Goal: Task Accomplishment & Management: Manage account settings

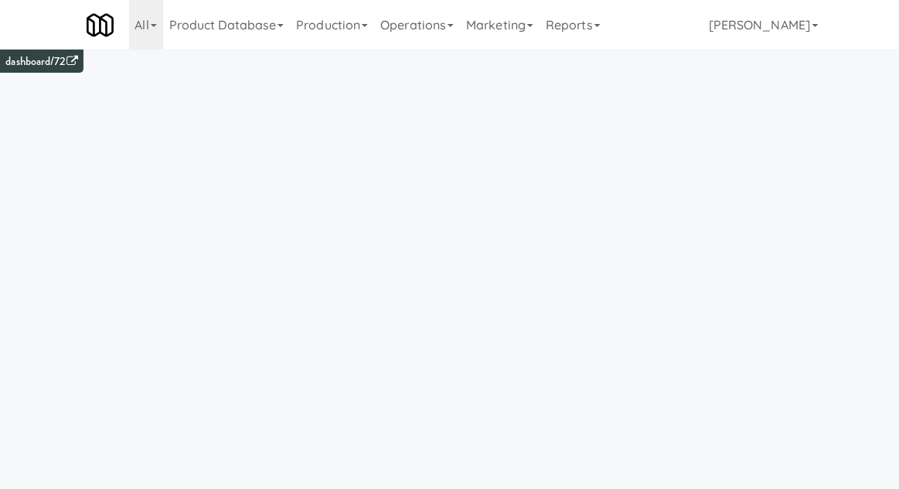
click at [445, 42] on link "Operations" at bounding box center [417, 24] width 86 height 49
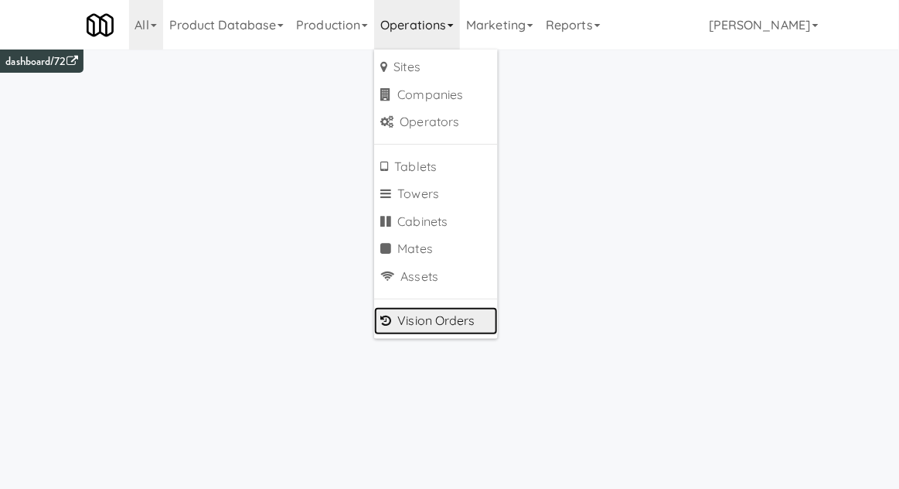
click at [410, 322] on link "Vision Orders" at bounding box center [436, 321] width 124 height 28
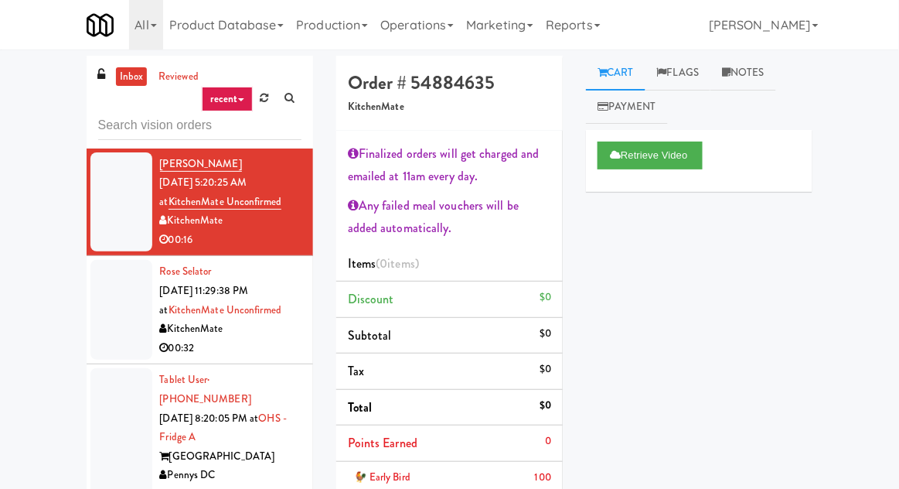
click at [31, 83] on div "inbox reviewed recent all unclear take inventory issue suspicious failed recent…" at bounding box center [449, 380] width 899 height 648
click at [136, 126] on input "text" at bounding box center [199, 125] width 203 height 29
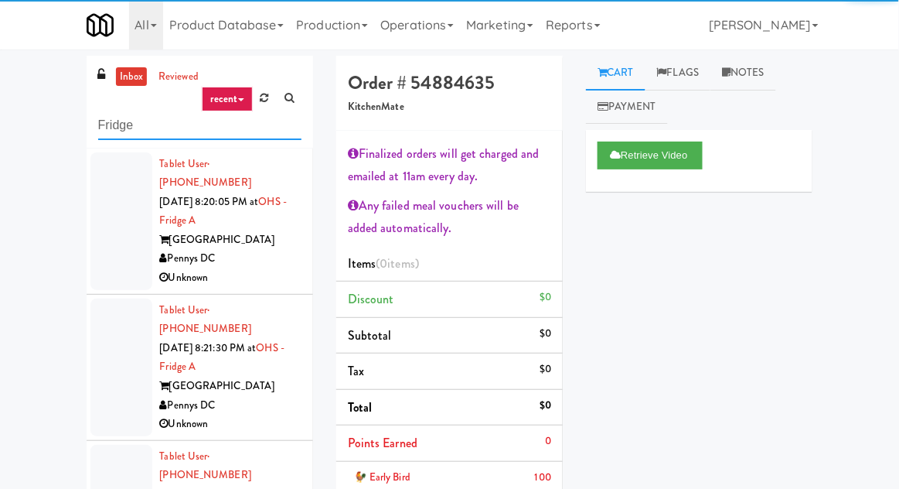
type input "Fridge"
click at [4, 112] on div "inbox reviewed recent all unclear take inventory issue suspicious failed recent…" at bounding box center [449, 380] width 899 height 648
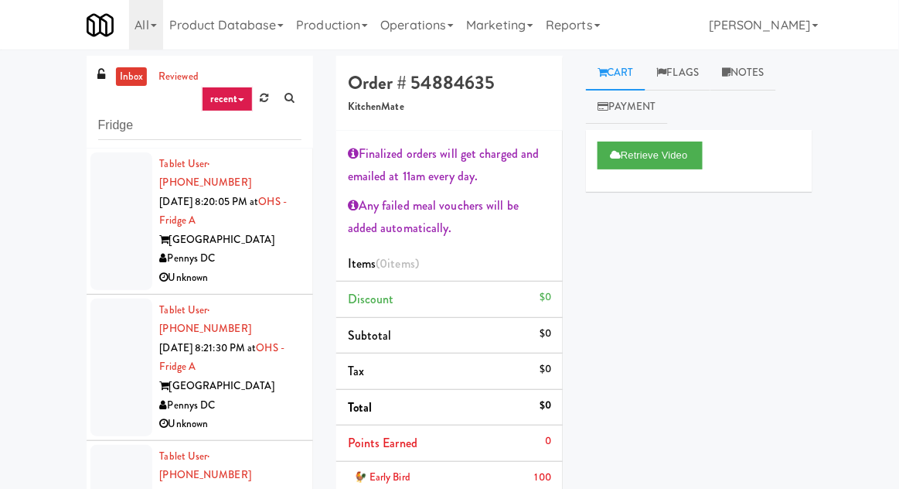
click at [134, 82] on link "inbox" at bounding box center [132, 76] width 32 height 19
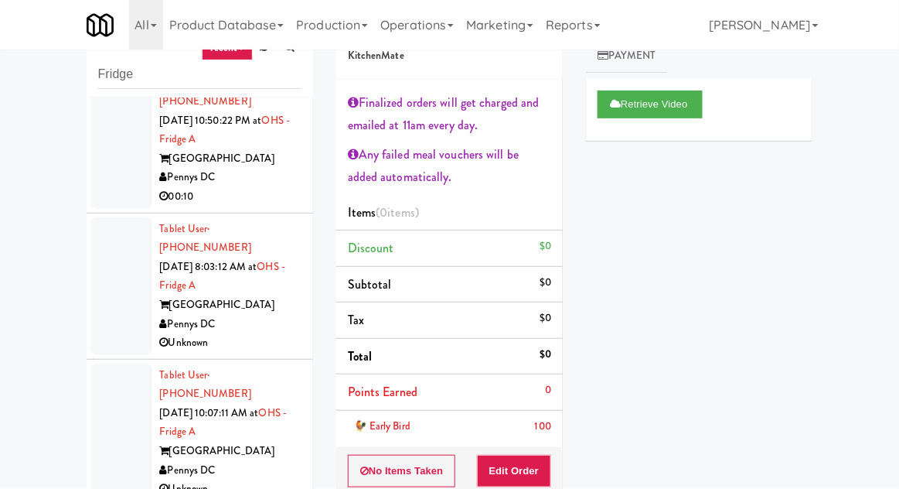
scroll to position [1776, 0]
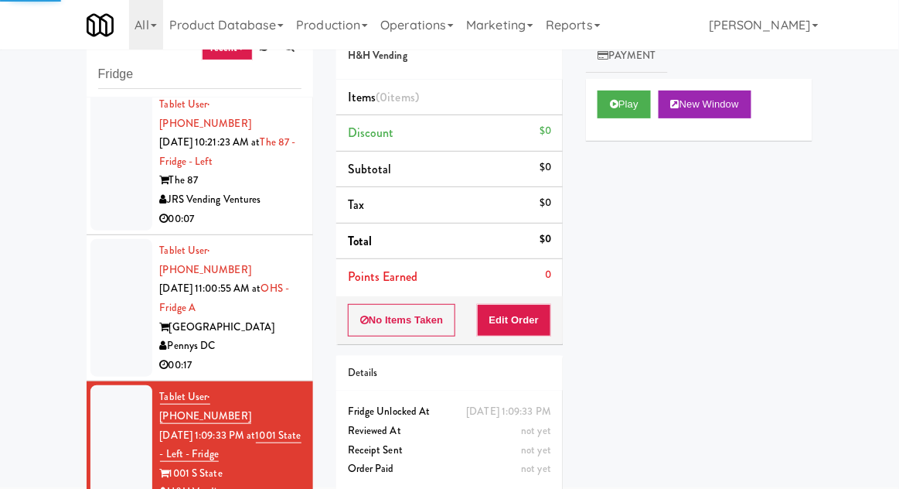
scroll to position [2348, 0]
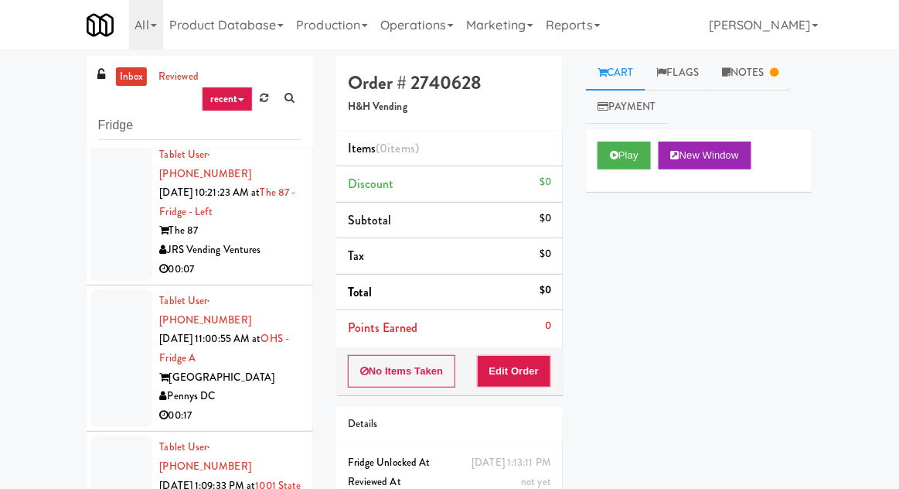
click at [768, 70] on link "Notes" at bounding box center [750, 73] width 80 height 35
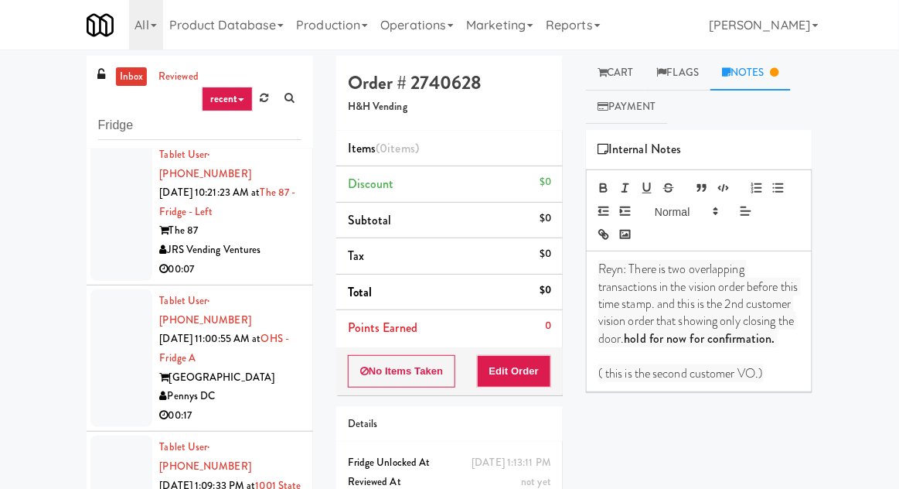
click at [637, 60] on link "Cart" at bounding box center [616, 73] width 60 height 35
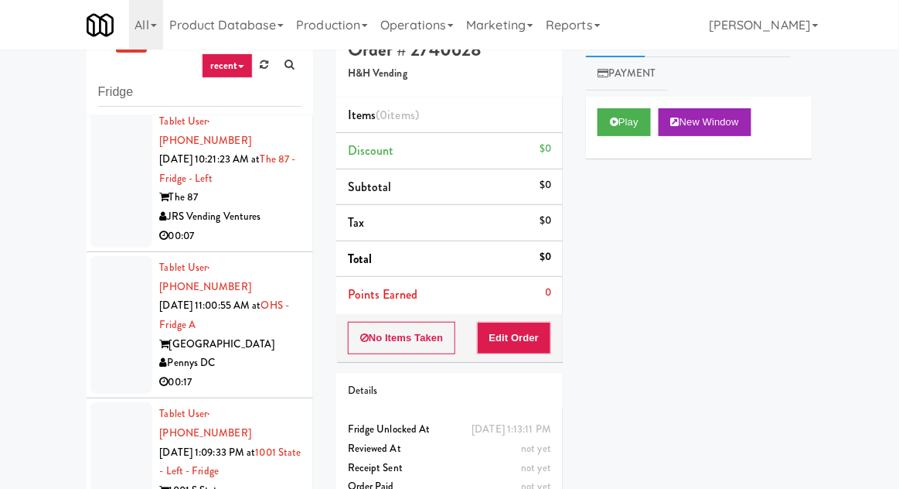
scroll to position [60, 0]
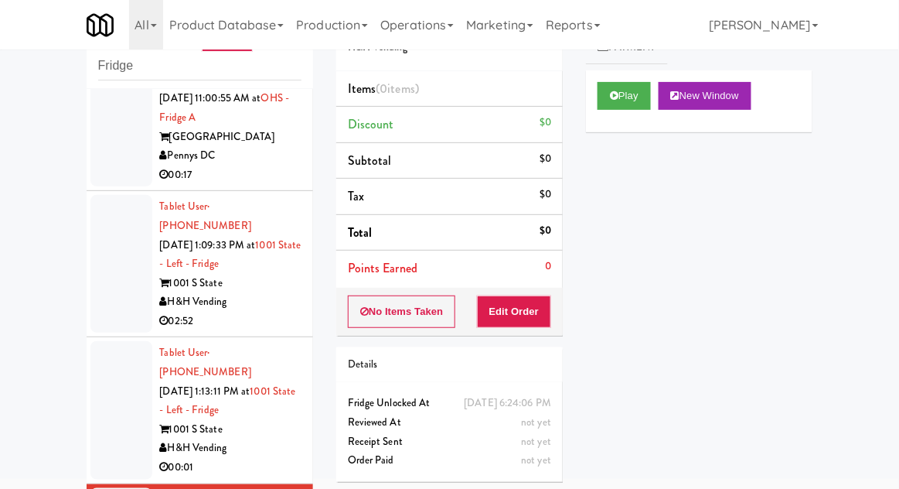
scroll to position [2532, 0]
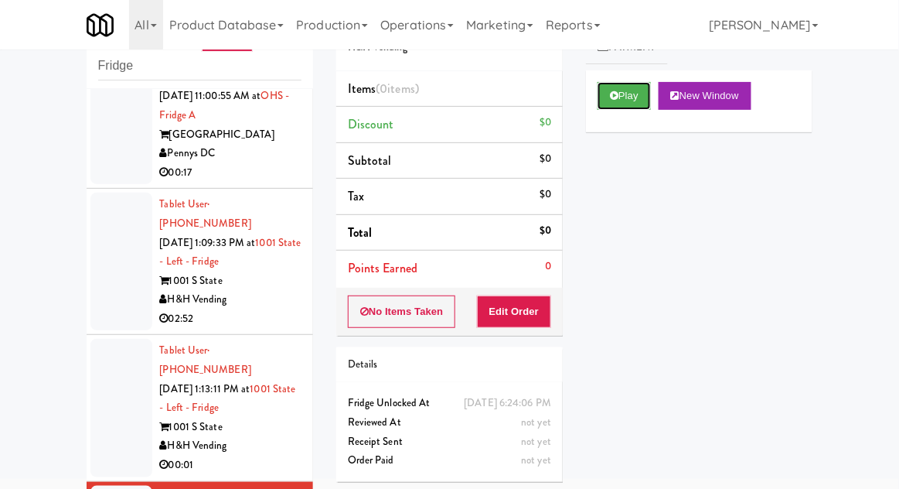
click at [632, 94] on button "Play" at bounding box center [624, 96] width 53 height 28
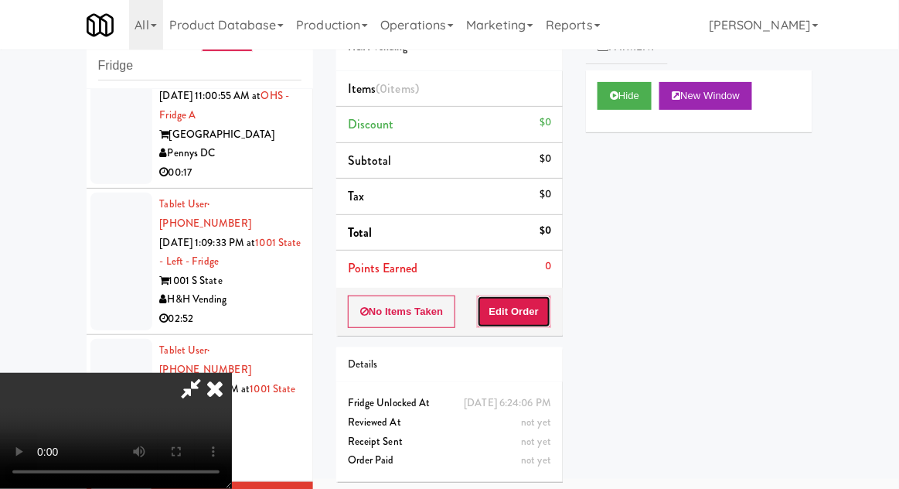
click at [517, 320] on button "Edit Order" at bounding box center [514, 311] width 75 height 32
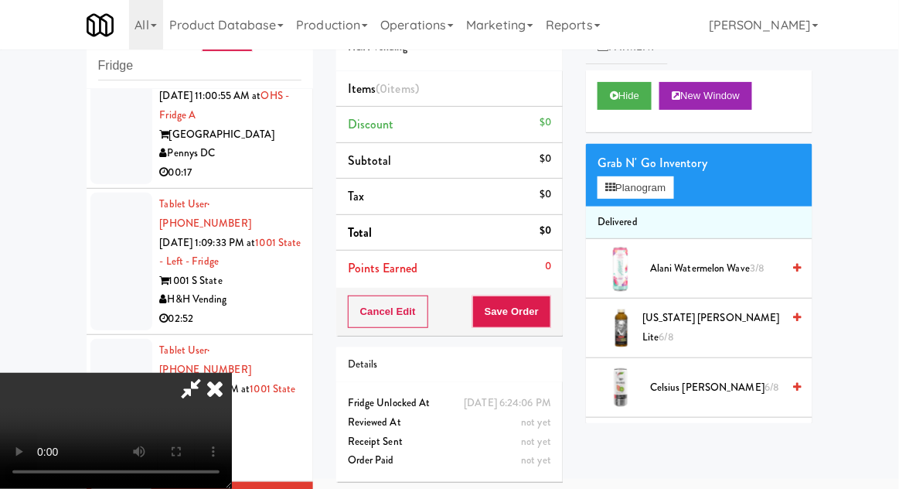
scroll to position [0, 0]
click at [666, 206] on li "Delivered" at bounding box center [699, 222] width 226 height 32
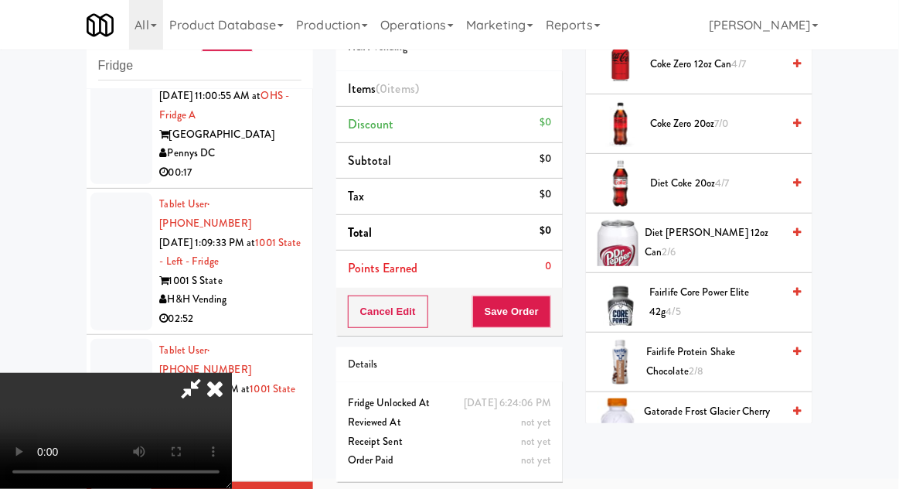
scroll to position [628, 0]
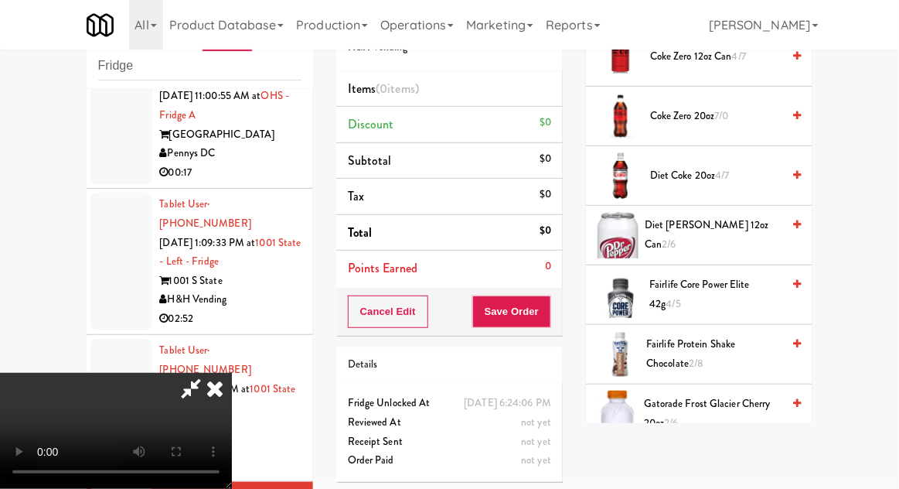
click at [727, 226] on span "Diet [PERSON_NAME] 12oz can 2/6" at bounding box center [713, 235] width 137 height 38
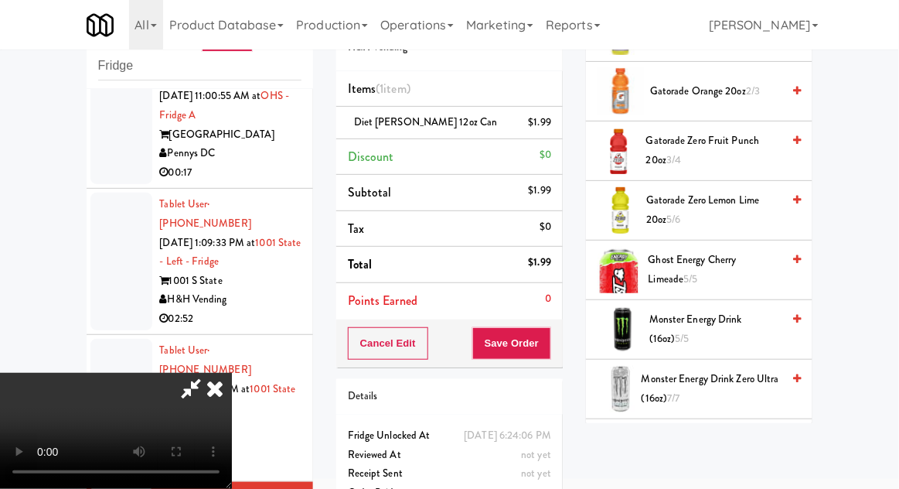
scroll to position [1068, 0]
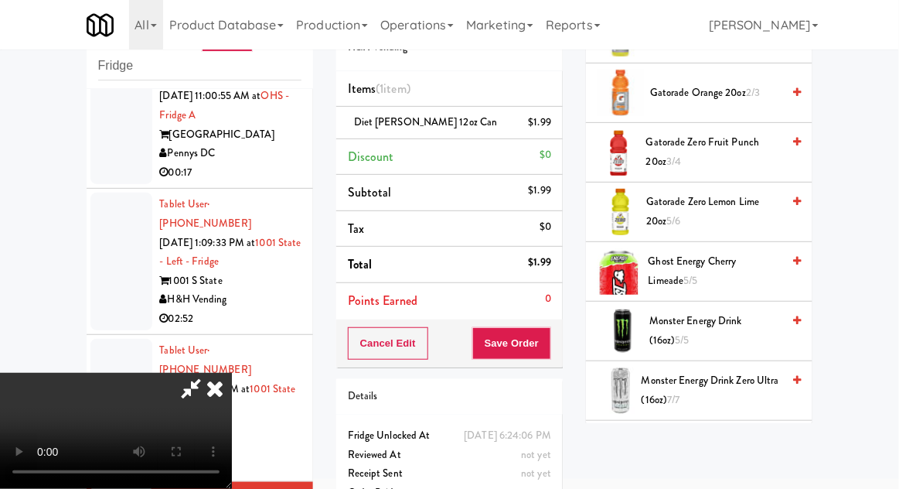
click at [748, 150] on span "Gatorade Zero Fruit Punch 20oz 3/4" at bounding box center [713, 152] width 135 height 38
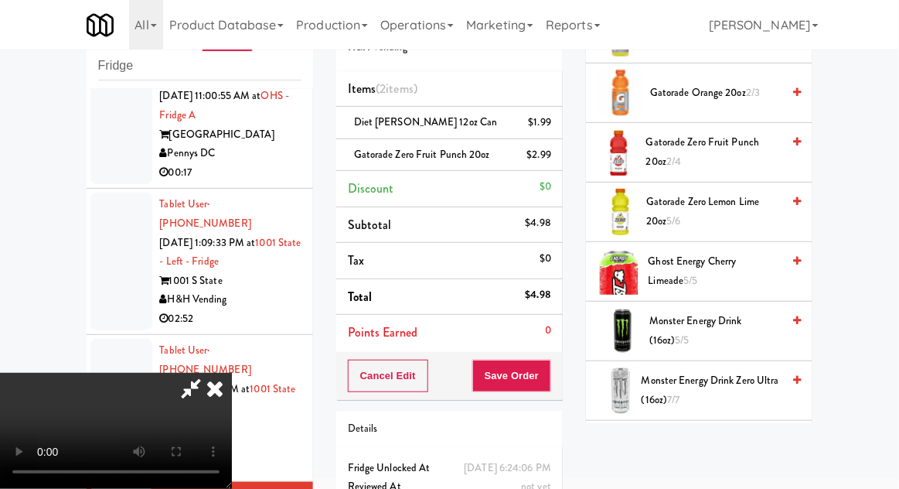
click at [560, 363] on div "Cancel Edit Save Order" at bounding box center [449, 376] width 226 height 48
click at [547, 372] on button "Save Order" at bounding box center [511, 375] width 79 height 32
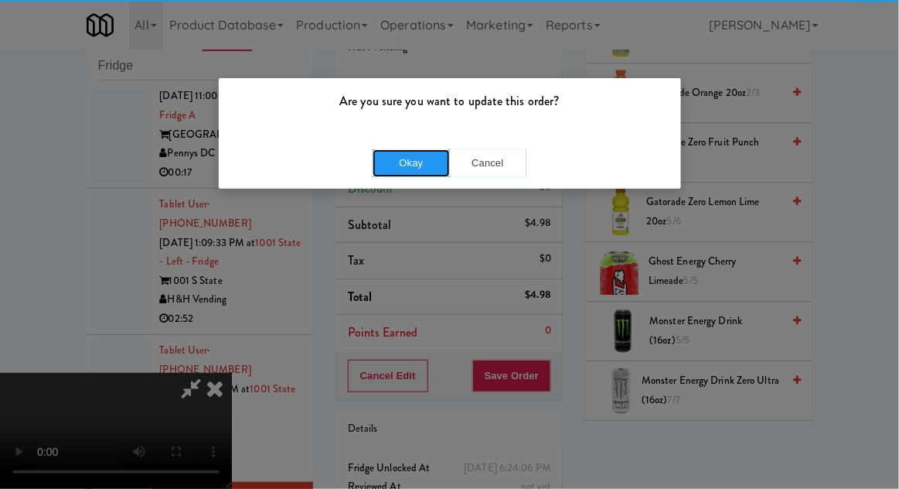
click at [399, 172] on button "Okay" at bounding box center [411, 163] width 77 height 28
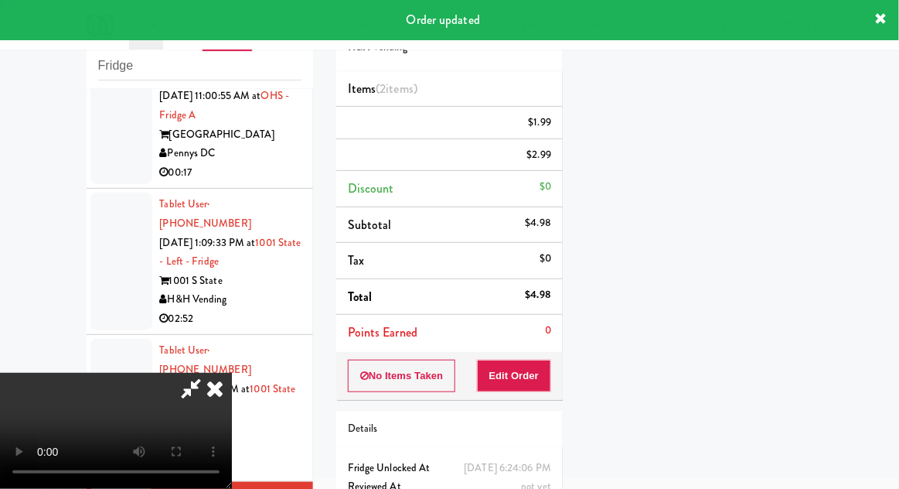
scroll to position [0, 0]
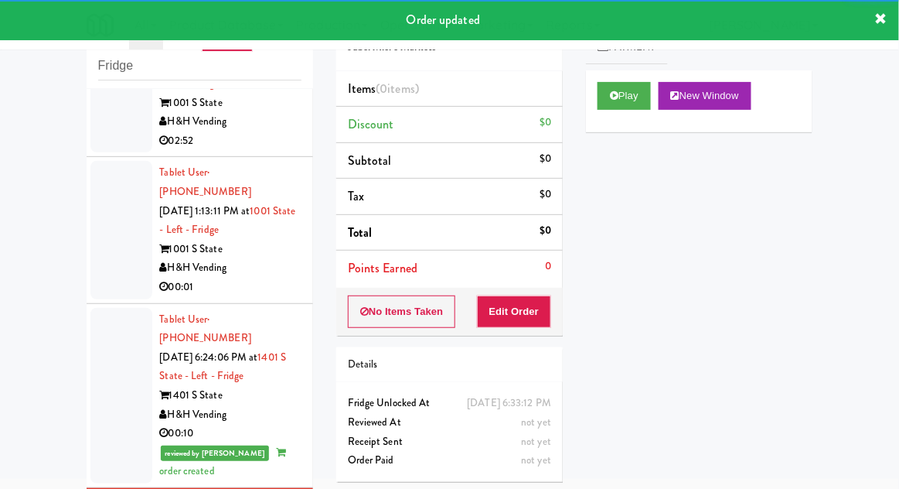
scroll to position [2711, 0]
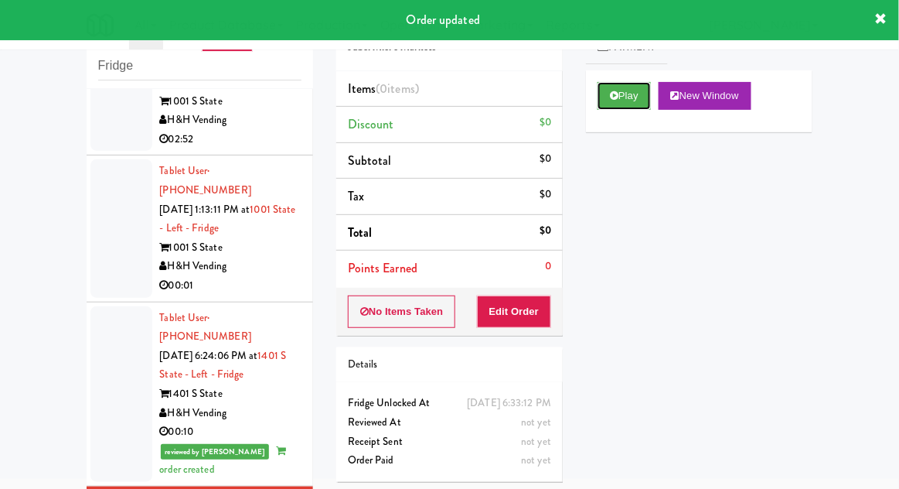
click at [607, 102] on button "Play" at bounding box center [624, 96] width 53 height 28
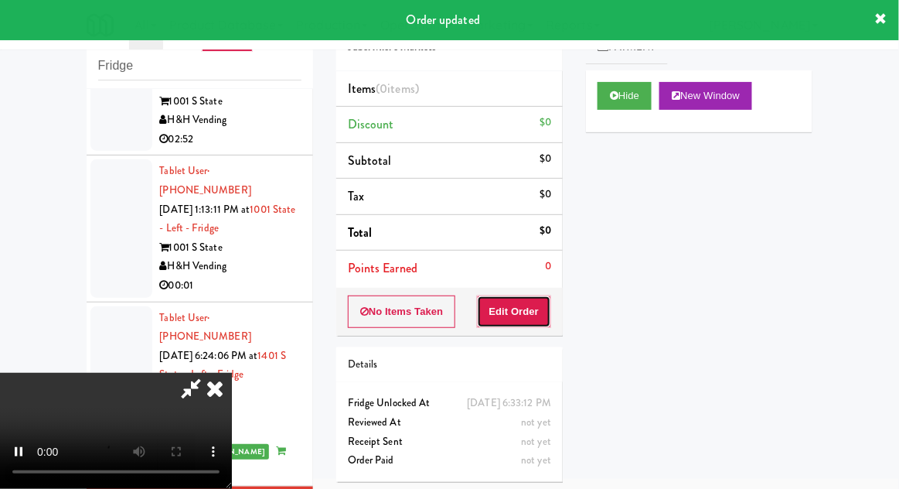
click at [531, 306] on button "Edit Order" at bounding box center [514, 311] width 75 height 32
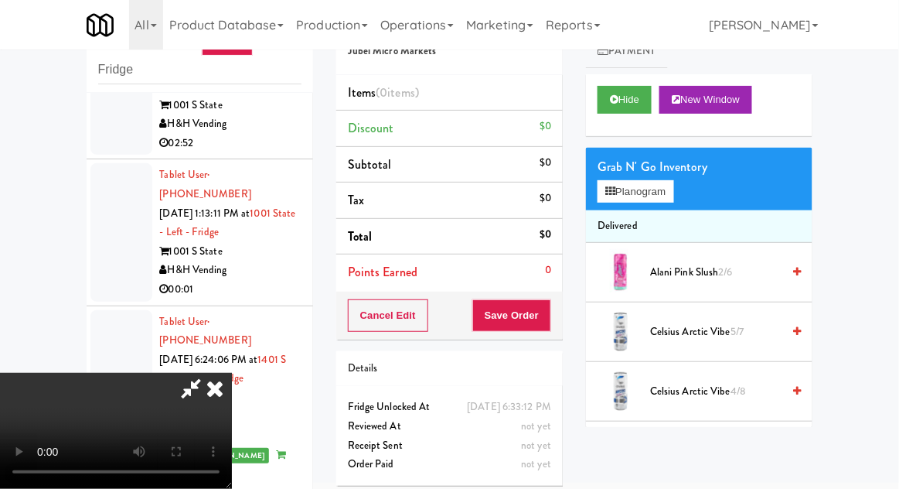
scroll to position [0, 0]
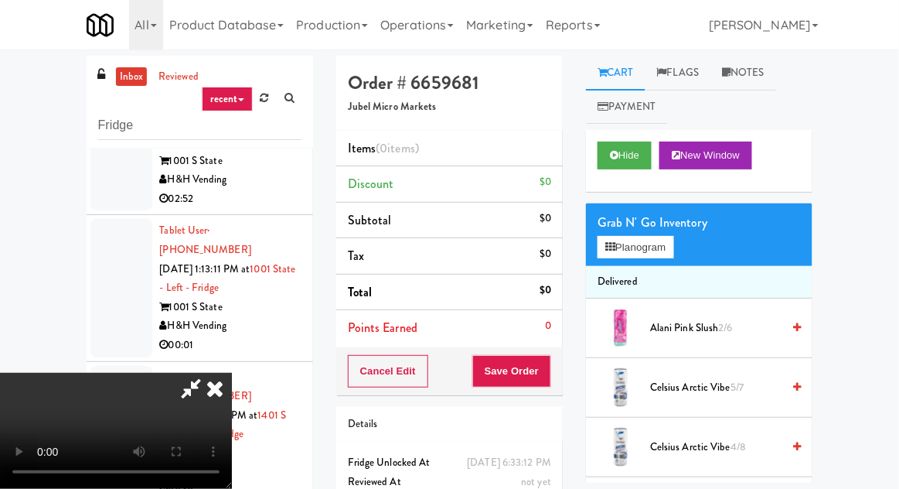
click at [682, 220] on div "Grab N' Go Inventory" at bounding box center [699, 222] width 203 height 23
click at [673, 252] on button "Planogram" at bounding box center [636, 247] width 76 height 23
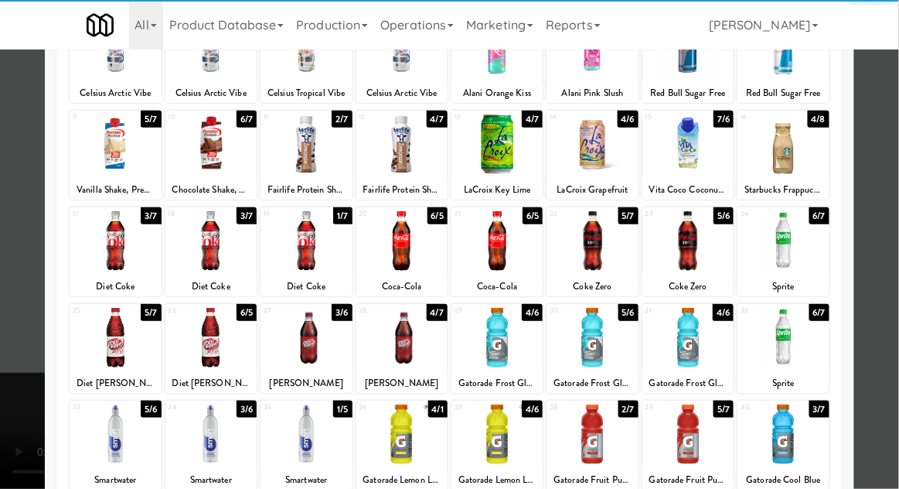
scroll to position [136, 0]
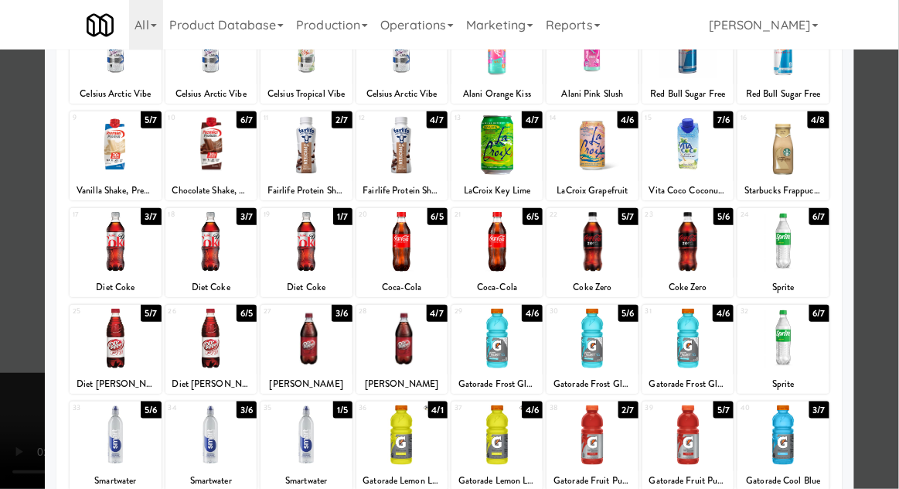
click at [311, 346] on div at bounding box center [306, 338] width 91 height 60
click at [893, 140] on div at bounding box center [449, 244] width 899 height 489
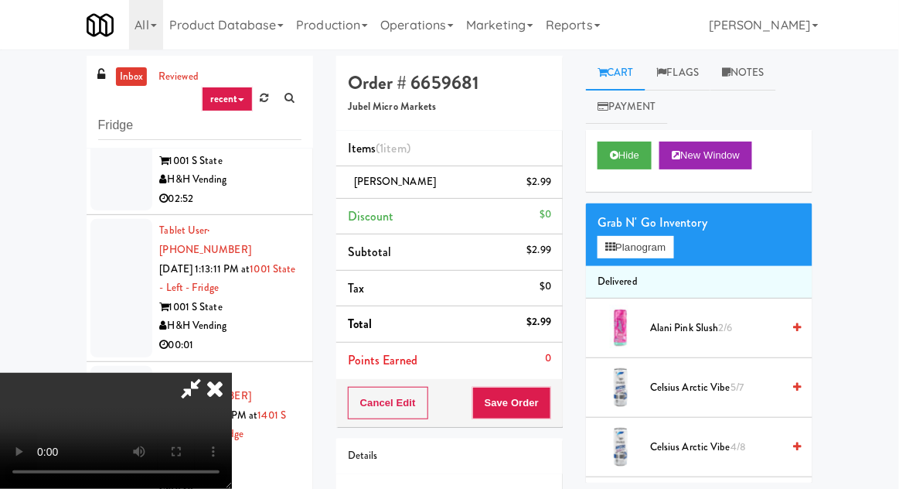
scroll to position [56, 0]
click at [540, 169] on li "[PERSON_NAME] $2.99" at bounding box center [449, 182] width 226 height 32
click at [547, 180] on link at bounding box center [550, 188] width 14 height 19
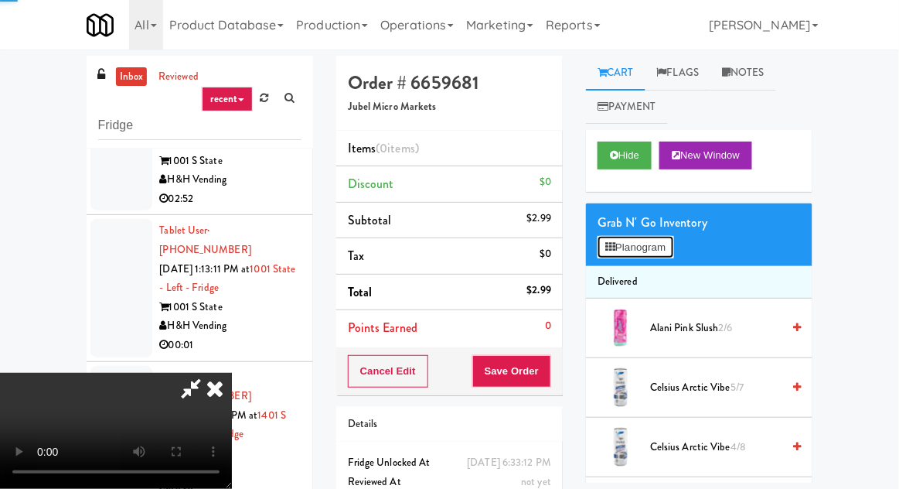
click at [617, 241] on button "Planogram" at bounding box center [636, 247] width 76 height 23
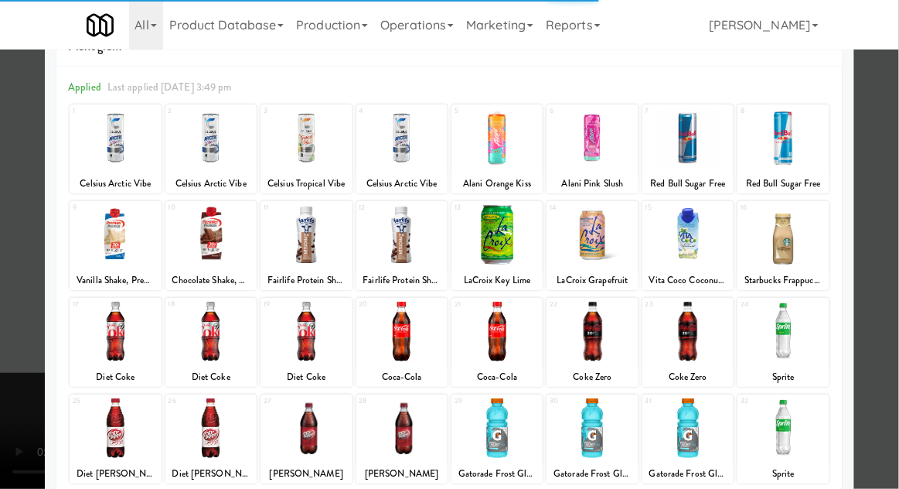
scroll to position [83, 0]
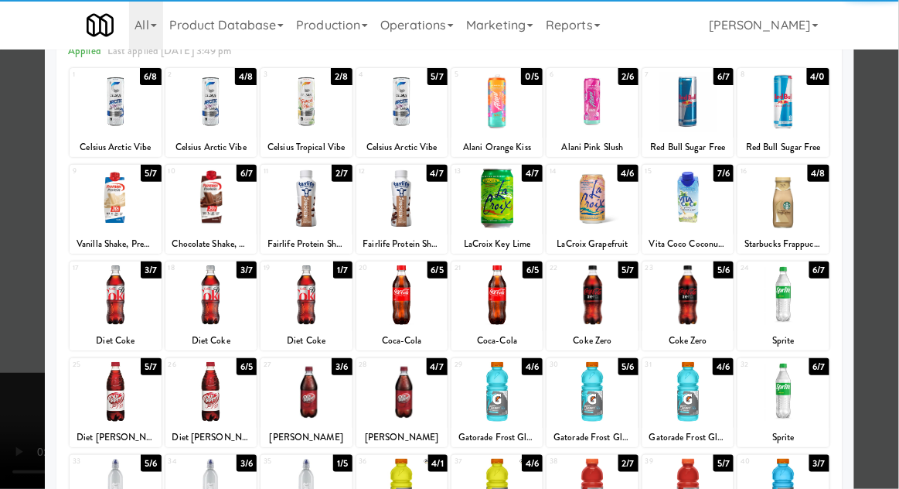
click at [421, 386] on div at bounding box center [401, 392] width 91 height 60
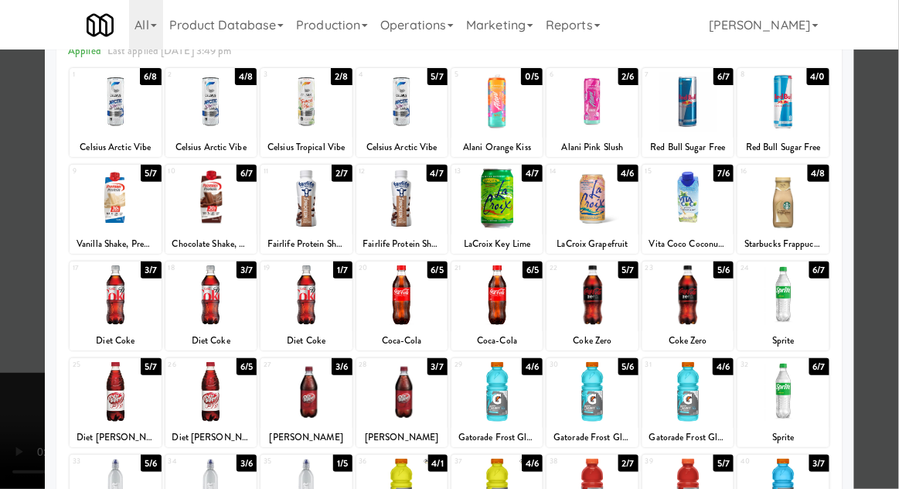
click at [889, 103] on div at bounding box center [449, 244] width 899 height 489
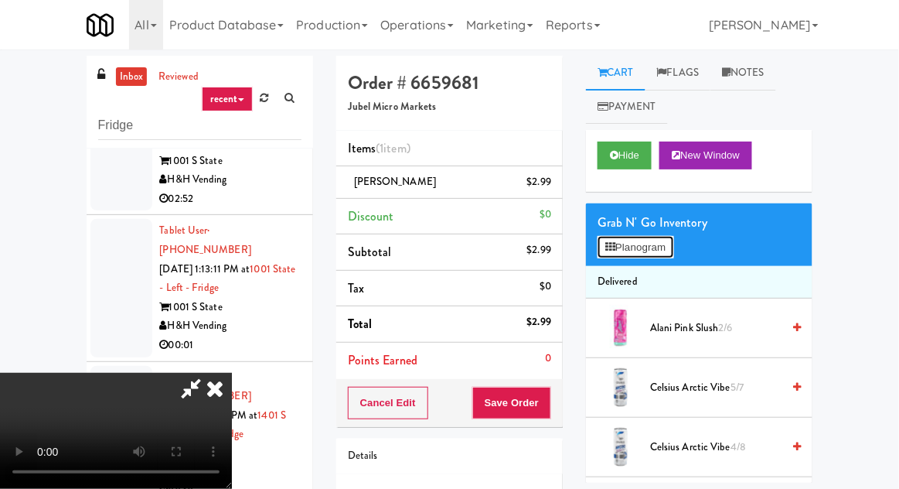
click at [662, 250] on button "Planogram" at bounding box center [636, 247] width 76 height 23
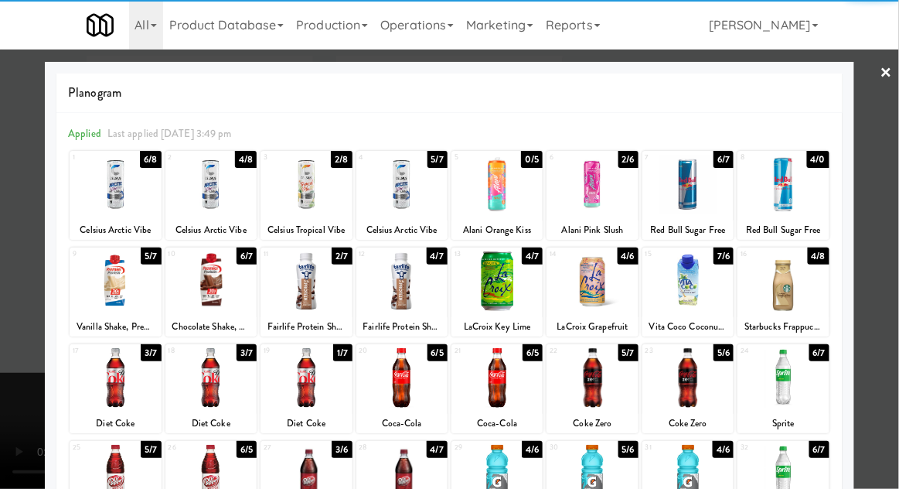
click at [424, 484] on div at bounding box center [401, 474] width 91 height 60
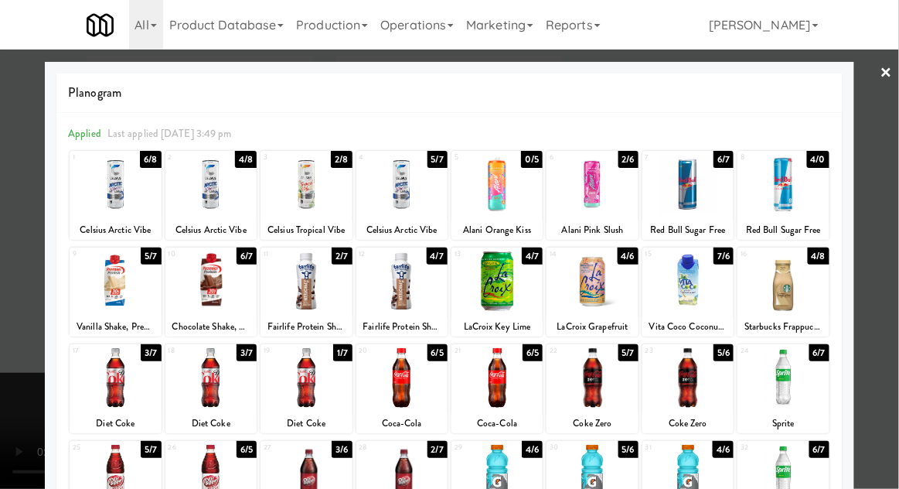
click at [894, 158] on div at bounding box center [449, 244] width 899 height 489
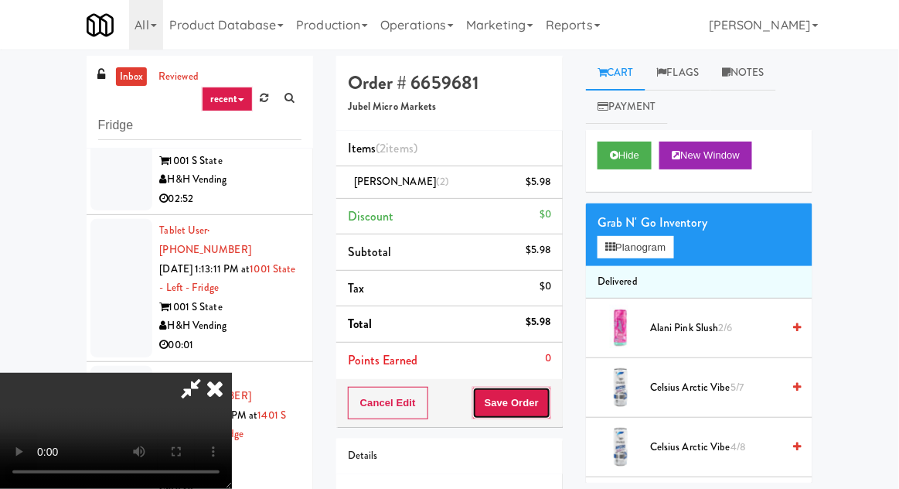
click at [550, 407] on button "Save Order" at bounding box center [511, 403] width 79 height 32
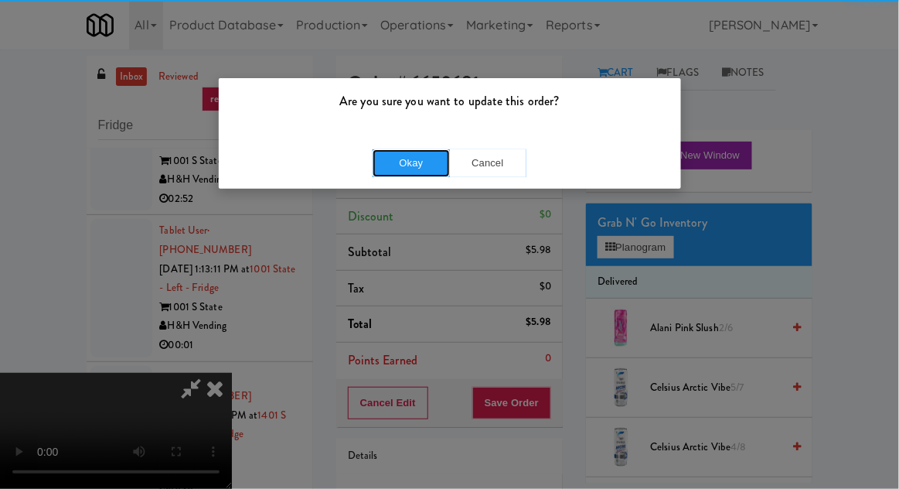
click at [399, 172] on button "Okay" at bounding box center [411, 163] width 77 height 28
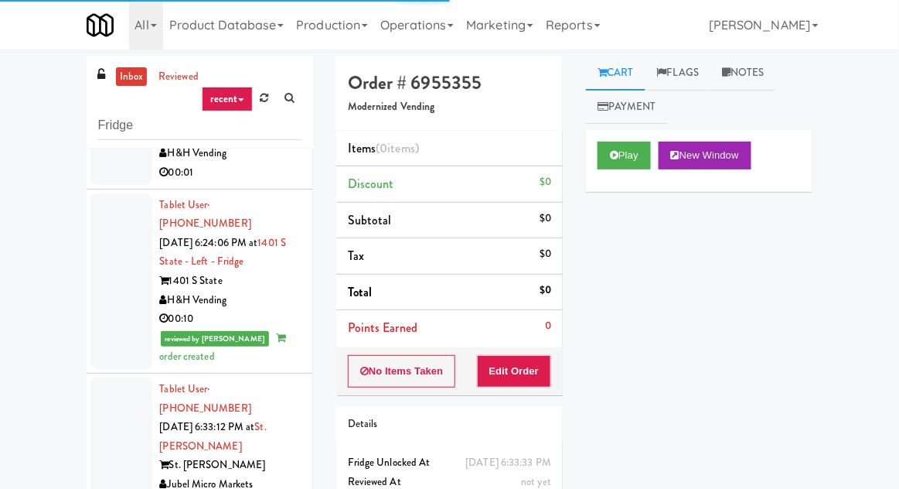
scroll to position [2885, 0]
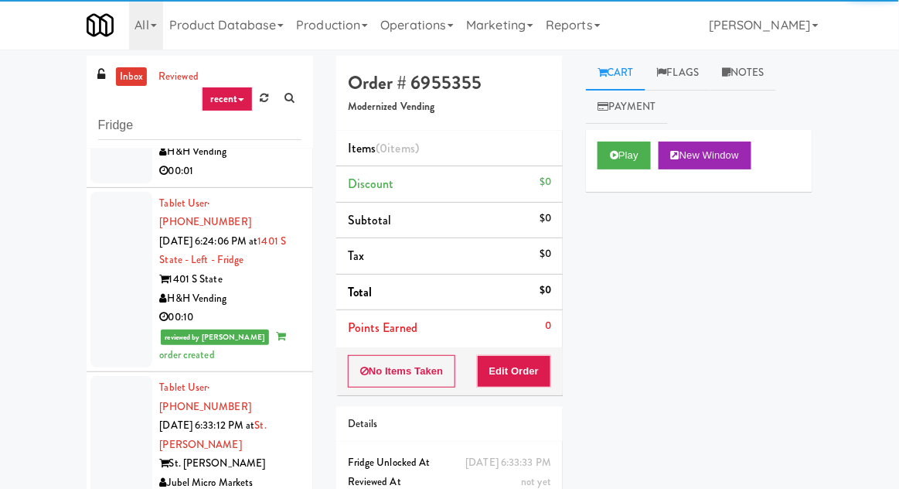
click at [600, 177] on div "Play New Window" at bounding box center [699, 161] width 226 height 62
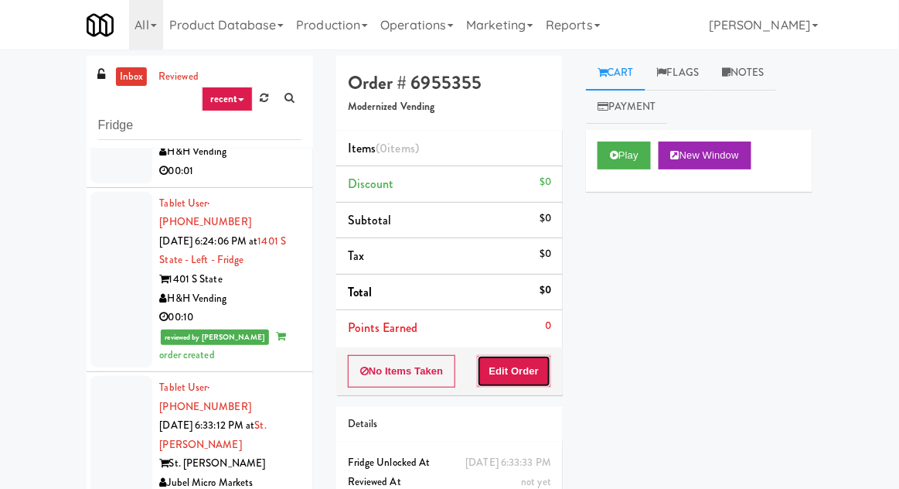
click at [526, 379] on button "Edit Order" at bounding box center [514, 371] width 75 height 32
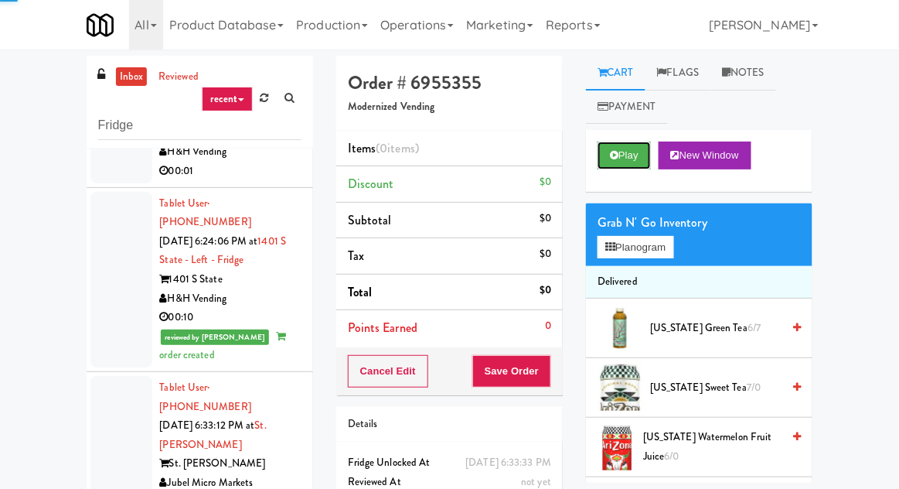
click at [598, 146] on button "Play" at bounding box center [624, 155] width 53 height 28
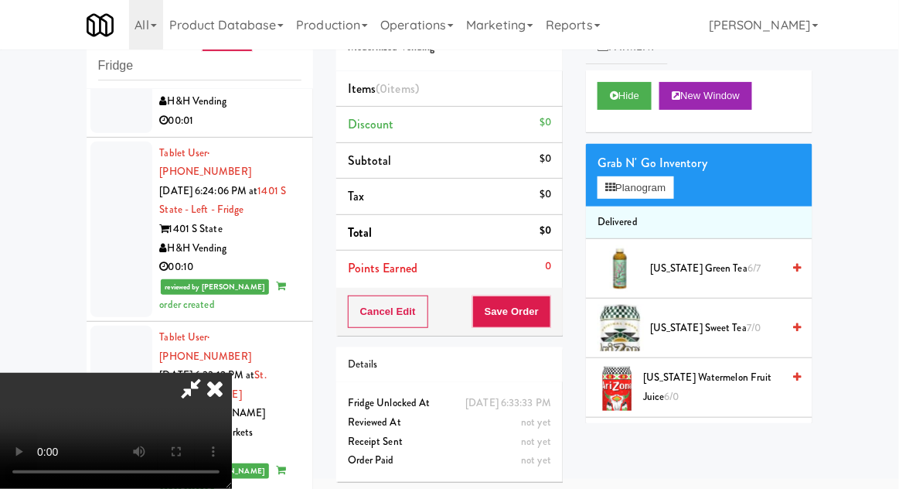
scroll to position [0, 0]
click at [654, 216] on li "Delivered" at bounding box center [699, 222] width 226 height 32
click at [671, 189] on button "Planogram" at bounding box center [636, 187] width 76 height 23
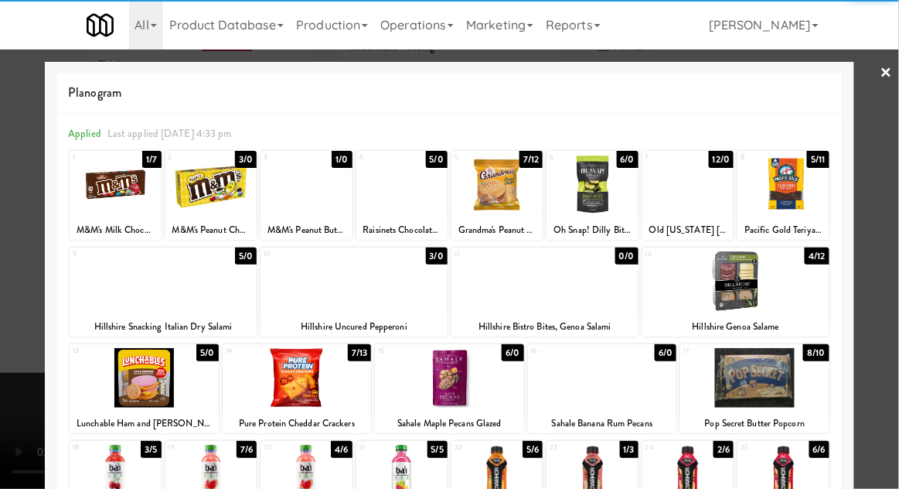
click at [790, 282] on div at bounding box center [735, 281] width 187 height 60
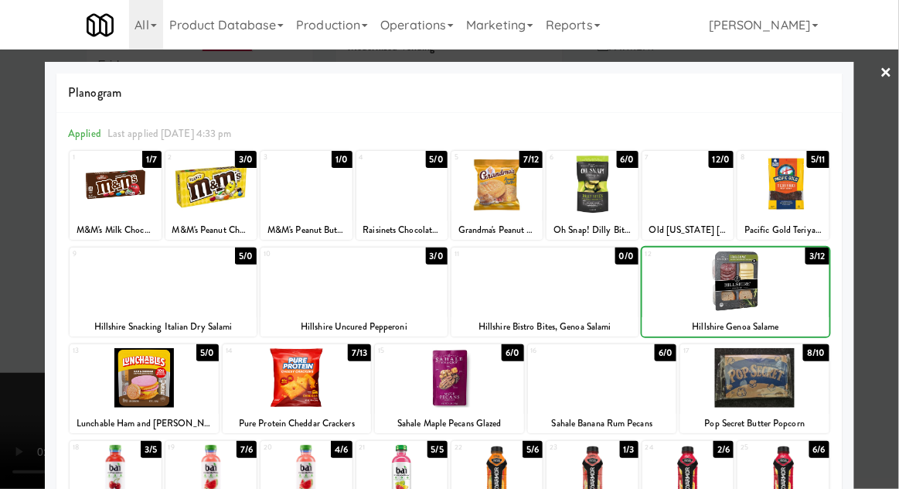
click at [893, 272] on div at bounding box center [449, 244] width 899 height 489
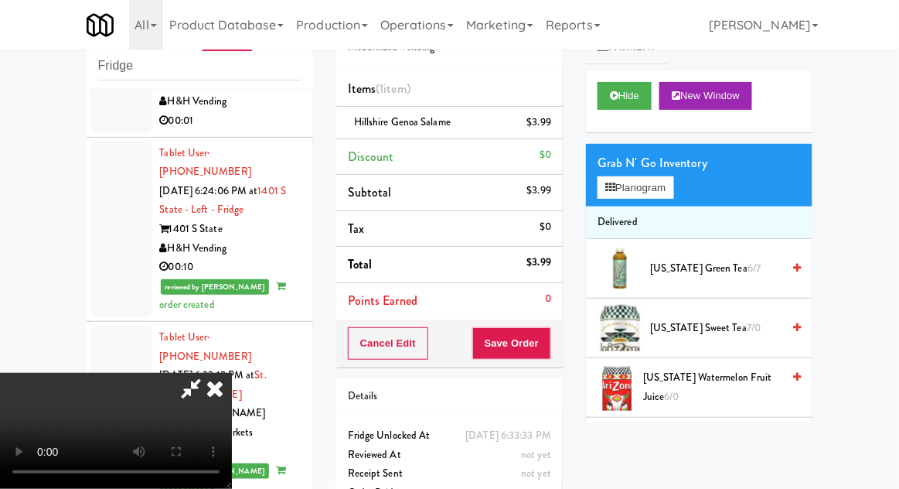
scroll to position [56, 0]
click at [547, 347] on button "Save Order" at bounding box center [511, 343] width 79 height 32
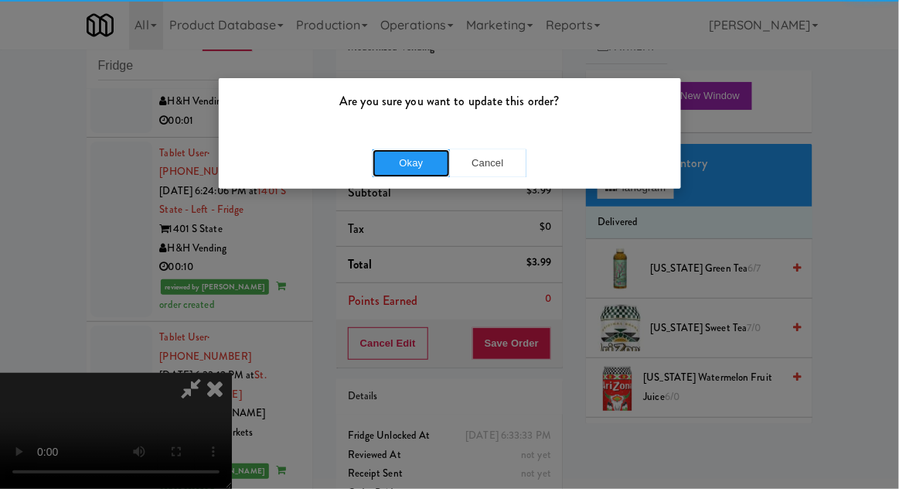
click at [413, 158] on button "Okay" at bounding box center [411, 163] width 77 height 28
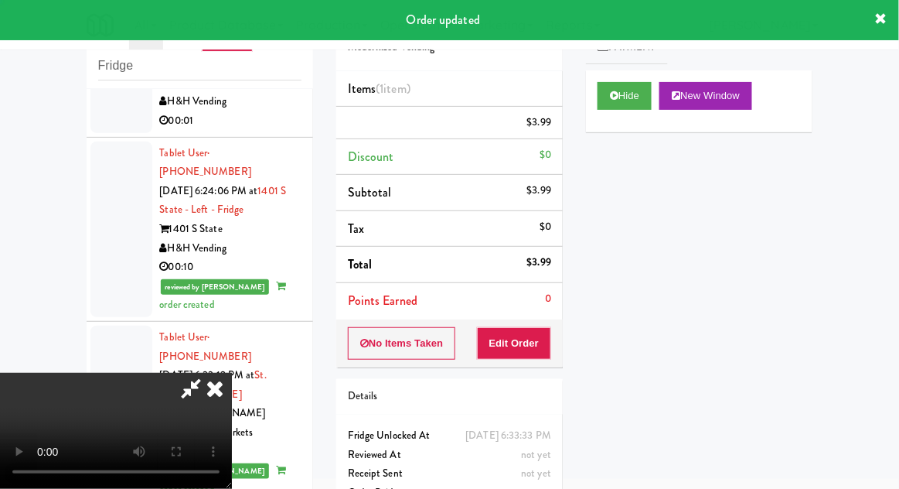
scroll to position [0, 0]
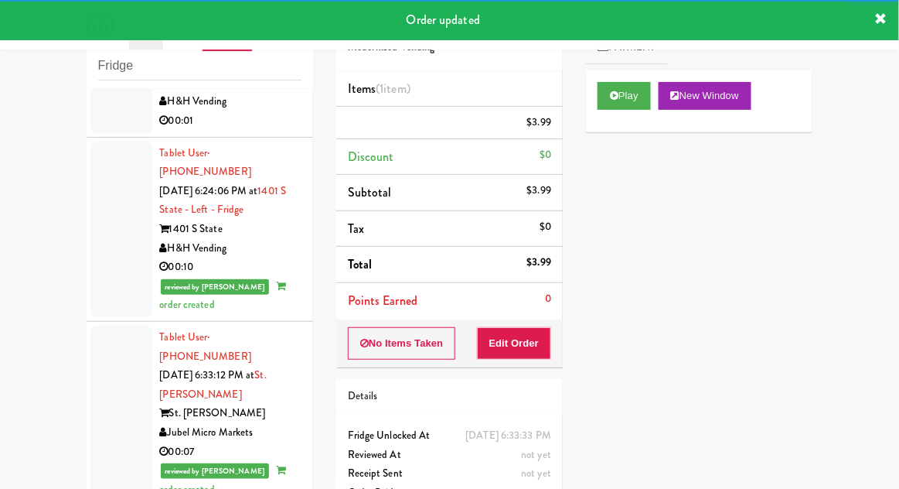
click at [78, 315] on div "inbox reviewed recent all unclear take inventory issue suspicious failed recent…" at bounding box center [200, 280] width 250 height 568
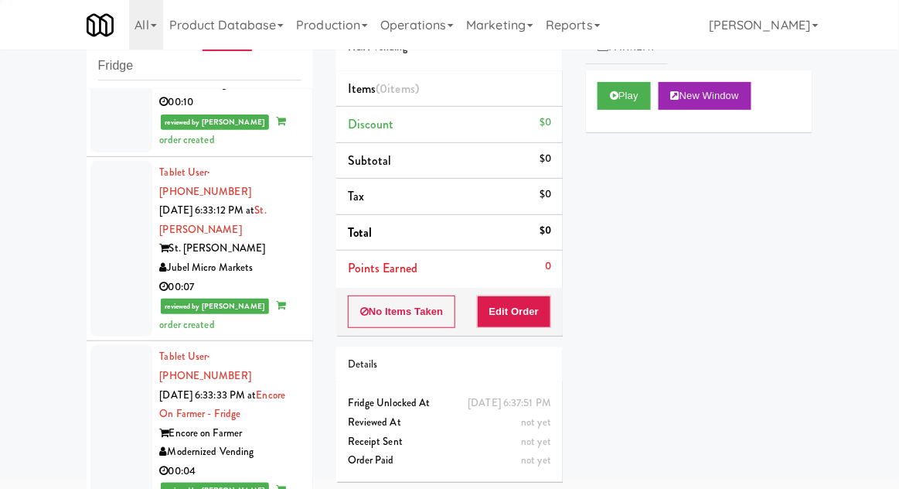
scroll to position [3041, 0]
click at [612, 107] on button "Play" at bounding box center [624, 96] width 53 height 28
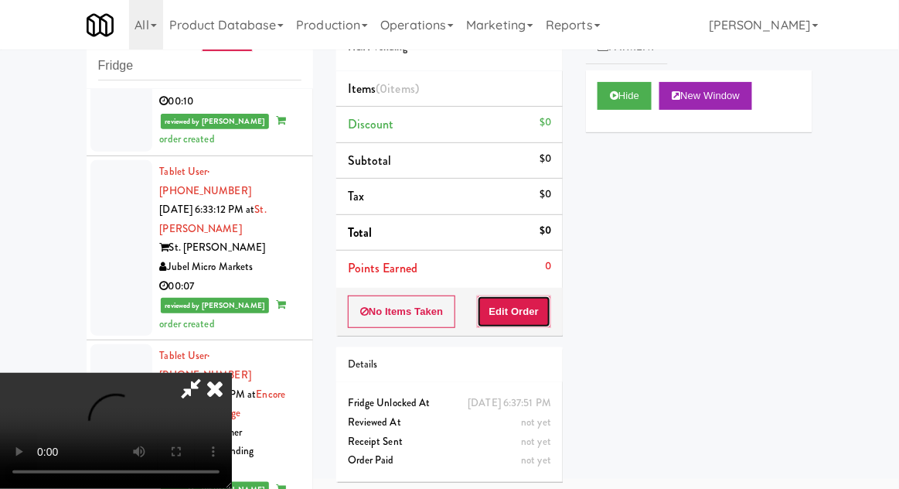
click at [518, 295] on button "Edit Order" at bounding box center [514, 311] width 75 height 32
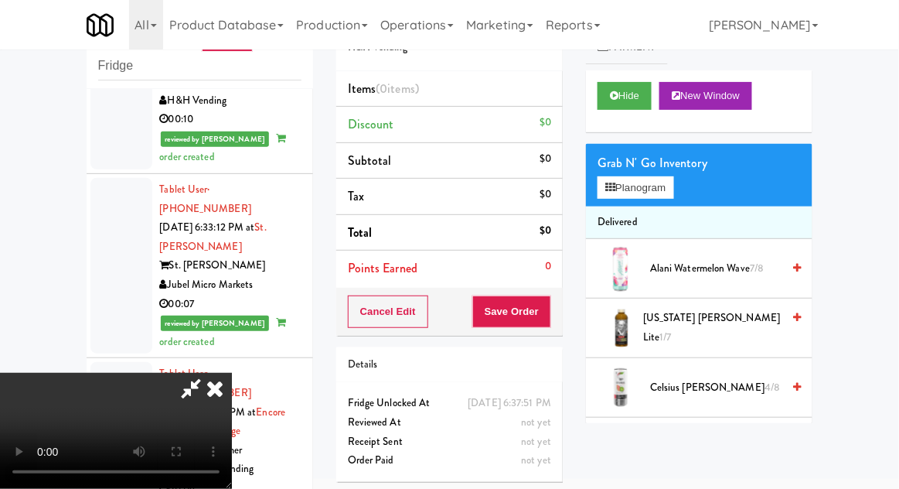
scroll to position [3028, 0]
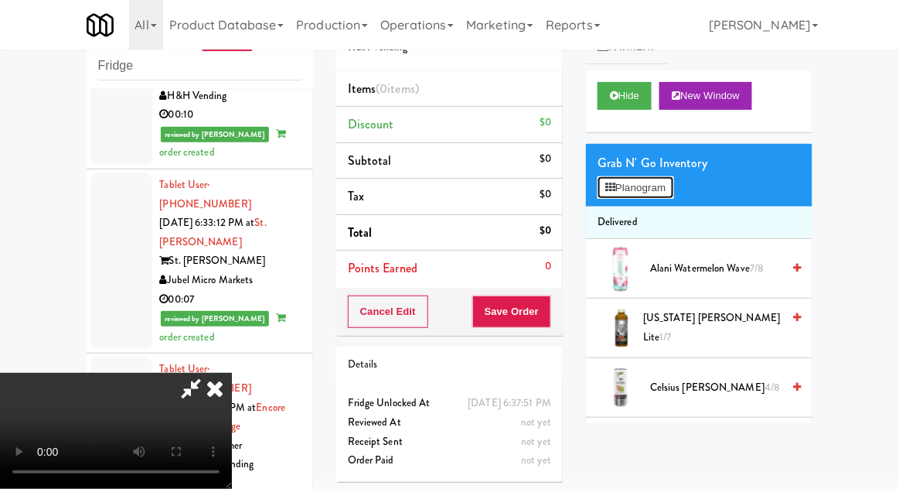
click at [659, 186] on button "Planogram" at bounding box center [636, 187] width 76 height 23
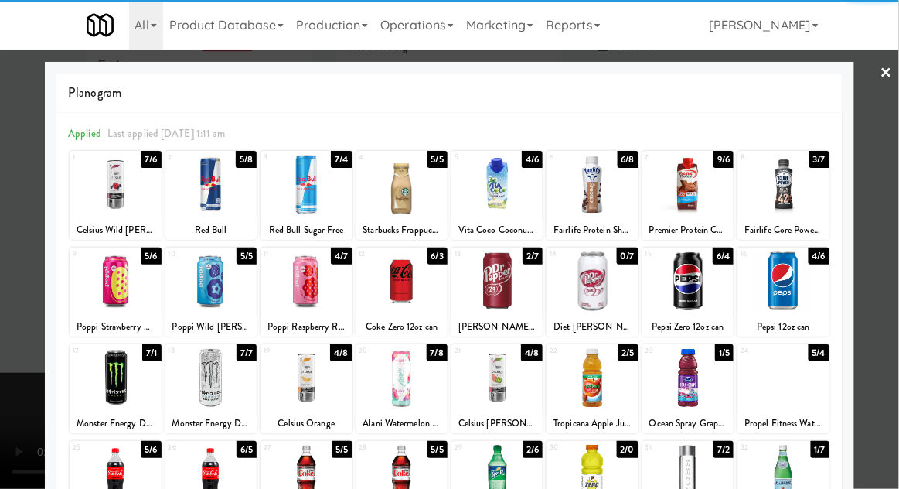
click at [604, 468] on div at bounding box center [592, 474] width 91 height 60
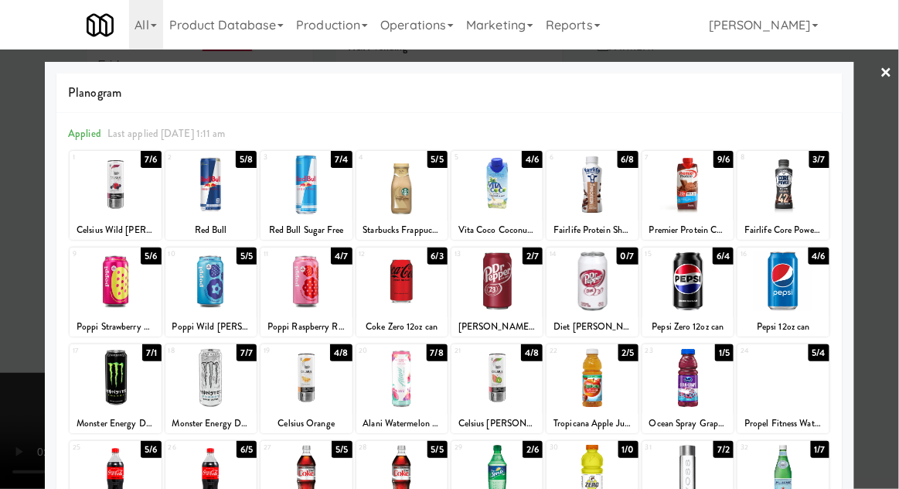
click at [897, 217] on div at bounding box center [449, 244] width 899 height 489
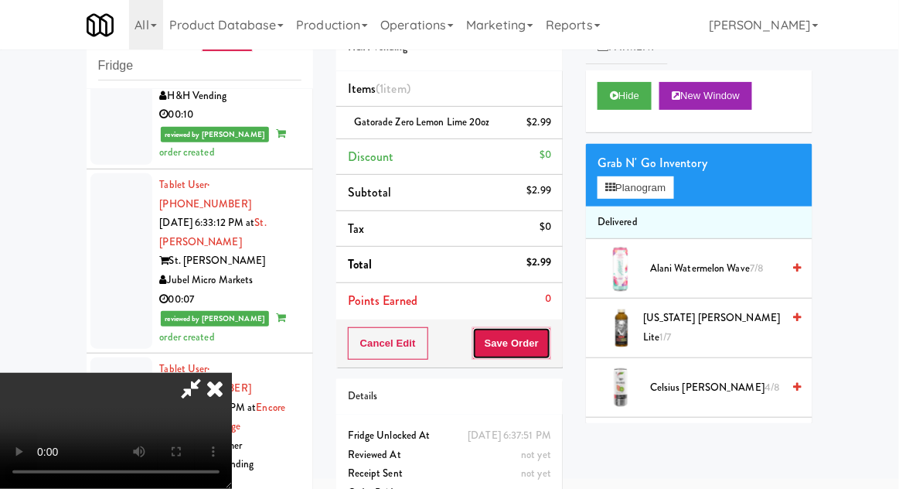
click at [548, 352] on button "Save Order" at bounding box center [511, 343] width 79 height 32
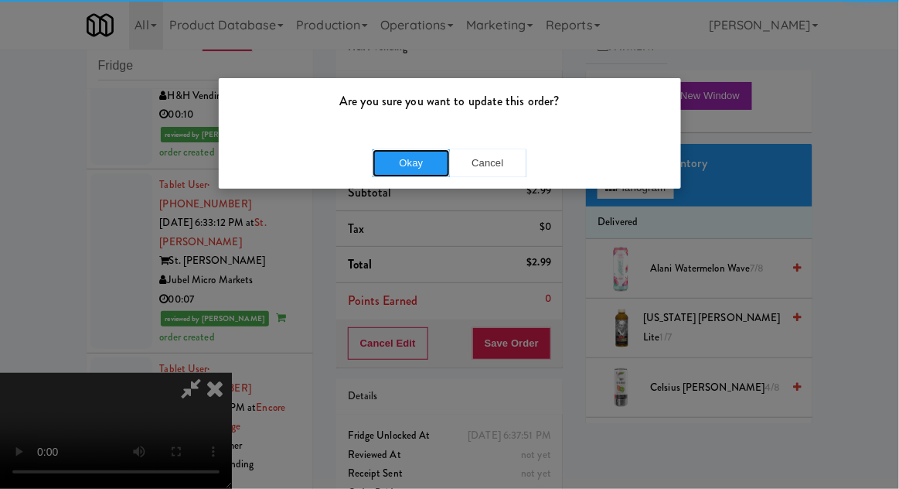
click at [396, 173] on button "Okay" at bounding box center [411, 163] width 77 height 28
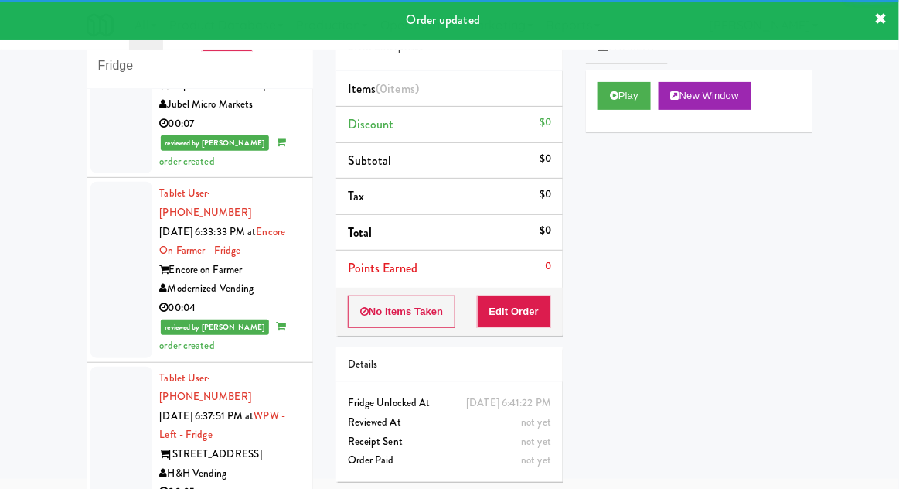
scroll to position [3204, 0]
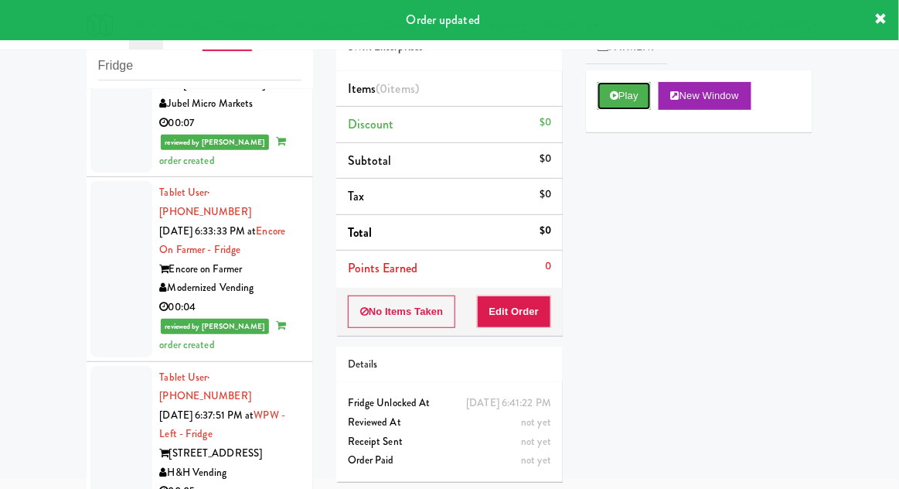
click at [612, 104] on button "Play" at bounding box center [624, 96] width 53 height 28
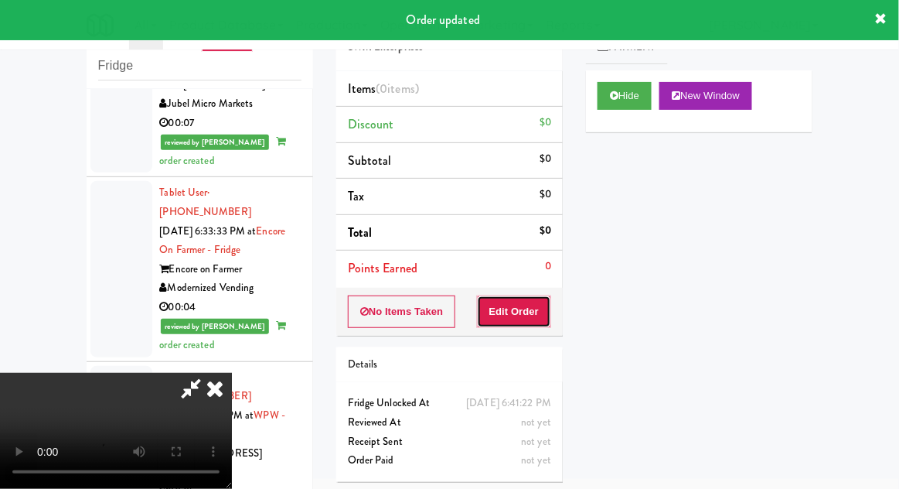
click at [537, 301] on button "Edit Order" at bounding box center [514, 311] width 75 height 32
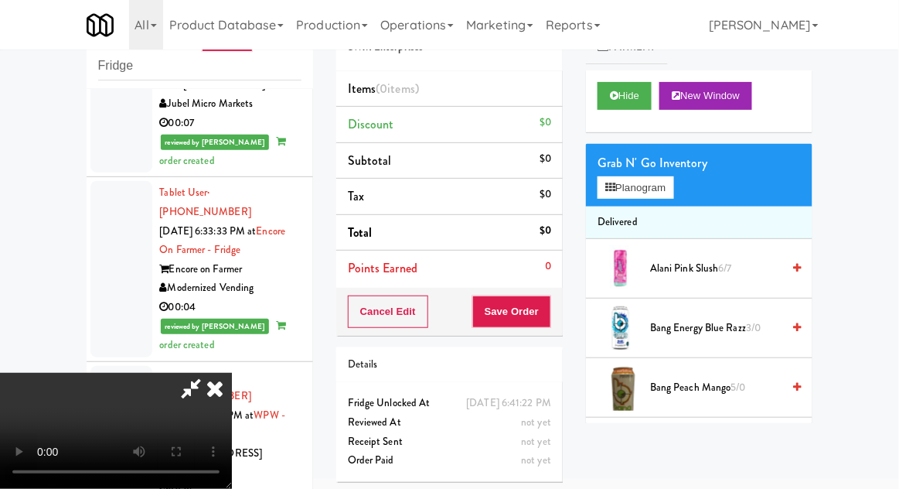
scroll to position [0, 0]
click at [673, 193] on button "Planogram" at bounding box center [636, 187] width 76 height 23
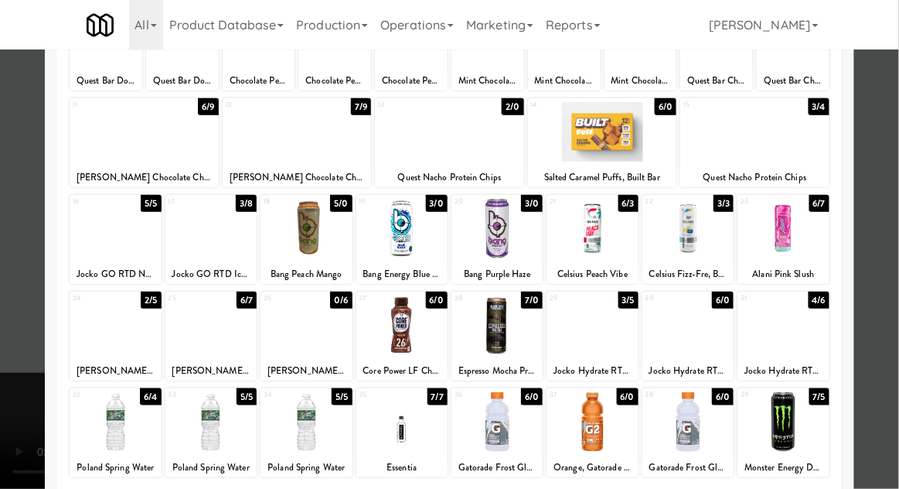
scroll to position [160, 0]
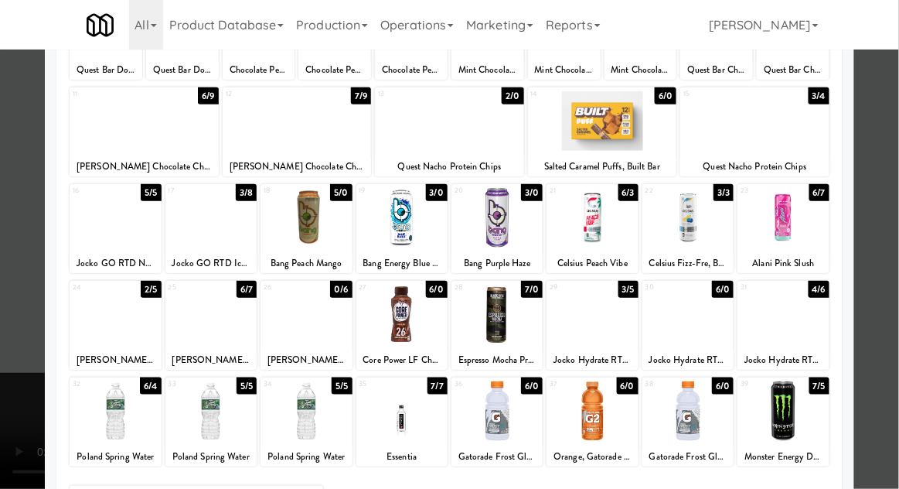
click at [785, 335] on div at bounding box center [782, 314] width 91 height 60
click at [889, 206] on div at bounding box center [449, 244] width 899 height 489
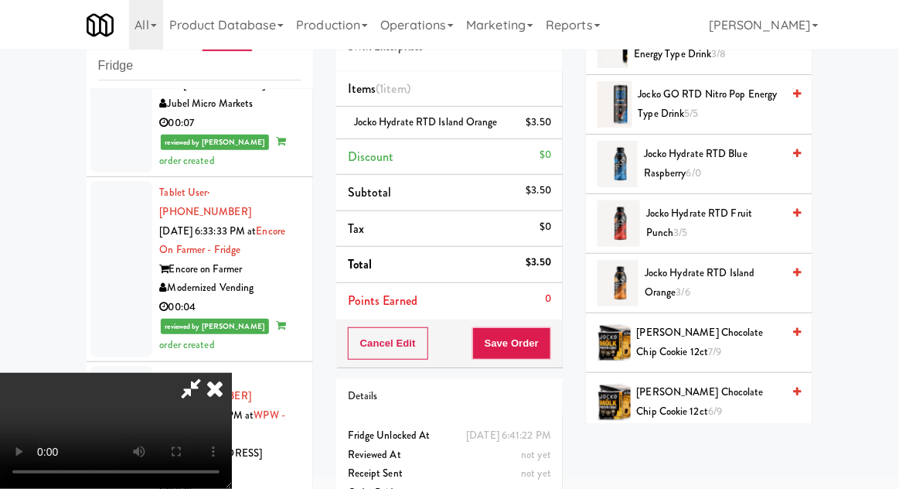
click at [209, 373] on icon at bounding box center [191, 388] width 36 height 31
click at [543, 333] on button "Save Order" at bounding box center [511, 343] width 79 height 32
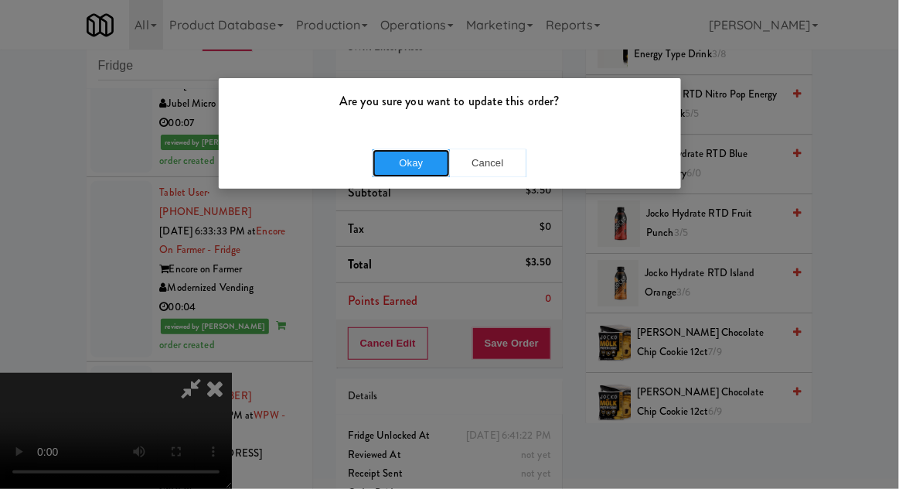
click at [425, 162] on button "Okay" at bounding box center [411, 163] width 77 height 28
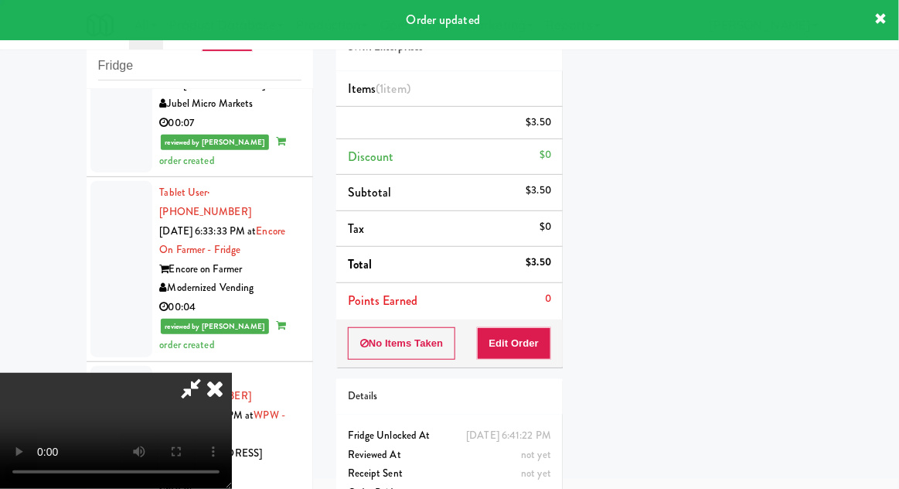
scroll to position [0, 0]
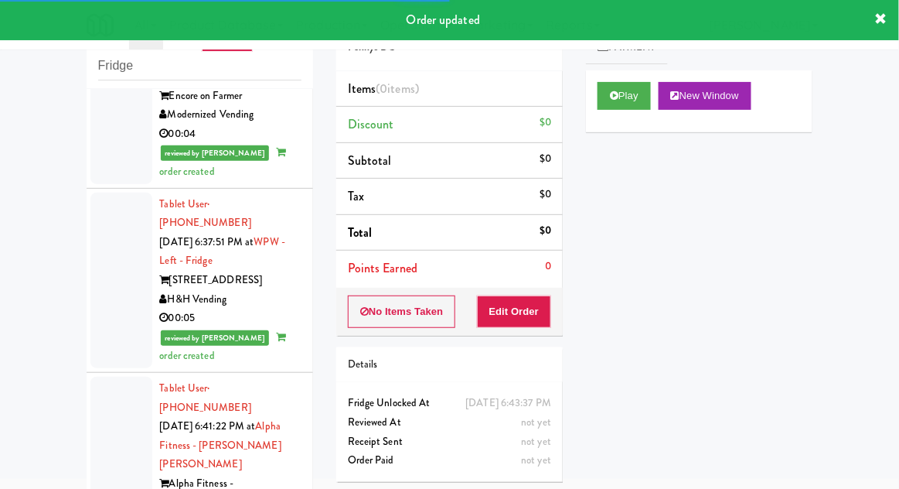
scroll to position [3374, 0]
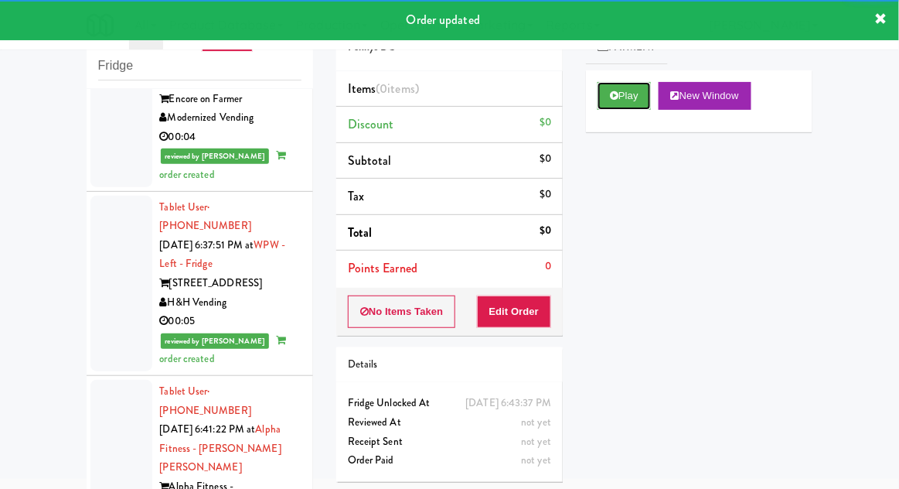
click at [608, 87] on button "Play" at bounding box center [624, 96] width 53 height 28
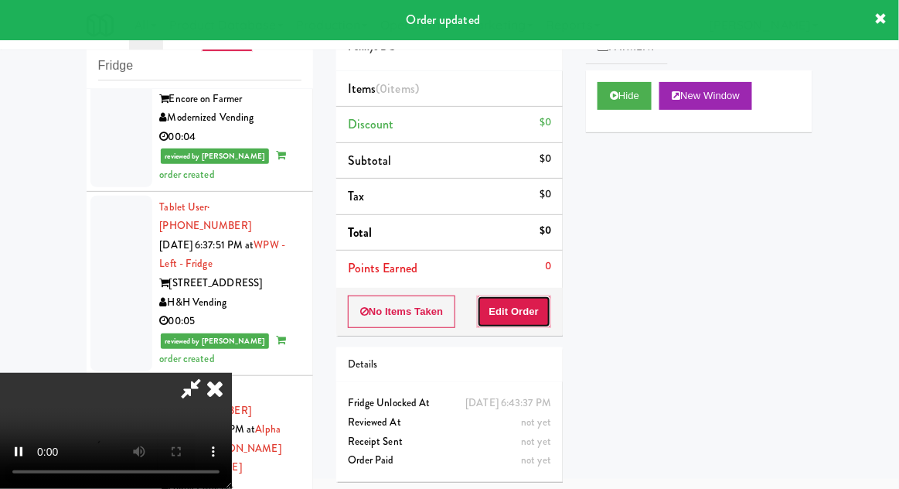
click at [541, 312] on button "Edit Order" at bounding box center [514, 311] width 75 height 32
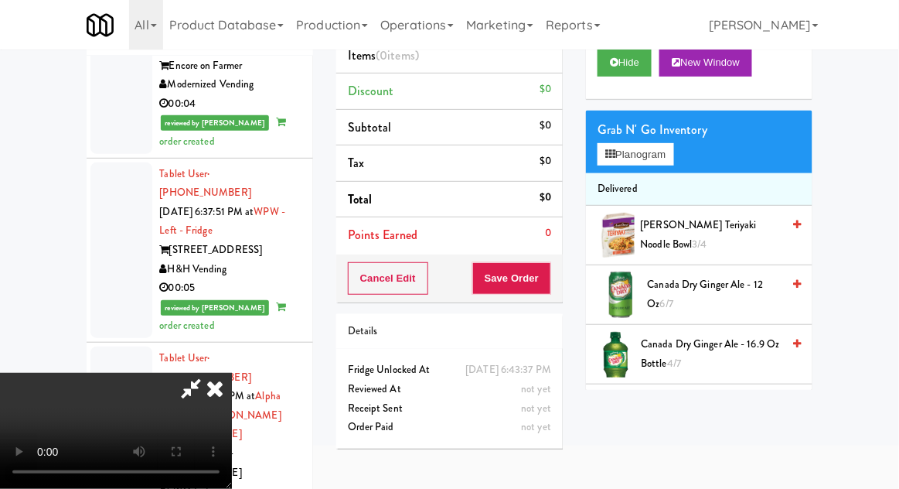
scroll to position [114, 0]
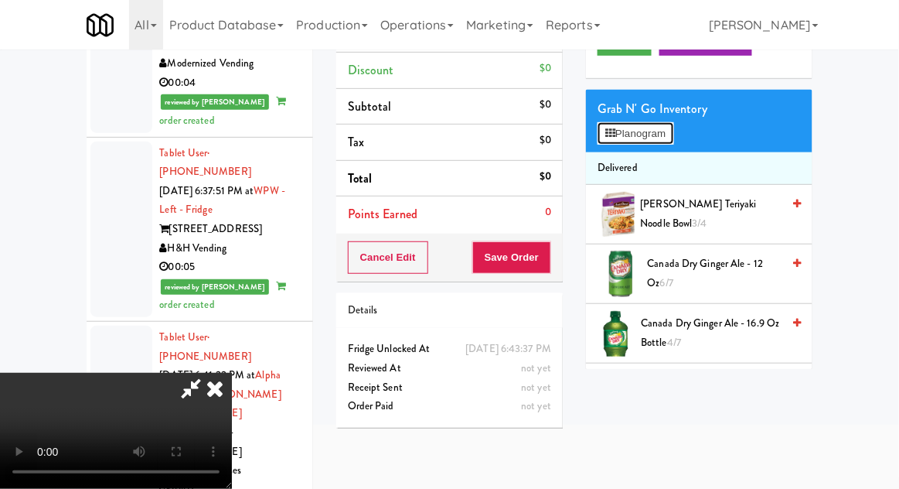
click at [657, 142] on button "Planogram" at bounding box center [636, 133] width 76 height 23
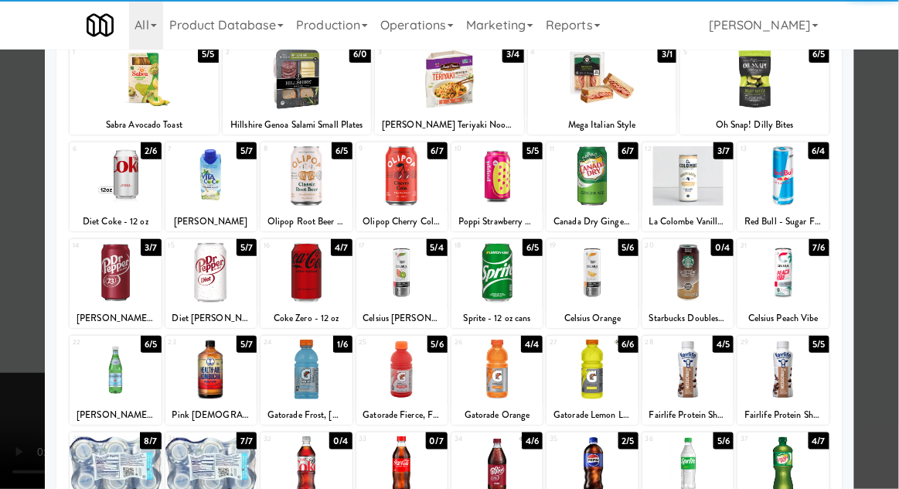
scroll to position [120, 0]
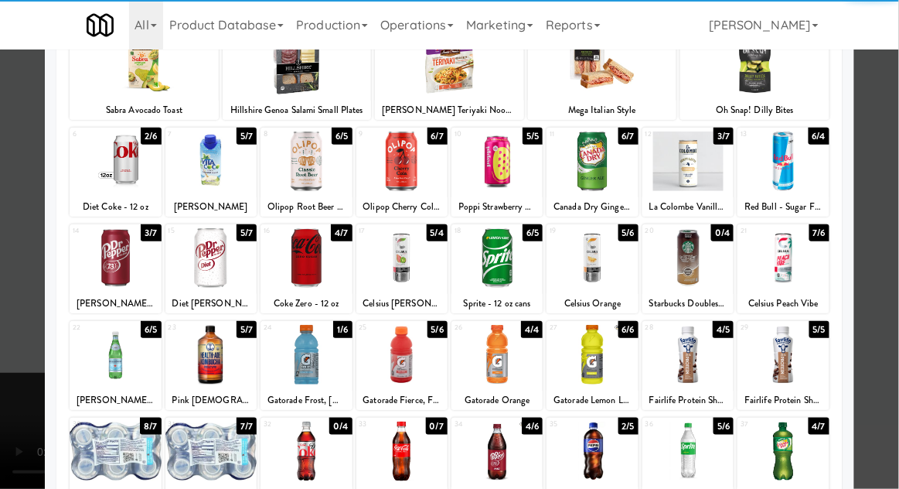
click at [311, 262] on div at bounding box center [306, 258] width 91 height 60
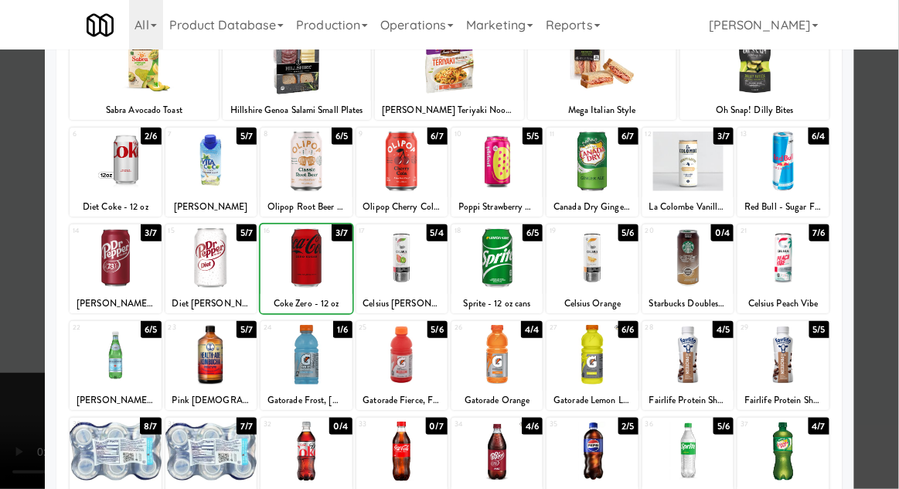
click at [891, 96] on div at bounding box center [449, 244] width 899 height 489
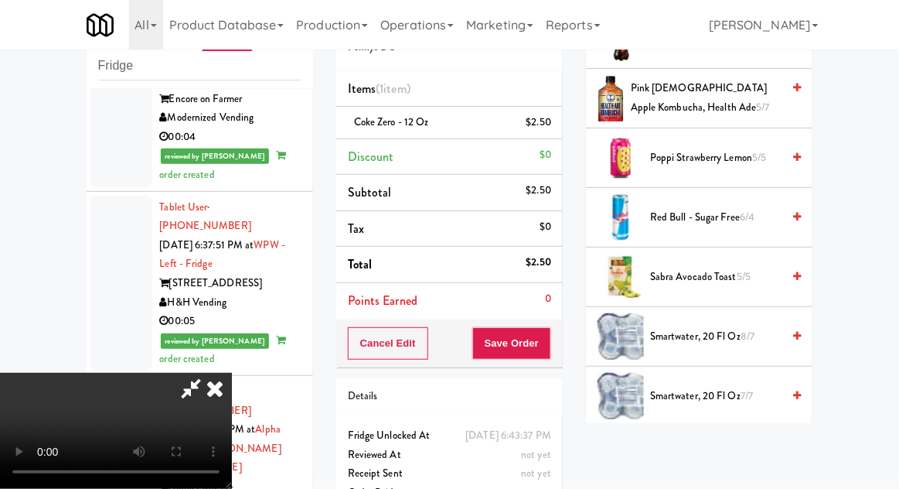
scroll to position [1603, 0]
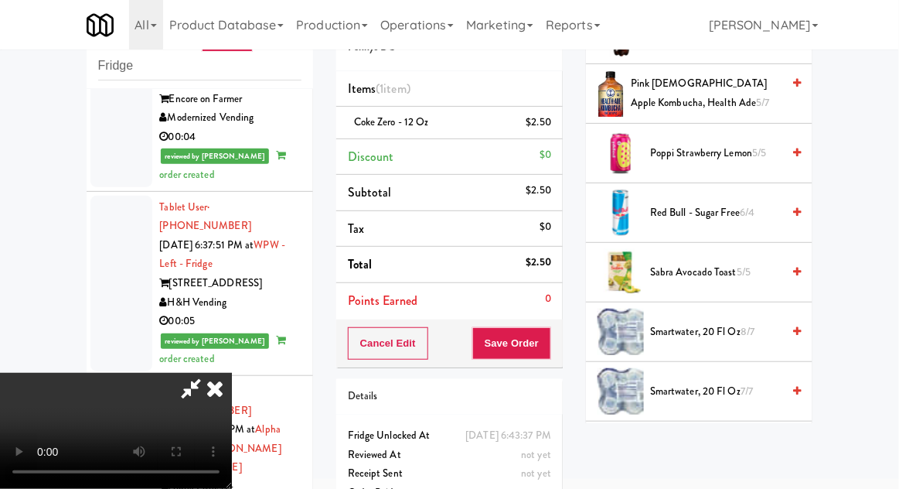
click at [734, 212] on span "Red Bull - Sugar Free 6/4" at bounding box center [715, 212] width 131 height 19
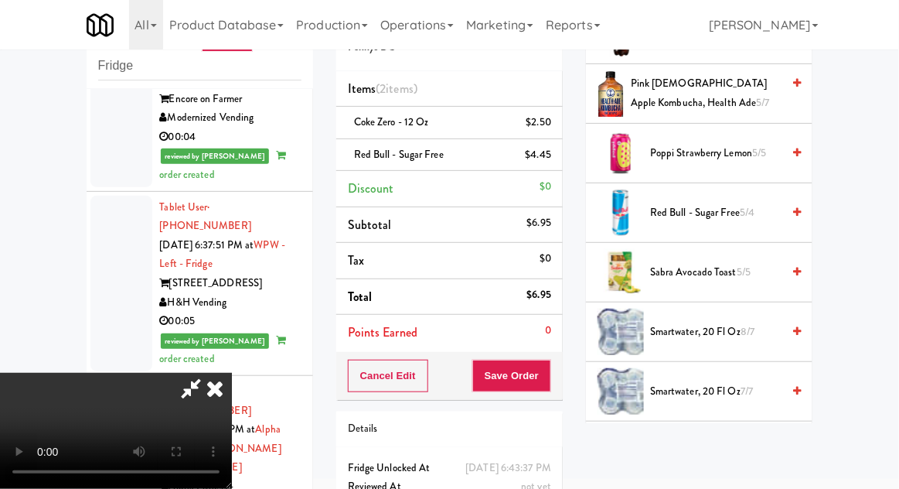
scroll to position [70, 0]
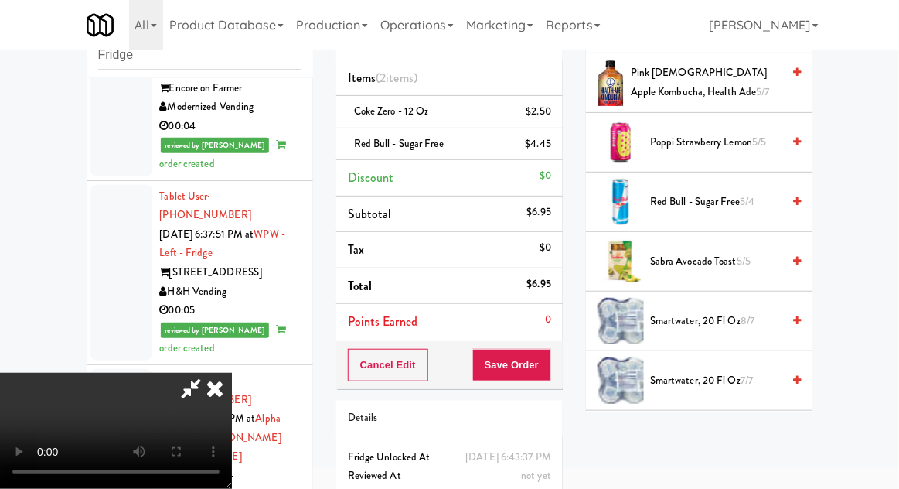
click at [560, 379] on div "Cancel Edit Save Order" at bounding box center [449, 365] width 226 height 48
click at [544, 365] on button "Save Order" at bounding box center [511, 365] width 79 height 32
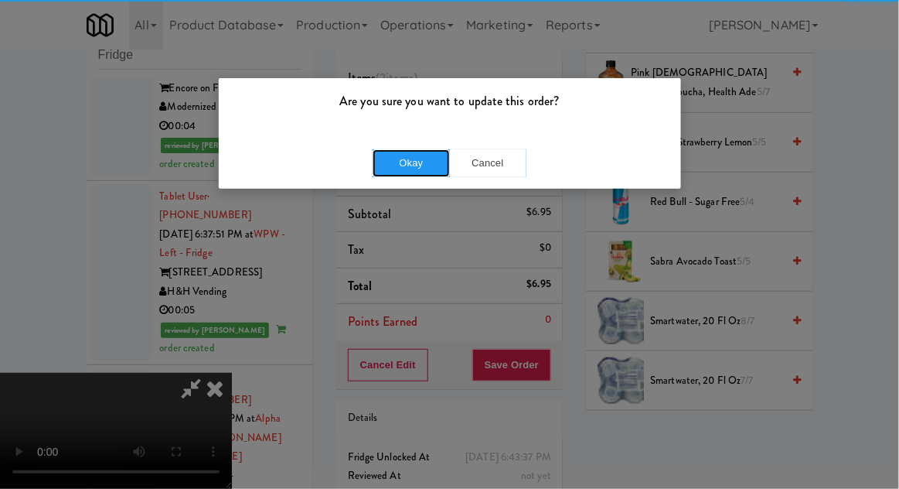
click at [384, 161] on button "Okay" at bounding box center [411, 163] width 77 height 28
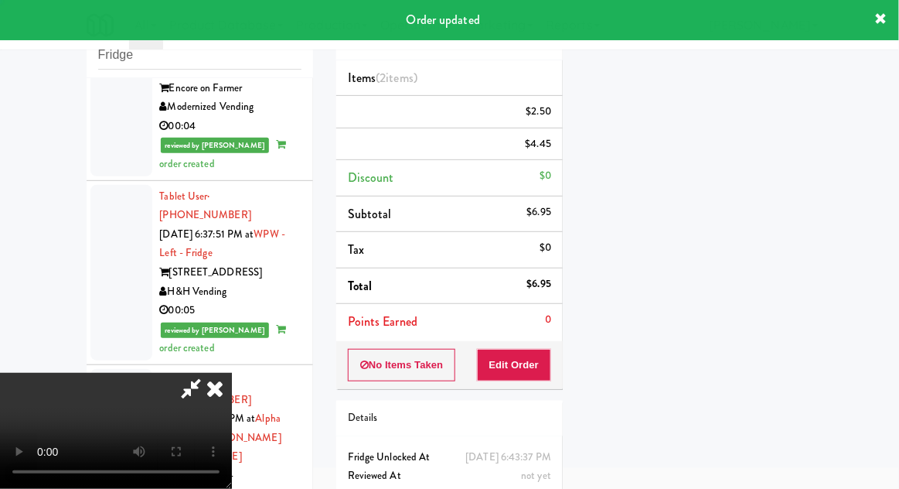
scroll to position [0, 0]
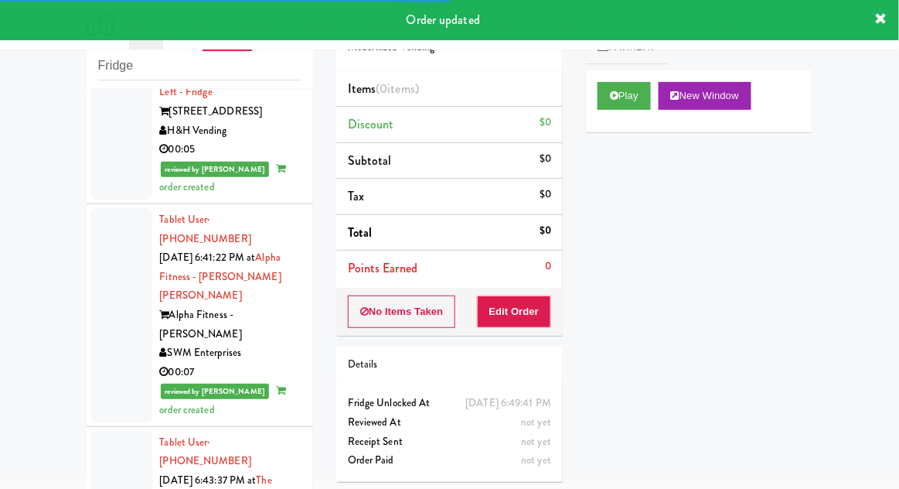
scroll to position [3548, 0]
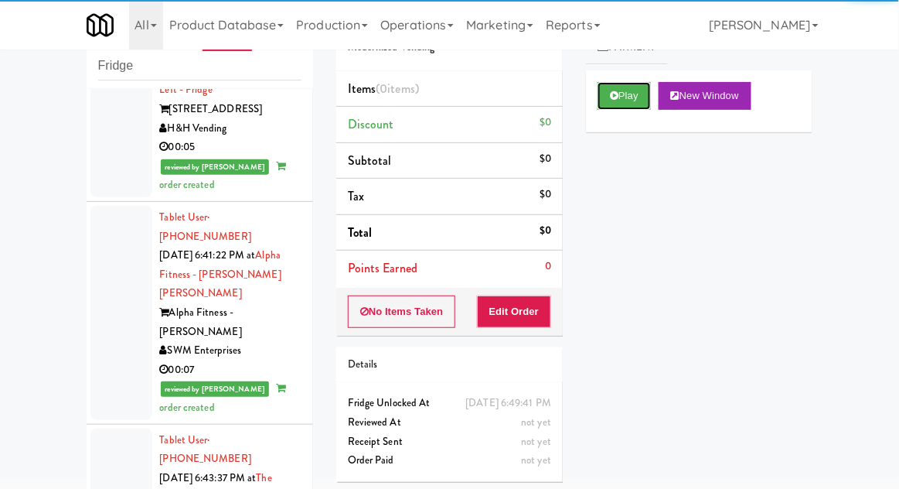
click at [625, 97] on button "Play" at bounding box center [624, 96] width 53 height 28
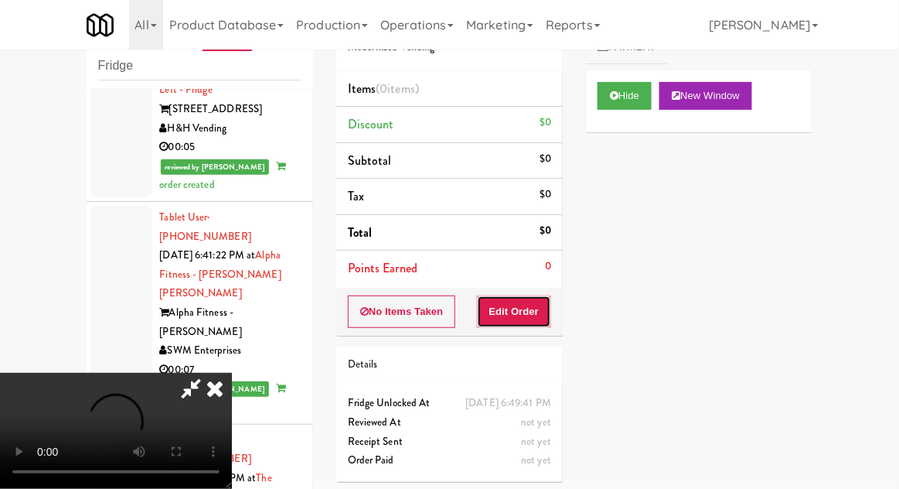
click at [530, 312] on button "Edit Order" at bounding box center [514, 311] width 75 height 32
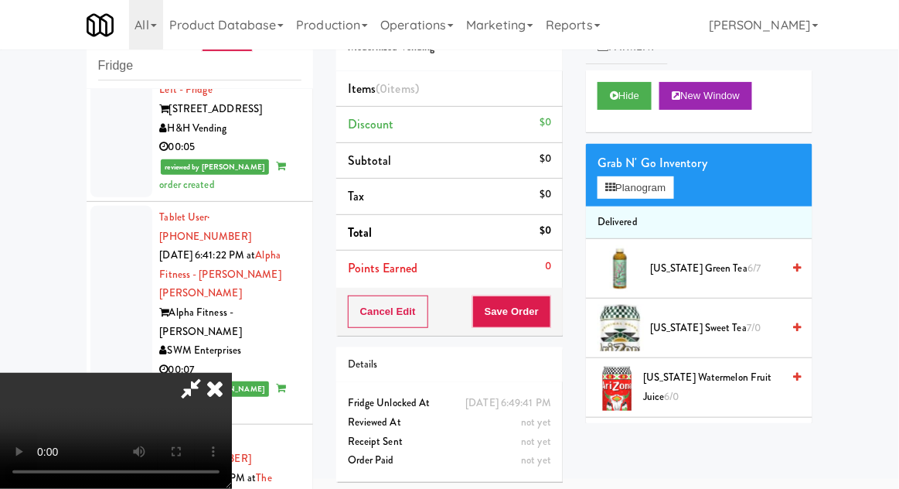
scroll to position [0, 0]
click at [669, 192] on button "Planogram" at bounding box center [636, 187] width 76 height 23
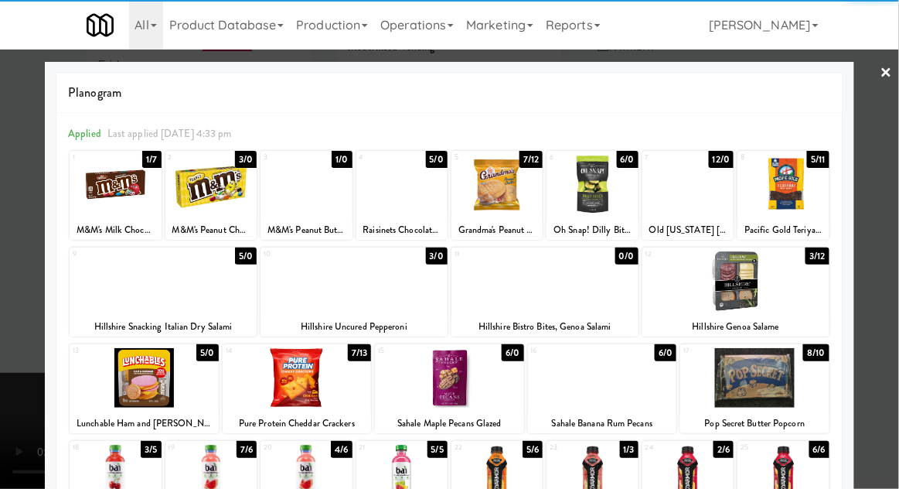
click at [782, 391] on div at bounding box center [754, 378] width 149 height 60
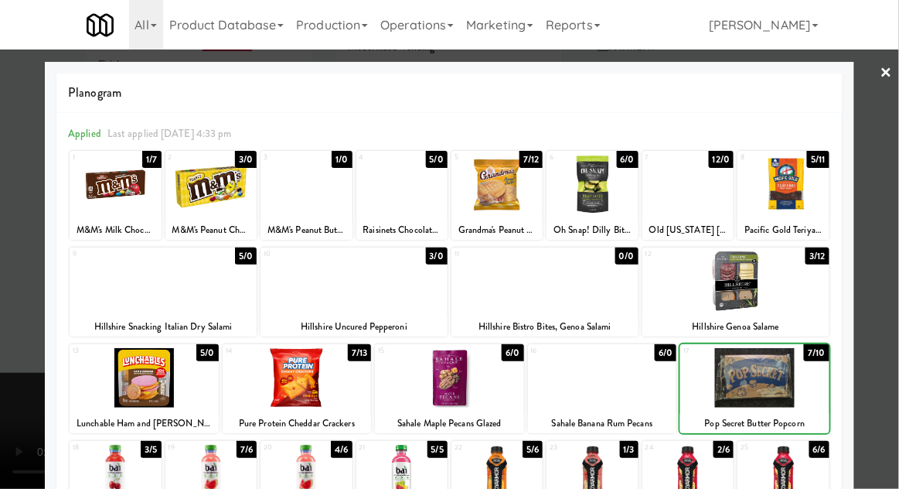
click at [882, 352] on div at bounding box center [449, 244] width 899 height 489
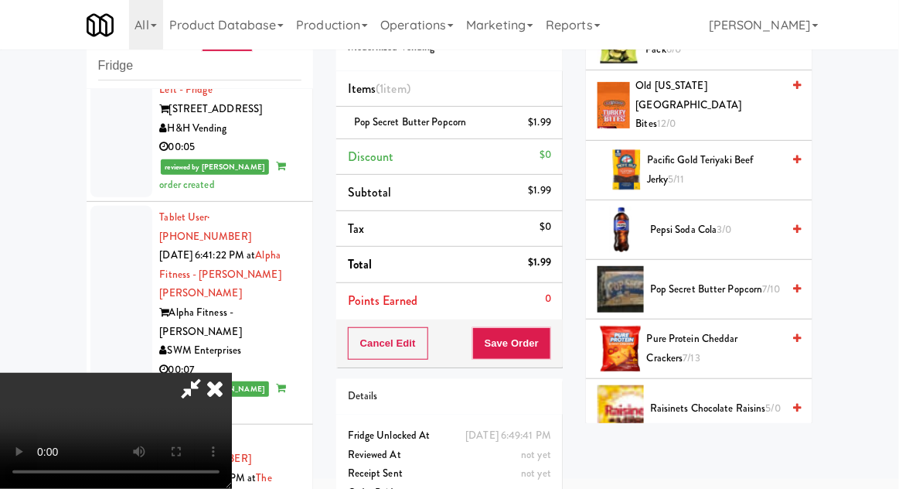
click at [728, 222] on span "3/0" at bounding box center [724, 229] width 15 height 15
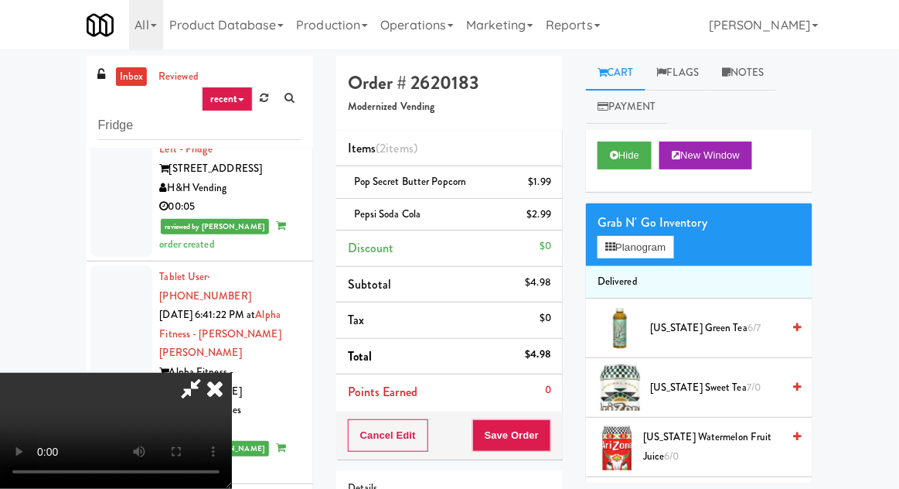
click at [688, 258] on div "Grab N' Go Inventory Planogram" at bounding box center [699, 234] width 226 height 63
click at [669, 247] on button "Planogram" at bounding box center [636, 247] width 76 height 23
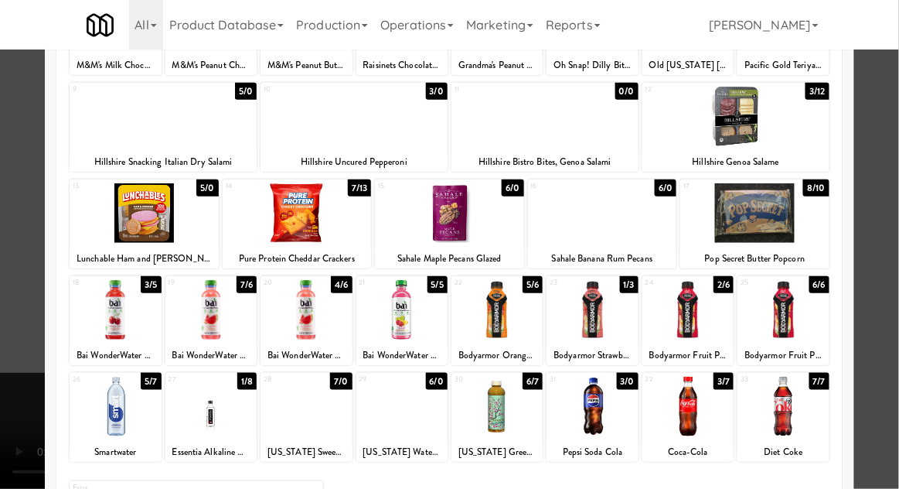
scroll to position [138, 0]
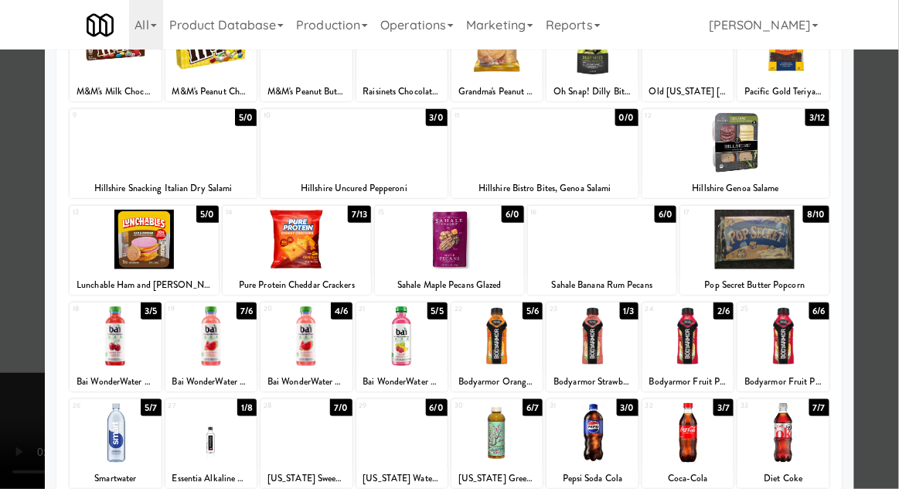
click at [897, 217] on div at bounding box center [449, 244] width 899 height 489
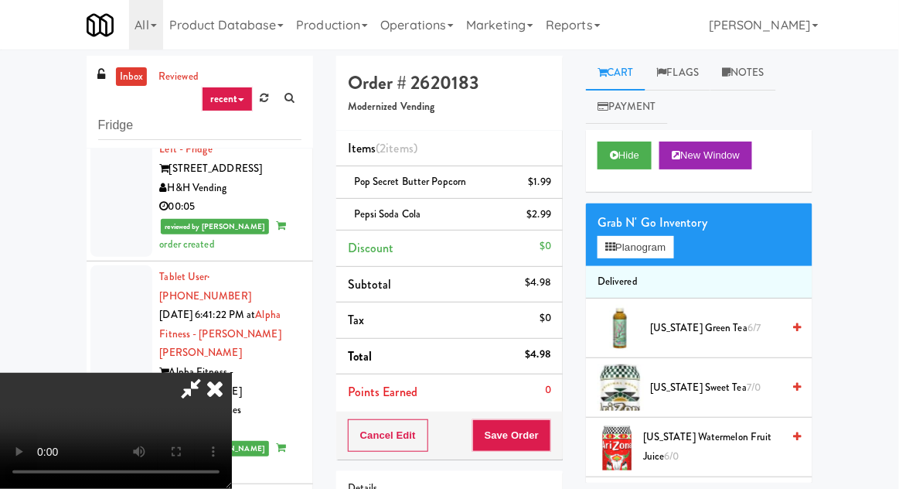
scroll to position [56, 0]
click at [670, 237] on button "Planogram" at bounding box center [636, 247] width 76 height 23
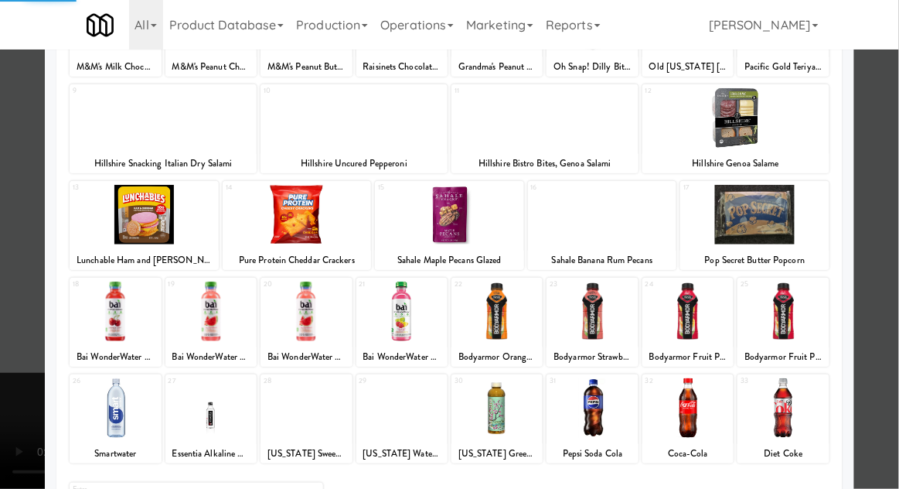
scroll to position [169, 0]
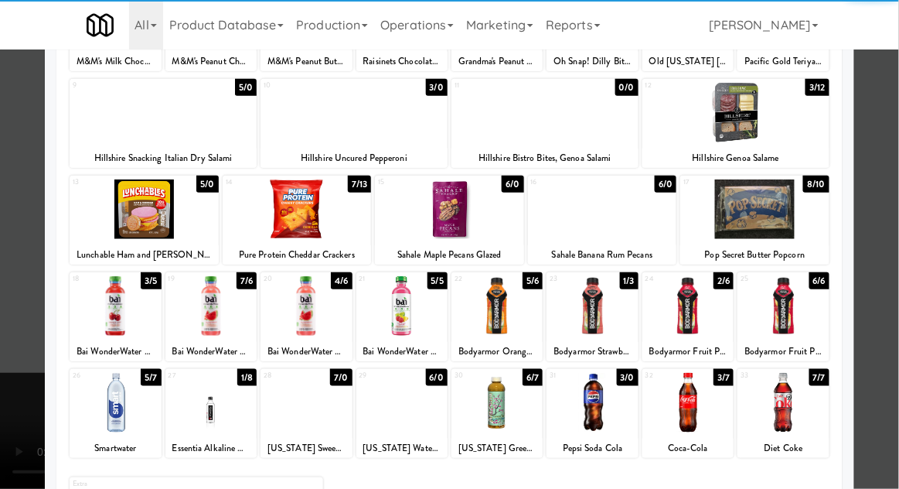
click at [300, 414] on div at bounding box center [306, 403] width 91 height 60
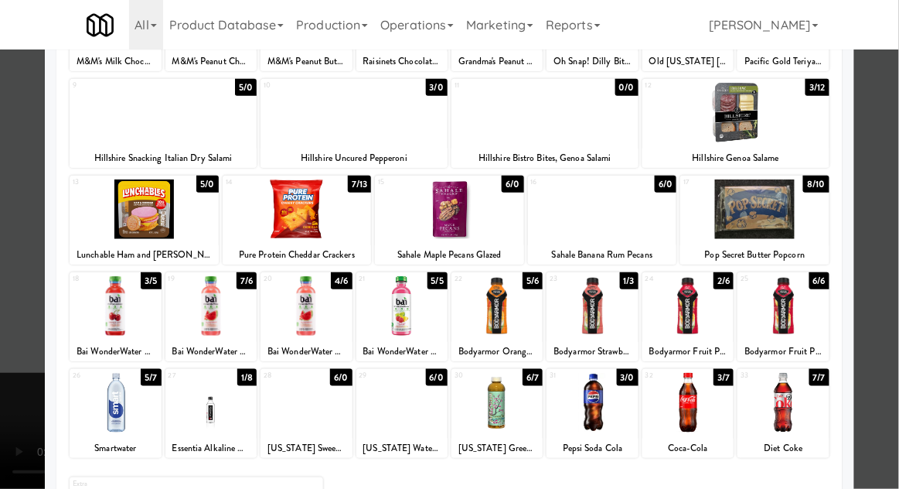
click at [894, 209] on div at bounding box center [449, 244] width 899 height 489
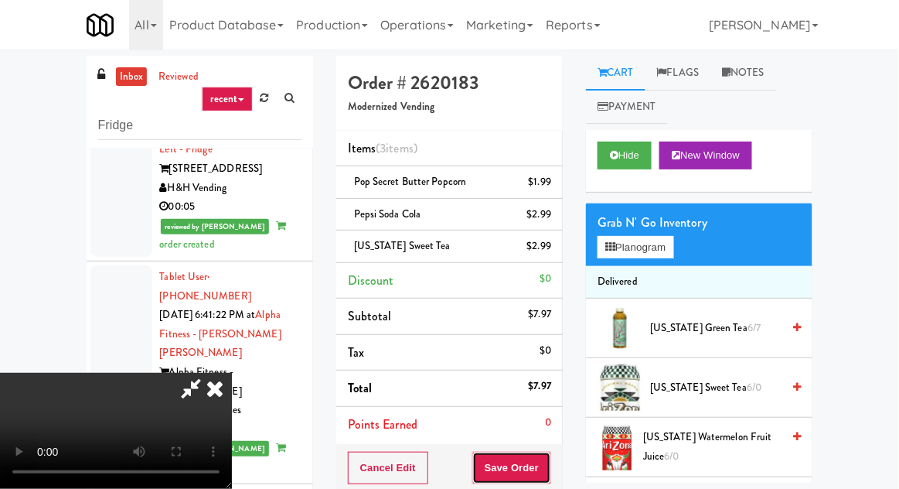
click at [550, 466] on button "Save Order" at bounding box center [511, 467] width 79 height 32
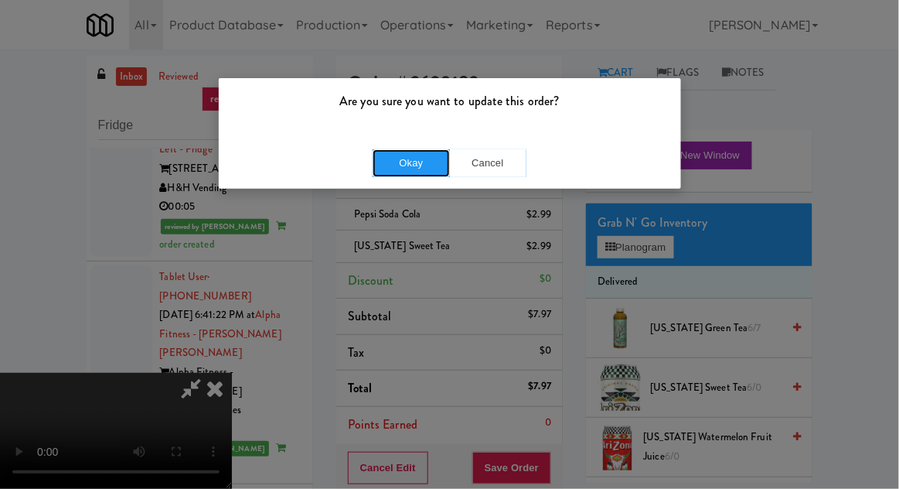
click at [424, 172] on button "Okay" at bounding box center [411, 163] width 77 height 28
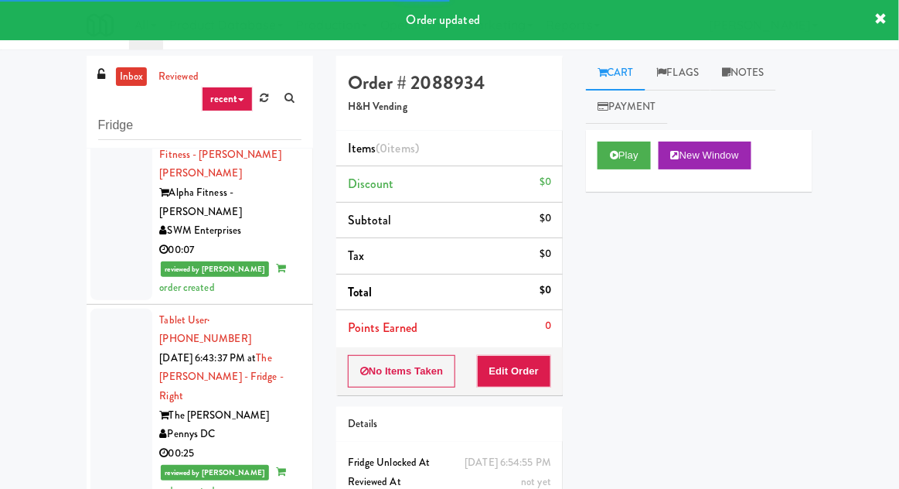
scroll to position [3729, 0]
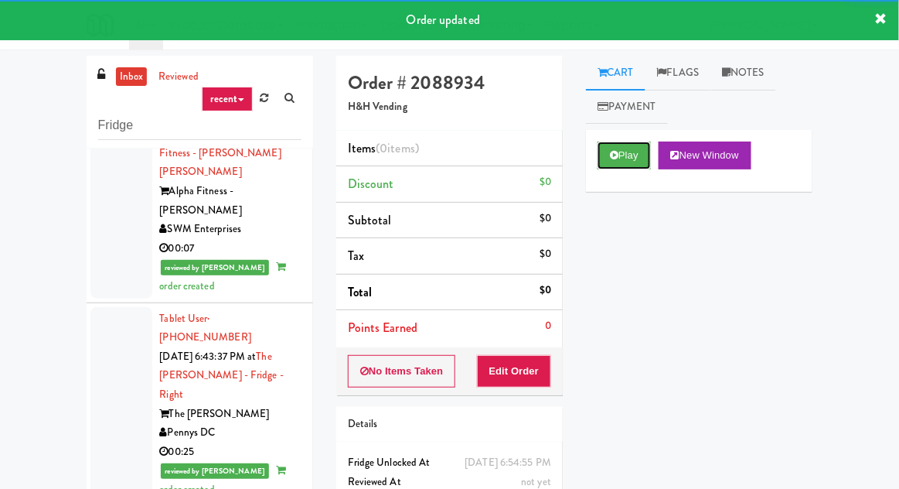
click at [616, 148] on button "Play" at bounding box center [624, 155] width 53 height 28
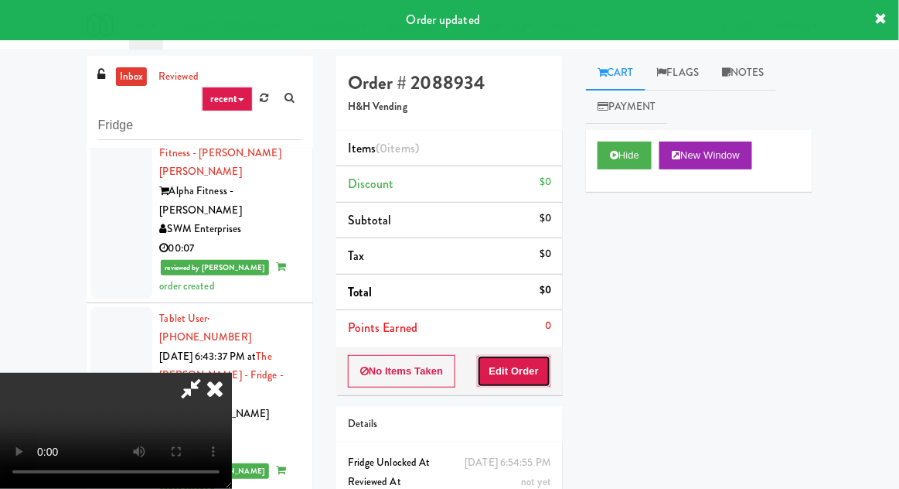
click at [533, 365] on button "Edit Order" at bounding box center [514, 371] width 75 height 32
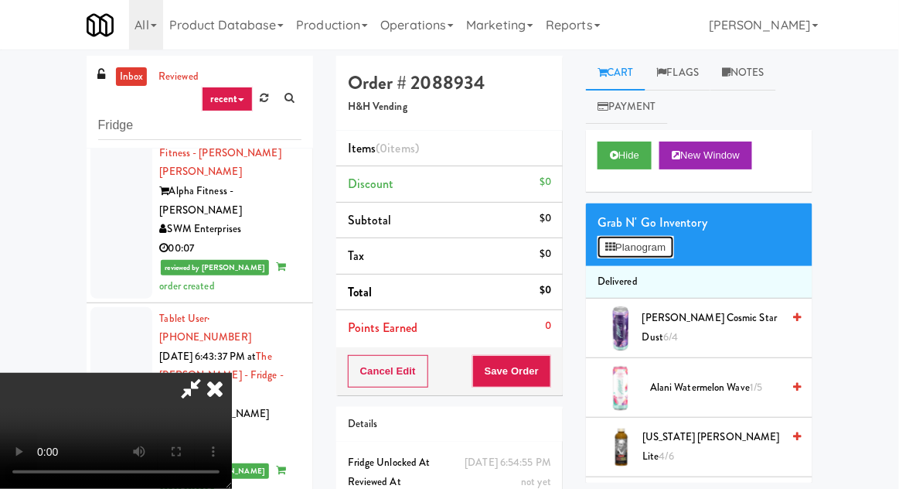
click at [667, 243] on button "Planogram" at bounding box center [636, 247] width 76 height 23
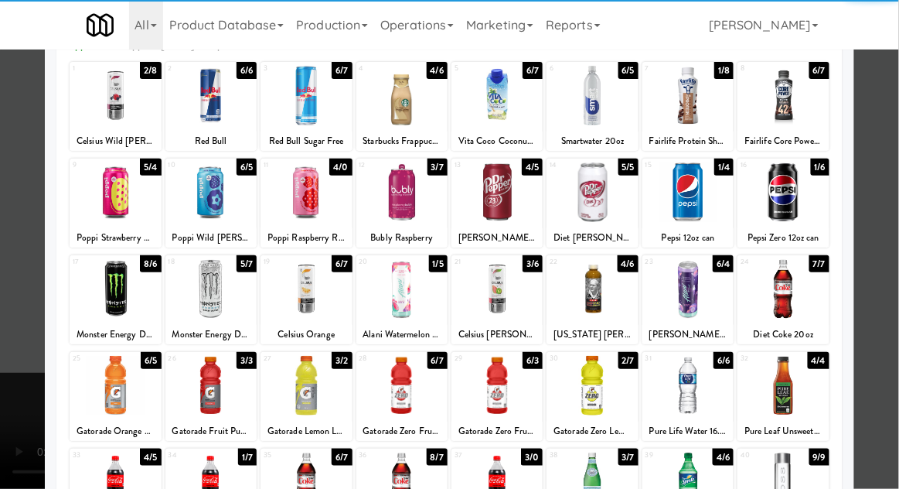
scroll to position [88, 0]
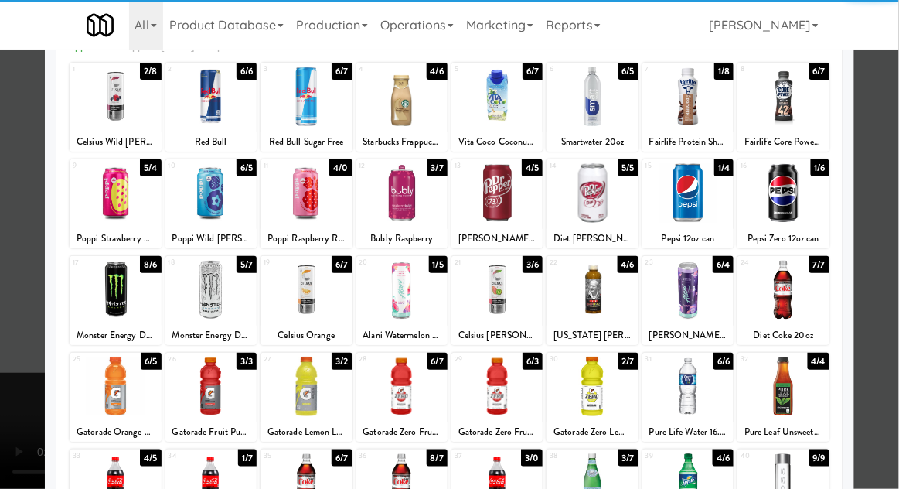
click at [604, 390] on div at bounding box center [592, 386] width 91 height 60
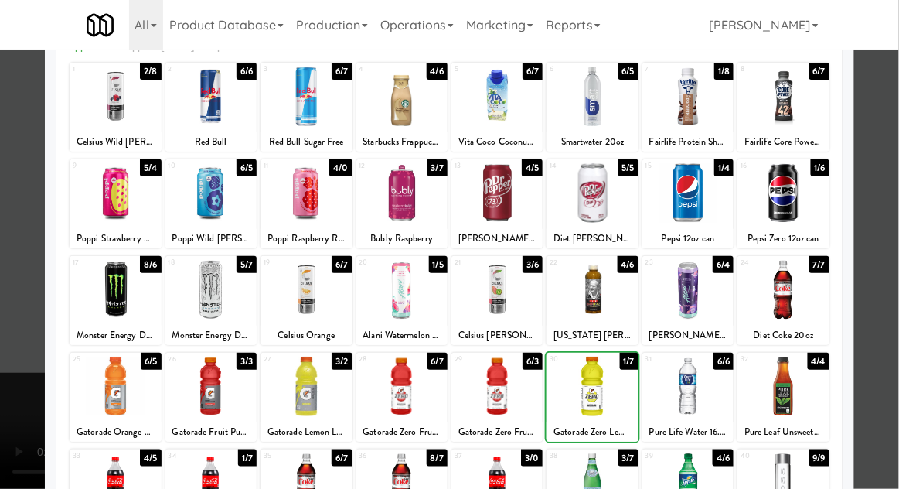
click at [897, 198] on div at bounding box center [449, 244] width 899 height 489
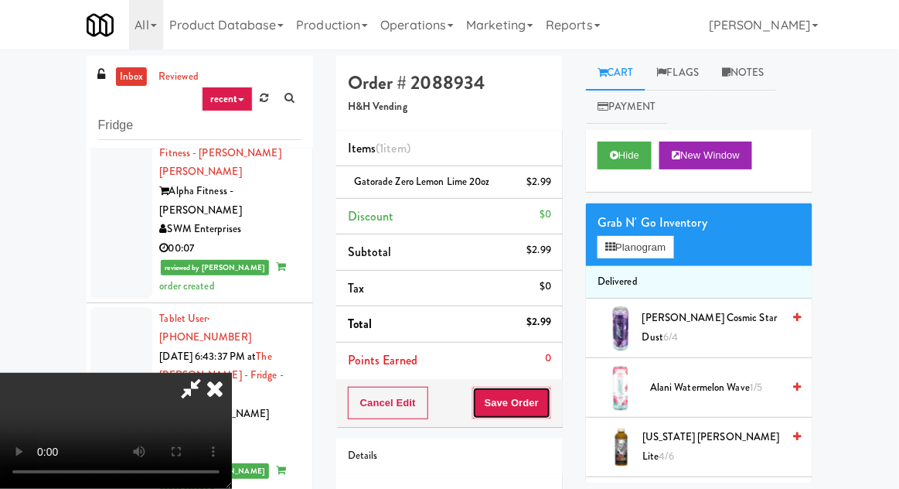
click at [550, 396] on button "Save Order" at bounding box center [511, 403] width 79 height 32
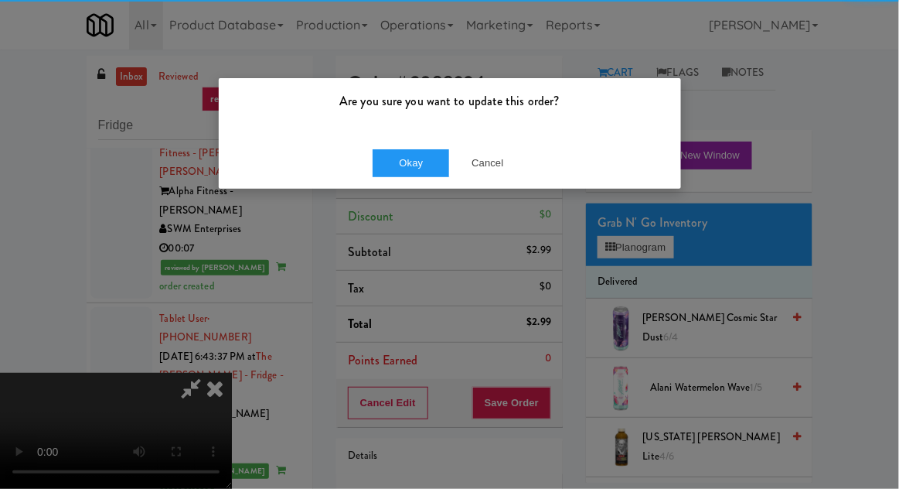
click at [410, 186] on div "Okay Cancel" at bounding box center [450, 163] width 462 height 52
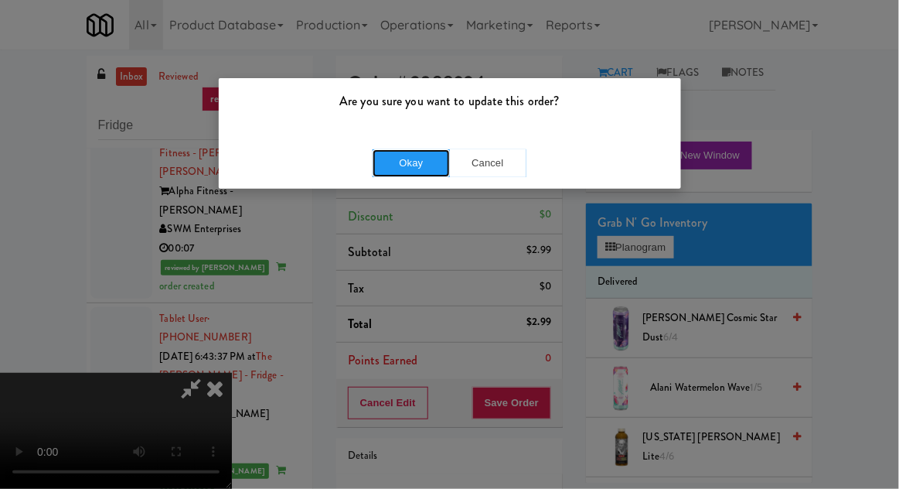
click at [402, 171] on button "Okay" at bounding box center [411, 163] width 77 height 28
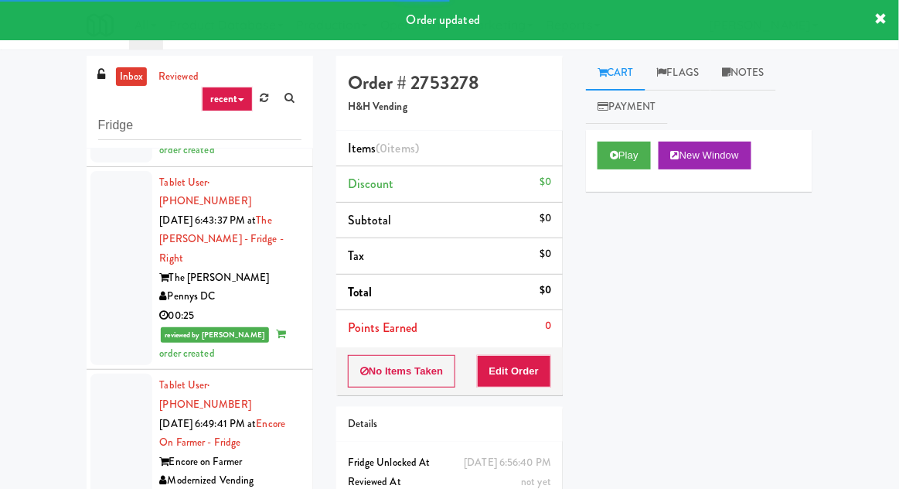
scroll to position [3867, 0]
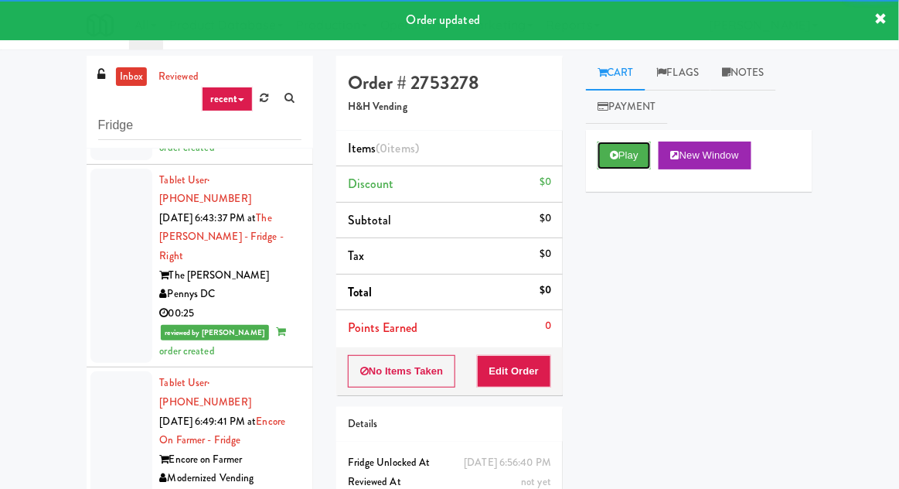
click at [621, 158] on button "Play" at bounding box center [624, 155] width 53 height 28
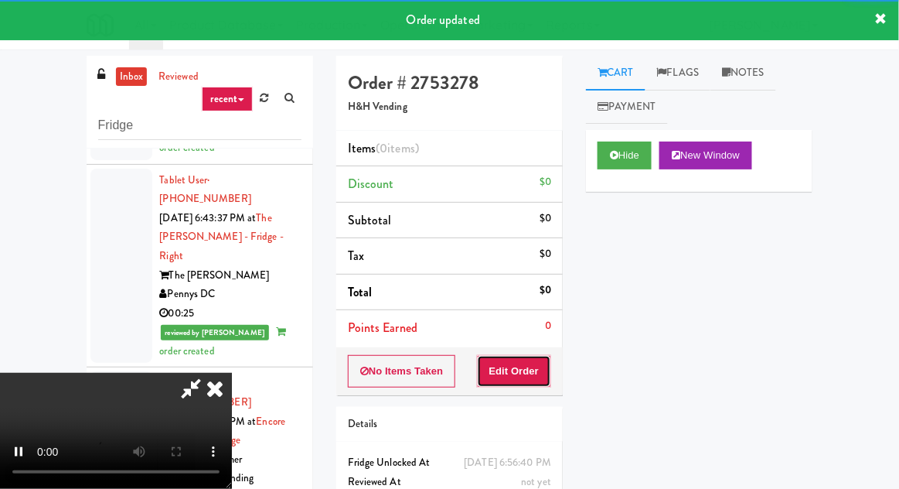
click at [530, 372] on button "Edit Order" at bounding box center [514, 371] width 75 height 32
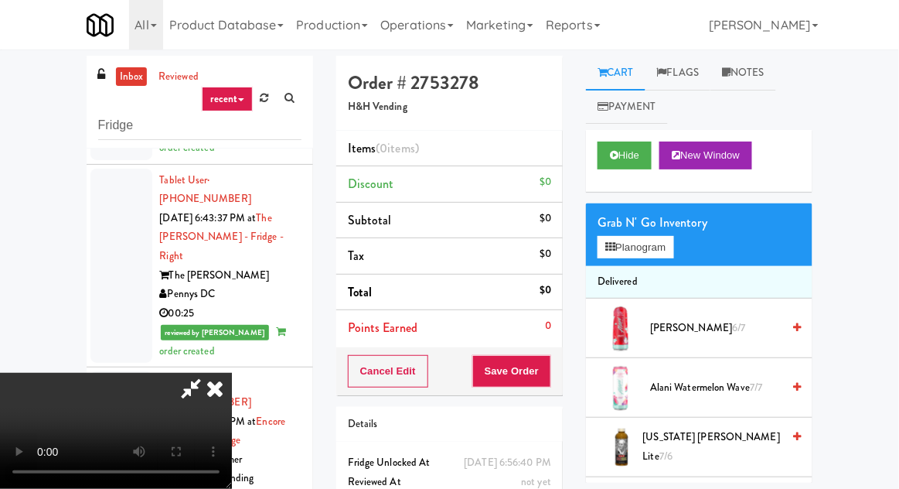
click at [690, 224] on div "Grab N' Go Inventory" at bounding box center [699, 222] width 203 height 23
click at [673, 247] on button "Planogram" at bounding box center [636, 247] width 76 height 23
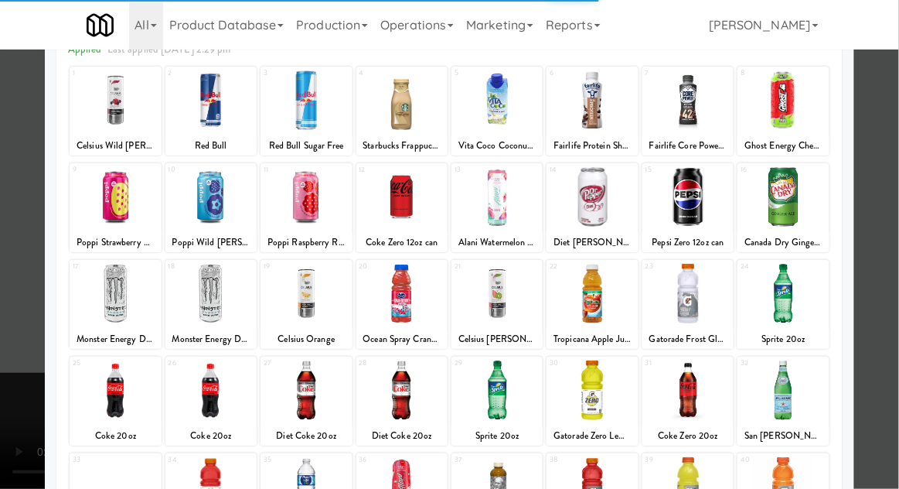
scroll to position [104, 0]
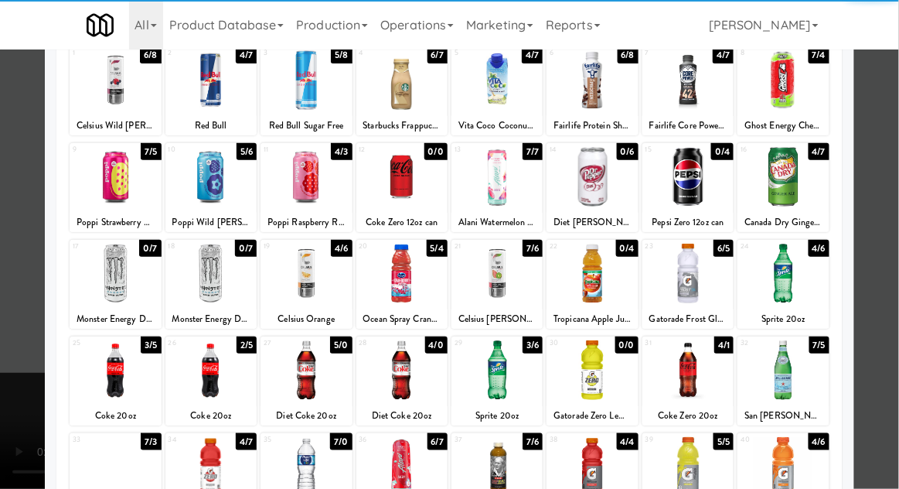
click at [417, 373] on div at bounding box center [401, 370] width 91 height 60
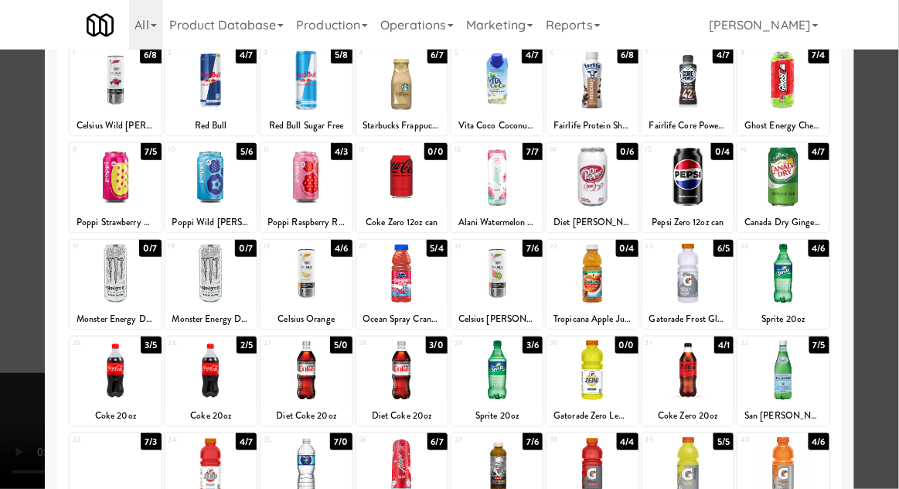
click at [895, 213] on div at bounding box center [449, 244] width 899 height 489
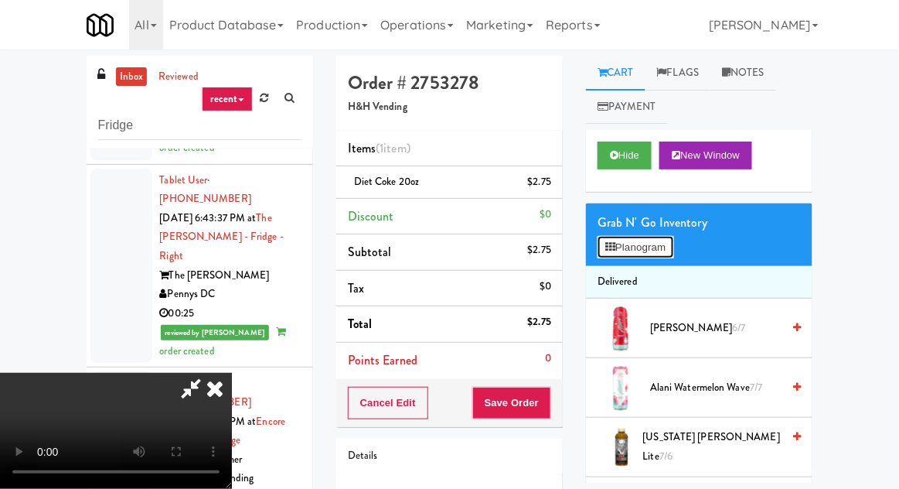
click at [673, 246] on button "Planogram" at bounding box center [636, 247] width 76 height 23
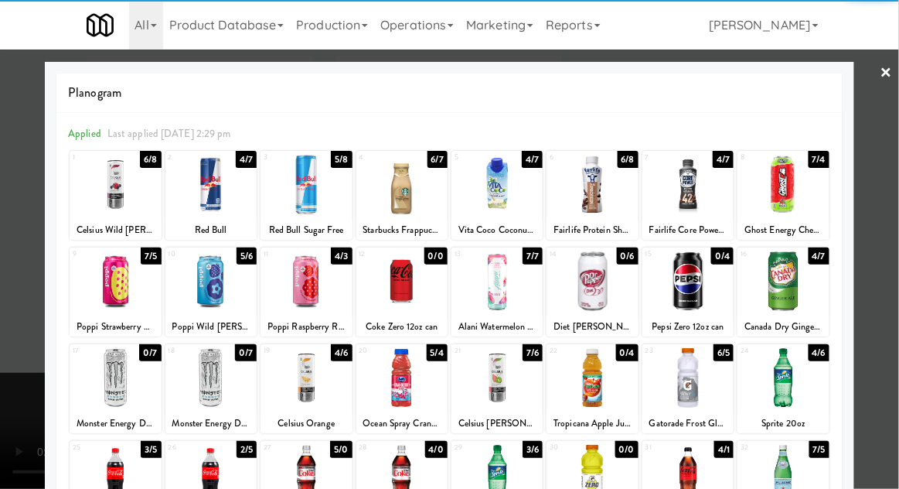
click at [411, 463] on div at bounding box center [401, 474] width 91 height 60
click at [891, 209] on div at bounding box center [449, 244] width 899 height 489
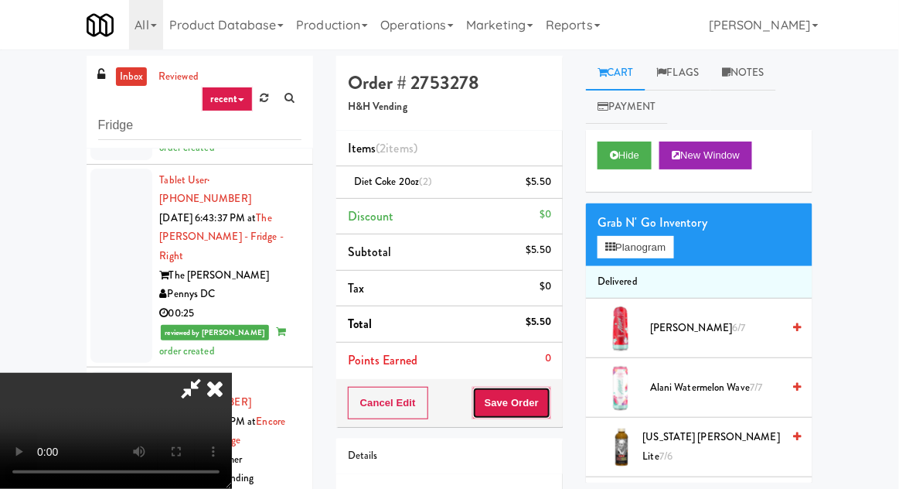
click at [551, 407] on button "Save Order" at bounding box center [511, 403] width 79 height 32
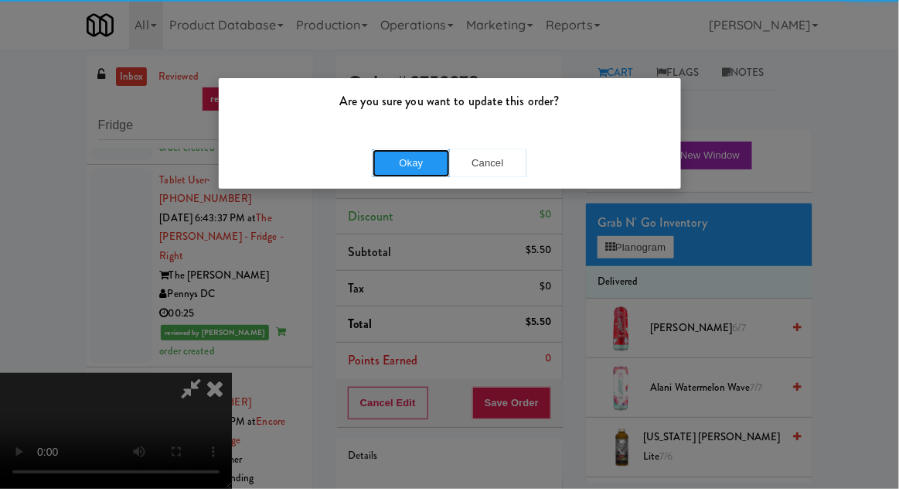
click at [407, 169] on button "Okay" at bounding box center [411, 163] width 77 height 28
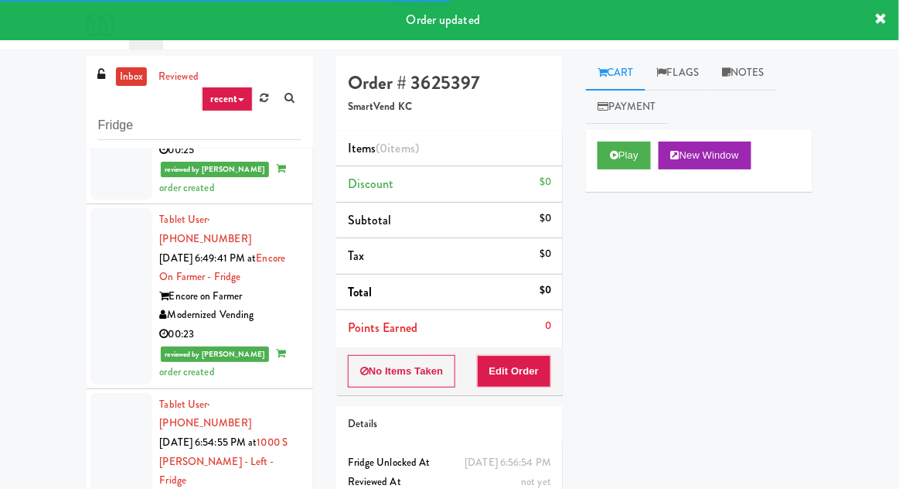
scroll to position [4042, 0]
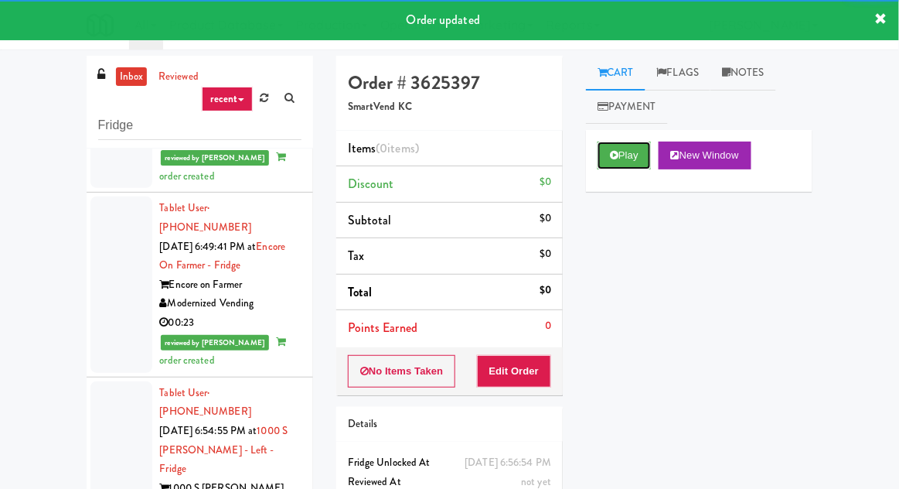
click at [614, 167] on button "Play" at bounding box center [624, 155] width 53 height 28
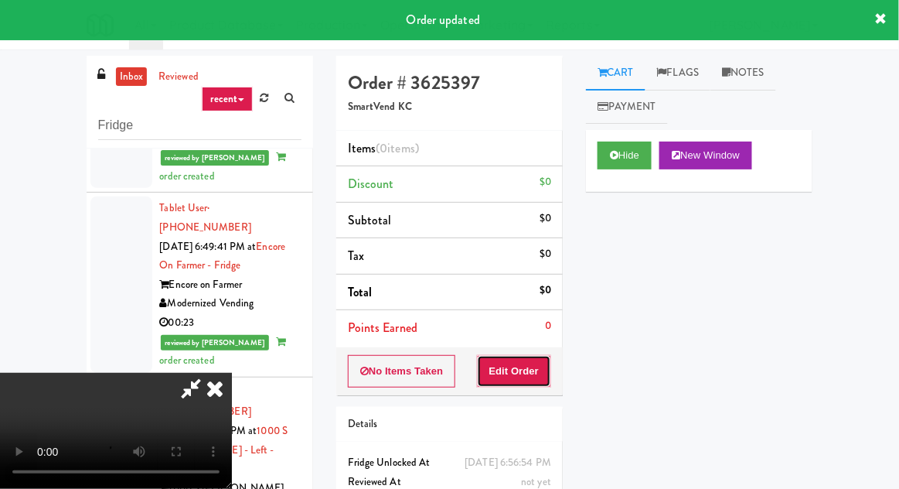
click at [528, 370] on button "Edit Order" at bounding box center [514, 371] width 75 height 32
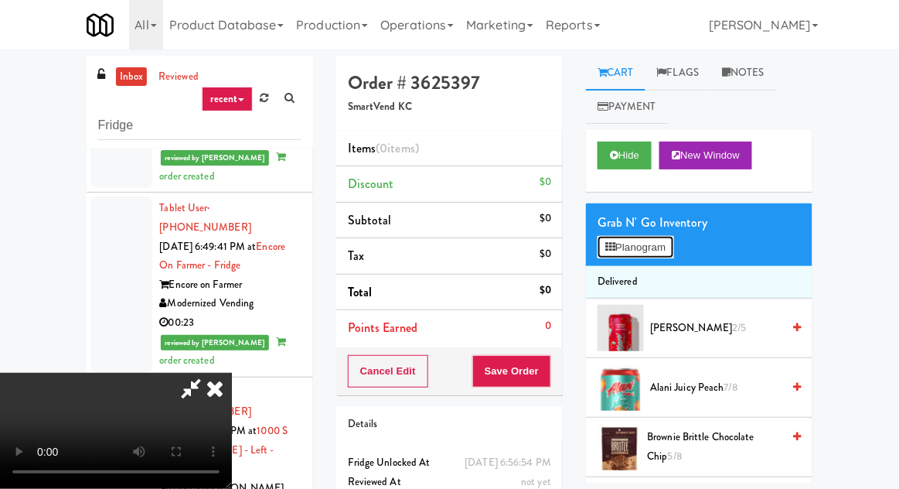
click at [672, 244] on button "Planogram" at bounding box center [636, 247] width 76 height 23
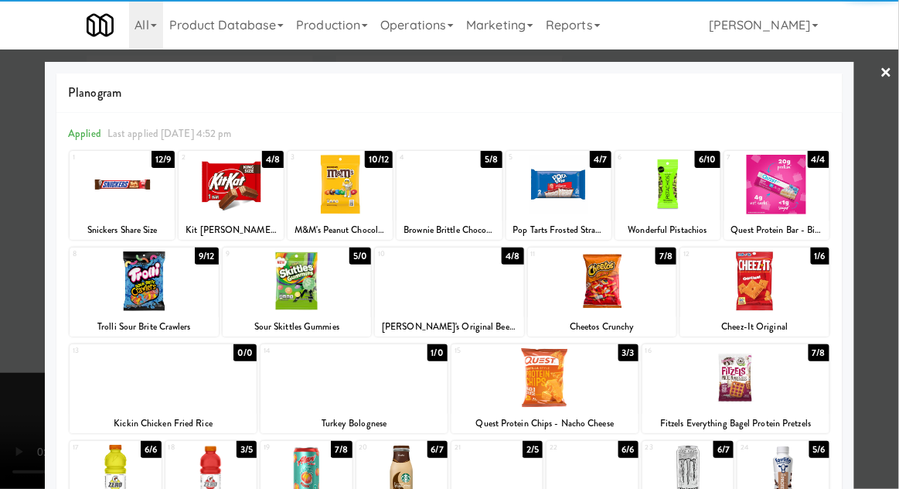
click at [760, 284] on div at bounding box center [754, 281] width 149 height 60
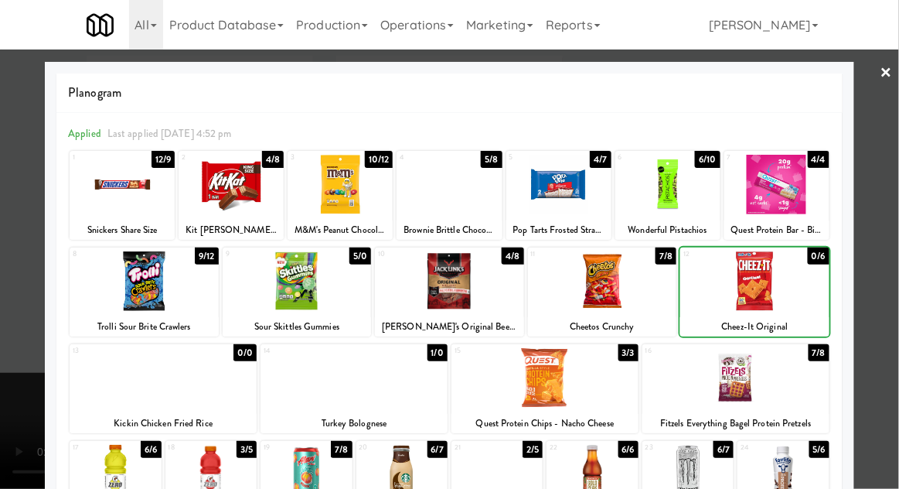
click at [897, 210] on div at bounding box center [449, 244] width 899 height 489
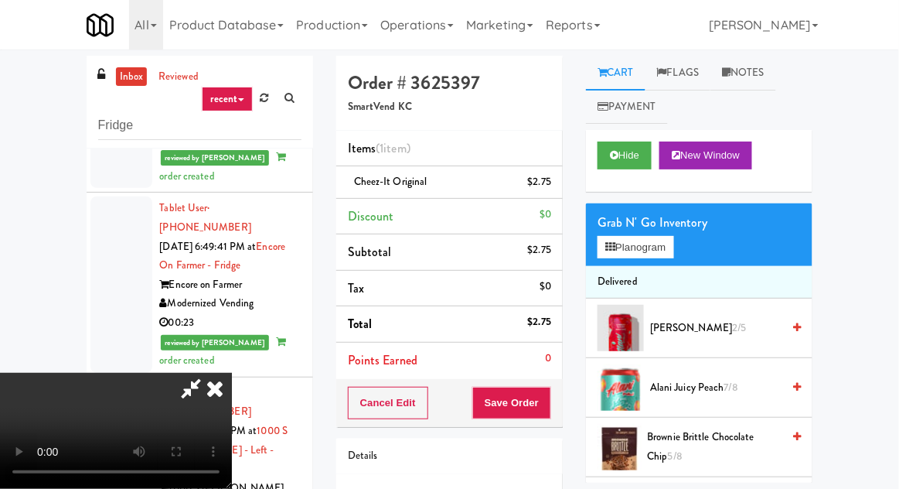
click at [668, 218] on div "Grab N' Go Inventory" at bounding box center [699, 222] width 203 height 23
click at [666, 245] on button "Planogram" at bounding box center [636, 247] width 76 height 23
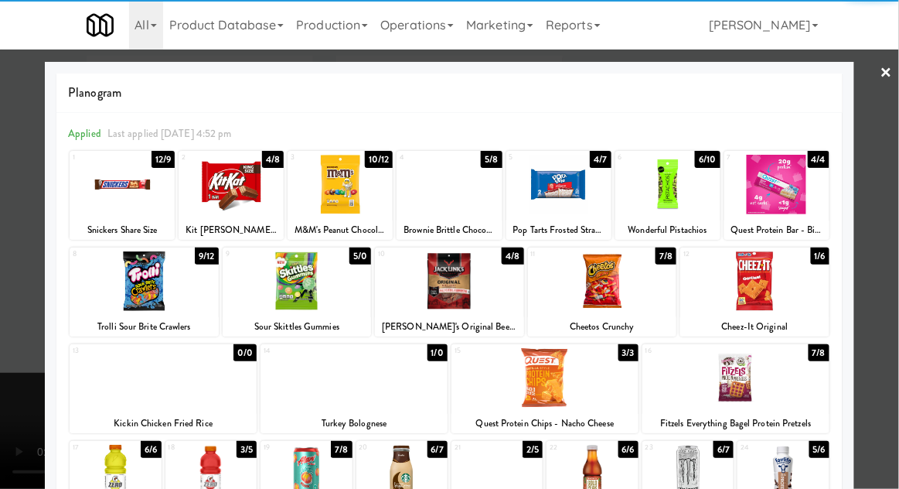
click at [465, 199] on div at bounding box center [449, 185] width 105 height 60
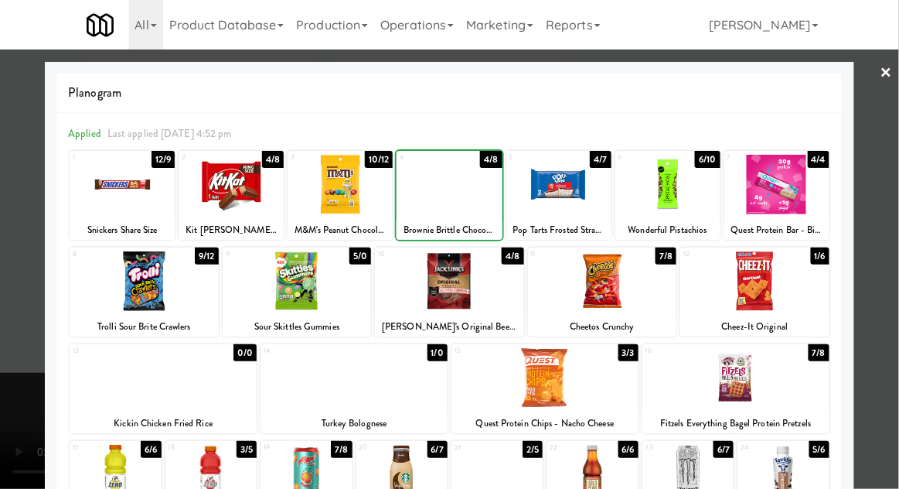
click at [897, 207] on div at bounding box center [449, 244] width 899 height 489
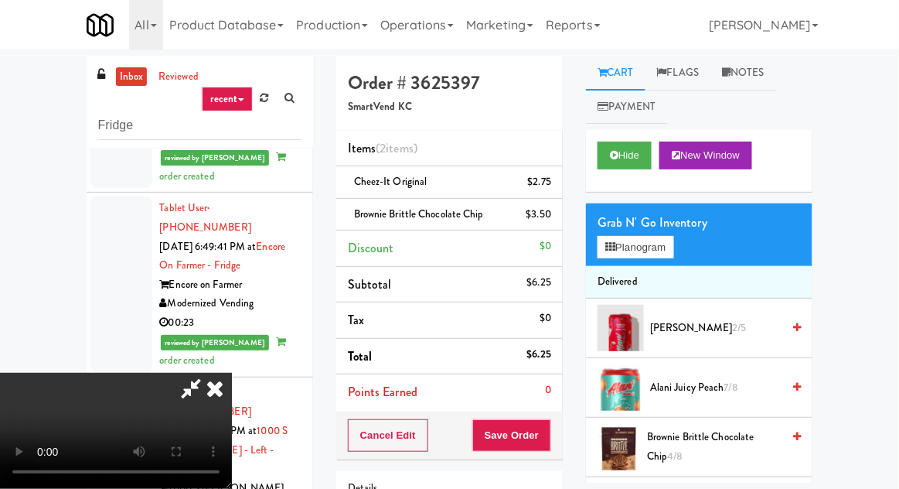
click at [547, 408] on div "Items (2 items ) Cheez-It Original $2.75 Brownie Brittle Chocolate Chip $3.50 D…" at bounding box center [449, 271] width 226 height 281
click at [545, 433] on button "Save Order" at bounding box center [511, 435] width 79 height 32
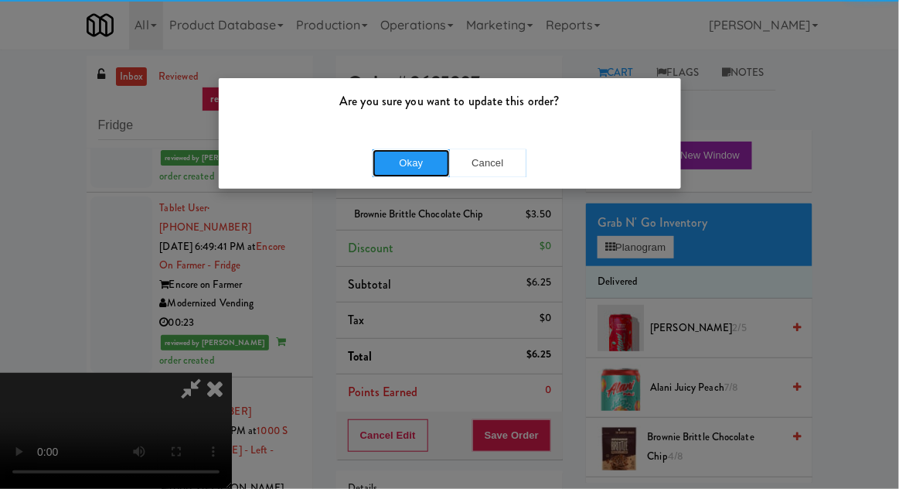
click at [405, 170] on button "Okay" at bounding box center [411, 163] width 77 height 28
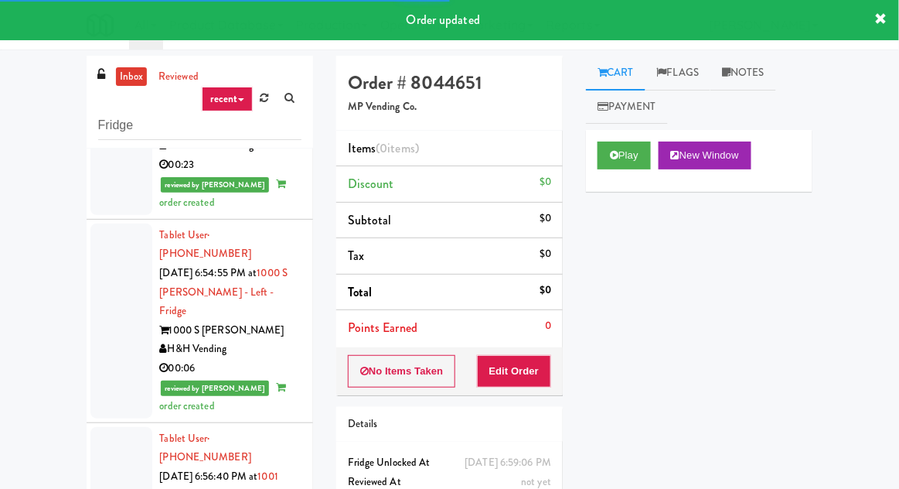
scroll to position [4207, 0]
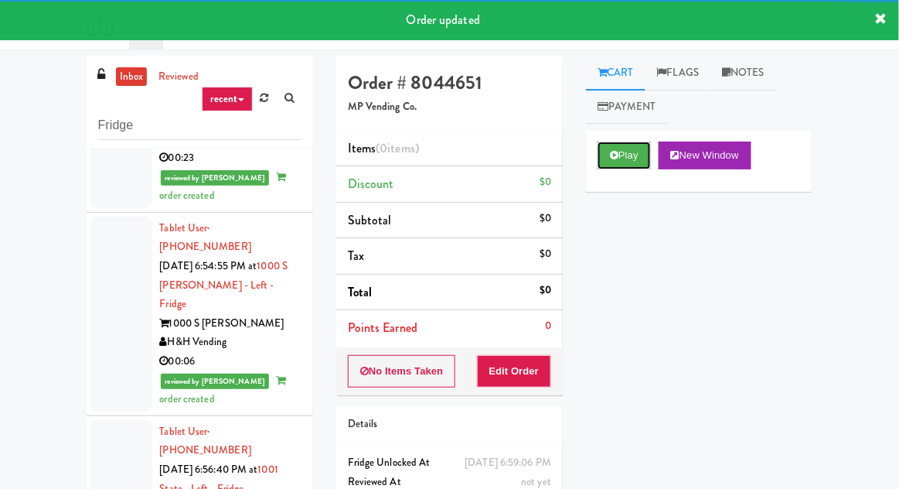
click at [633, 169] on button "Play" at bounding box center [624, 155] width 53 height 28
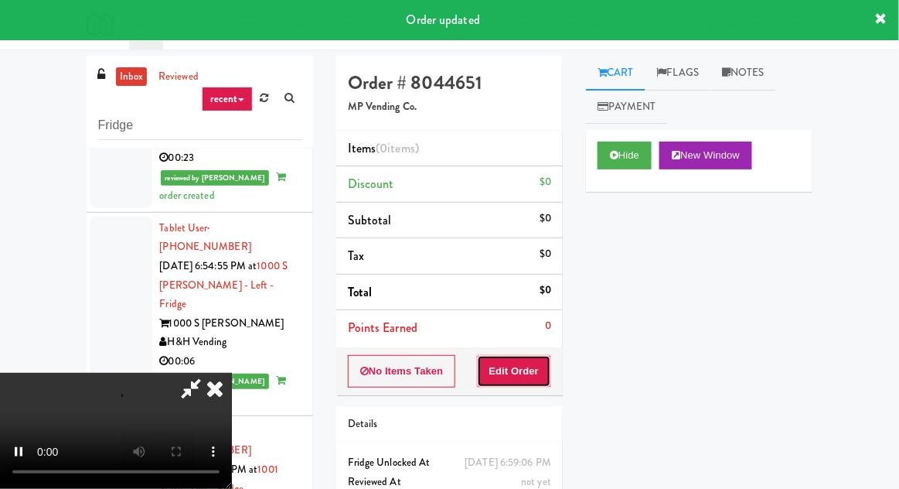
click at [540, 359] on button "Edit Order" at bounding box center [514, 371] width 75 height 32
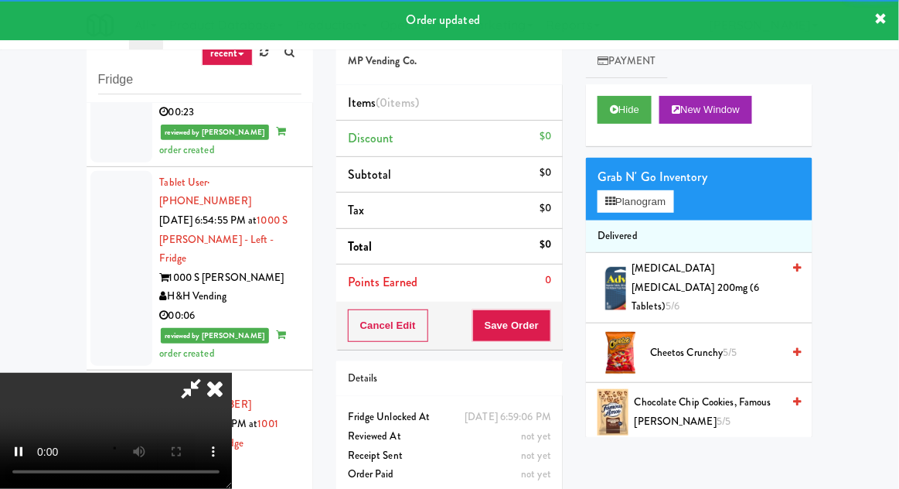
scroll to position [60, 0]
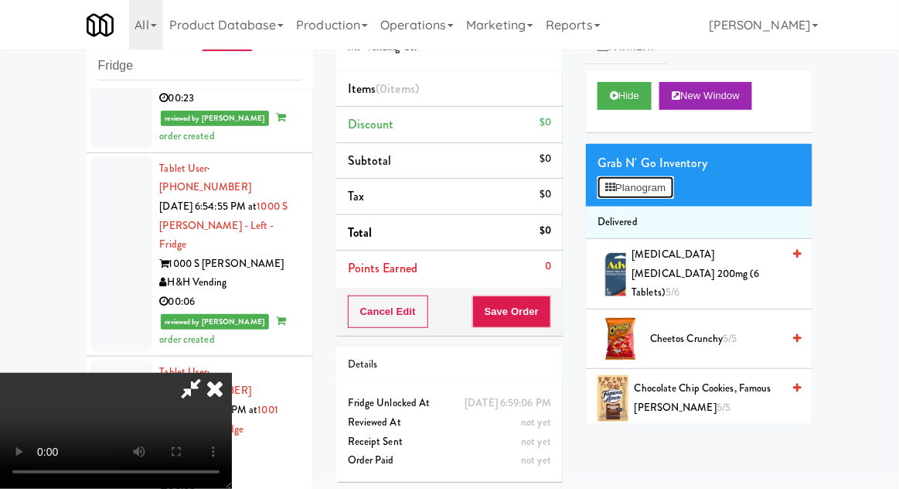
click at [673, 186] on button "Planogram" at bounding box center [636, 187] width 76 height 23
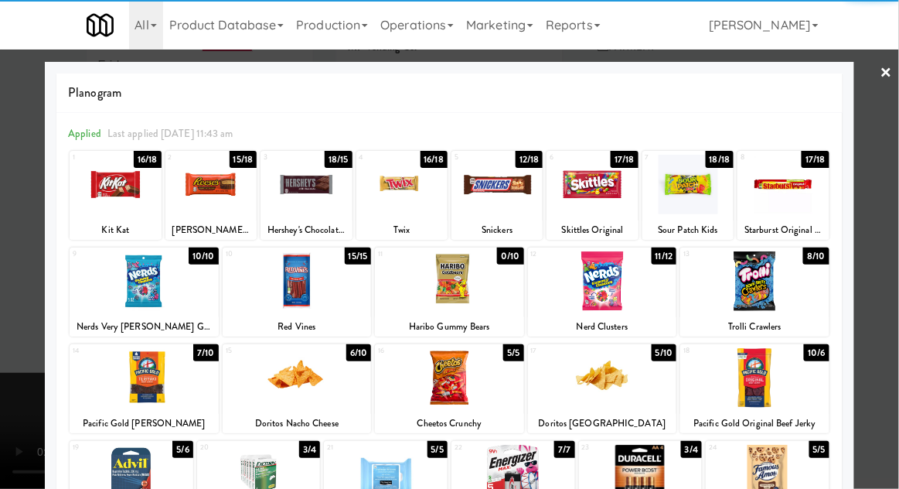
click at [604, 285] on div at bounding box center [602, 281] width 149 height 60
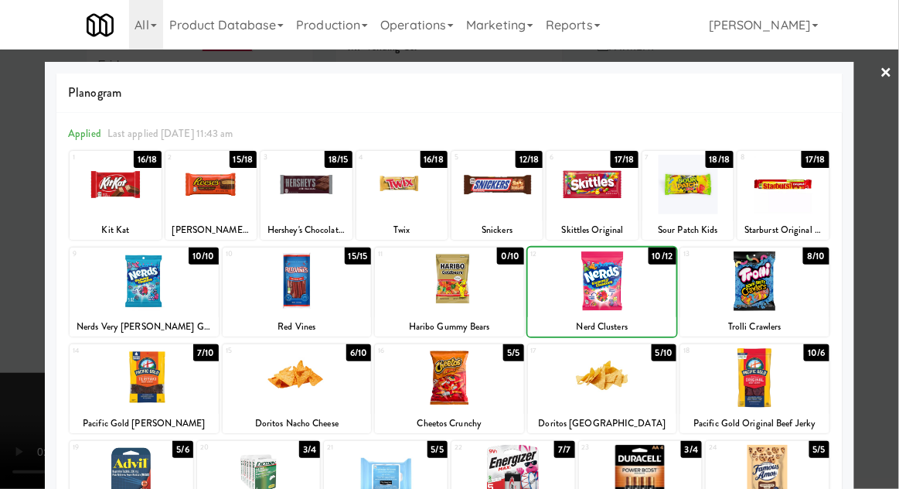
click at [894, 201] on div at bounding box center [449, 244] width 899 height 489
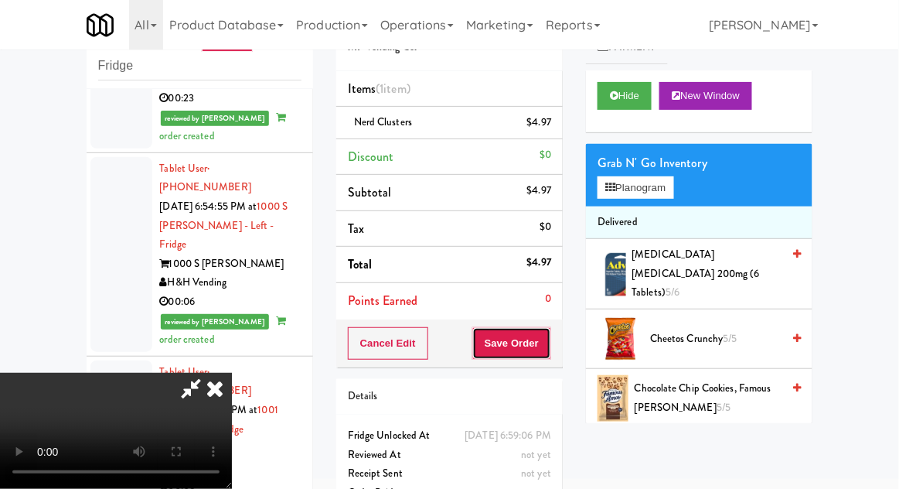
click at [543, 344] on button "Save Order" at bounding box center [511, 343] width 79 height 32
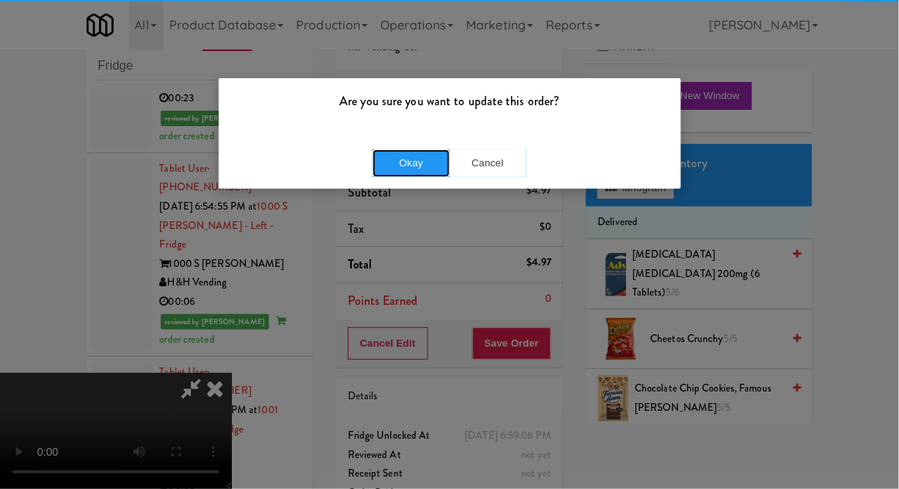
click at [393, 161] on button "Okay" at bounding box center [411, 163] width 77 height 28
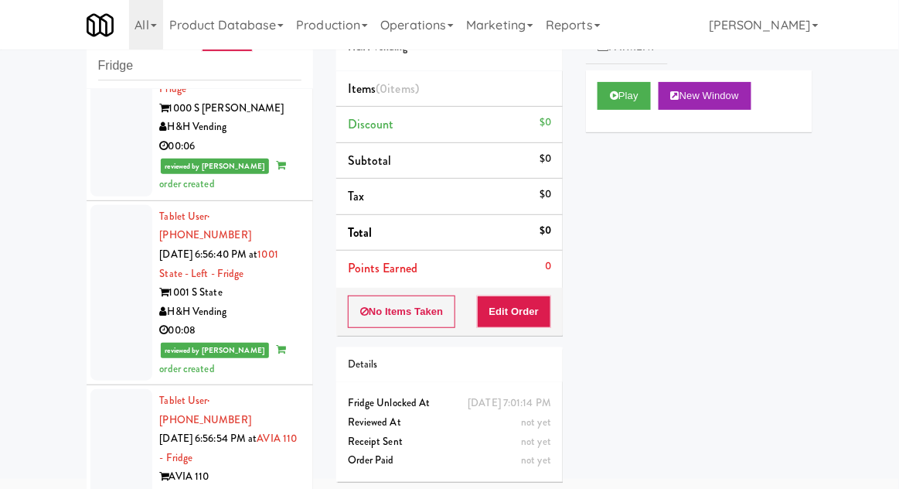
scroll to position [4362, 0]
click at [632, 96] on button "Play" at bounding box center [624, 96] width 53 height 28
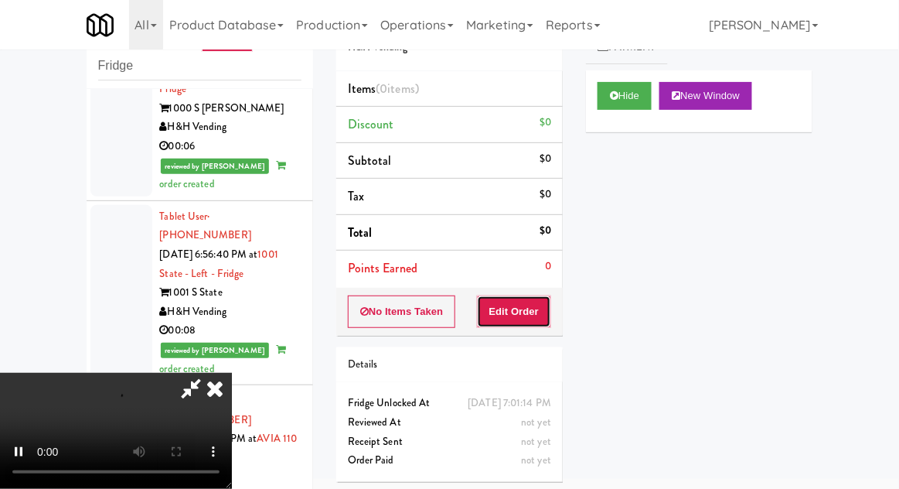
click at [524, 309] on button "Edit Order" at bounding box center [514, 311] width 75 height 32
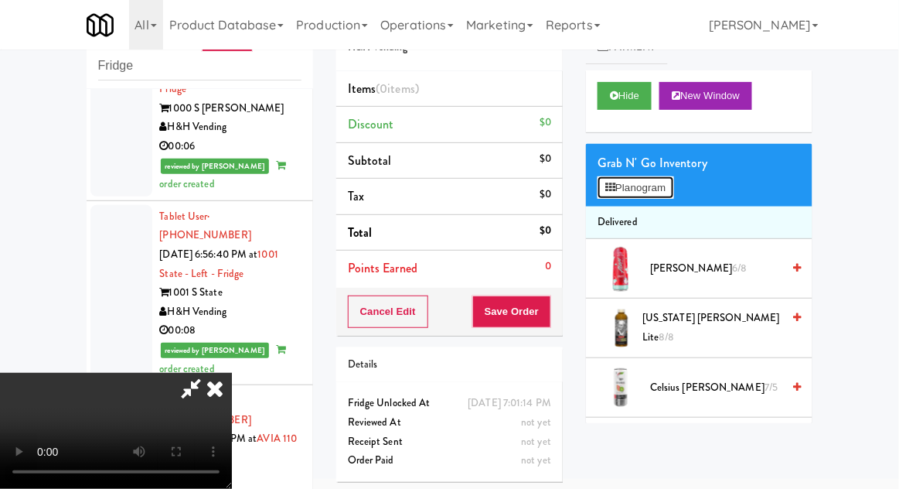
click at [673, 196] on button "Planogram" at bounding box center [636, 187] width 76 height 23
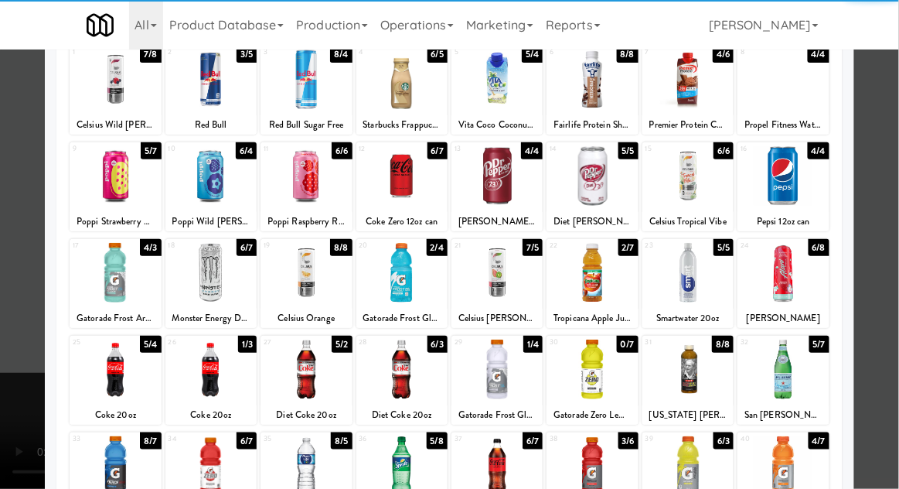
scroll to position [108, 0]
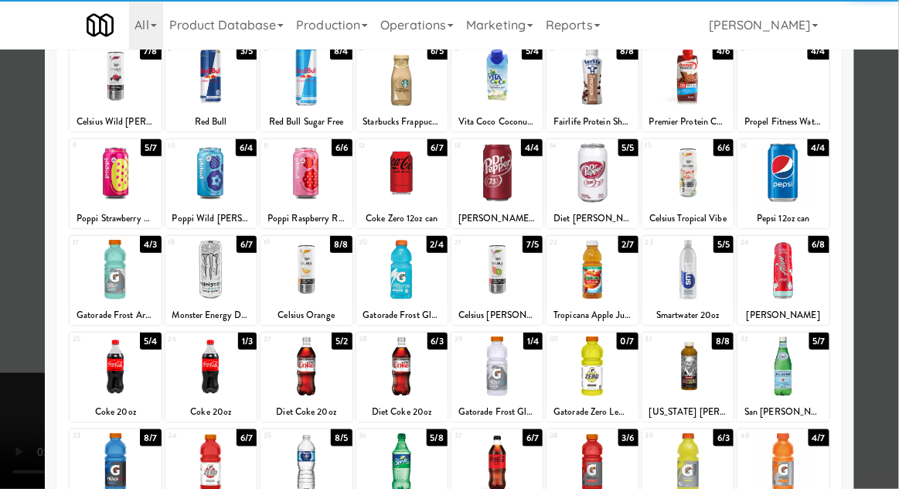
click at [424, 366] on div at bounding box center [401, 366] width 91 height 60
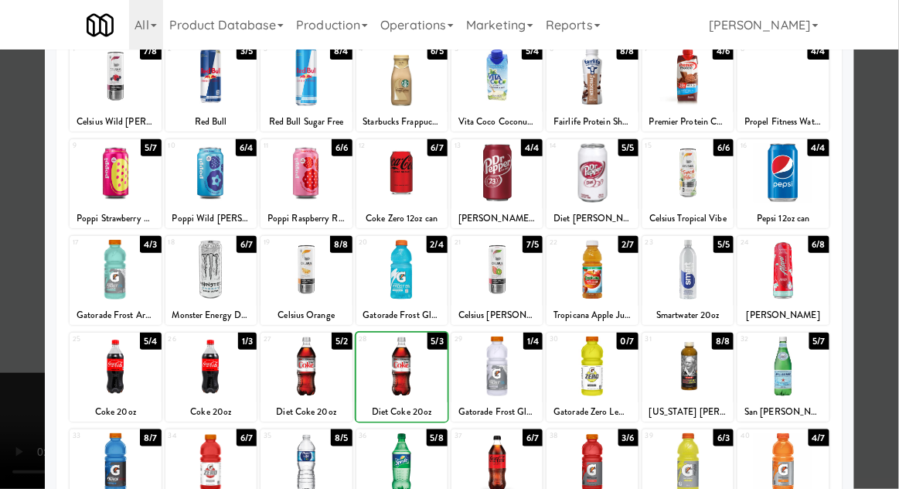
click at [895, 198] on div at bounding box center [449, 244] width 899 height 489
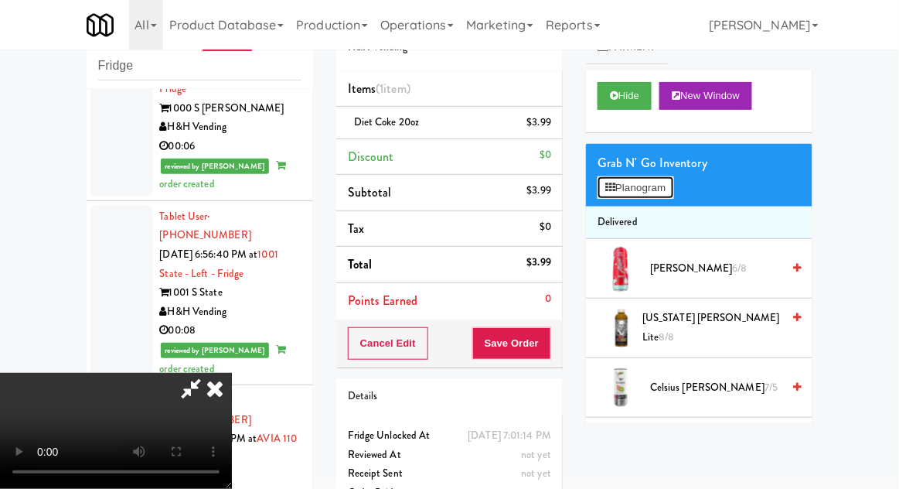
click at [671, 187] on button "Planogram" at bounding box center [636, 187] width 76 height 23
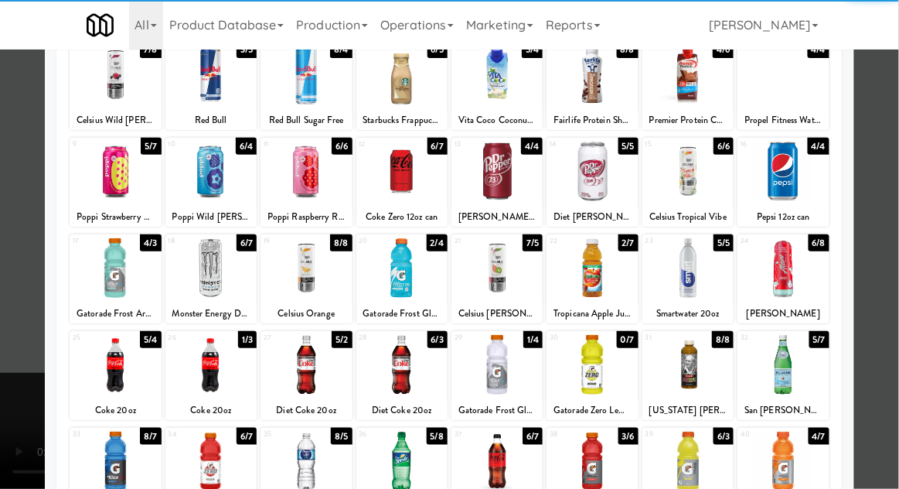
scroll to position [111, 0]
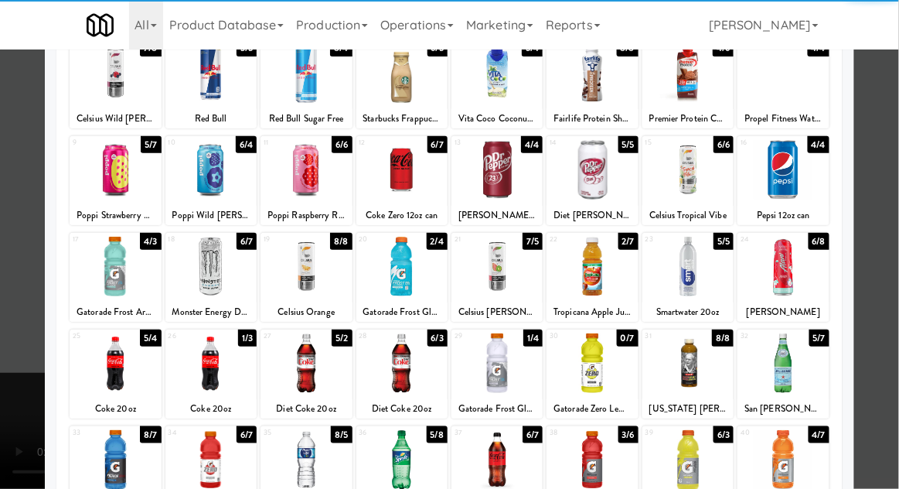
click at [410, 372] on div at bounding box center [401, 363] width 91 height 60
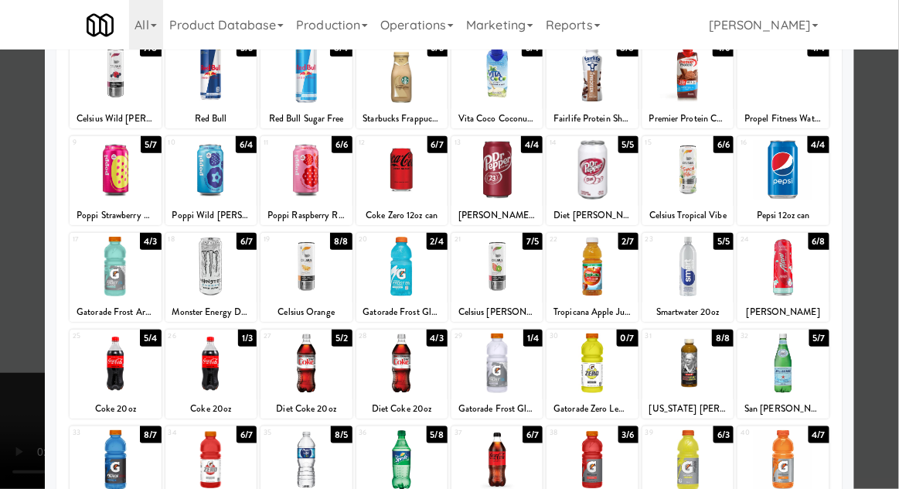
click at [897, 213] on div at bounding box center [449, 244] width 899 height 489
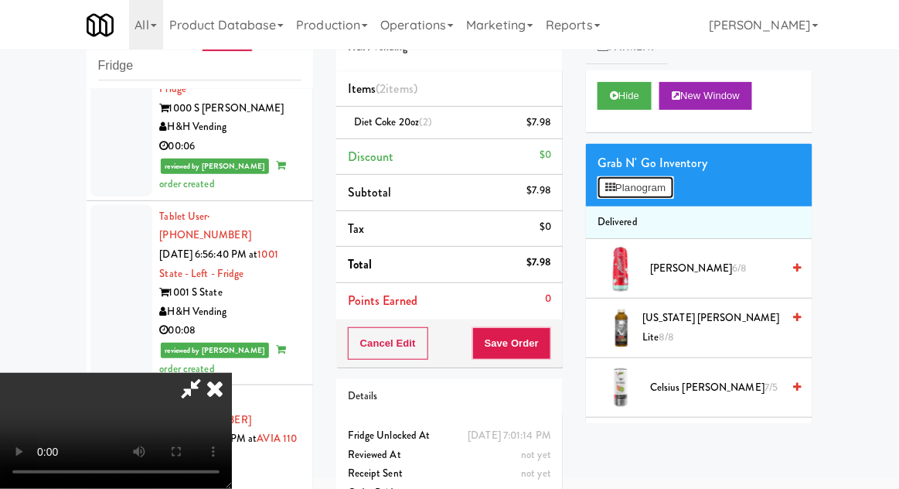
click at [671, 195] on button "Planogram" at bounding box center [636, 187] width 76 height 23
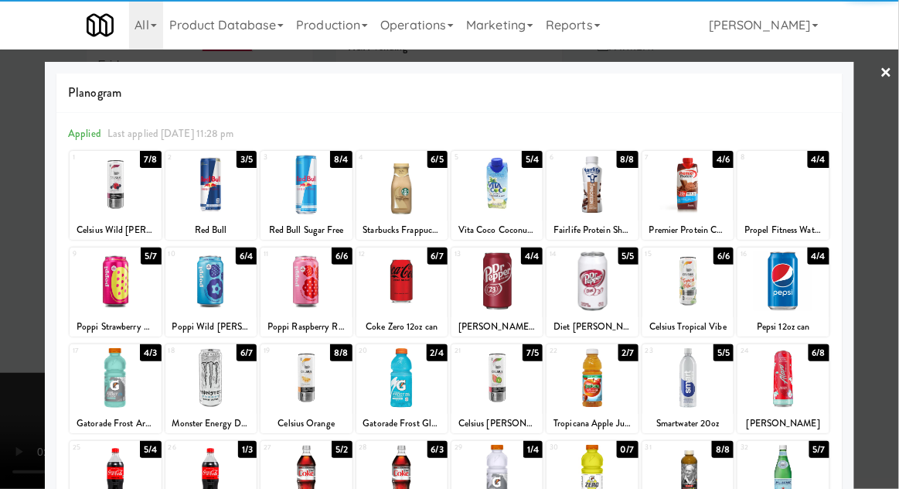
click at [703, 475] on div at bounding box center [687, 474] width 91 height 60
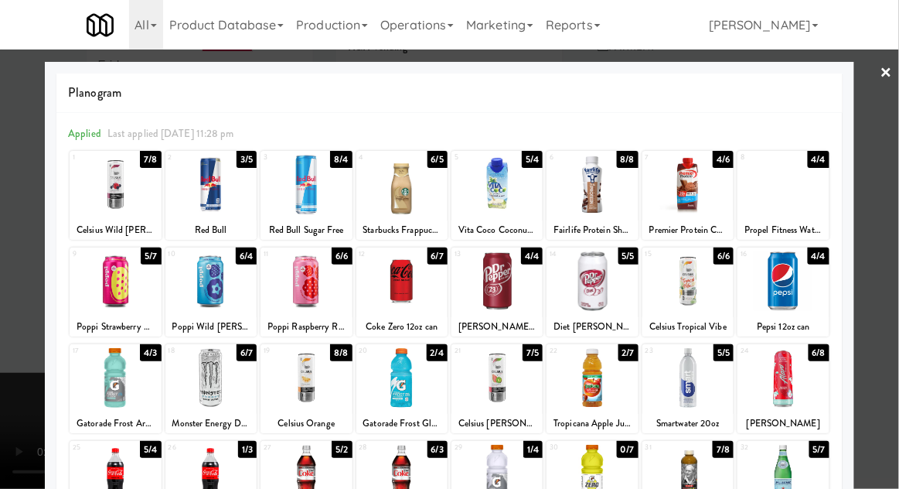
click at [894, 220] on div at bounding box center [449, 244] width 899 height 489
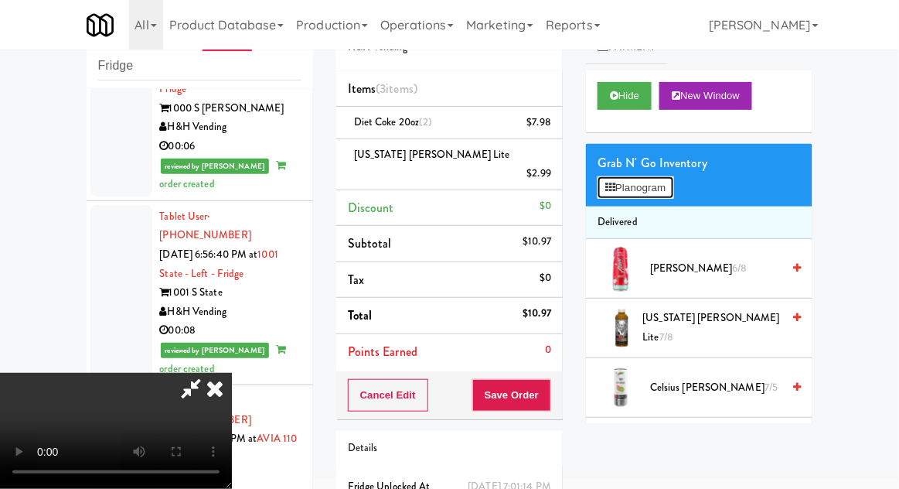
click at [670, 196] on button "Planogram" at bounding box center [636, 187] width 76 height 23
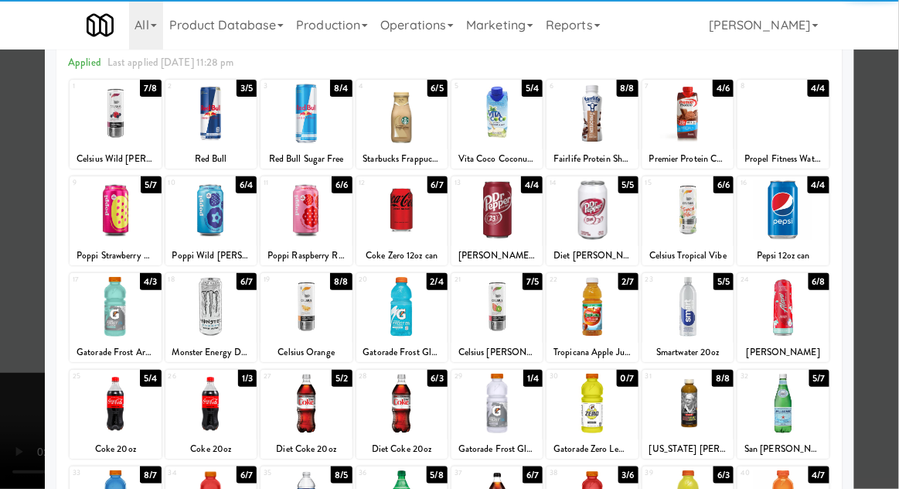
scroll to position [73, 0]
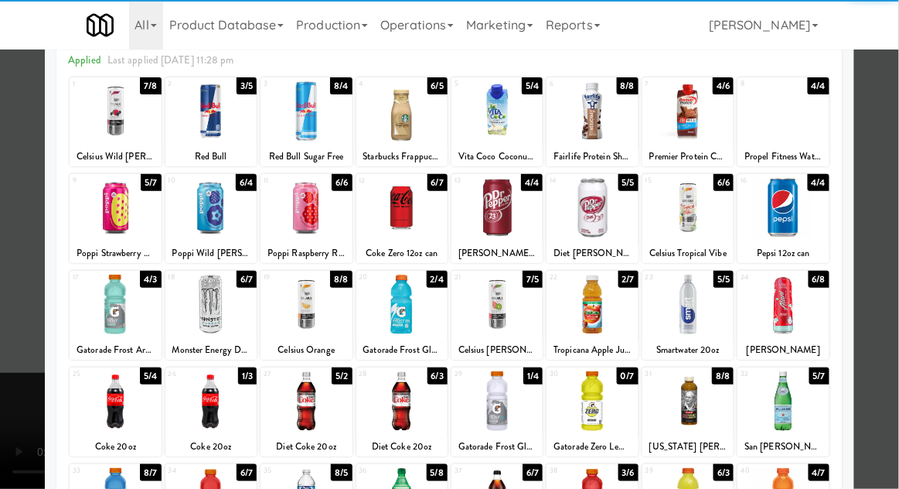
click at [894, 213] on div at bounding box center [449, 244] width 899 height 489
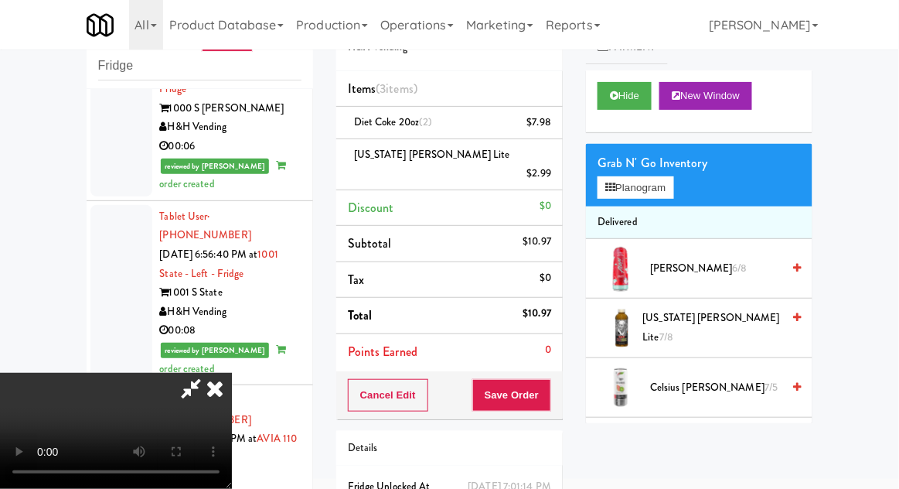
scroll to position [70, 0]
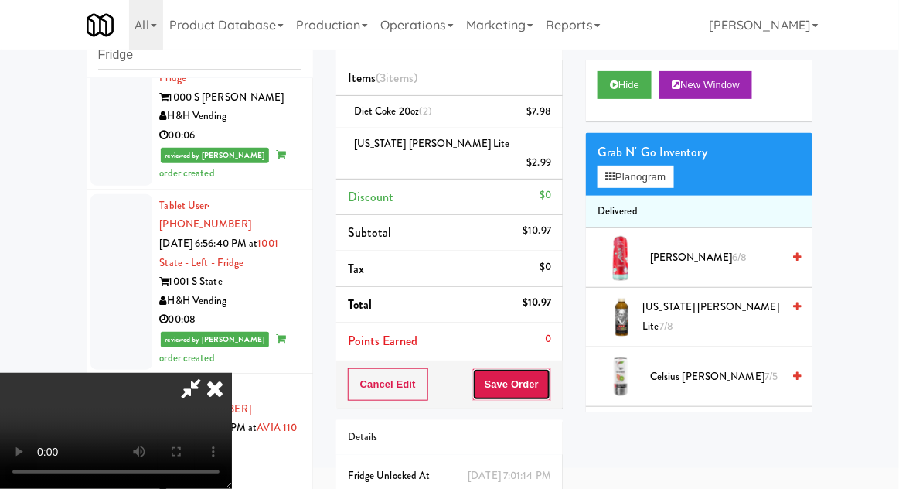
click at [550, 368] on button "Save Order" at bounding box center [511, 384] width 79 height 32
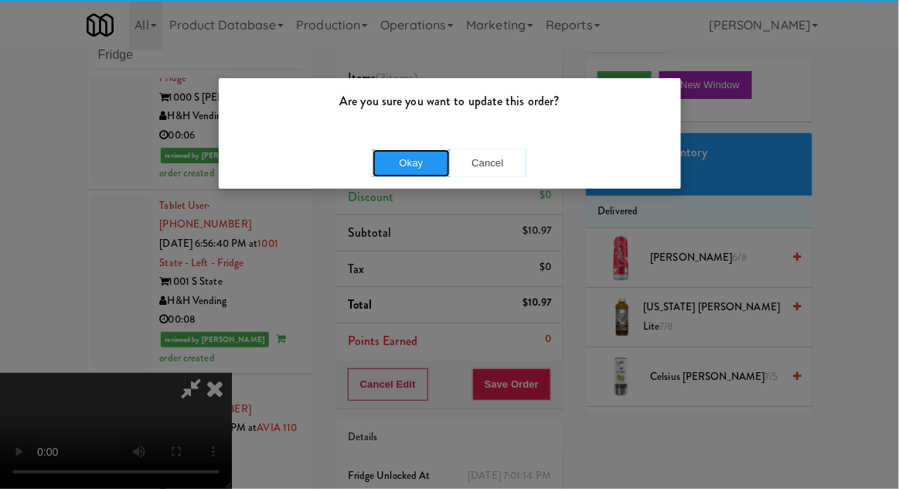
click at [398, 166] on button "Okay" at bounding box center [411, 163] width 77 height 28
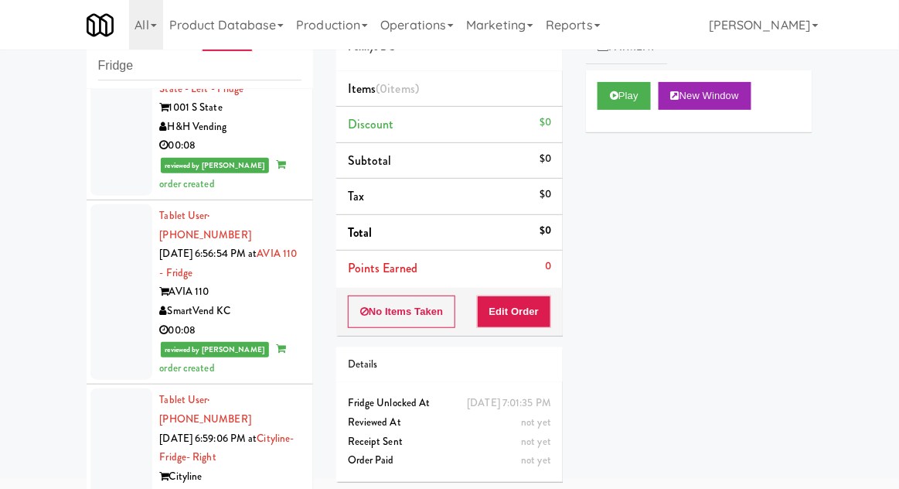
scroll to position [4548, 0]
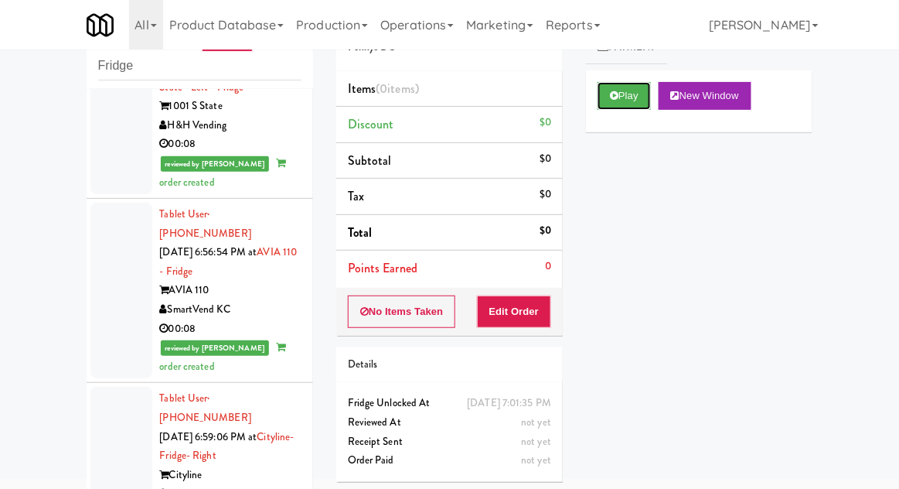
click at [607, 100] on button "Play" at bounding box center [624, 96] width 53 height 28
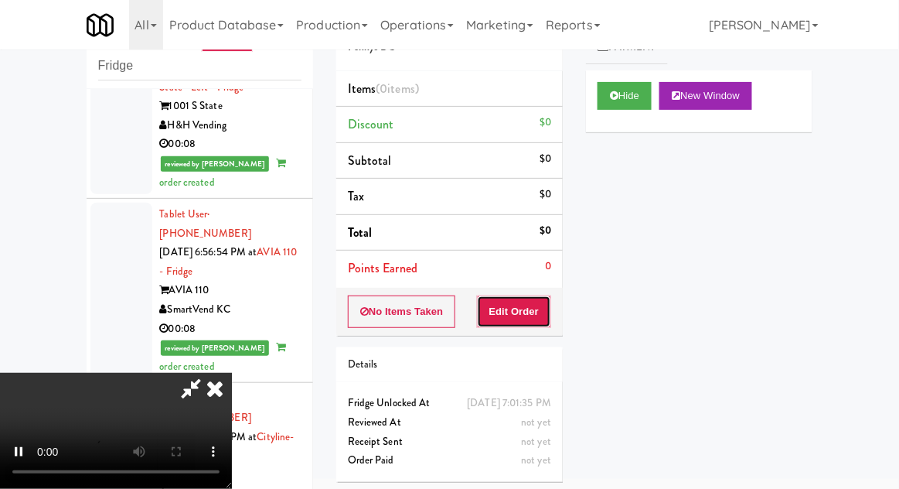
click at [533, 318] on button "Edit Order" at bounding box center [514, 311] width 75 height 32
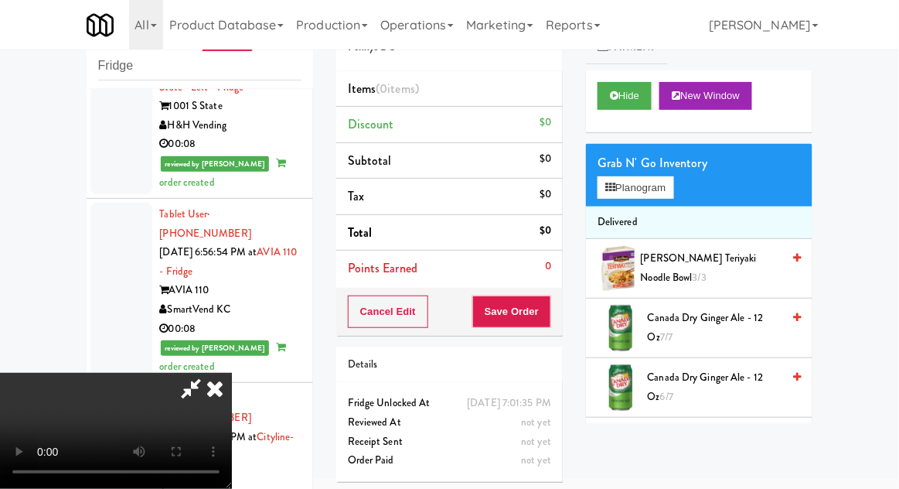
scroll to position [0, 0]
click at [668, 192] on button "Planogram" at bounding box center [636, 187] width 76 height 23
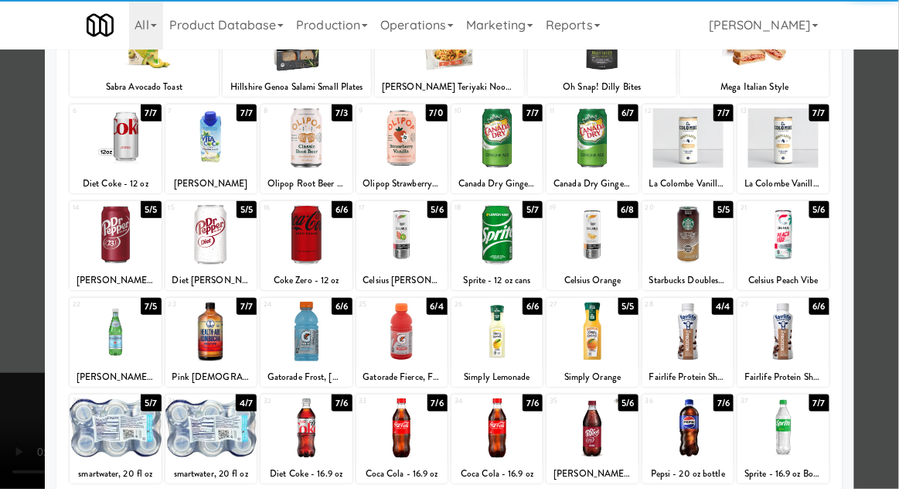
scroll to position [142, 0]
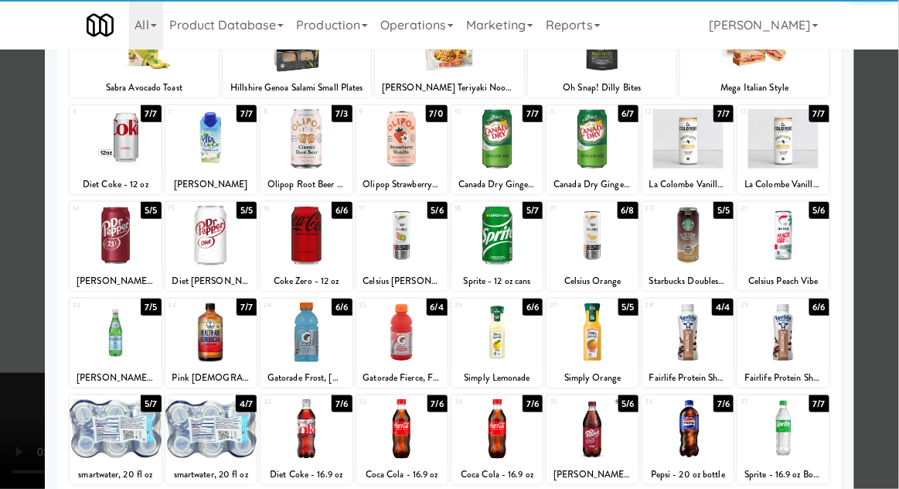
click at [693, 414] on div at bounding box center [687, 429] width 91 height 60
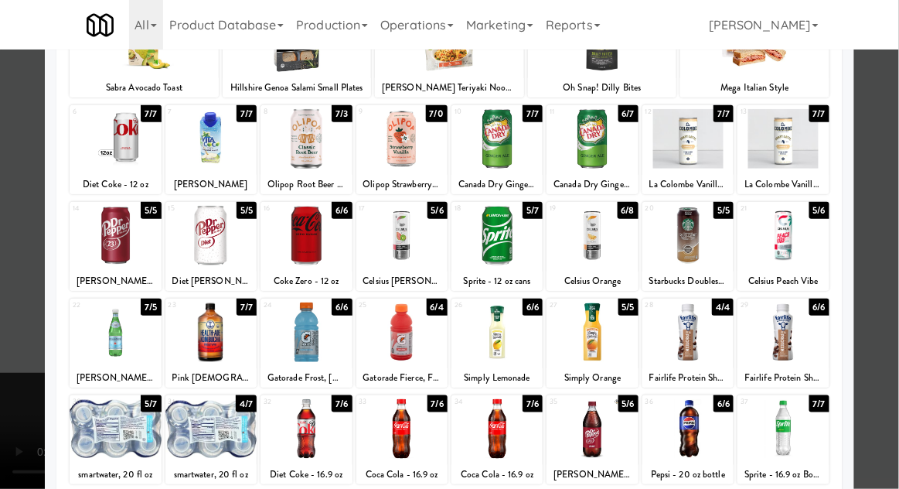
click at [895, 197] on div at bounding box center [449, 244] width 899 height 489
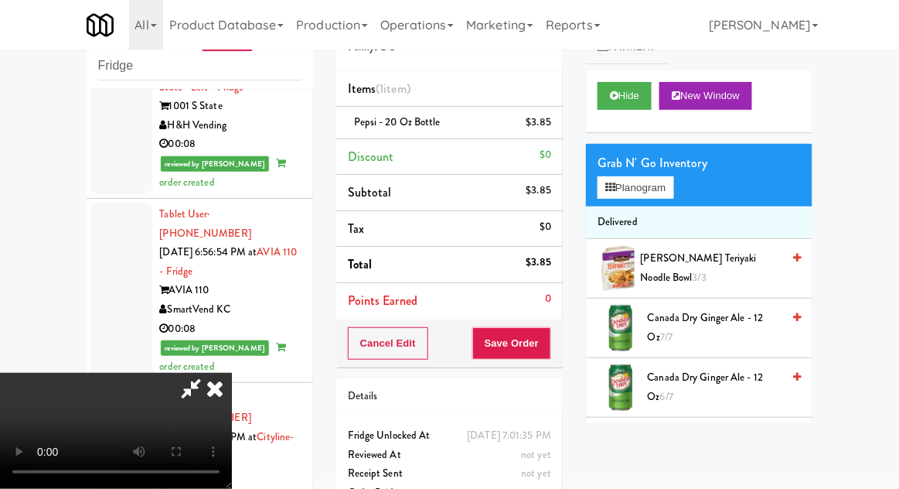
scroll to position [56, 0]
click at [566, 350] on div "Order # 7394154 Pennys DC Items (1 item ) Pepsi - 20 oz bottle $3.85 Discount $…" at bounding box center [450, 260] width 250 height 529
click at [546, 353] on button "Save Order" at bounding box center [511, 343] width 79 height 32
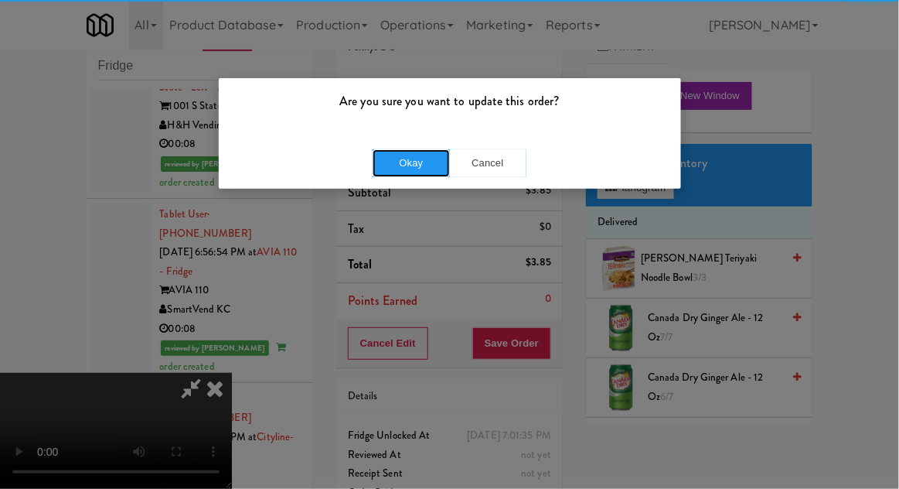
click at [406, 150] on button "Okay" at bounding box center [411, 163] width 77 height 28
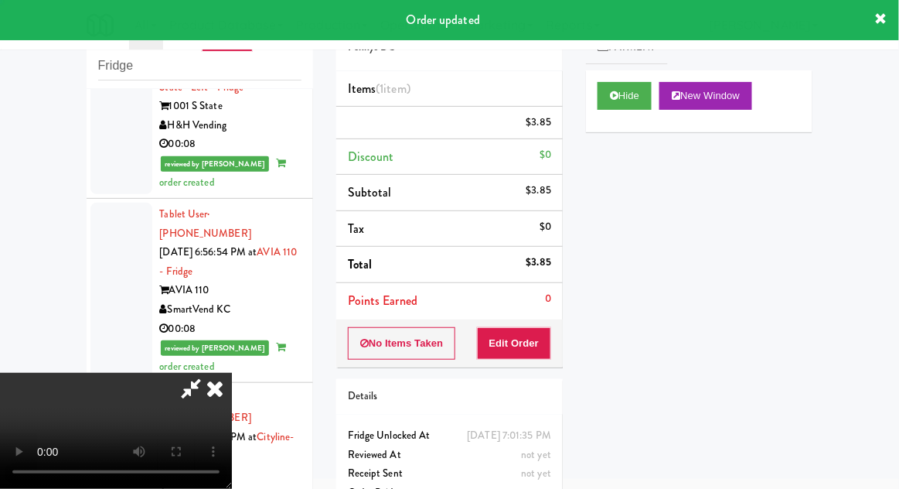
scroll to position [0, 0]
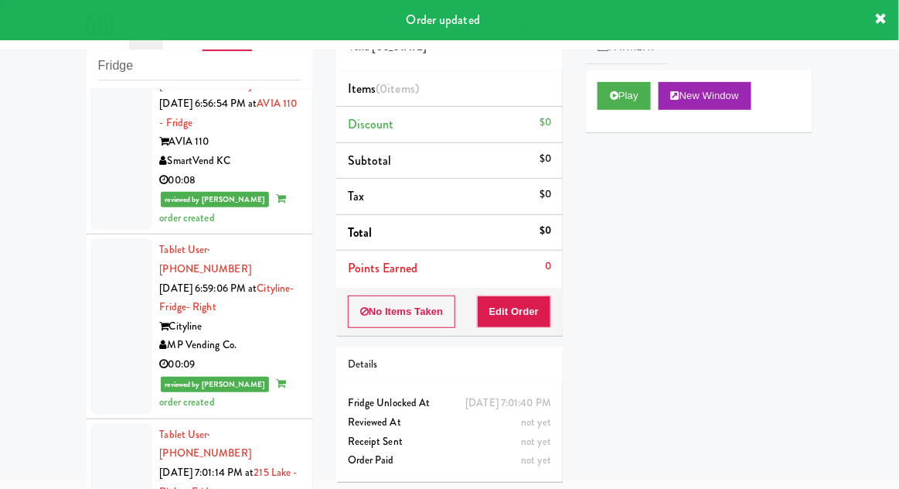
scroll to position [4698, 0]
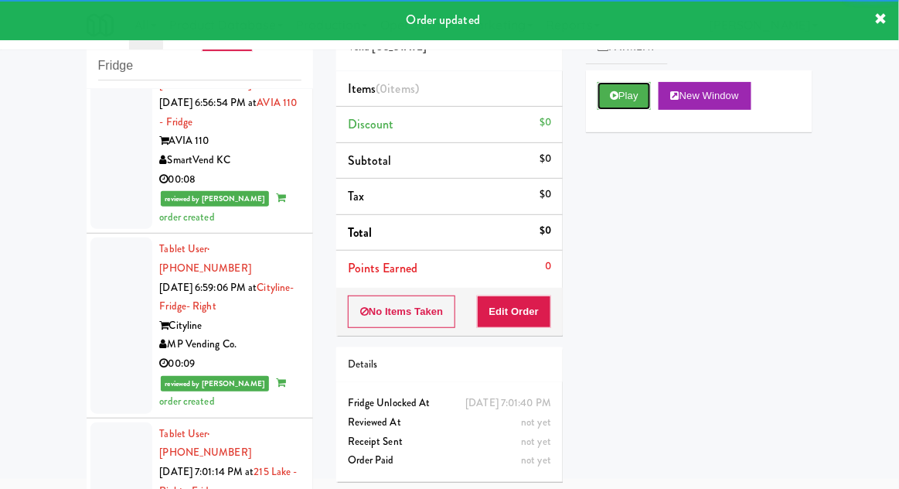
click at [601, 98] on button "Play" at bounding box center [624, 96] width 53 height 28
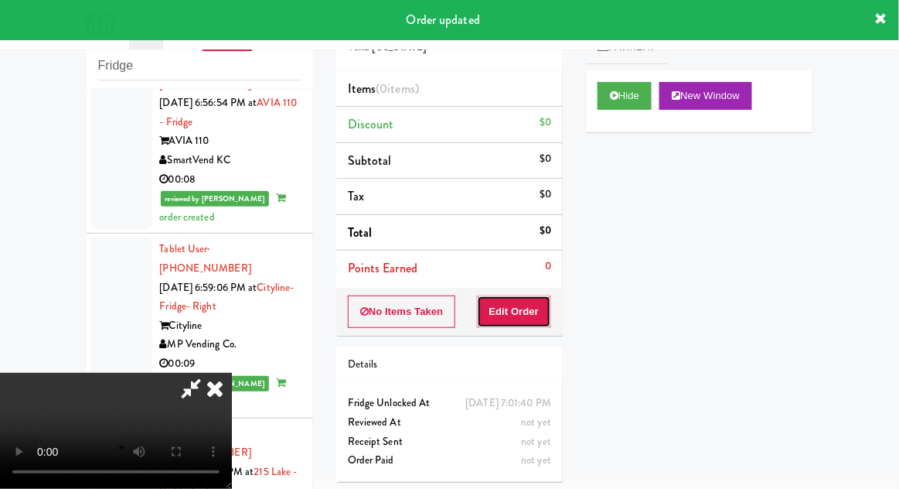
click at [525, 320] on button "Edit Order" at bounding box center [514, 311] width 75 height 32
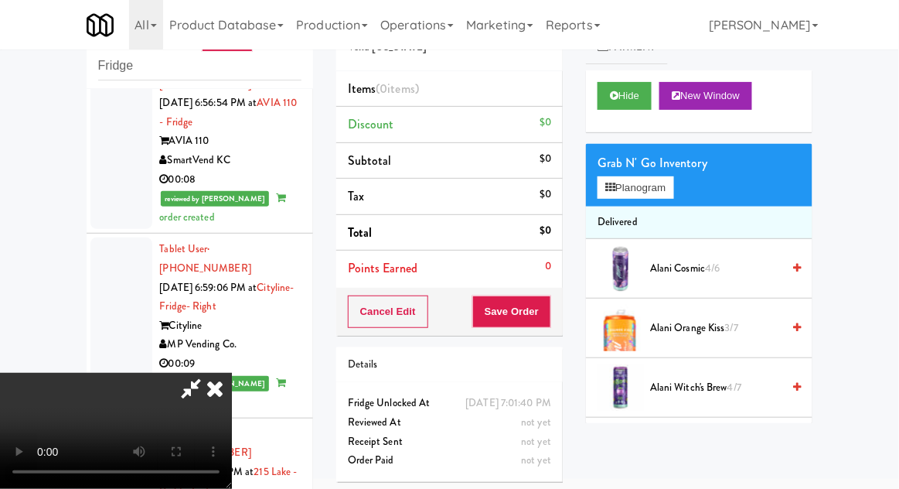
scroll to position [0, 0]
click at [669, 188] on button "Planogram" at bounding box center [636, 187] width 76 height 23
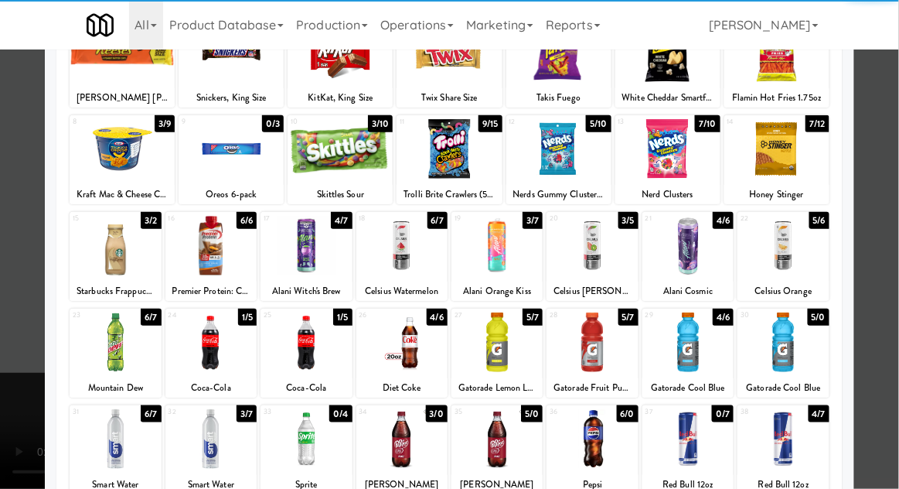
scroll to position [135, 0]
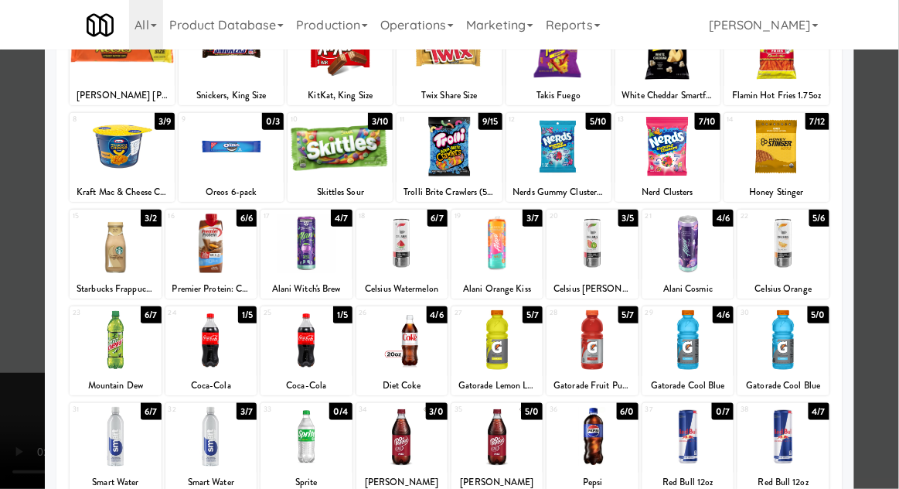
click at [235, 333] on div at bounding box center [210, 340] width 91 height 60
click at [896, 209] on div at bounding box center [449, 244] width 899 height 489
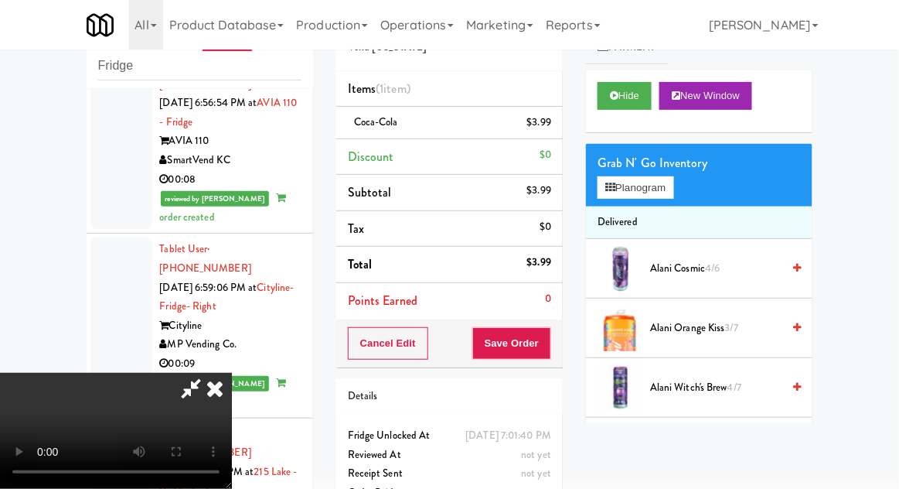
scroll to position [56, 0]
click at [668, 195] on button "Planogram" at bounding box center [636, 187] width 76 height 23
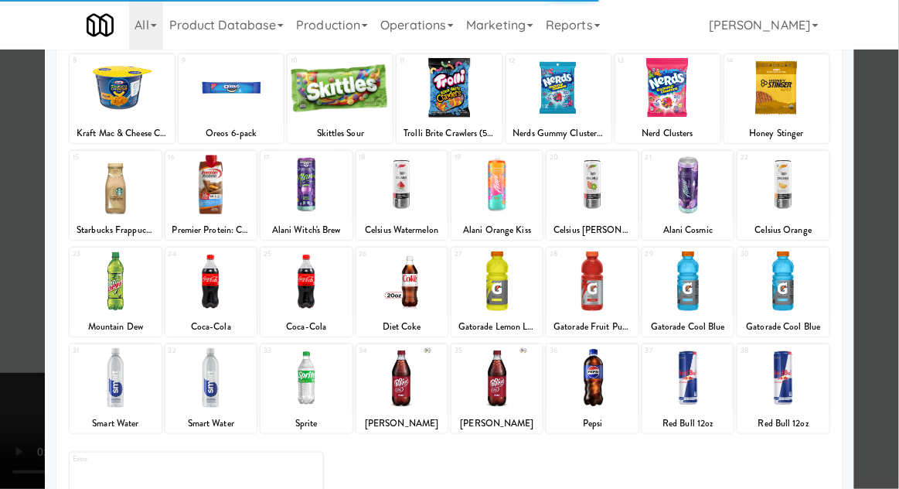
scroll to position [192, 0]
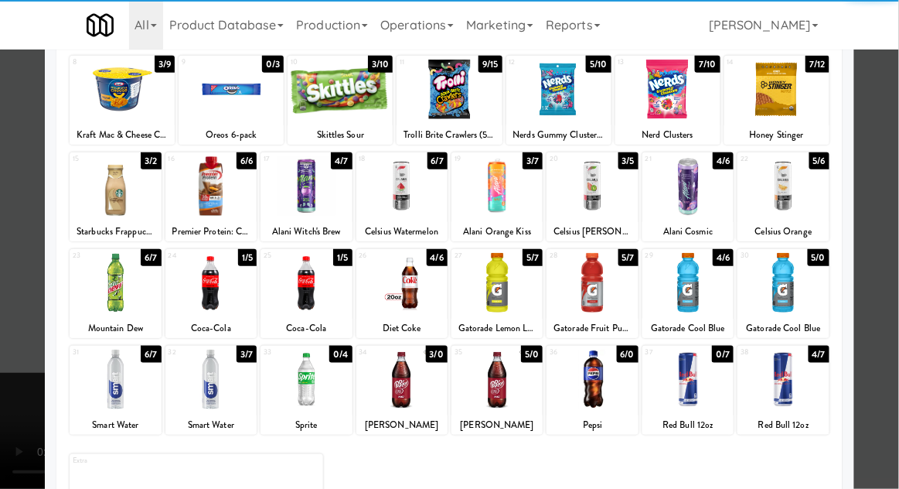
click at [604, 380] on div at bounding box center [592, 379] width 91 height 60
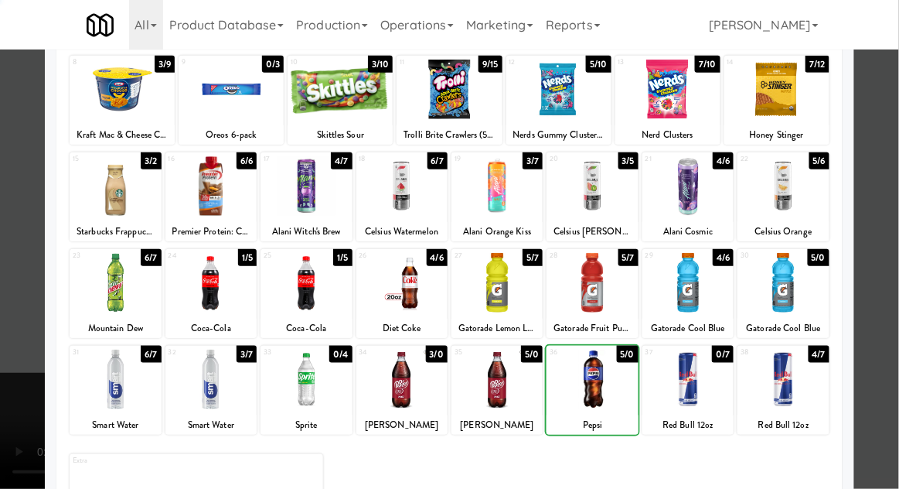
click at [894, 218] on div at bounding box center [449, 244] width 899 height 489
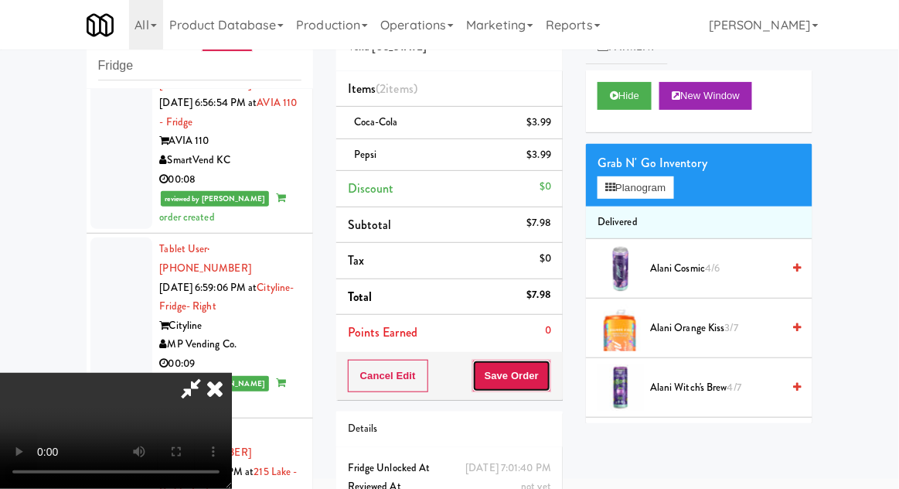
click at [550, 374] on button "Save Order" at bounding box center [511, 375] width 79 height 32
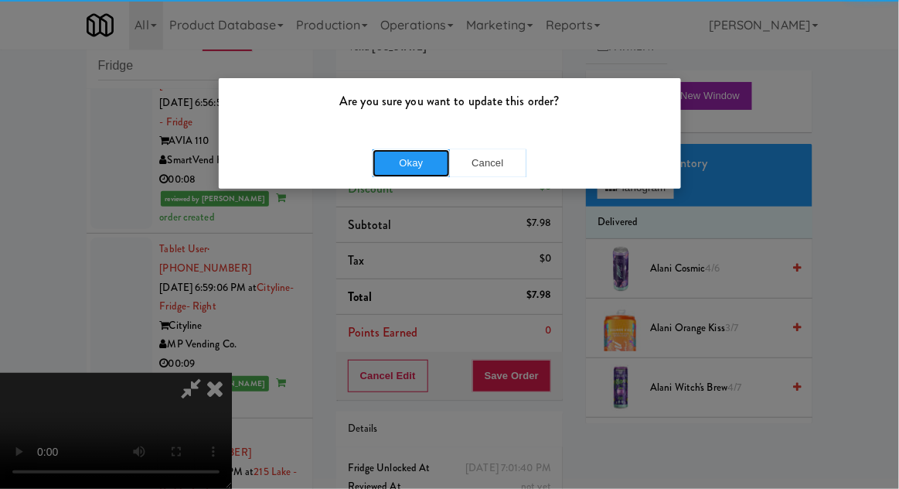
click at [407, 153] on button "Okay" at bounding box center [411, 163] width 77 height 28
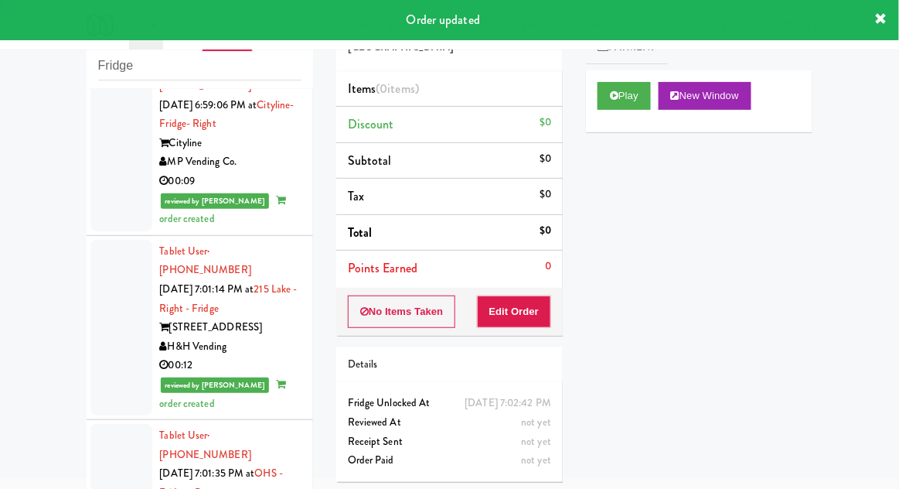
scroll to position [4889, 0]
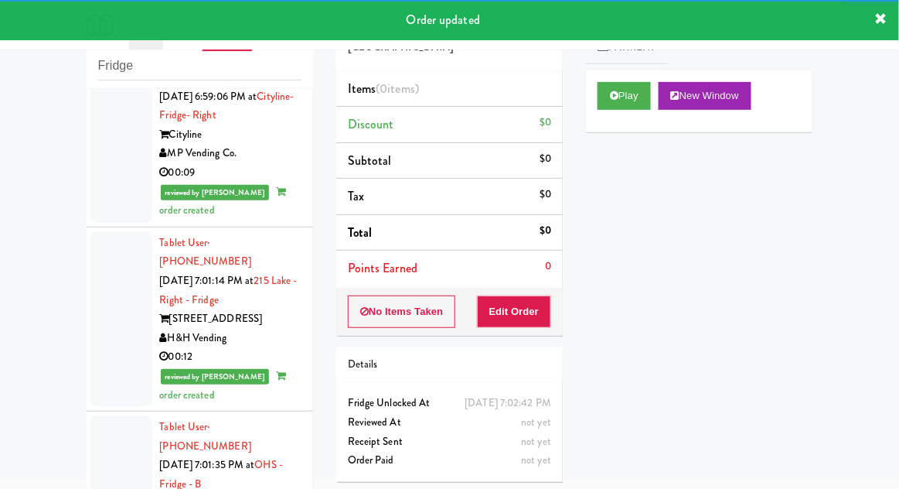
click at [581, 103] on div "Cart Flags Notes Payment Play New Window Primary Flag Clear Flag if unable to d…" at bounding box center [699, 209] width 250 height 427
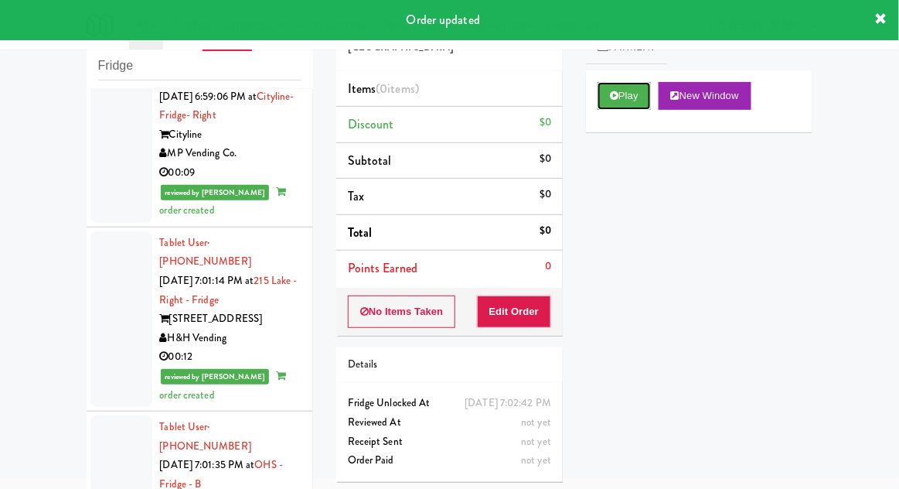
click at [604, 107] on button "Play" at bounding box center [624, 96] width 53 height 28
click at [511, 318] on button "Edit Order" at bounding box center [514, 311] width 75 height 32
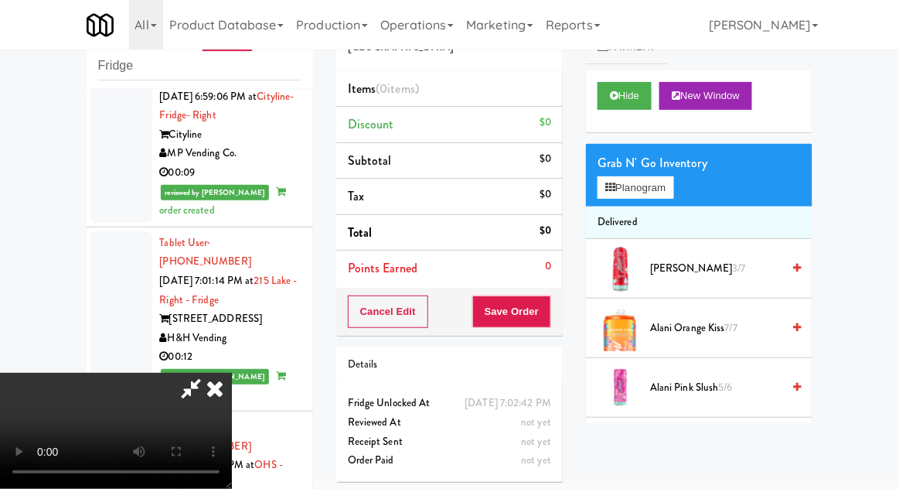
scroll to position [0, 0]
click at [673, 186] on button "Planogram" at bounding box center [636, 187] width 76 height 23
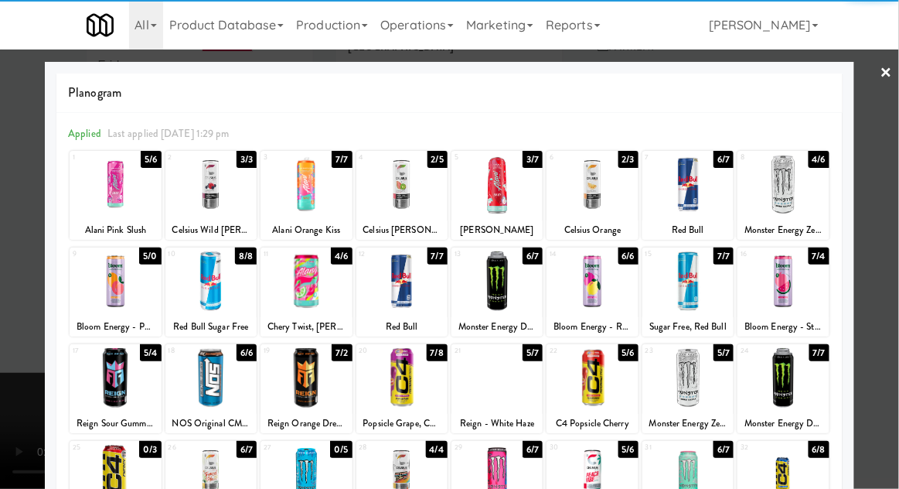
click at [310, 189] on div at bounding box center [306, 185] width 91 height 60
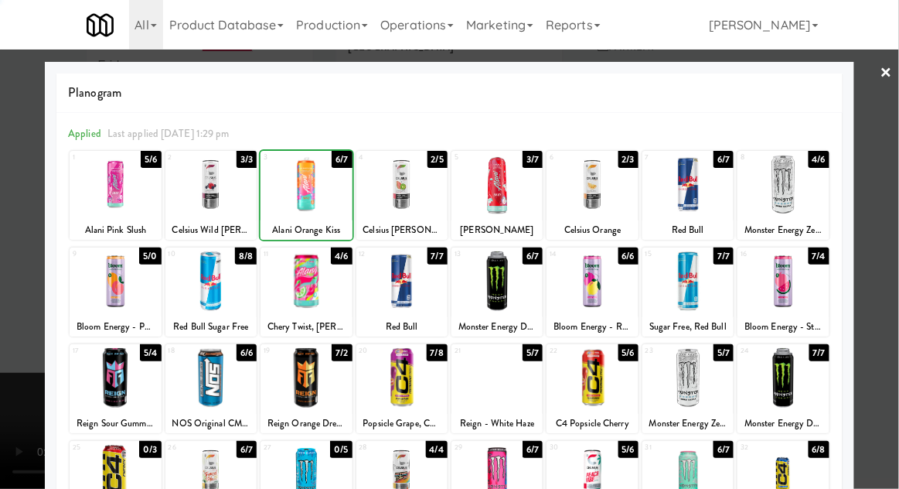
click at [895, 198] on div at bounding box center [449, 244] width 899 height 489
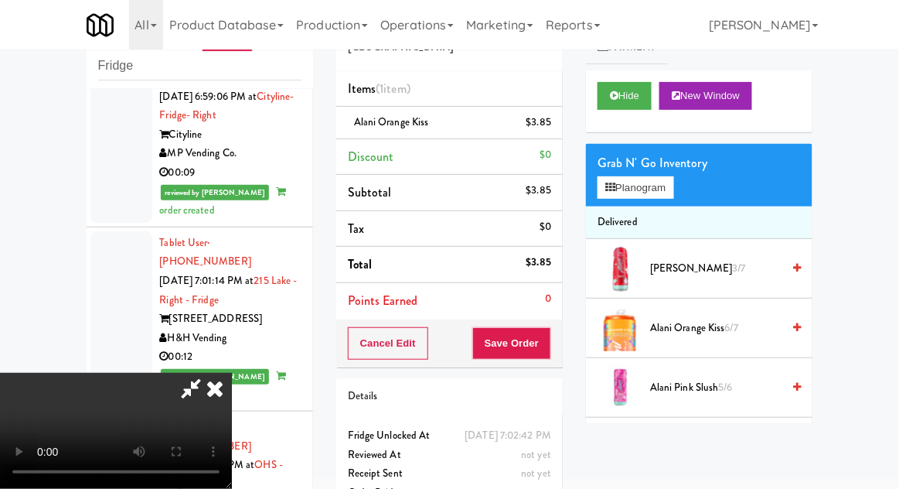
scroll to position [56, 0]
click at [550, 347] on button "Save Order" at bounding box center [511, 343] width 79 height 32
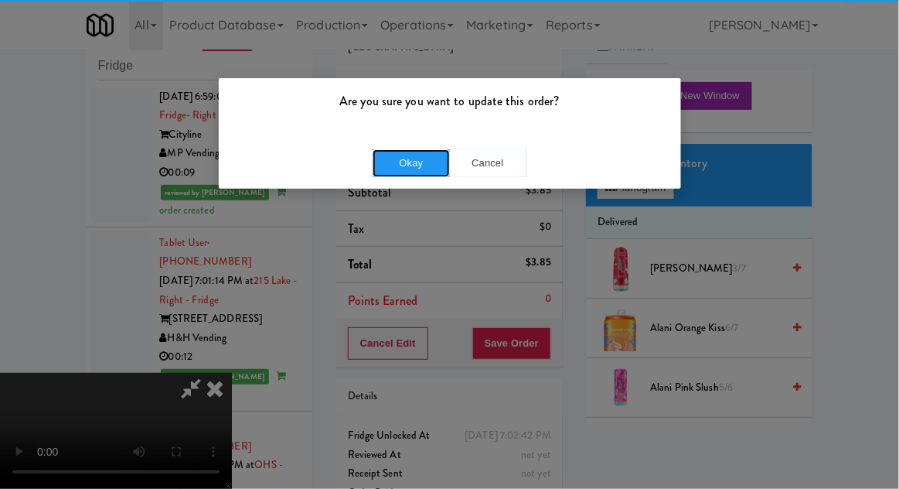
click at [446, 163] on button "Okay" at bounding box center [411, 163] width 77 height 28
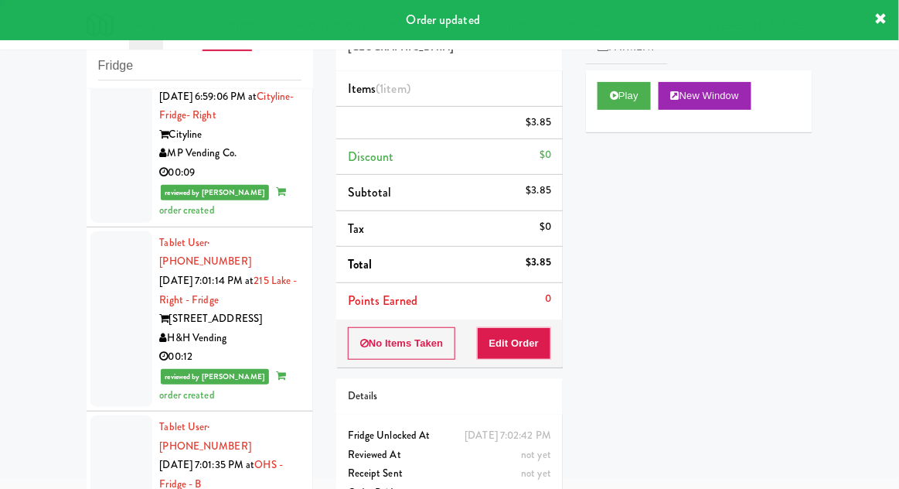
scroll to position [0, 0]
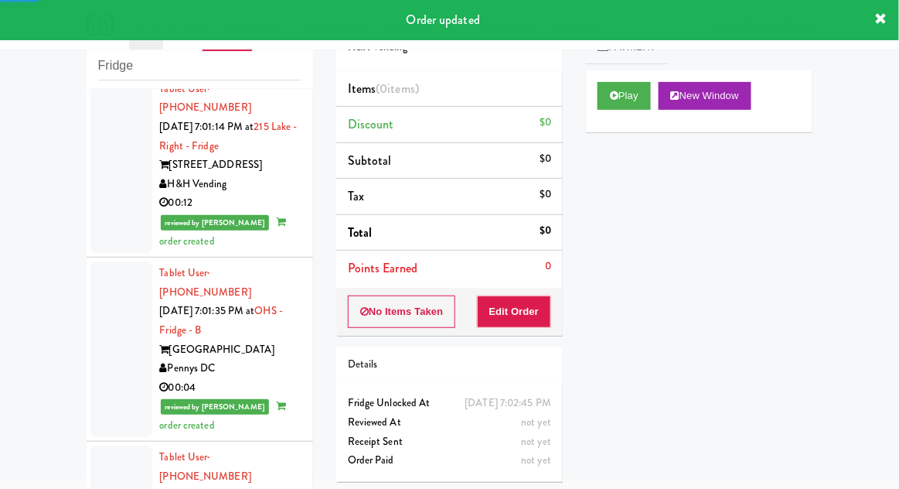
scroll to position [5046, 0]
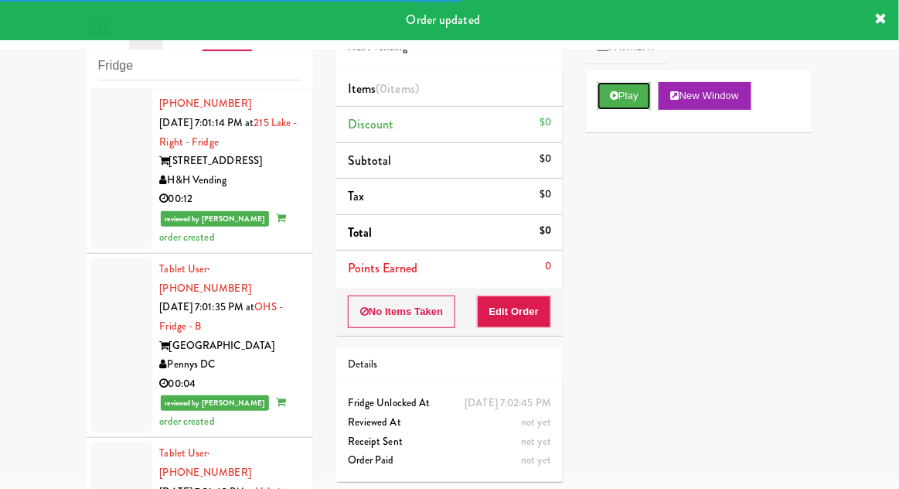
click at [615, 98] on icon at bounding box center [614, 95] width 9 height 10
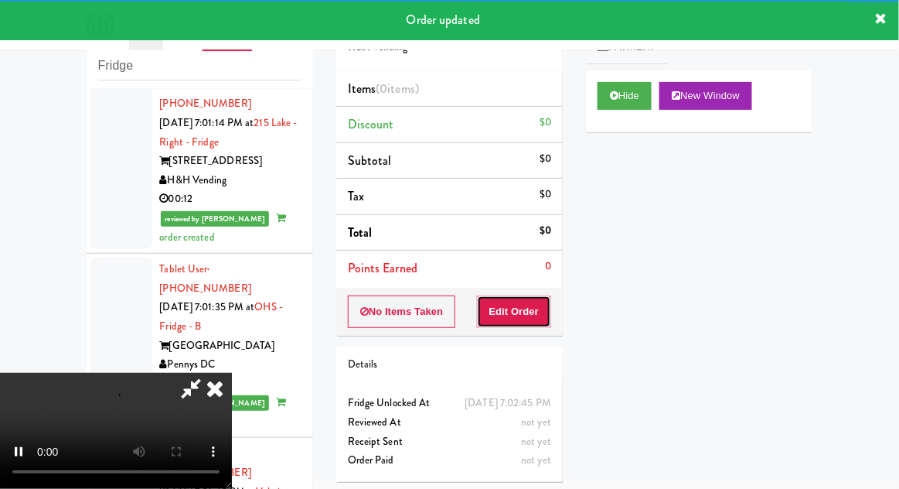
click at [530, 312] on button "Edit Order" at bounding box center [514, 311] width 75 height 32
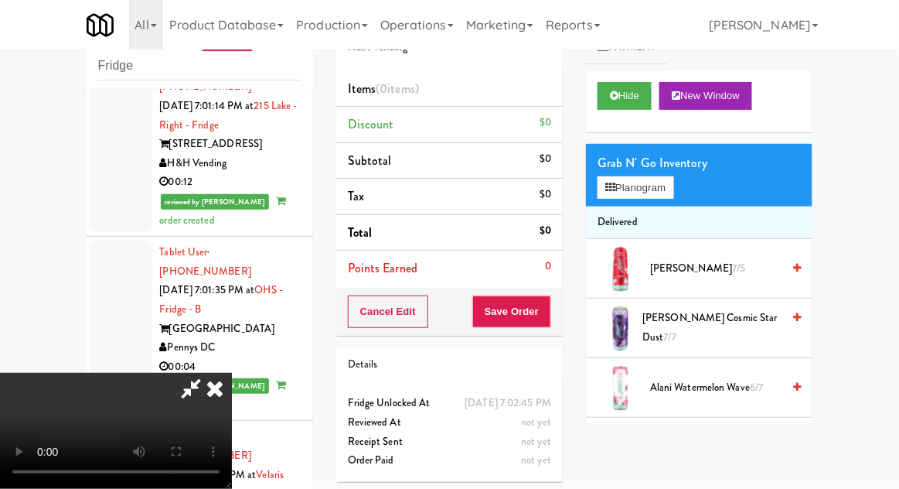
scroll to position [5066, 0]
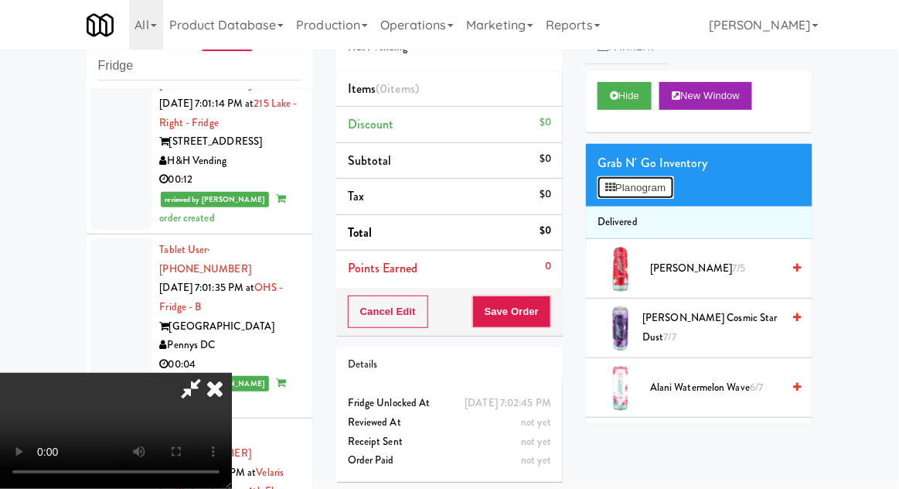
click at [662, 180] on button "Planogram" at bounding box center [636, 187] width 76 height 23
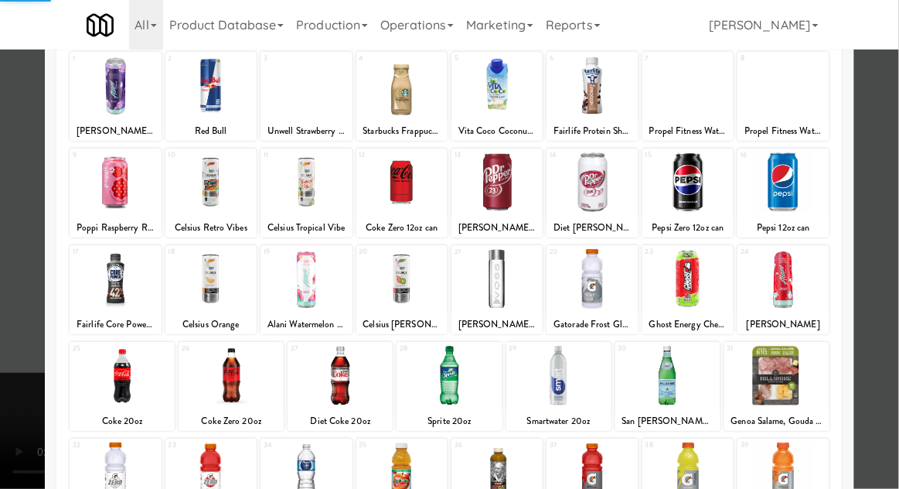
scroll to position [140, 0]
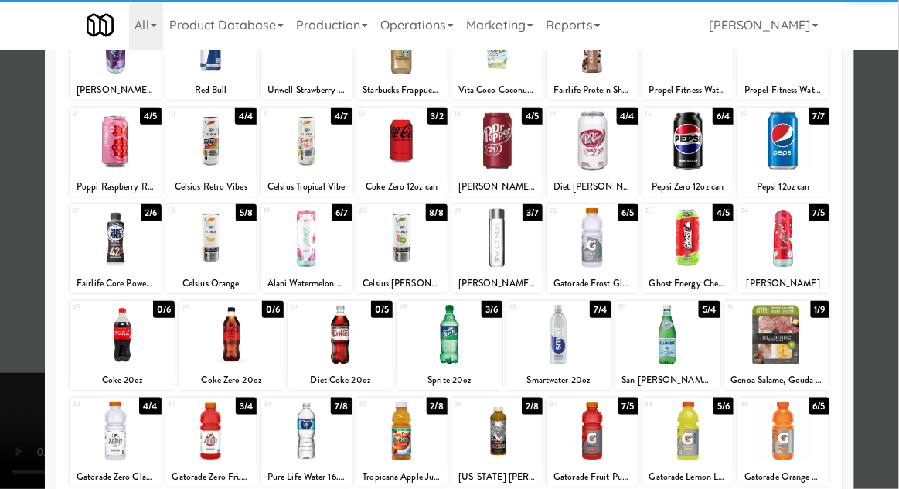
click at [683, 341] on div at bounding box center [667, 335] width 105 height 60
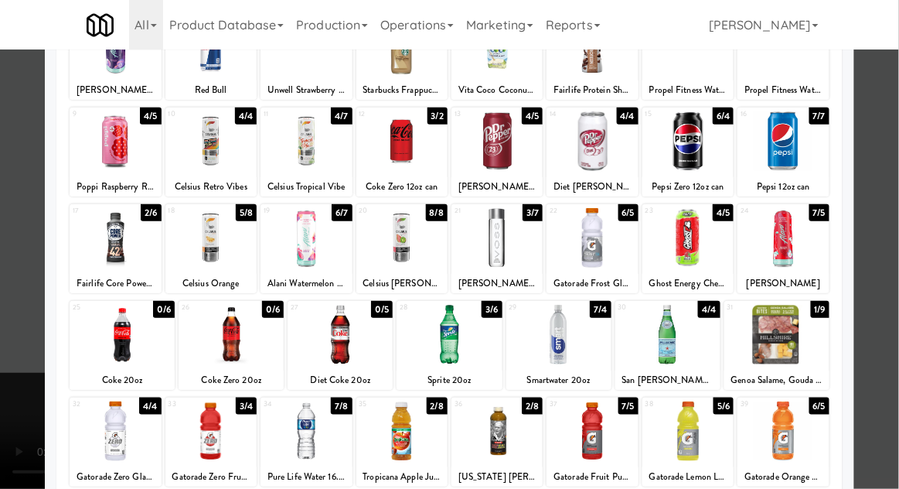
click at [894, 215] on div at bounding box center [449, 244] width 899 height 489
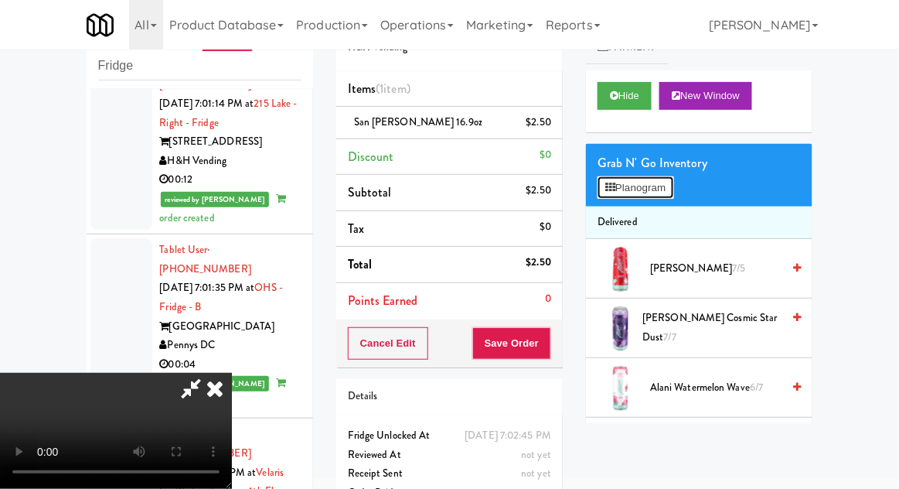
click at [666, 196] on button "Planogram" at bounding box center [636, 187] width 76 height 23
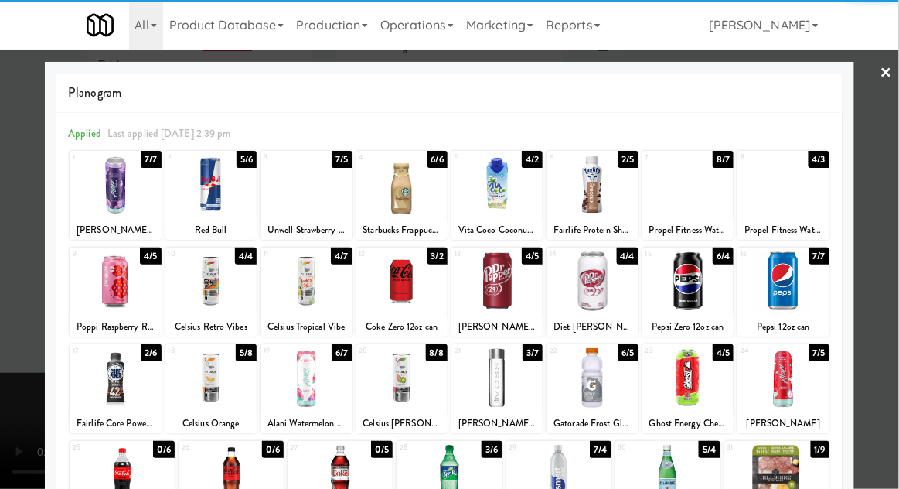
click at [102, 273] on div at bounding box center [115, 281] width 91 height 60
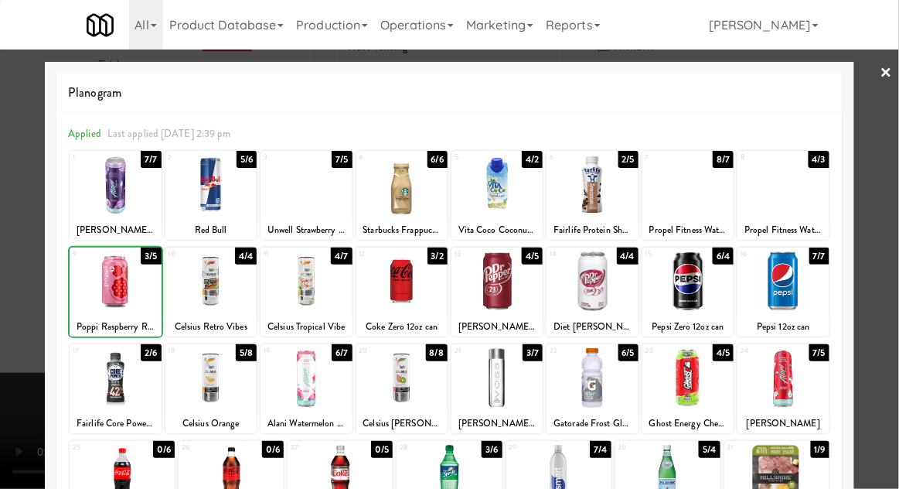
click at [897, 209] on div at bounding box center [449, 244] width 899 height 489
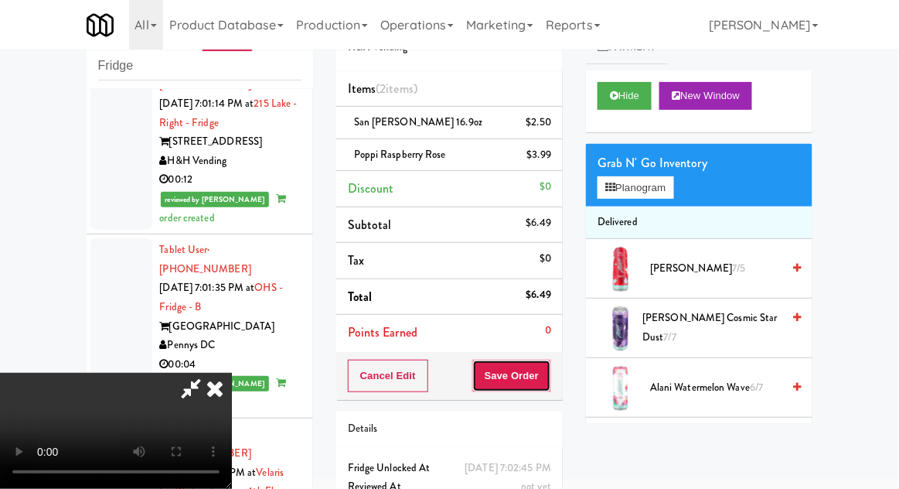
click at [544, 380] on button "Save Order" at bounding box center [511, 375] width 79 height 32
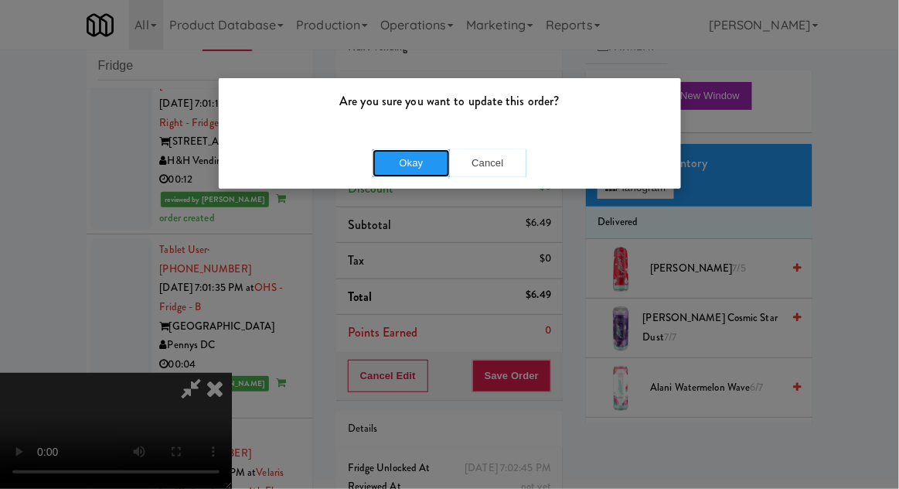
click at [418, 167] on button "Okay" at bounding box center [411, 163] width 77 height 28
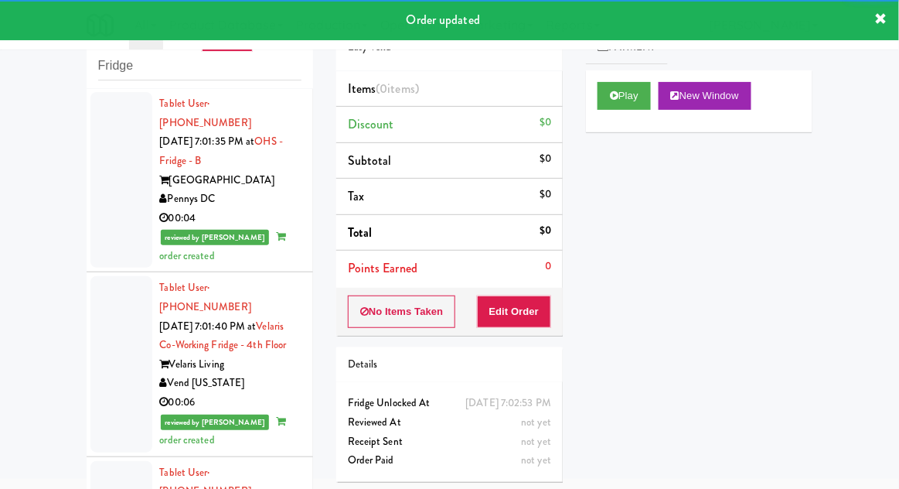
scroll to position [5223, 0]
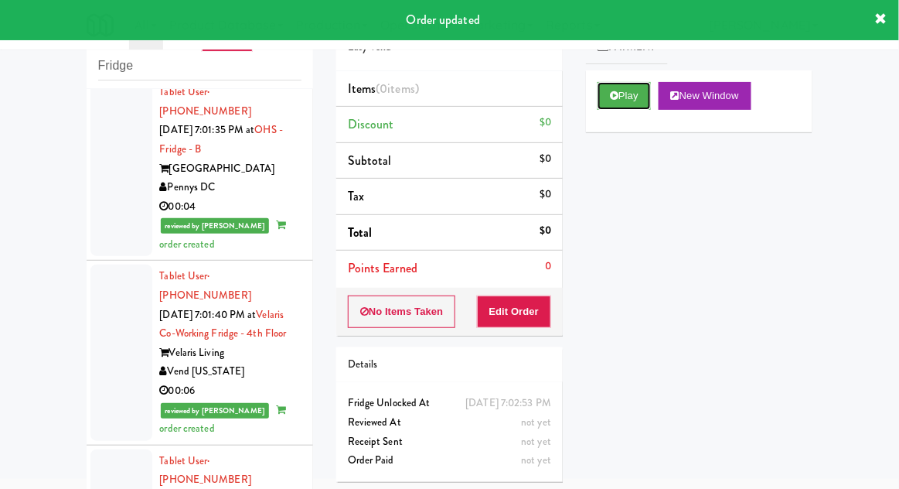
click at [618, 95] on icon at bounding box center [614, 95] width 9 height 10
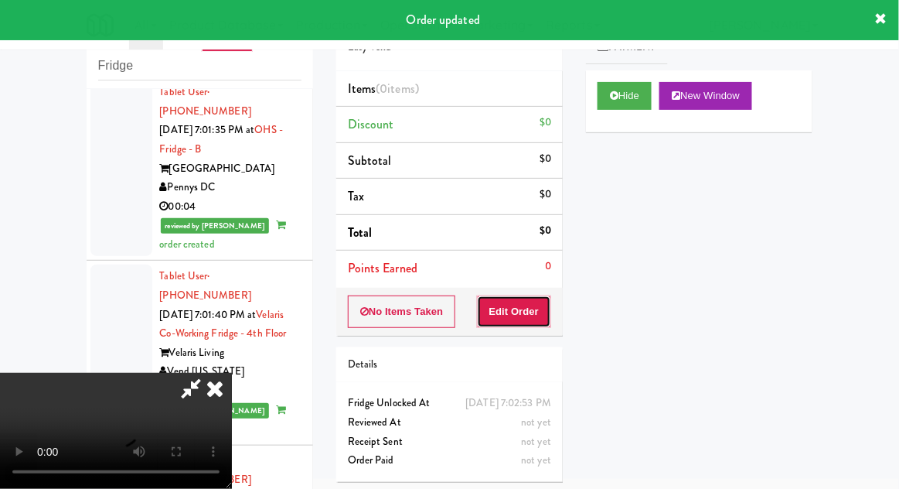
click at [529, 308] on button "Edit Order" at bounding box center [514, 311] width 75 height 32
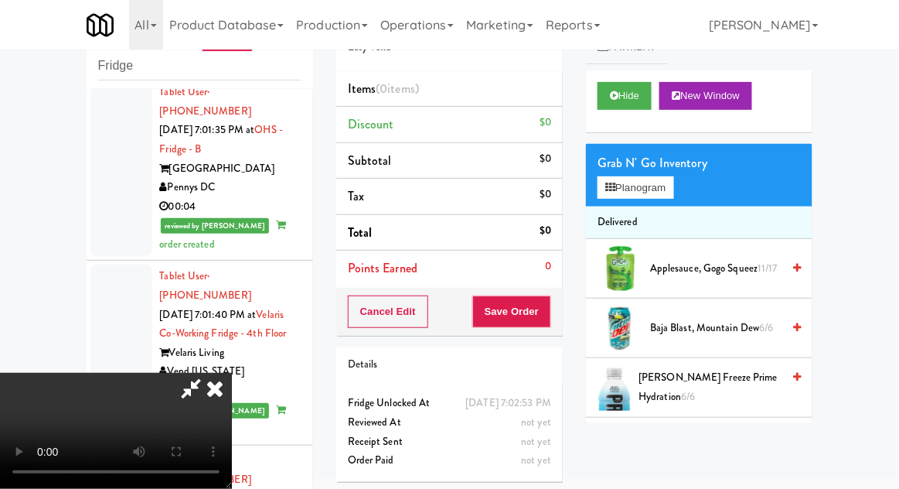
scroll to position [0, 0]
click at [673, 195] on button "Planogram" at bounding box center [636, 187] width 76 height 23
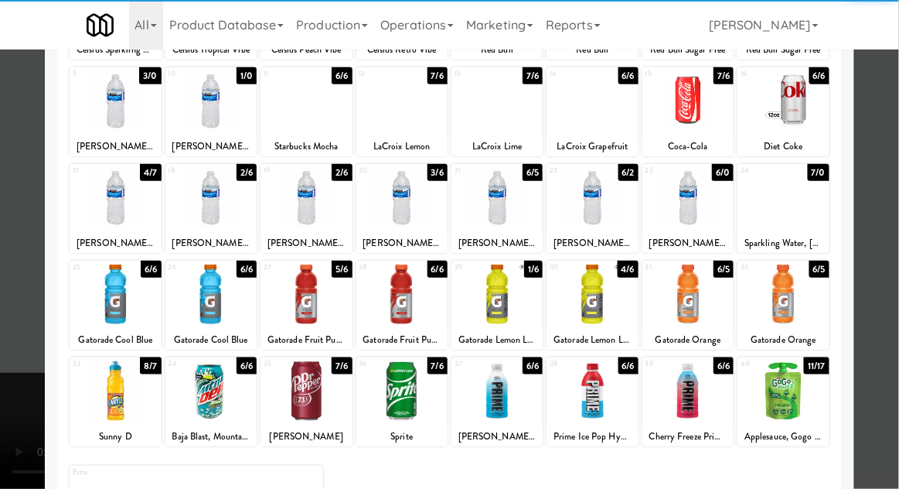
scroll to position [182, 0]
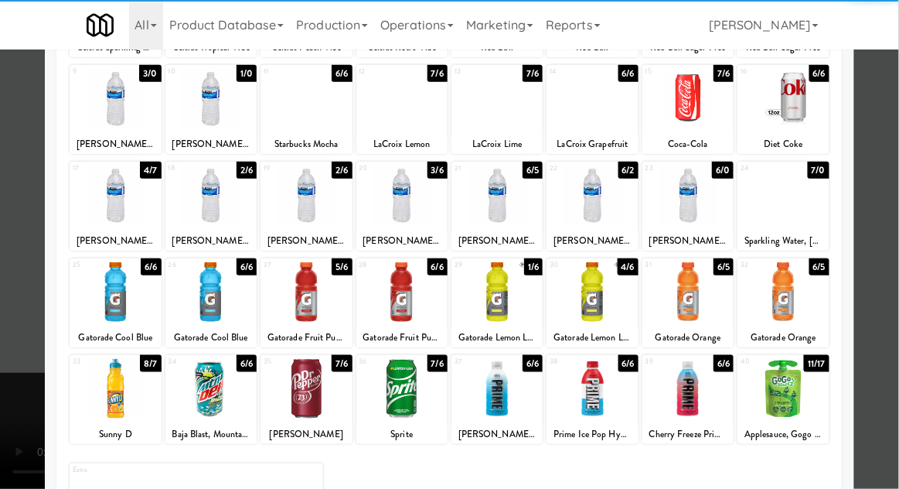
click at [611, 389] on div at bounding box center [592, 389] width 91 height 60
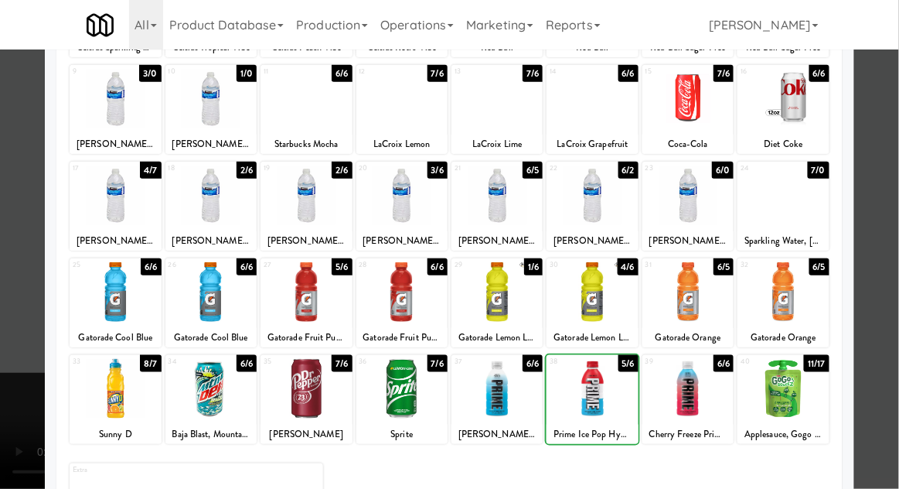
click at [897, 223] on div at bounding box center [449, 244] width 899 height 489
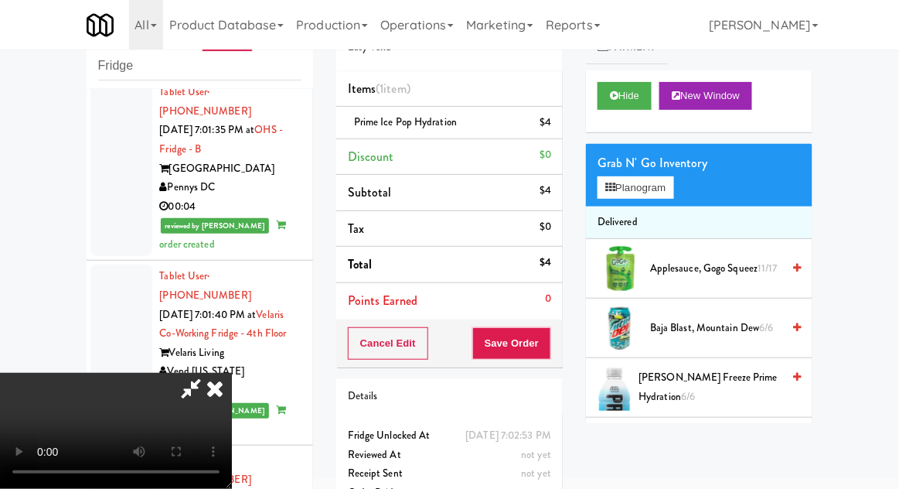
scroll to position [56, 0]
click at [547, 352] on button "Save Order" at bounding box center [511, 343] width 79 height 32
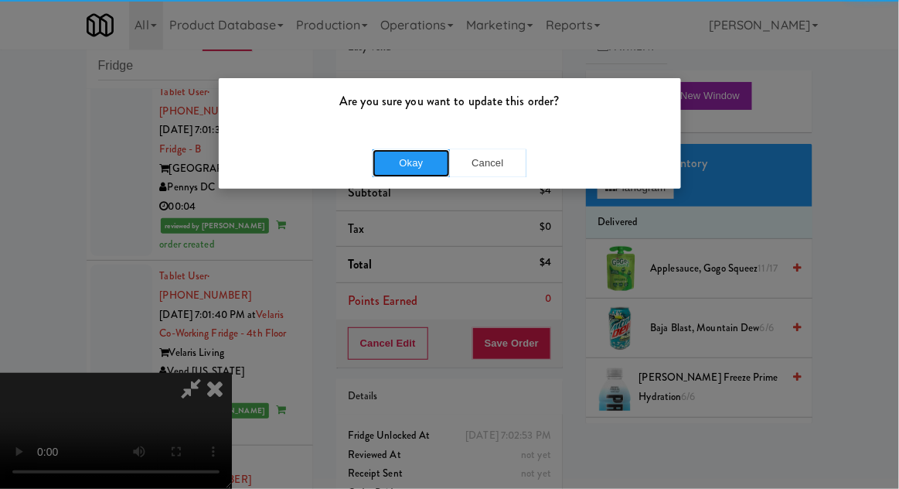
click at [390, 154] on button "Okay" at bounding box center [411, 163] width 77 height 28
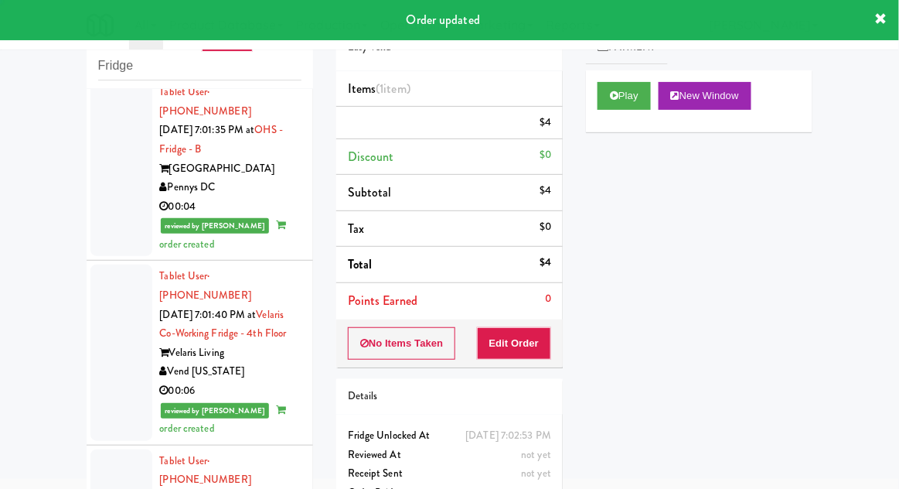
scroll to position [0, 0]
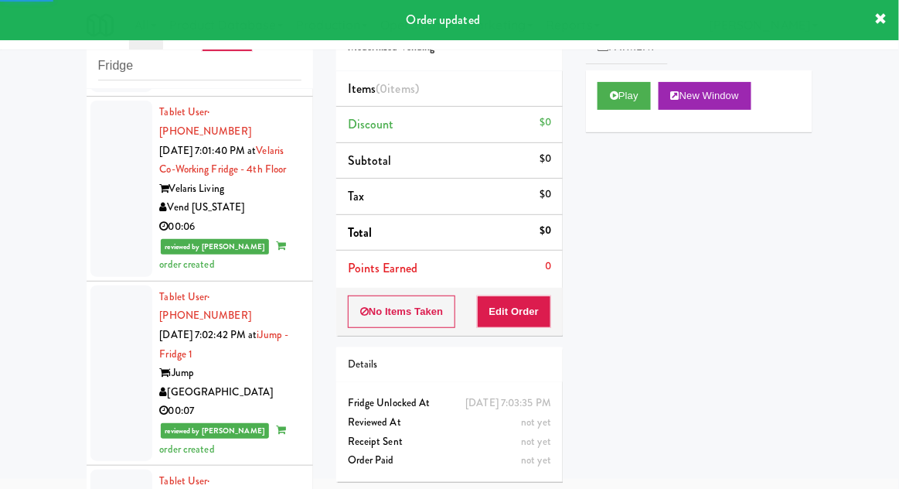
scroll to position [5402, 0]
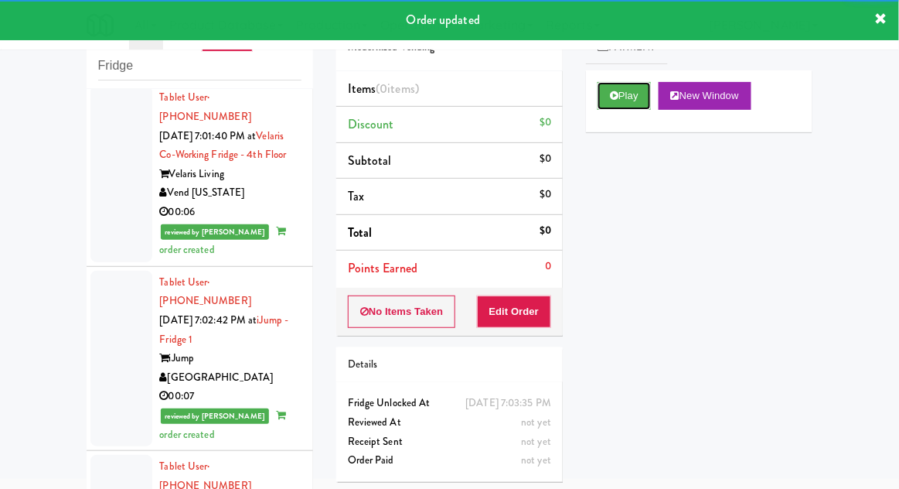
click at [604, 104] on button "Play" at bounding box center [624, 96] width 53 height 28
click at [530, 312] on button "Edit Order" at bounding box center [514, 311] width 75 height 32
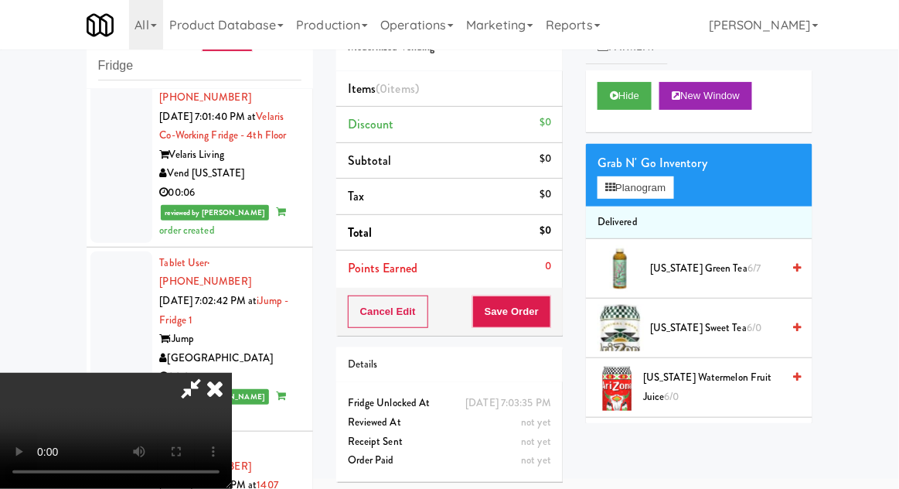
scroll to position [56, 0]
click at [659, 180] on button "Planogram" at bounding box center [636, 187] width 76 height 23
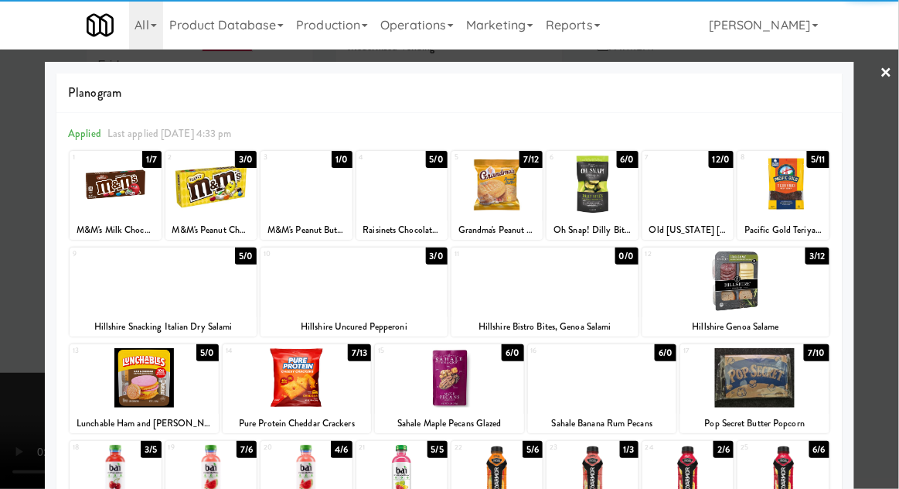
click at [298, 196] on div at bounding box center [306, 185] width 91 height 60
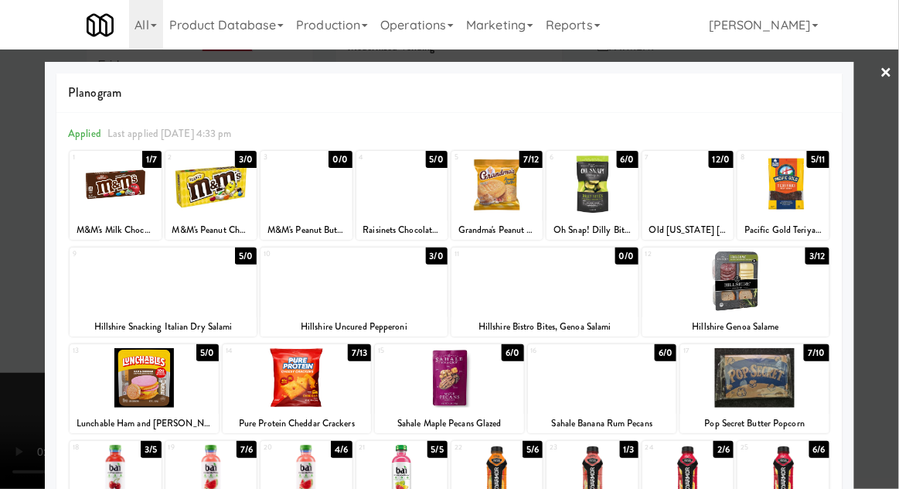
click at [895, 206] on div at bounding box center [449, 244] width 899 height 489
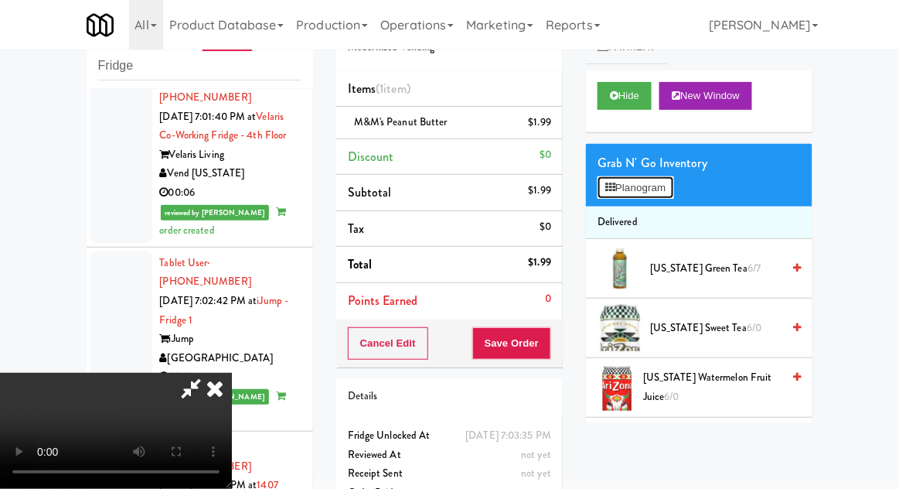
click at [672, 183] on button "Planogram" at bounding box center [636, 187] width 76 height 23
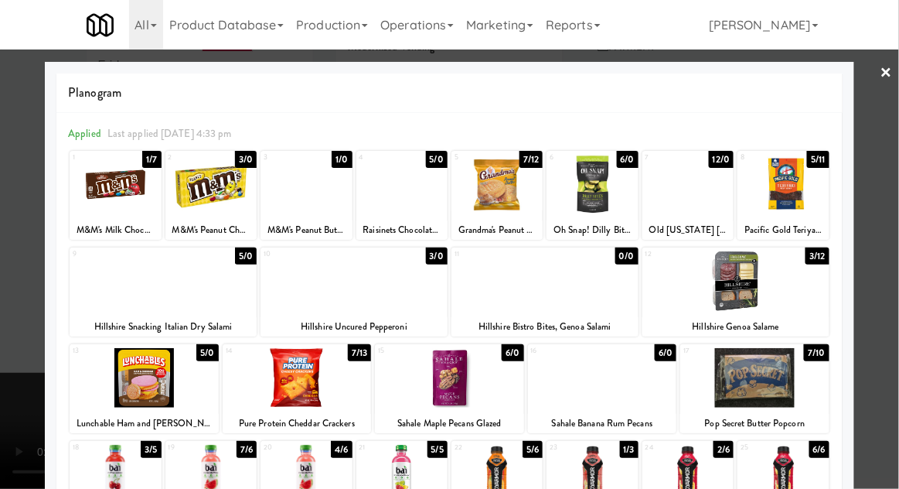
click at [895, 227] on div at bounding box center [449, 244] width 899 height 489
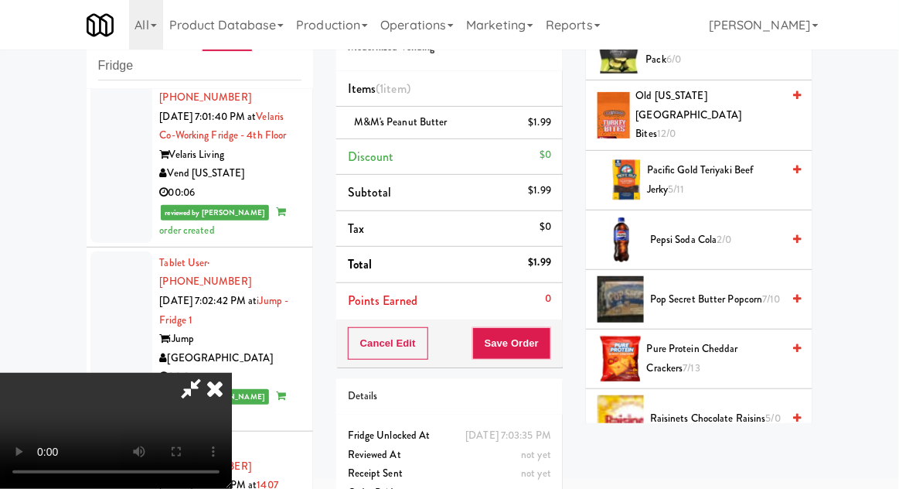
scroll to position [1525, 0]
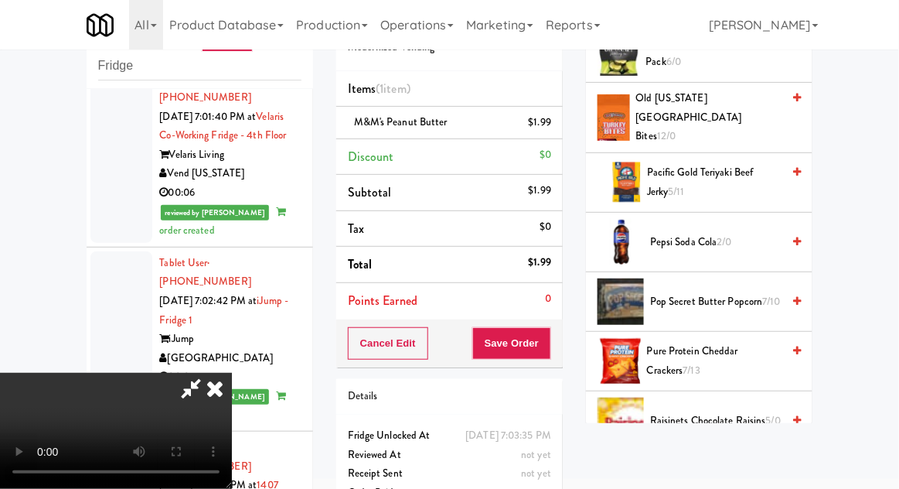
click at [559, 131] on li "M&M's Peanut Butter $1.99" at bounding box center [449, 123] width 226 height 32
click at [553, 129] on icon at bounding box center [553, 128] width 8 height 10
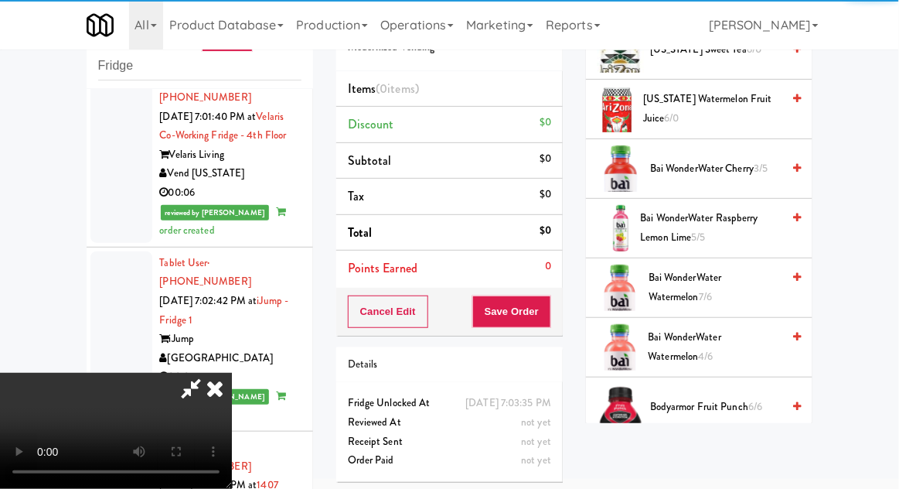
scroll to position [0, 0]
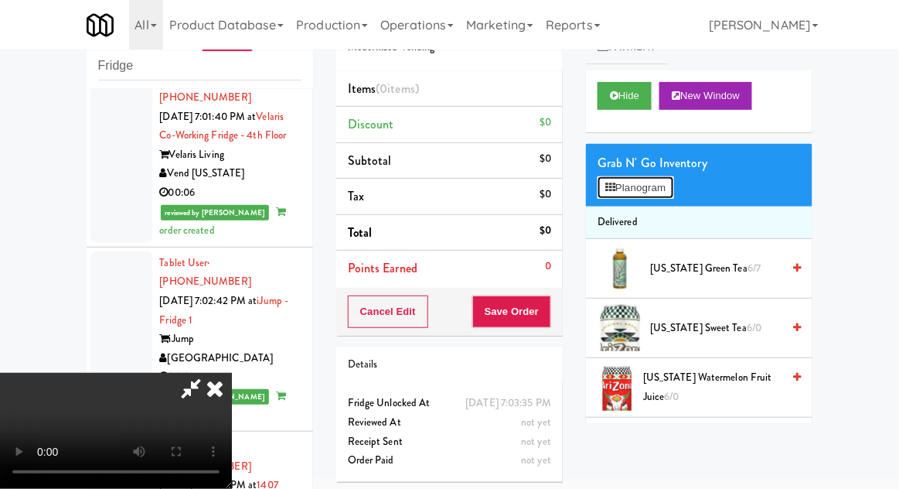
click at [654, 196] on button "Planogram" at bounding box center [636, 187] width 76 height 23
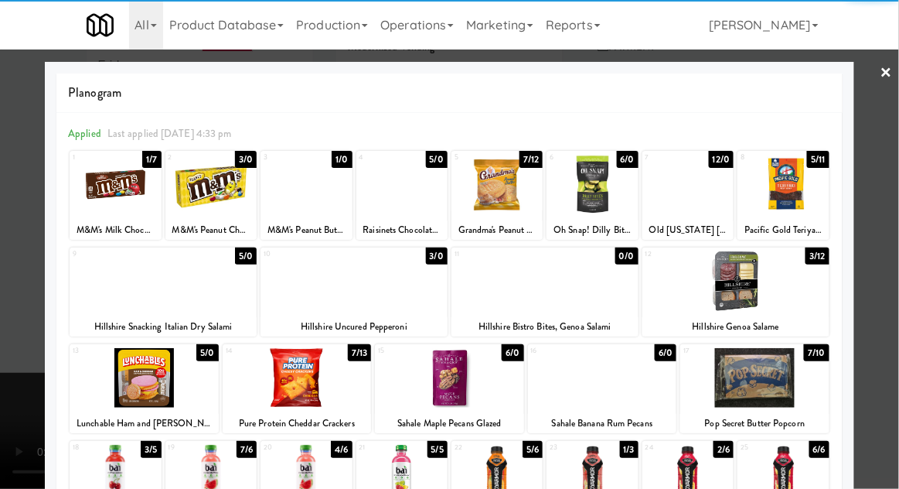
click at [410, 193] on div at bounding box center [401, 185] width 91 height 60
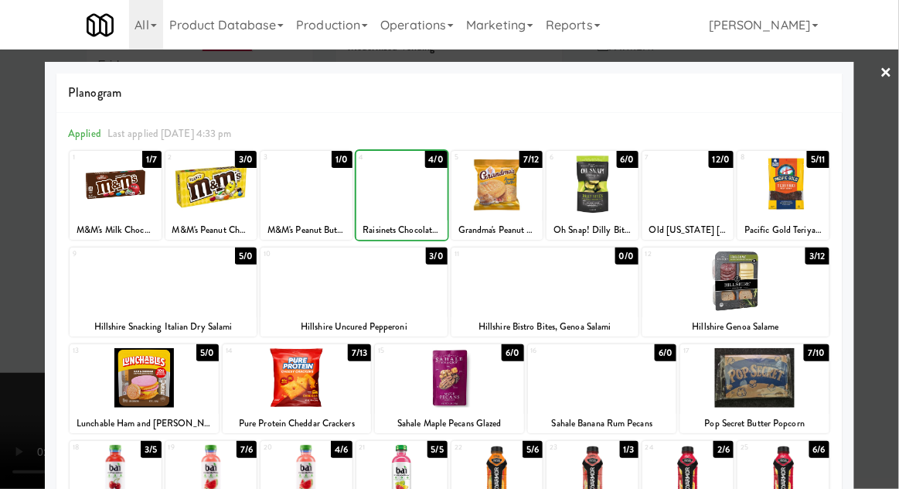
click at [892, 198] on div at bounding box center [449, 244] width 899 height 489
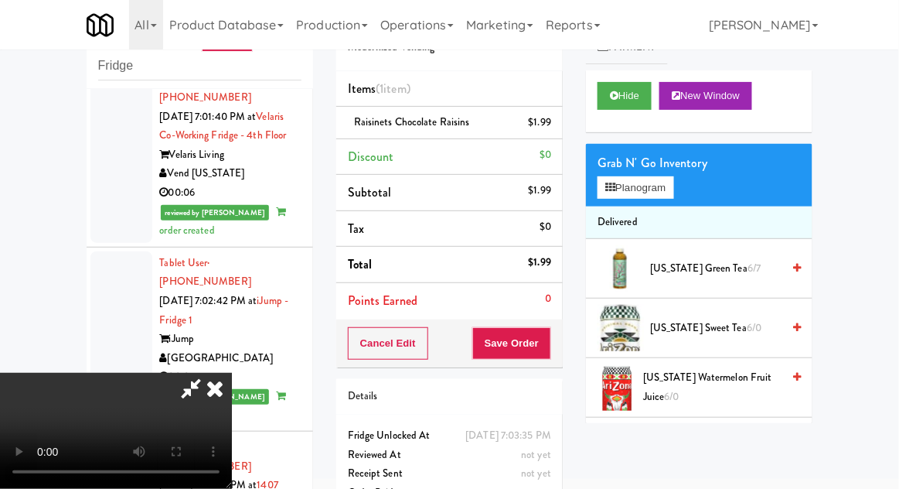
scroll to position [56, 0]
click at [669, 188] on button "Planogram" at bounding box center [636, 187] width 76 height 23
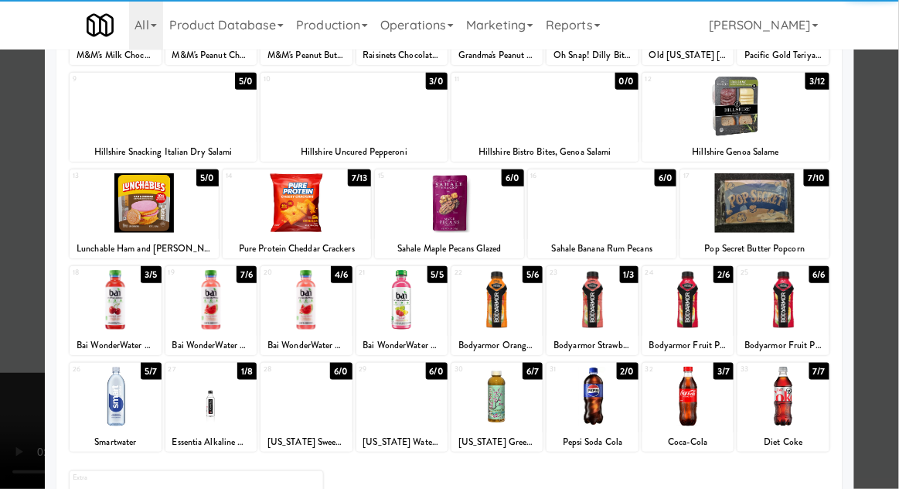
scroll to position [179, 0]
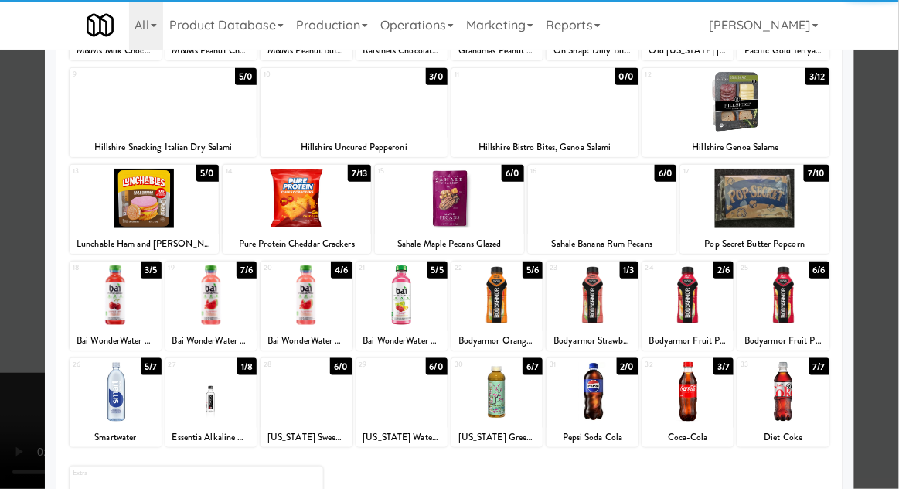
click at [785, 405] on div at bounding box center [782, 392] width 91 height 60
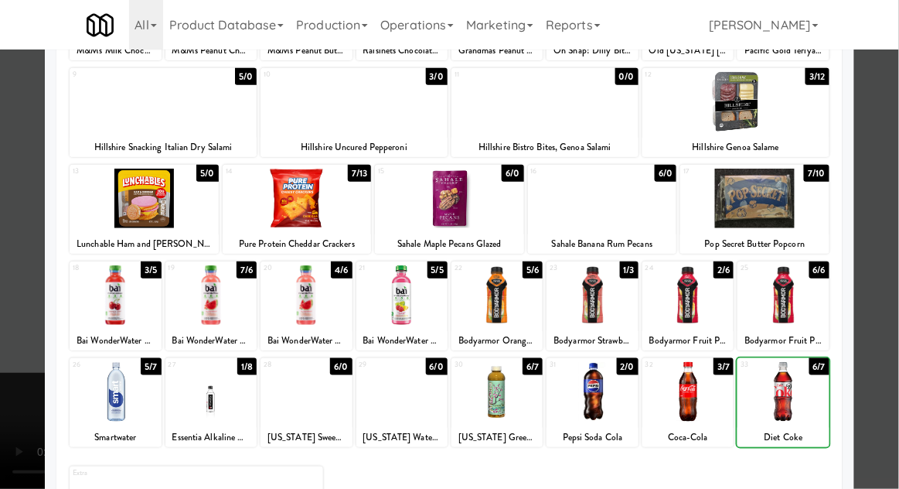
click at [894, 214] on div at bounding box center [449, 244] width 899 height 489
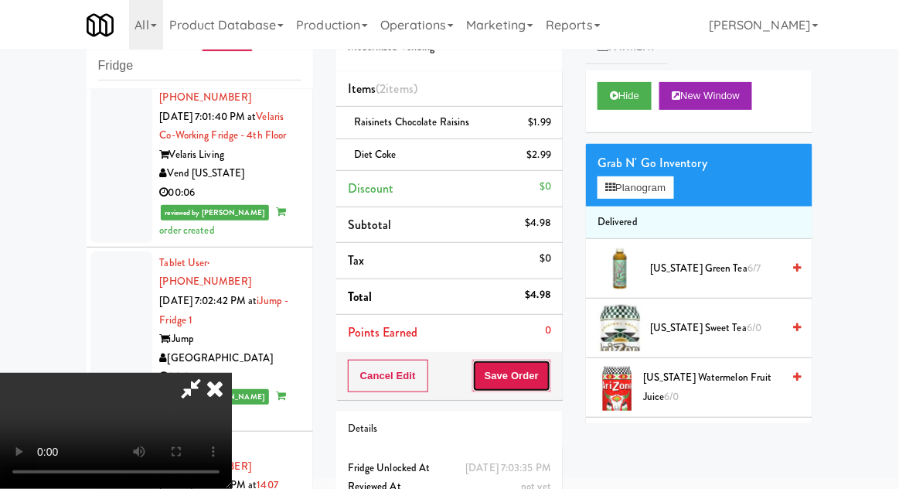
click at [549, 366] on button "Save Order" at bounding box center [511, 375] width 79 height 32
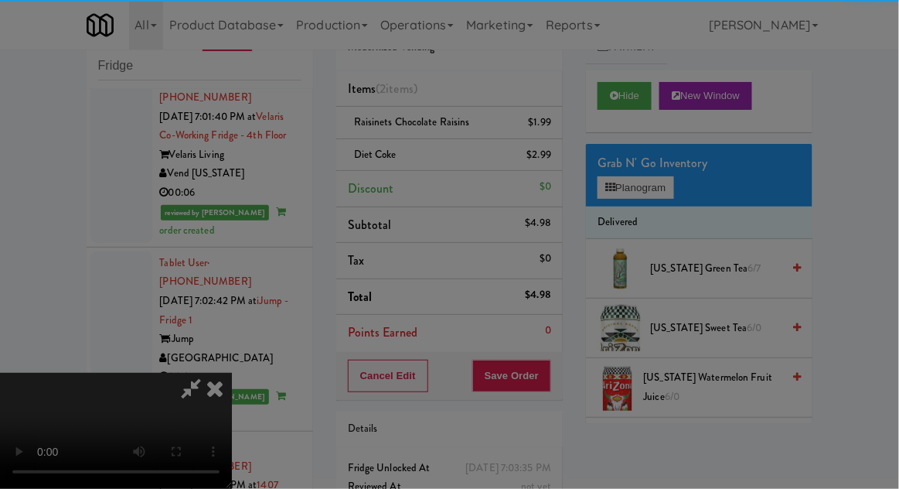
click at [397, 161] on div at bounding box center [449, 244] width 899 height 489
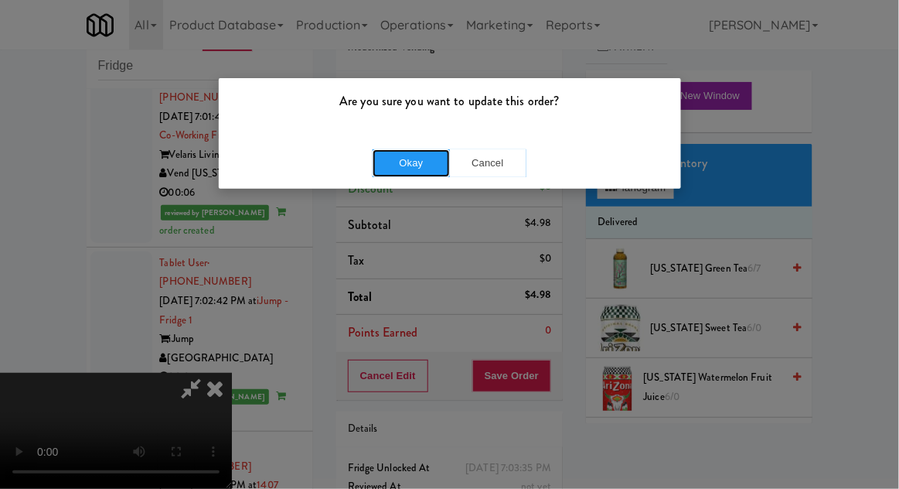
click at [384, 169] on button "Okay" at bounding box center [411, 163] width 77 height 28
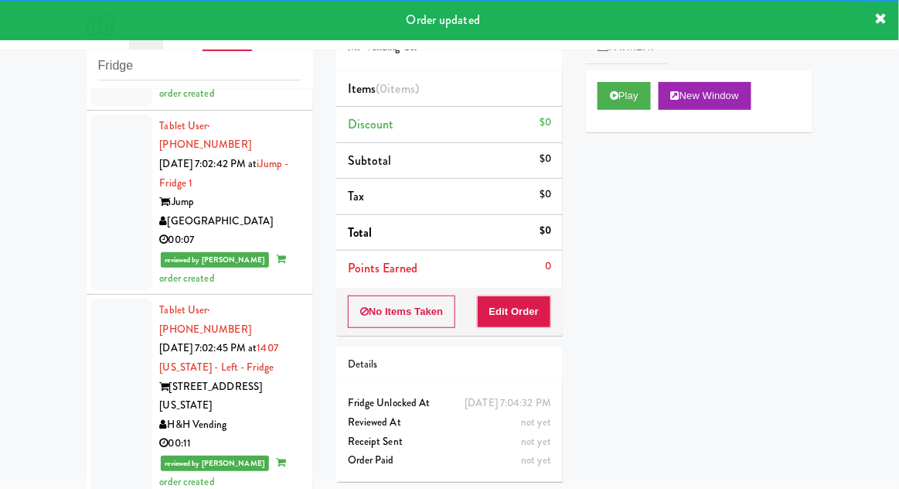
scroll to position [5554, 0]
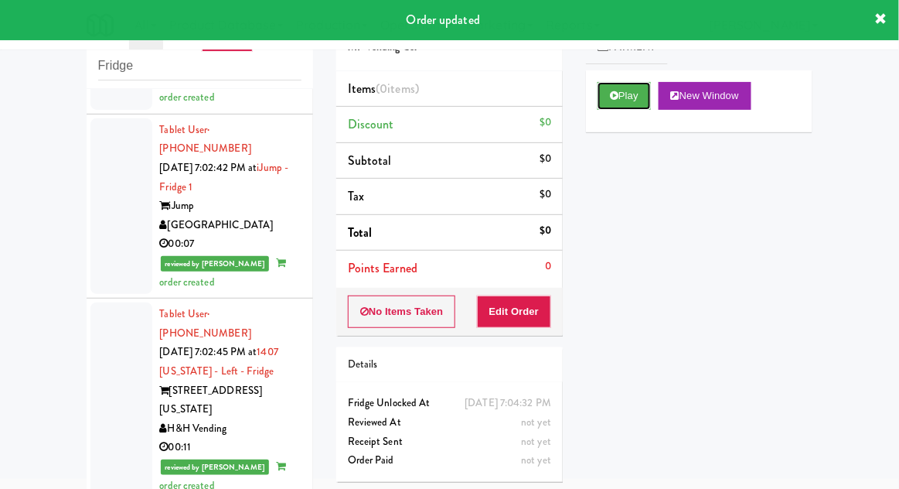
click at [622, 107] on button "Play" at bounding box center [624, 96] width 53 height 28
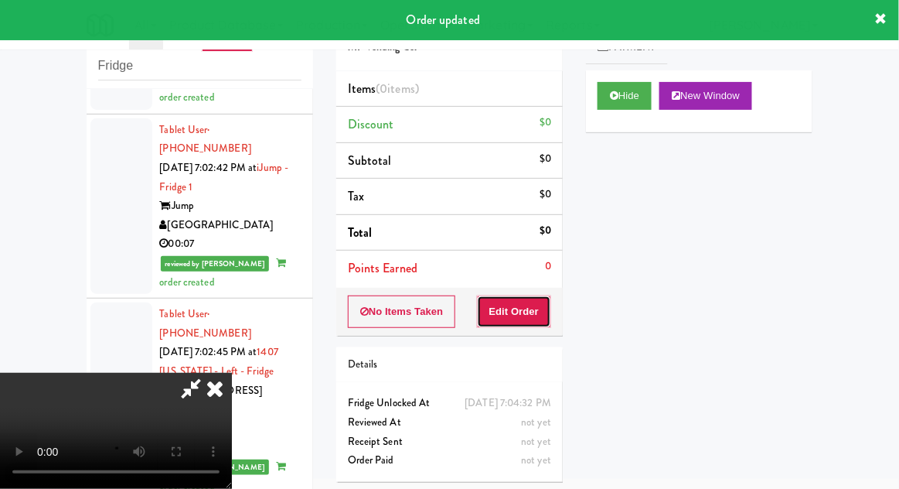
click at [543, 313] on button "Edit Order" at bounding box center [514, 311] width 75 height 32
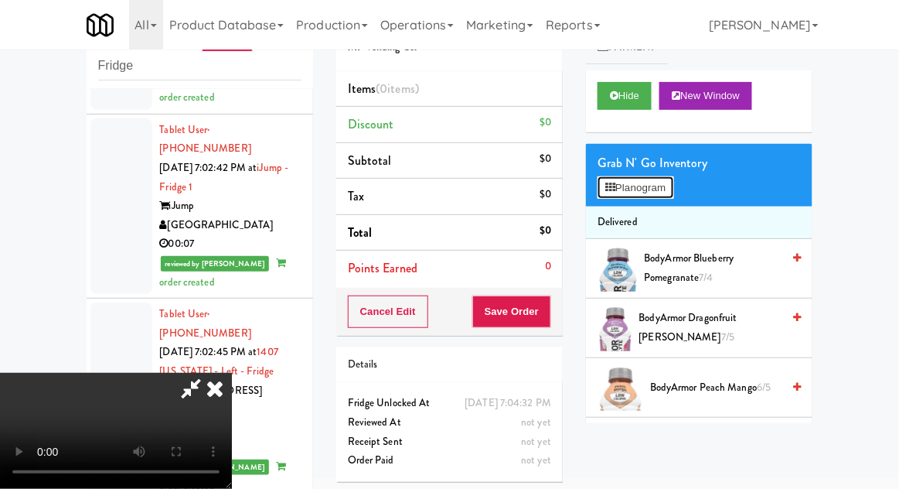
click at [666, 189] on button "Planogram" at bounding box center [636, 187] width 76 height 23
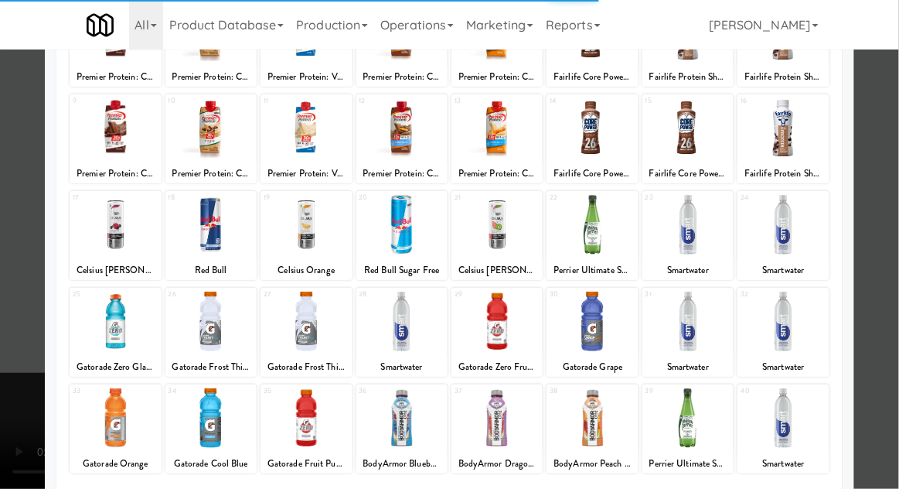
scroll to position [141, 0]
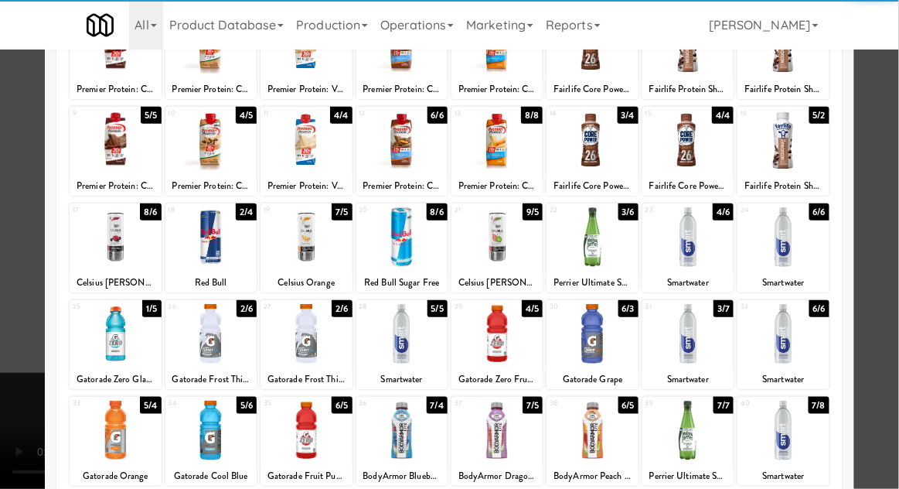
click at [505, 441] on div at bounding box center [496, 430] width 91 height 60
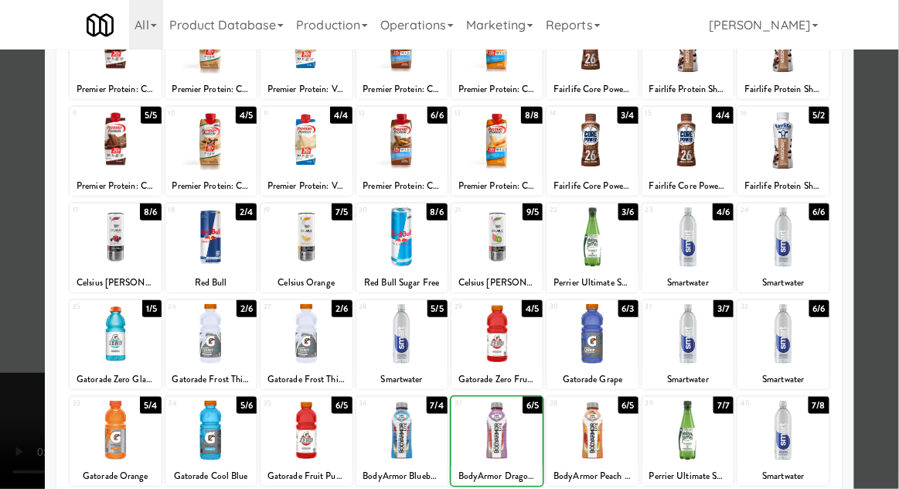
click at [893, 206] on div at bounding box center [449, 244] width 899 height 489
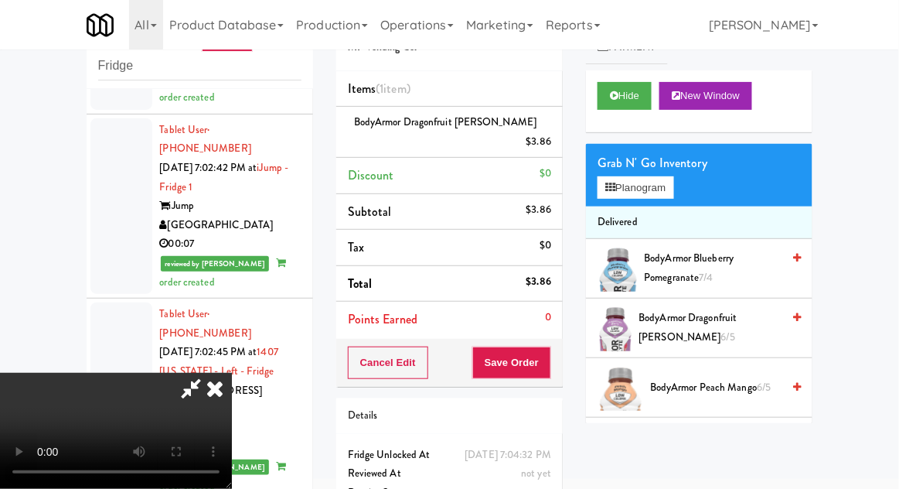
click at [559, 351] on div "Cancel Edit Save Order" at bounding box center [449, 363] width 226 height 48
click at [547, 355] on button "Save Order" at bounding box center [511, 362] width 79 height 32
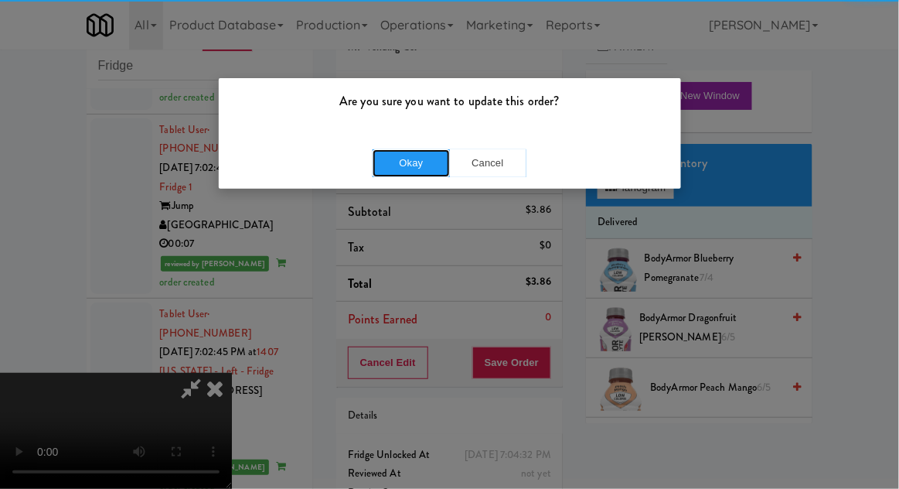
click at [414, 163] on button "Okay" at bounding box center [411, 163] width 77 height 28
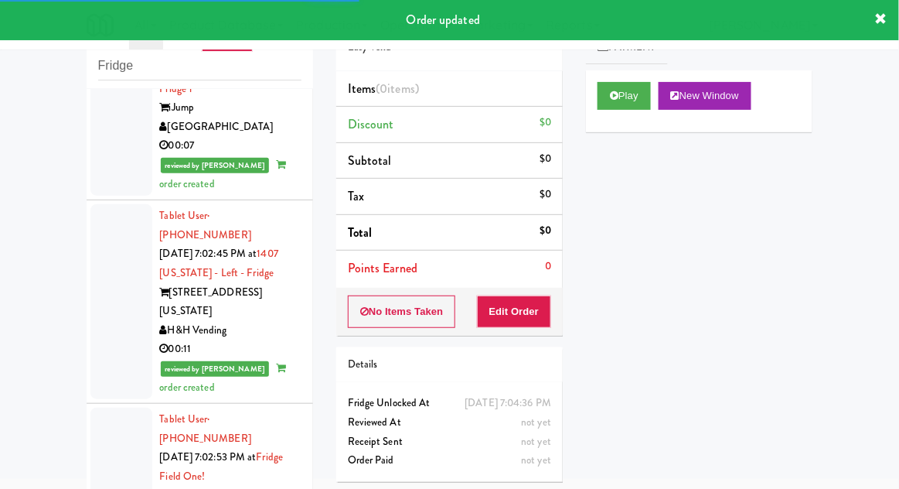
scroll to position [5675, 0]
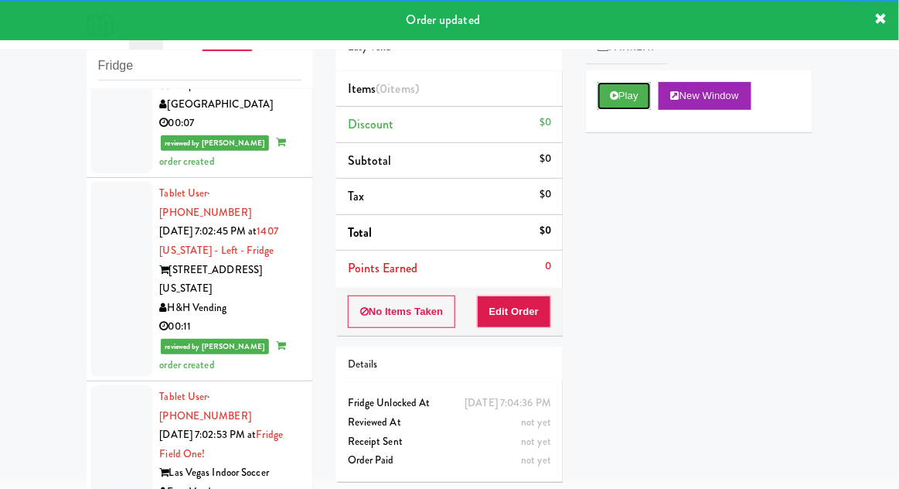
click at [619, 83] on button "Play" at bounding box center [624, 96] width 53 height 28
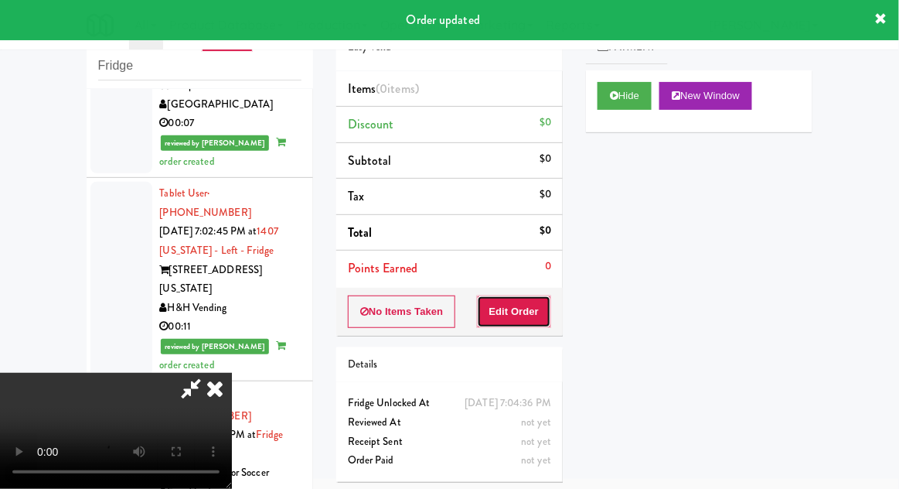
click at [540, 311] on button "Edit Order" at bounding box center [514, 311] width 75 height 32
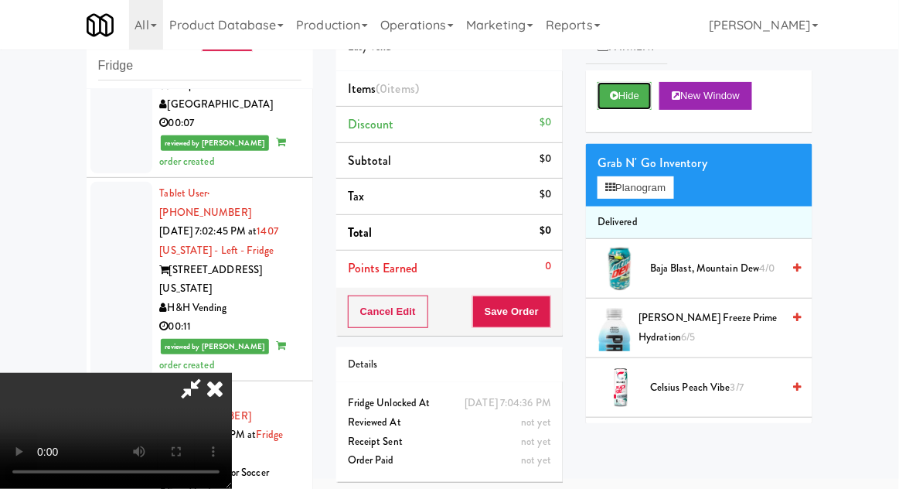
click at [599, 99] on button "Hide" at bounding box center [625, 96] width 54 height 28
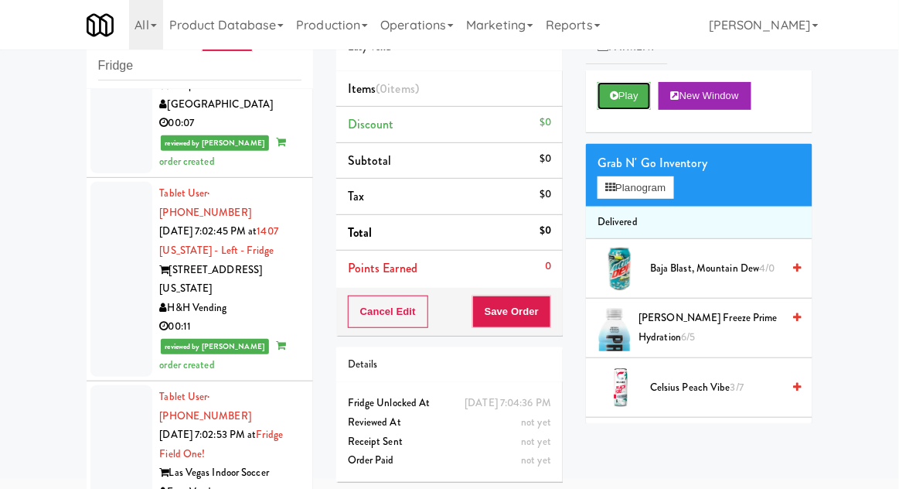
click at [601, 102] on button "Play" at bounding box center [624, 96] width 53 height 28
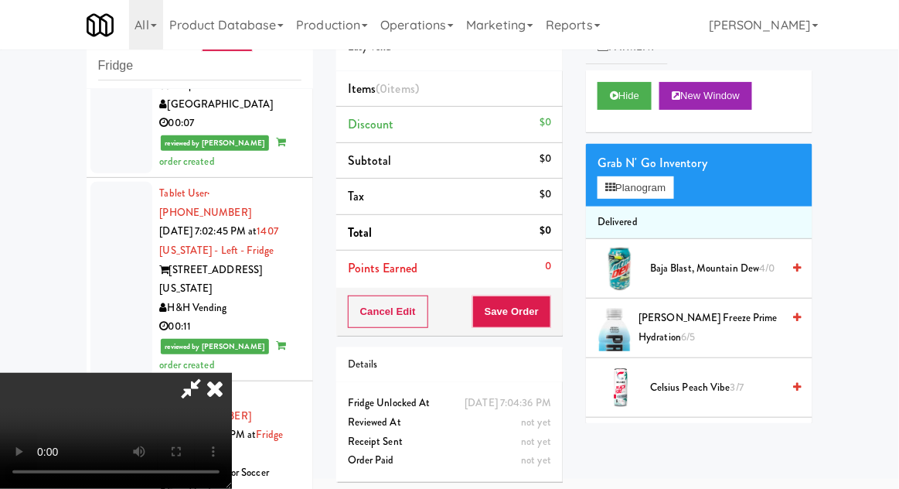
scroll to position [0, 0]
click at [672, 188] on button "Planogram" at bounding box center [636, 187] width 76 height 23
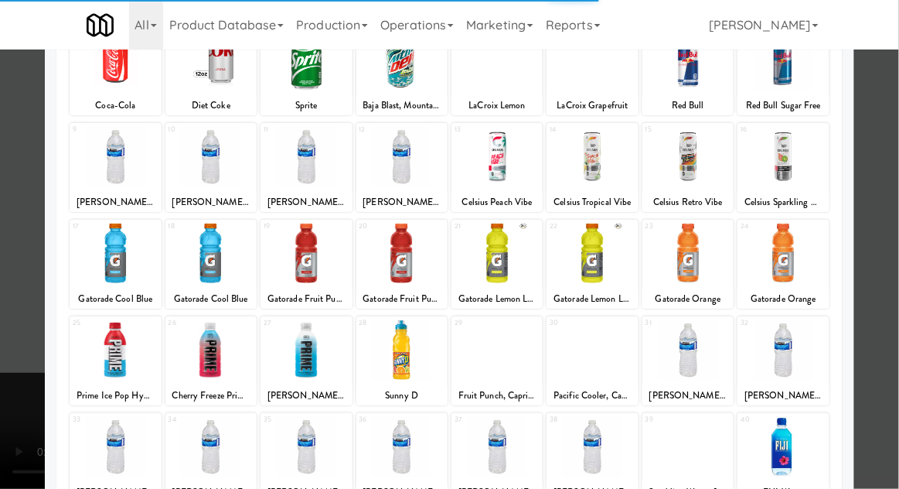
scroll to position [124, 0]
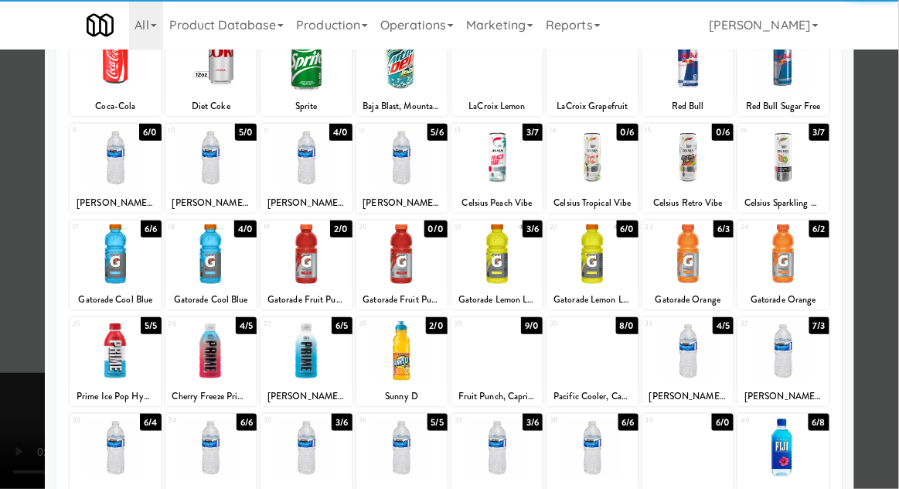
click at [306, 353] on div at bounding box center [306, 351] width 91 height 60
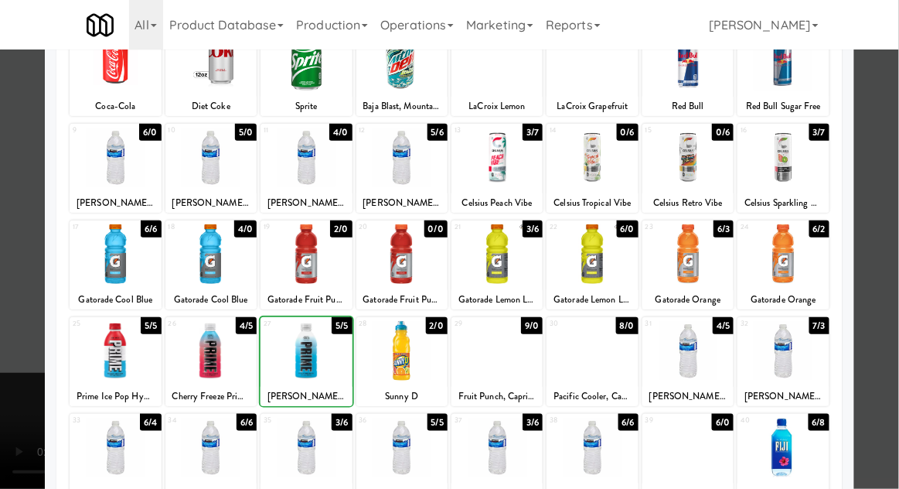
click at [893, 211] on div at bounding box center [449, 244] width 899 height 489
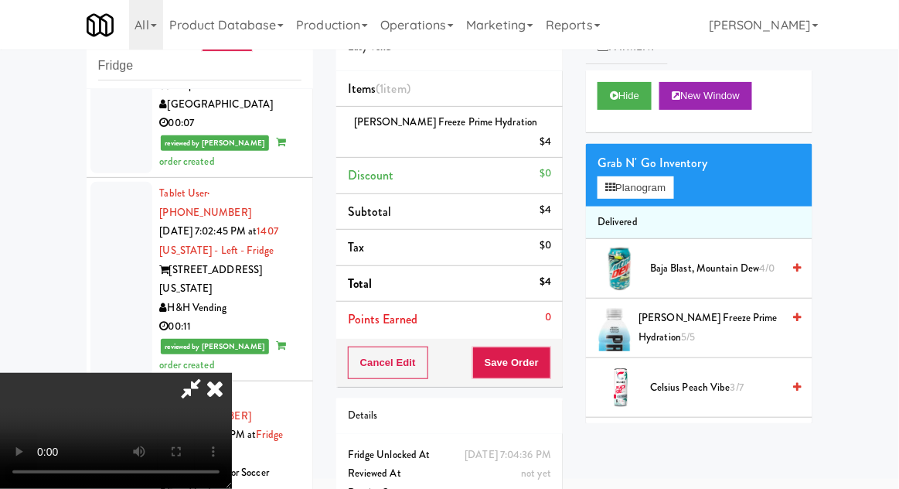
scroll to position [56, 0]
click at [550, 346] on button "Save Order" at bounding box center [511, 362] width 79 height 32
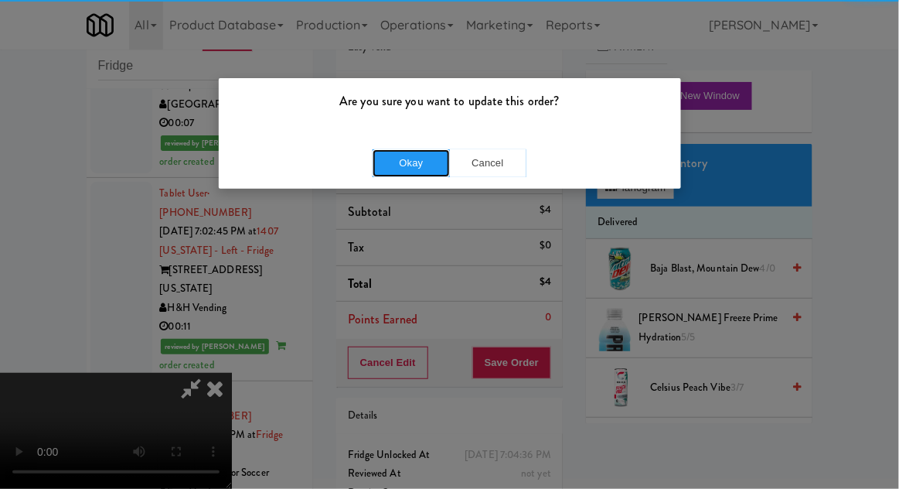
click at [415, 164] on button "Okay" at bounding box center [411, 163] width 77 height 28
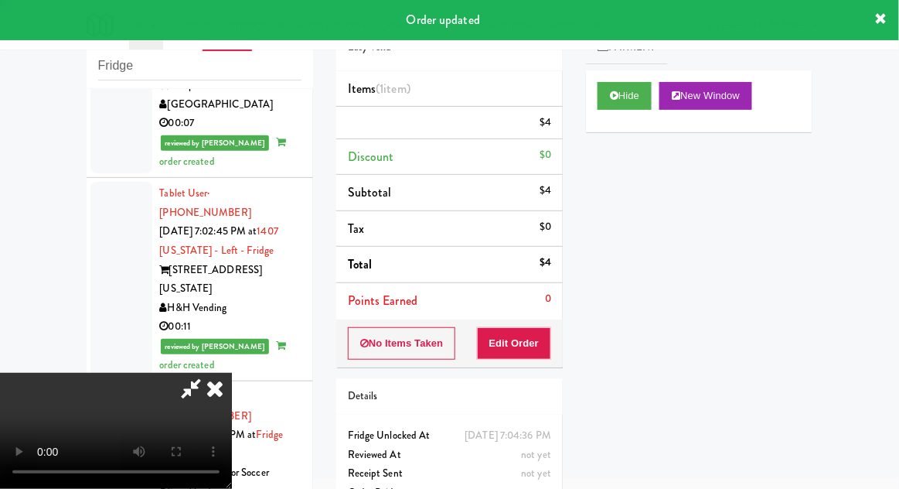
scroll to position [0, 0]
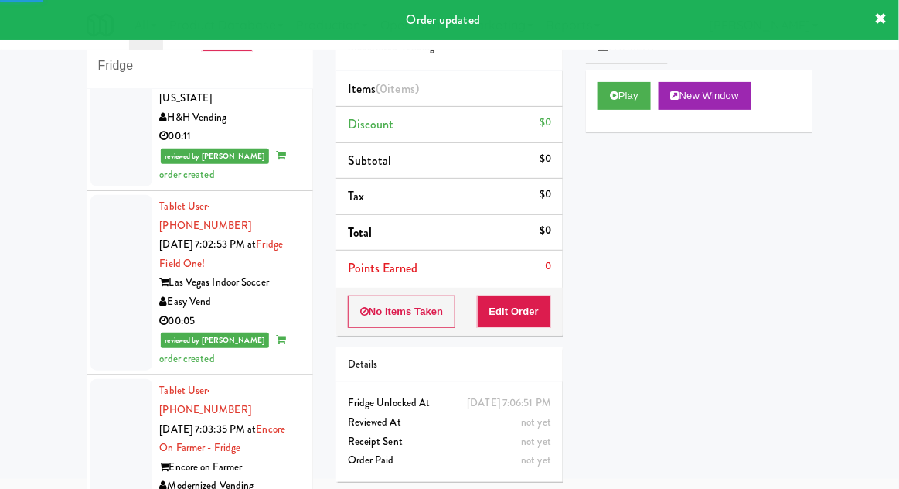
scroll to position [5866, 0]
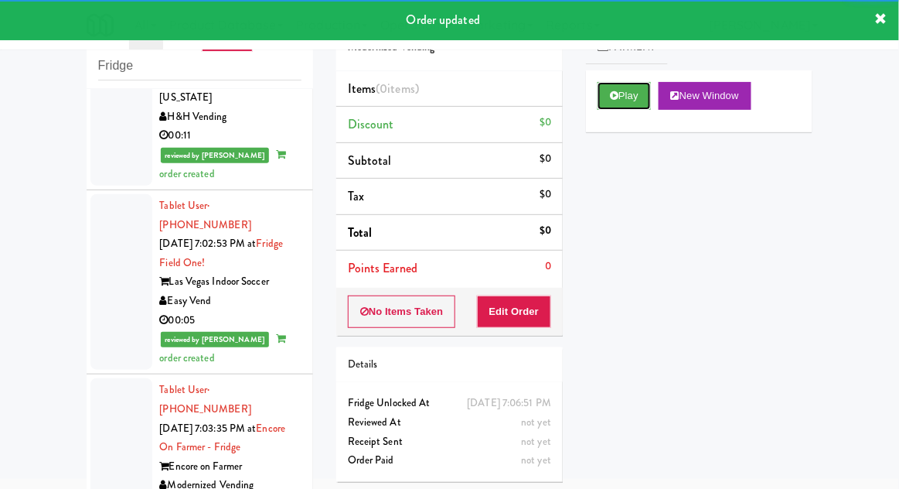
click at [604, 105] on button "Play" at bounding box center [624, 96] width 53 height 28
click at [530, 322] on button "Edit Order" at bounding box center [514, 311] width 75 height 32
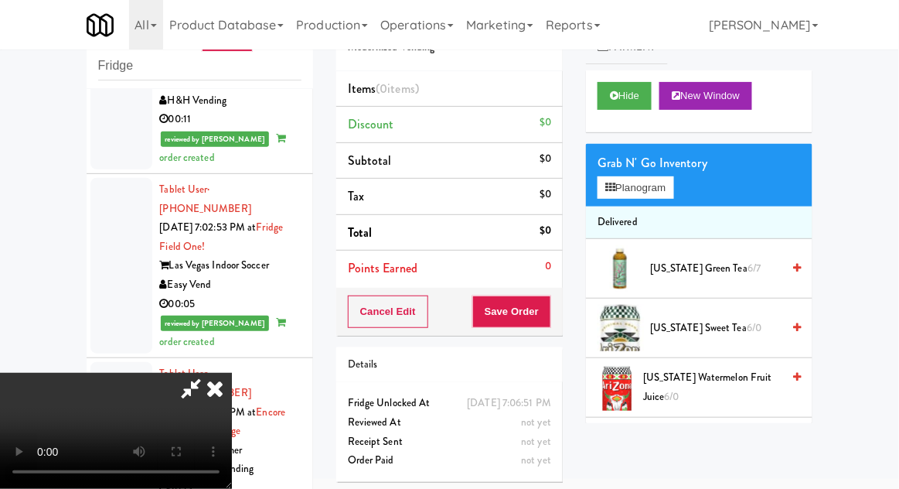
scroll to position [0, 0]
click at [666, 189] on button "Planogram" at bounding box center [636, 187] width 76 height 23
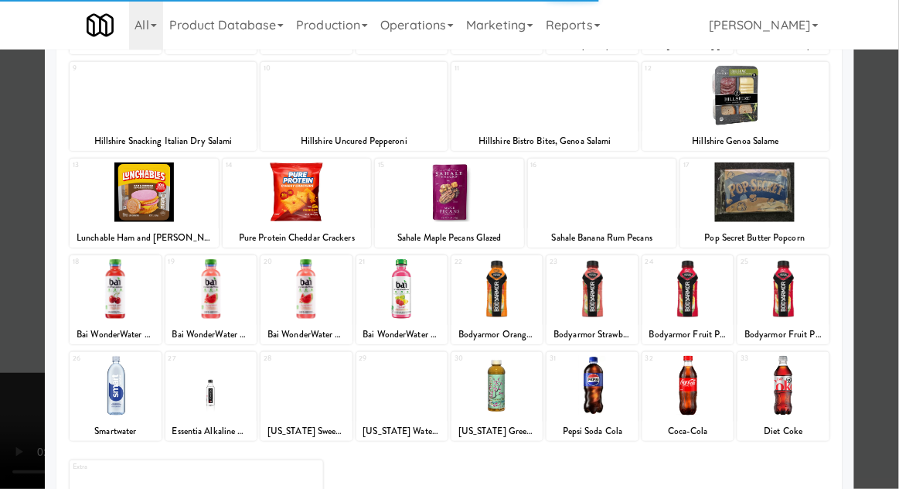
scroll to position [191, 0]
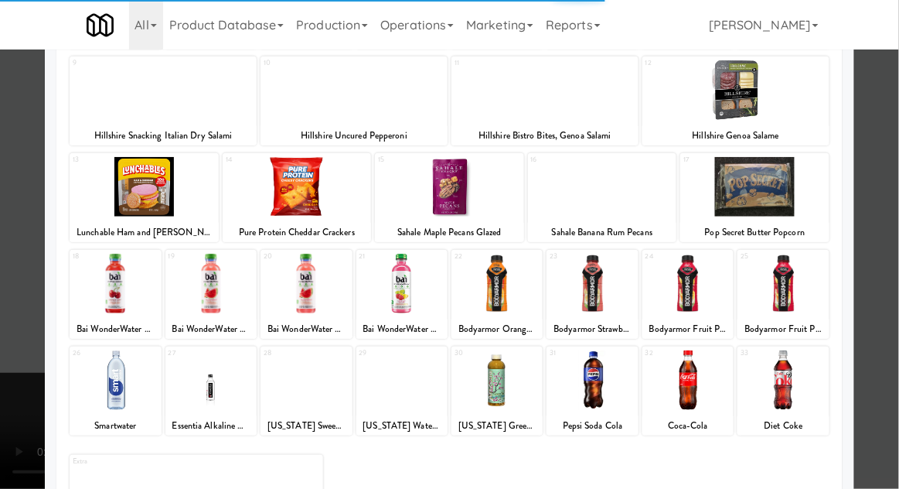
click at [693, 387] on div at bounding box center [687, 380] width 91 height 60
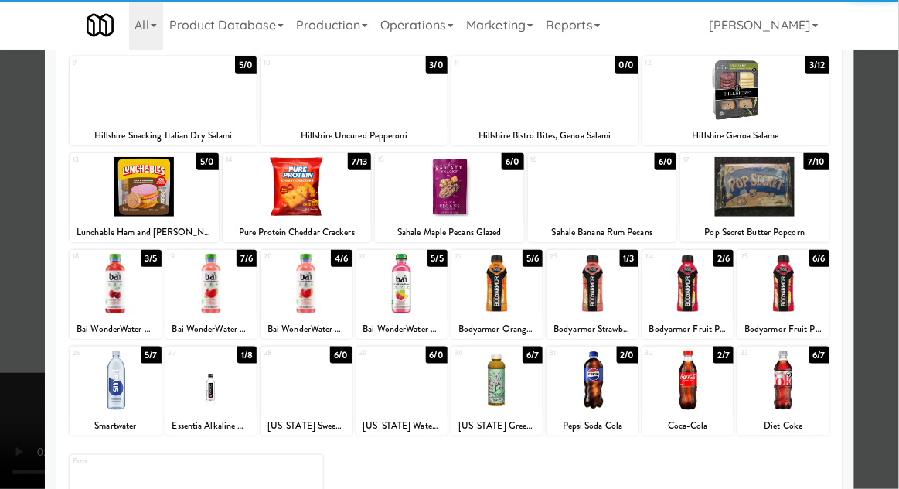
click at [709, 390] on div at bounding box center [687, 380] width 91 height 60
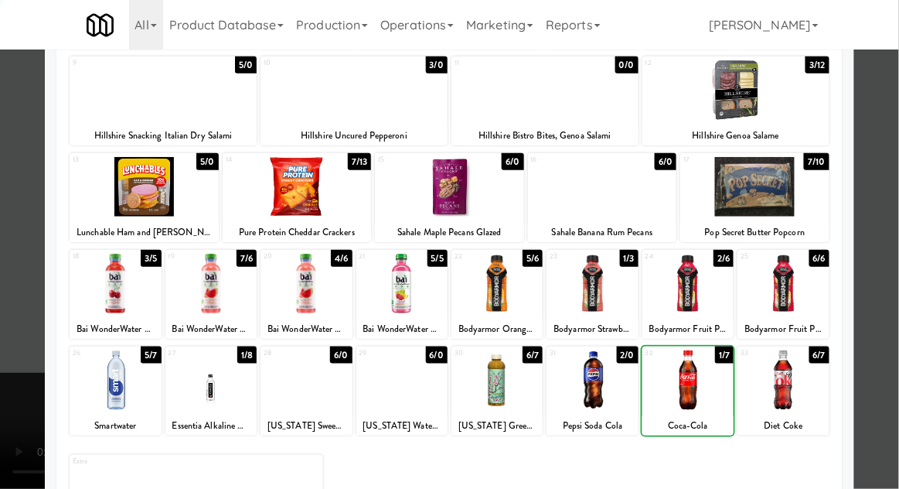
click at [894, 209] on div at bounding box center [449, 244] width 899 height 489
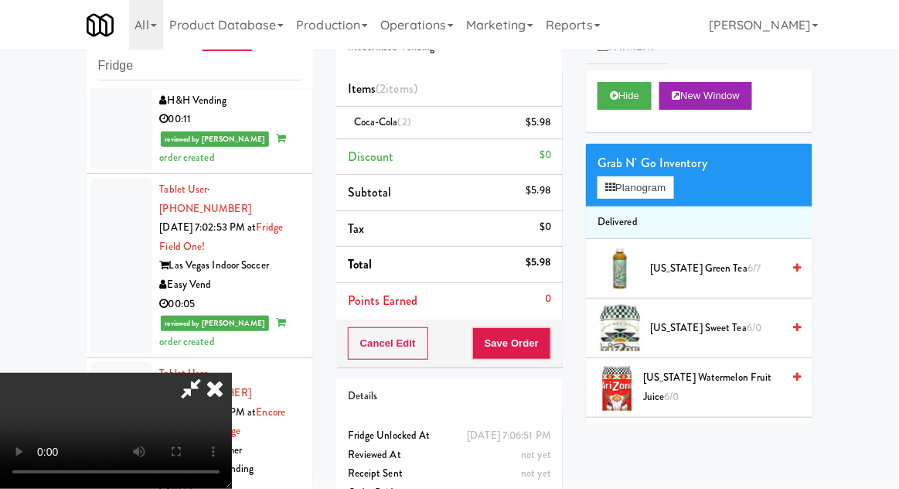
scroll to position [56, 0]
click at [551, 348] on button "Save Order" at bounding box center [511, 343] width 79 height 32
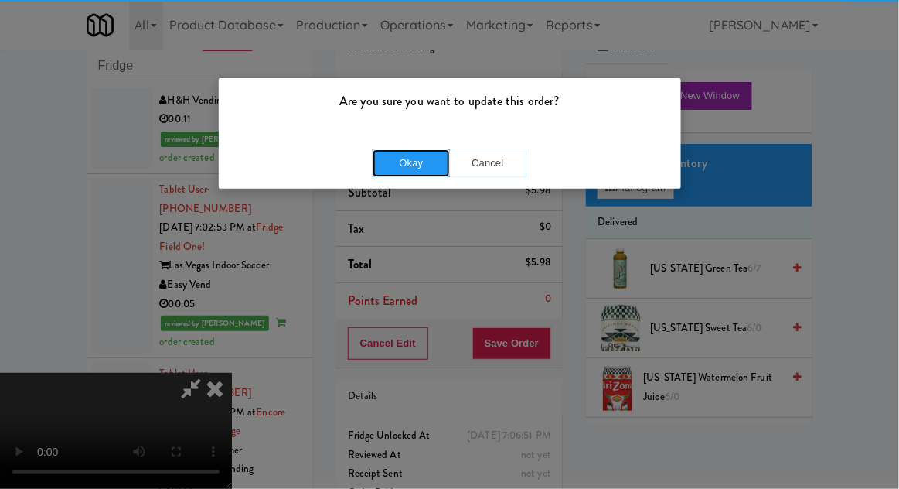
click at [404, 149] on button "Okay" at bounding box center [411, 163] width 77 height 28
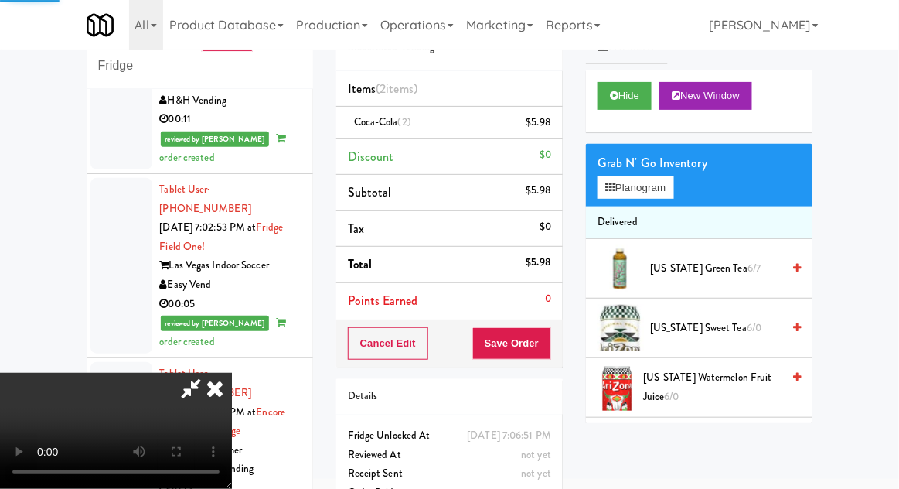
scroll to position [0, 0]
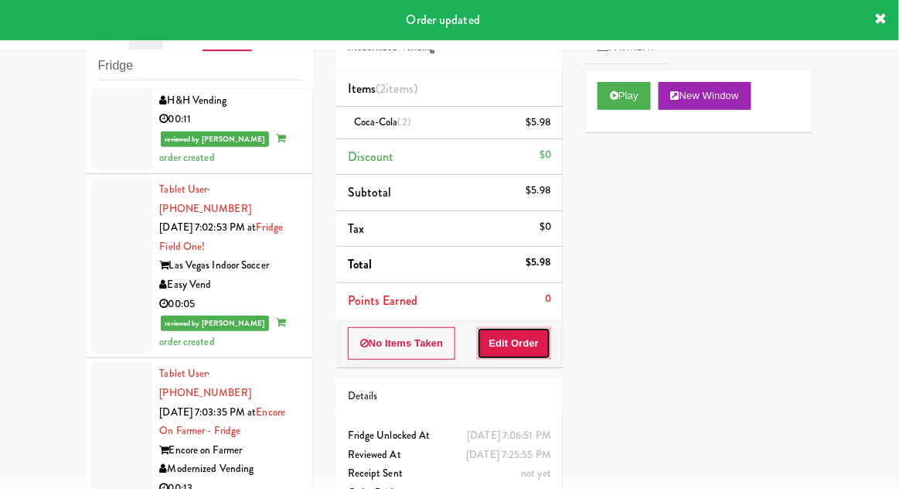
click at [512, 343] on button "Edit Order" at bounding box center [514, 343] width 75 height 32
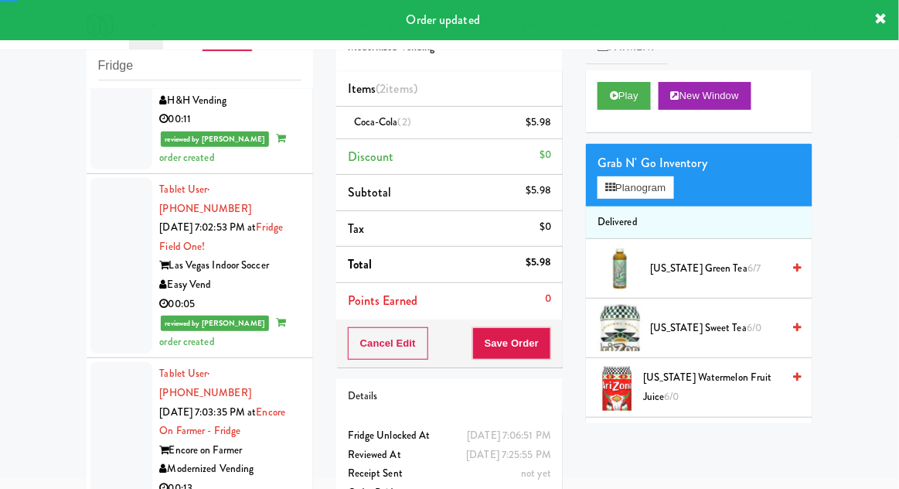
click at [390, 131] on li "Coca-Cola (2) $5.98" at bounding box center [449, 123] width 226 height 32
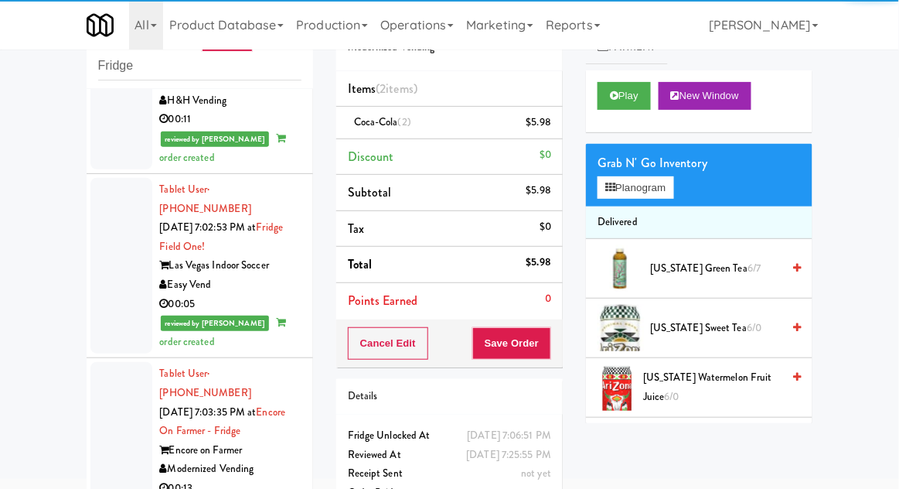
click at [543, 131] on link at bounding box center [550, 128] width 14 height 19
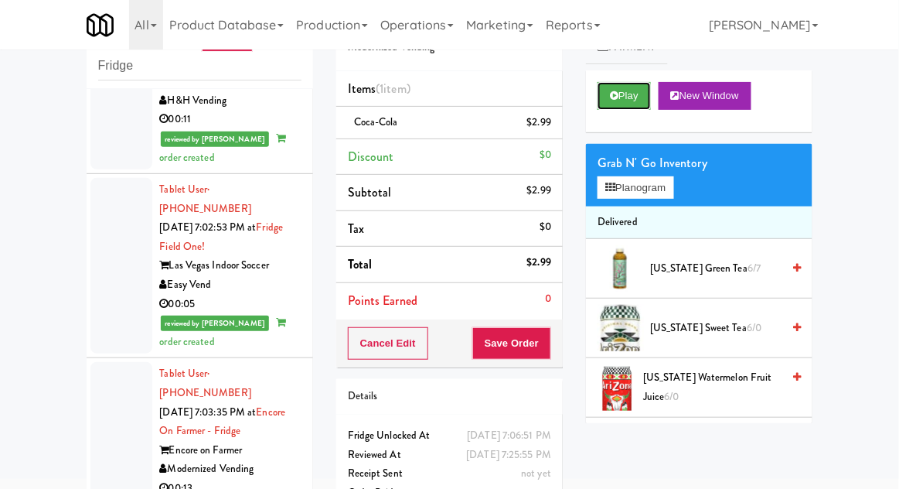
click at [616, 101] on button "Play" at bounding box center [624, 96] width 53 height 28
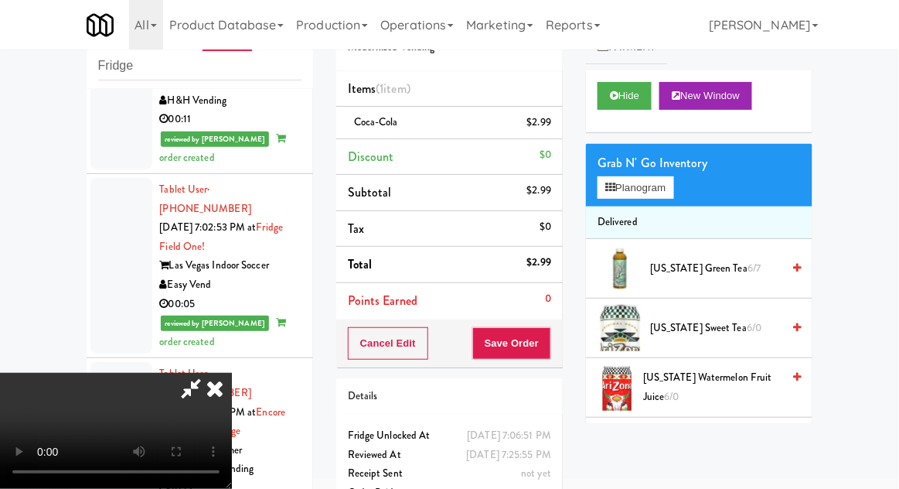
click at [232, 373] on icon at bounding box center [215, 388] width 34 height 31
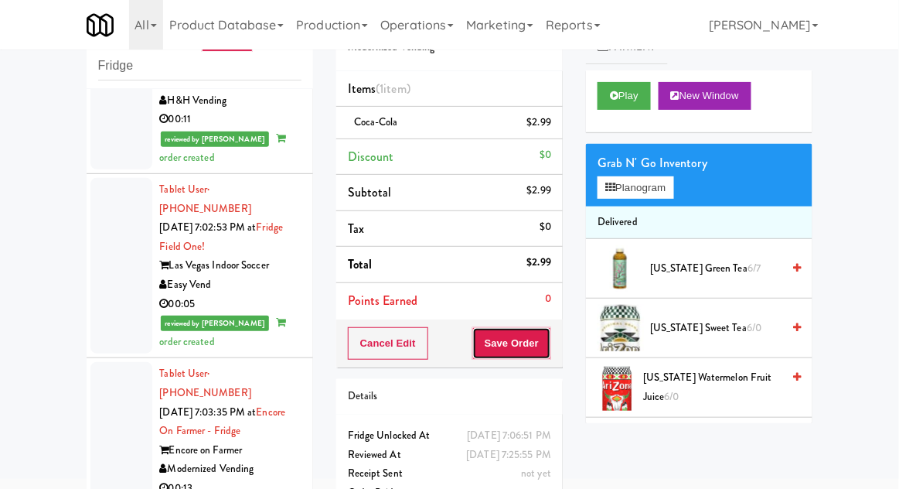
click at [501, 342] on button "Save Order" at bounding box center [511, 343] width 79 height 32
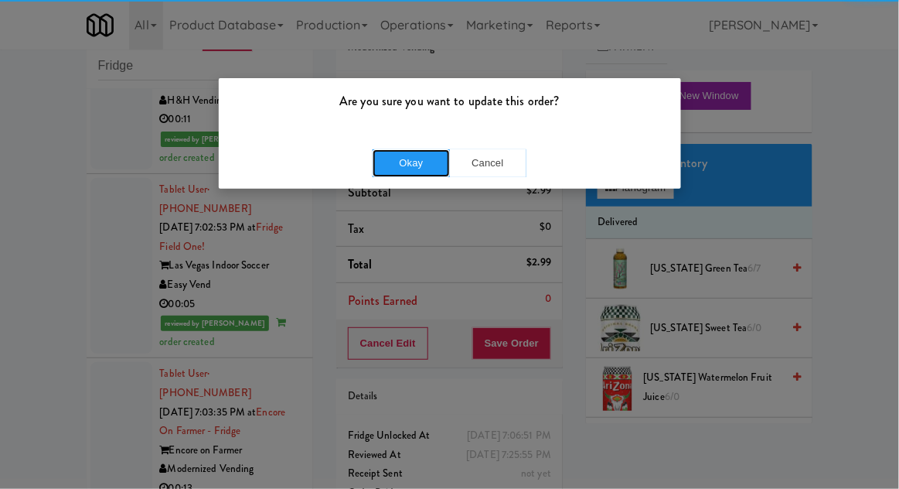
click at [424, 159] on button "Okay" at bounding box center [411, 163] width 77 height 28
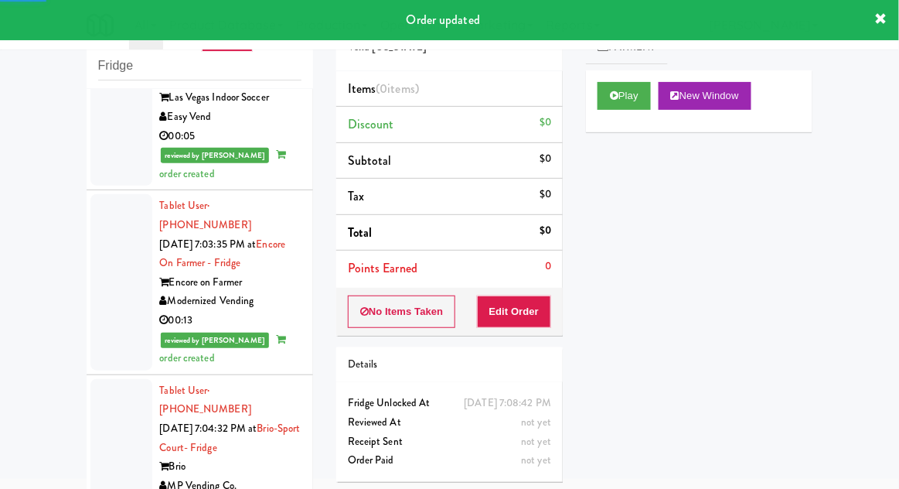
scroll to position [6056, 0]
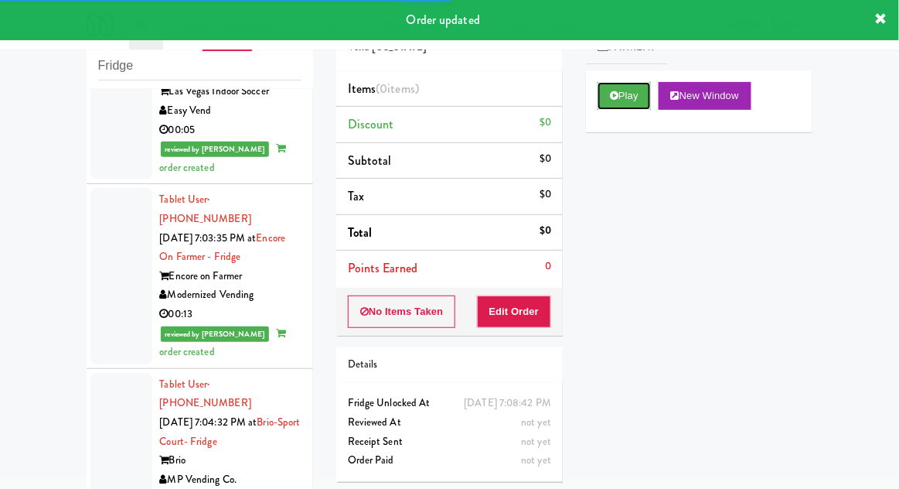
click at [624, 97] on button "Play" at bounding box center [624, 96] width 53 height 28
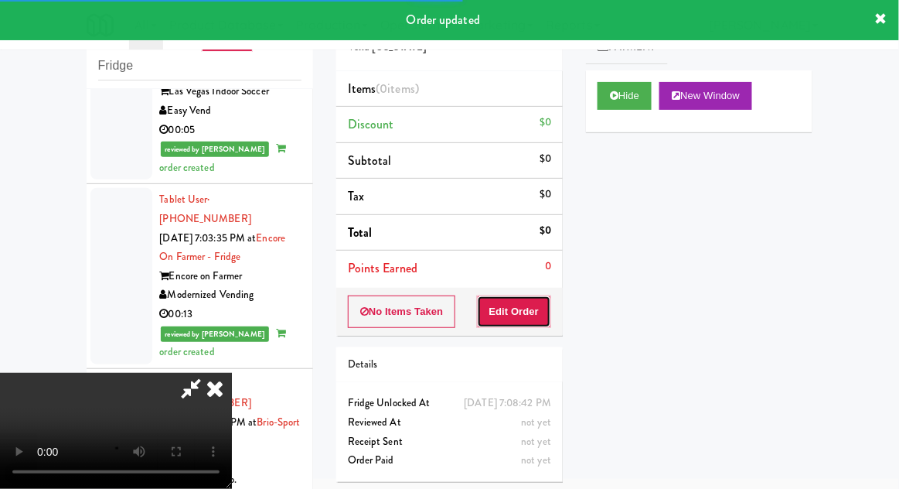
click at [542, 313] on button "Edit Order" at bounding box center [514, 311] width 75 height 32
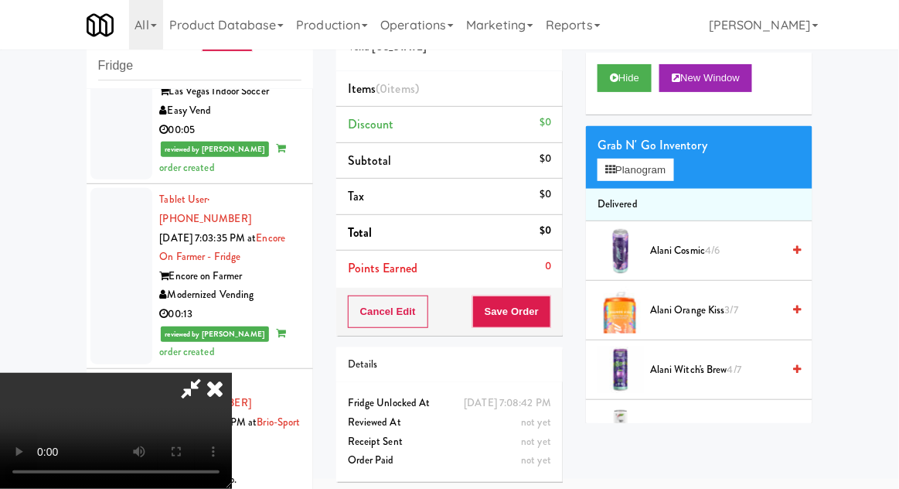
scroll to position [56, 0]
click at [673, 179] on button "Planogram" at bounding box center [636, 169] width 76 height 23
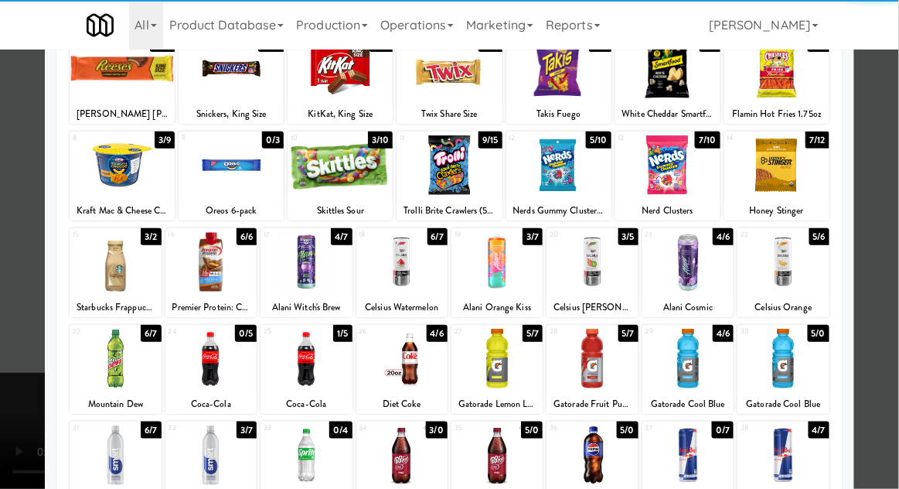
scroll to position [155, 0]
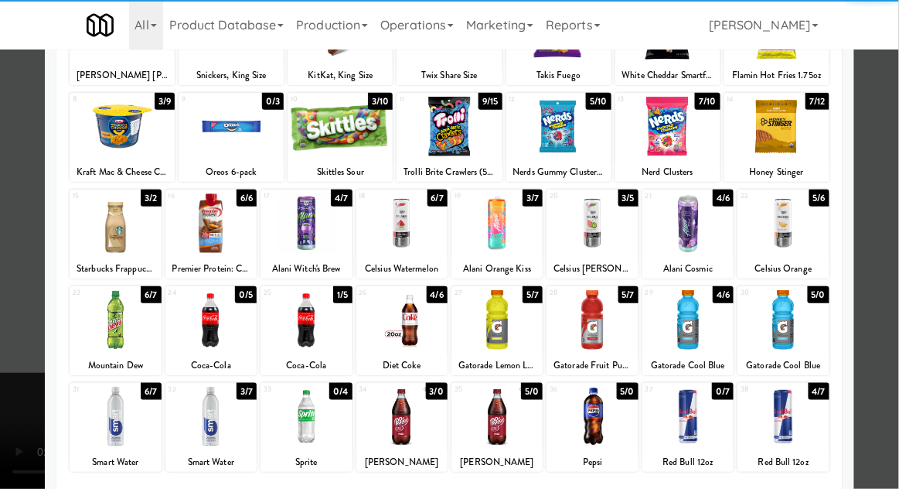
click at [428, 411] on div at bounding box center [401, 417] width 91 height 60
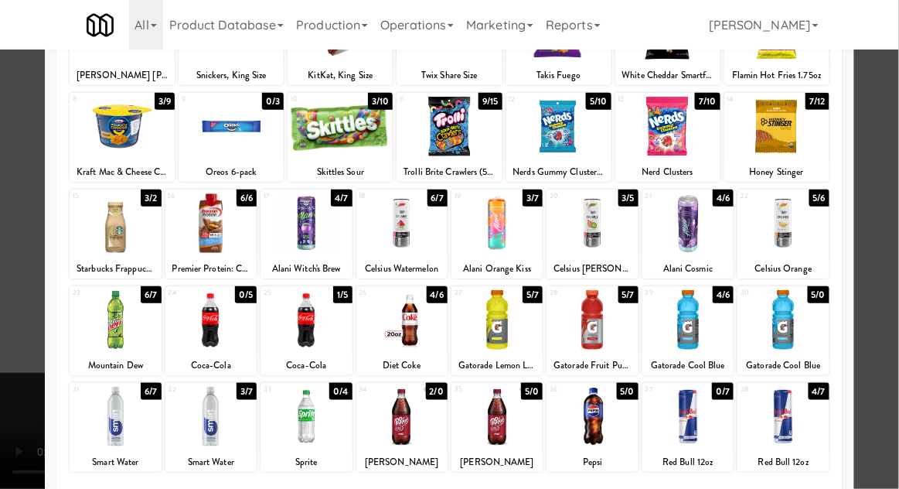
click at [894, 220] on div at bounding box center [449, 244] width 899 height 489
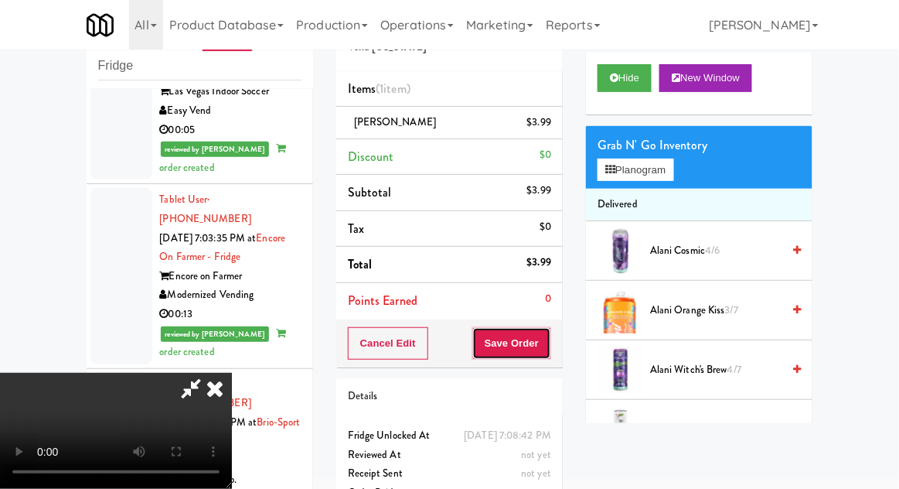
click at [546, 353] on button "Save Order" at bounding box center [511, 343] width 79 height 32
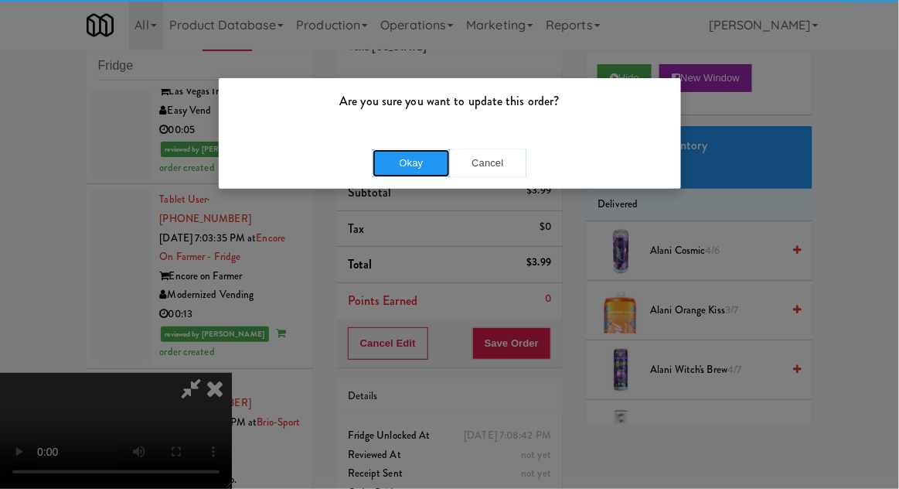
click at [404, 159] on button "Okay" at bounding box center [411, 163] width 77 height 28
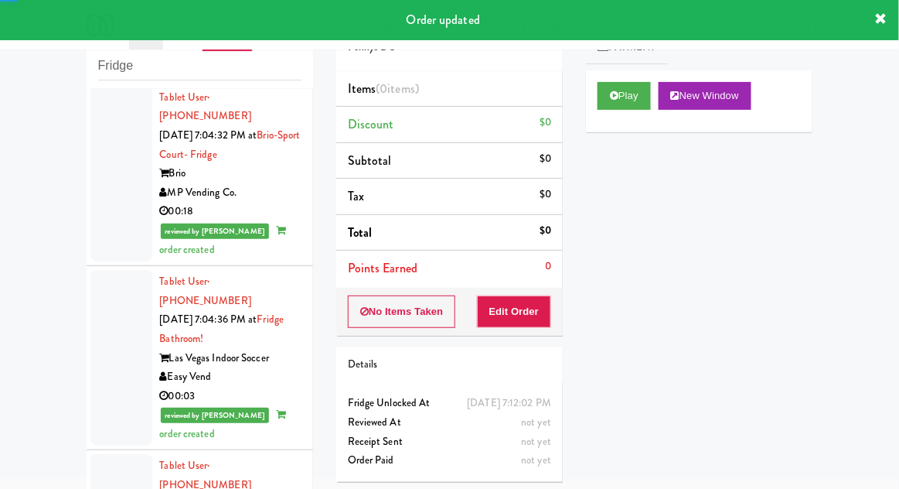
scroll to position [6346, 0]
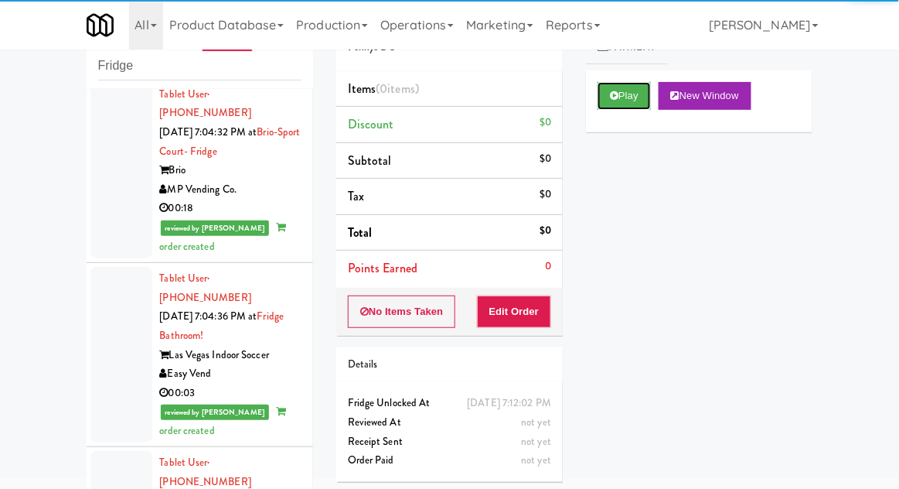
click at [609, 90] on button "Play" at bounding box center [624, 96] width 53 height 28
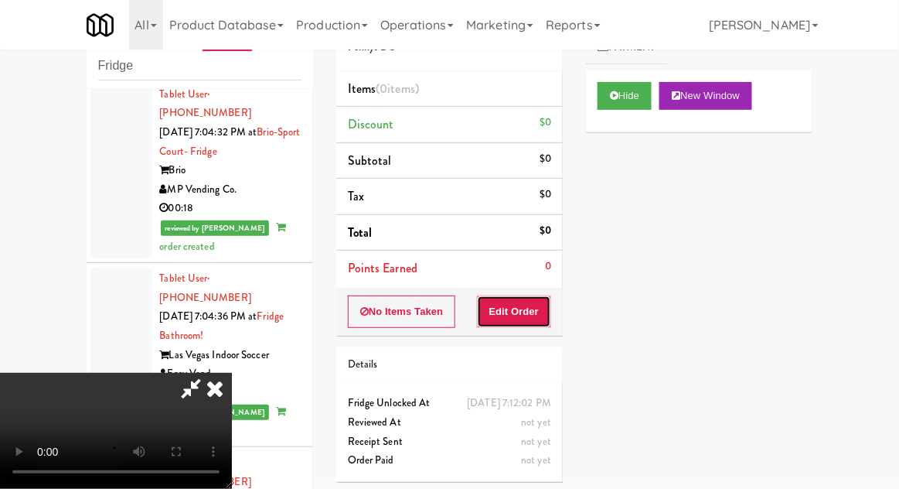
click at [528, 308] on button "Edit Order" at bounding box center [514, 311] width 75 height 32
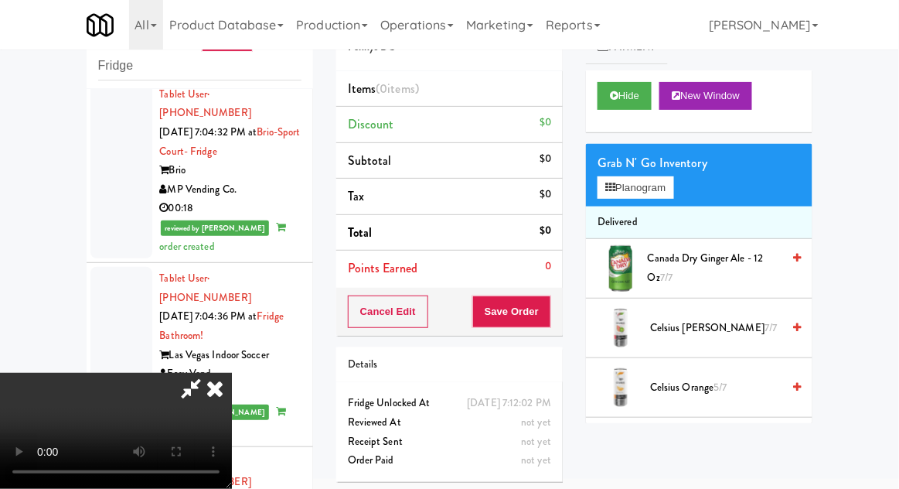
scroll to position [0, 0]
click at [663, 189] on button "Planogram" at bounding box center [636, 187] width 76 height 23
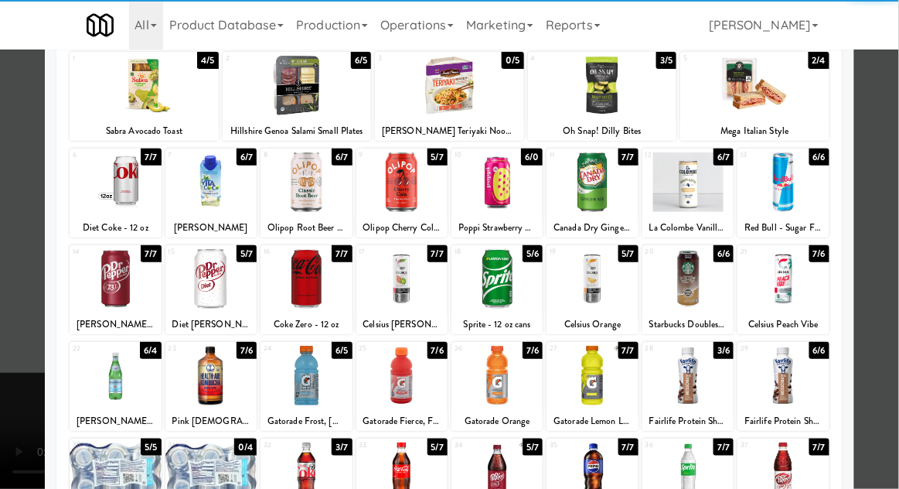
scroll to position [135, 0]
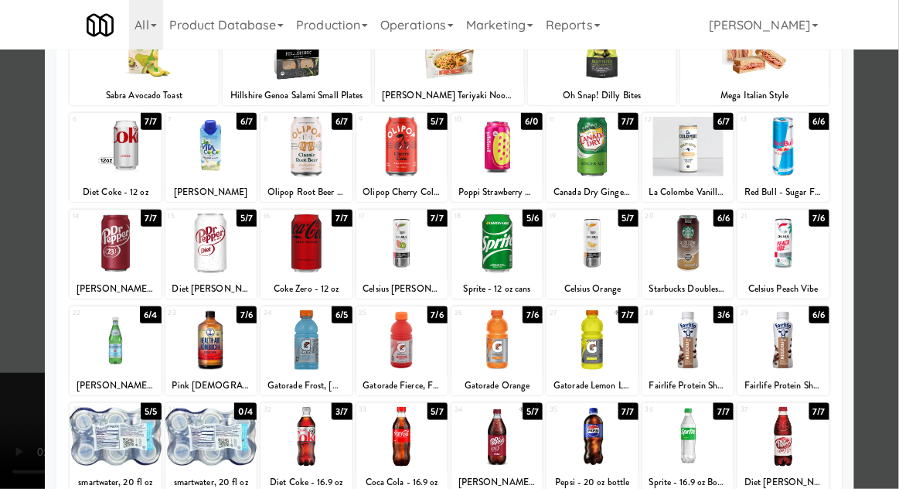
click at [109, 351] on div at bounding box center [115, 340] width 91 height 60
click at [892, 199] on div at bounding box center [449, 244] width 899 height 489
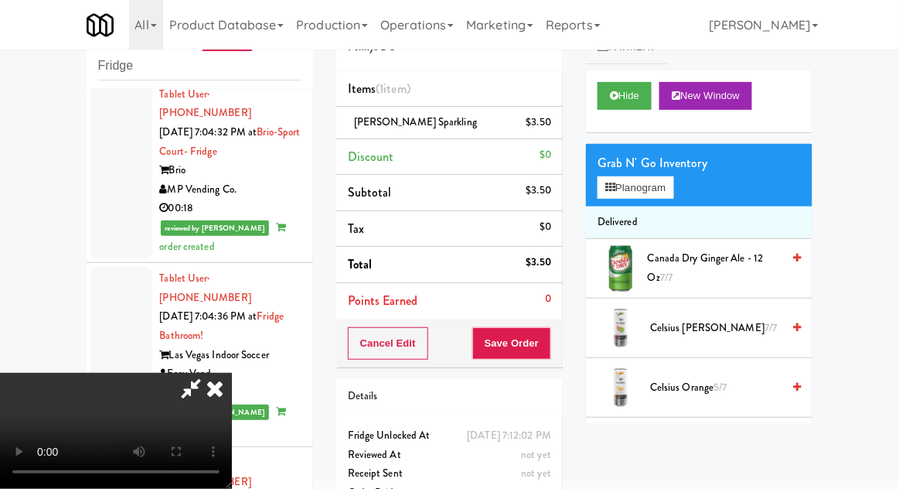
scroll to position [56, 0]
click at [544, 348] on button "Save Order" at bounding box center [511, 343] width 79 height 32
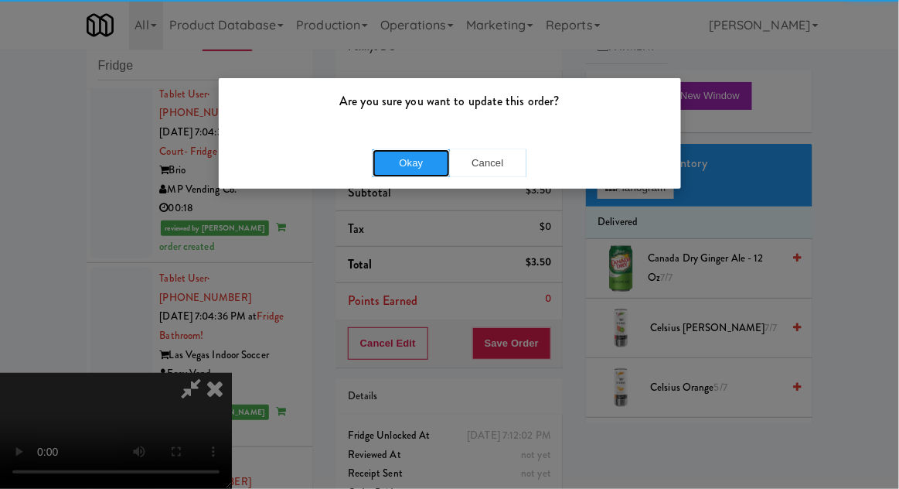
click at [415, 163] on button "Okay" at bounding box center [411, 163] width 77 height 28
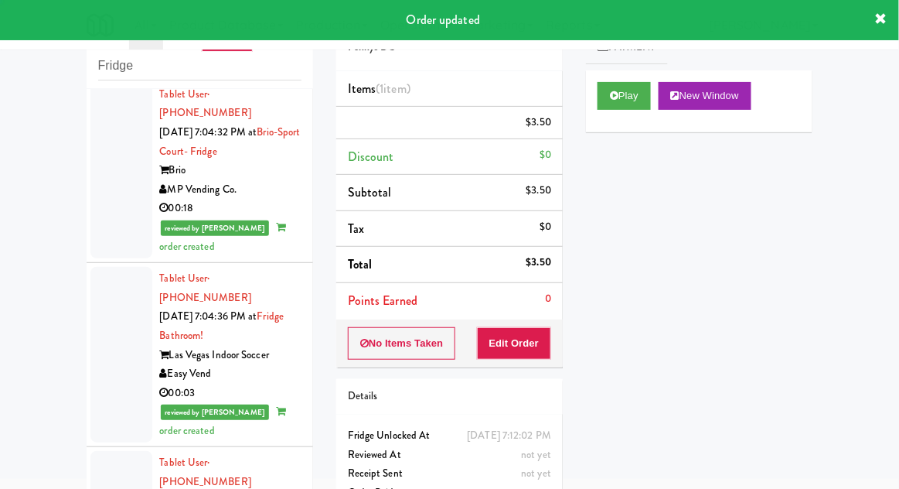
scroll to position [0, 0]
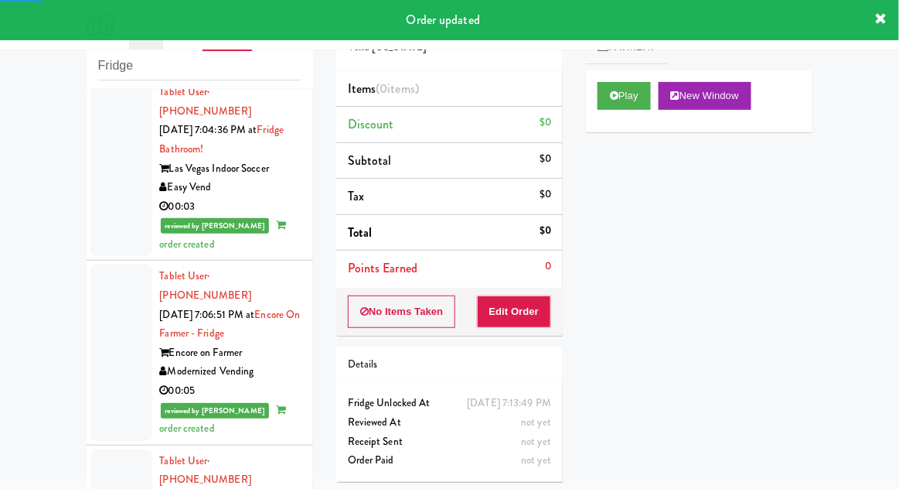
scroll to position [6537, 0]
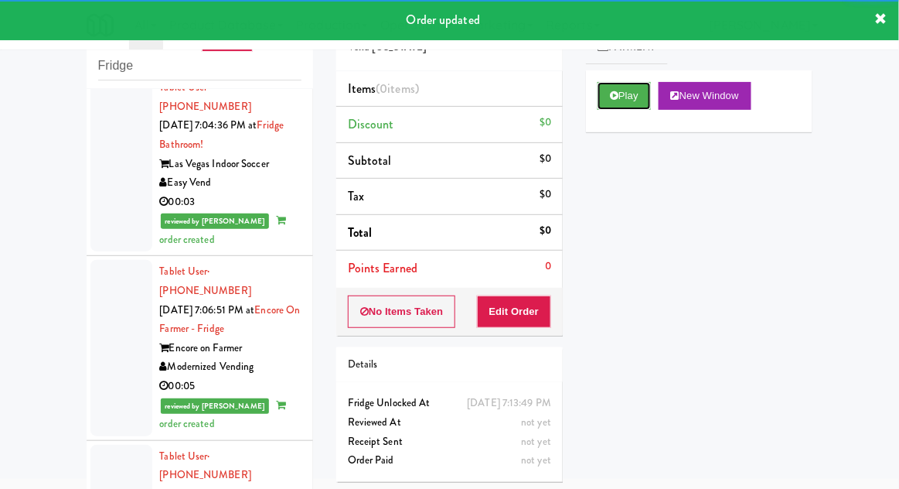
click at [638, 95] on button "Play" at bounding box center [624, 96] width 53 height 28
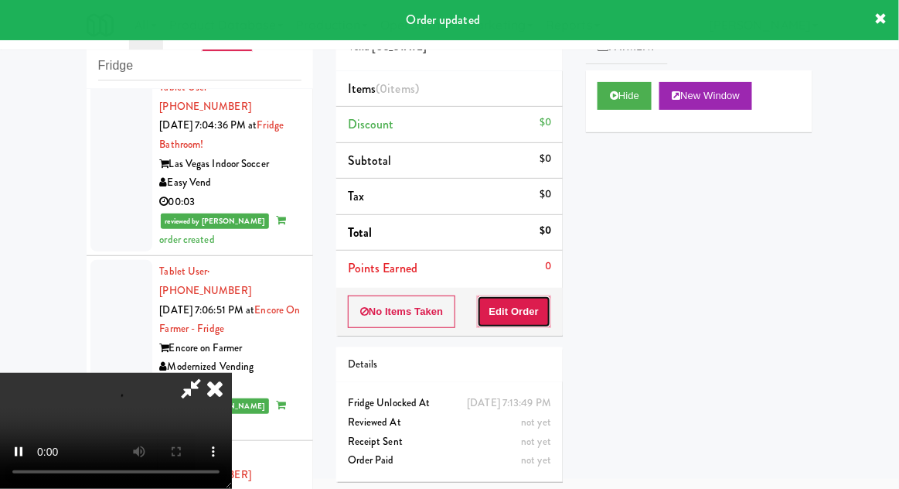
click at [528, 320] on button "Edit Order" at bounding box center [514, 311] width 75 height 32
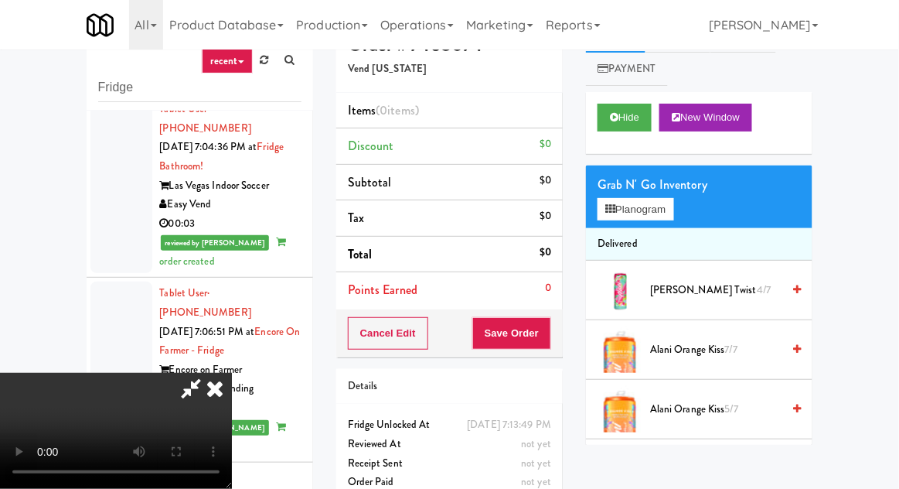
scroll to position [60, 0]
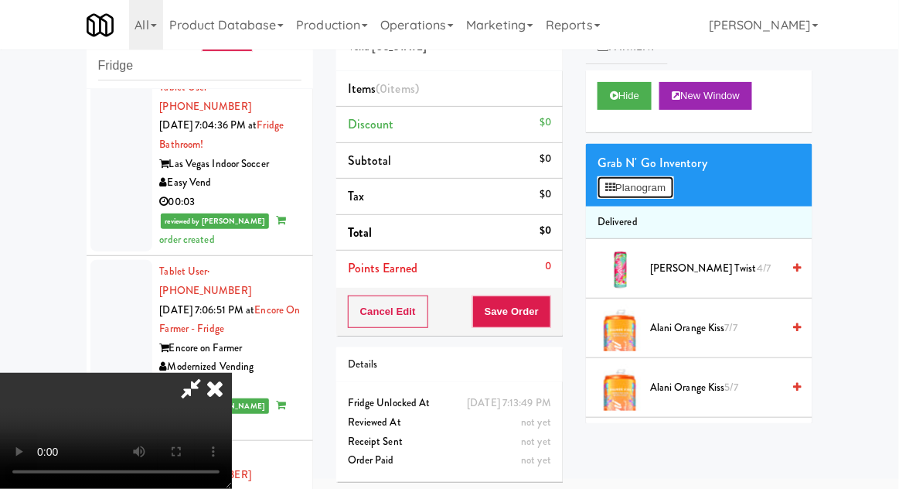
click at [673, 179] on button "Planogram" at bounding box center [636, 187] width 76 height 23
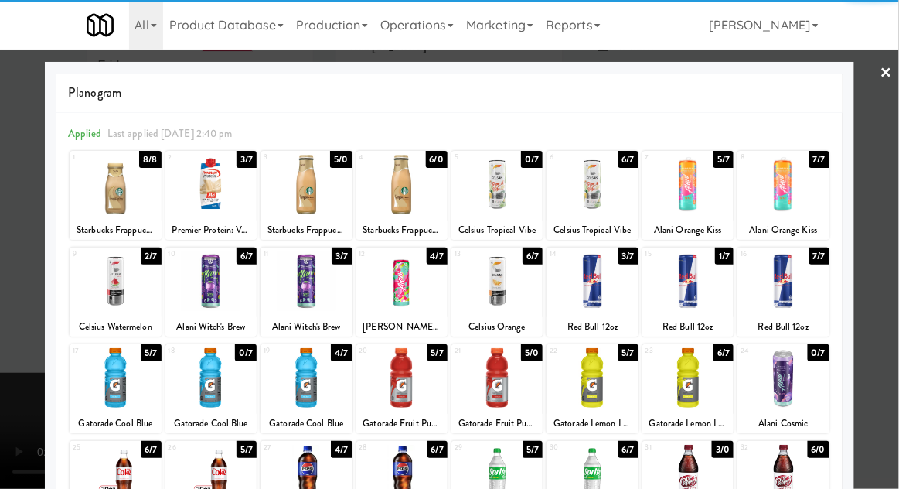
click at [686, 187] on div at bounding box center [687, 185] width 91 height 60
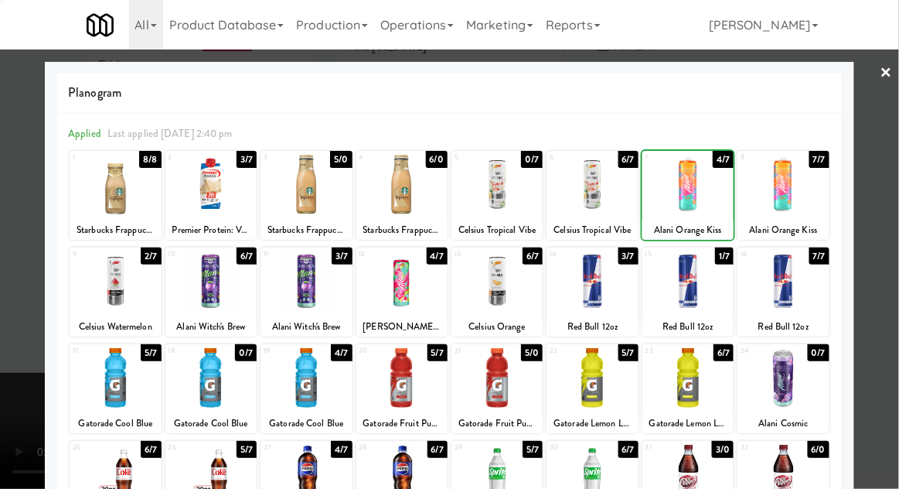
click at [894, 218] on div at bounding box center [449, 244] width 899 height 489
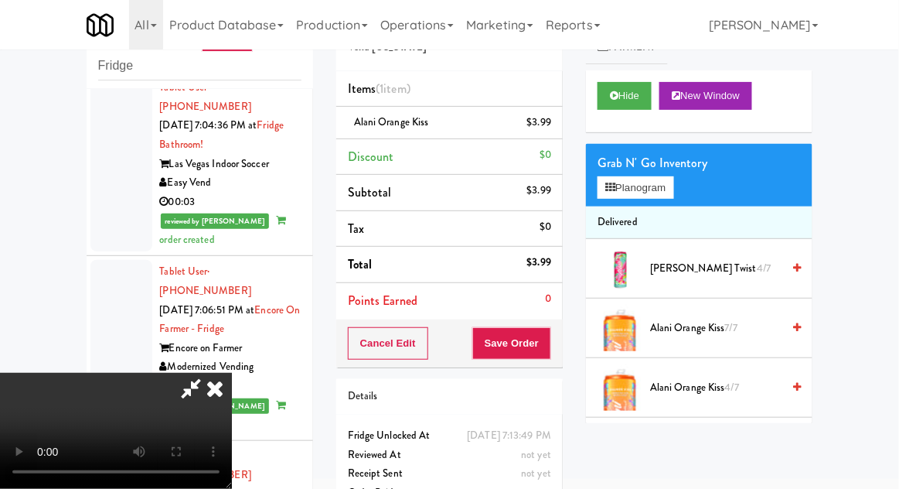
scroll to position [56, 0]
click at [547, 338] on button "Save Order" at bounding box center [511, 343] width 79 height 32
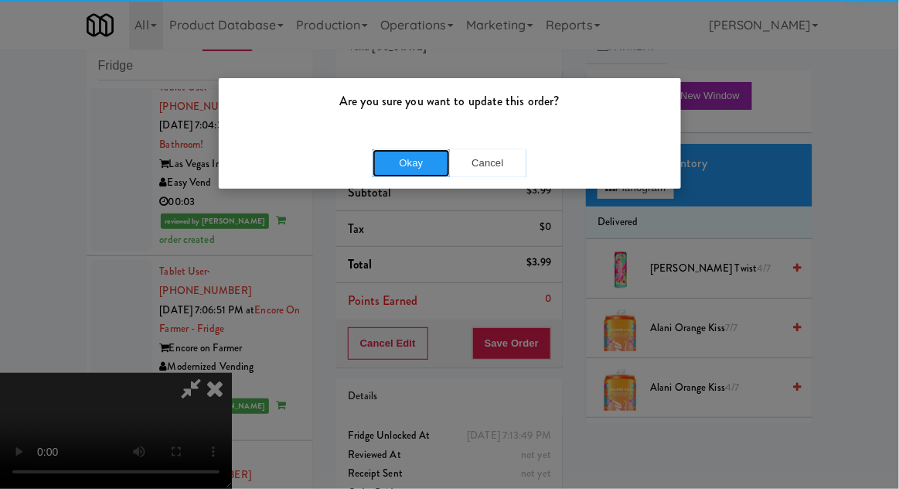
click at [393, 149] on button "Okay" at bounding box center [411, 163] width 77 height 28
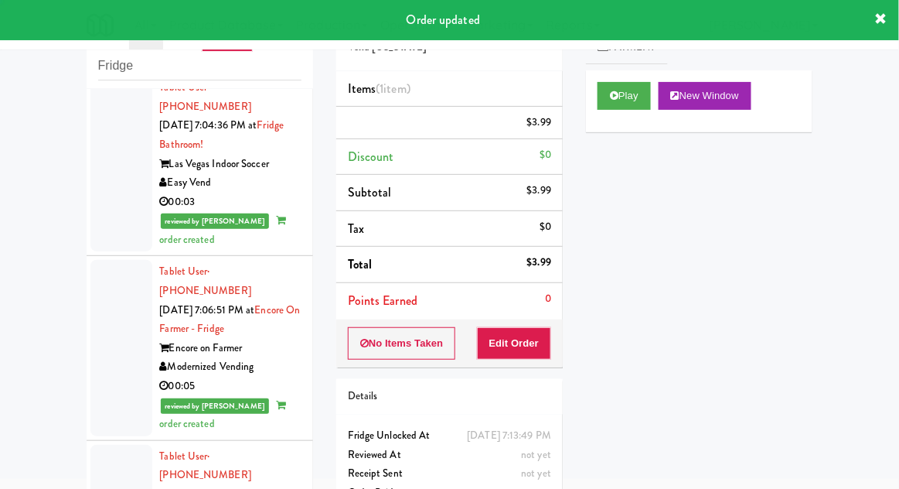
scroll to position [0, 0]
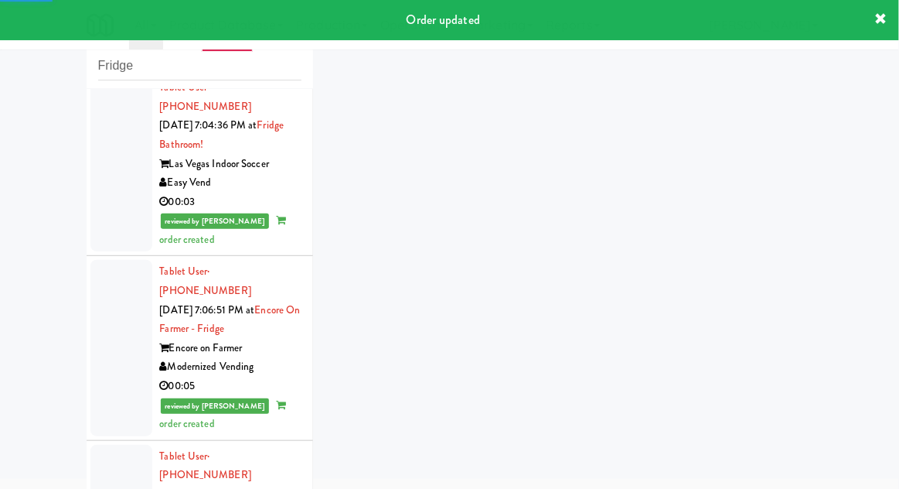
scroll to position [6625, 0]
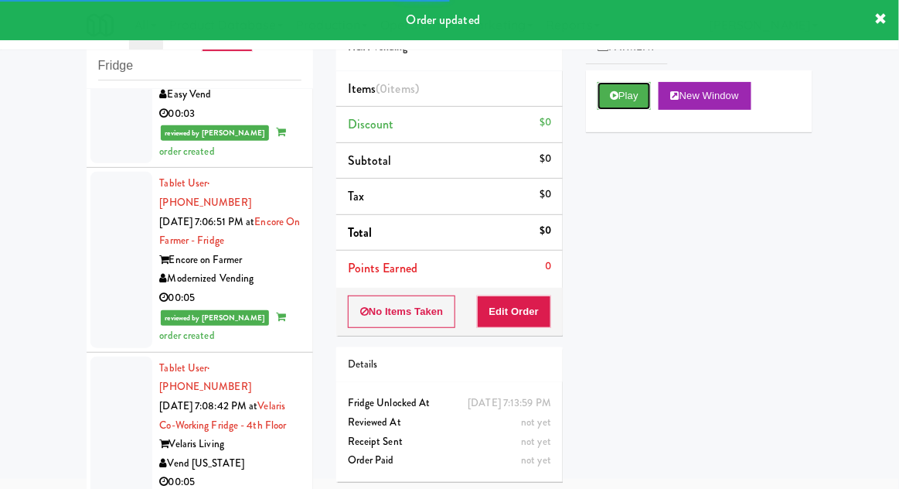
click at [618, 104] on button "Play" at bounding box center [624, 96] width 53 height 28
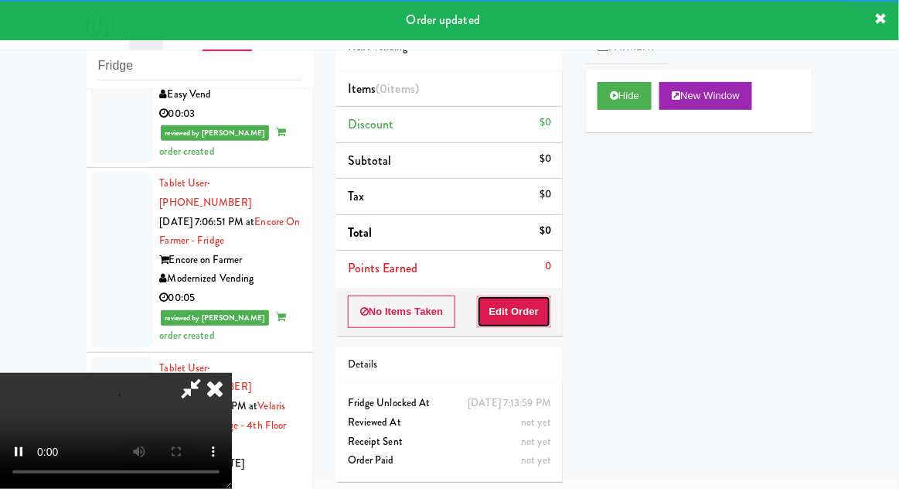
click at [533, 308] on button "Edit Order" at bounding box center [514, 311] width 75 height 32
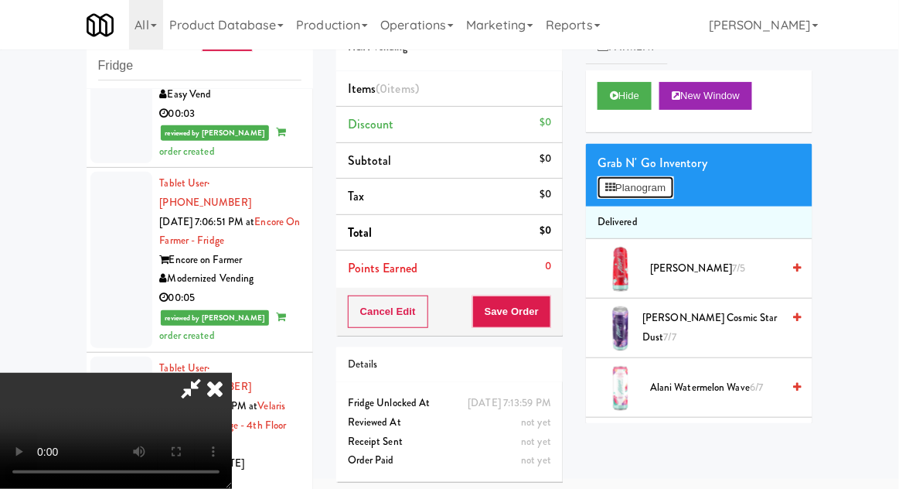
click at [671, 191] on button "Planogram" at bounding box center [636, 187] width 76 height 23
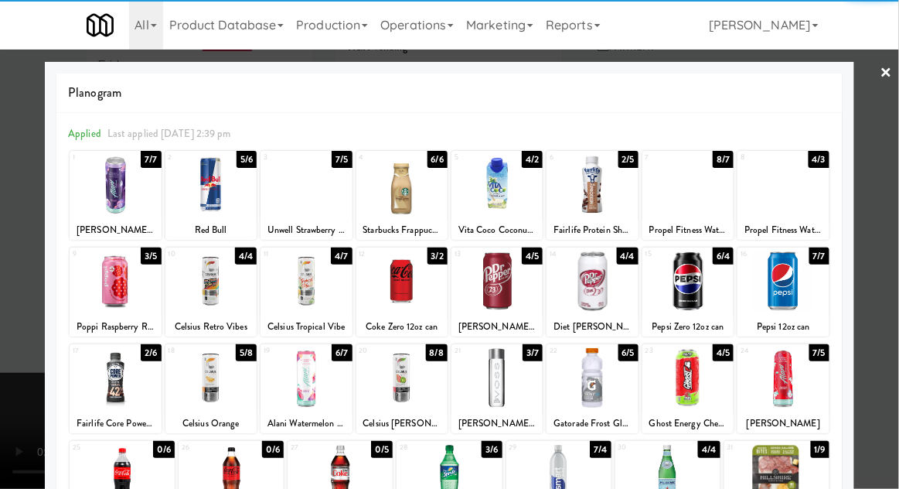
click at [509, 286] on div at bounding box center [496, 281] width 91 height 60
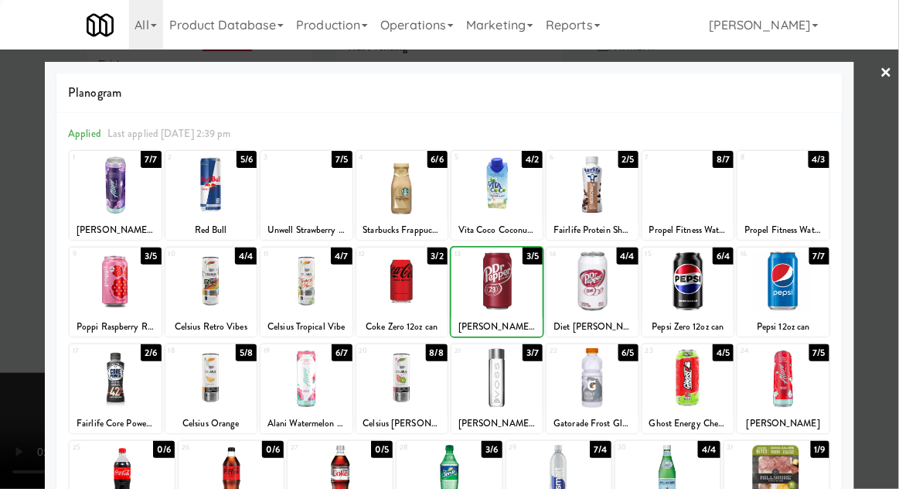
click at [895, 218] on div at bounding box center [449, 244] width 899 height 489
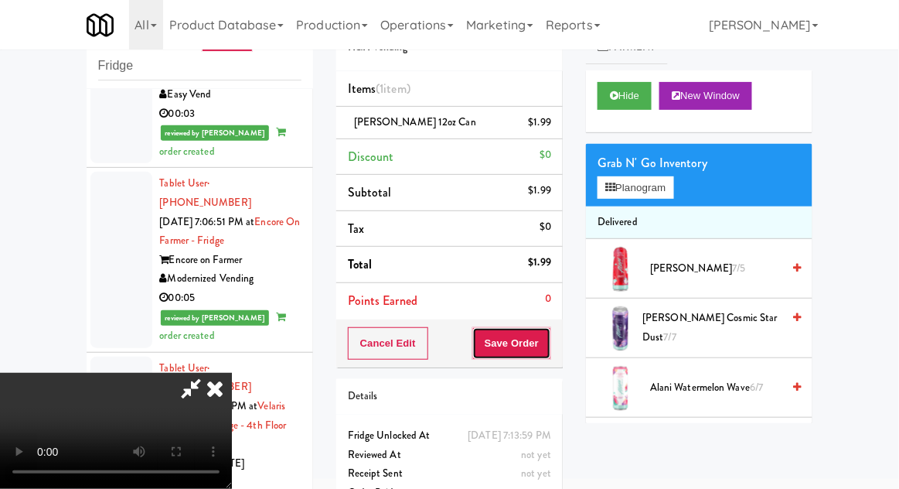
click at [549, 345] on button "Save Order" at bounding box center [511, 343] width 79 height 32
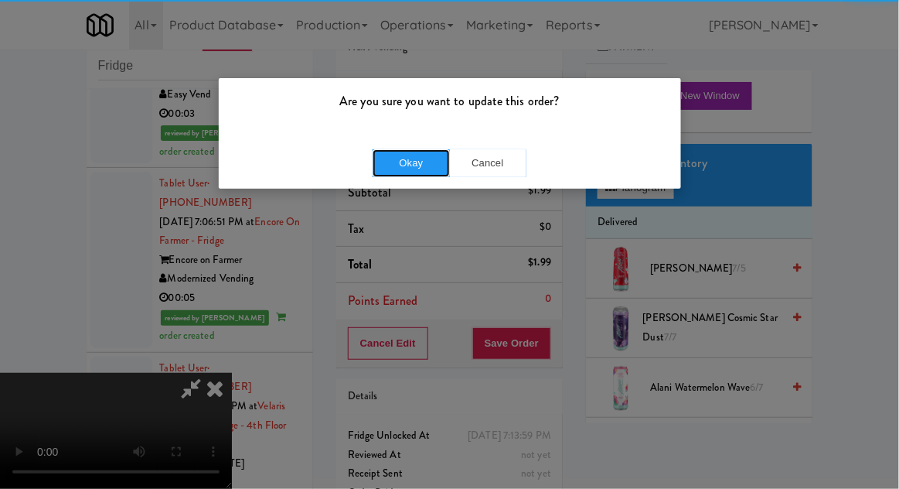
click at [404, 161] on button "Okay" at bounding box center [411, 163] width 77 height 28
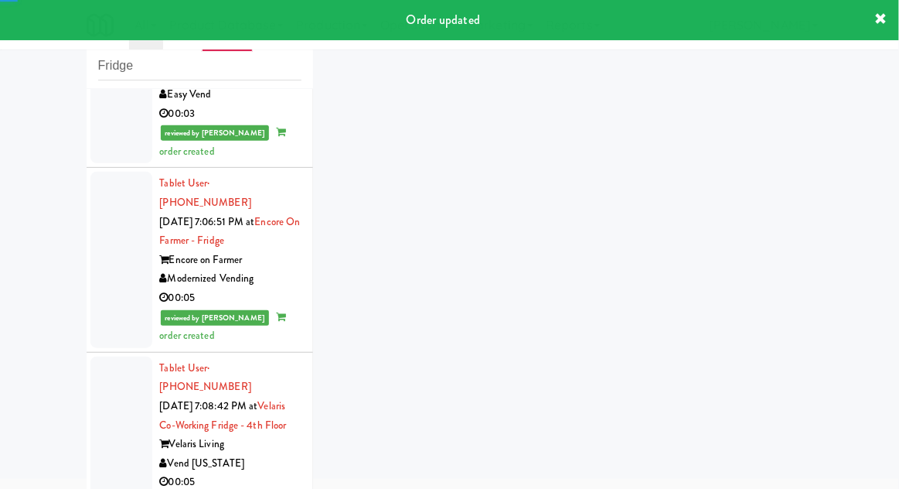
scroll to position [6663, 0]
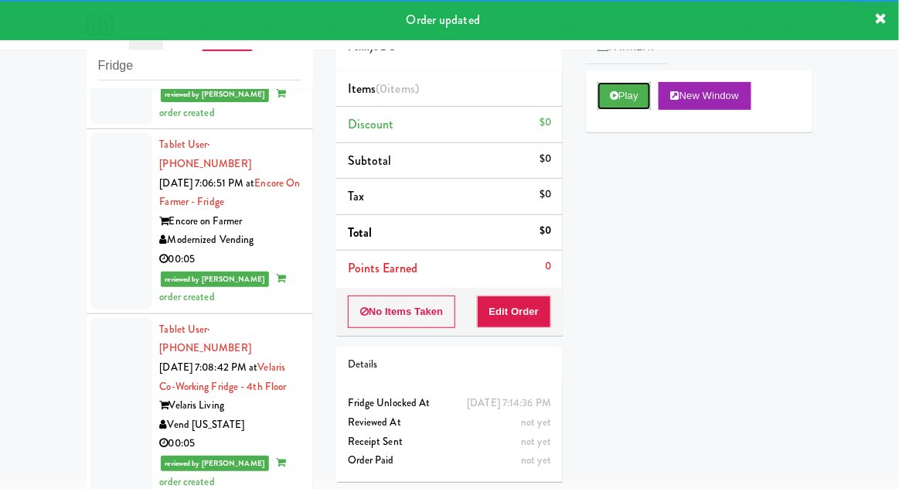
click at [640, 94] on button "Play" at bounding box center [624, 96] width 53 height 28
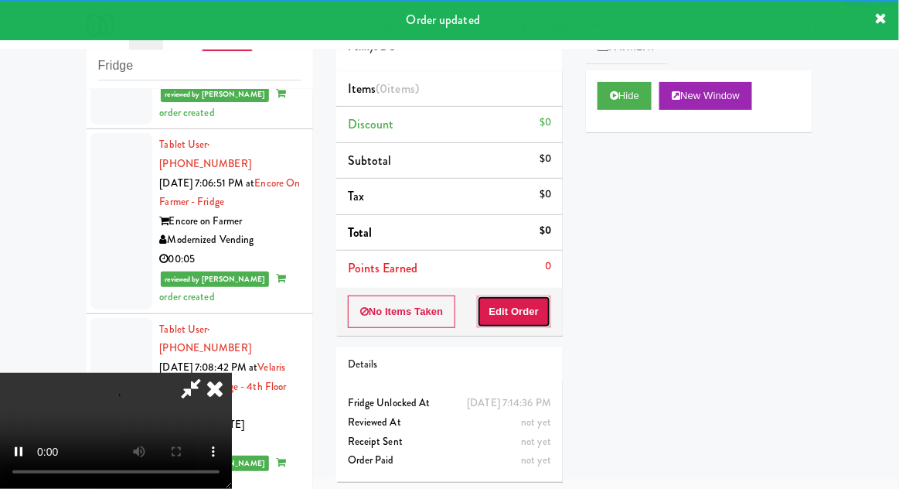
click at [549, 312] on button "Edit Order" at bounding box center [514, 311] width 75 height 32
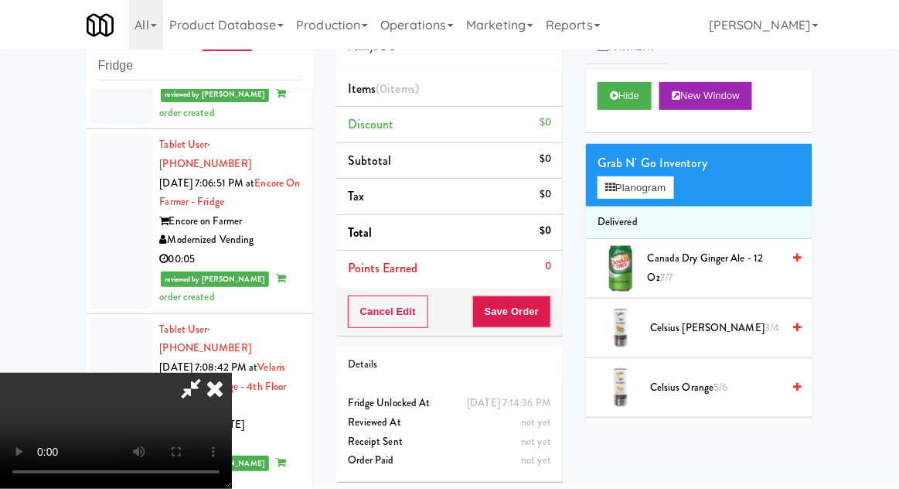
scroll to position [56, 0]
click at [669, 186] on button "Planogram" at bounding box center [636, 187] width 76 height 23
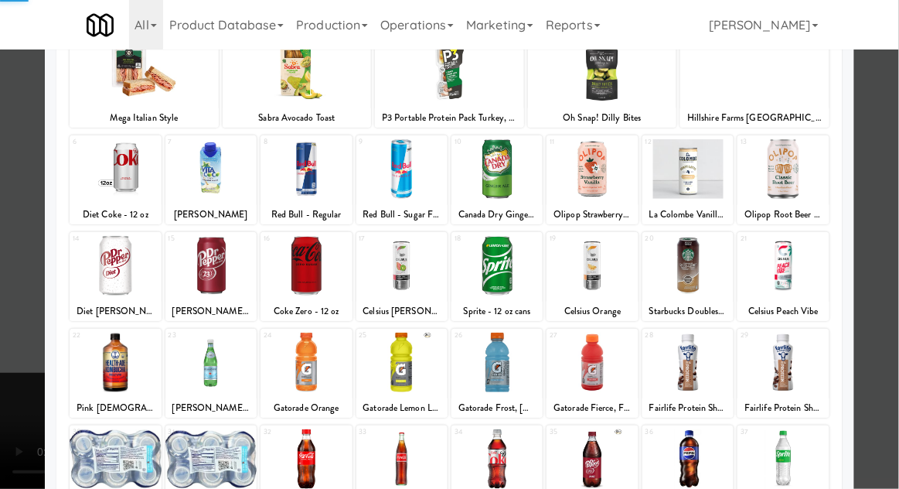
scroll to position [150, 0]
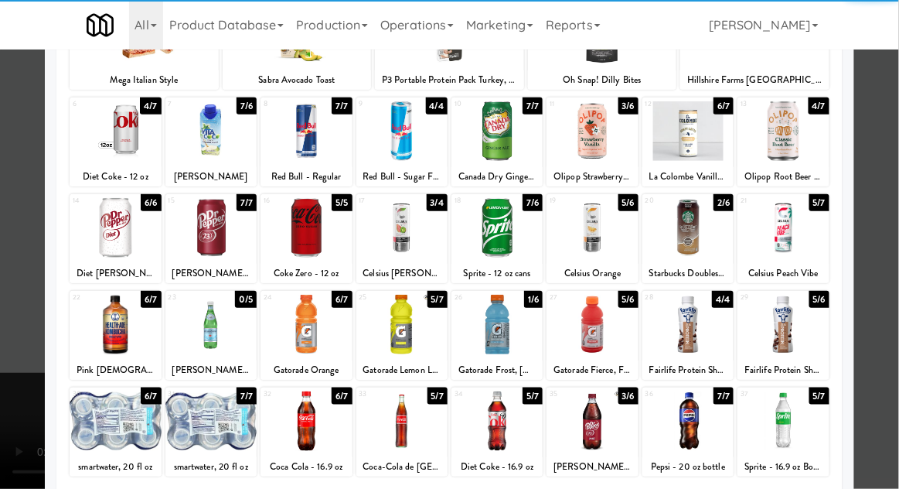
click at [409, 428] on div at bounding box center [401, 421] width 91 height 60
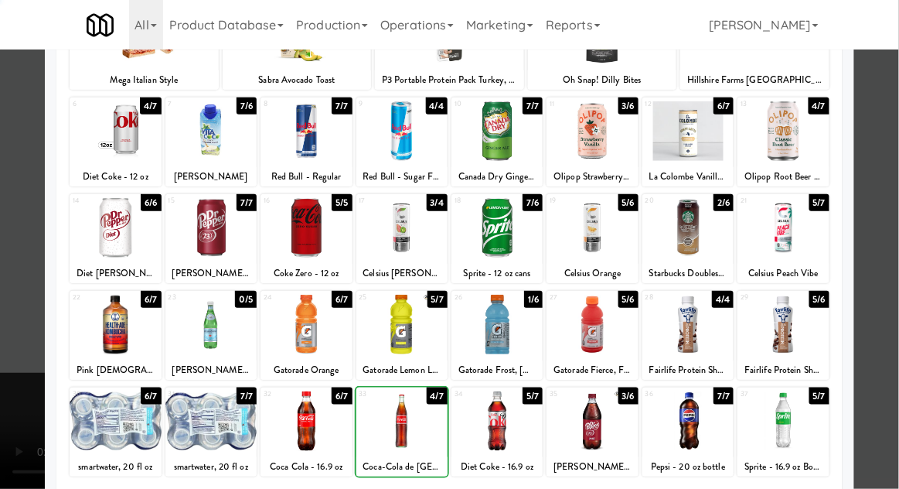
click at [894, 216] on div at bounding box center [449, 244] width 899 height 489
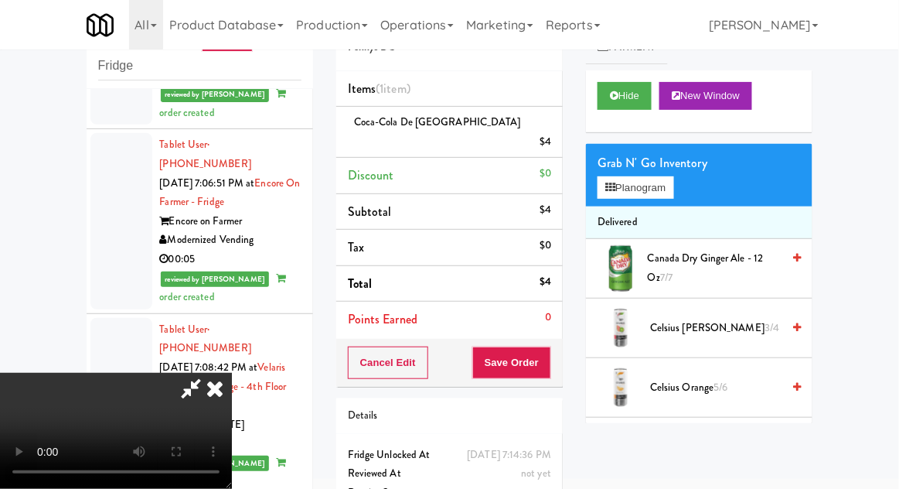
click at [720, 254] on span "Canada Dry Ginger Ale - 12 oz 7/7" at bounding box center [715, 268] width 134 height 38
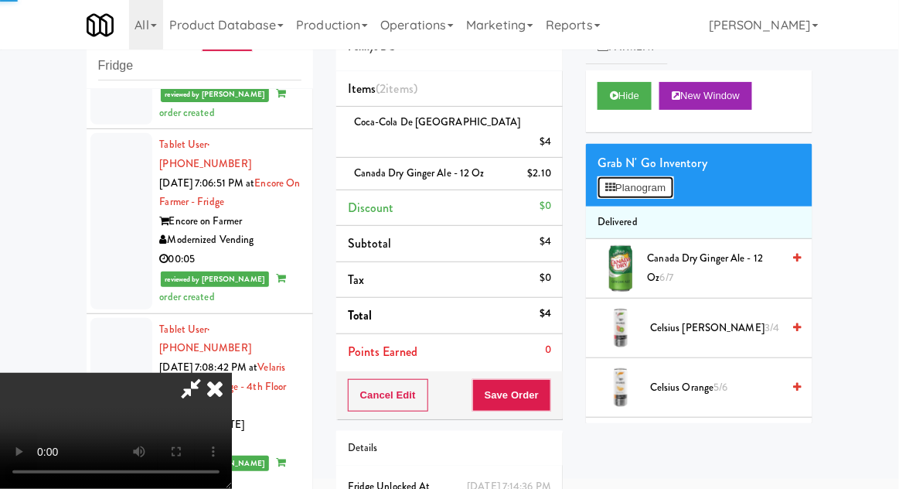
click at [669, 195] on button "Planogram" at bounding box center [636, 187] width 76 height 23
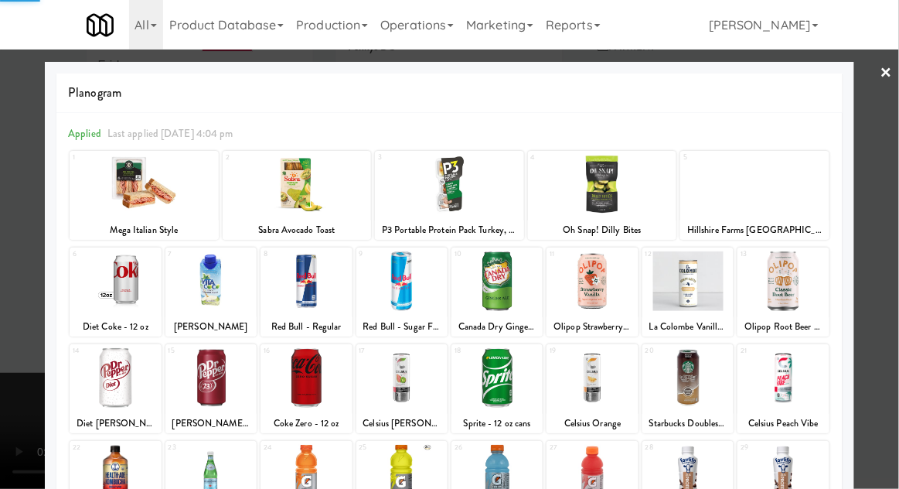
click at [894, 226] on div at bounding box center [449, 244] width 899 height 489
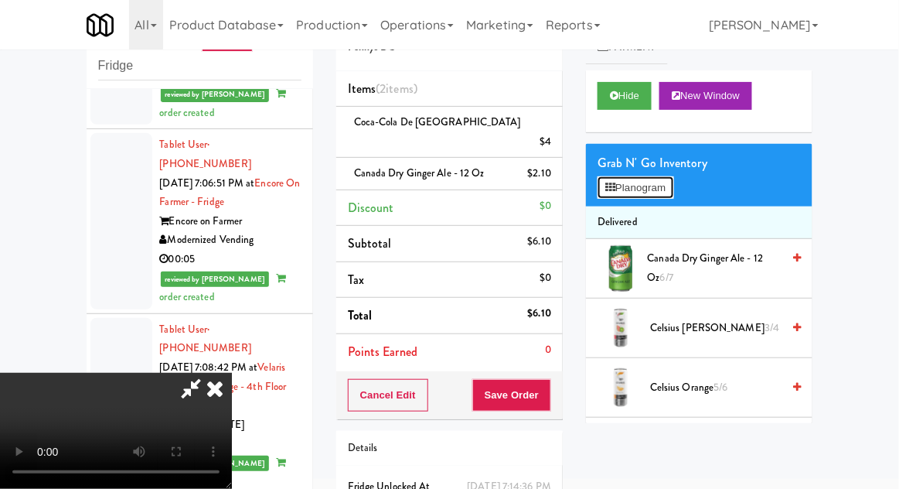
click at [671, 192] on button "Planogram" at bounding box center [636, 187] width 76 height 23
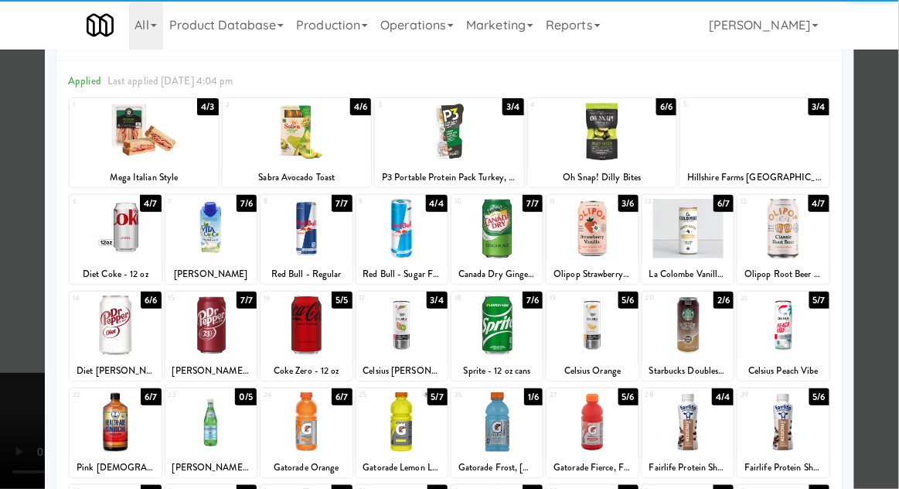
scroll to position [81, 0]
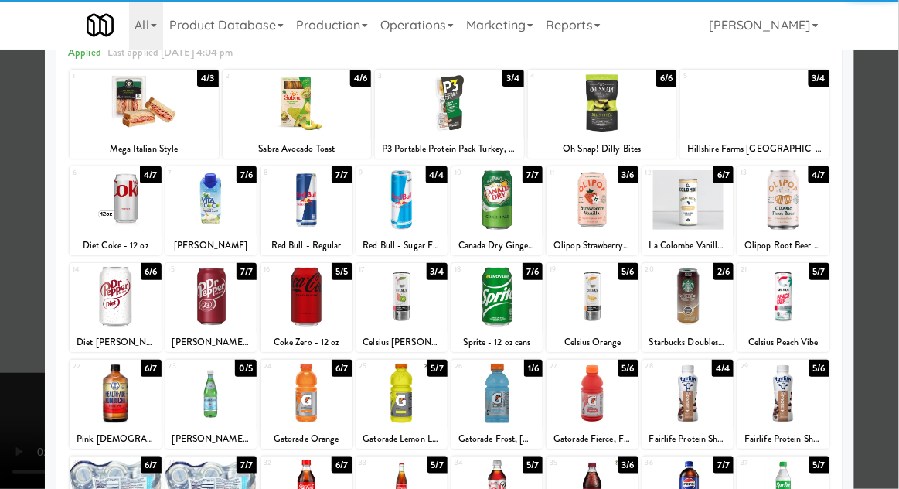
click at [310, 395] on div at bounding box center [306, 393] width 91 height 60
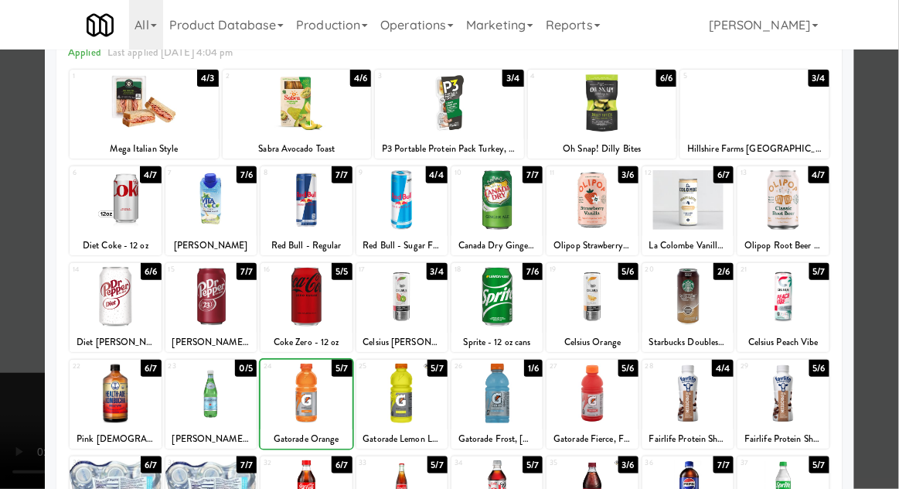
click at [892, 223] on div at bounding box center [449, 244] width 899 height 489
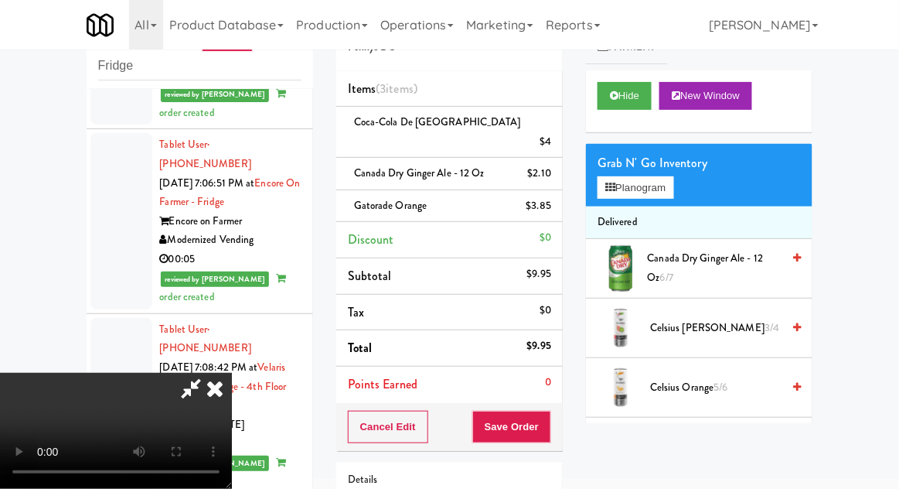
scroll to position [103, 0]
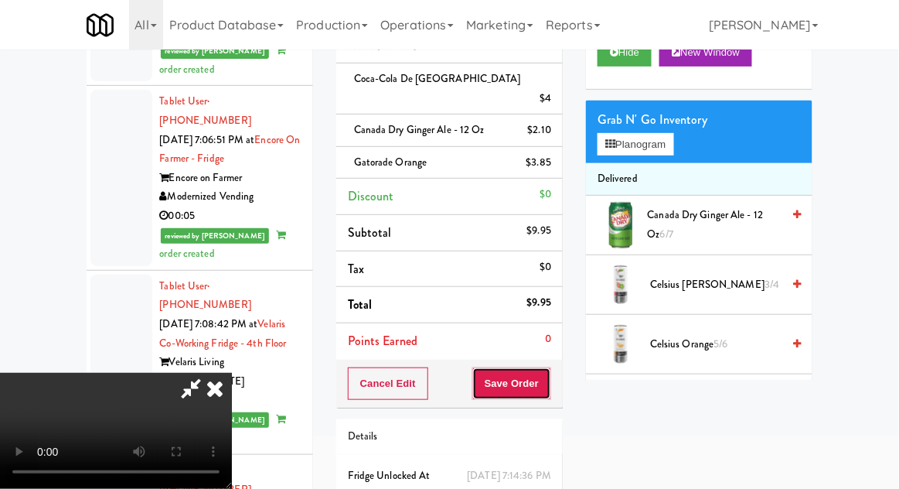
click at [550, 367] on button "Save Order" at bounding box center [511, 383] width 79 height 32
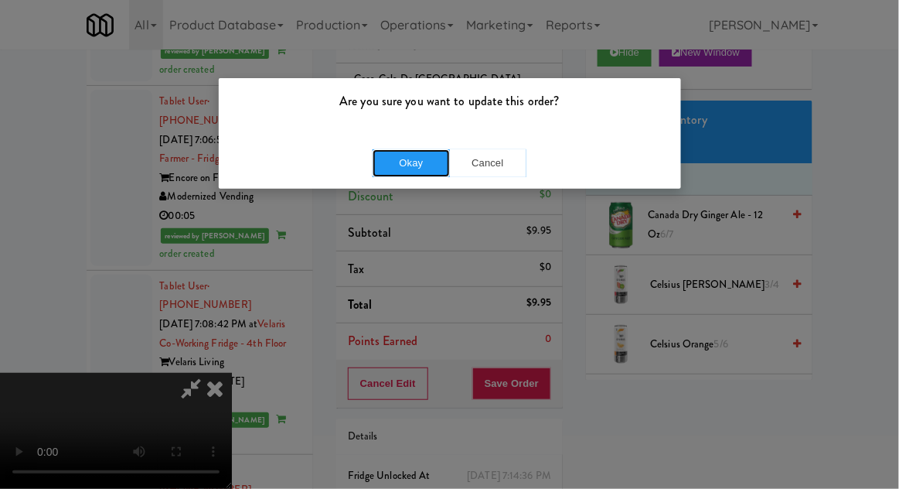
click at [405, 170] on button "Okay" at bounding box center [411, 163] width 77 height 28
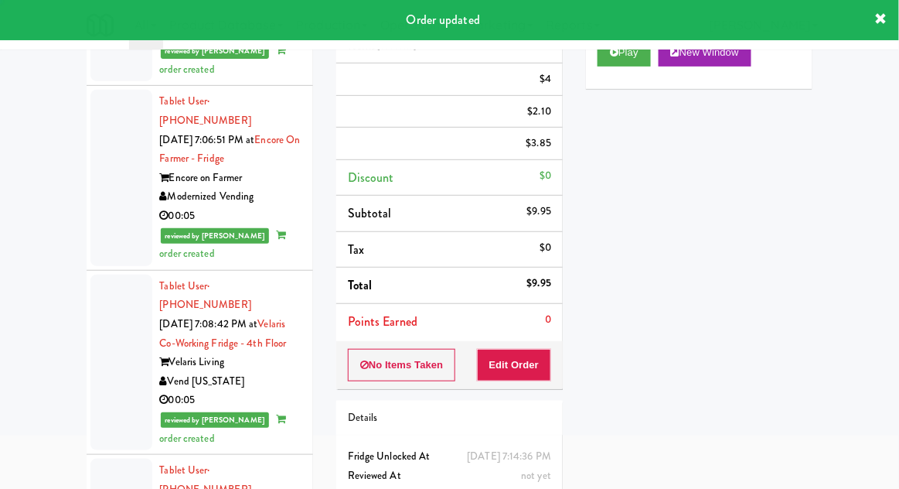
scroll to position [0, 0]
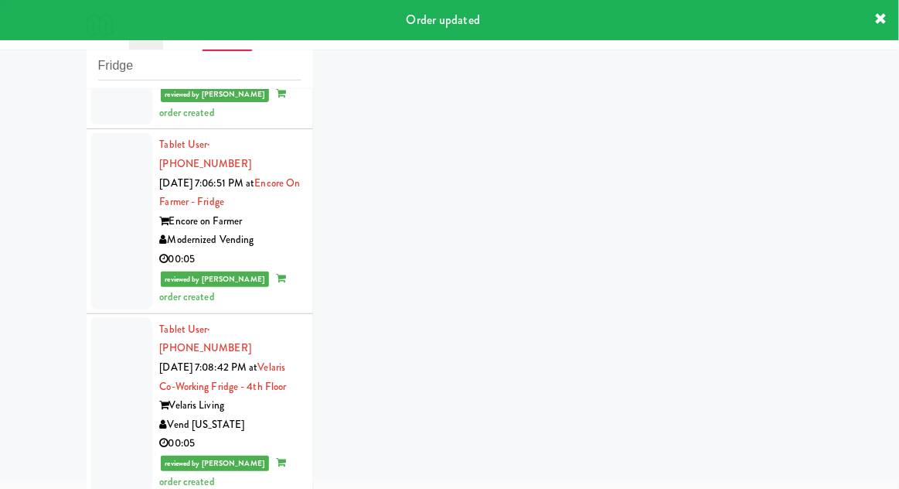
scroll to position [6701, 0]
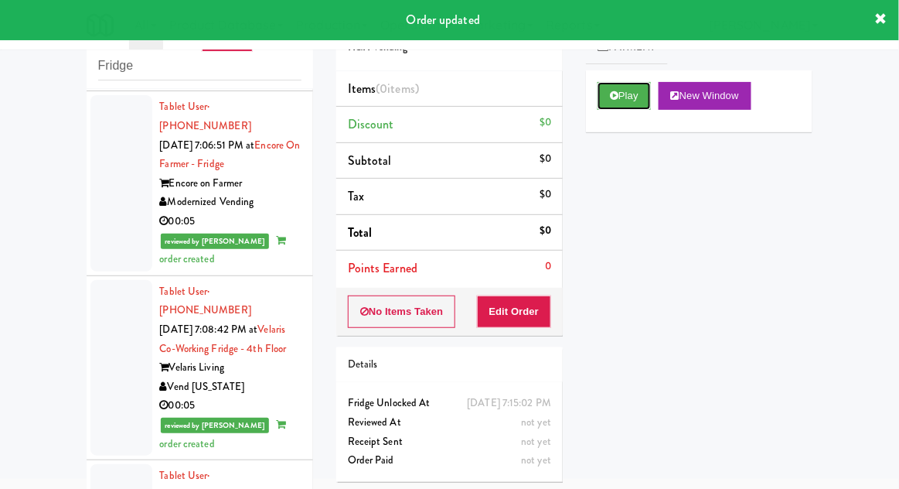
click at [611, 106] on button "Play" at bounding box center [624, 96] width 53 height 28
click at [526, 304] on button "Edit Order" at bounding box center [514, 311] width 75 height 32
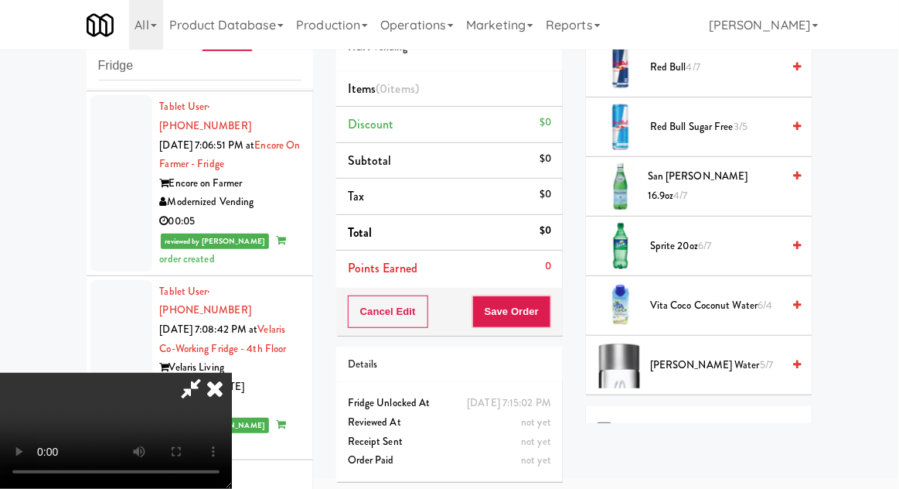
scroll to position [2103, 0]
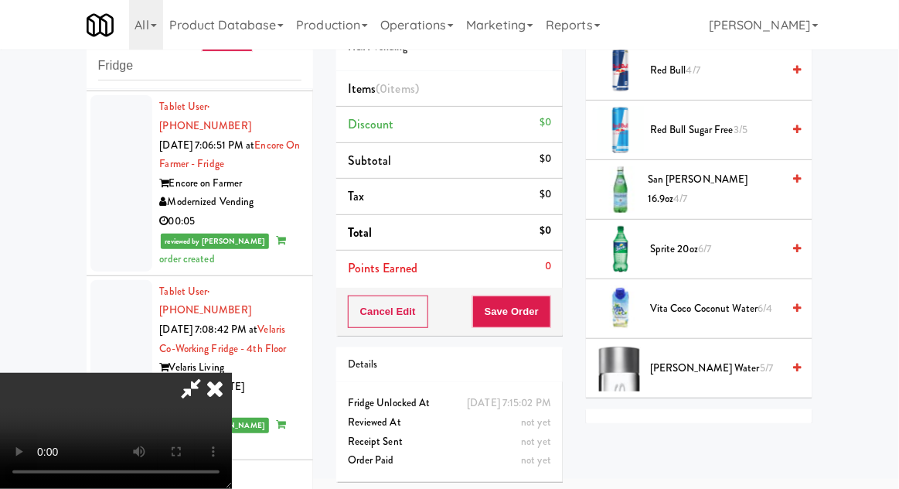
click at [719, 240] on span "Sprite 20oz 6/7" at bounding box center [715, 249] width 131 height 19
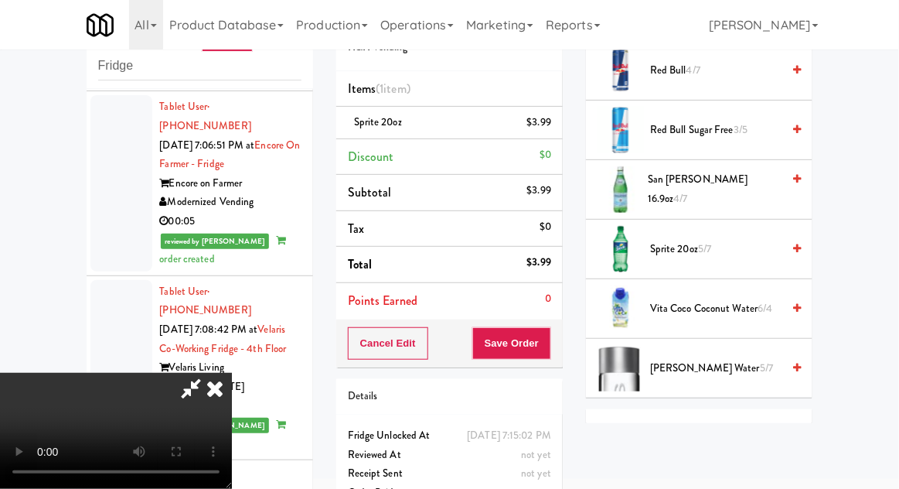
scroll to position [0, 0]
click at [711, 241] on span "5/7" at bounding box center [704, 248] width 13 height 15
click at [548, 346] on button "Save Order" at bounding box center [511, 343] width 79 height 32
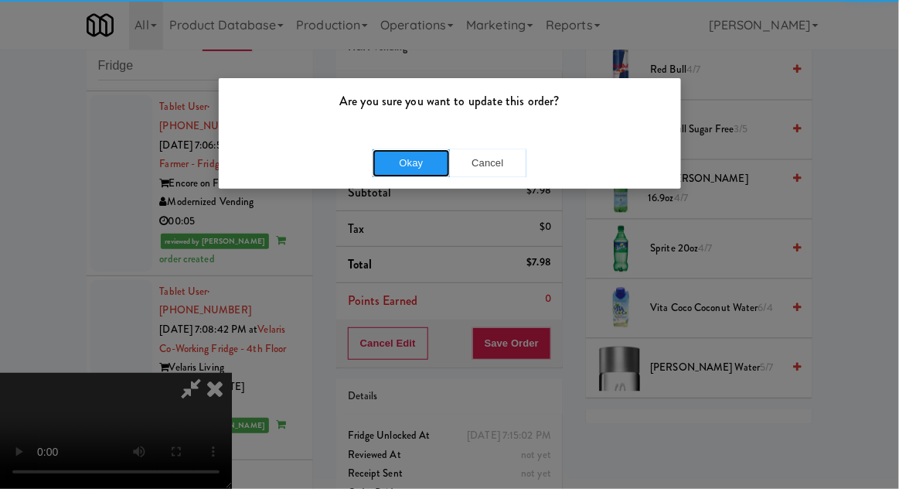
click at [378, 152] on button "Okay" at bounding box center [411, 163] width 77 height 28
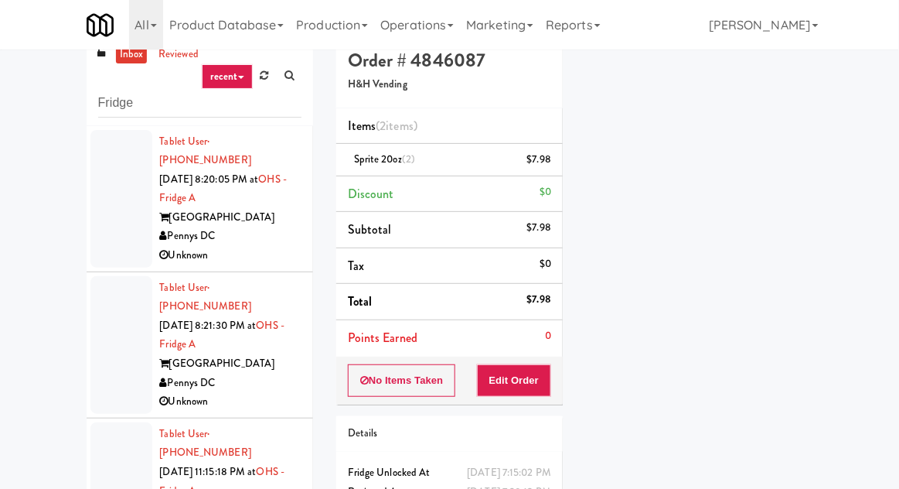
scroll to position [0, 0]
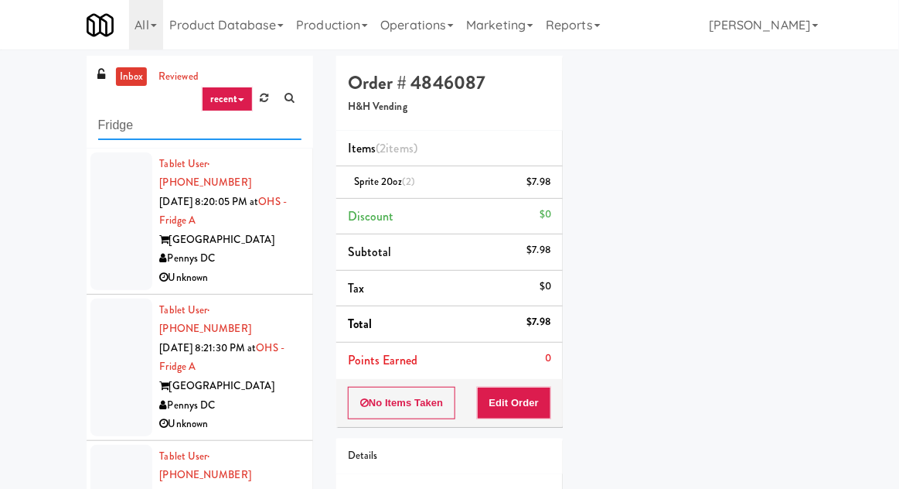
click at [115, 122] on input "Fridge" at bounding box center [199, 125] width 203 height 29
click at [112, 121] on input "Fridge" at bounding box center [199, 125] width 203 height 29
type input "Pantry"
click at [41, 93] on div "inbox reviewed recent all unclear take inventory issue suspicious failed recent…" at bounding box center [449, 340] width 899 height 568
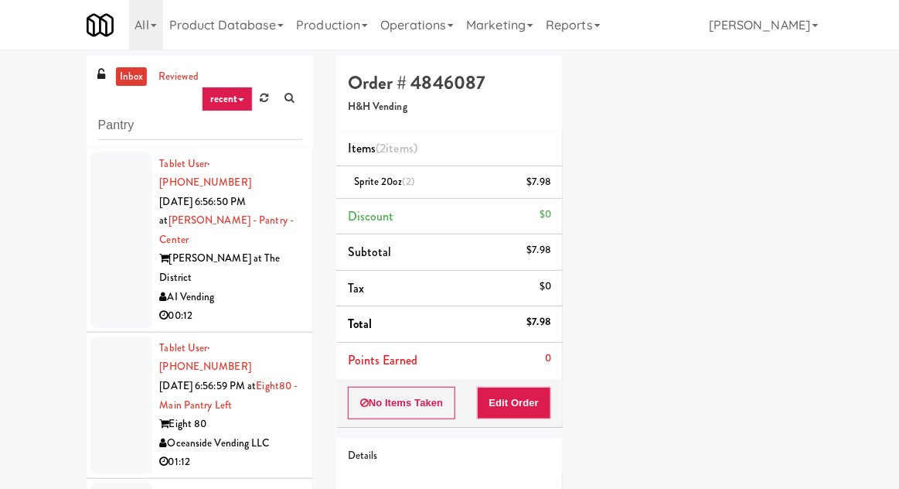
click at [103, 246] on div at bounding box center [121, 239] width 62 height 175
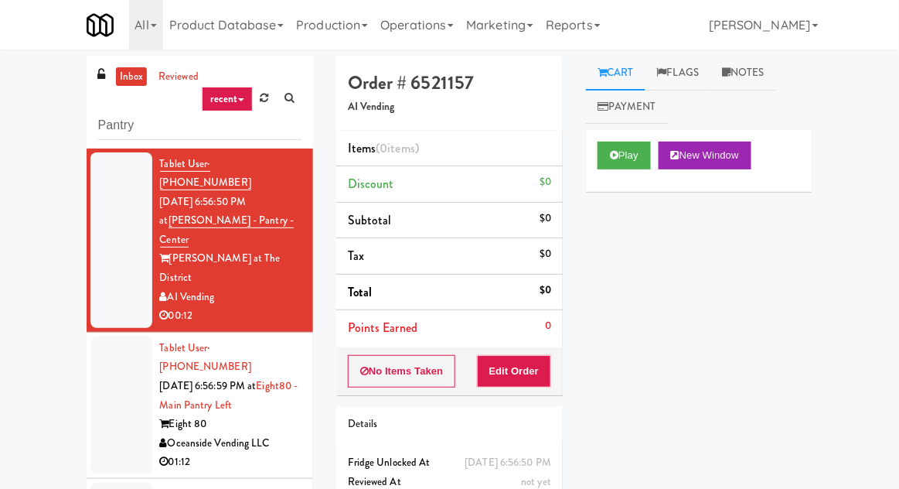
click at [131, 71] on link "inbox" at bounding box center [132, 76] width 32 height 19
click at [606, 145] on button "Play" at bounding box center [624, 155] width 53 height 28
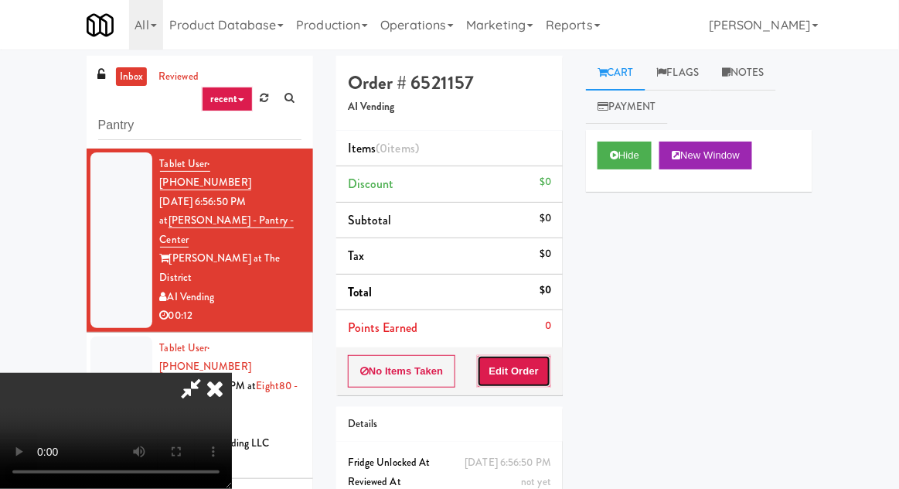
click at [543, 369] on button "Edit Order" at bounding box center [514, 371] width 75 height 32
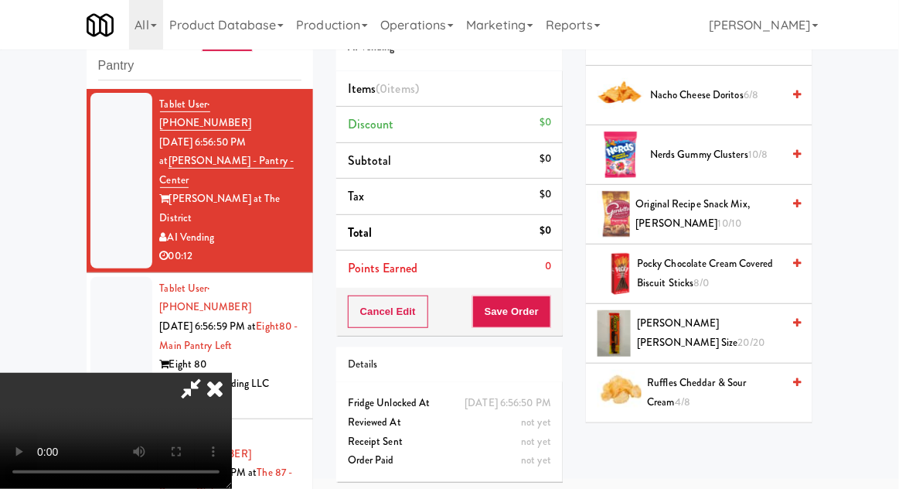
scroll to position [1640, 0]
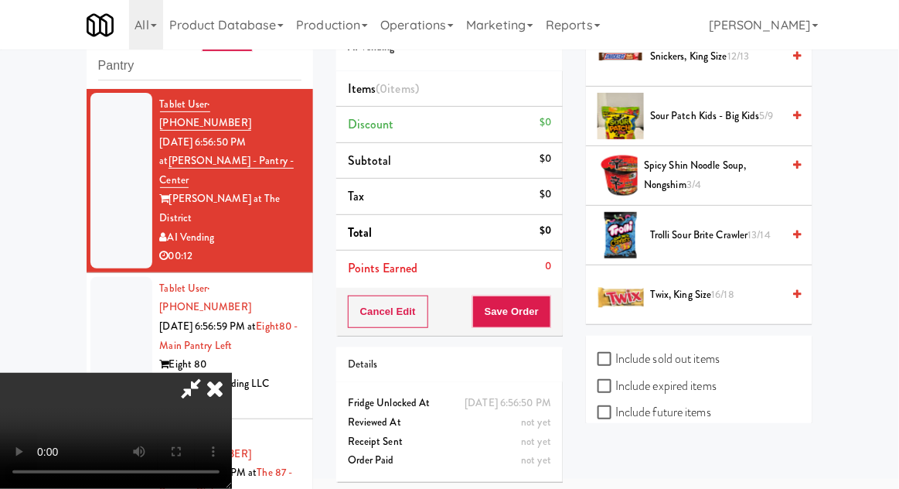
click at [741, 229] on span "Trolli Sour Brite Crawler 13/14" at bounding box center [715, 235] width 131 height 19
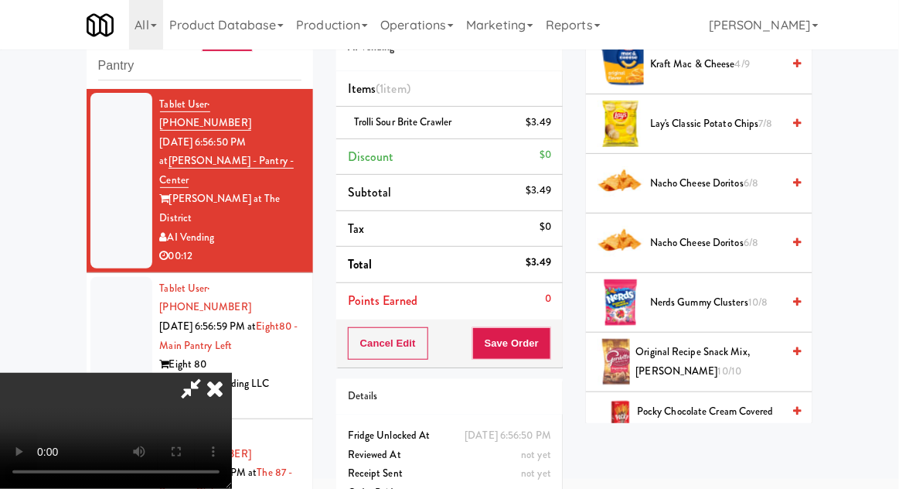
scroll to position [1033, 0]
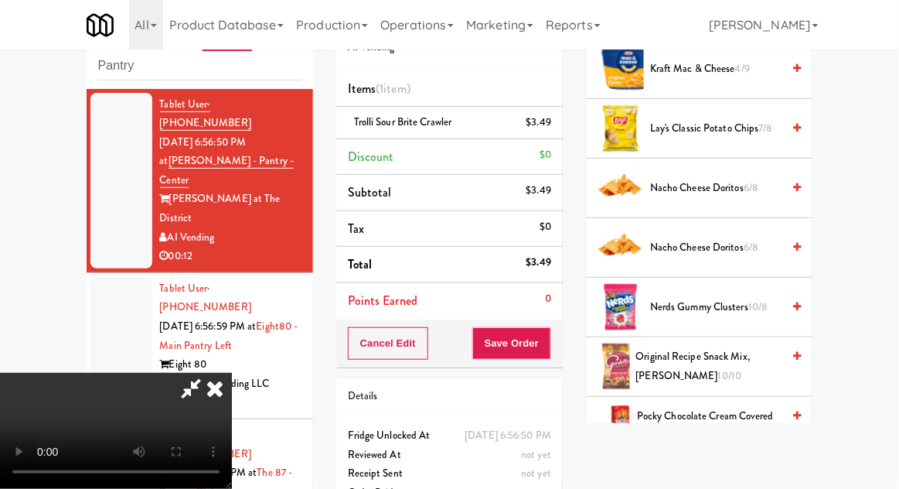
click at [742, 298] on span "Nerds Gummy Clusters 10/8" at bounding box center [715, 307] width 131 height 19
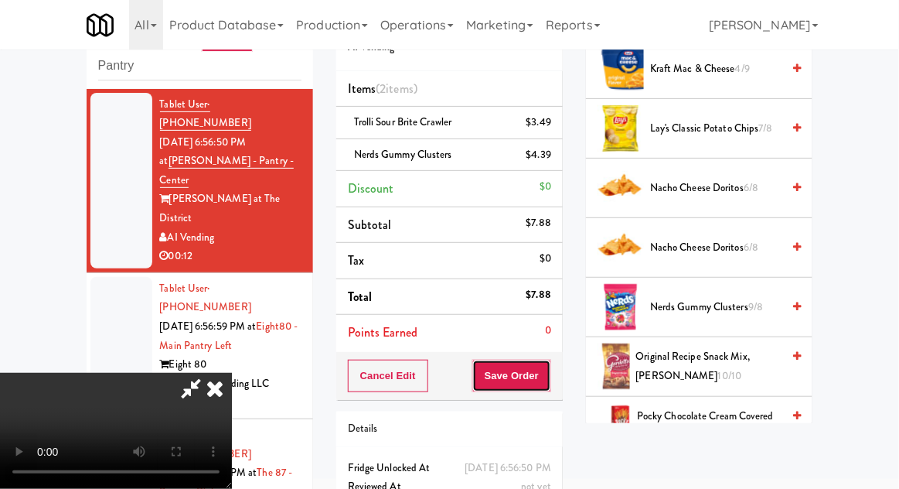
click at [546, 374] on button "Save Order" at bounding box center [511, 375] width 79 height 32
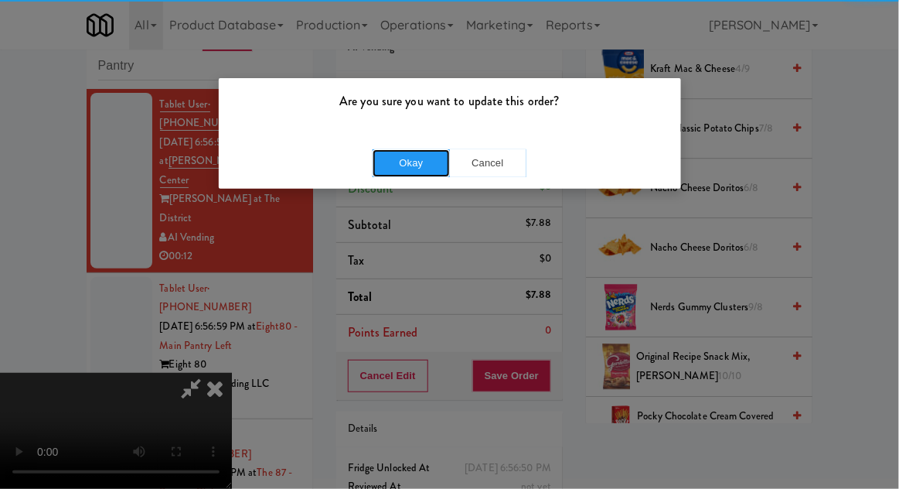
click at [421, 174] on button "Okay" at bounding box center [411, 163] width 77 height 28
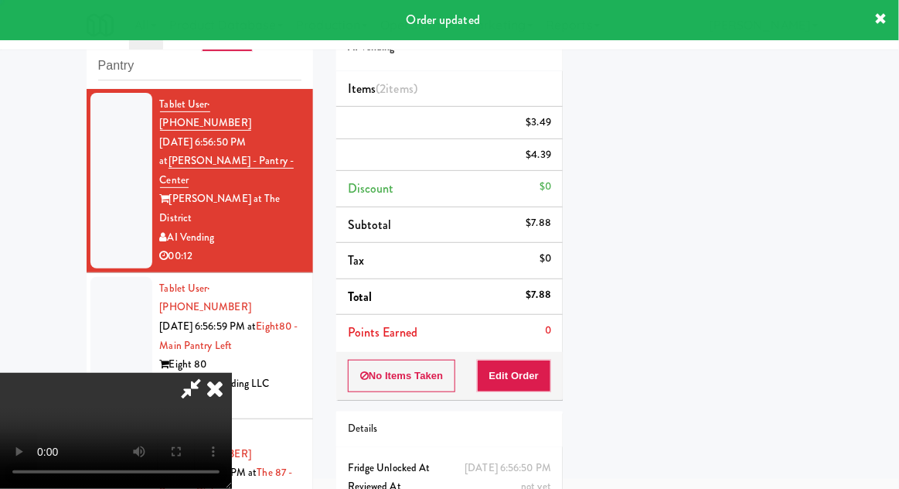
scroll to position [0, 0]
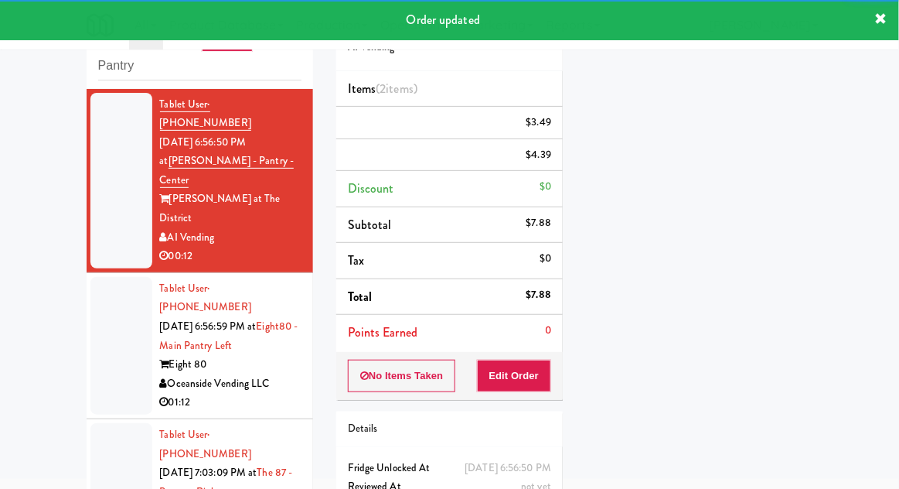
click at [97, 277] on div at bounding box center [121, 346] width 62 height 138
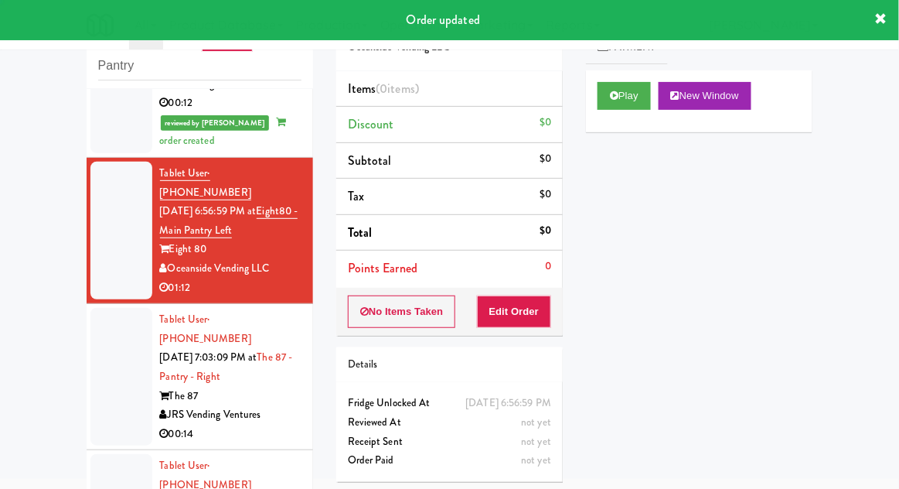
scroll to position [153, 0]
click at [619, 104] on button "Play" at bounding box center [624, 96] width 53 height 28
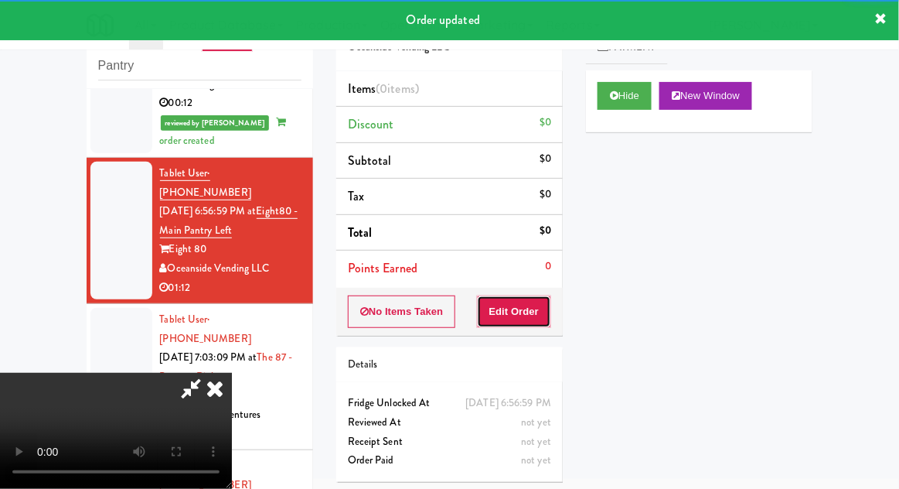
click at [525, 295] on button "Edit Order" at bounding box center [514, 311] width 75 height 32
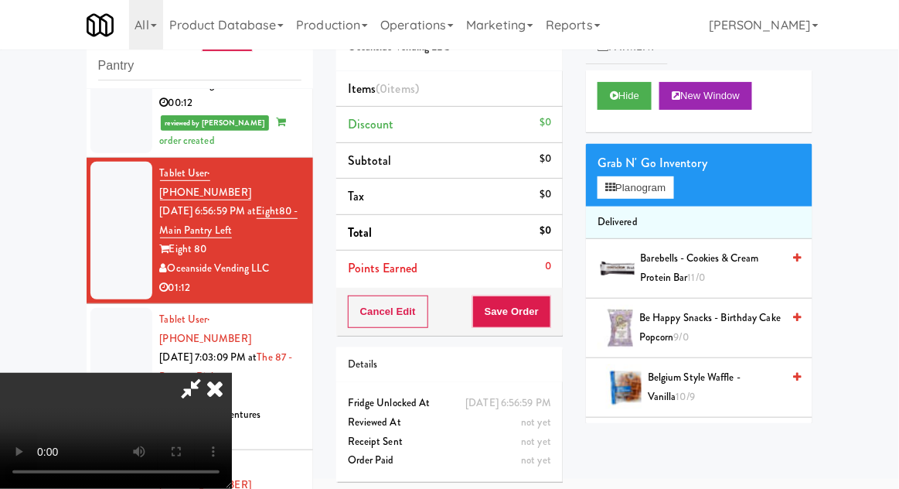
scroll to position [56, 0]
click at [673, 189] on button "Planogram" at bounding box center [636, 187] width 76 height 23
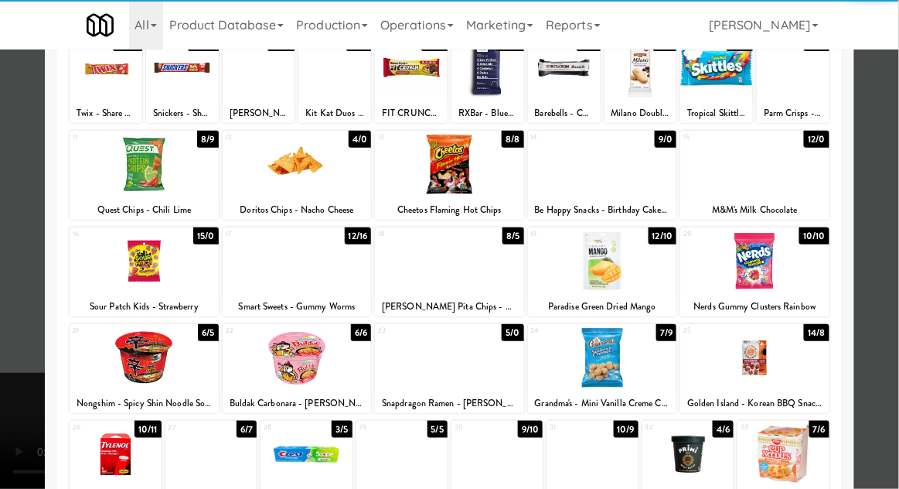
click at [433, 372] on div at bounding box center [449, 358] width 149 height 60
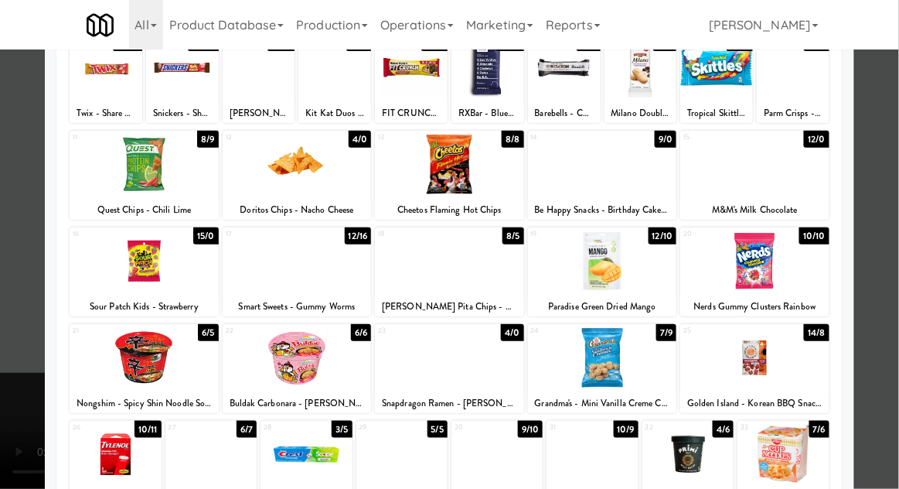
click at [892, 225] on div at bounding box center [449, 244] width 899 height 489
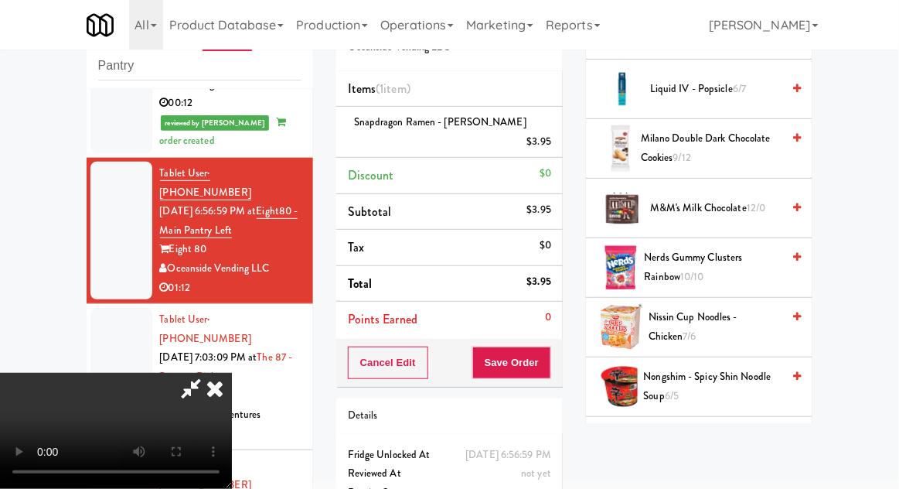
click at [735, 376] on span "Nongshim - Spicy Shin Noodle Soup 6/5" at bounding box center [713, 386] width 138 height 38
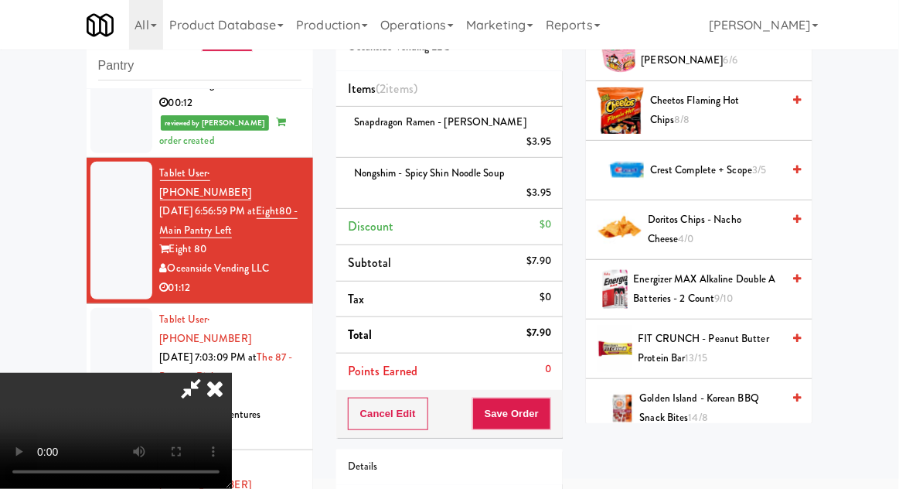
scroll to position [383, 0]
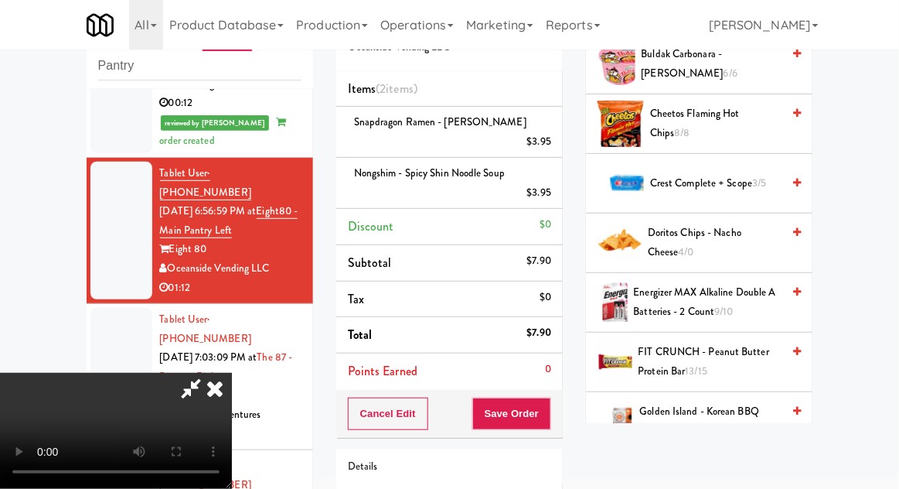
click at [761, 233] on span "Doritos Chips - Nacho Cheese 4/0" at bounding box center [715, 242] width 134 height 38
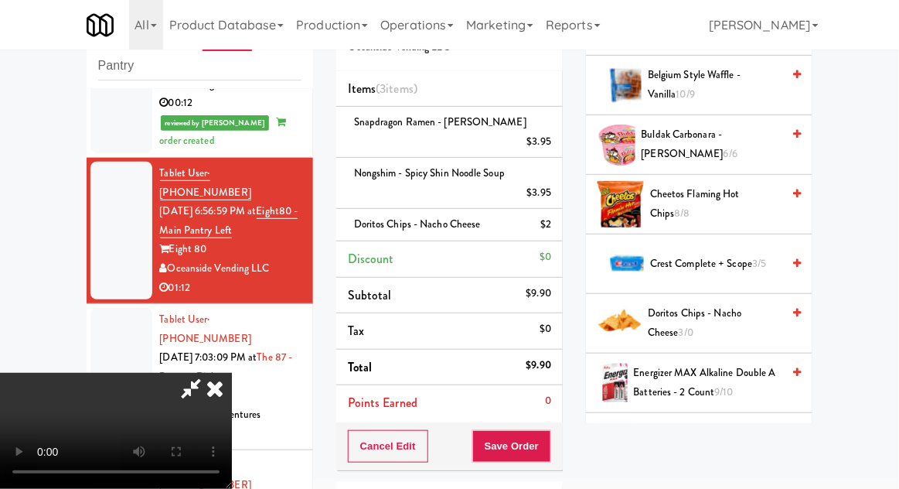
scroll to position [297, 0]
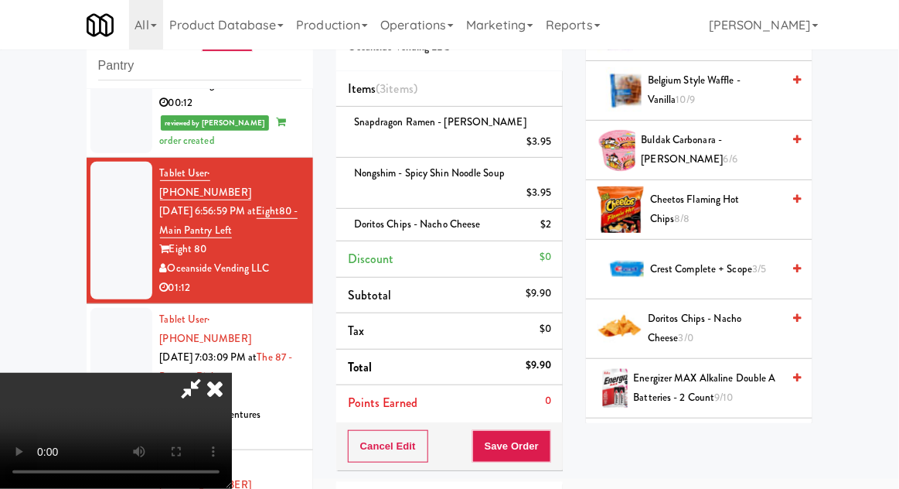
click at [749, 203] on span "Cheetos Flaming Hot Chips 8/8" at bounding box center [715, 209] width 131 height 38
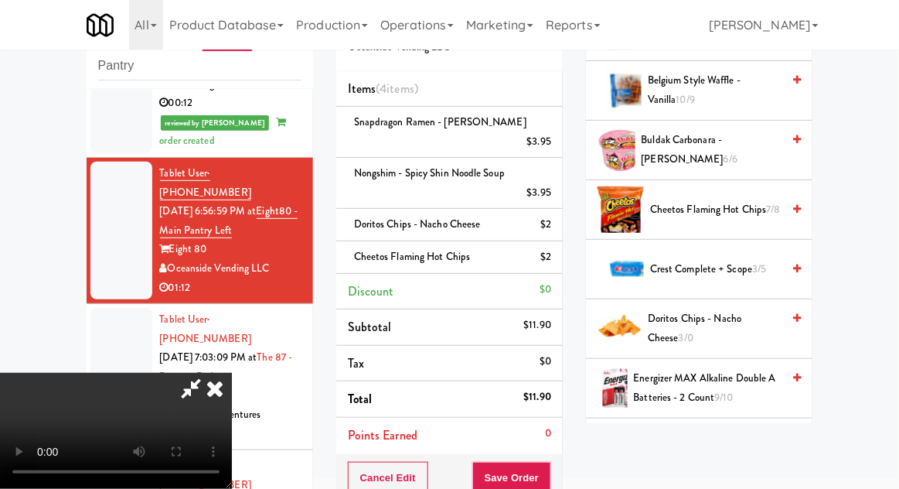
click at [560, 461] on div "Cancel Edit Save Order" at bounding box center [449, 478] width 226 height 48
click at [564, 454] on div "Order # 3202526 Oceanside Vending LLC Items (4 items ) Snapdragon Ramen - Chill…" at bounding box center [450, 327] width 250 height 663
click at [549, 461] on button "Save Order" at bounding box center [511, 477] width 79 height 32
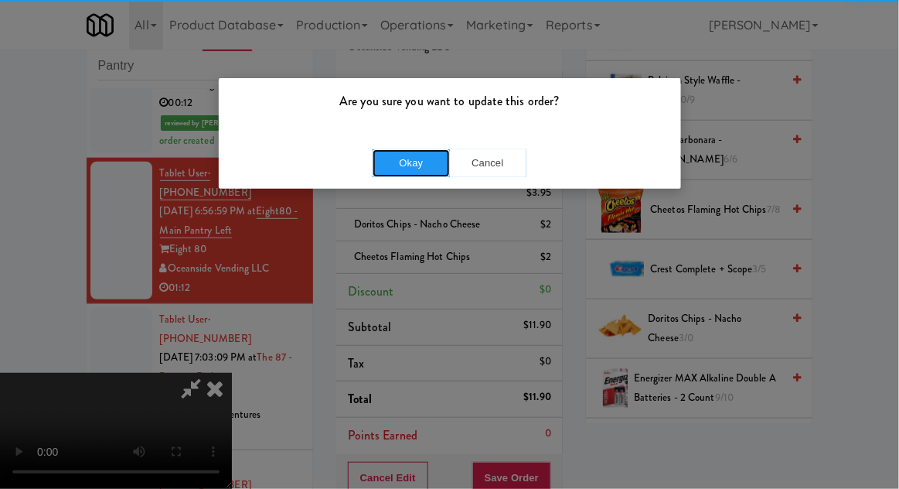
click at [405, 168] on button "Okay" at bounding box center [411, 163] width 77 height 28
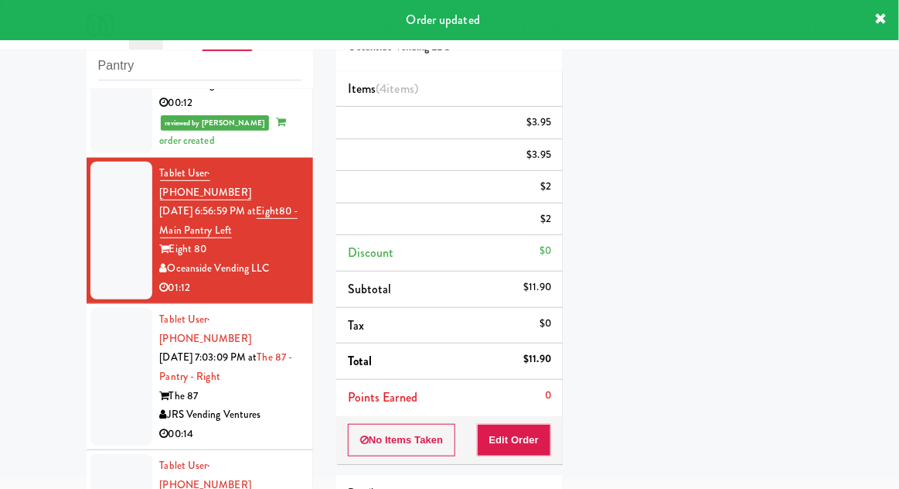
scroll to position [0, 0]
click at [90, 309] on div at bounding box center [121, 377] width 62 height 138
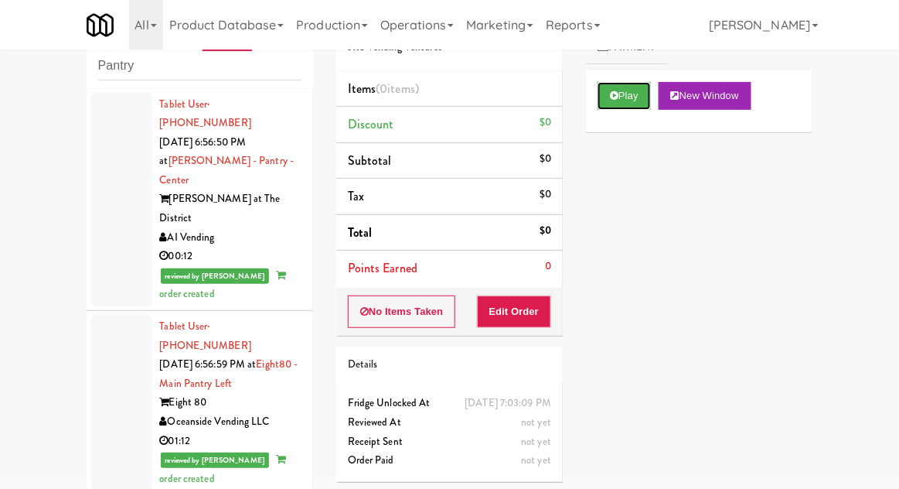
click at [633, 102] on button "Play" at bounding box center [624, 96] width 53 height 28
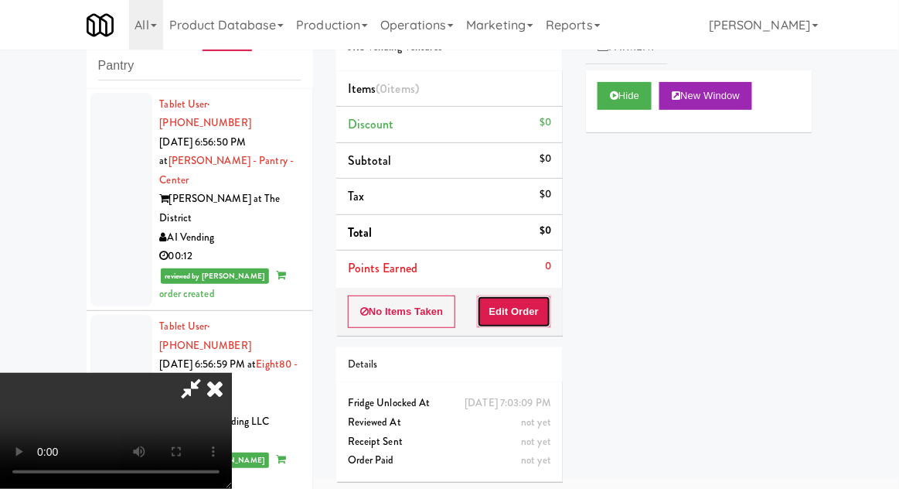
click at [528, 300] on button "Edit Order" at bounding box center [514, 311] width 75 height 32
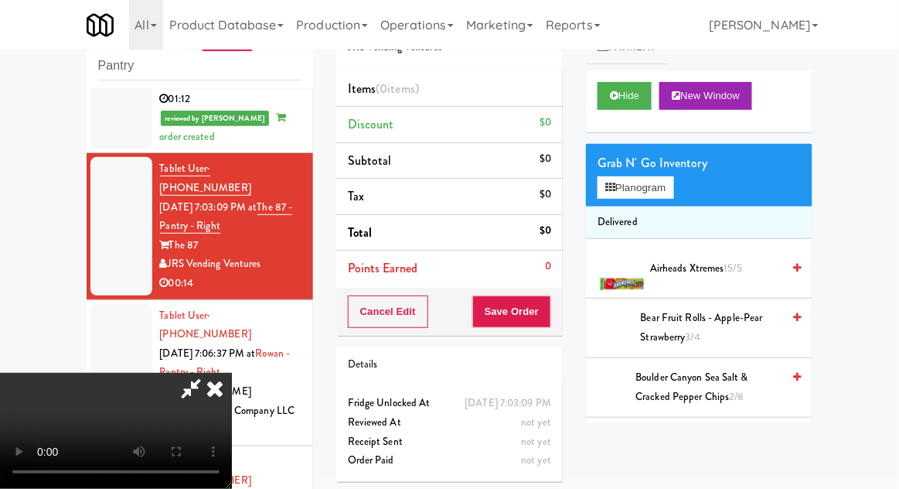
scroll to position [332, 0]
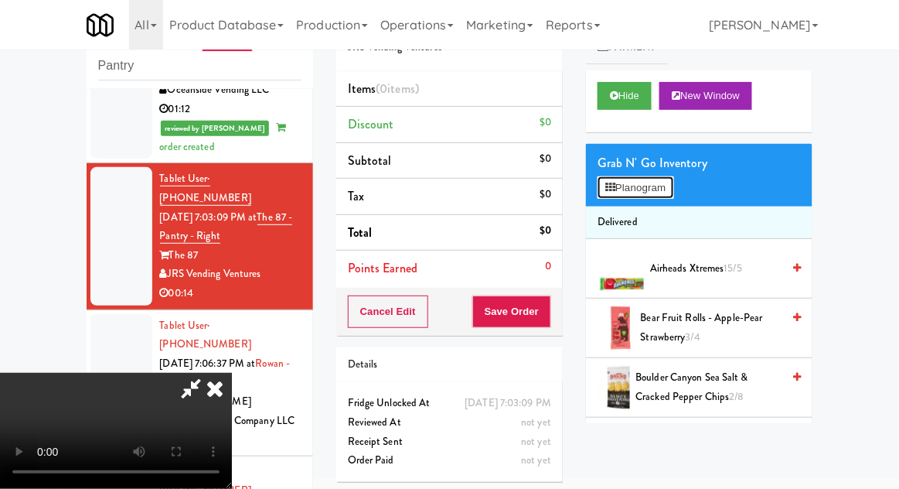
click at [669, 181] on button "Planogram" at bounding box center [636, 187] width 76 height 23
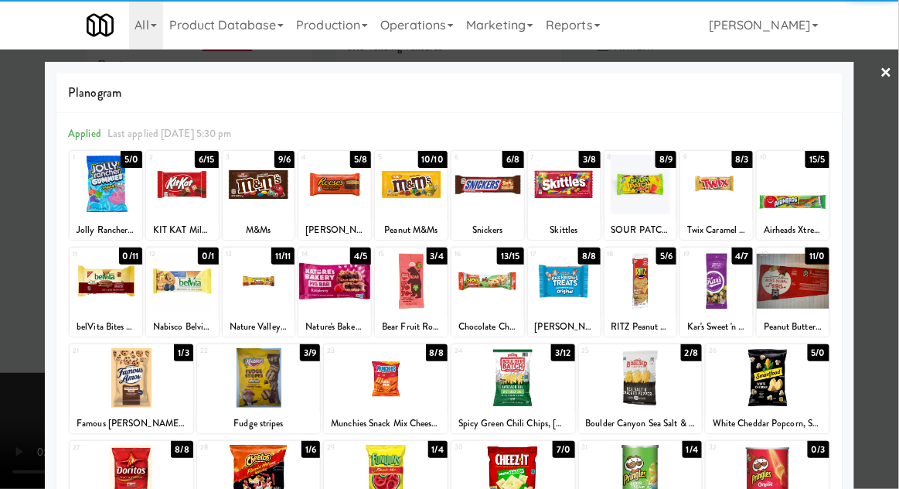
click at [261, 380] on div at bounding box center [259, 378] width 124 height 60
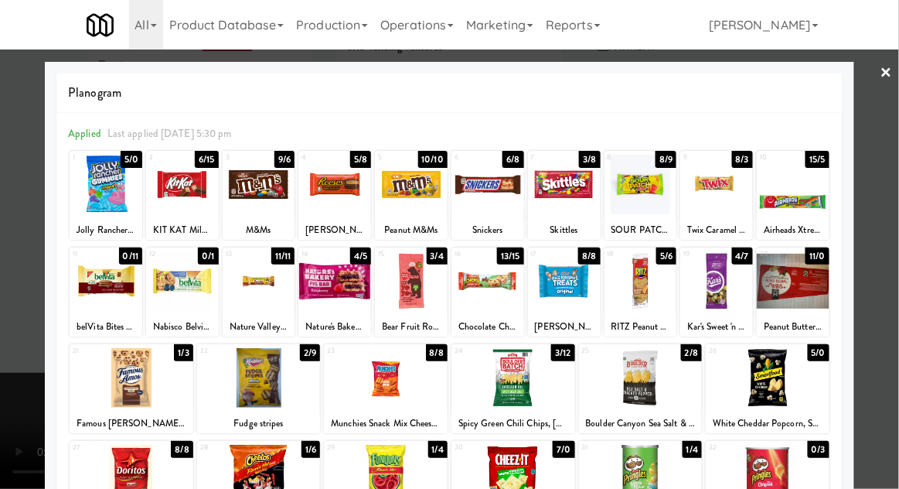
click at [892, 226] on div at bounding box center [449, 244] width 899 height 489
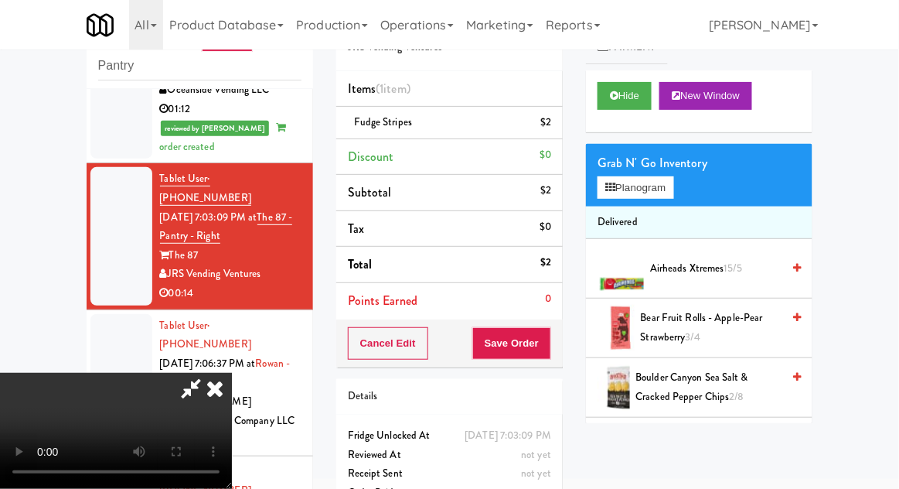
click at [730, 263] on span "15/5" at bounding box center [733, 268] width 18 height 15
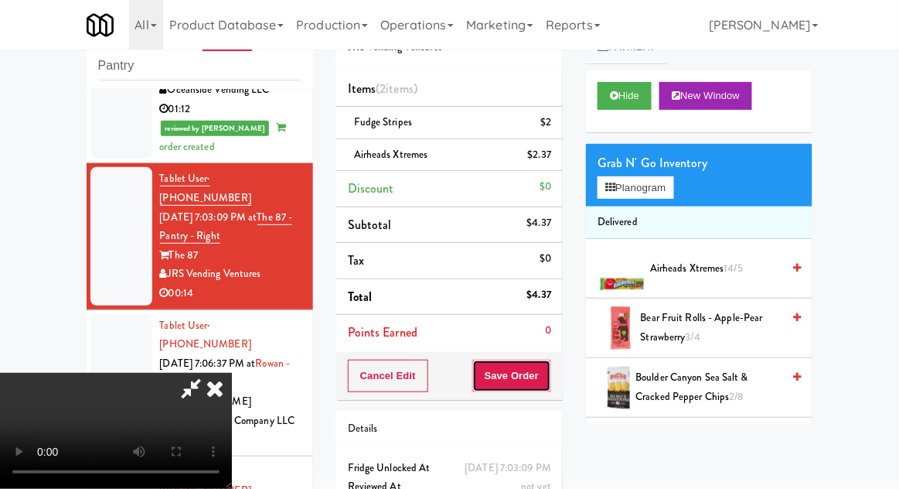
click at [543, 377] on button "Save Order" at bounding box center [511, 375] width 79 height 32
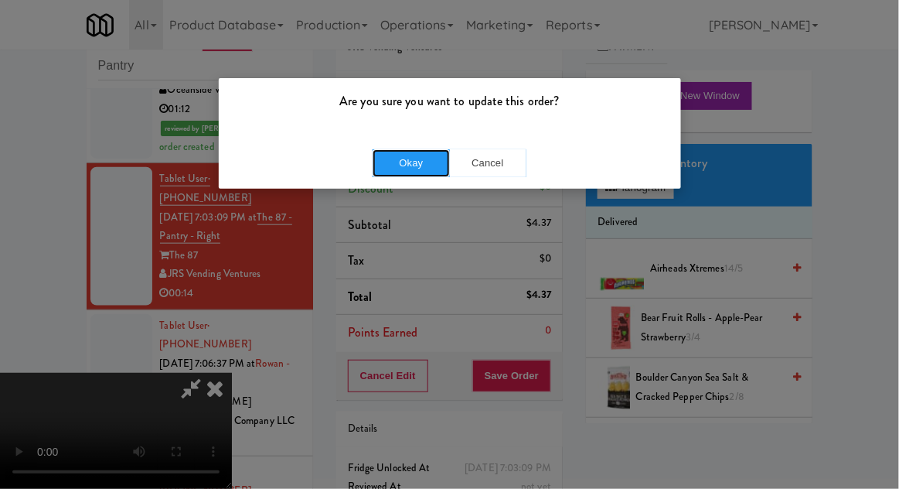
click at [410, 168] on button "Okay" at bounding box center [411, 163] width 77 height 28
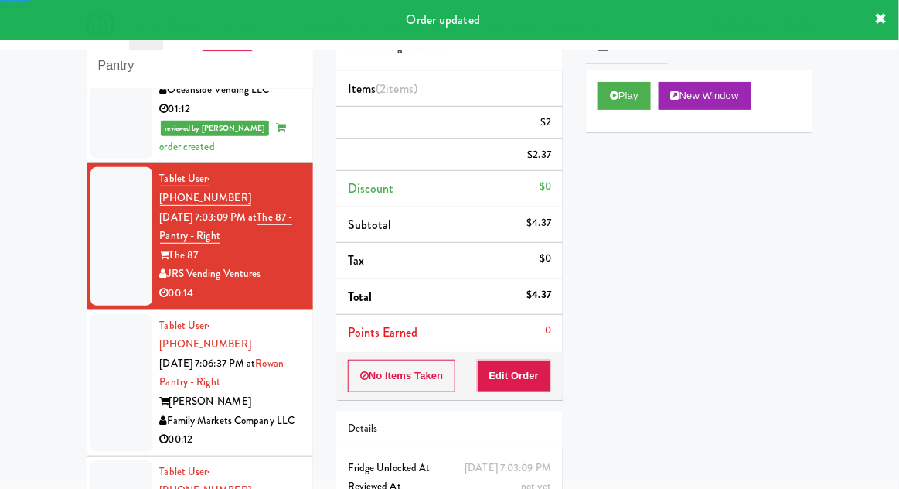
click at [98, 314] on div at bounding box center [121, 383] width 62 height 138
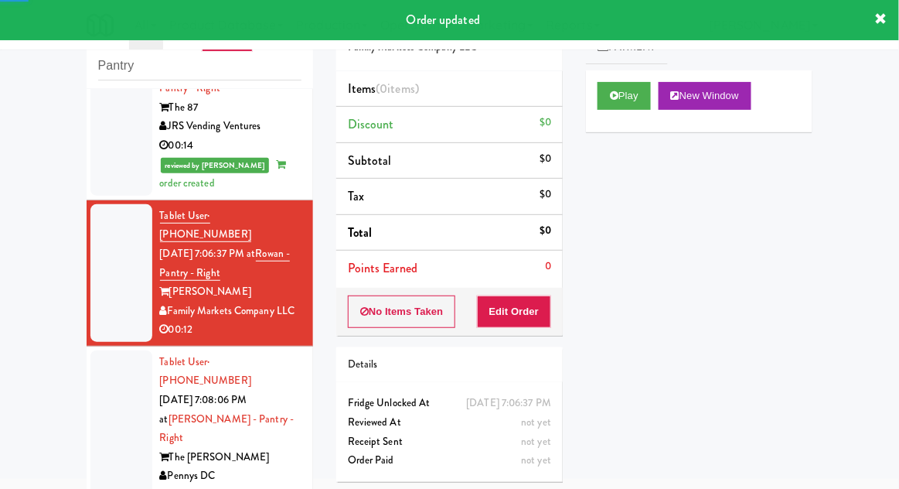
scroll to position [487, 0]
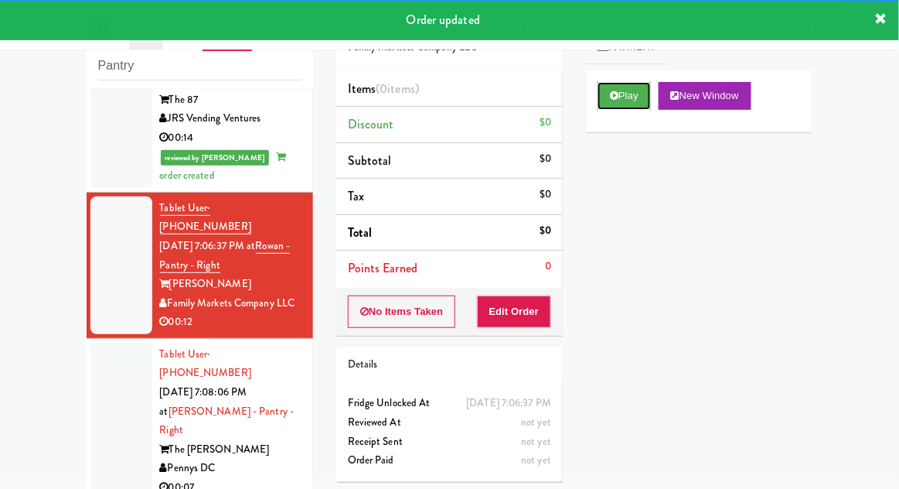
click at [611, 104] on button "Play" at bounding box center [624, 96] width 53 height 28
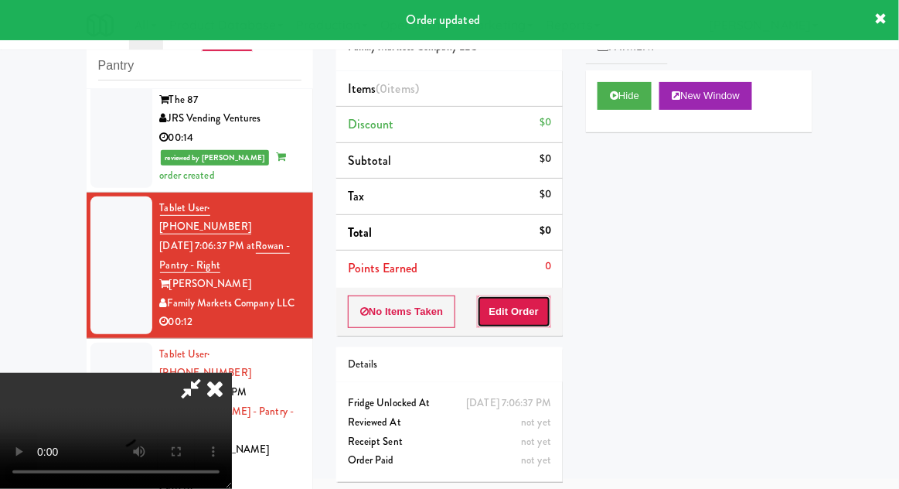
click at [510, 316] on button "Edit Order" at bounding box center [514, 311] width 75 height 32
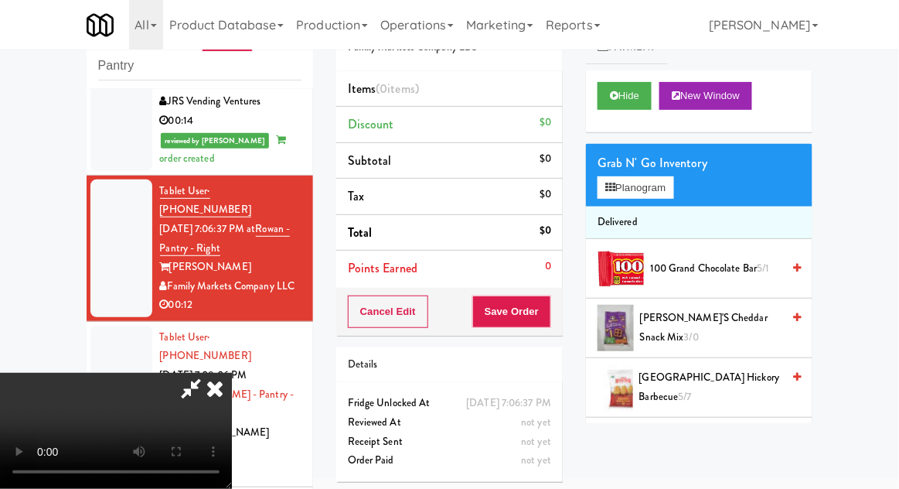
scroll to position [0, 0]
click at [673, 192] on button "Planogram" at bounding box center [636, 187] width 76 height 23
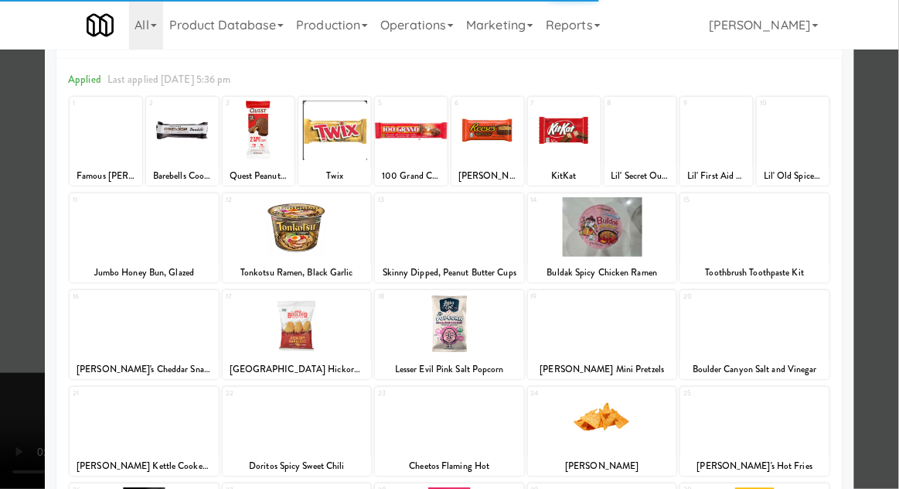
scroll to position [79, 0]
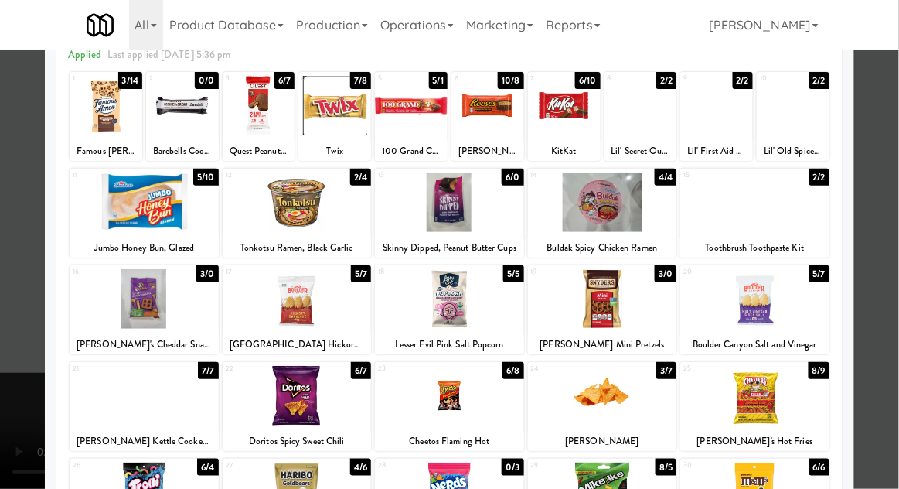
click at [293, 488] on div at bounding box center [297, 492] width 149 height 60
click at [887, 253] on div at bounding box center [449, 244] width 899 height 489
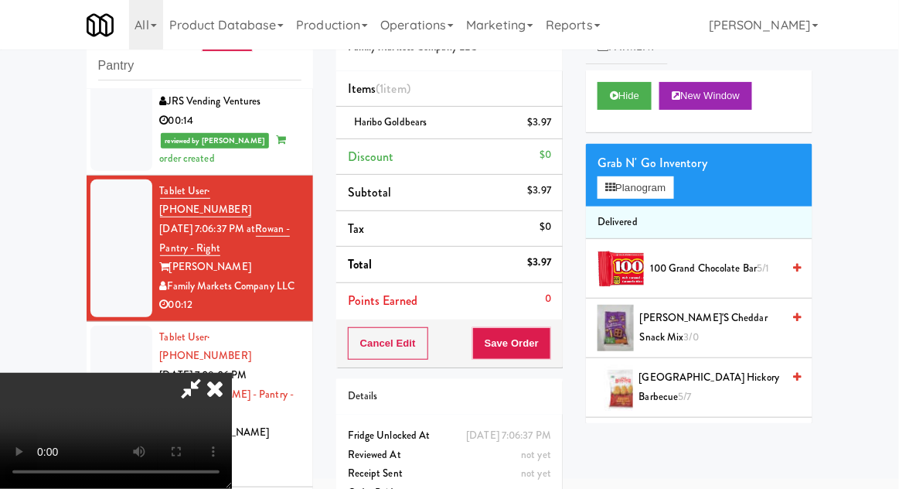
scroll to position [56, 0]
click at [673, 181] on button "Planogram" at bounding box center [636, 187] width 76 height 23
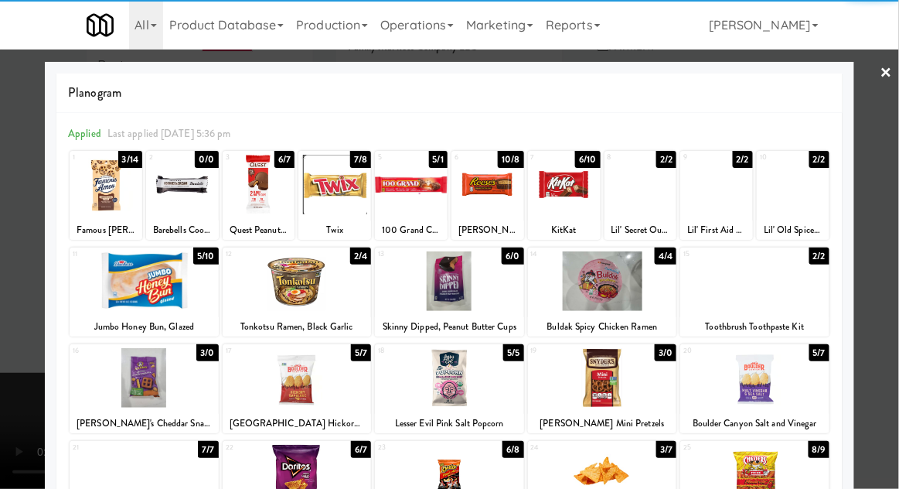
click at [318, 277] on div at bounding box center [297, 281] width 149 height 60
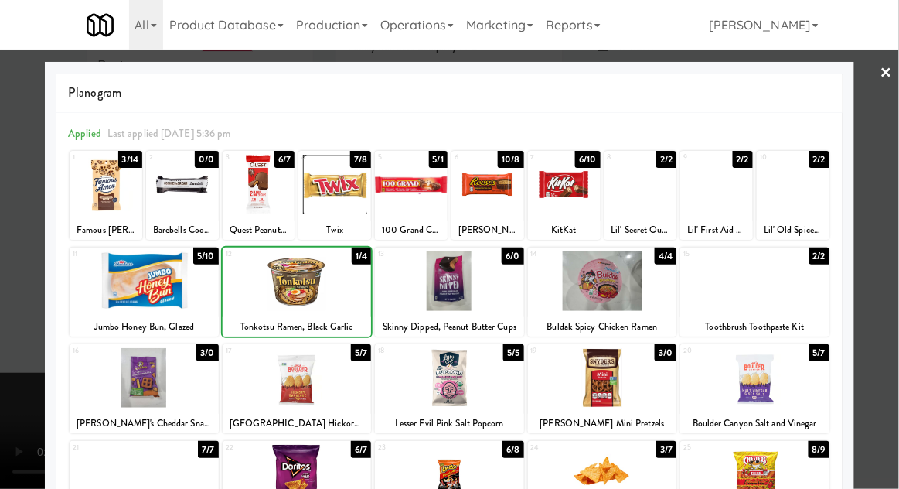
click at [895, 234] on div at bounding box center [449, 244] width 899 height 489
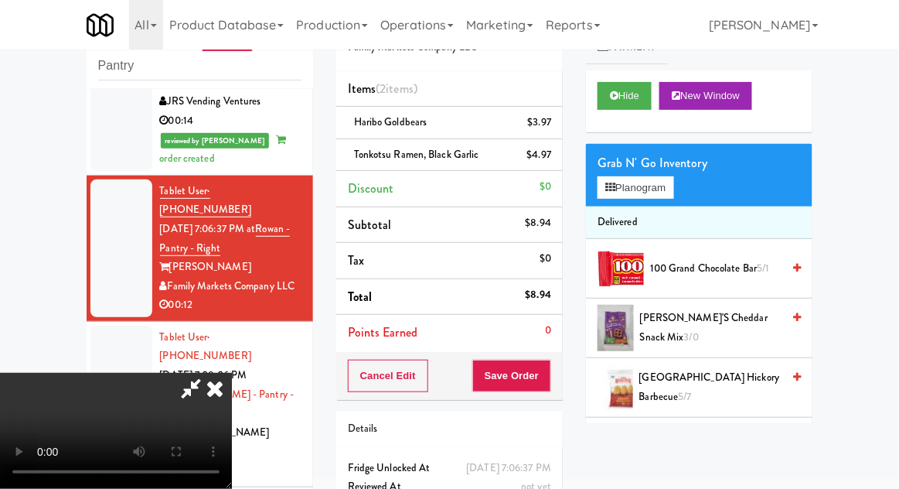
scroll to position [70, 0]
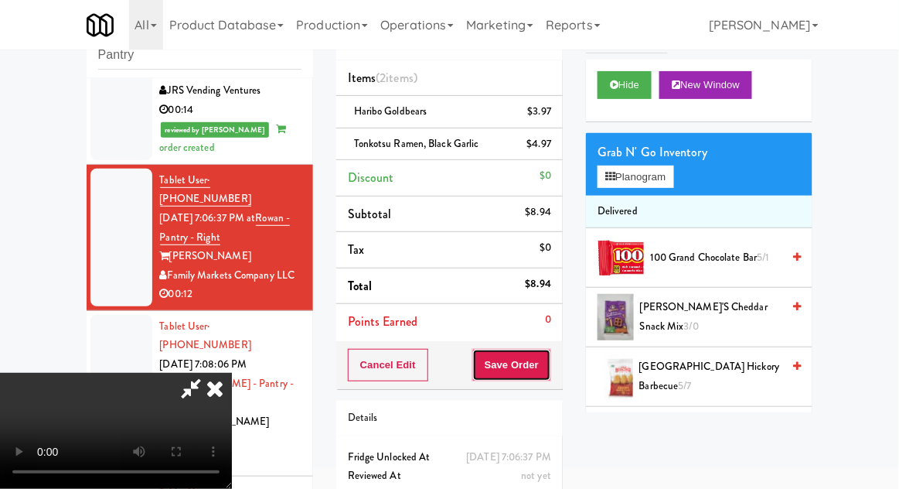
click at [546, 373] on button "Save Order" at bounding box center [511, 365] width 79 height 32
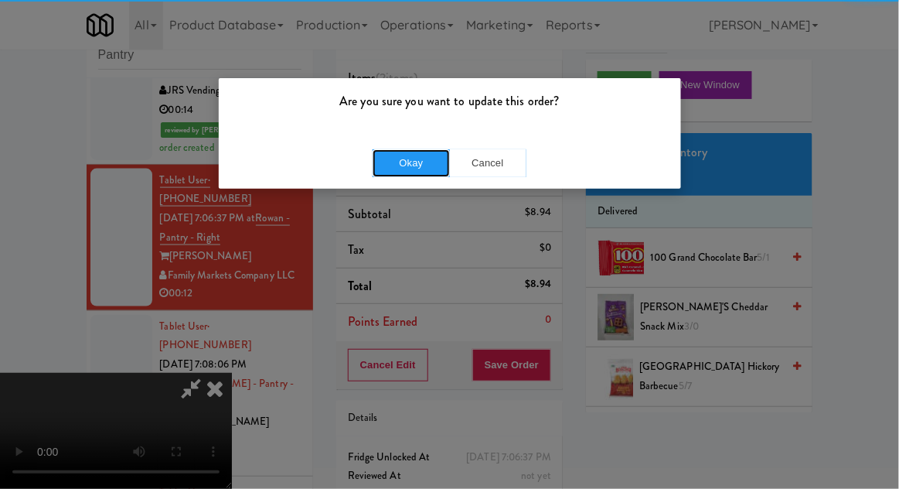
click at [396, 153] on button "Okay" at bounding box center [411, 163] width 77 height 28
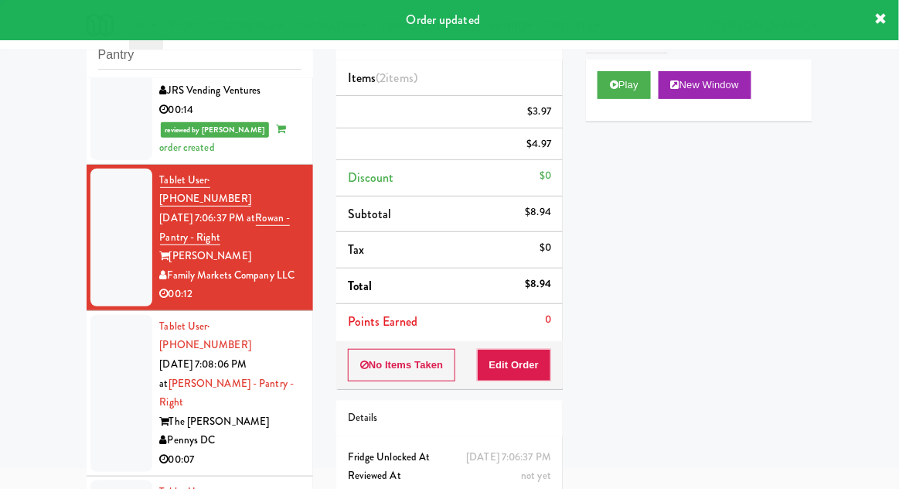
scroll to position [0, 0]
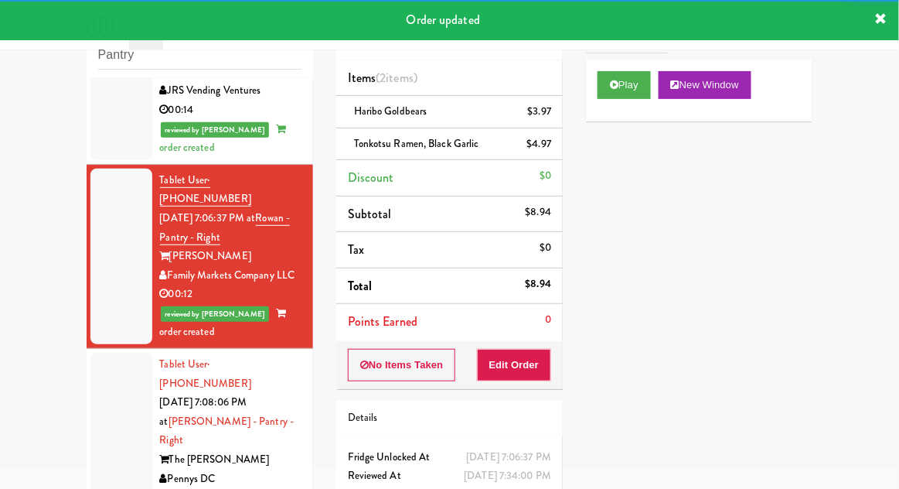
click at [103, 352] on div at bounding box center [121, 430] width 62 height 157
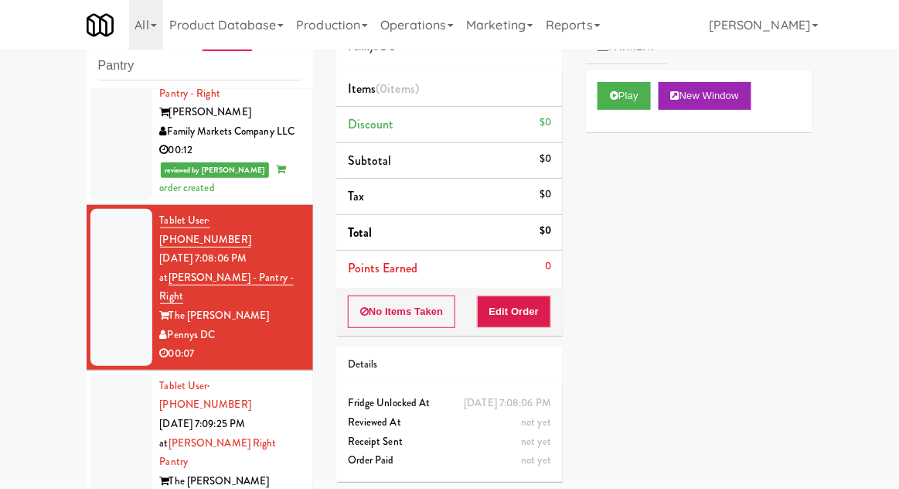
scroll to position [662, 0]
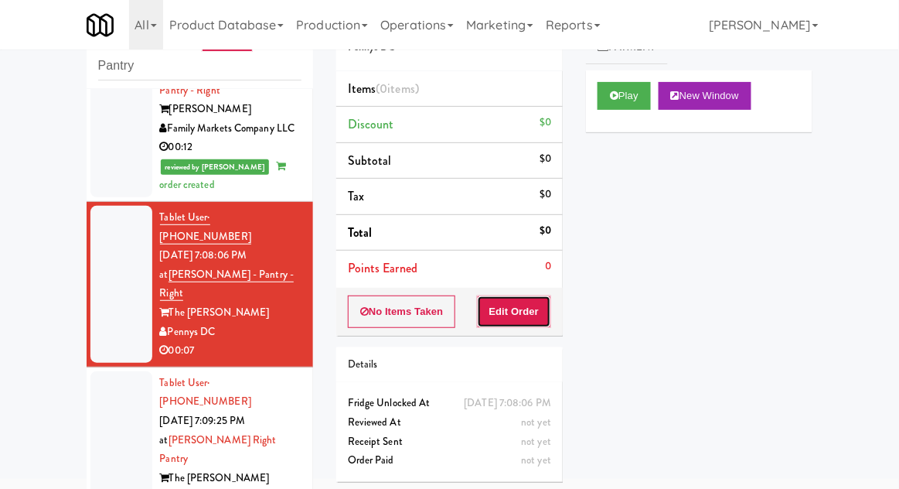
click at [524, 306] on button "Edit Order" at bounding box center [514, 311] width 75 height 32
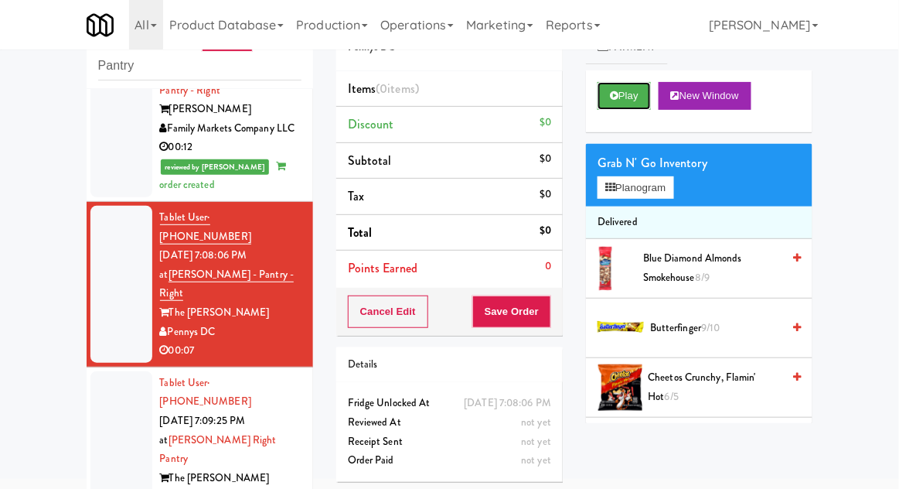
click at [625, 105] on button "Play" at bounding box center [624, 96] width 53 height 28
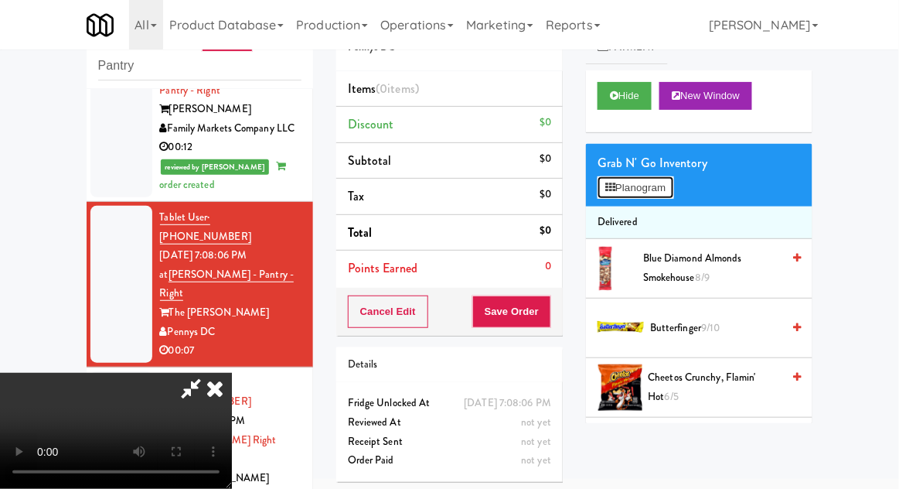
click at [662, 193] on button "Planogram" at bounding box center [636, 187] width 76 height 23
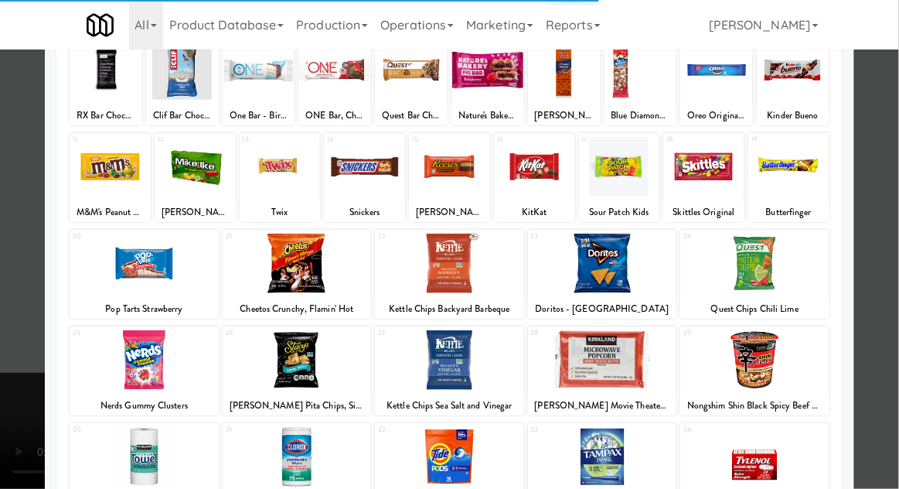
scroll to position [115, 0]
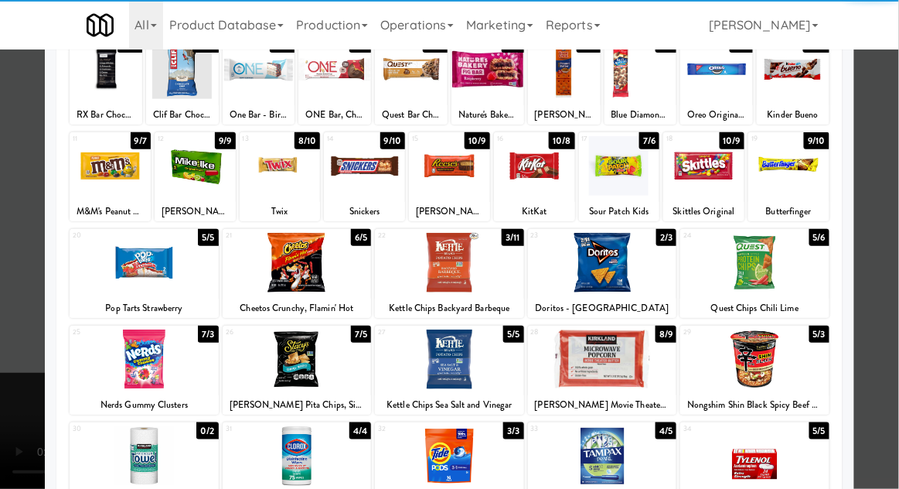
click at [128, 359] on div at bounding box center [144, 359] width 149 height 60
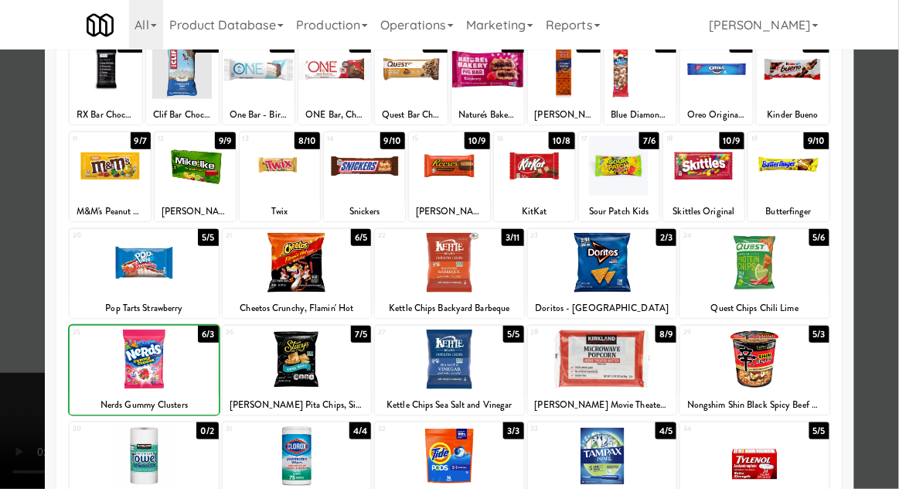
click at [889, 241] on div at bounding box center [449, 244] width 899 height 489
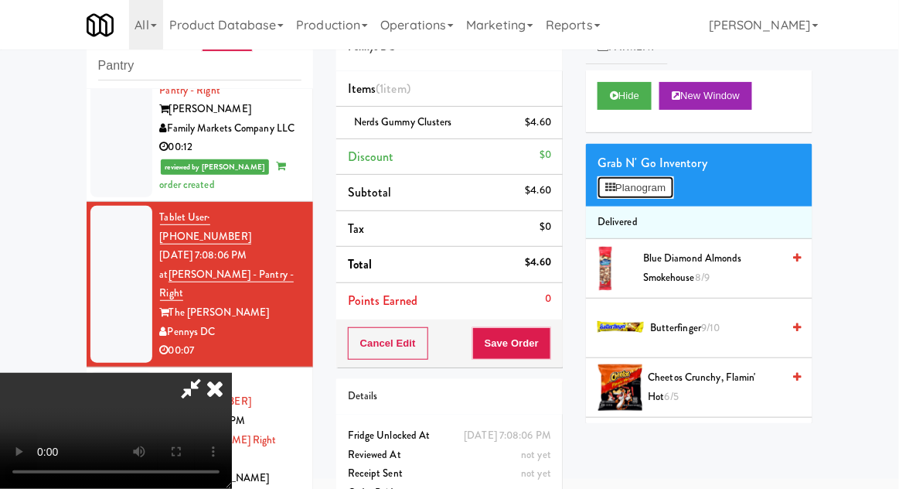
click at [666, 194] on button "Planogram" at bounding box center [636, 187] width 76 height 23
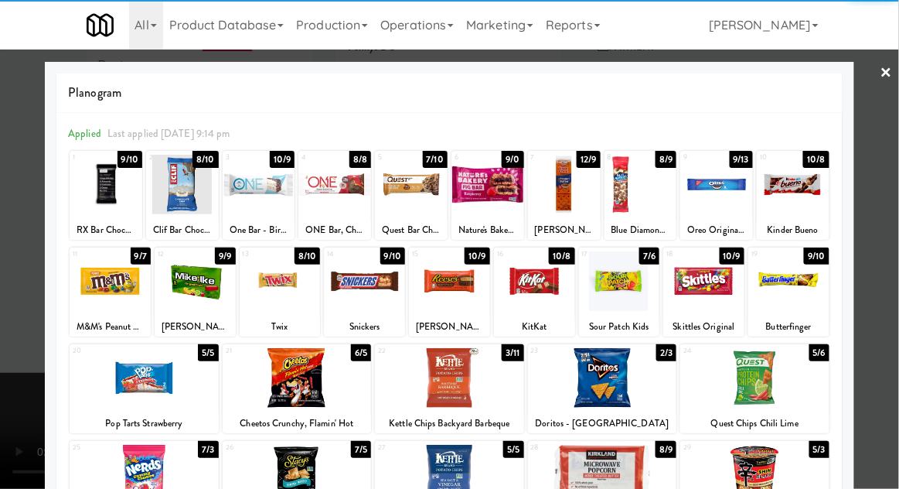
click at [203, 286] on div at bounding box center [195, 281] width 81 height 60
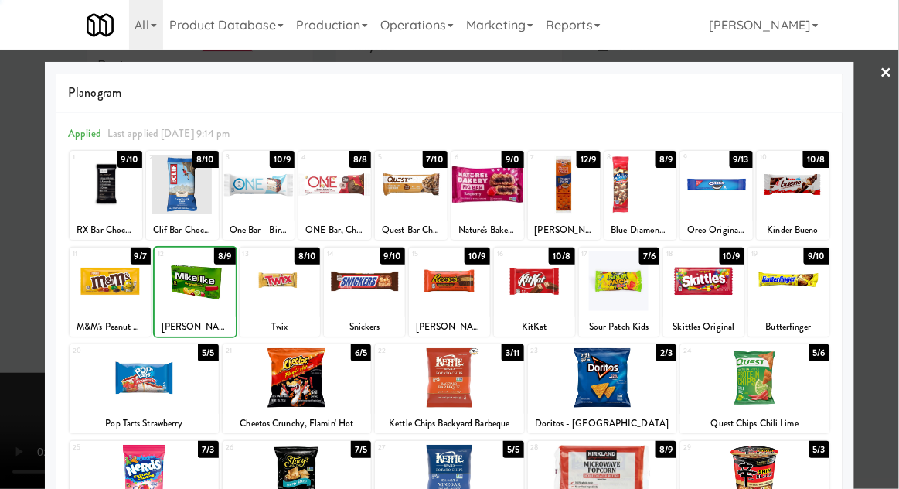
click at [891, 239] on div at bounding box center [449, 244] width 899 height 489
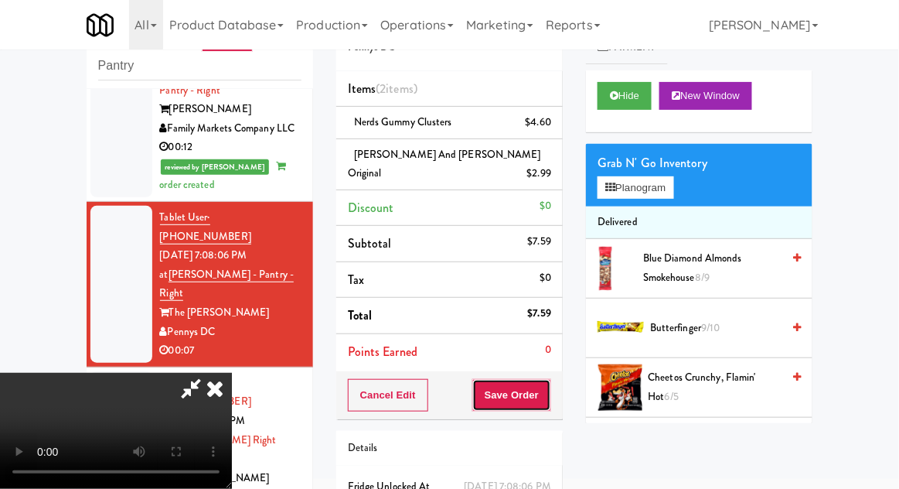
click at [551, 383] on button "Save Order" at bounding box center [511, 395] width 79 height 32
click at [543, 380] on button "Save Order" at bounding box center [511, 395] width 79 height 32
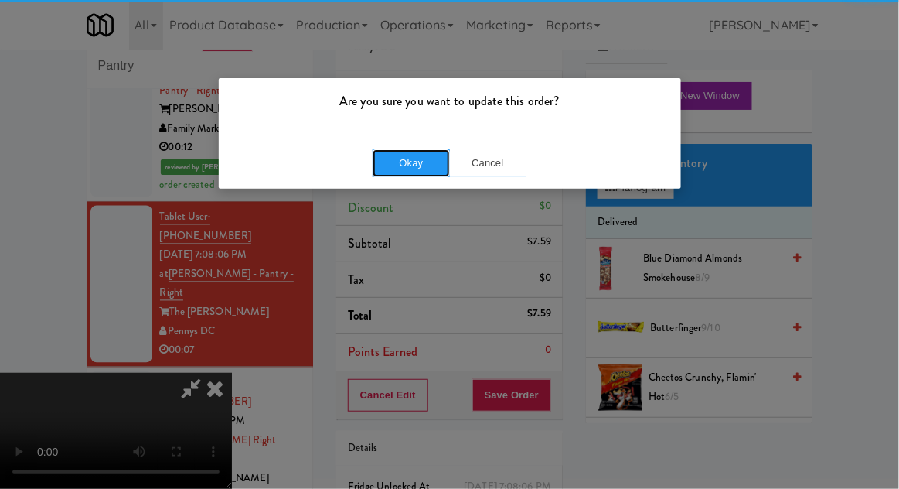
click at [424, 160] on button "Okay" at bounding box center [411, 163] width 77 height 28
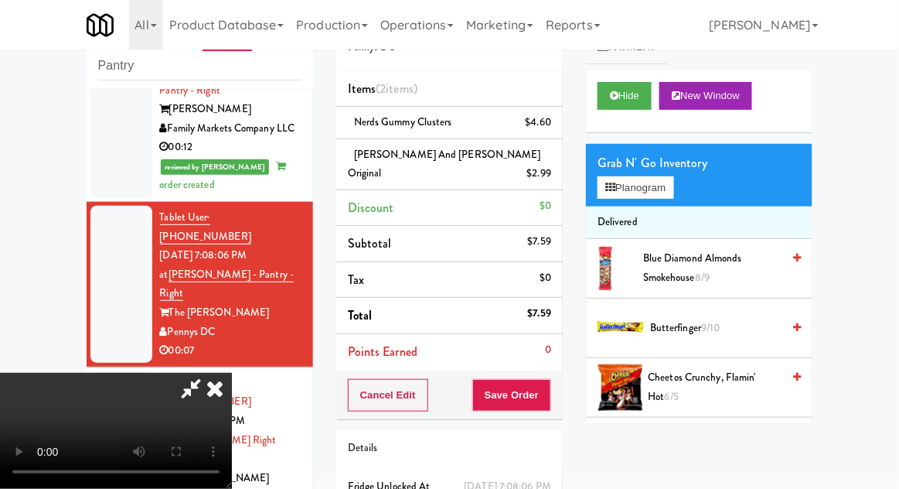
click at [99, 371] on div at bounding box center [121, 449] width 62 height 157
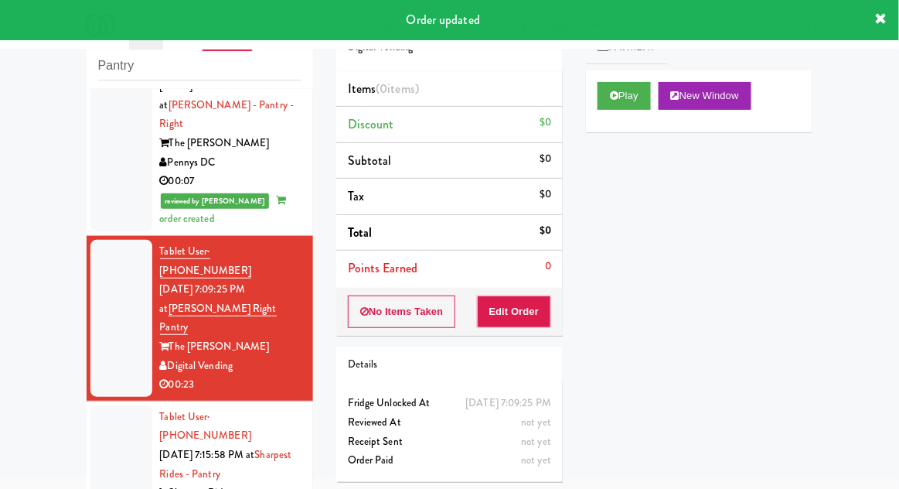
scroll to position [836, 0]
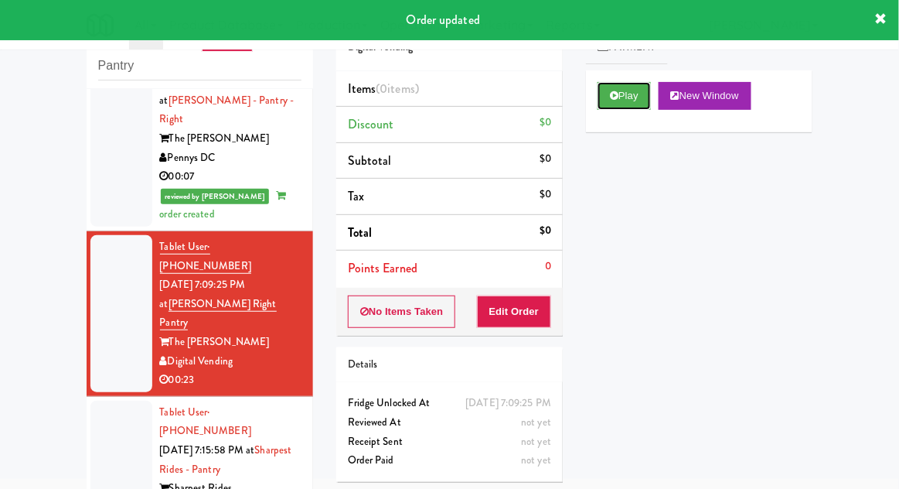
click at [632, 98] on button "Play" at bounding box center [624, 96] width 53 height 28
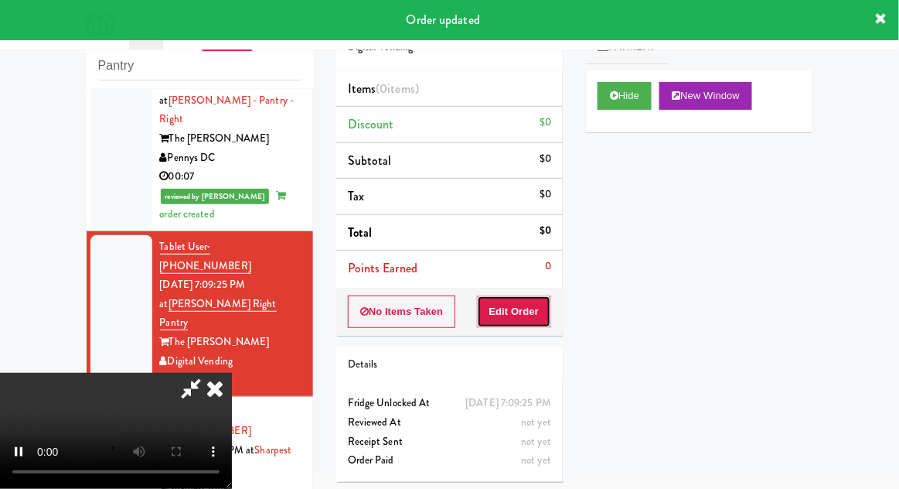
click at [536, 312] on button "Edit Order" at bounding box center [514, 311] width 75 height 32
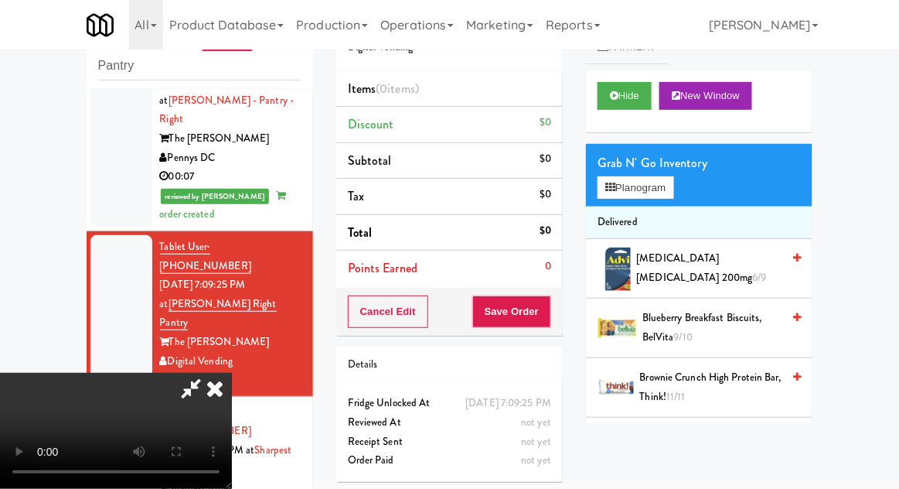
scroll to position [56, 0]
click at [673, 181] on button "Planogram" at bounding box center [636, 187] width 76 height 23
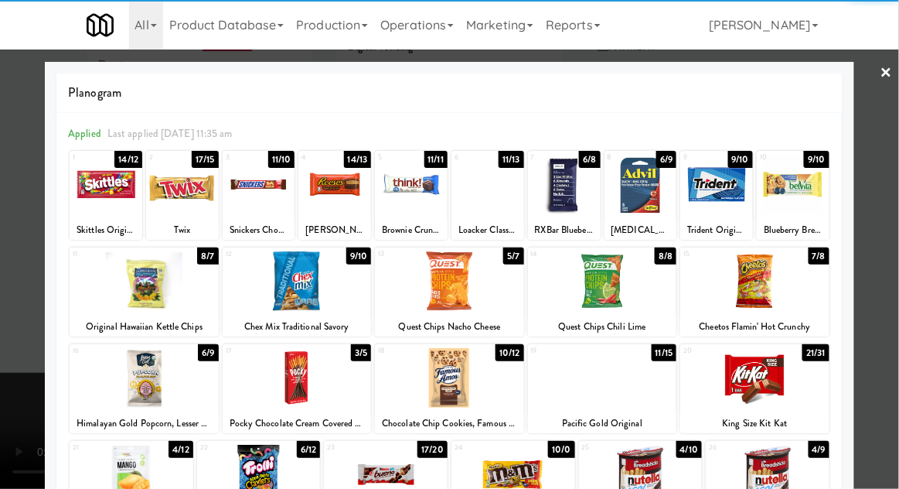
click at [618, 383] on div at bounding box center [602, 378] width 149 height 60
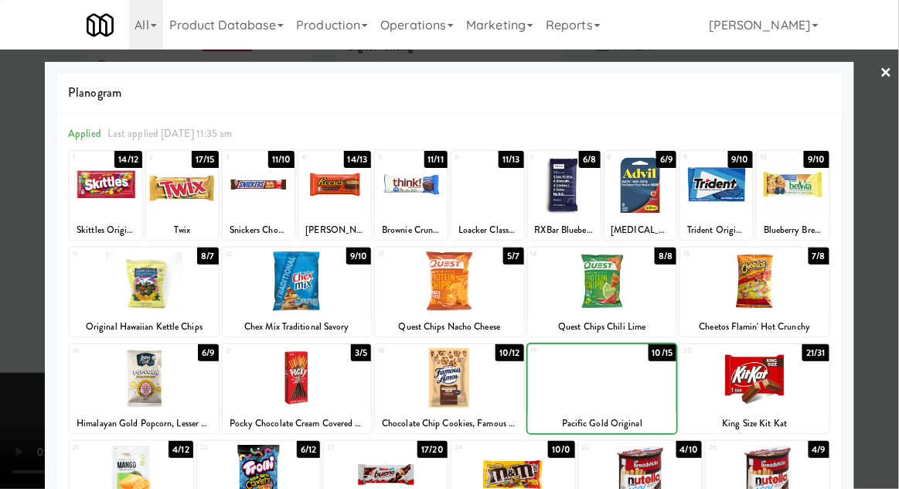
click at [897, 240] on div at bounding box center [449, 244] width 899 height 489
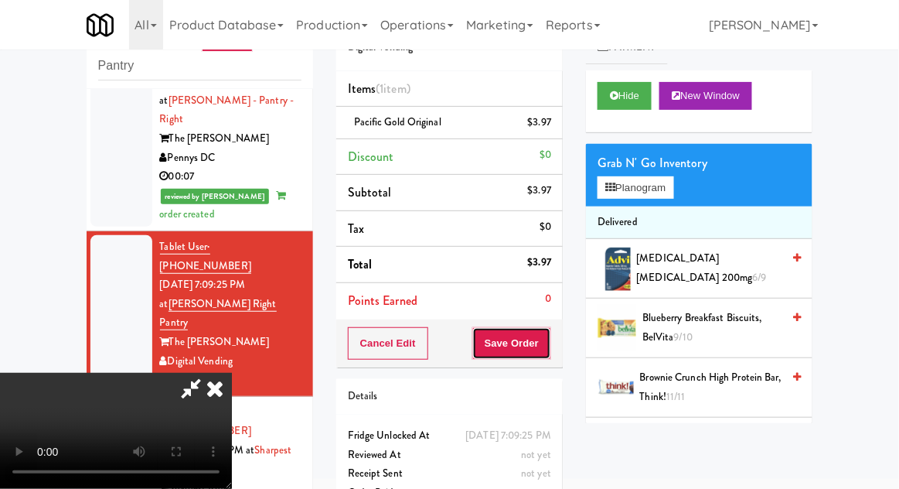
click at [549, 336] on button "Save Order" at bounding box center [511, 343] width 79 height 32
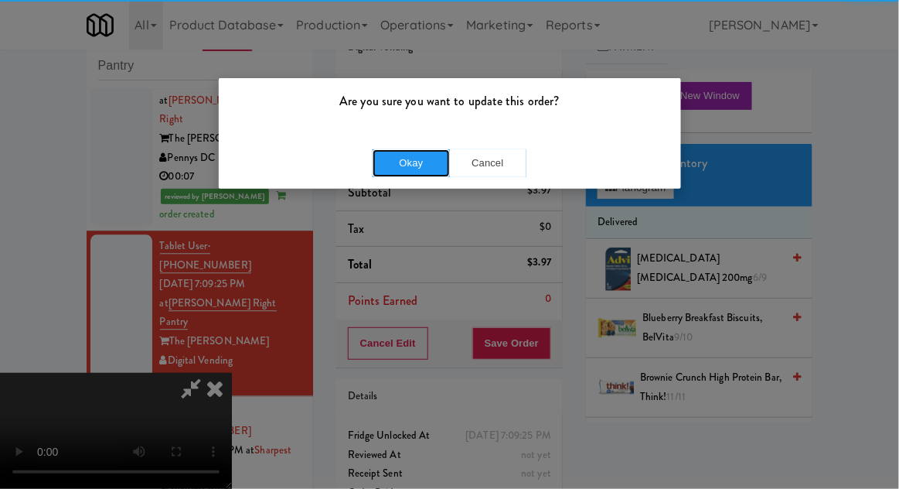
click at [391, 154] on button "Okay" at bounding box center [411, 163] width 77 height 28
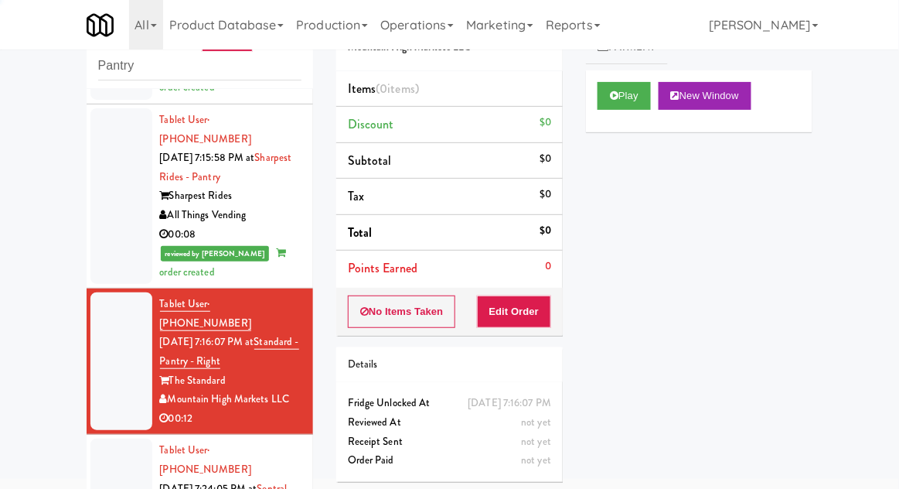
scroll to position [1168, 0]
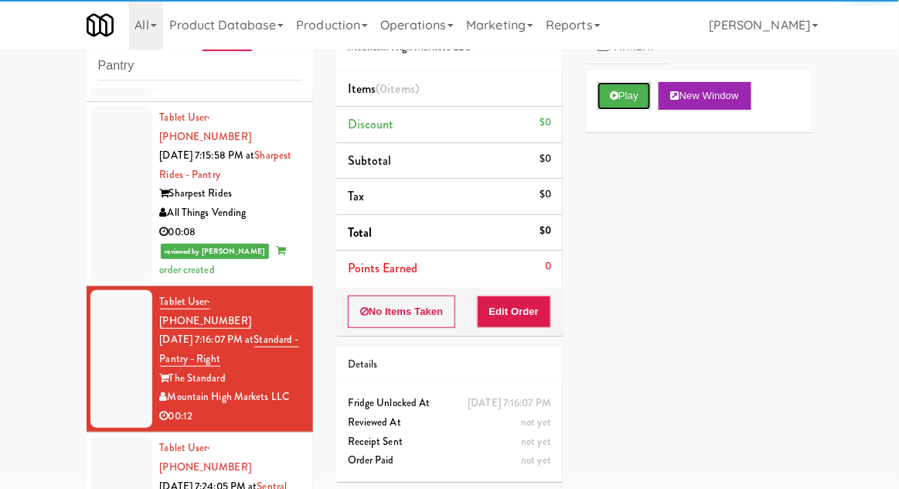
click at [611, 98] on icon at bounding box center [614, 95] width 9 height 10
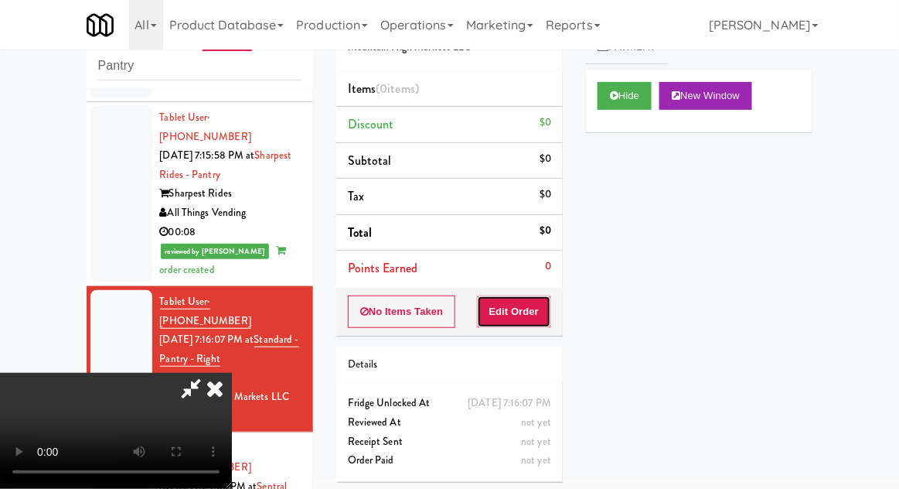
click at [517, 305] on button "Edit Order" at bounding box center [514, 311] width 75 height 32
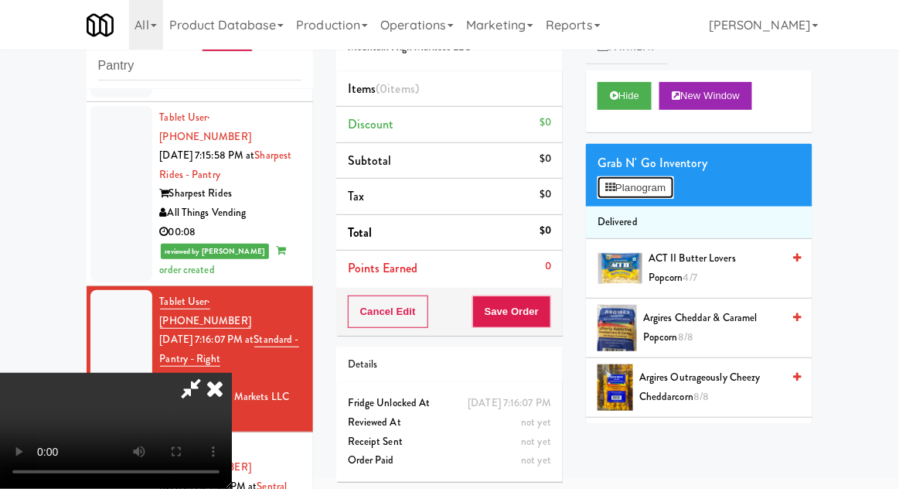
click at [673, 183] on button "Planogram" at bounding box center [636, 187] width 76 height 23
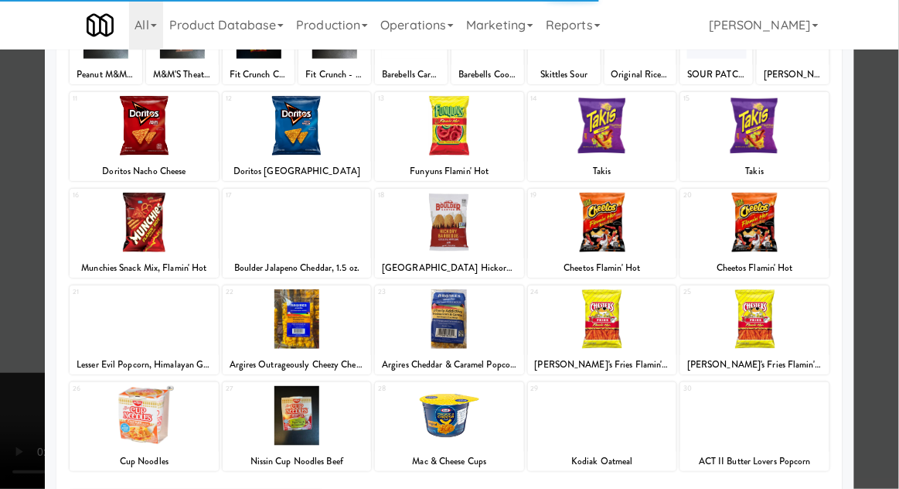
scroll to position [158, 0]
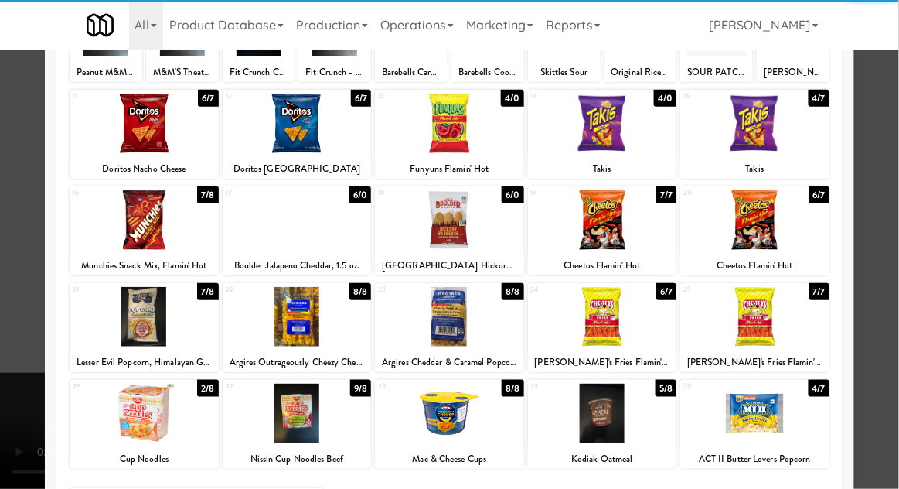
click at [138, 417] on div at bounding box center [144, 413] width 149 height 60
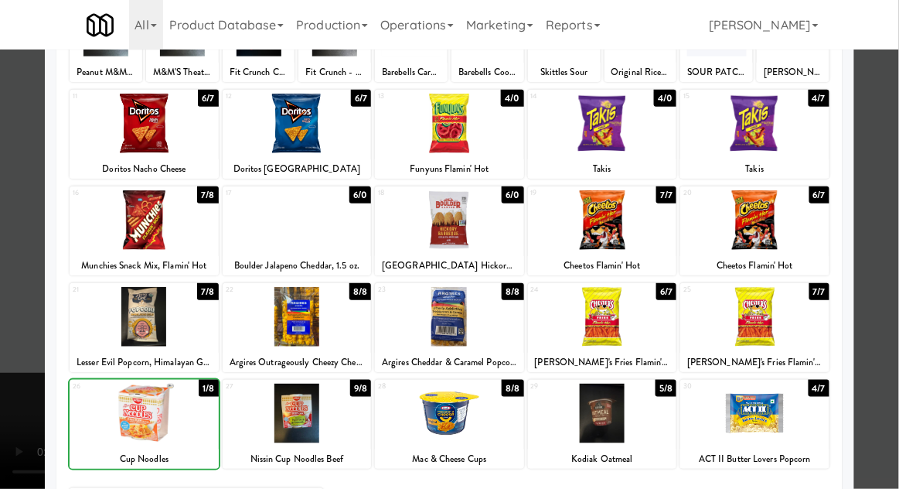
click at [897, 225] on div at bounding box center [449, 244] width 899 height 489
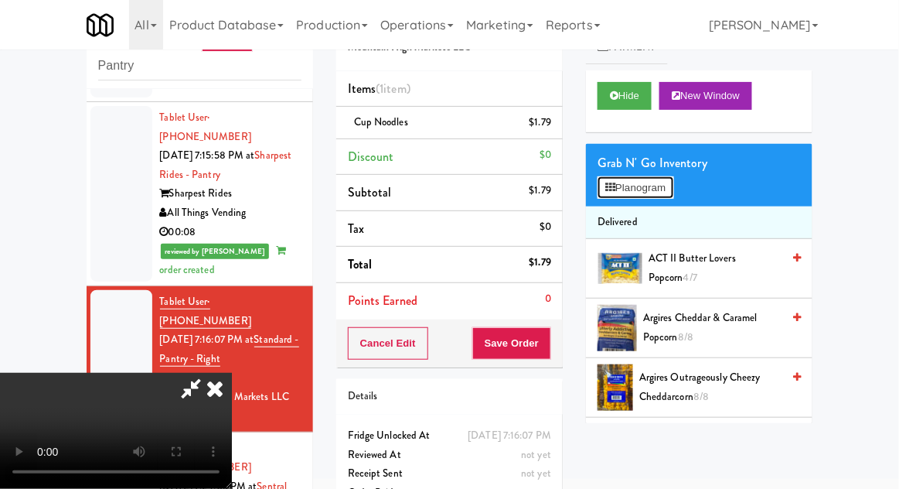
click at [672, 193] on button "Planogram" at bounding box center [636, 187] width 76 height 23
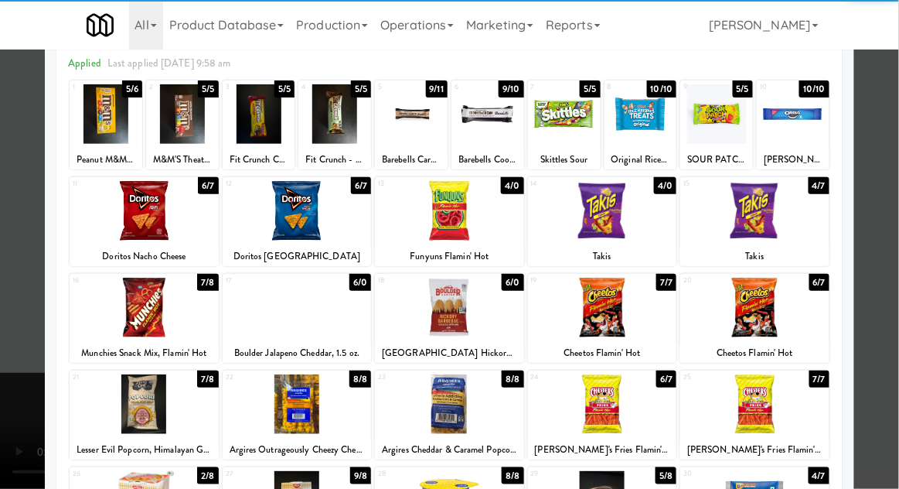
scroll to position [100, 0]
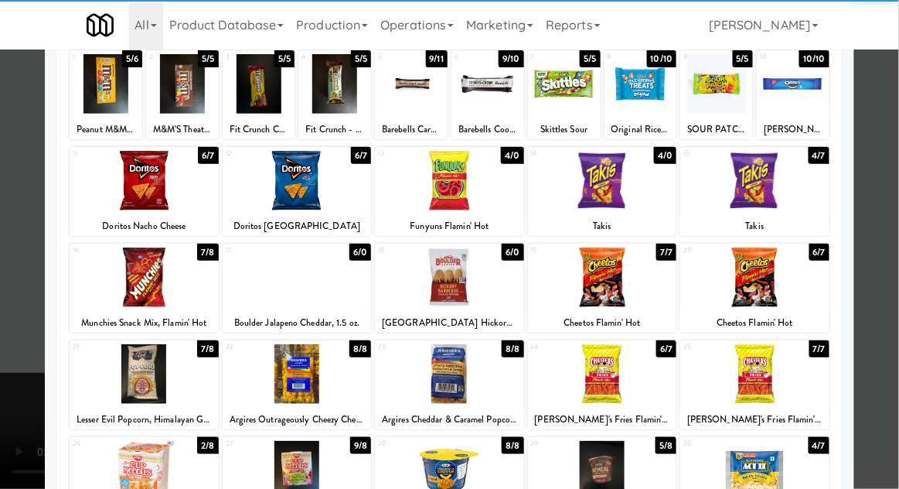
click at [118, 472] on div at bounding box center [144, 471] width 149 height 60
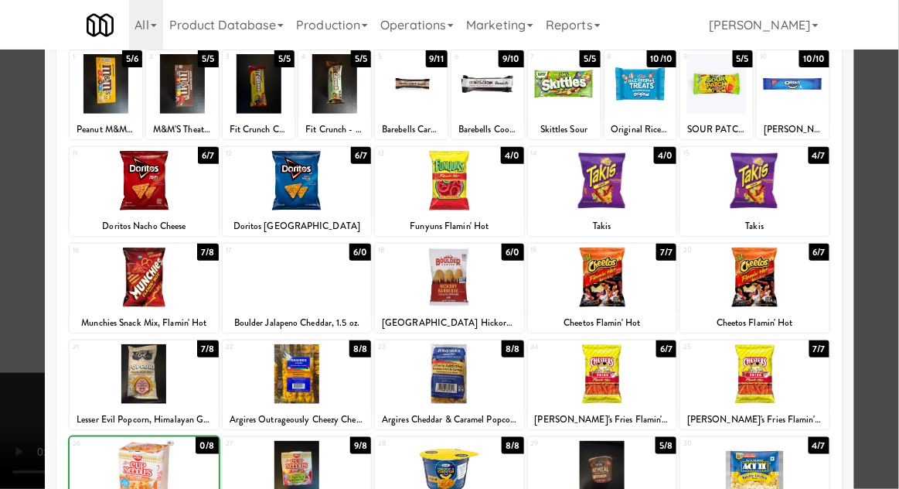
click at [892, 250] on div at bounding box center [449, 244] width 899 height 489
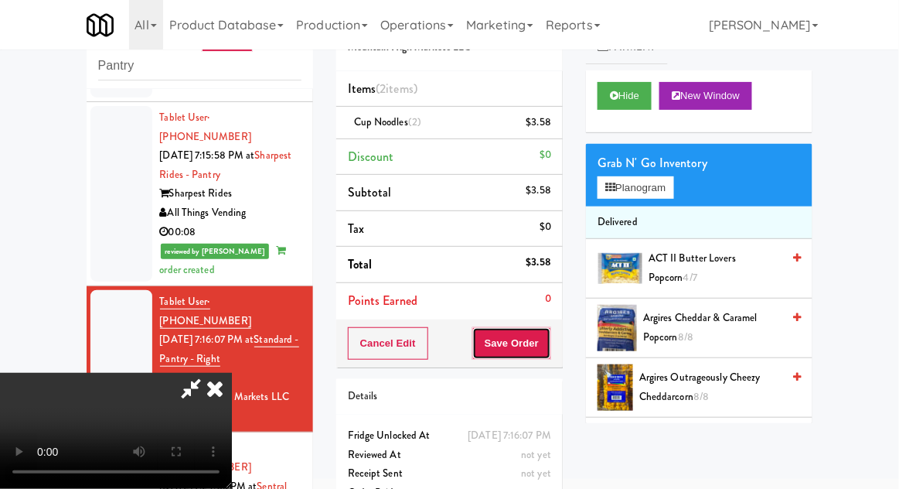
click at [551, 342] on button "Save Order" at bounding box center [511, 343] width 79 height 32
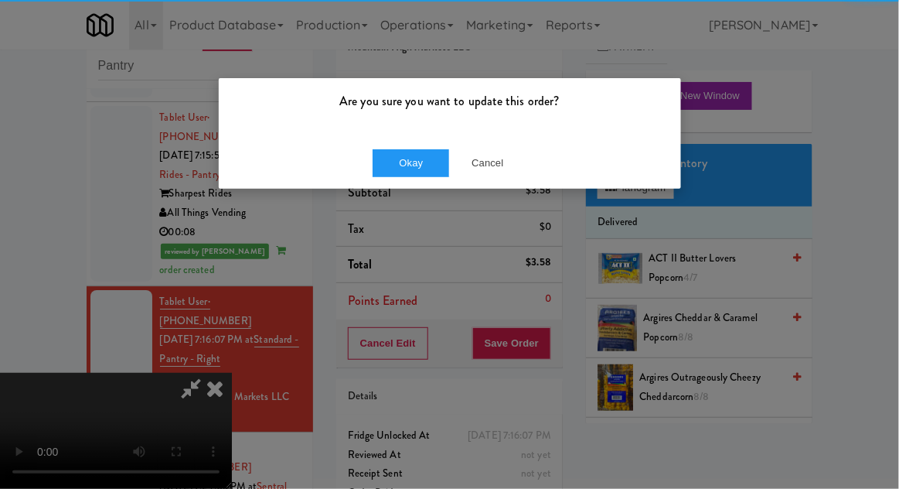
click at [430, 148] on div "Okay Cancel" at bounding box center [450, 163] width 462 height 52
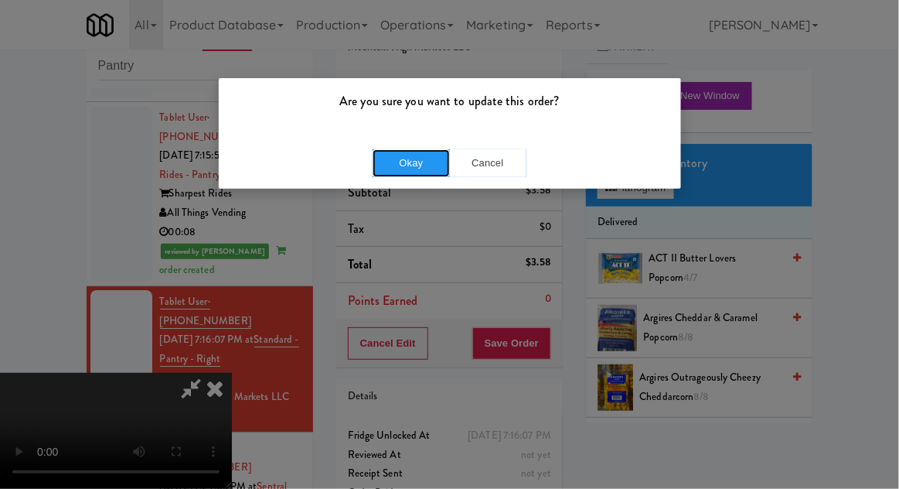
click at [400, 158] on button "Okay" at bounding box center [411, 163] width 77 height 28
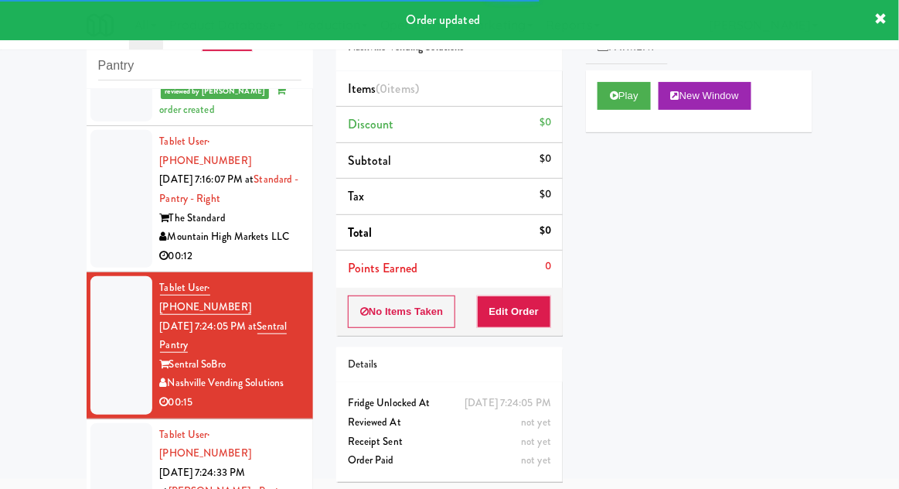
scroll to position [1325, 0]
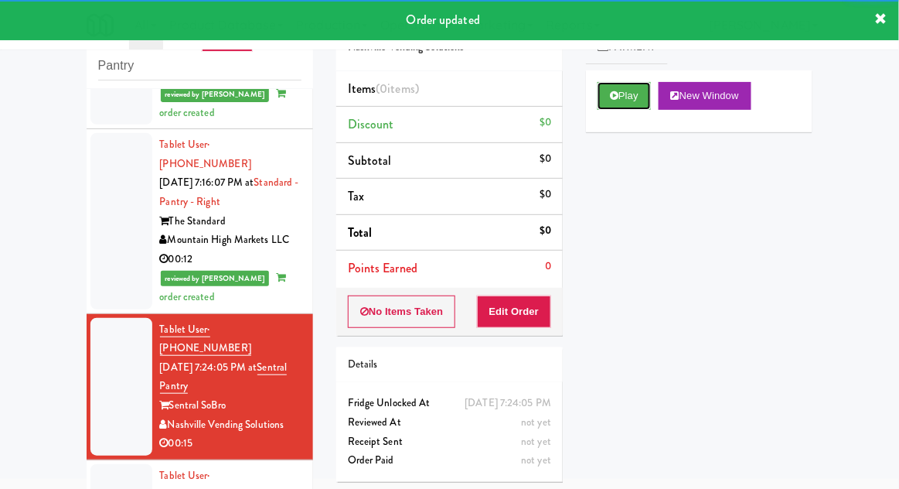
click at [614, 100] on icon at bounding box center [614, 95] width 9 height 10
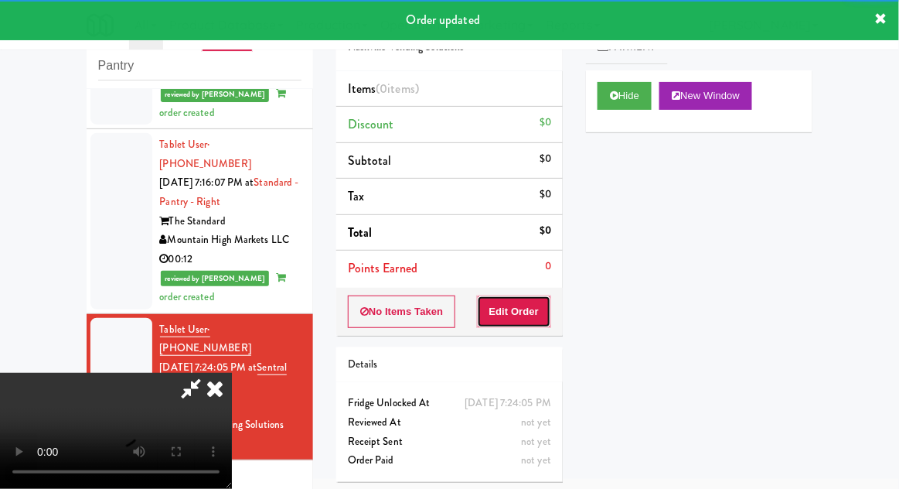
click at [524, 308] on button "Edit Order" at bounding box center [514, 311] width 75 height 32
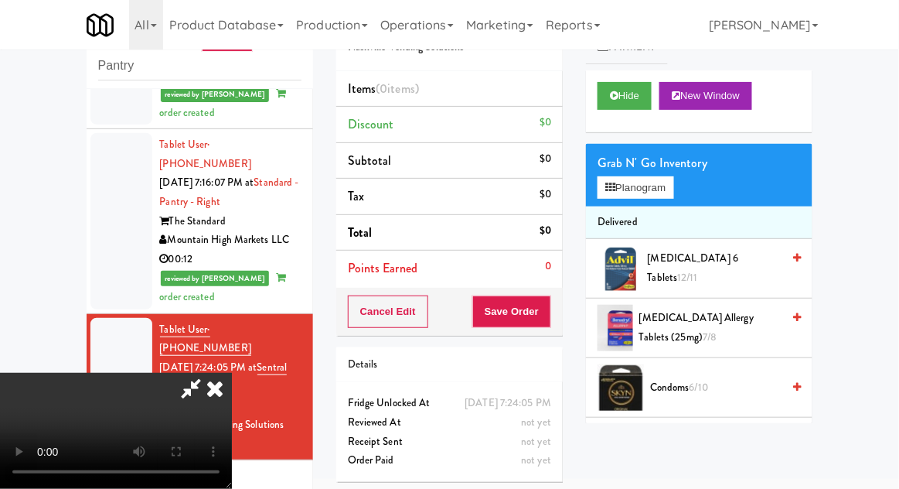
scroll to position [0, 0]
click at [665, 189] on button "Planogram" at bounding box center [636, 187] width 76 height 23
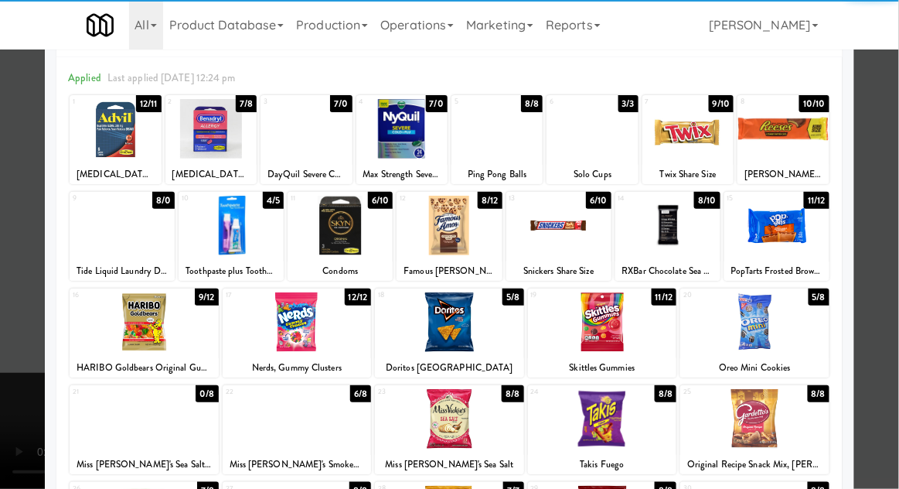
scroll to position [100, 0]
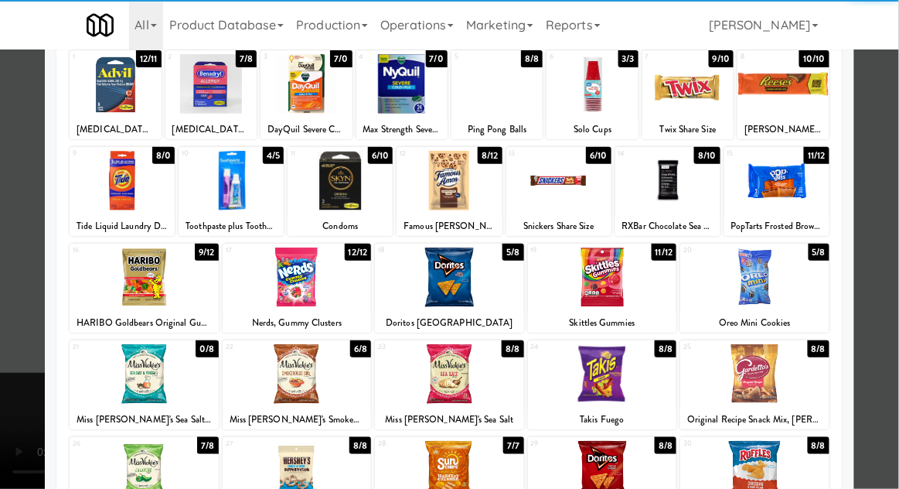
click at [143, 467] on div at bounding box center [144, 471] width 149 height 60
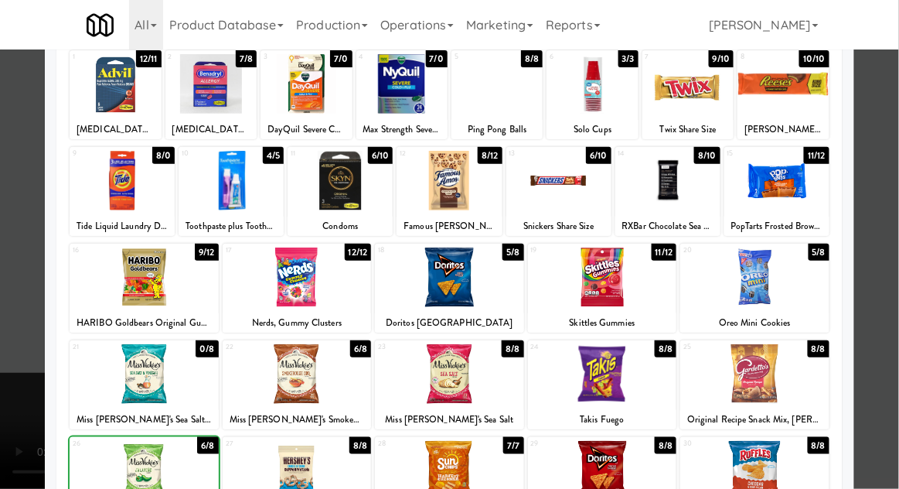
click at [895, 237] on div at bounding box center [449, 244] width 899 height 489
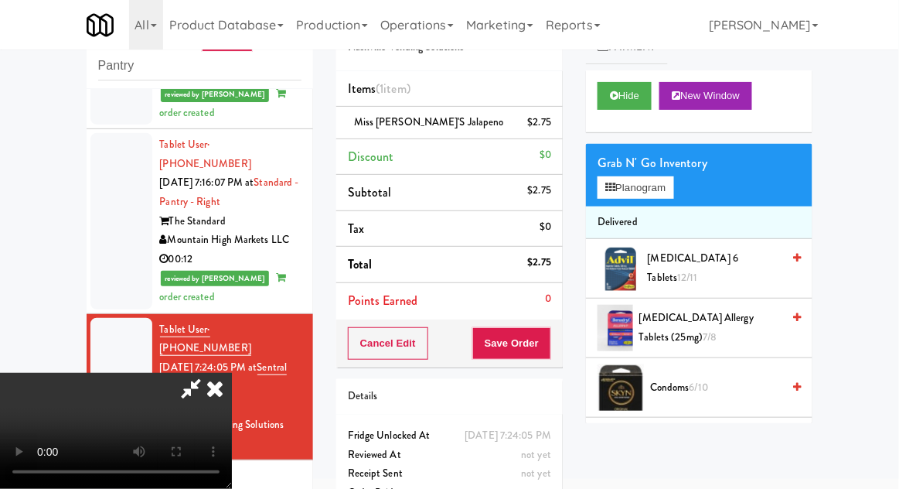
scroll to position [56, 0]
click at [673, 179] on button "Planogram" at bounding box center [636, 187] width 76 height 23
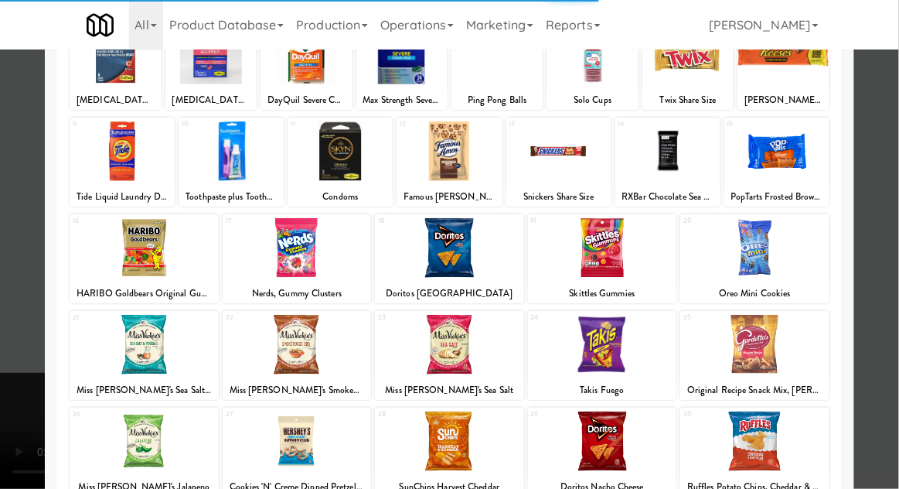
scroll to position [134, 0]
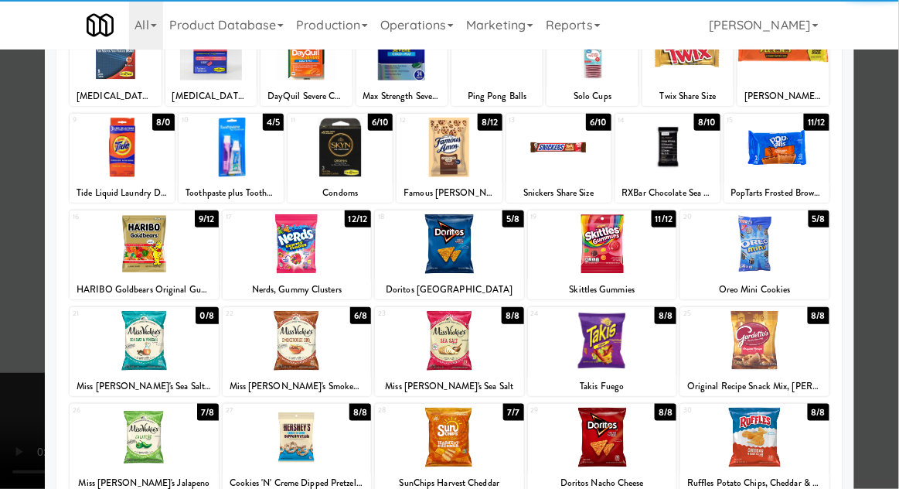
click at [475, 346] on div at bounding box center [449, 341] width 149 height 60
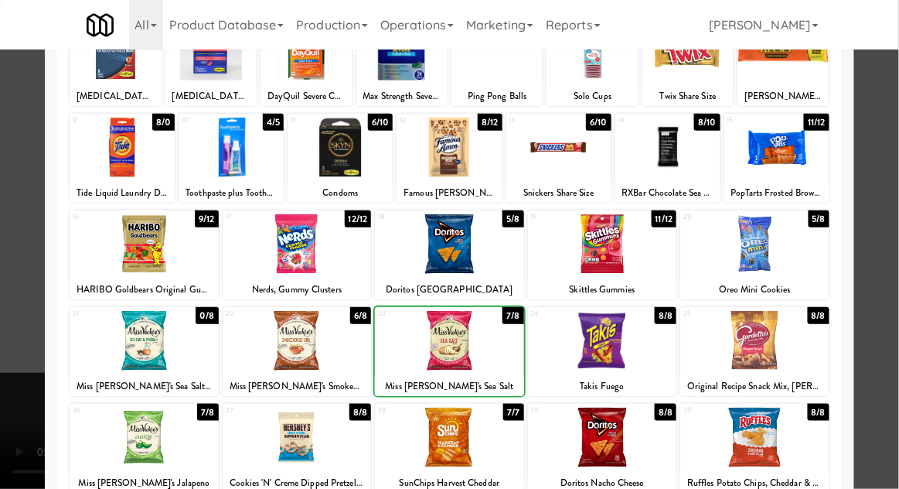
click at [890, 244] on div at bounding box center [449, 244] width 899 height 489
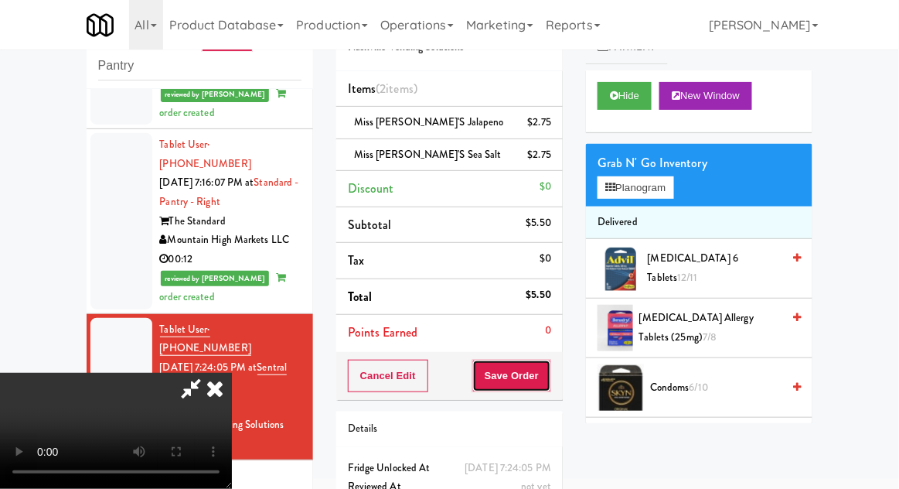
click at [549, 374] on button "Save Order" at bounding box center [511, 375] width 79 height 32
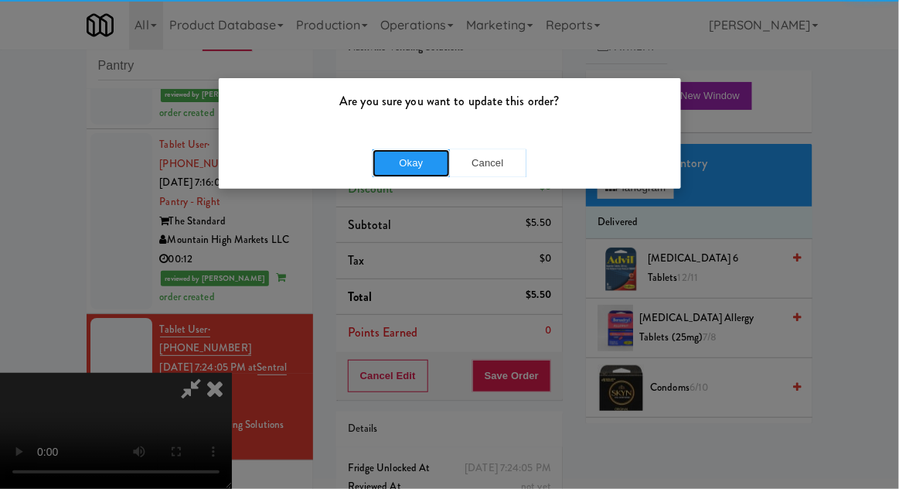
click at [410, 172] on button "Okay" at bounding box center [411, 163] width 77 height 28
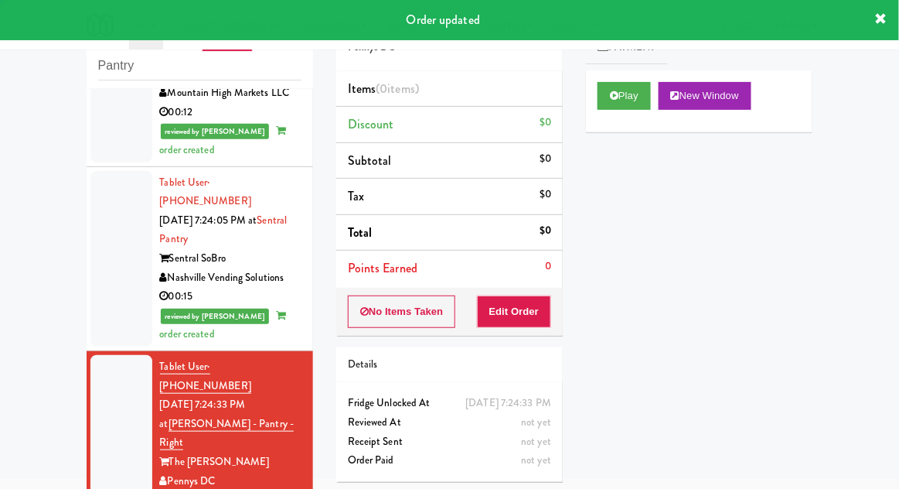
scroll to position [1657, 0]
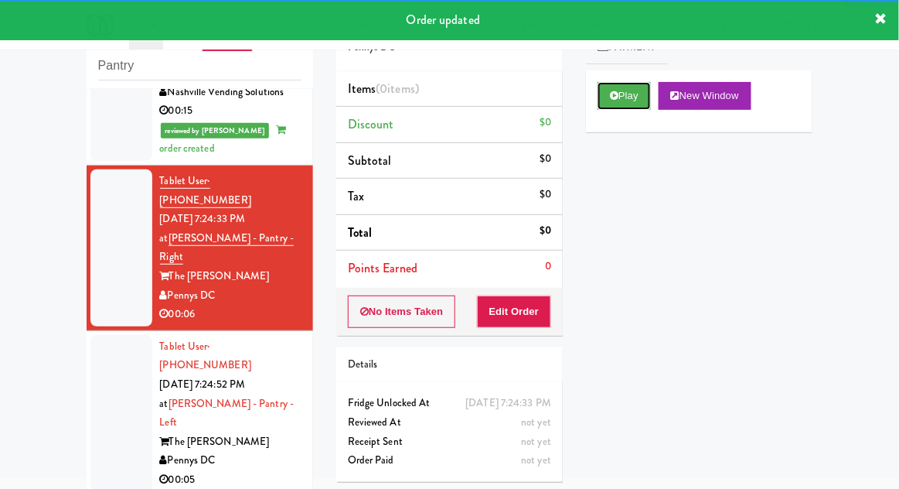
click at [601, 101] on button "Play" at bounding box center [624, 96] width 53 height 28
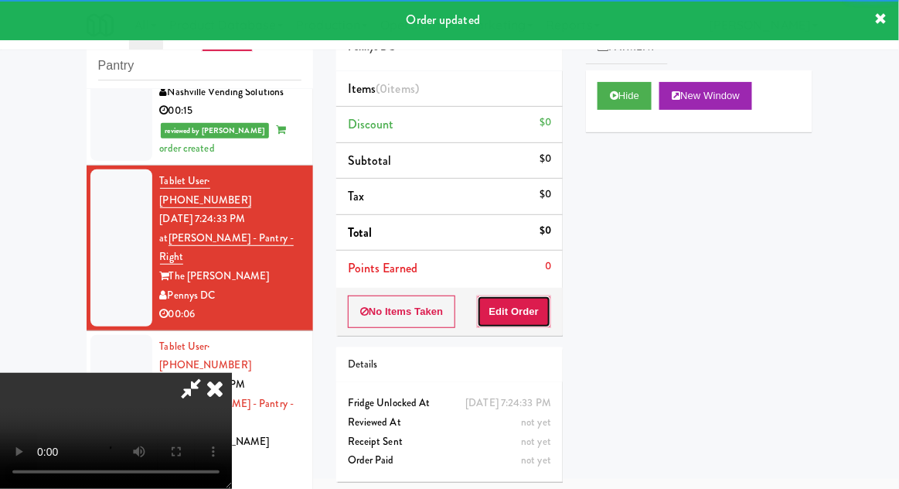
click at [526, 312] on button "Edit Order" at bounding box center [514, 311] width 75 height 32
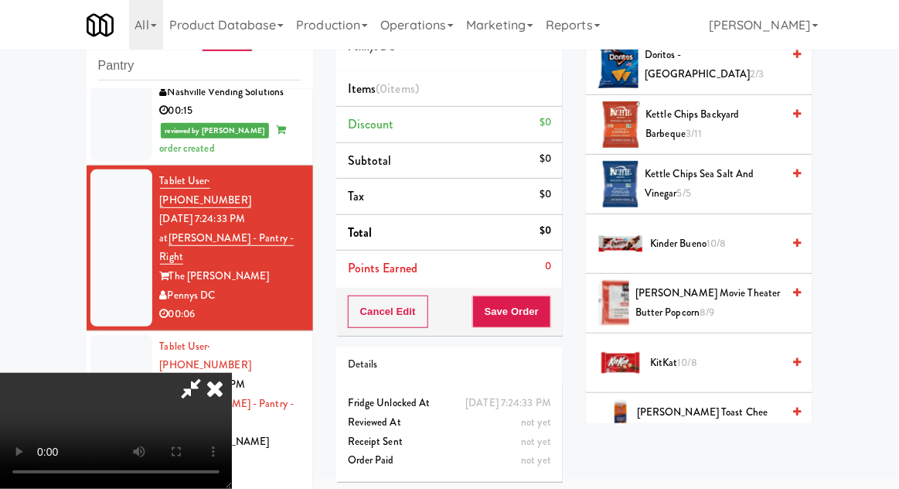
scroll to position [505, 0]
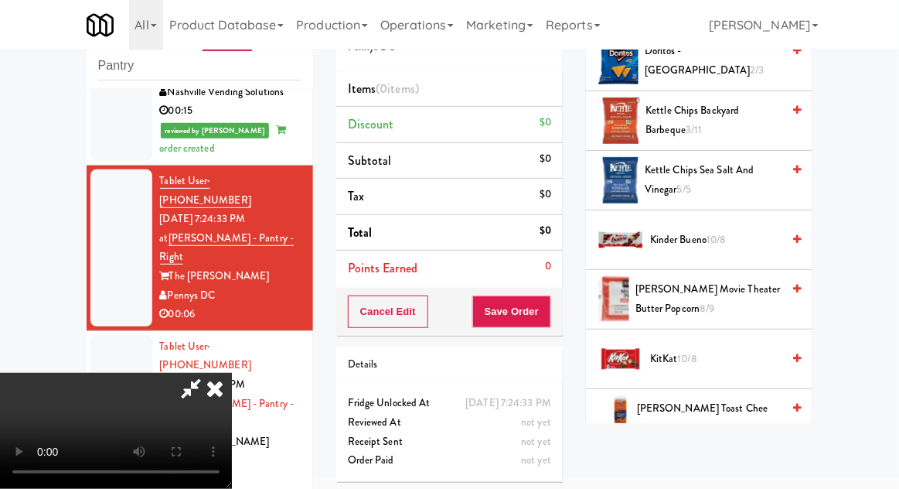
click at [729, 286] on span "[PERSON_NAME] Movie Theater Butter Popcorn 8/9" at bounding box center [708, 299] width 146 height 38
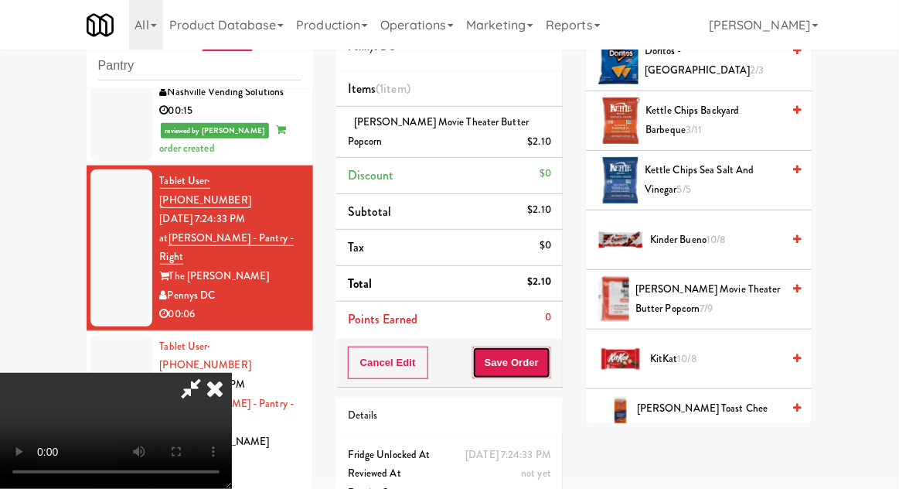
click at [543, 366] on button "Save Order" at bounding box center [511, 362] width 79 height 32
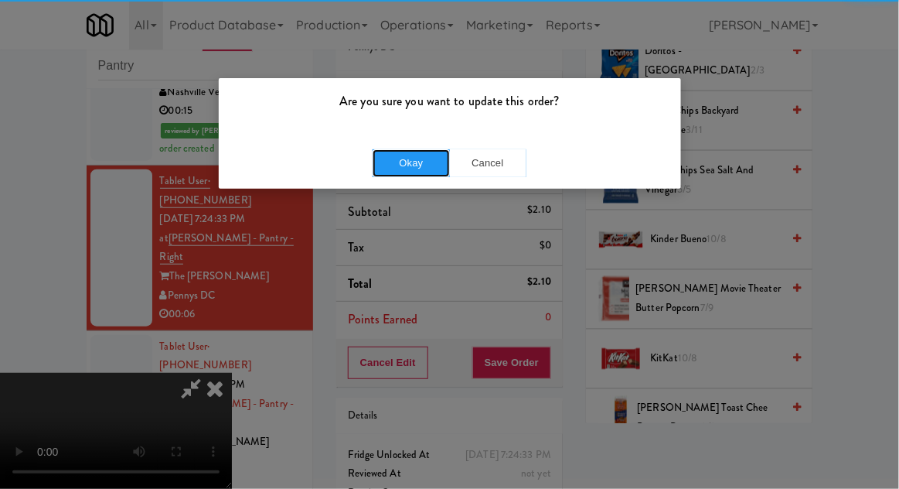
click at [417, 160] on button "Okay" at bounding box center [411, 163] width 77 height 28
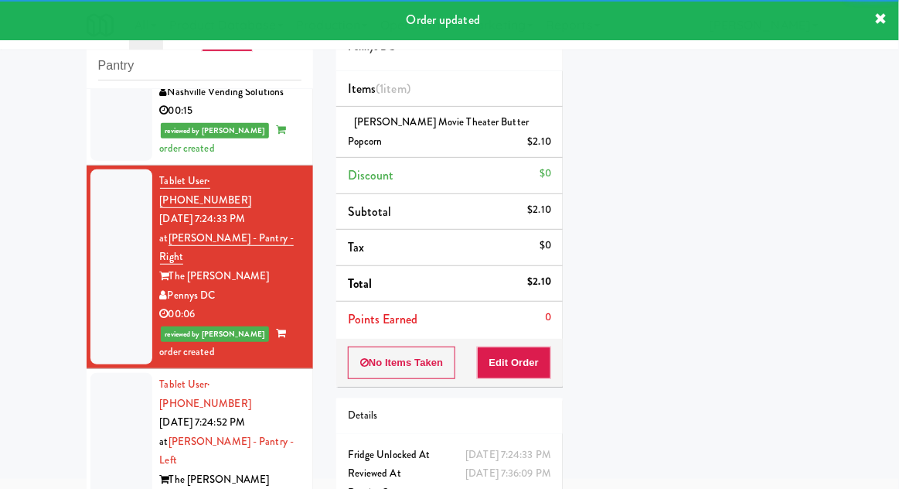
scroll to position [1695, 0]
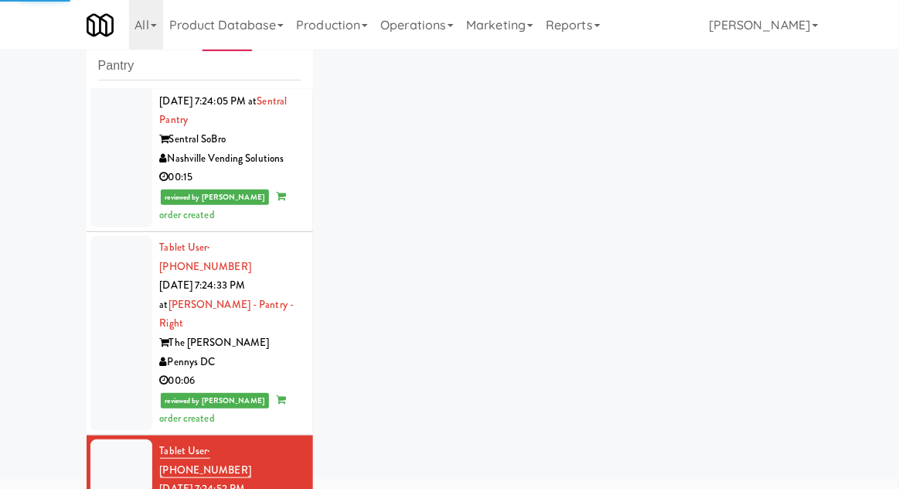
scroll to position [1695, 0]
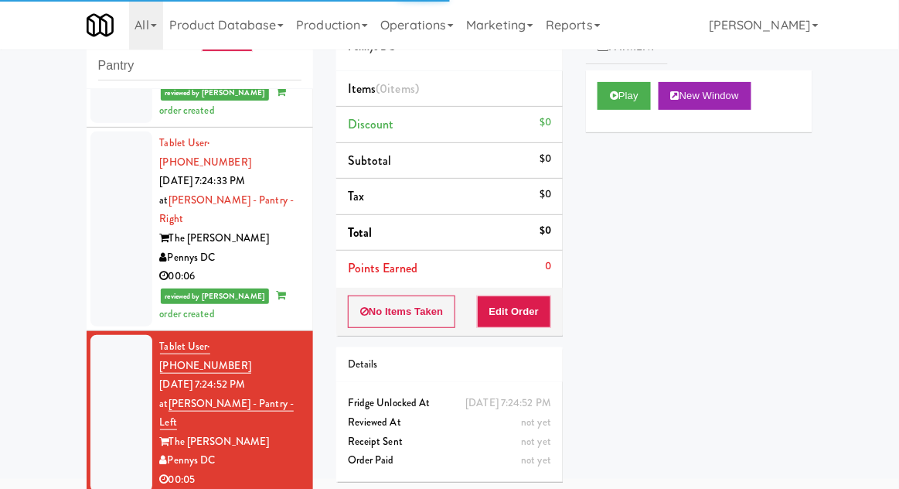
click at [612, 96] on icon at bounding box center [614, 95] width 9 height 10
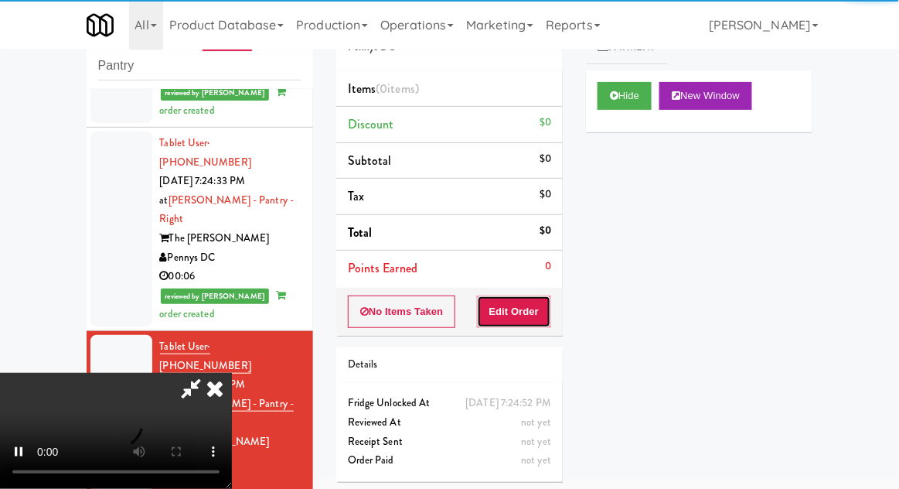
click at [506, 295] on button "Edit Order" at bounding box center [514, 311] width 75 height 32
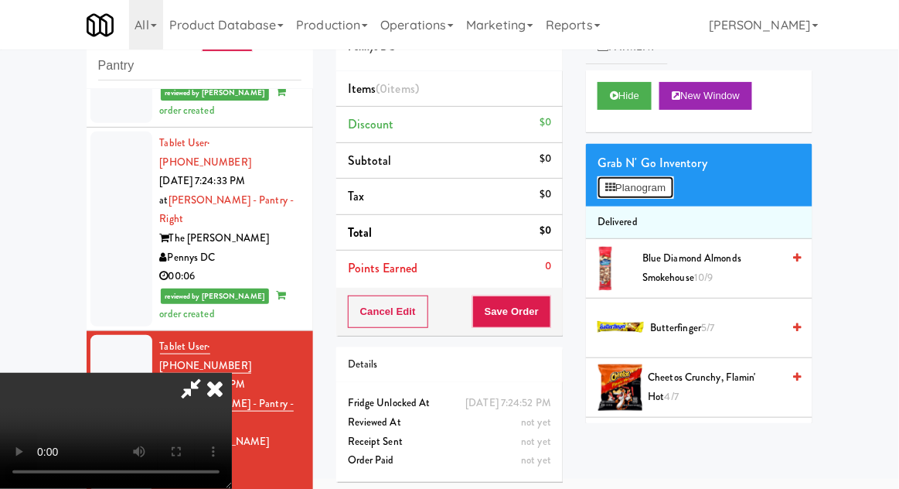
click at [673, 182] on button "Planogram" at bounding box center [636, 187] width 76 height 23
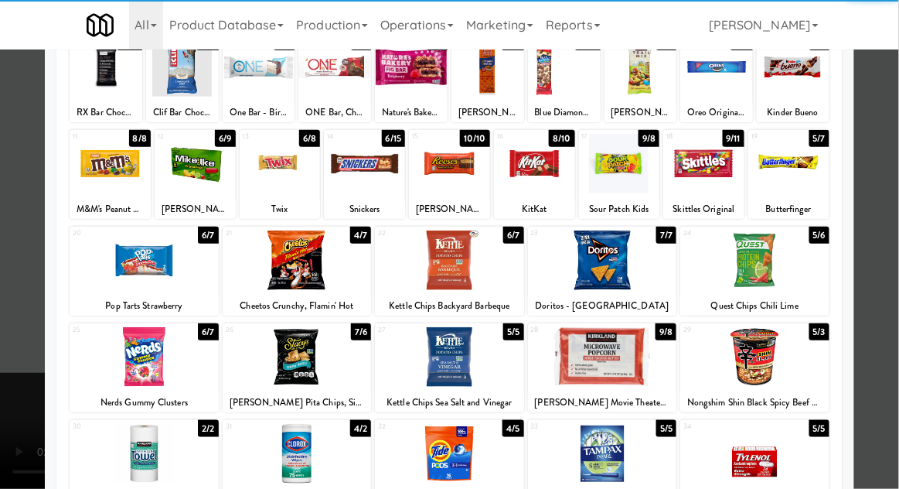
scroll to position [119, 0]
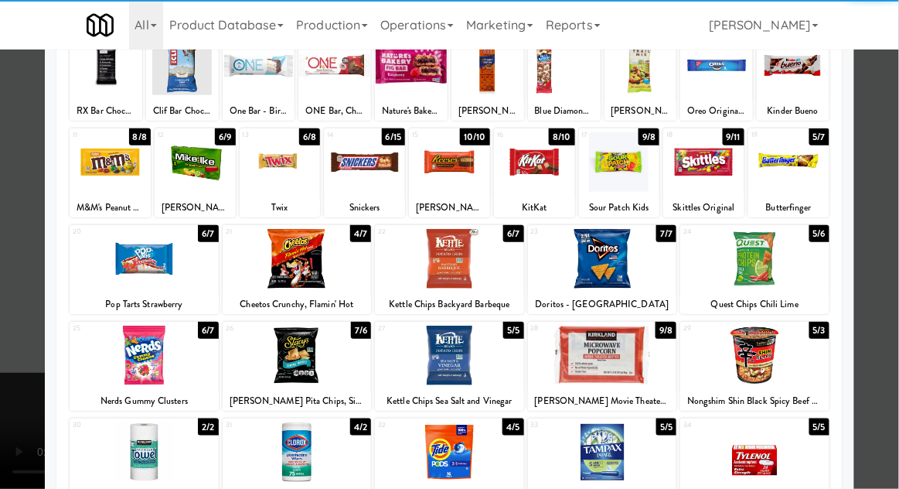
click at [141, 461] on div at bounding box center [144, 452] width 149 height 60
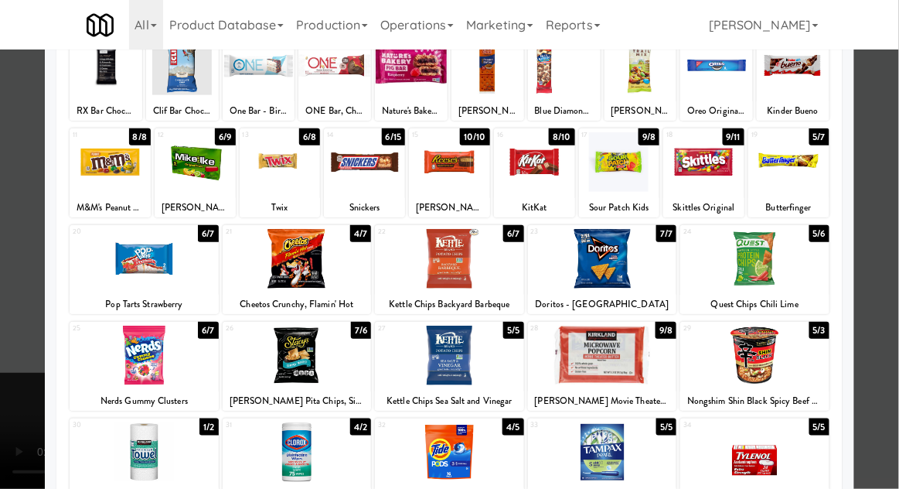
click at [891, 238] on div at bounding box center [449, 244] width 899 height 489
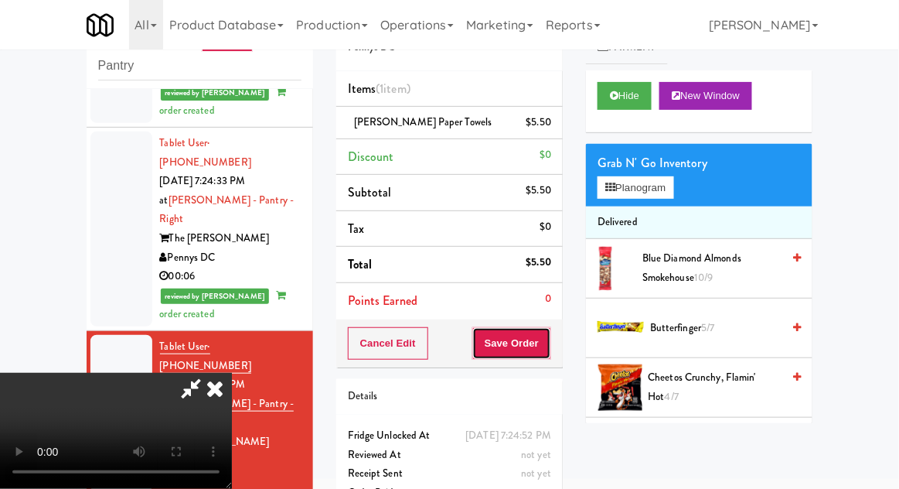
click at [550, 345] on button "Save Order" at bounding box center [511, 343] width 79 height 32
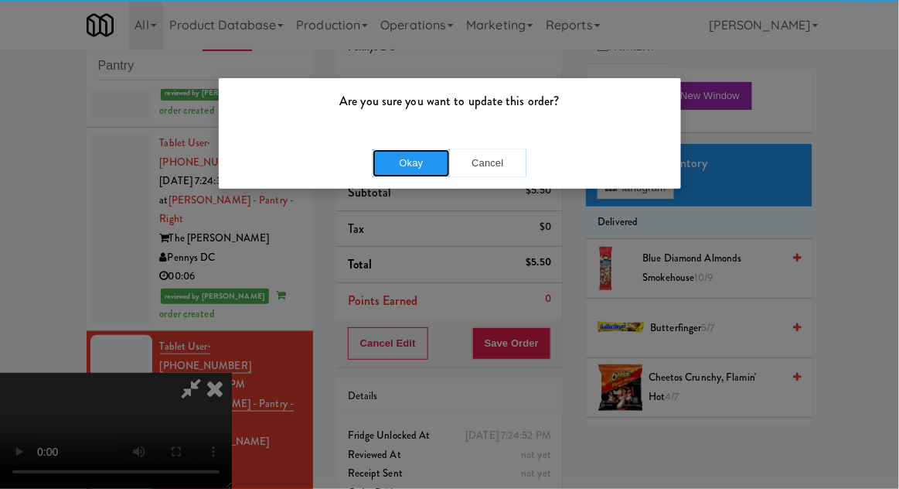
click at [411, 172] on button "Okay" at bounding box center [411, 163] width 77 height 28
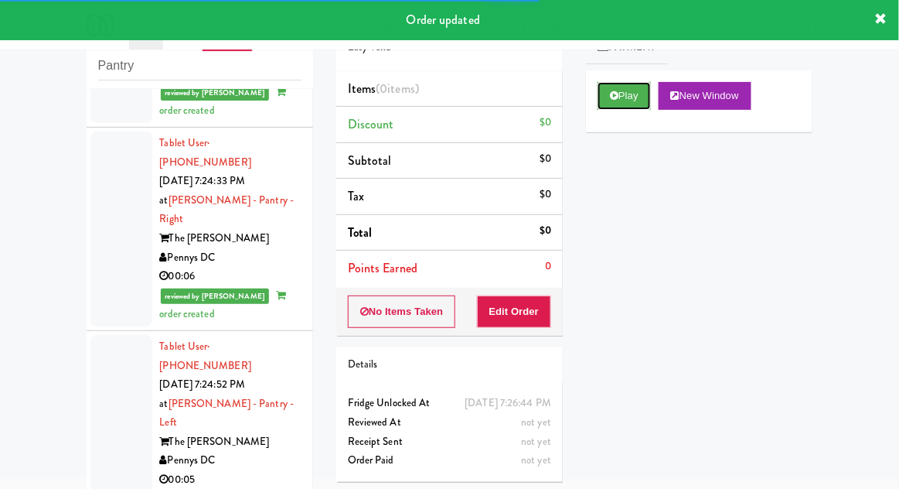
click at [611, 107] on button "Play" at bounding box center [624, 96] width 53 height 28
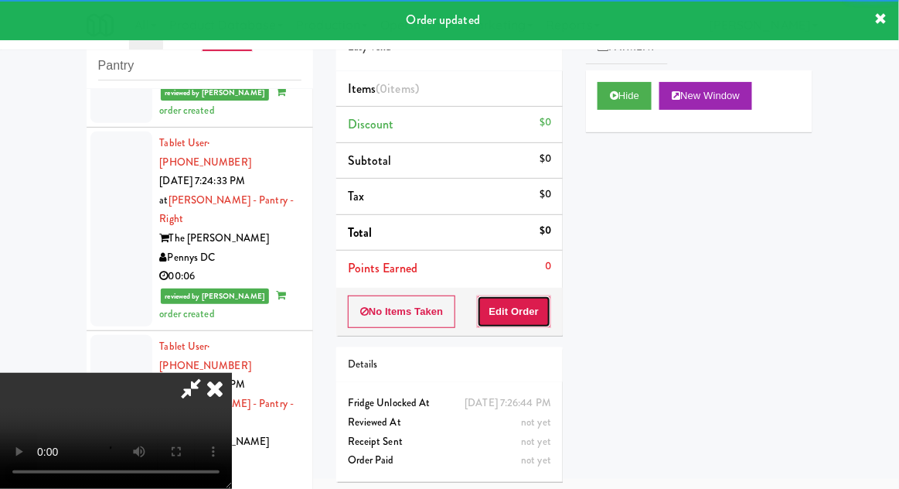
click at [540, 305] on button "Edit Order" at bounding box center [514, 311] width 75 height 32
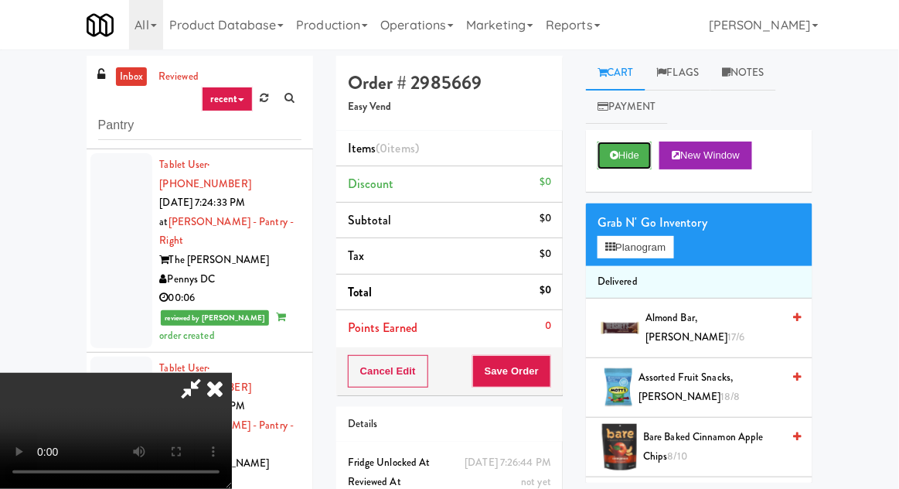
click at [645, 168] on button "Hide" at bounding box center [625, 155] width 54 height 28
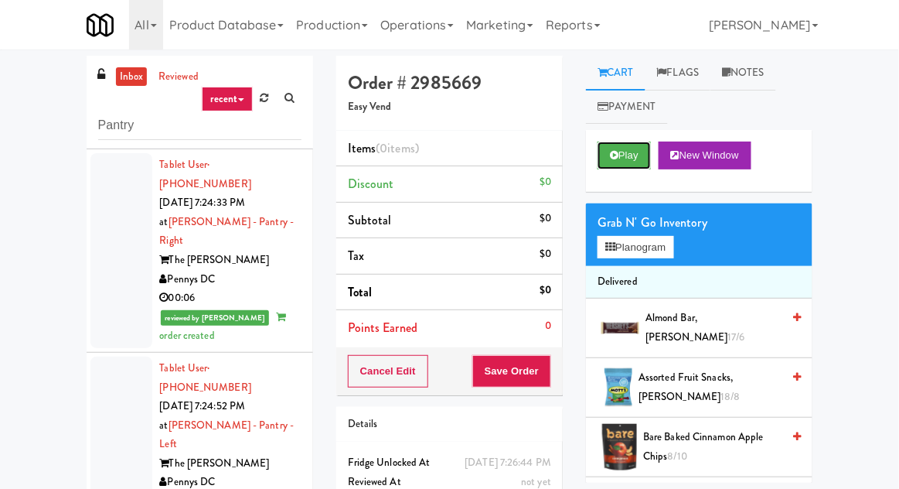
click at [649, 156] on button "Play" at bounding box center [624, 155] width 53 height 28
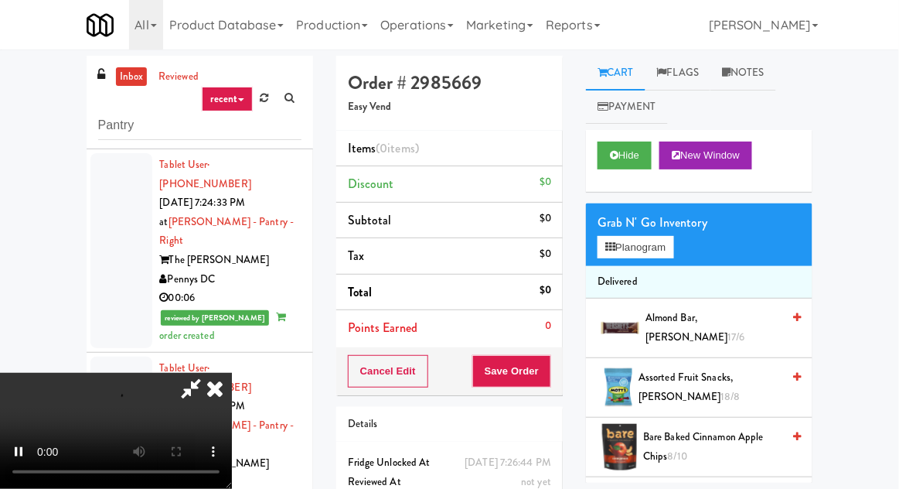
click at [657, 267] on li "Delivered" at bounding box center [699, 282] width 226 height 32
click at [659, 238] on button "Planogram" at bounding box center [636, 247] width 76 height 23
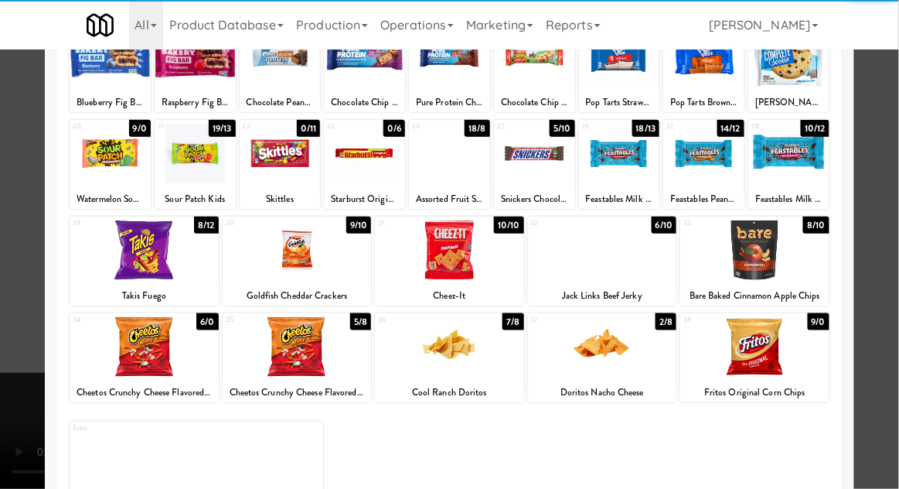
scroll to position [226, 0]
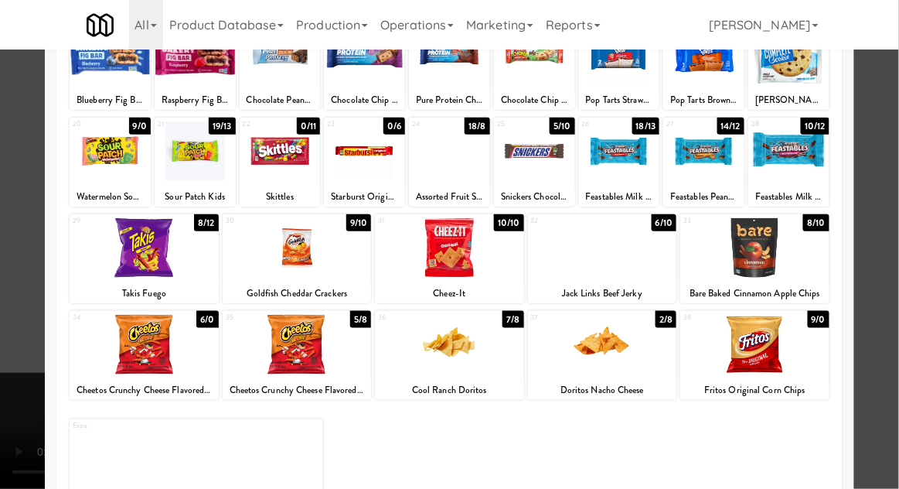
click at [458, 352] on div at bounding box center [449, 345] width 149 height 60
click at [894, 170] on div at bounding box center [449, 244] width 899 height 489
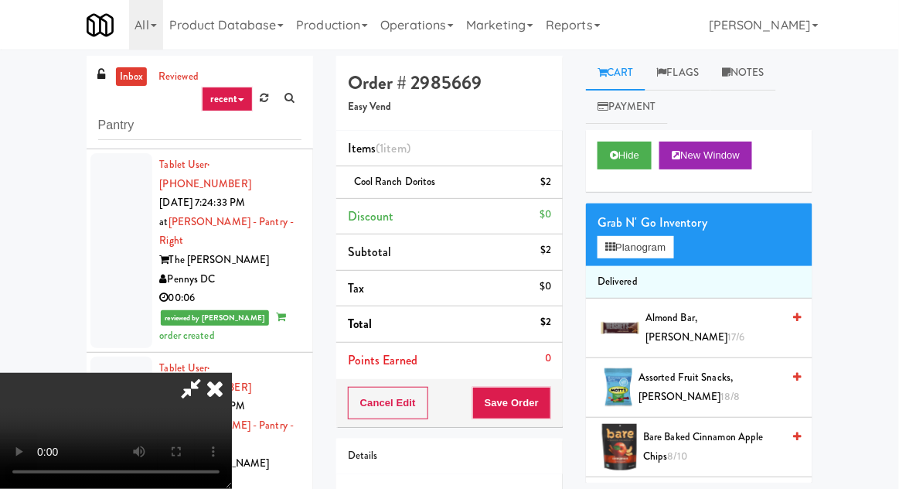
scroll to position [56, 0]
click at [649, 239] on button "Planogram" at bounding box center [636, 247] width 76 height 23
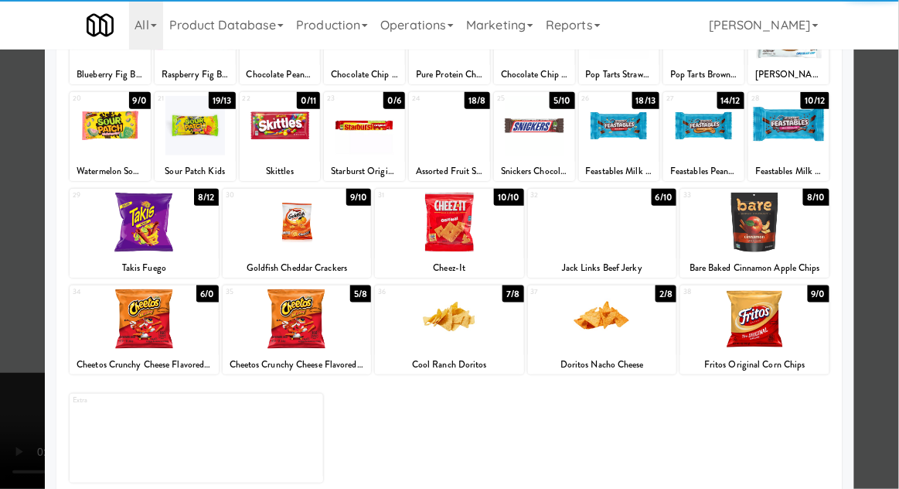
scroll to position [270, 0]
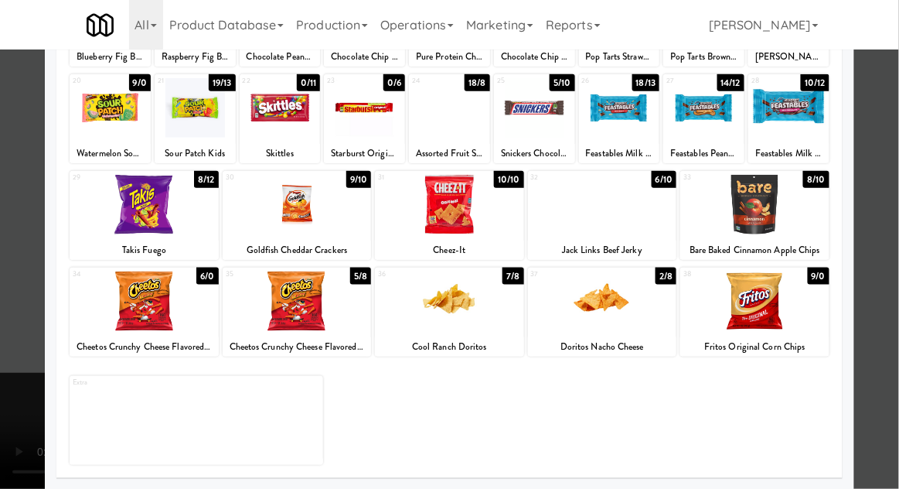
click at [897, 152] on div at bounding box center [449, 244] width 899 height 489
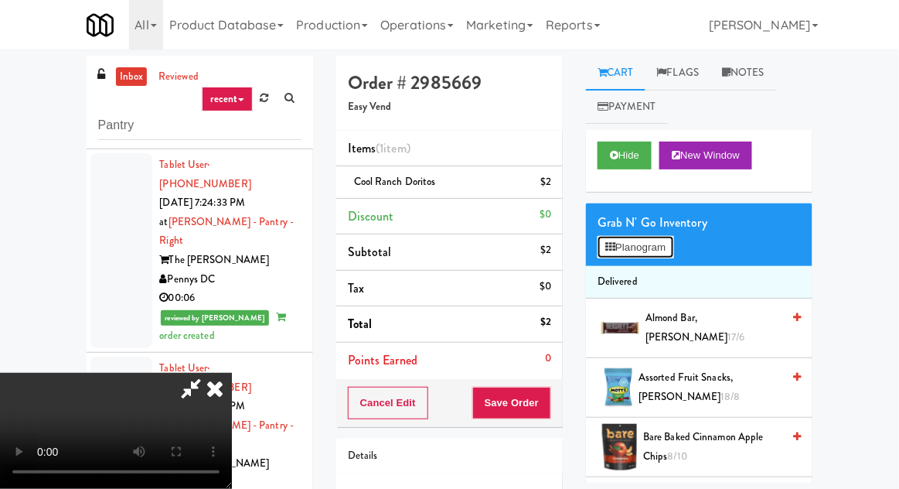
click at [659, 248] on button "Planogram" at bounding box center [636, 247] width 76 height 23
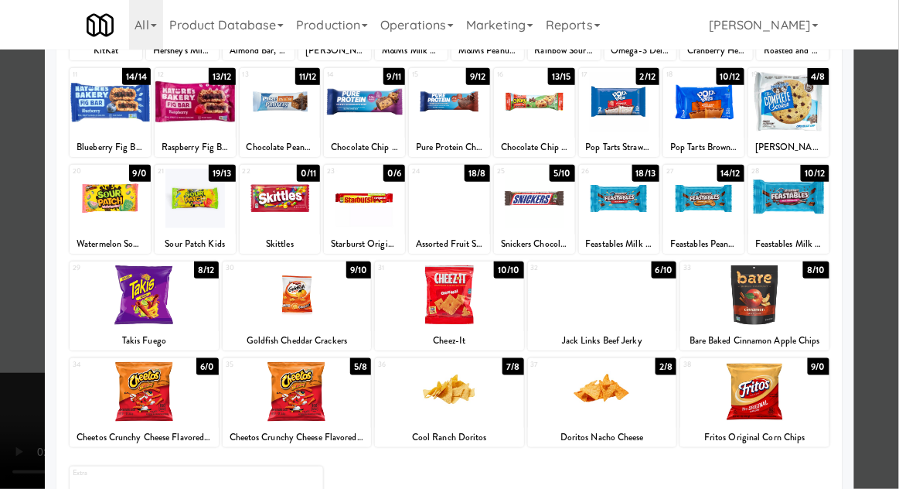
scroll to position [179, 0]
click at [274, 402] on div at bounding box center [297, 392] width 149 height 60
click at [897, 213] on div at bounding box center [449, 244] width 899 height 489
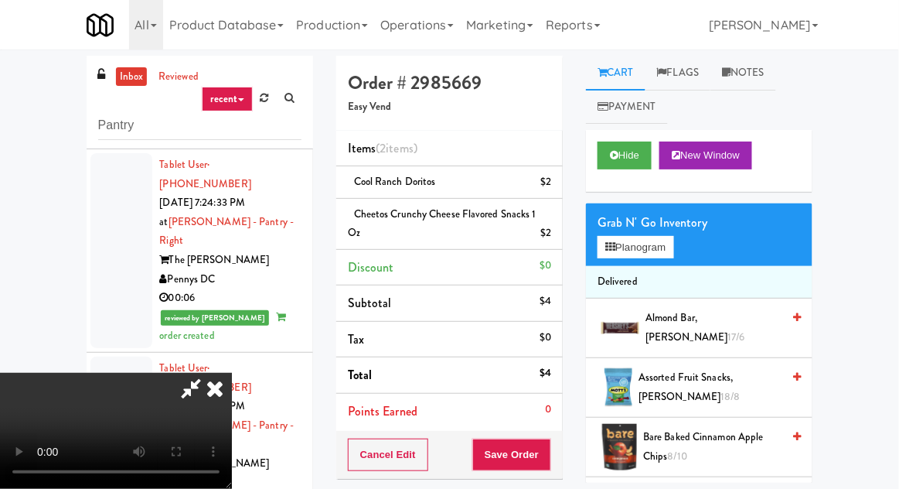
click at [551, 183] on li "Cool Ranch Doritos $2" at bounding box center [449, 182] width 226 height 32
click at [548, 179] on link at bounding box center [550, 188] width 14 height 19
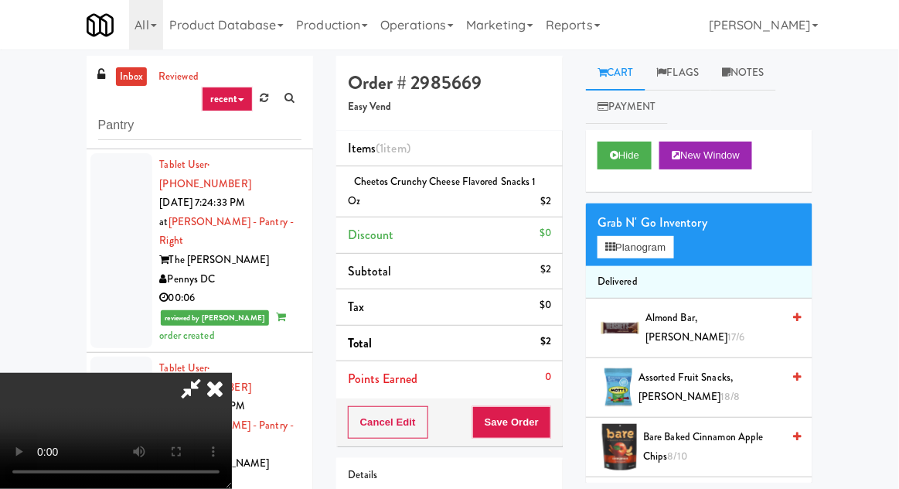
click at [232, 373] on icon at bounding box center [215, 388] width 34 height 31
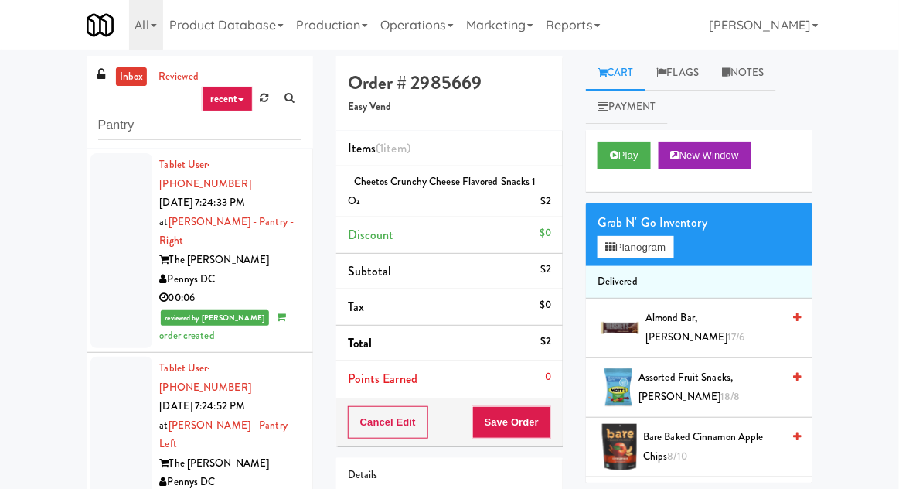
click at [498, 193] on div "Cheetos Crunchy Cheese Flavored Snacks 1 Oz $2" at bounding box center [449, 191] width 203 height 38
click at [543, 199] on link at bounding box center [550, 207] width 14 height 19
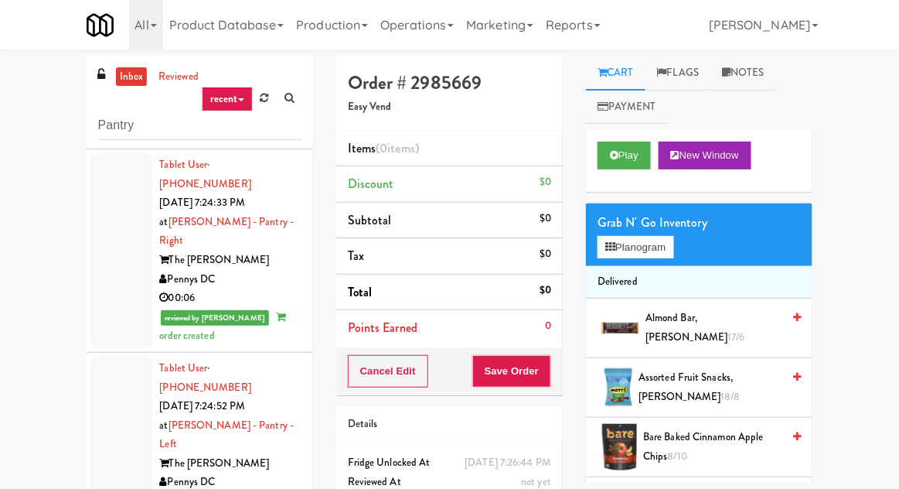
click at [730, 72] on icon at bounding box center [726, 72] width 9 height 10
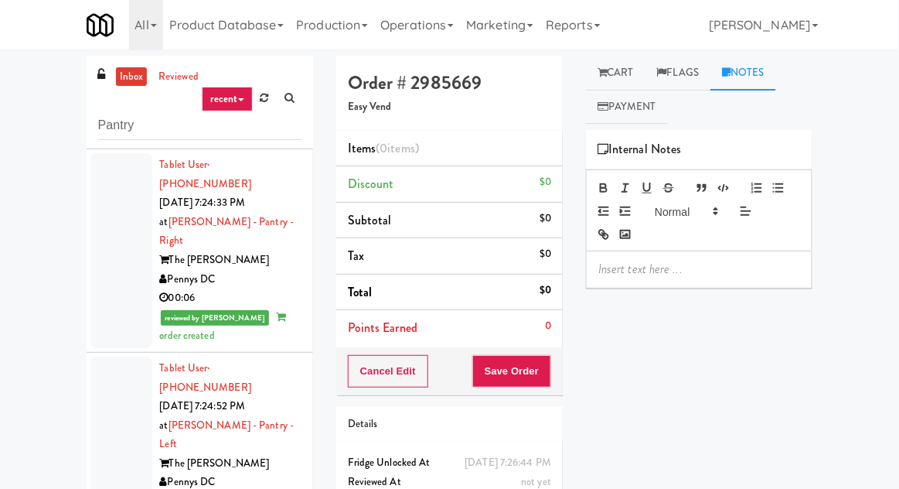
click at [632, 276] on p at bounding box center [699, 269] width 202 height 17
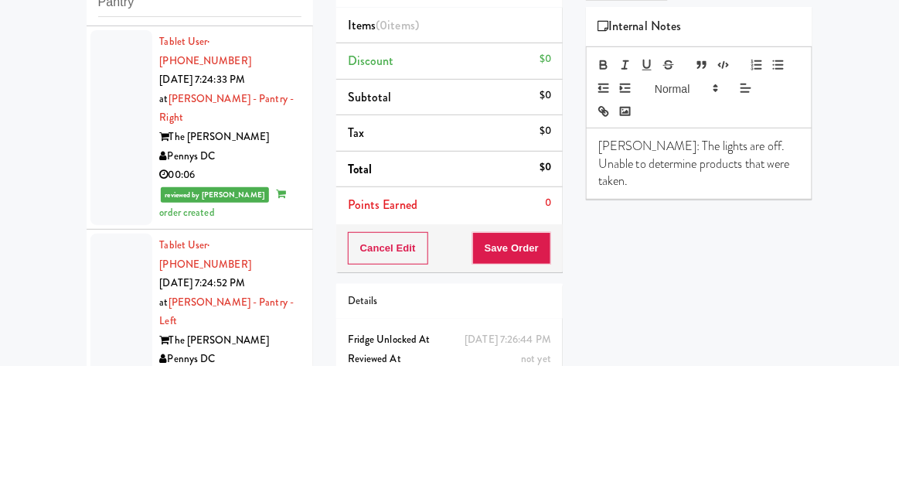
click at [869, 281] on div "inbox reviewed recent all unclear take inventory issue suspicious failed recent…" at bounding box center [449, 340] width 899 height 568
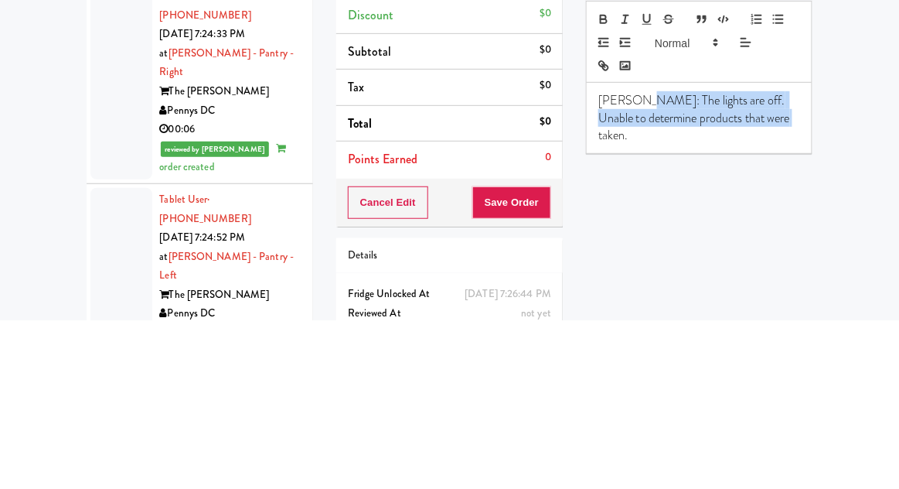
copy p "The lights are off. Unable to determine products that were taken."
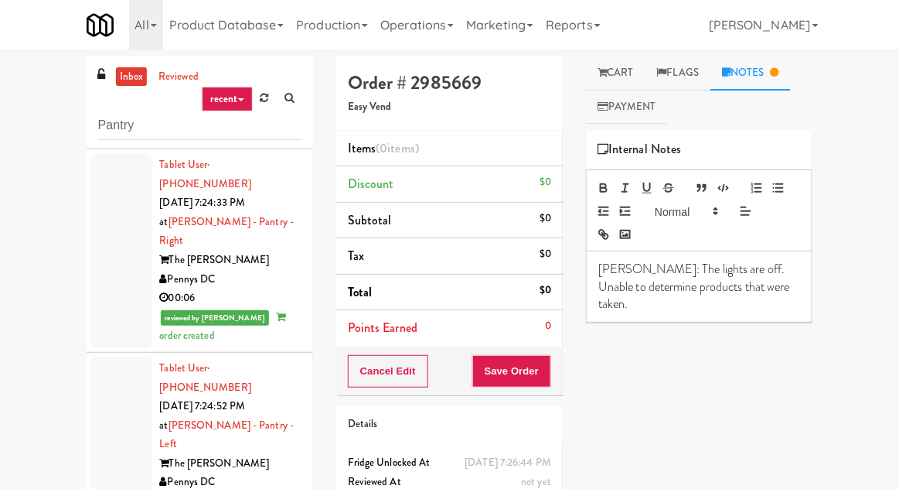
click at [614, 77] on link "Cart" at bounding box center [616, 73] width 60 height 35
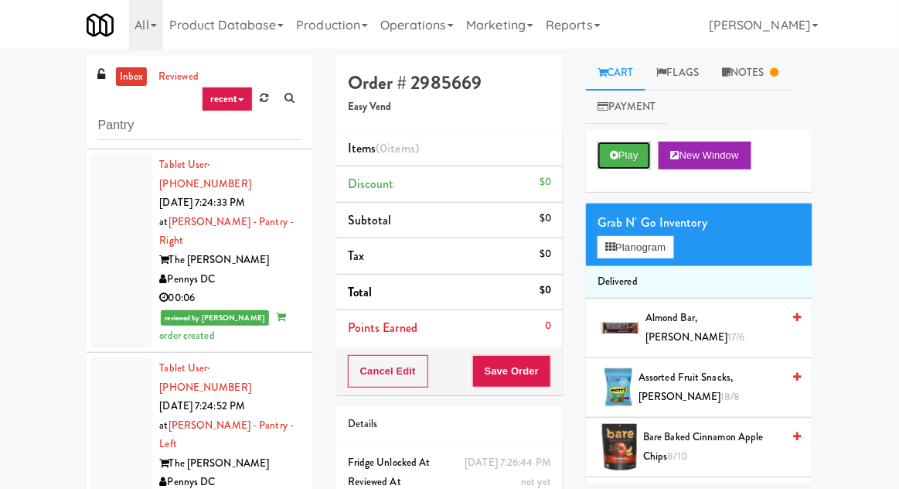
click at [610, 161] on button "Play" at bounding box center [624, 155] width 53 height 28
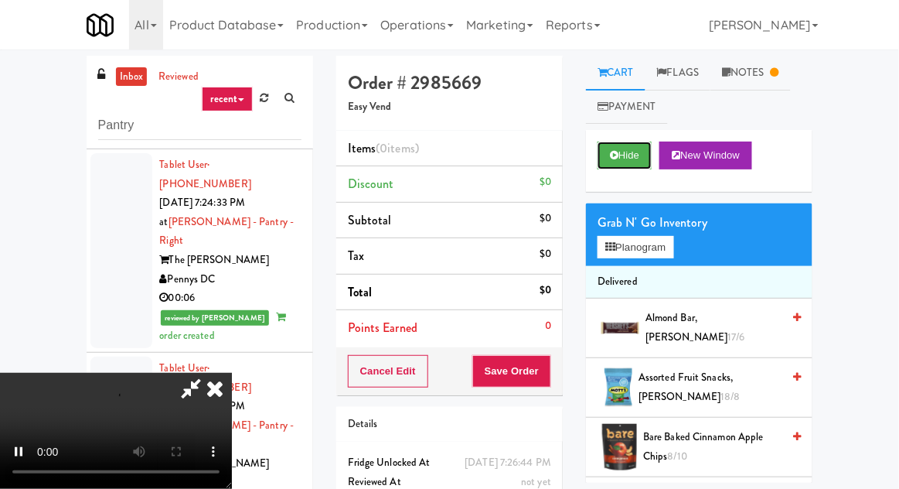
scroll to position [56, 0]
click at [779, 69] on icon at bounding box center [775, 72] width 9 height 10
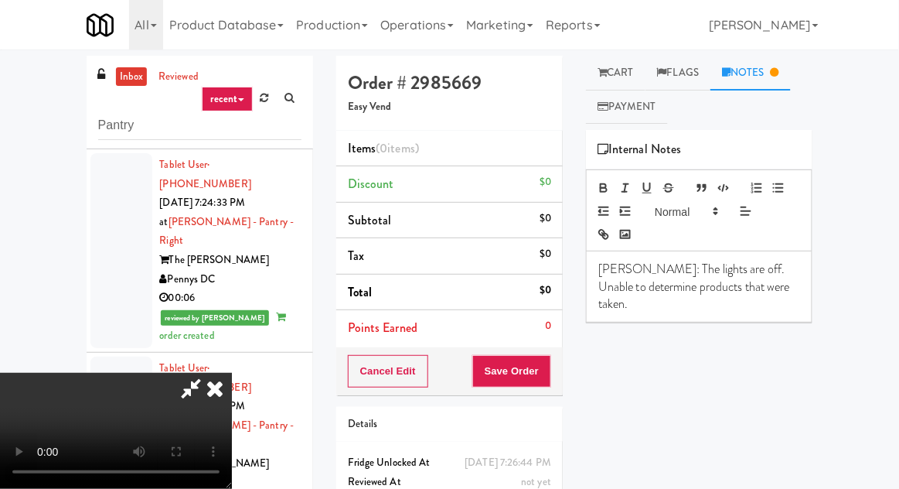
click at [644, 270] on p "[PERSON_NAME]: The lights are off. Unable to determine products that were taken." at bounding box center [699, 287] width 202 height 52
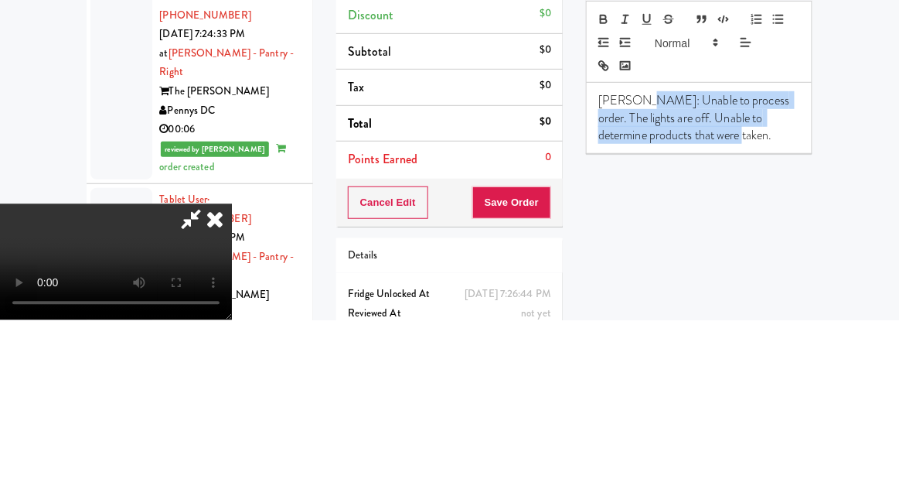
copy p "Unable to process order. The lights are off. Unable to determine products that …"
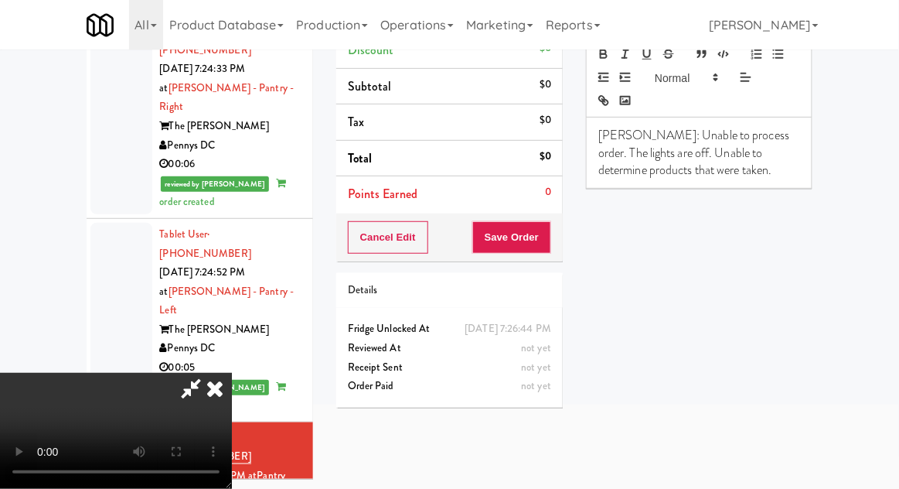
scroll to position [0, 0]
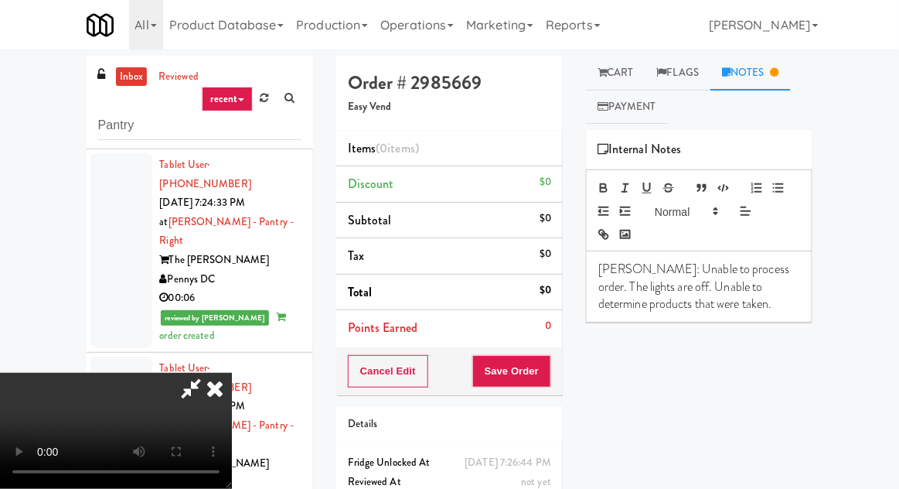
click at [602, 77] on icon at bounding box center [602, 72] width 9 height 10
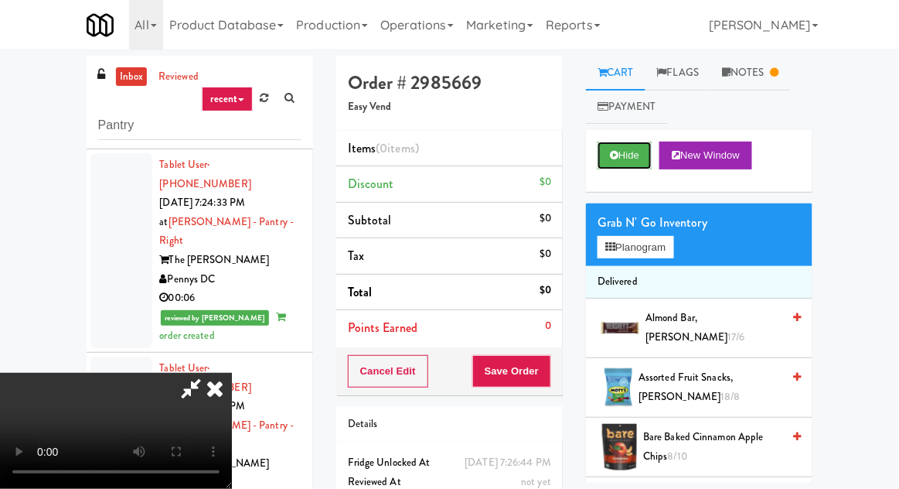
click at [616, 158] on icon at bounding box center [614, 155] width 9 height 10
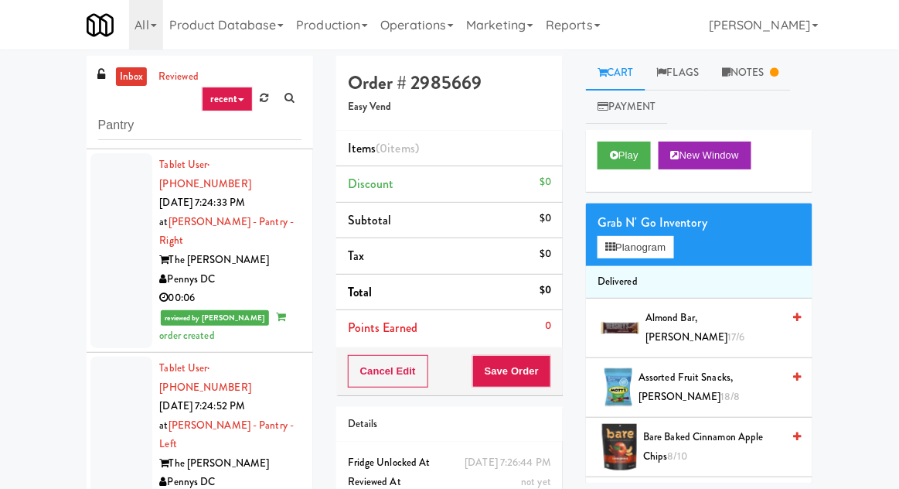
copy div "Easy Vend"
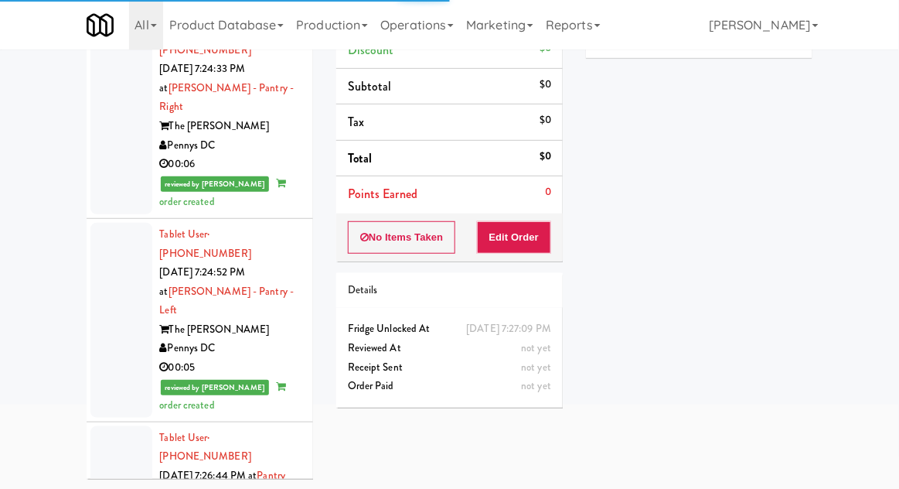
click at [107, 426] on div at bounding box center [121, 495] width 62 height 138
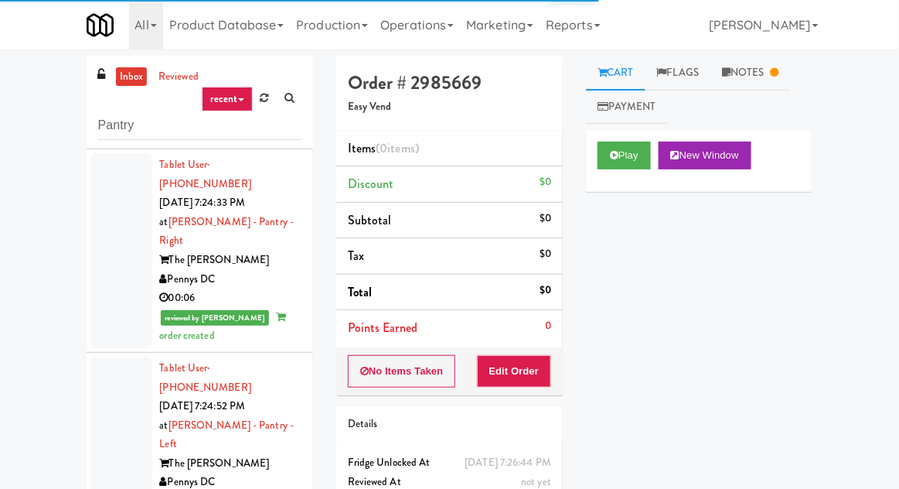
click at [743, 82] on link "Notes" at bounding box center [750, 73] width 80 height 35
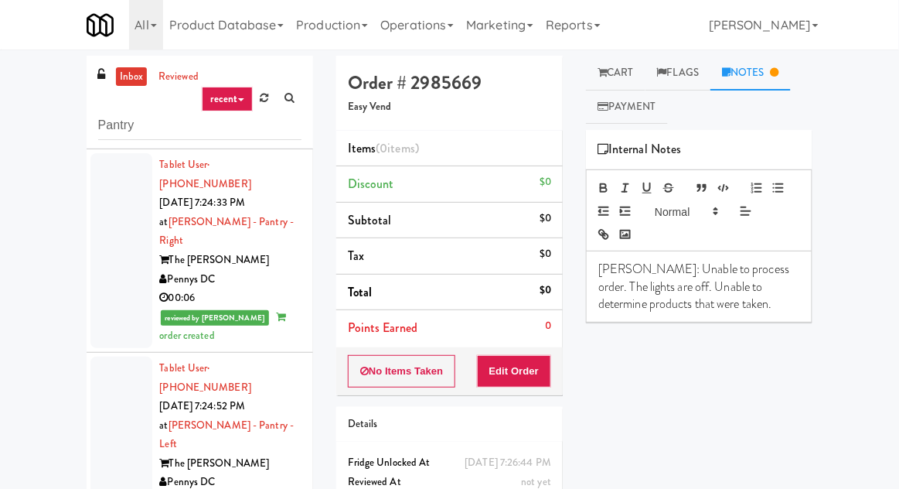
click at [623, 74] on link "Cart" at bounding box center [616, 73] width 60 height 35
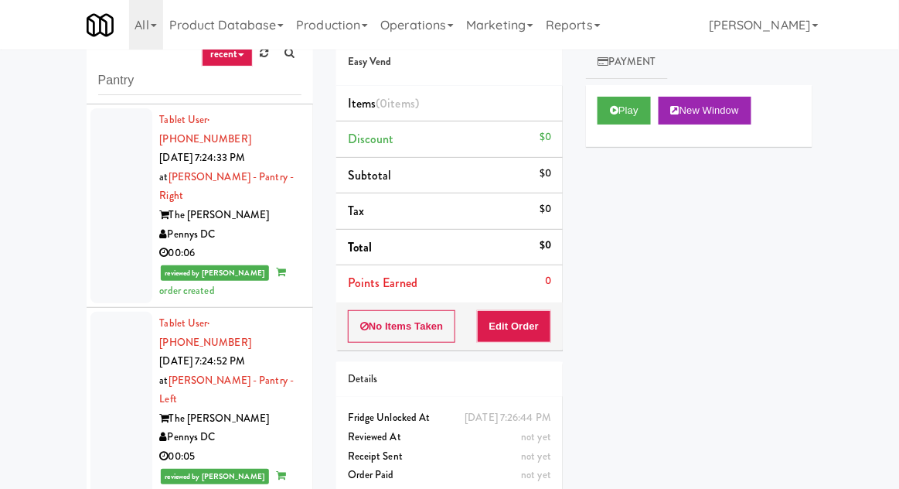
scroll to position [60, 0]
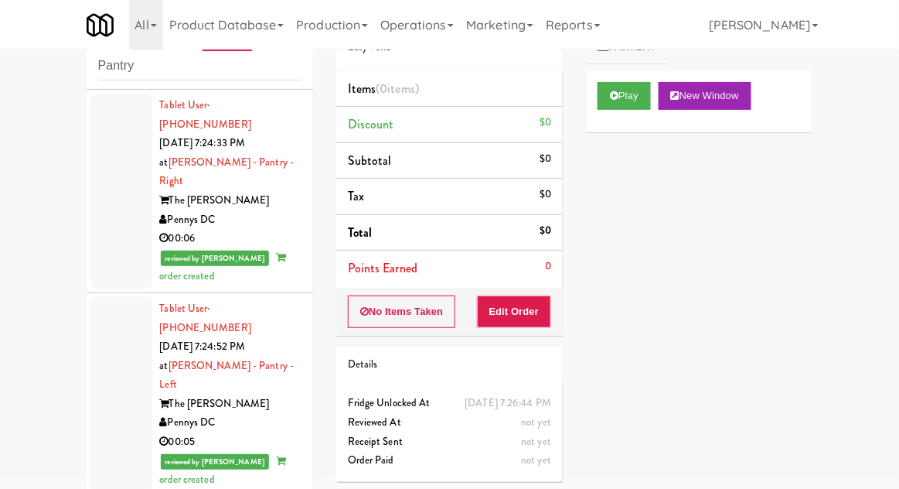
click at [598, 96] on button "Play" at bounding box center [624, 96] width 53 height 28
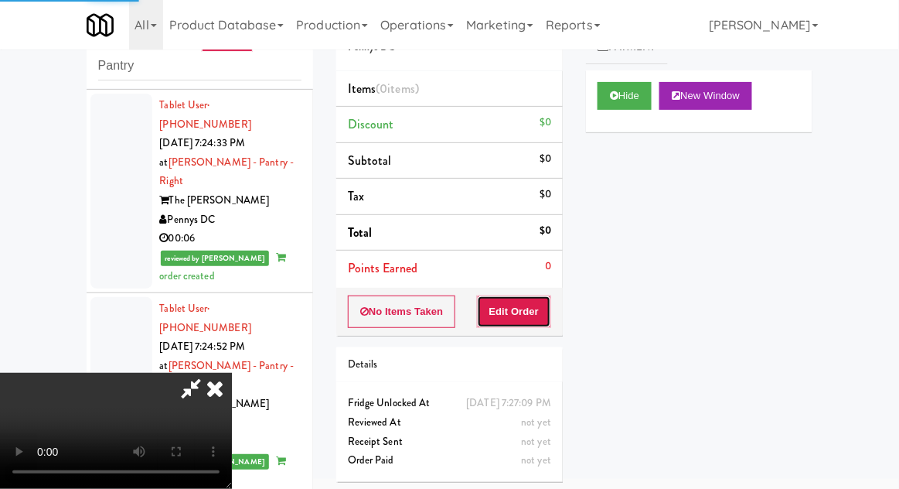
click at [523, 308] on button "Edit Order" at bounding box center [514, 311] width 75 height 32
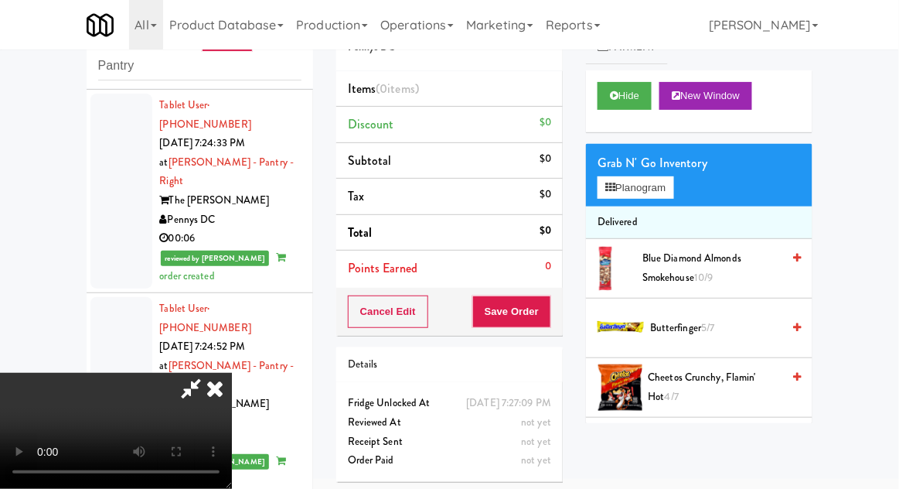
click at [708, 320] on span "5/7" at bounding box center [707, 327] width 13 height 15
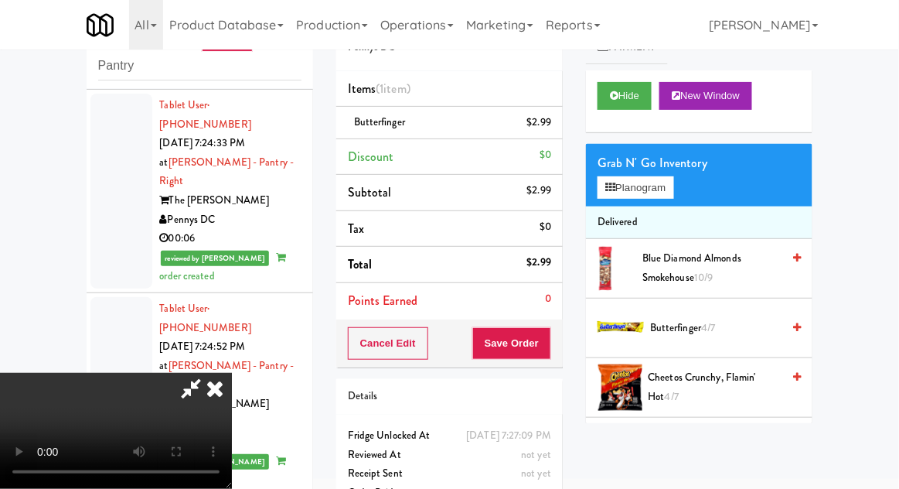
click at [397, 124] on span "Butterfinger" at bounding box center [379, 121] width 51 height 15
click at [550, 131] on icon at bounding box center [553, 128] width 8 height 10
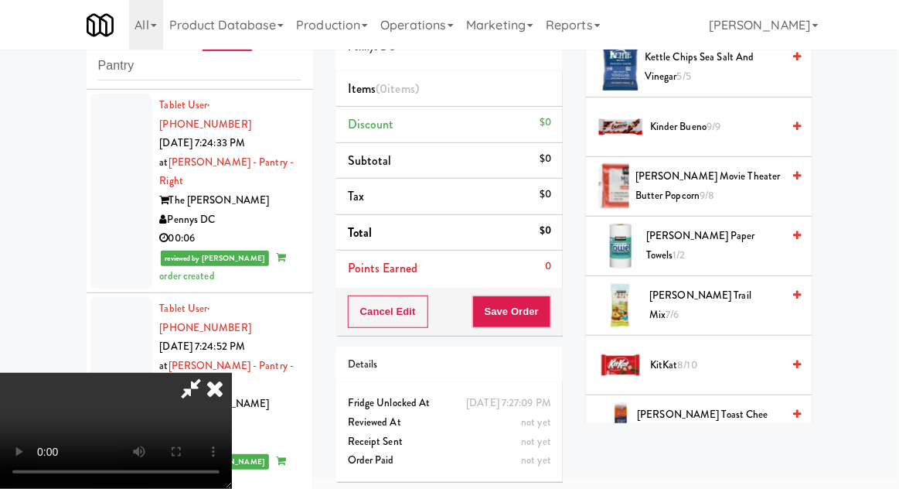
scroll to position [614, 0]
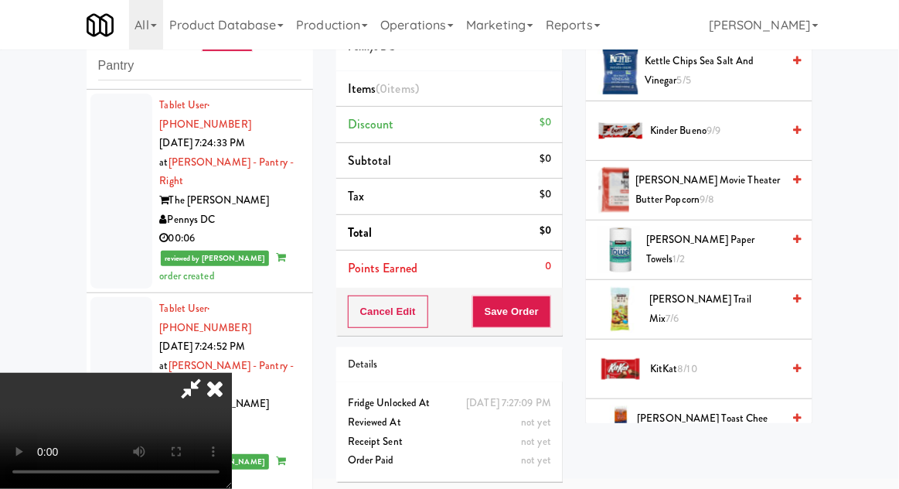
click at [728, 187] on span "[PERSON_NAME] Movie Theater Butter Popcorn 9/8" at bounding box center [708, 190] width 146 height 38
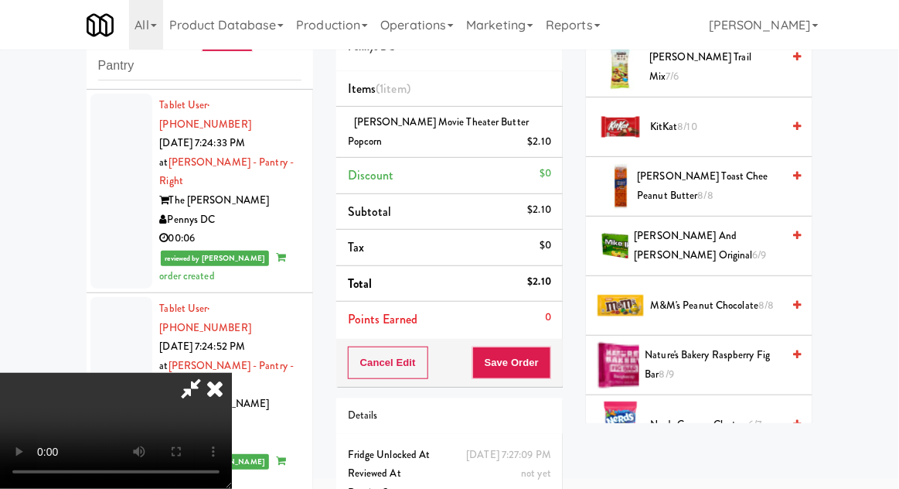
scroll to position [845, 0]
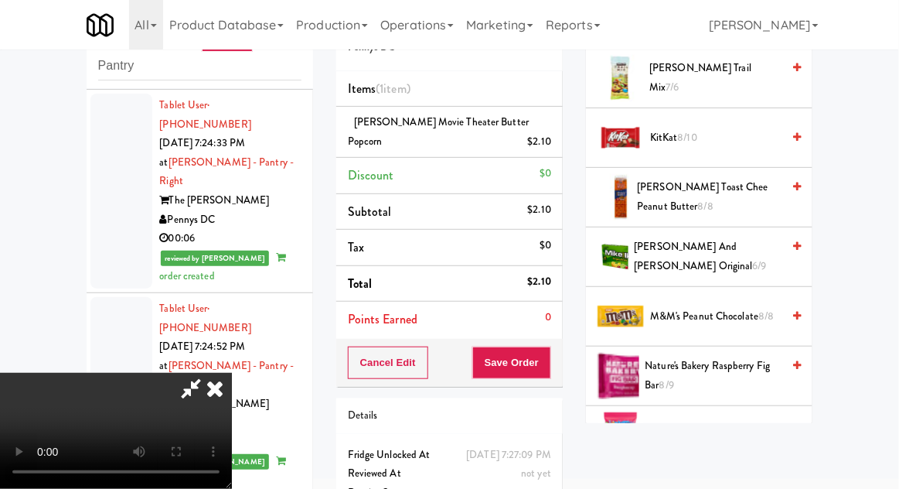
click at [755, 178] on span "[PERSON_NAME] Toast Chee Peanut Butter 8/8" at bounding box center [710, 197] width 145 height 38
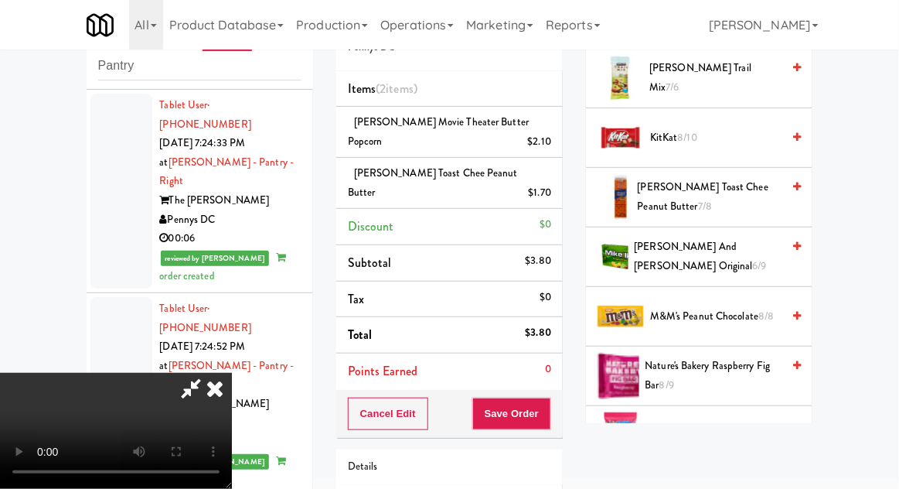
click at [750, 181] on span "[PERSON_NAME] Toast Chee Peanut Butter 7/8" at bounding box center [710, 197] width 145 height 38
click at [743, 179] on span "[PERSON_NAME] Toast Chee Peanut Butter 6/8" at bounding box center [710, 197] width 145 height 38
click at [431, 148] on div "[PERSON_NAME] Movie Theater Butter Popcorn $2.10" at bounding box center [449, 132] width 203 height 38
click at [478, 171] on span "[PERSON_NAME] Toast Chee Peanut Butter (3)" at bounding box center [433, 182] width 170 height 34
click at [544, 189] on link at bounding box center [550, 198] width 14 height 19
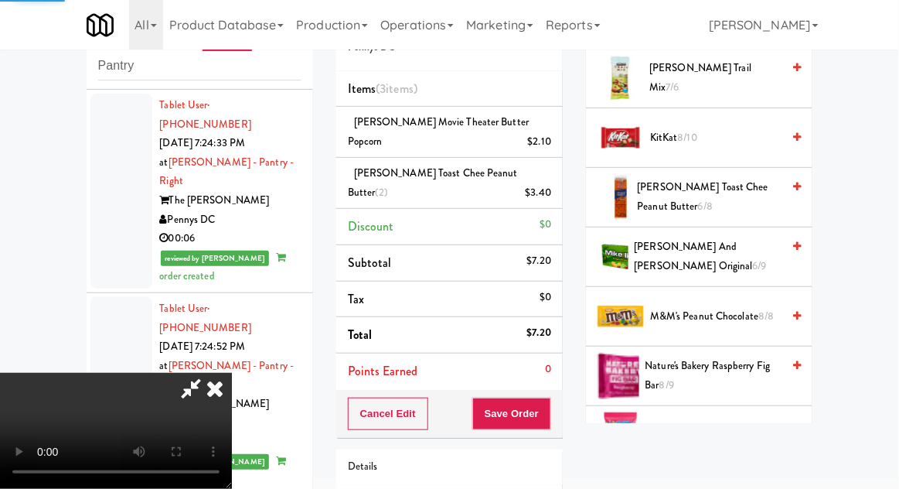
click at [553, 193] on icon at bounding box center [553, 198] width 8 height 10
click at [543, 397] on button "Save Order" at bounding box center [511, 413] width 79 height 32
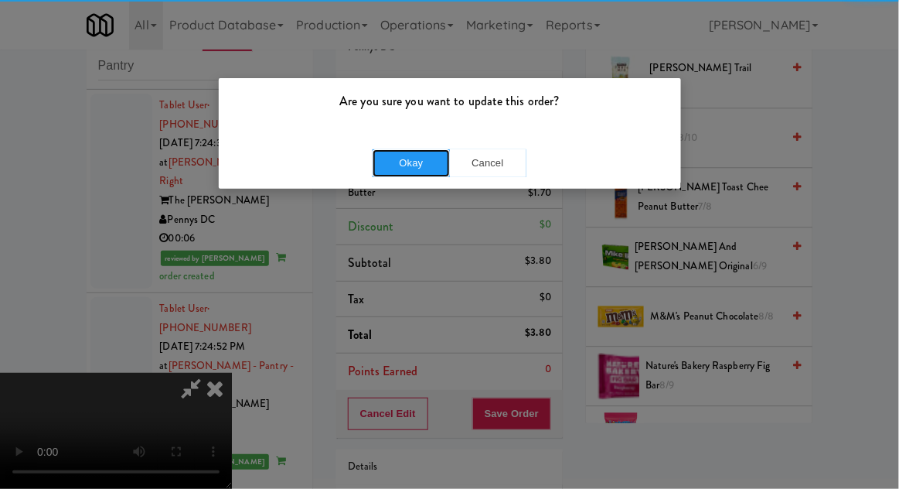
click at [415, 160] on button "Okay" at bounding box center [411, 163] width 77 height 28
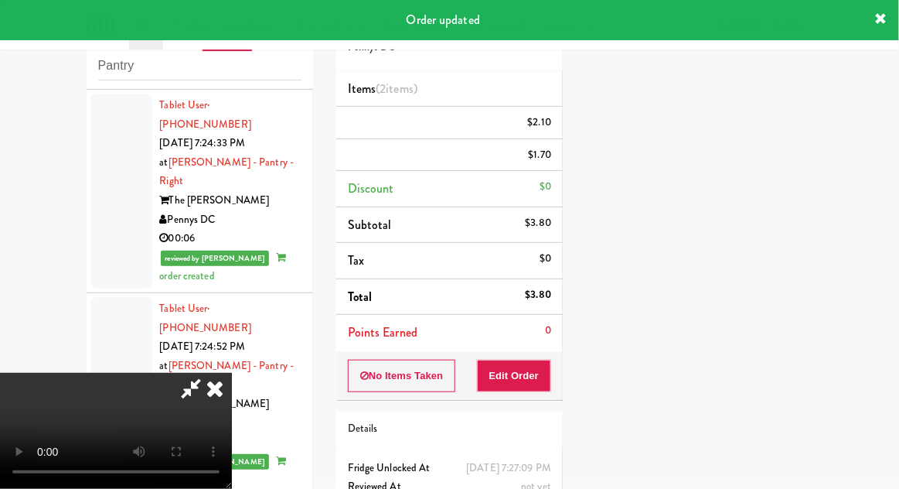
scroll to position [152, 0]
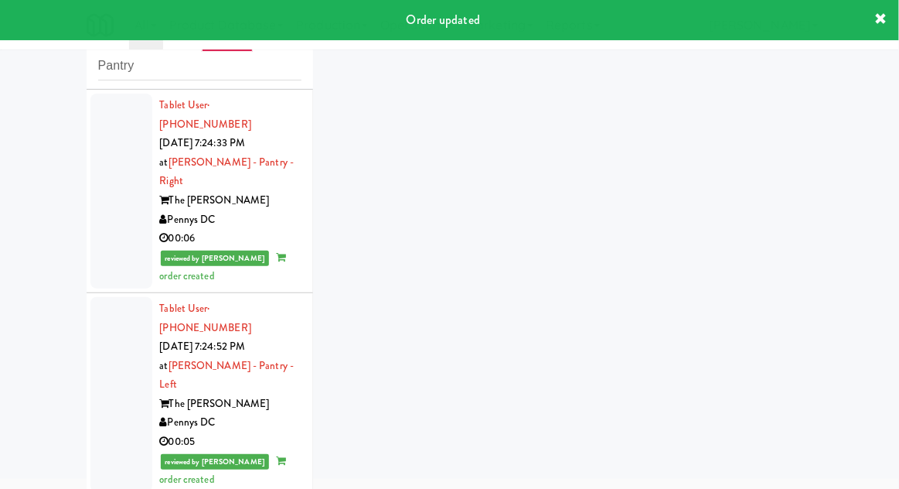
scroll to position [1771, 0]
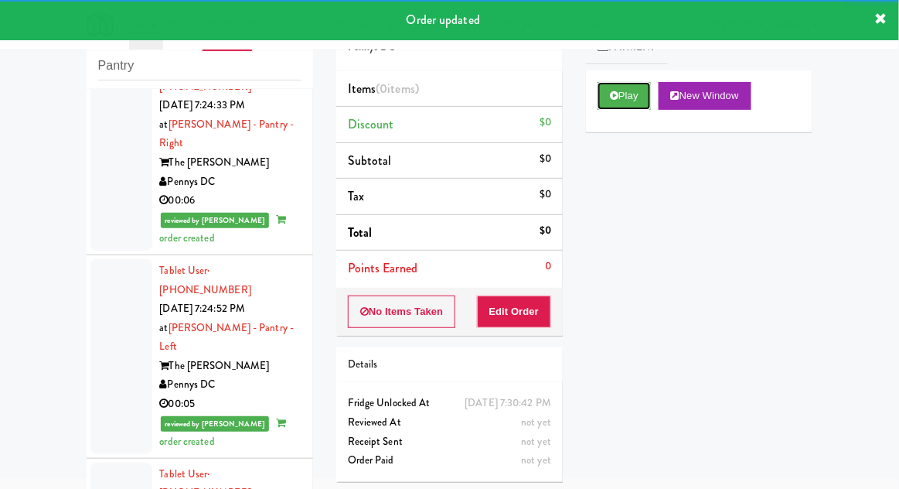
click at [598, 94] on button "Play" at bounding box center [624, 96] width 53 height 28
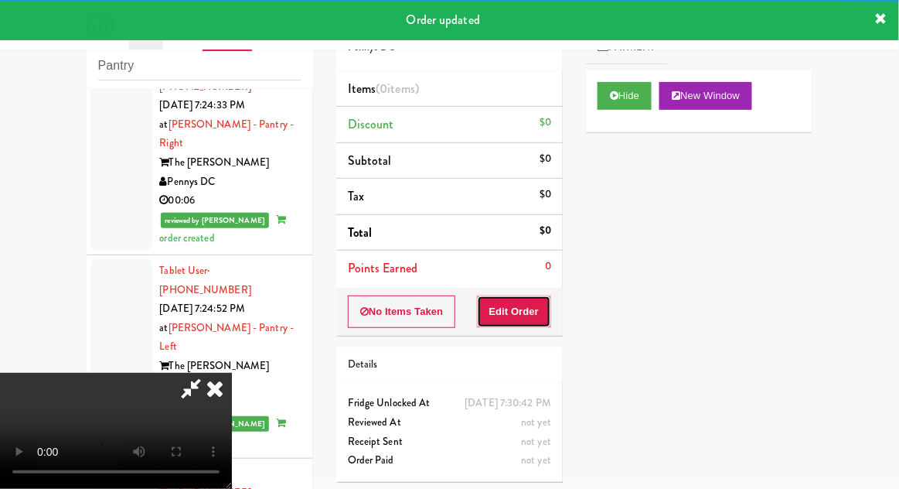
click at [535, 305] on button "Edit Order" at bounding box center [514, 311] width 75 height 32
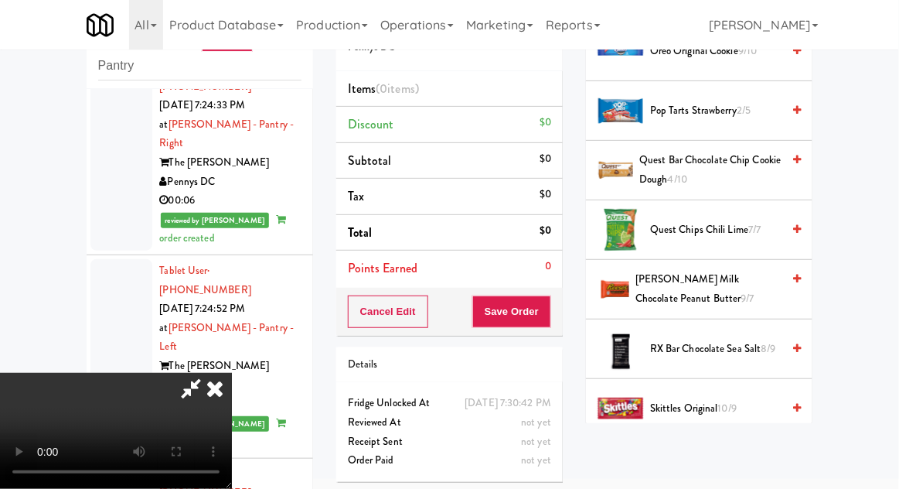
scroll to position [1468, 0]
click at [723, 275] on span "[PERSON_NAME] Milk Chocolate Peanut Butter 9/7" at bounding box center [708, 288] width 146 height 38
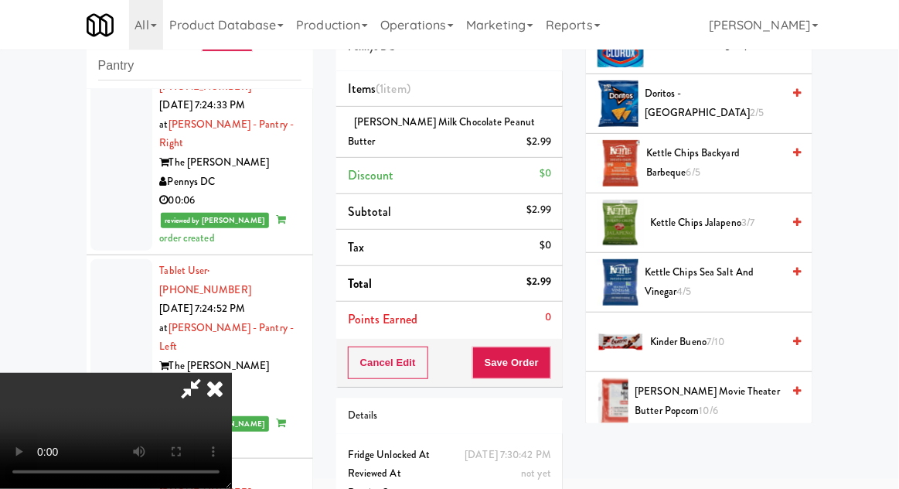
scroll to position [454, 0]
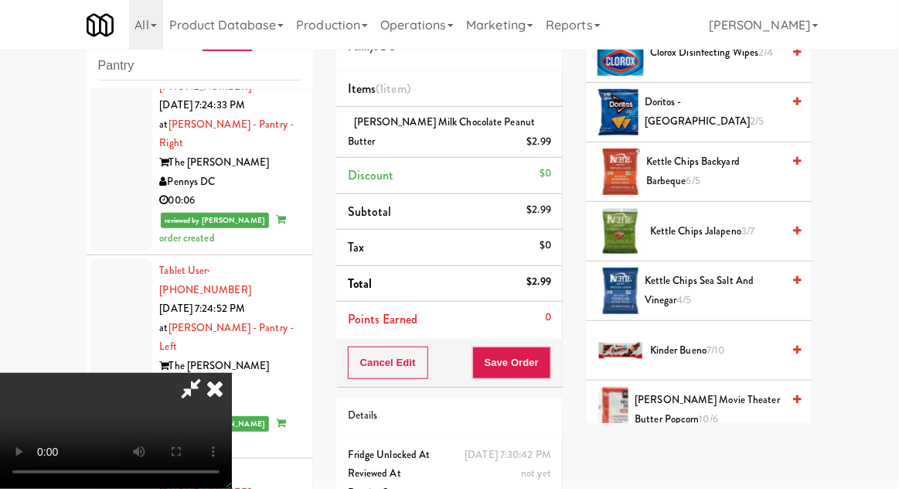
click at [749, 169] on span "Kettle Chips Backyard Barbeque 6/5" at bounding box center [713, 171] width 135 height 38
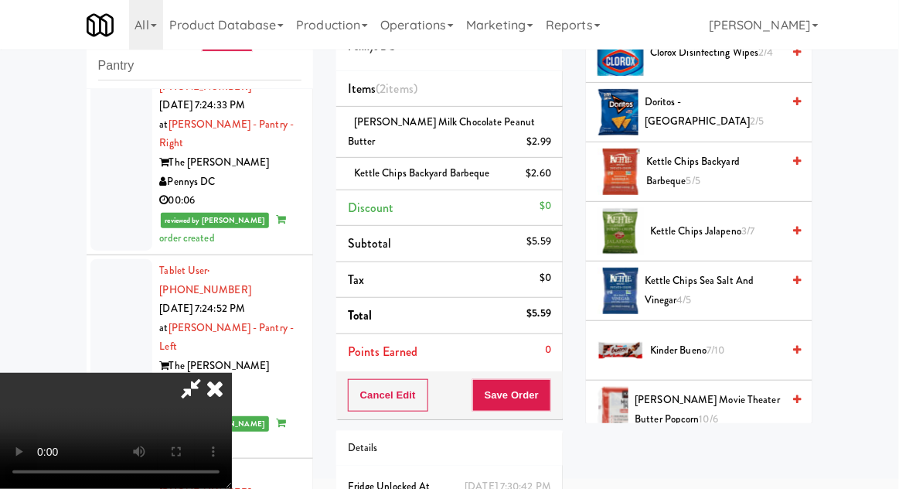
scroll to position [56, 0]
click at [547, 403] on button "Save Order" at bounding box center [511, 395] width 79 height 32
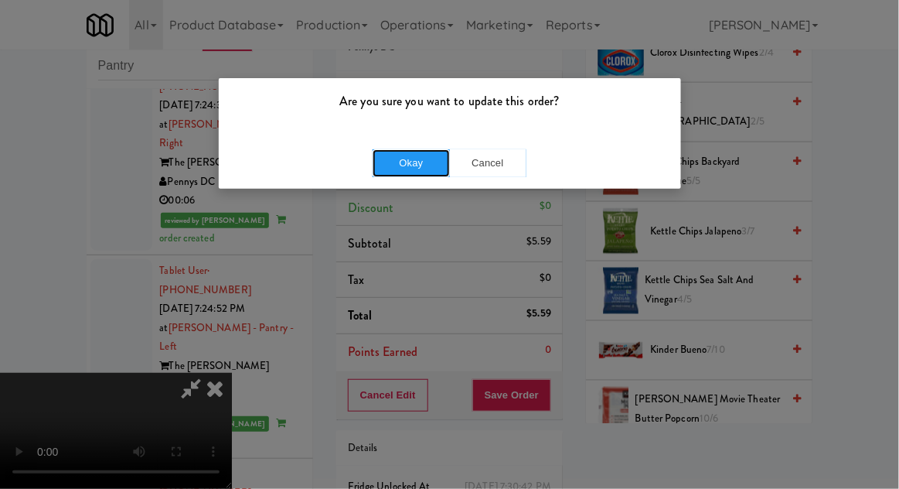
click at [407, 158] on button "Okay" at bounding box center [411, 163] width 77 height 28
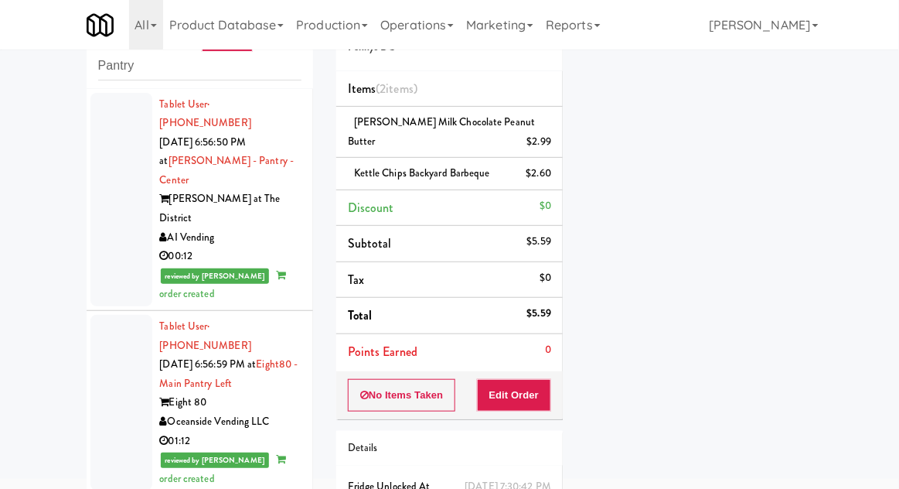
scroll to position [0, 0]
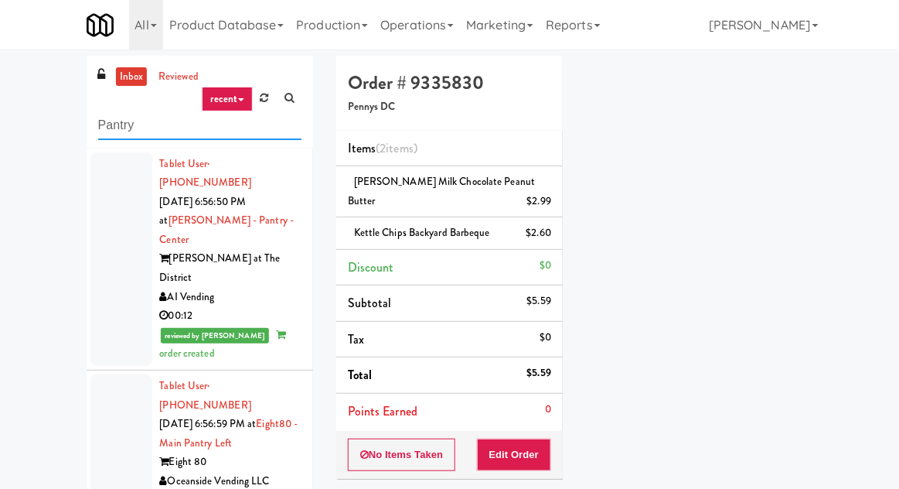
click at [109, 125] on input "Pantry" at bounding box center [199, 125] width 203 height 29
click at [109, 126] on input "Pantry" at bounding box center [199, 125] width 203 height 29
type input "Ambient"
click at [56, 107] on div "inbox reviewed recent all unclear take inventory issue suspicious failed recent…" at bounding box center [449, 346] width 899 height 581
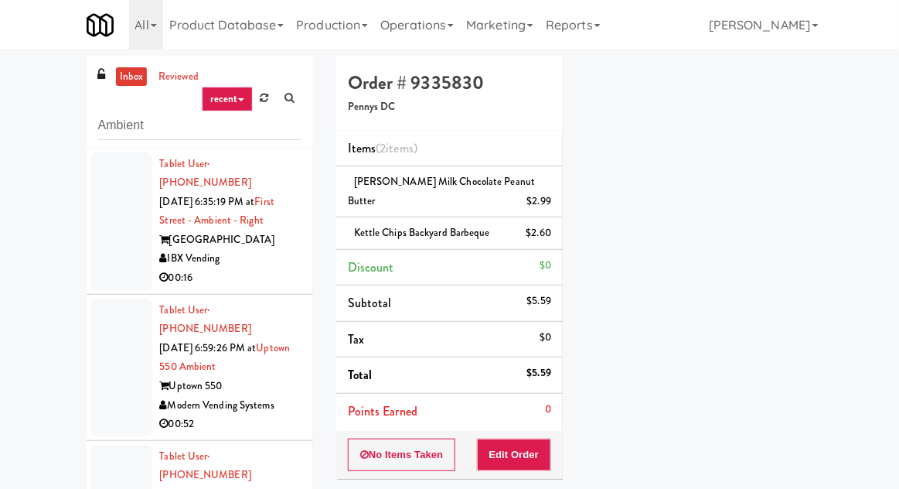
click at [104, 244] on div at bounding box center [121, 221] width 62 height 138
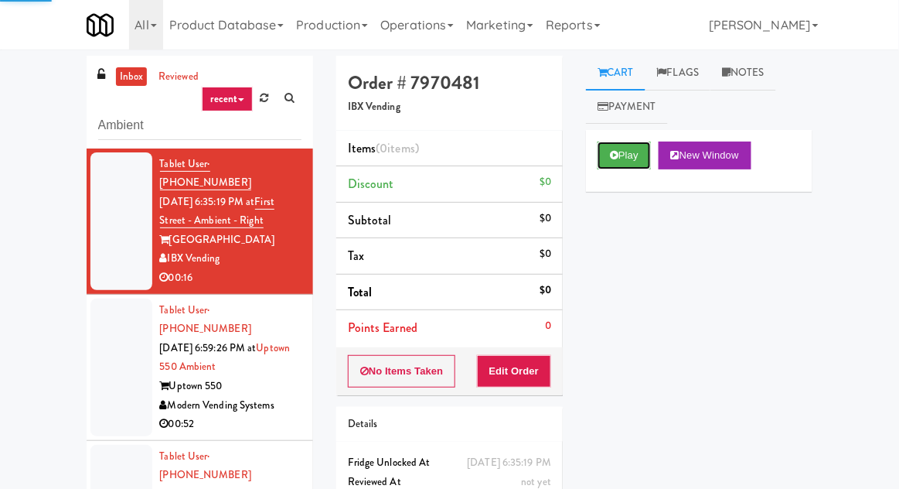
click at [621, 158] on button "Play" at bounding box center [624, 155] width 53 height 28
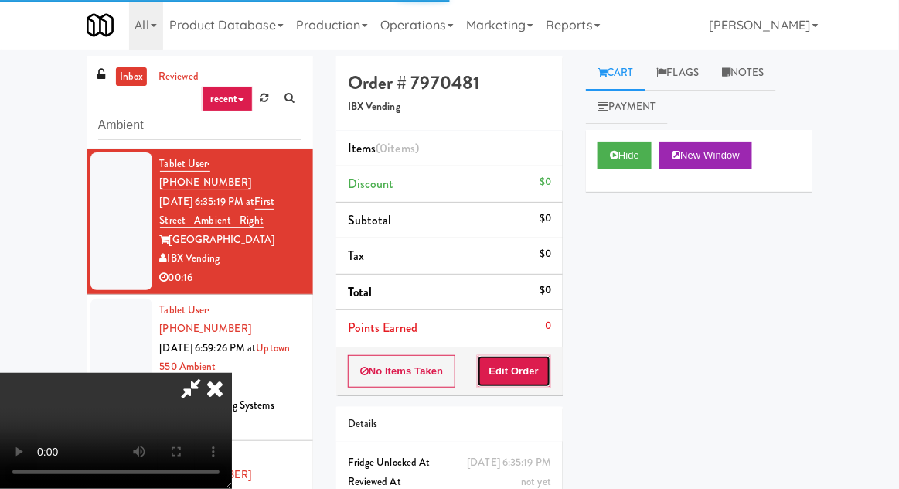
click at [533, 356] on button "Edit Order" at bounding box center [514, 371] width 75 height 32
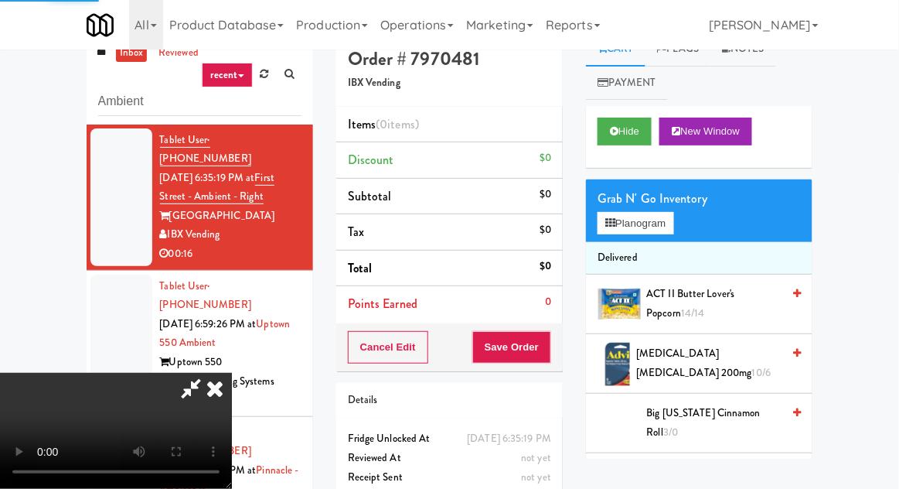
scroll to position [60, 0]
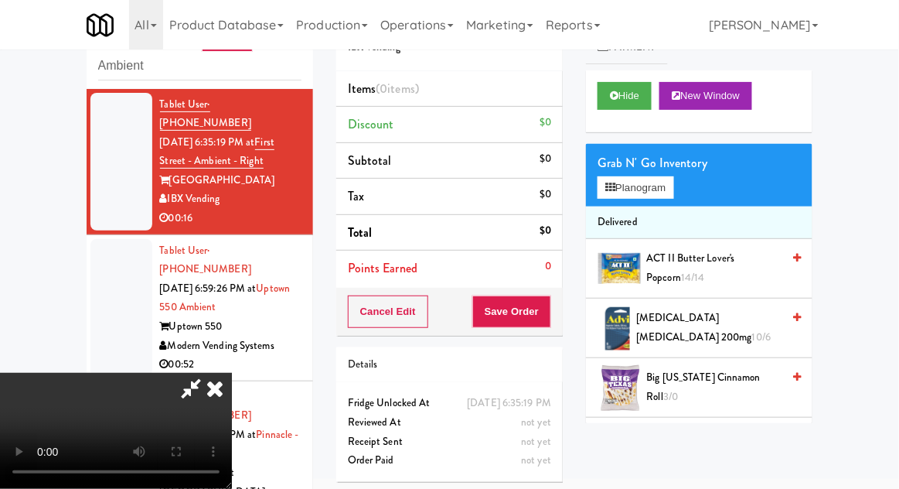
click at [697, 181] on div "Grab N' Go Inventory Planogram" at bounding box center [699, 175] width 226 height 63
click at [687, 181] on div "Grab N' Go Inventory Planogram" at bounding box center [699, 175] width 226 height 63
click at [673, 186] on button "Planogram" at bounding box center [636, 187] width 76 height 23
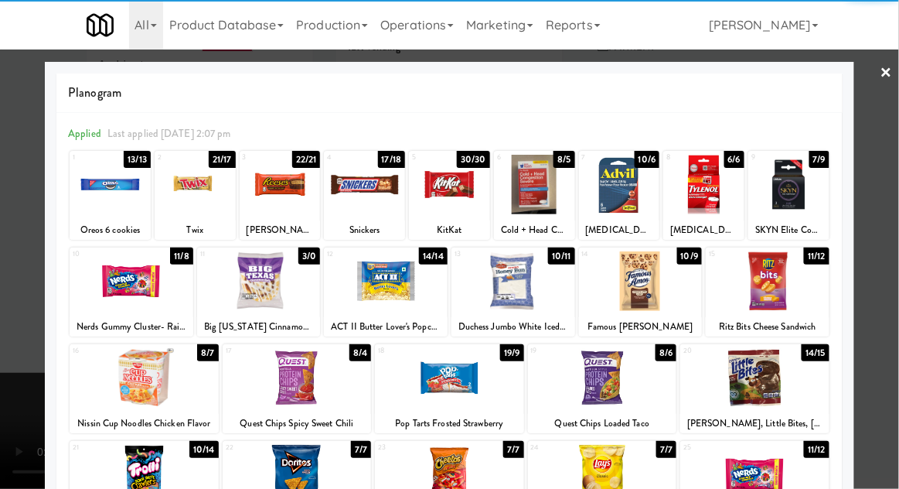
click at [196, 198] on div at bounding box center [195, 185] width 81 height 60
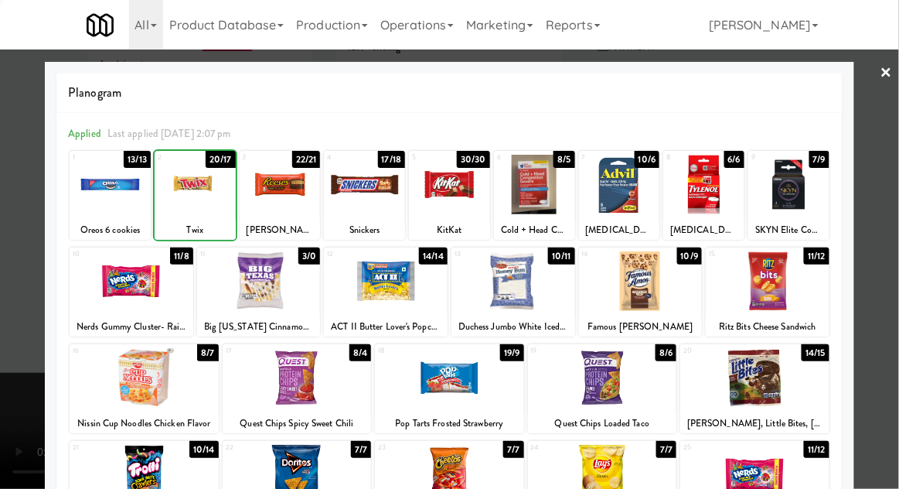
click at [894, 169] on div at bounding box center [449, 244] width 899 height 489
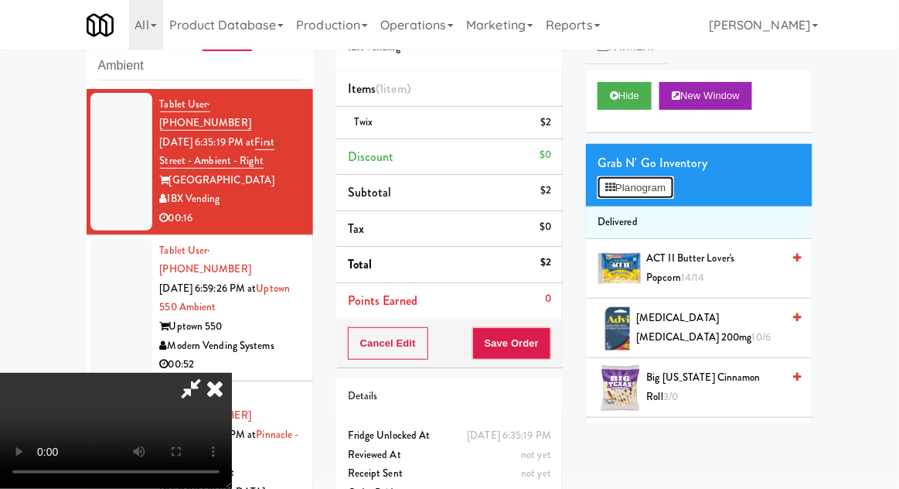
click at [673, 178] on button "Planogram" at bounding box center [636, 187] width 76 height 23
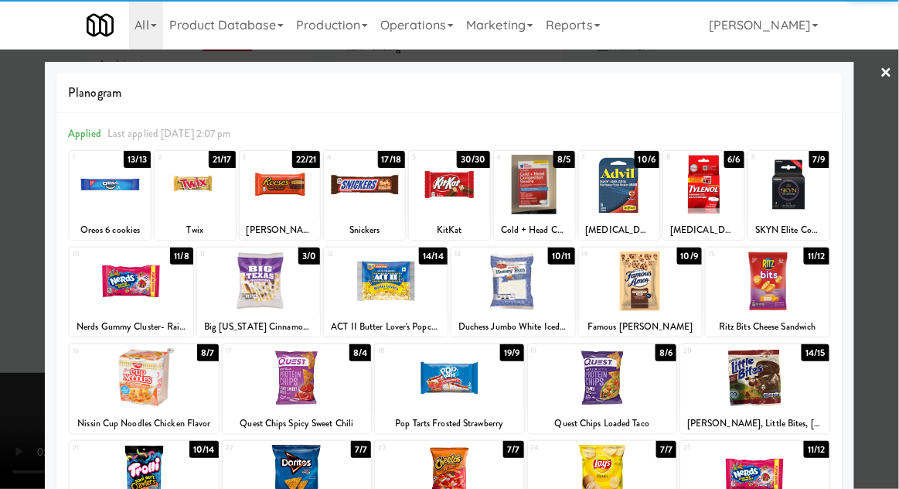
click at [189, 199] on div at bounding box center [195, 185] width 81 height 60
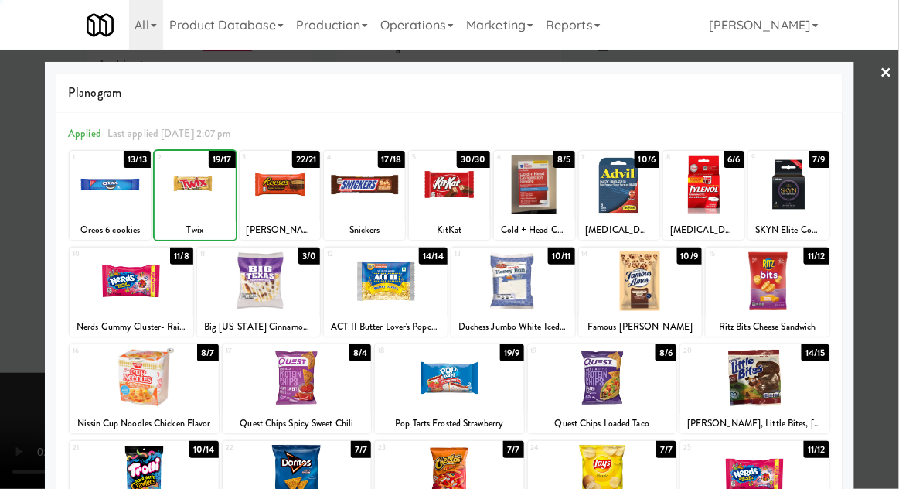
click at [897, 163] on div at bounding box center [449, 244] width 899 height 489
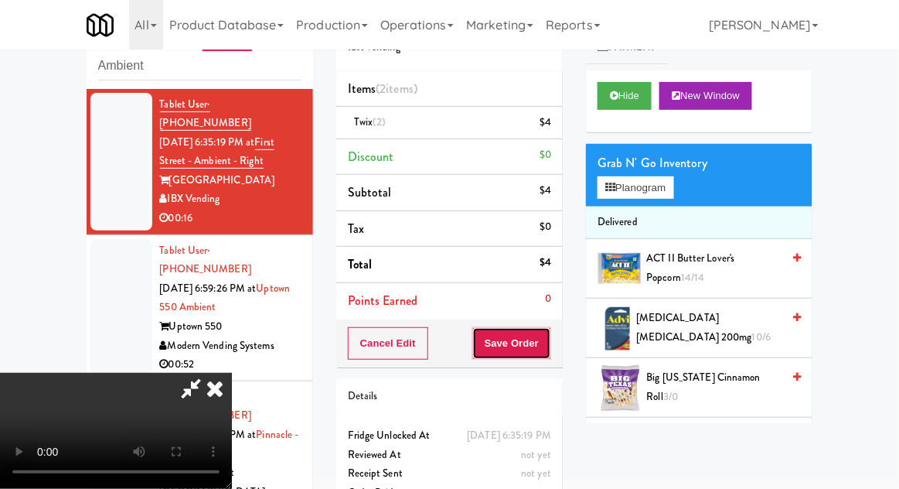
click at [543, 345] on button "Save Order" at bounding box center [511, 343] width 79 height 32
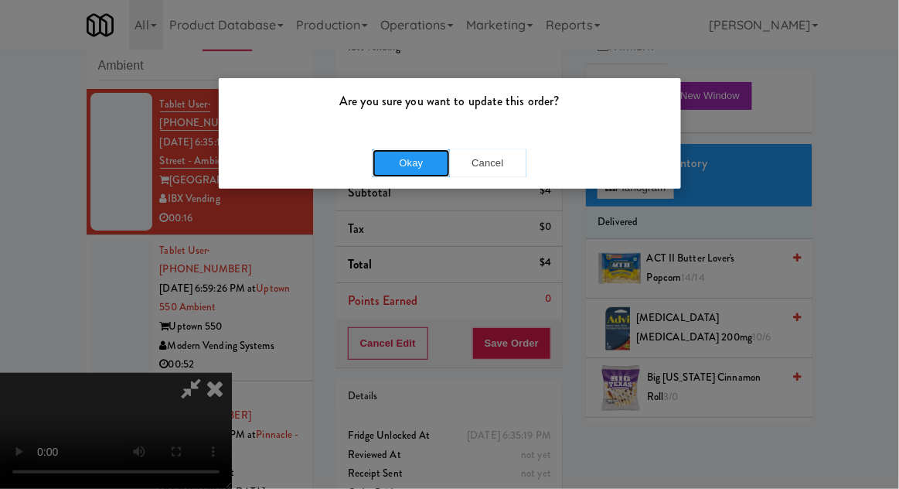
click at [395, 169] on button "Okay" at bounding box center [411, 163] width 77 height 28
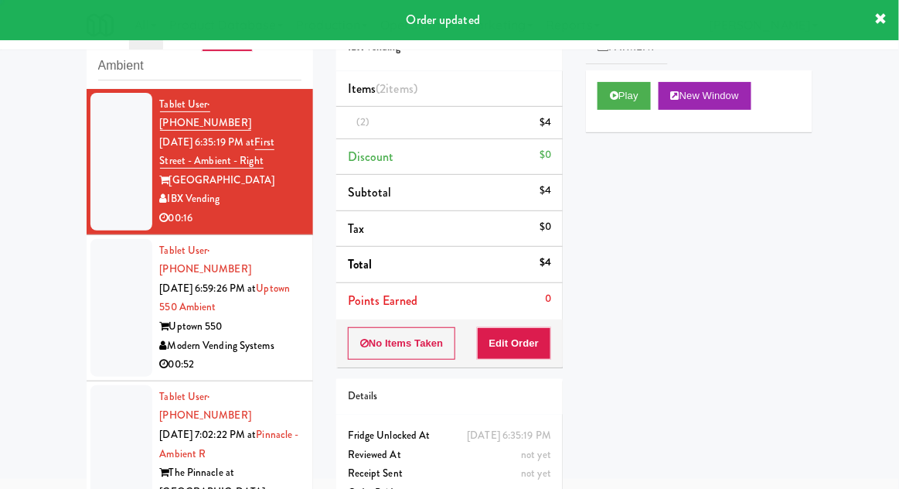
click at [99, 281] on div at bounding box center [121, 308] width 62 height 138
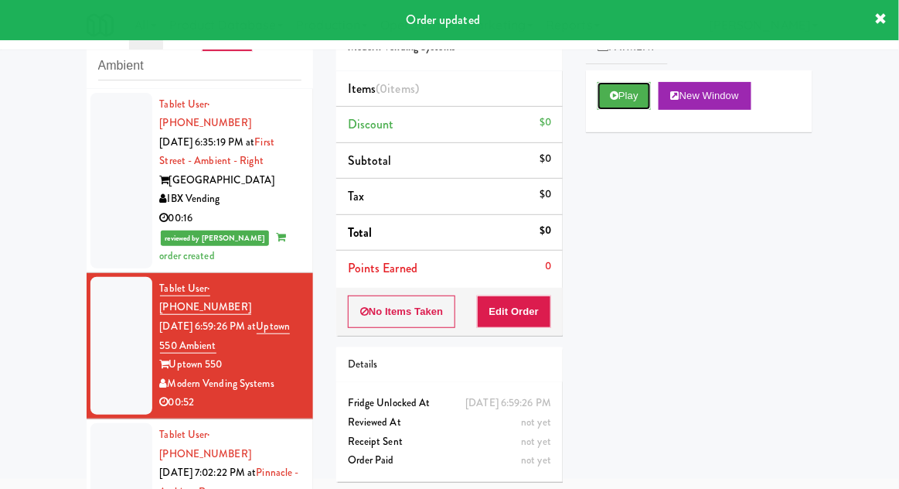
click at [608, 105] on button "Play" at bounding box center [624, 96] width 53 height 28
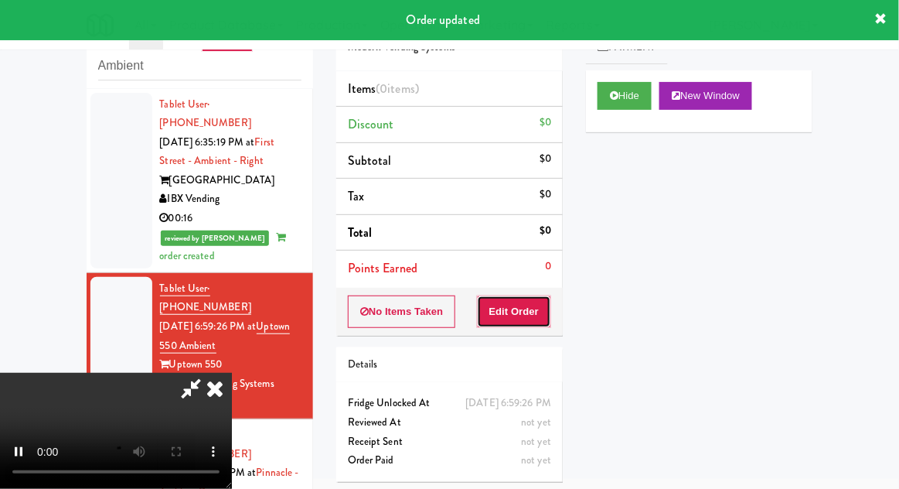
click at [517, 303] on button "Edit Order" at bounding box center [514, 311] width 75 height 32
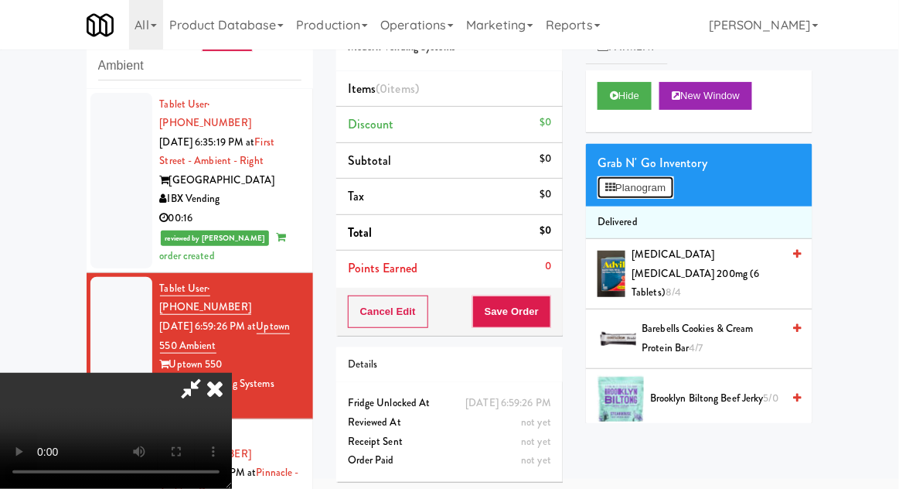
click at [669, 189] on button "Planogram" at bounding box center [636, 187] width 76 height 23
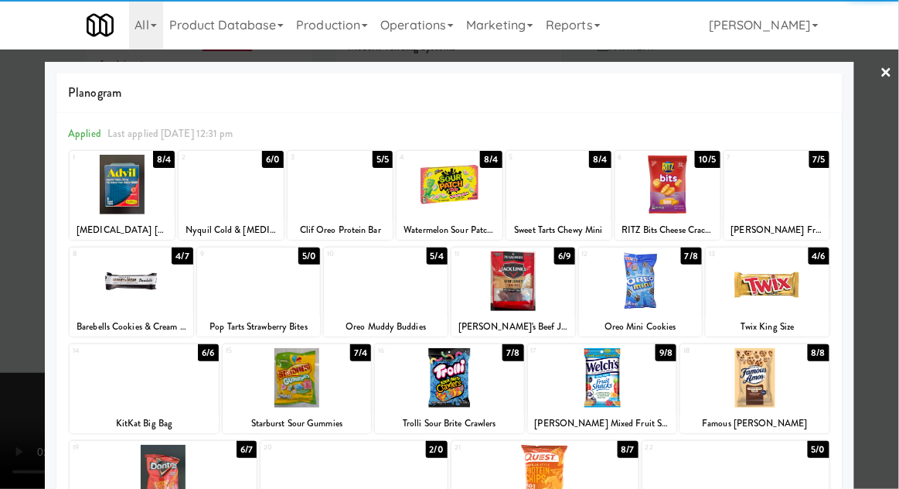
click at [686, 189] on div at bounding box center [667, 185] width 105 height 60
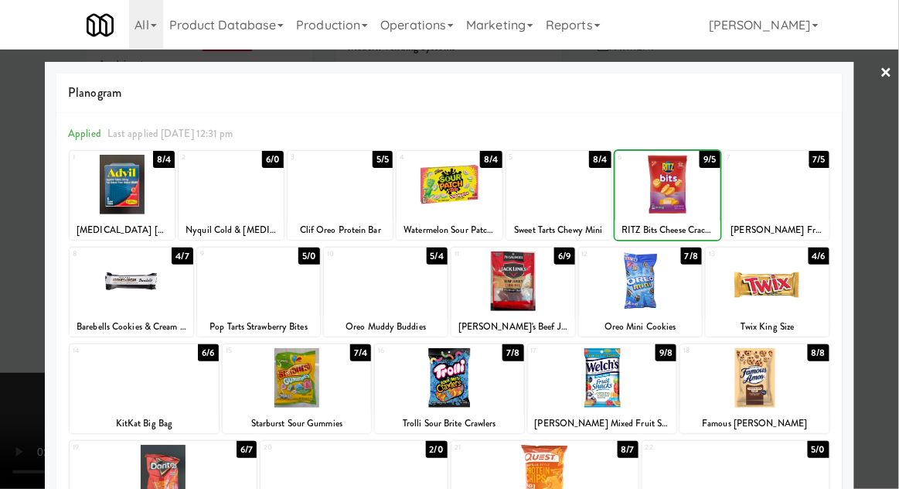
click at [877, 186] on div at bounding box center [449, 244] width 899 height 489
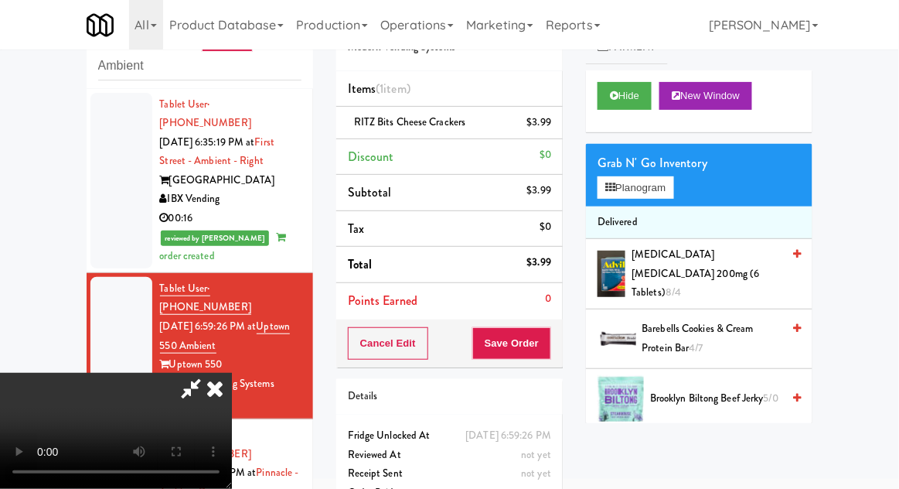
click at [700, 198] on div "Grab N' Go Inventory Planogram" at bounding box center [699, 175] width 226 height 63
click at [673, 190] on button "Planogram" at bounding box center [636, 187] width 76 height 23
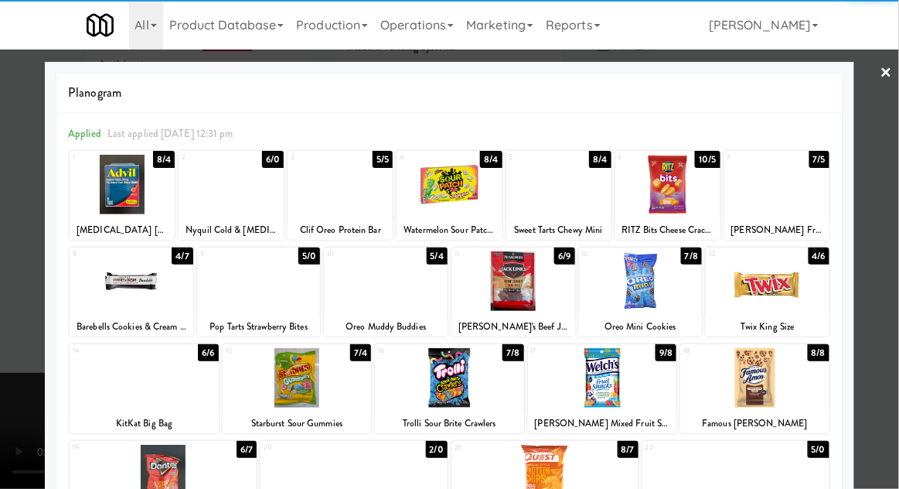
click at [274, 398] on div at bounding box center [297, 378] width 149 height 60
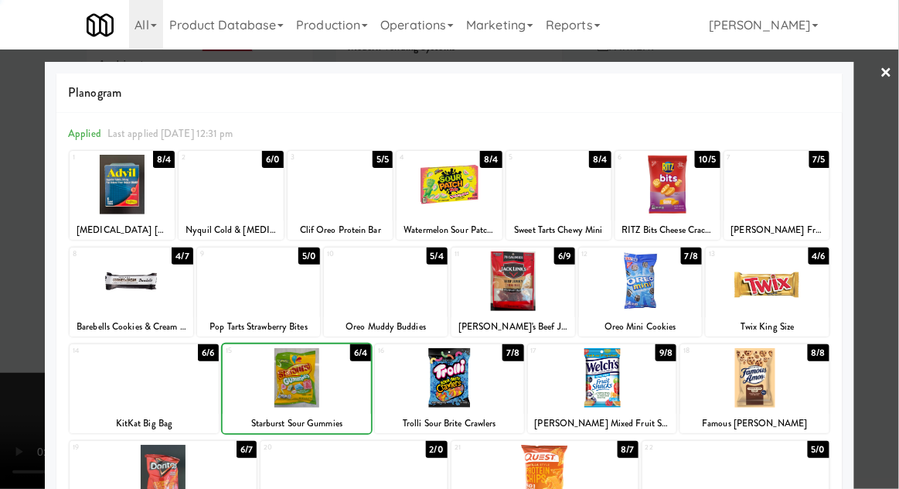
click at [891, 177] on div at bounding box center [449, 244] width 899 height 489
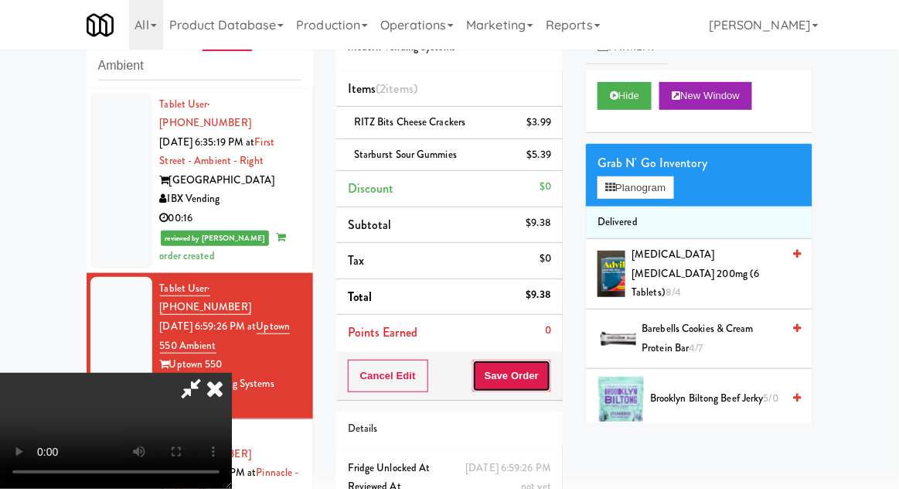
click at [550, 370] on button "Save Order" at bounding box center [511, 375] width 79 height 32
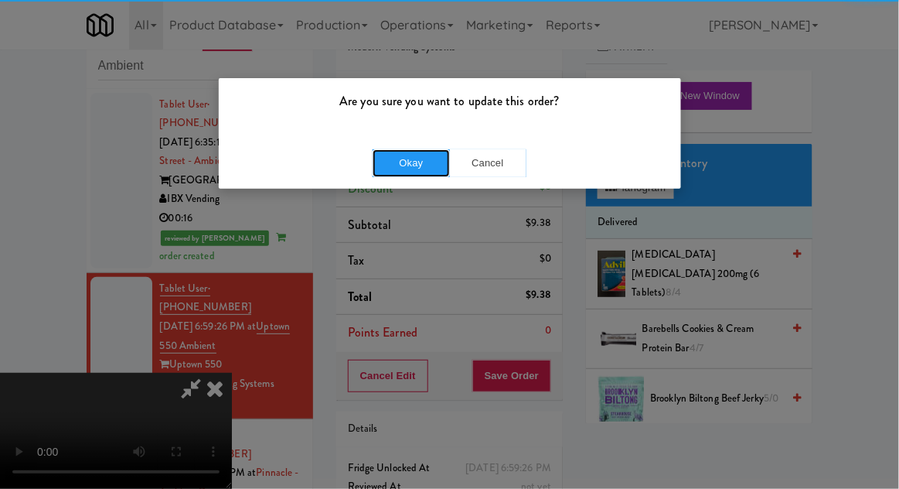
click at [410, 169] on button "Okay" at bounding box center [411, 163] width 77 height 28
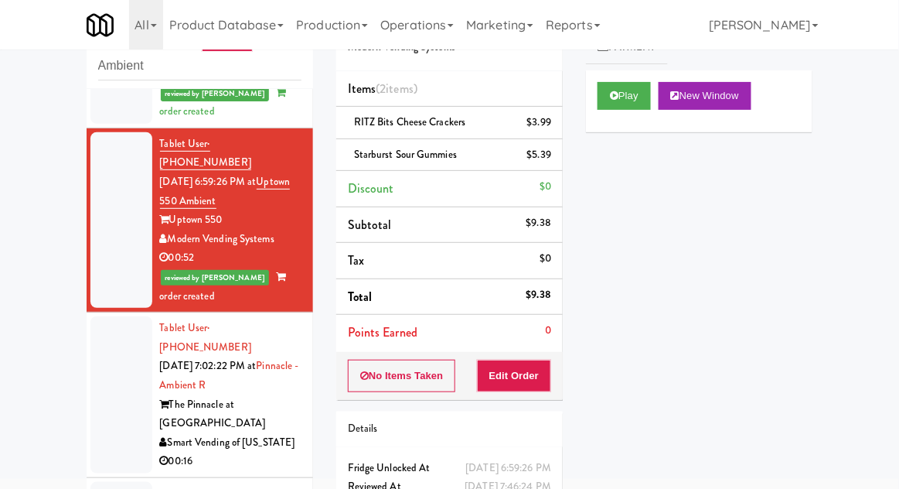
scroll to position [180, 0]
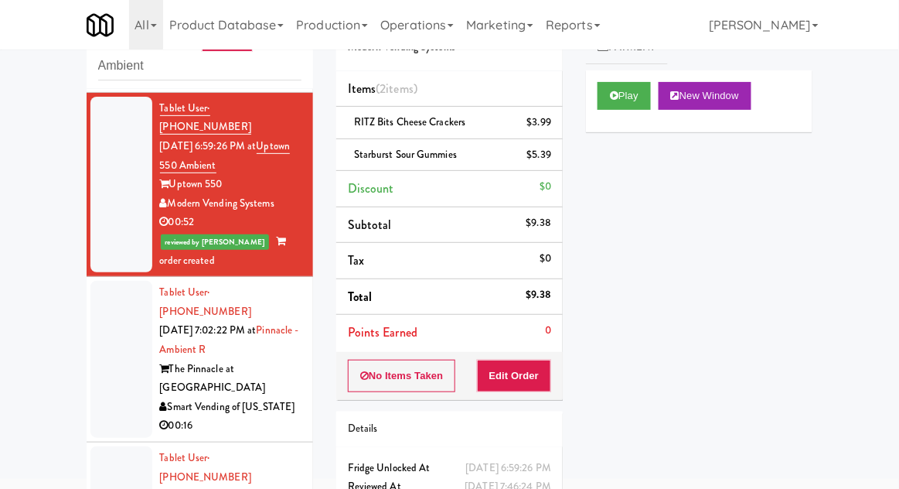
click at [102, 322] on div at bounding box center [121, 359] width 62 height 157
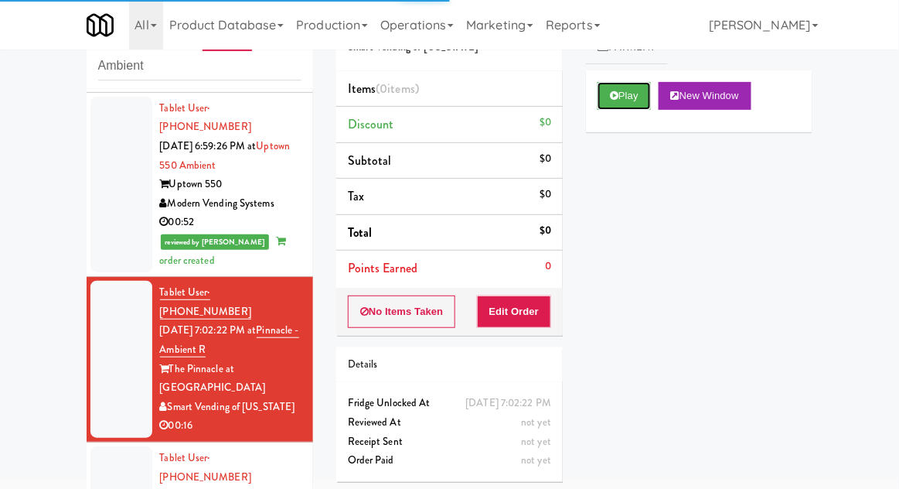
click at [609, 102] on button "Play" at bounding box center [624, 96] width 53 height 28
click at [524, 312] on button "Edit Order" at bounding box center [514, 311] width 75 height 32
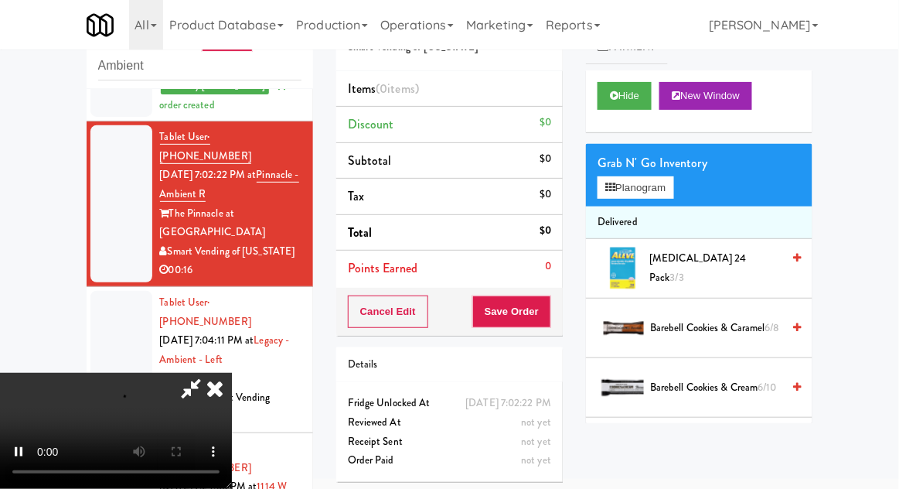
scroll to position [334, 0]
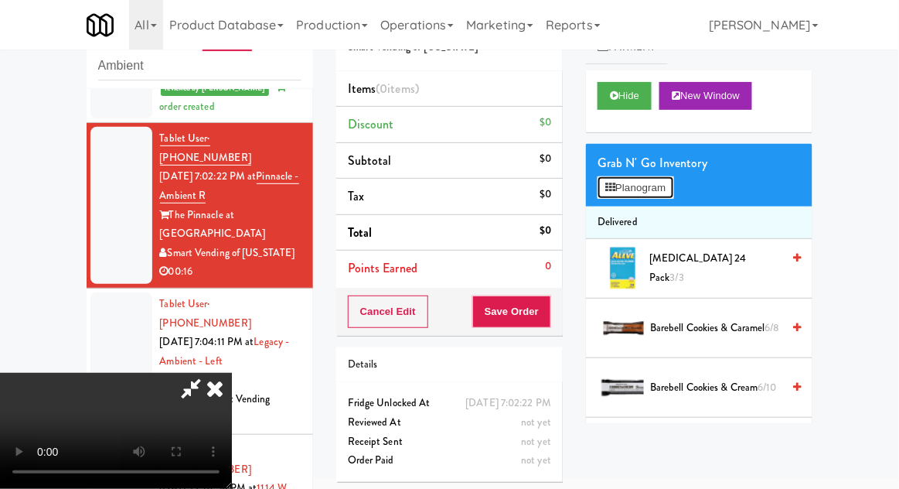
click at [666, 181] on button "Planogram" at bounding box center [636, 187] width 76 height 23
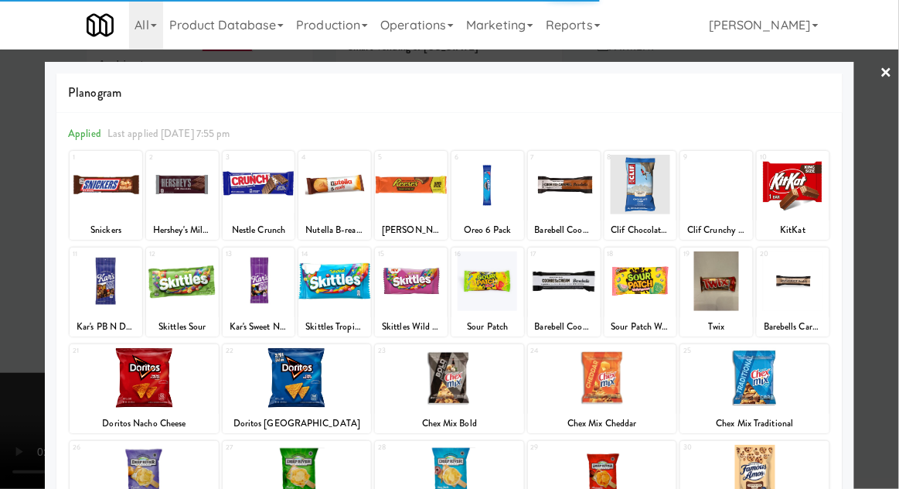
click at [713, 282] on div at bounding box center [716, 281] width 73 height 60
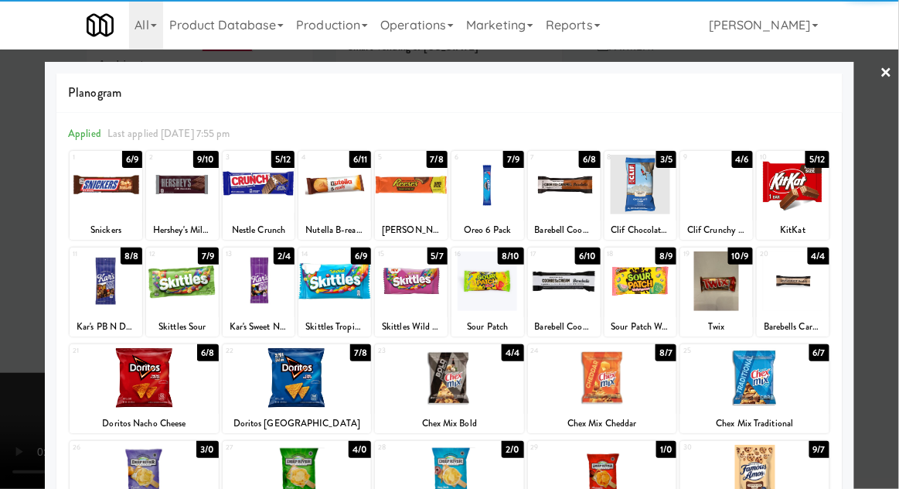
click at [718, 289] on div at bounding box center [716, 281] width 73 height 60
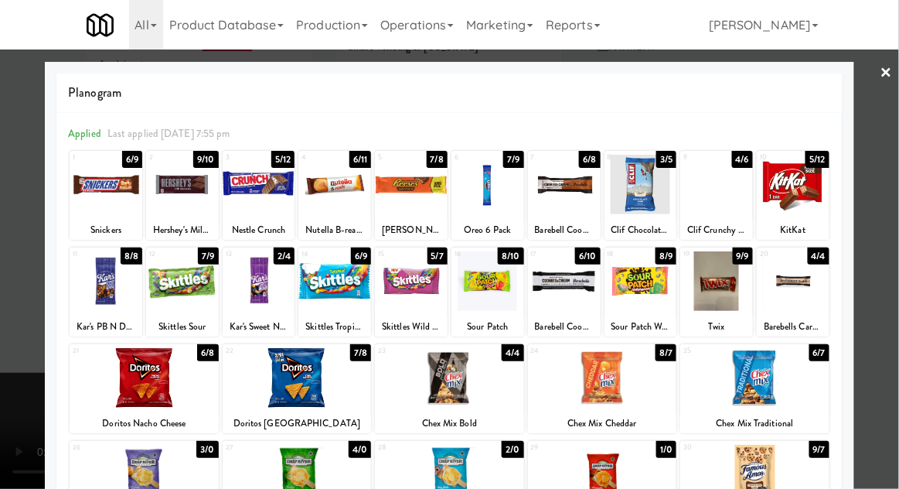
click at [724, 288] on div at bounding box center [716, 281] width 73 height 60
click at [897, 193] on div at bounding box center [449, 244] width 899 height 489
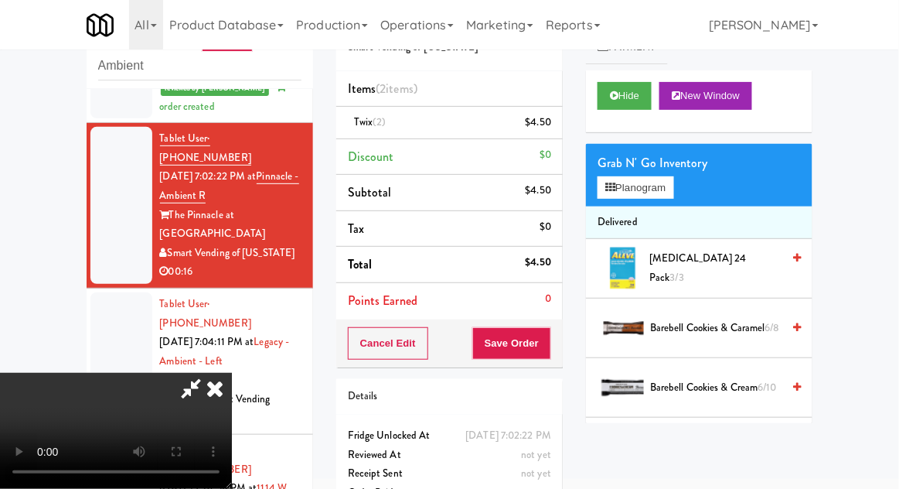
click at [562, 346] on div "Cancel Edit Save Order" at bounding box center [449, 343] width 226 height 48
click at [544, 344] on button "Save Order" at bounding box center [511, 343] width 79 height 32
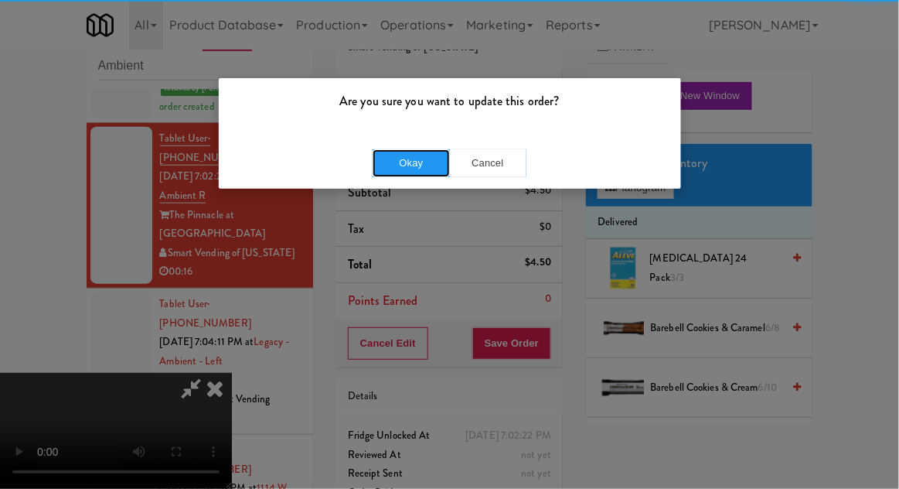
click at [400, 173] on button "Okay" at bounding box center [411, 163] width 77 height 28
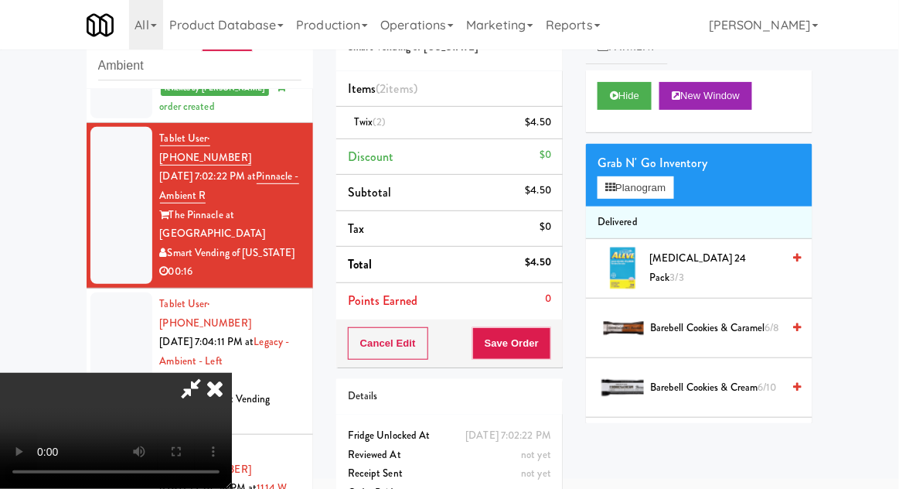
click at [121, 292] on div at bounding box center [121, 361] width 62 height 138
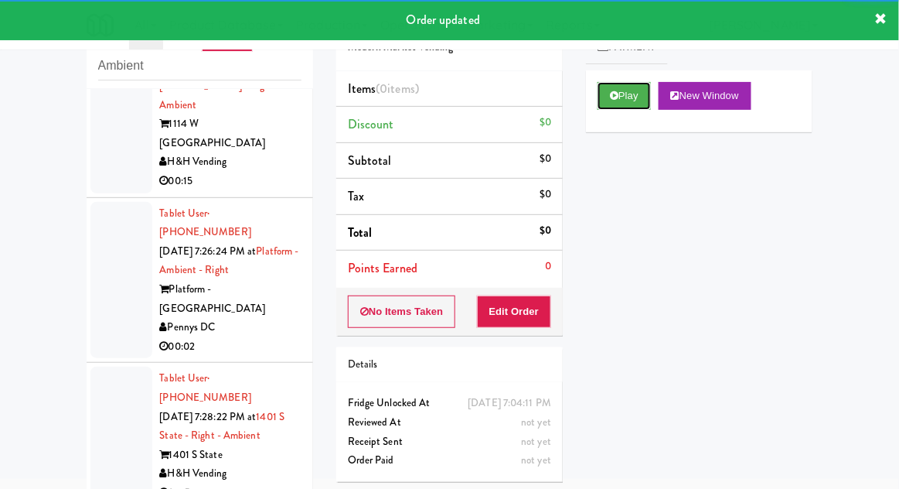
click at [603, 93] on button "Play" at bounding box center [624, 96] width 53 height 28
click at [516, 298] on button "Edit Order" at bounding box center [514, 311] width 75 height 32
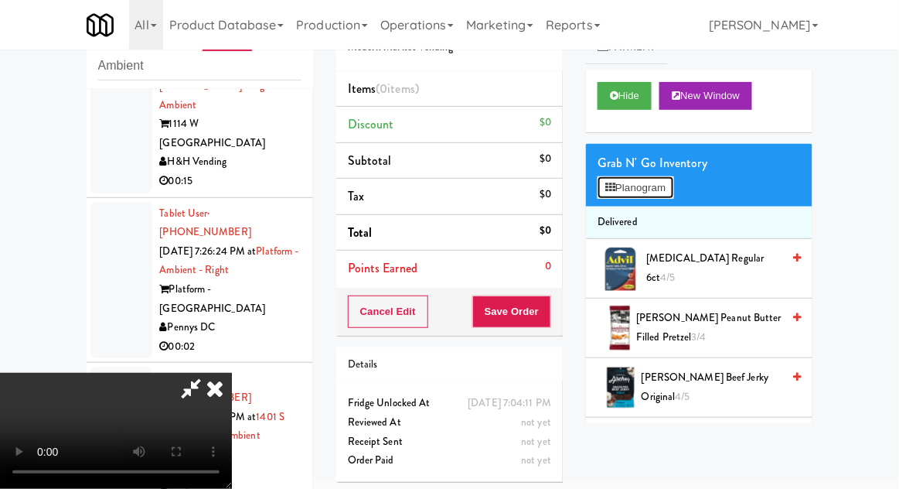
click at [673, 186] on button "Planogram" at bounding box center [636, 187] width 76 height 23
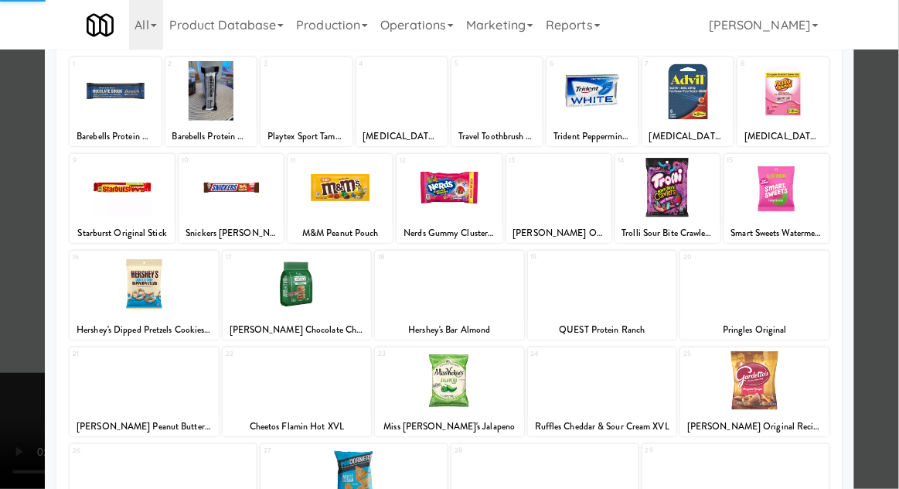
scroll to position [168, 0]
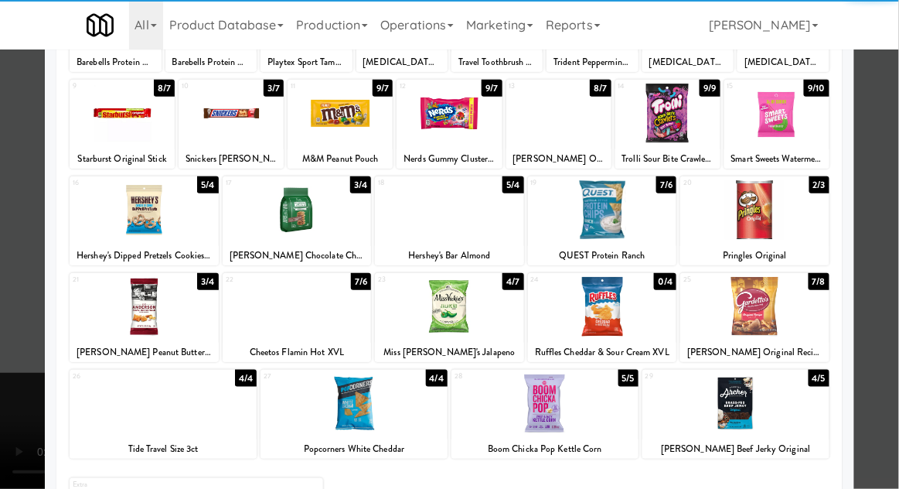
click at [448, 308] on div at bounding box center [449, 307] width 149 height 60
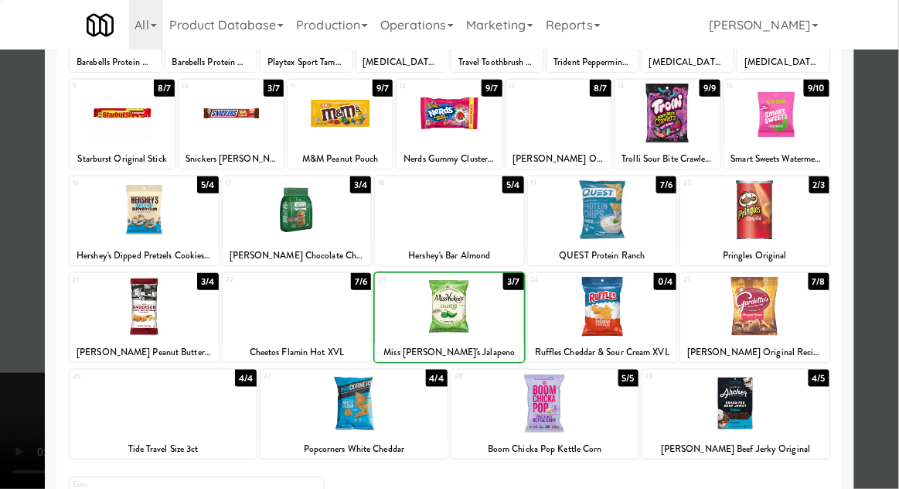
click at [888, 198] on div at bounding box center [449, 244] width 899 height 489
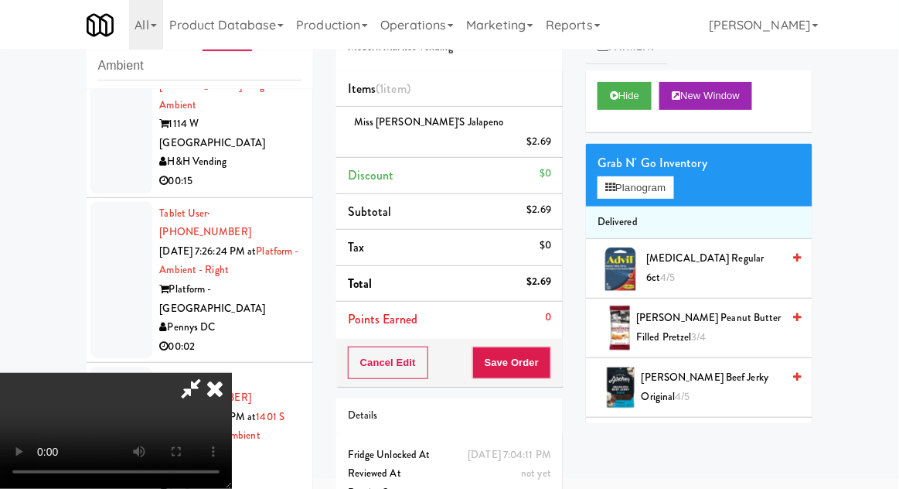
scroll to position [56, 0]
click at [563, 359] on div "Order # 4310221 Modern Market Vending Items (1 item ) Miss [PERSON_NAME]'s Jala…" at bounding box center [450, 270] width 250 height 548
click at [546, 346] on button "Save Order" at bounding box center [511, 362] width 79 height 32
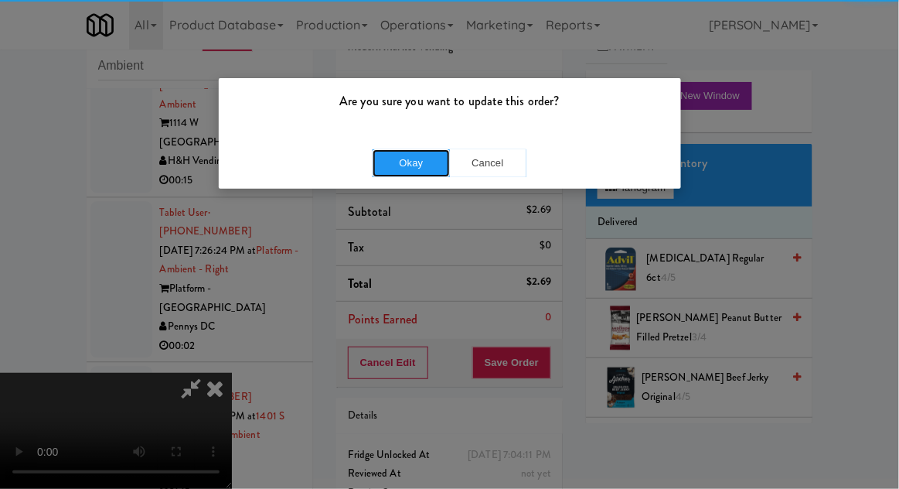
click at [421, 153] on button "Okay" at bounding box center [411, 163] width 77 height 28
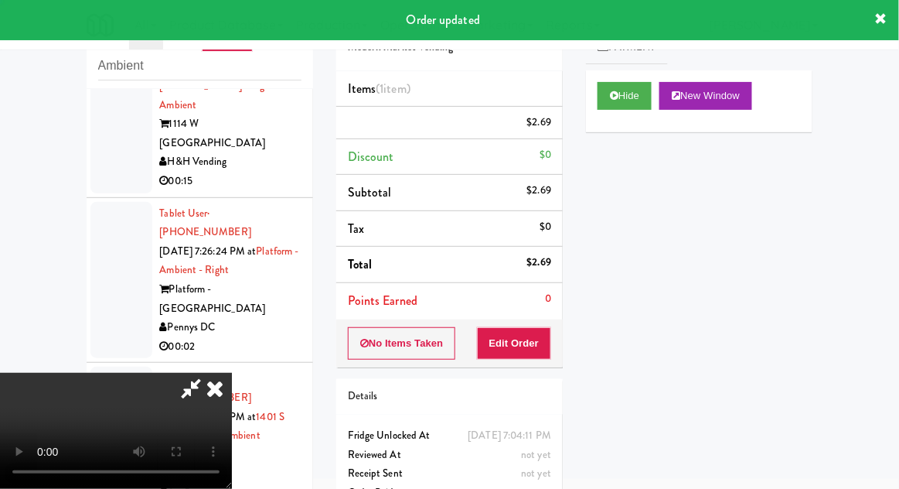
scroll to position [0, 0]
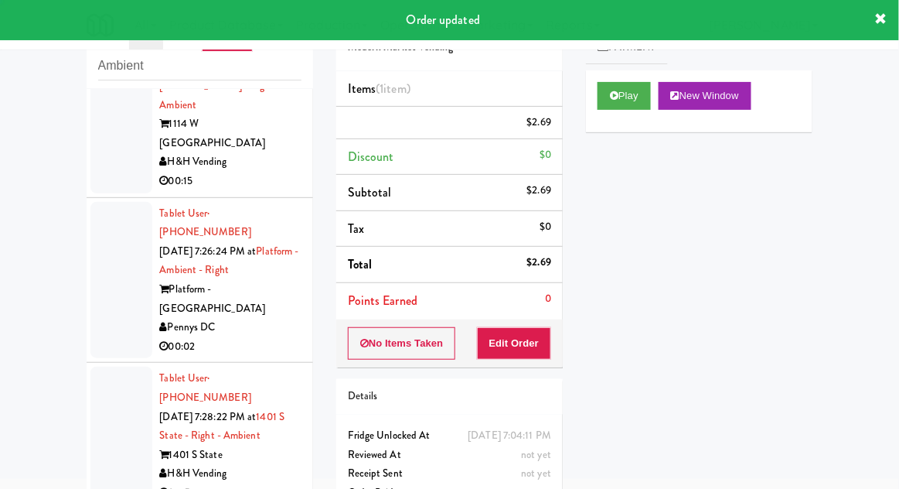
click at [94, 366] on div at bounding box center [121, 435] width 62 height 138
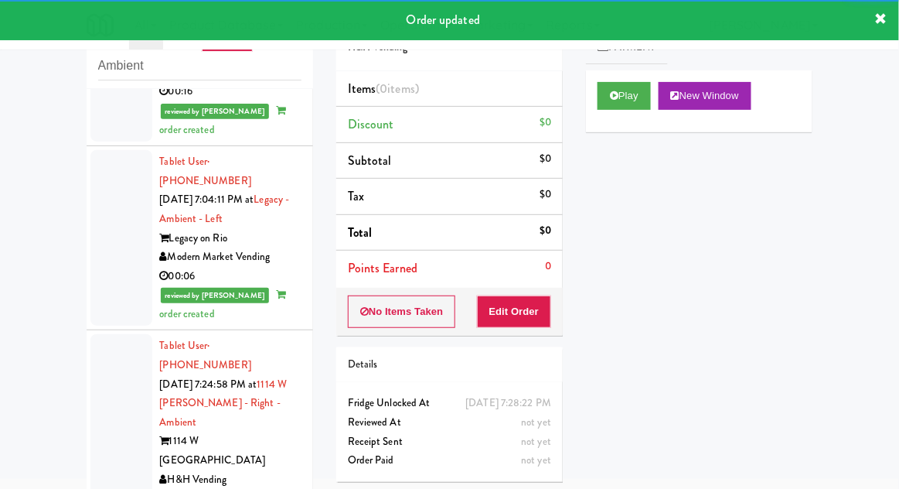
click at [126, 334] on div at bounding box center [121, 421] width 62 height 175
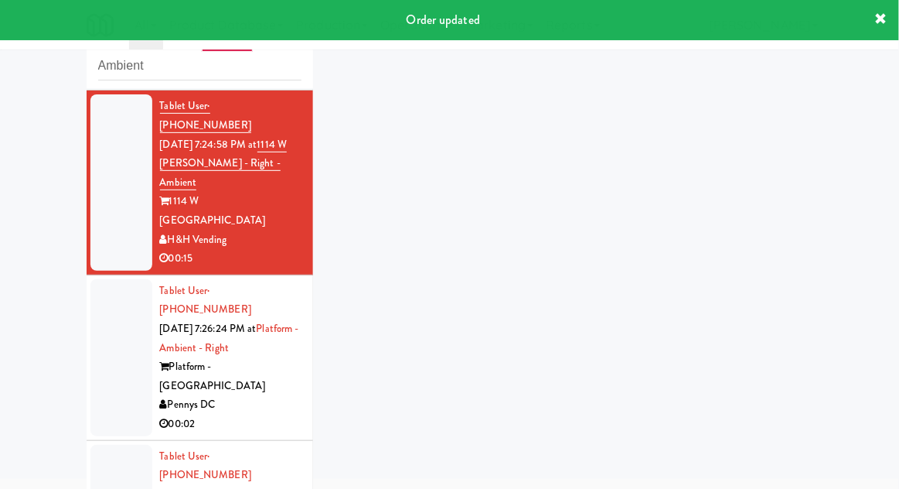
scroll to position [832, 0]
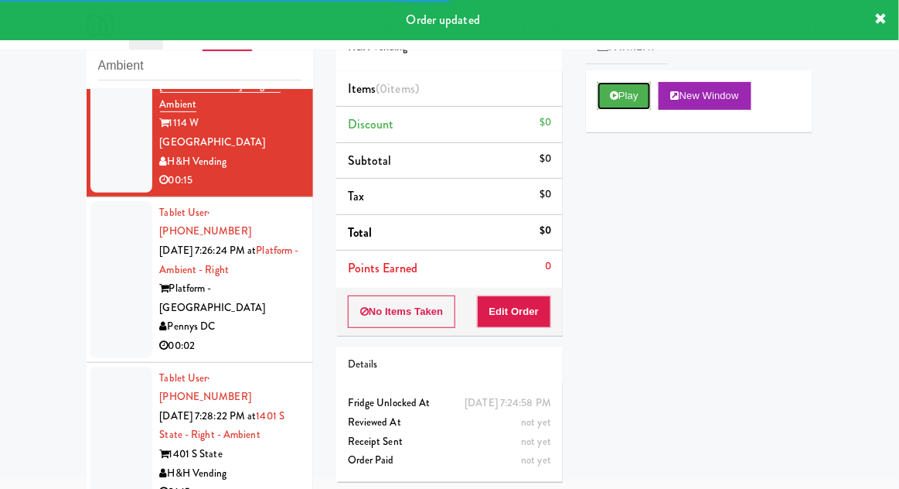
click at [611, 96] on icon at bounding box center [614, 95] width 9 height 10
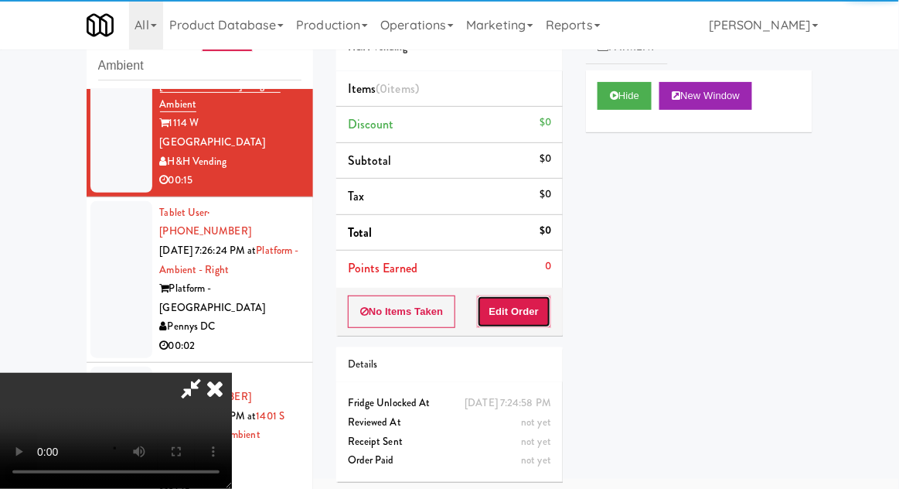
click at [521, 306] on button "Edit Order" at bounding box center [514, 311] width 75 height 32
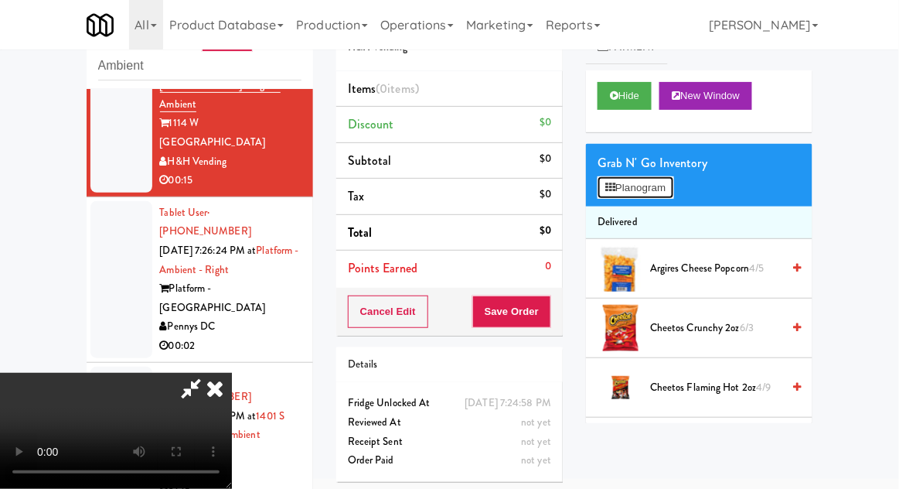
click at [673, 186] on button "Planogram" at bounding box center [636, 187] width 76 height 23
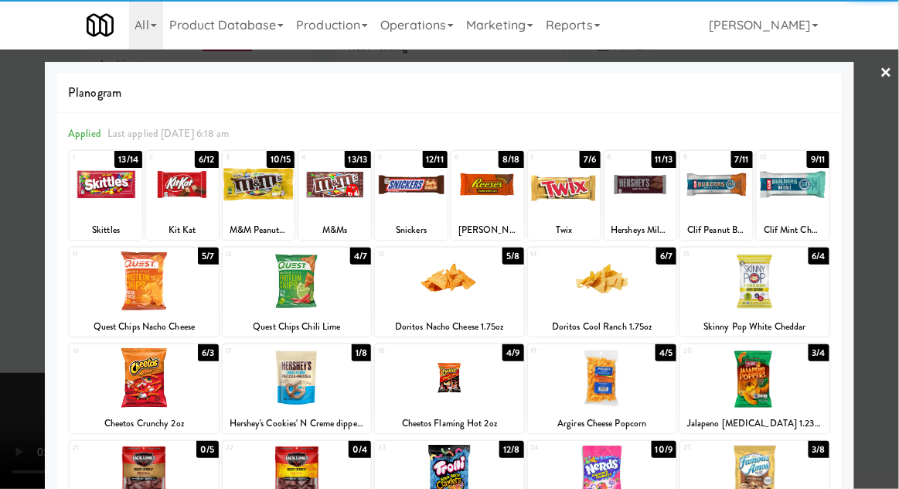
click at [472, 390] on div at bounding box center [449, 378] width 149 height 60
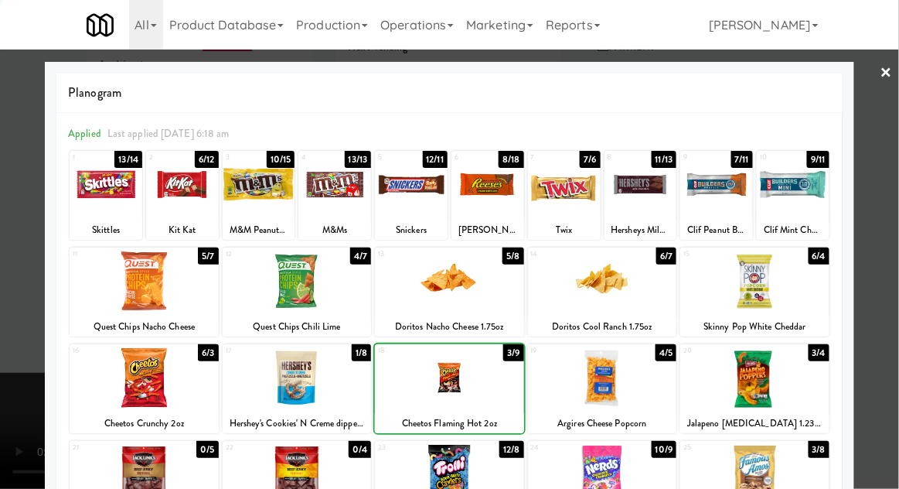
click at [894, 199] on div at bounding box center [449, 244] width 899 height 489
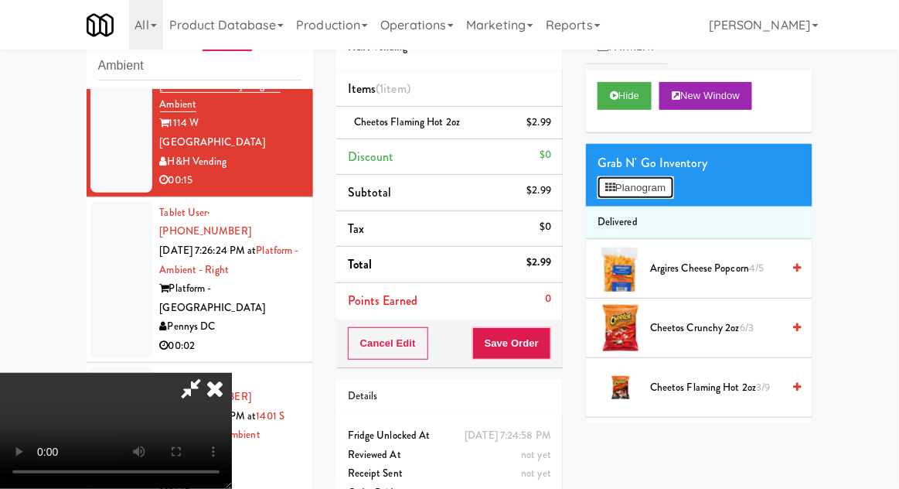
click at [673, 195] on button "Planogram" at bounding box center [636, 187] width 76 height 23
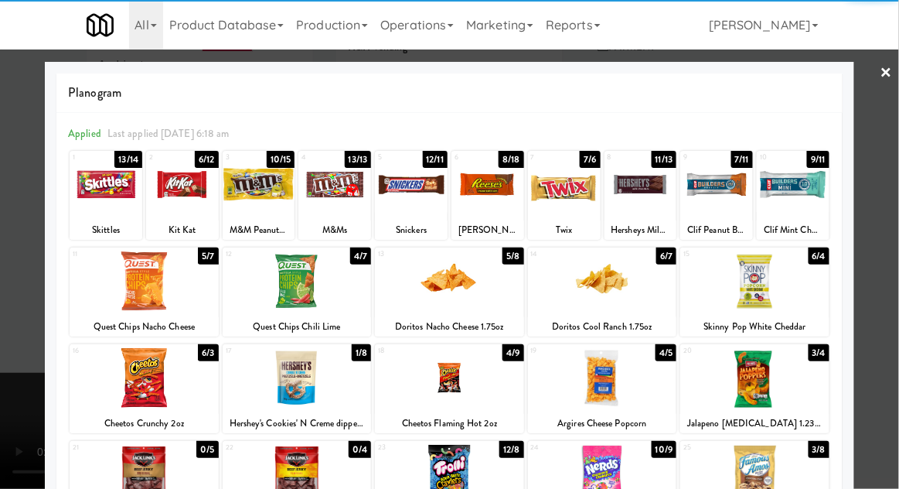
click at [97, 186] on div at bounding box center [106, 185] width 73 height 60
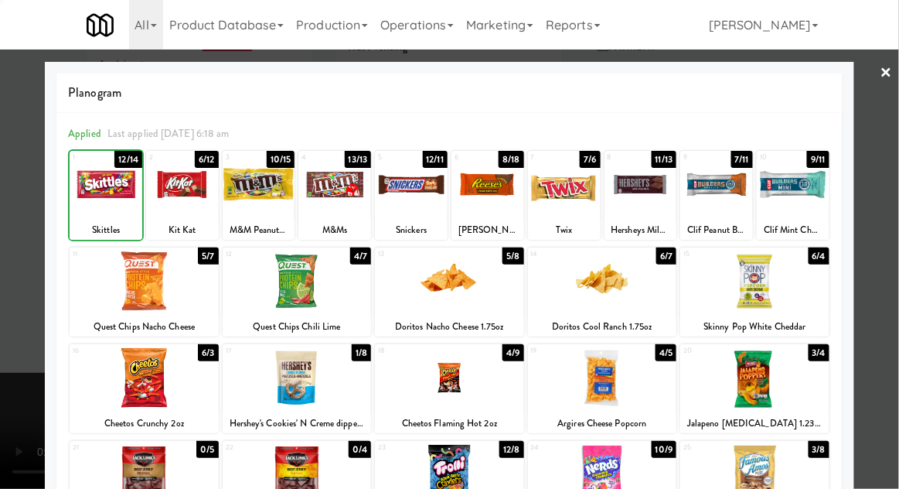
click at [886, 200] on div at bounding box center [449, 244] width 899 height 489
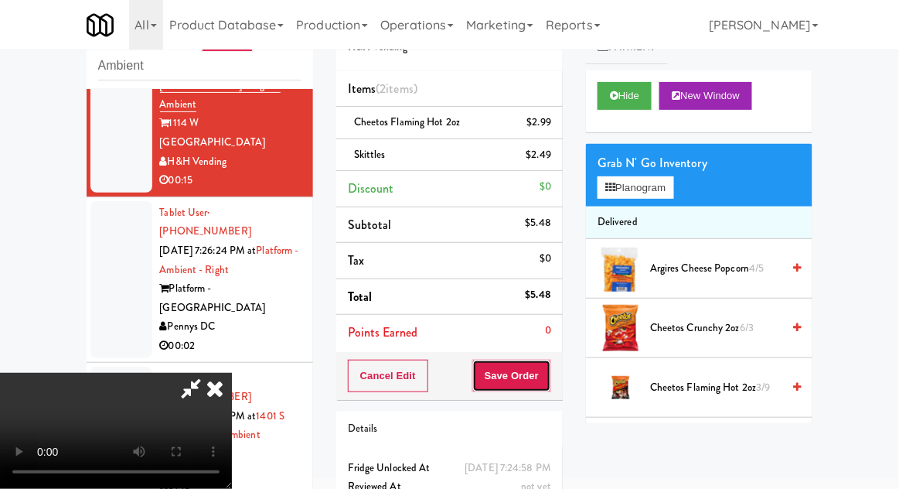
click at [543, 387] on button "Save Order" at bounding box center [511, 375] width 79 height 32
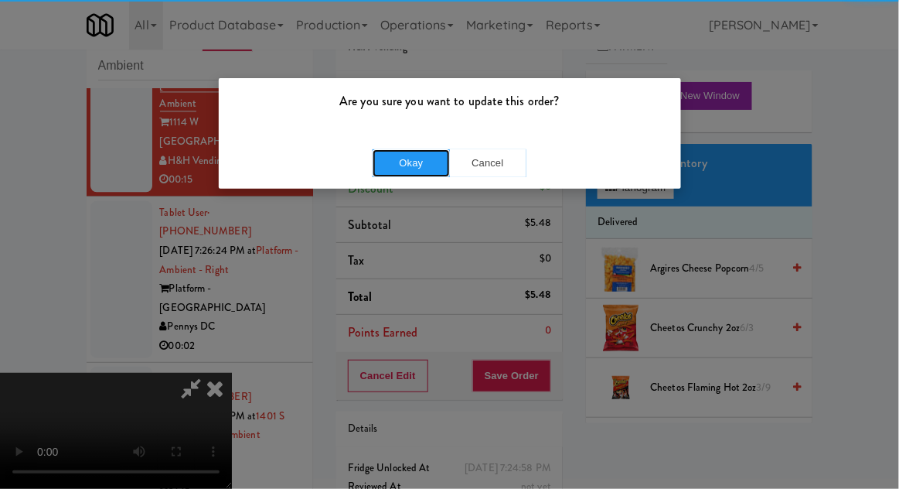
click at [410, 162] on button "Okay" at bounding box center [411, 163] width 77 height 28
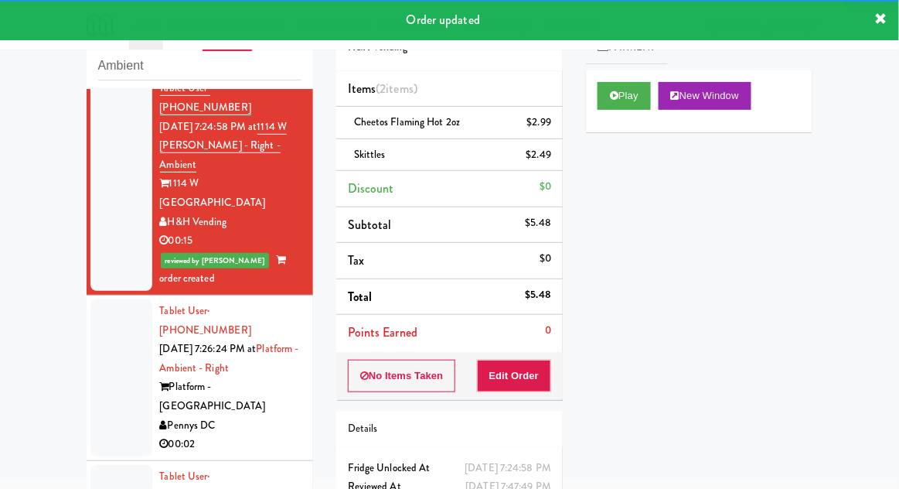
click at [109, 299] on div at bounding box center [121, 377] width 62 height 157
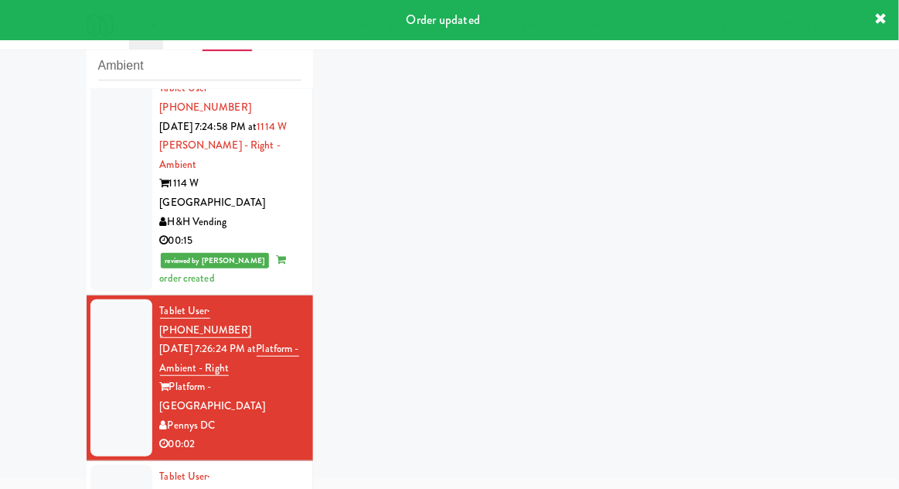
scroll to position [870, 0]
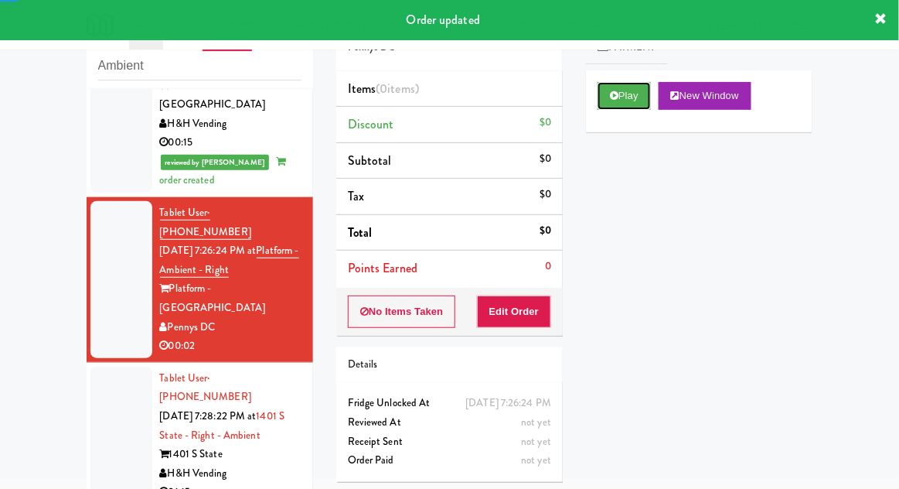
click at [622, 101] on button "Play" at bounding box center [624, 96] width 53 height 28
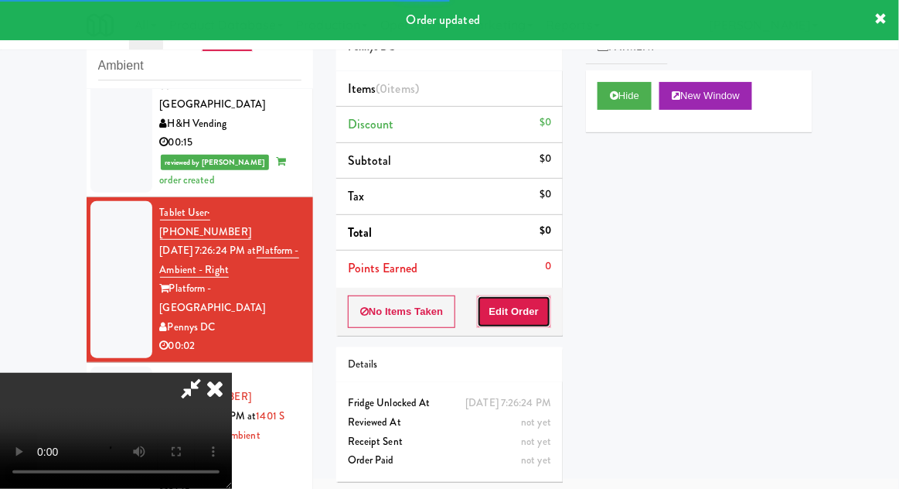
click at [523, 305] on button "Edit Order" at bounding box center [514, 311] width 75 height 32
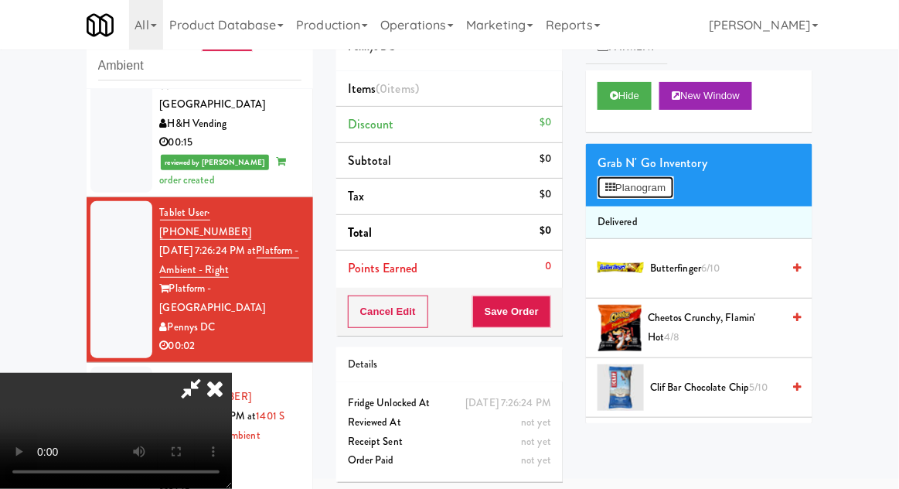
click at [668, 184] on button "Planogram" at bounding box center [636, 187] width 76 height 23
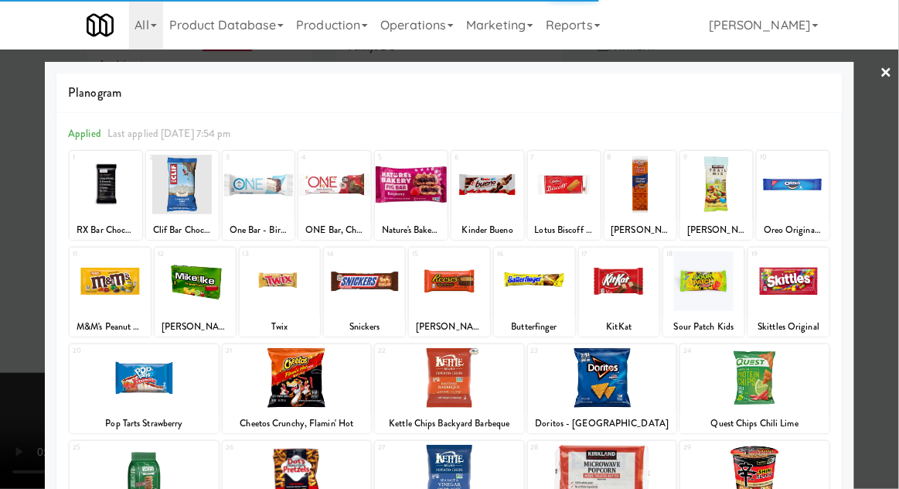
click at [128, 401] on div at bounding box center [144, 378] width 149 height 60
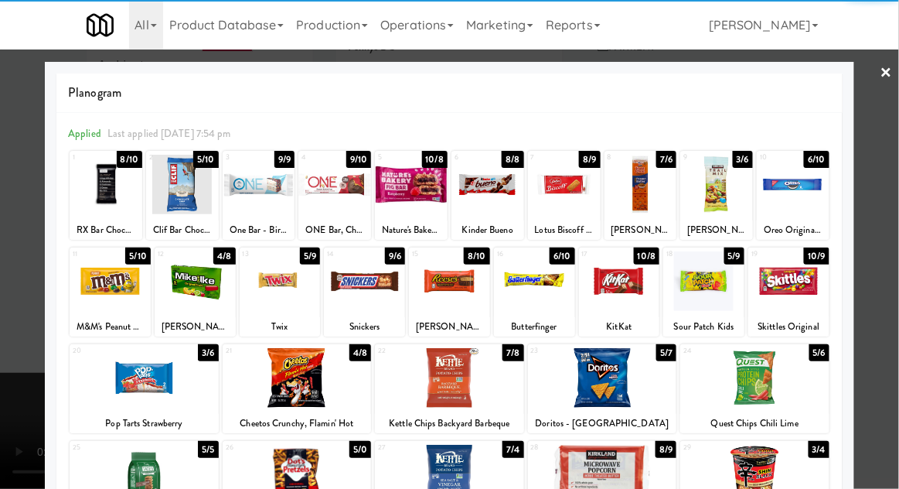
click at [131, 397] on div at bounding box center [144, 378] width 149 height 60
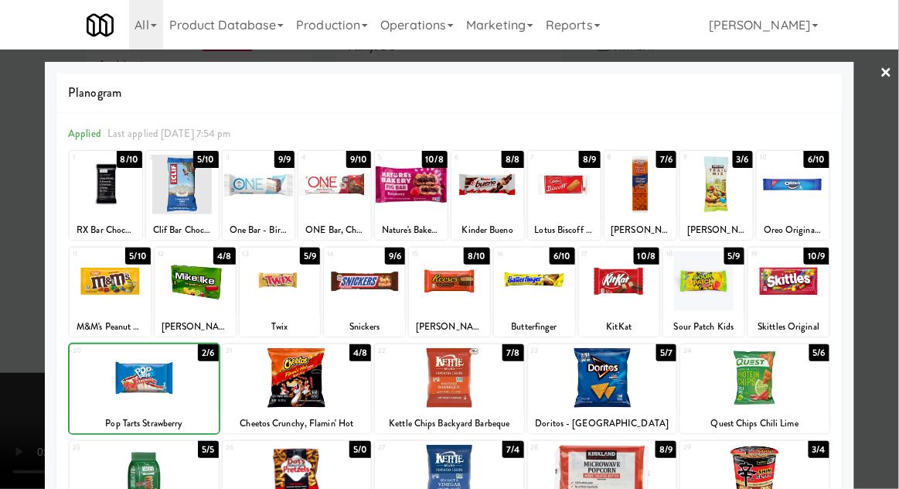
click at [891, 191] on div at bounding box center [449, 244] width 899 height 489
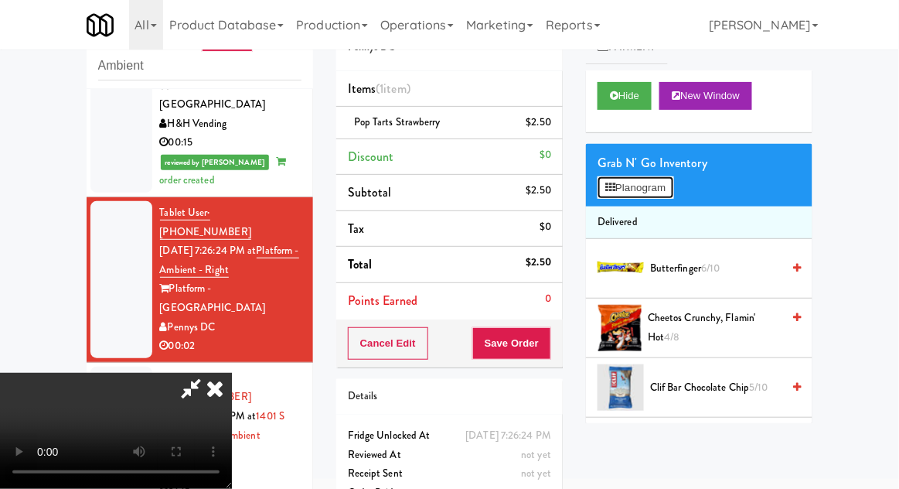
click at [673, 189] on button "Planogram" at bounding box center [636, 187] width 76 height 23
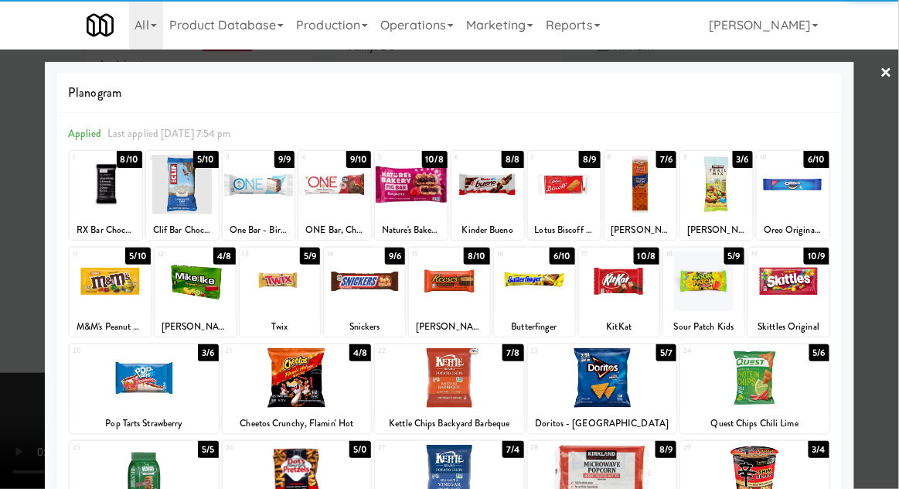
click at [112, 289] on div at bounding box center [110, 281] width 81 height 60
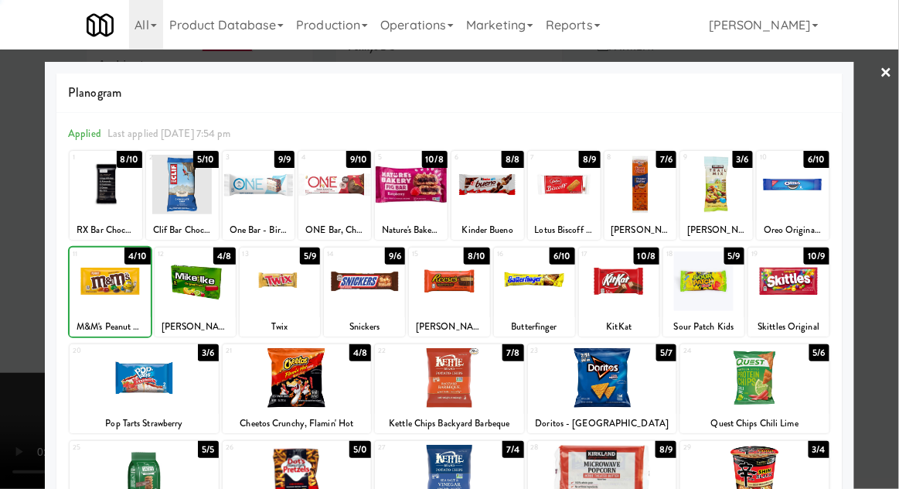
click at [895, 206] on div at bounding box center [449, 244] width 899 height 489
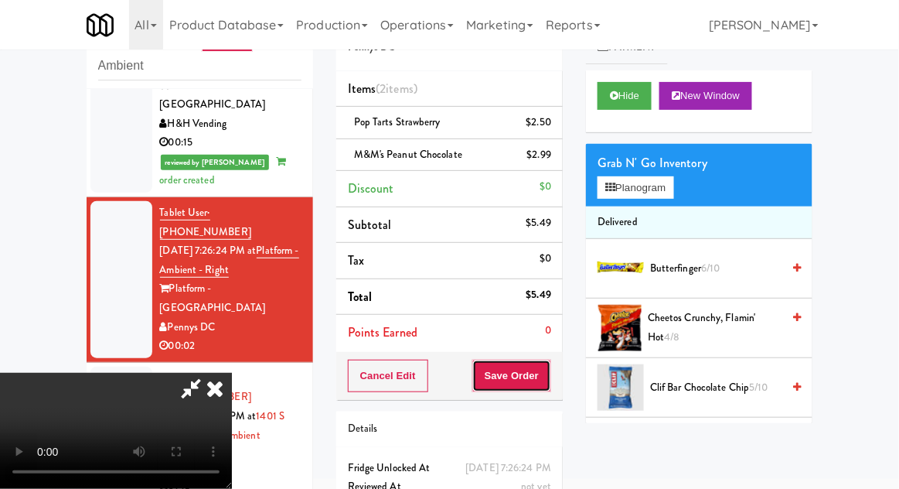
click at [544, 370] on button "Save Order" at bounding box center [511, 375] width 79 height 32
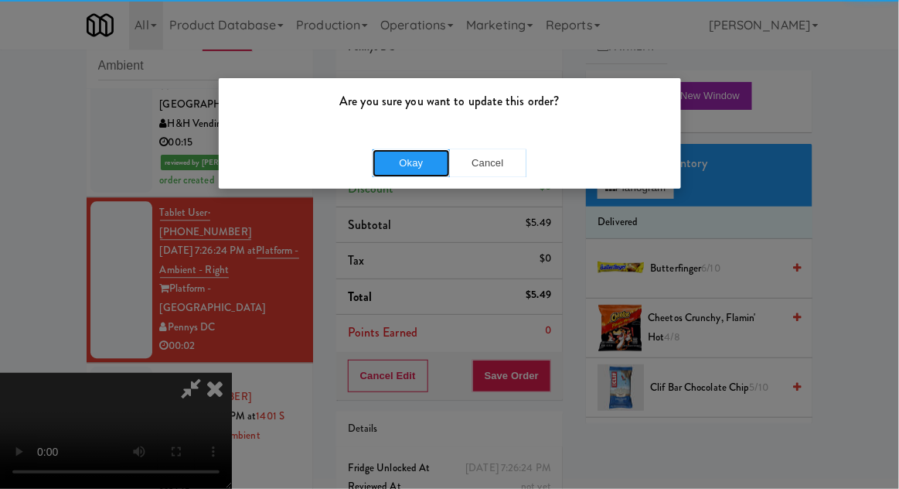
click at [405, 173] on button "Okay" at bounding box center [411, 163] width 77 height 28
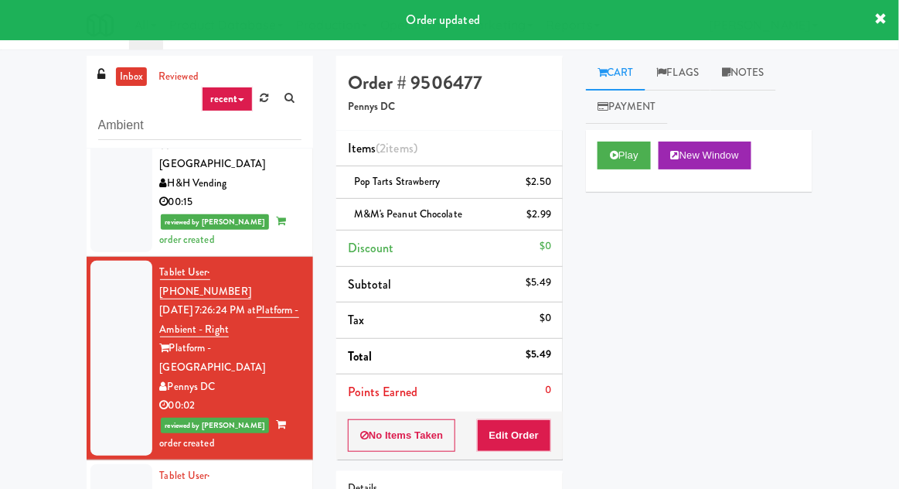
click at [733, 66] on link "Notes" at bounding box center [743, 73] width 66 height 35
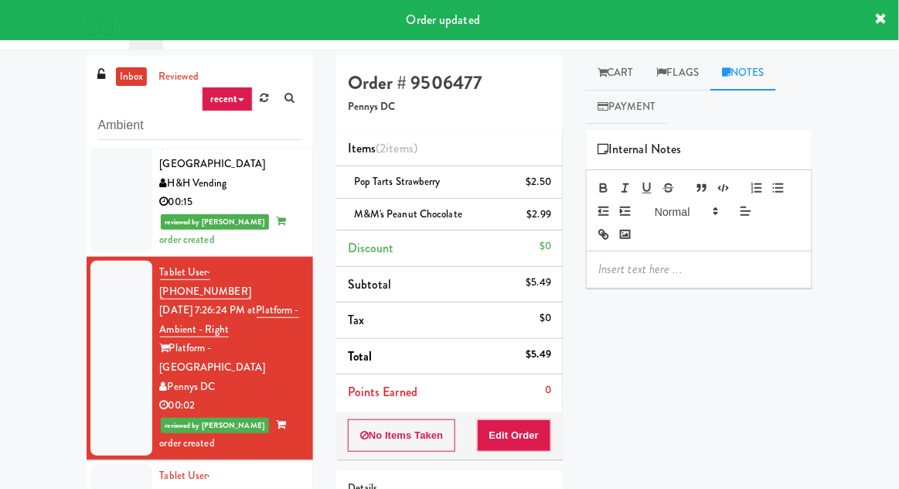
click at [623, 269] on p at bounding box center [699, 269] width 202 height 17
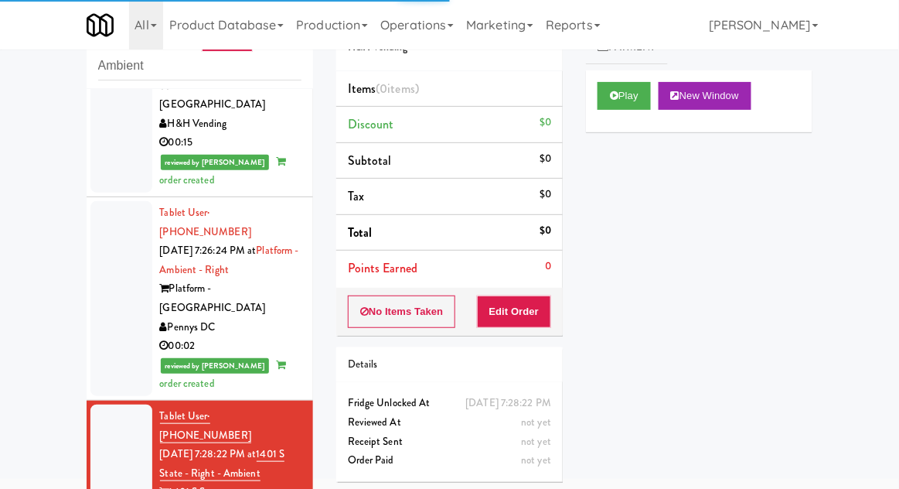
scroll to position [908, 0]
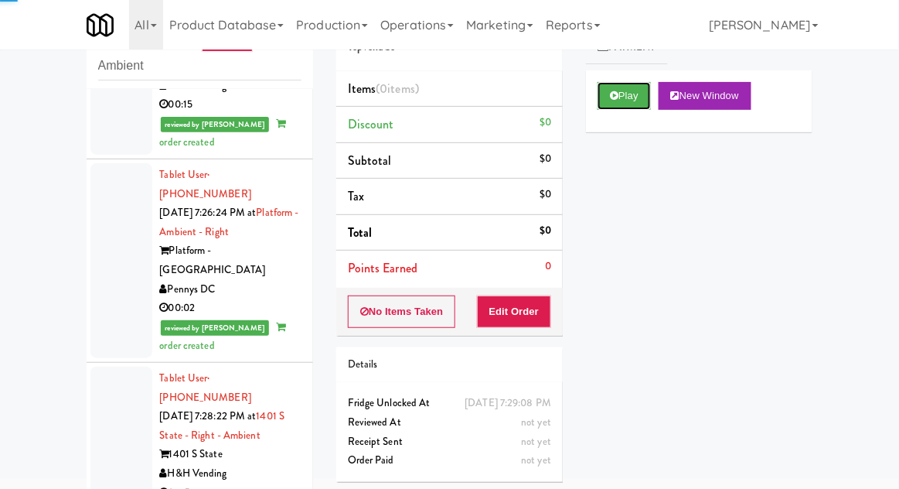
click at [610, 94] on button "Play" at bounding box center [624, 96] width 53 height 28
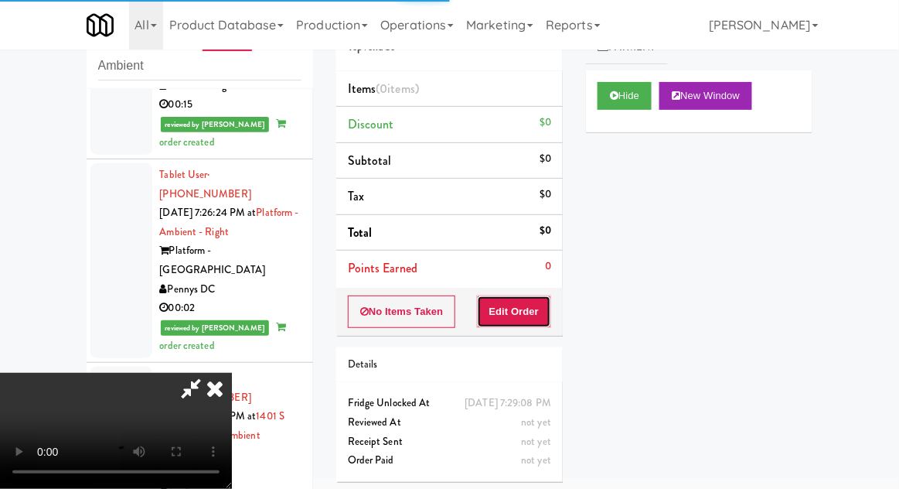
click at [509, 306] on button "Edit Order" at bounding box center [514, 311] width 75 height 32
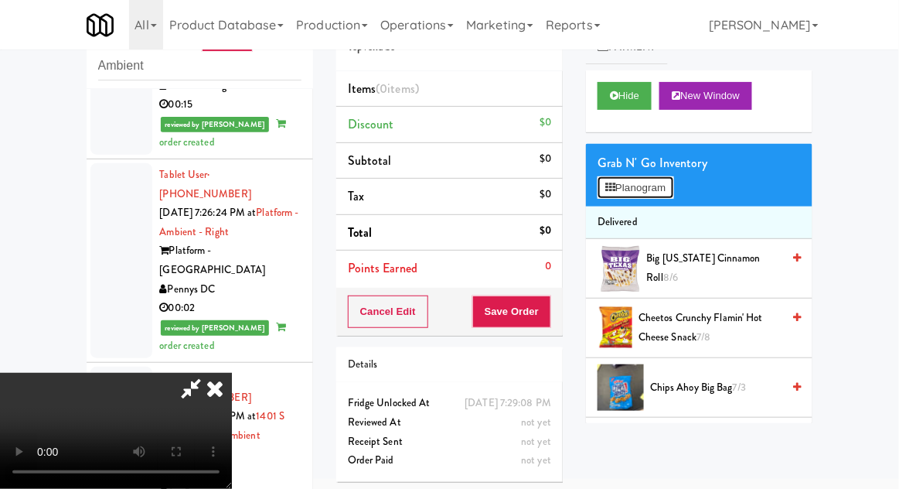
click at [672, 180] on button "Planogram" at bounding box center [636, 187] width 76 height 23
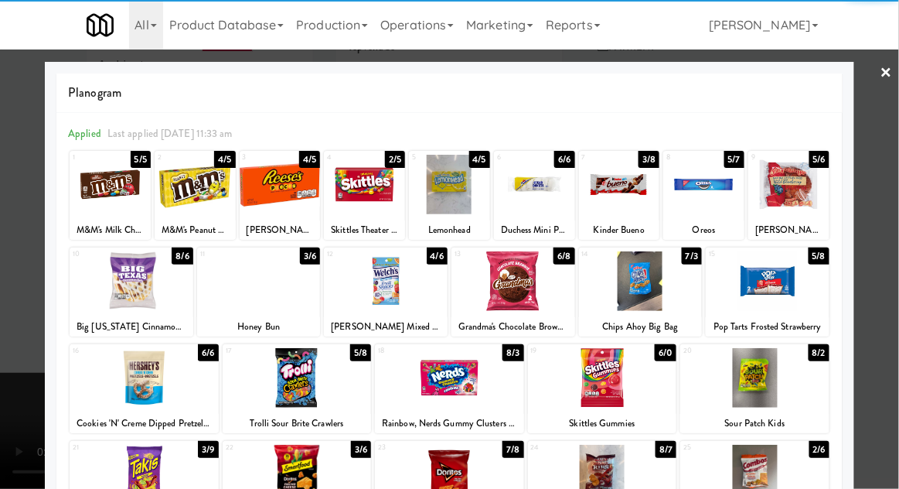
click at [639, 291] on div at bounding box center [641, 281] width 124 height 60
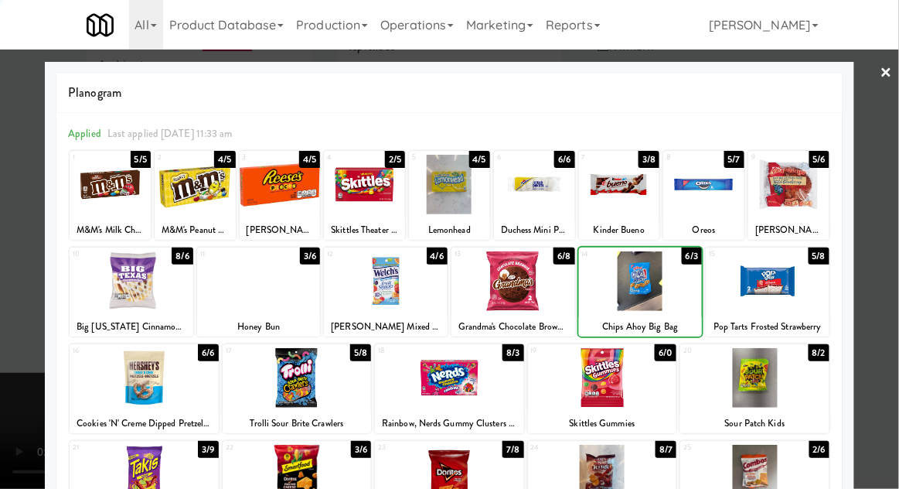
click at [897, 195] on div at bounding box center [449, 244] width 899 height 489
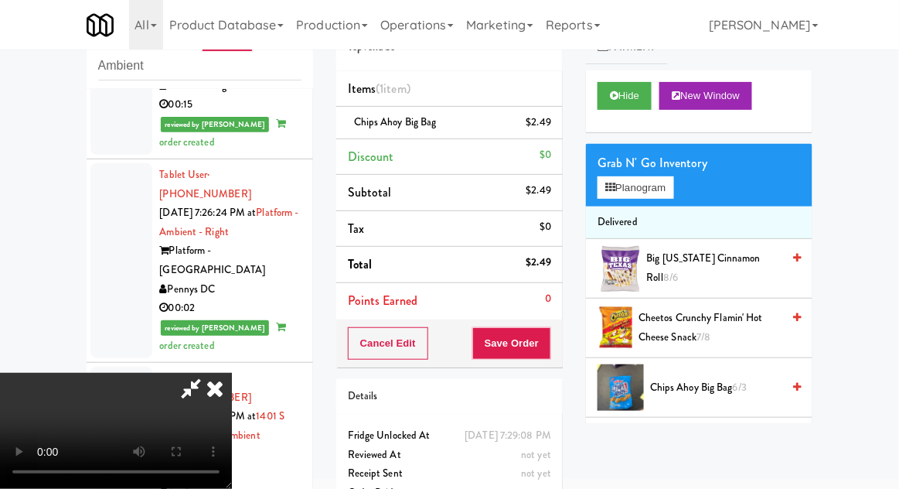
scroll to position [56, 0]
click at [549, 344] on button "Save Order" at bounding box center [511, 343] width 79 height 32
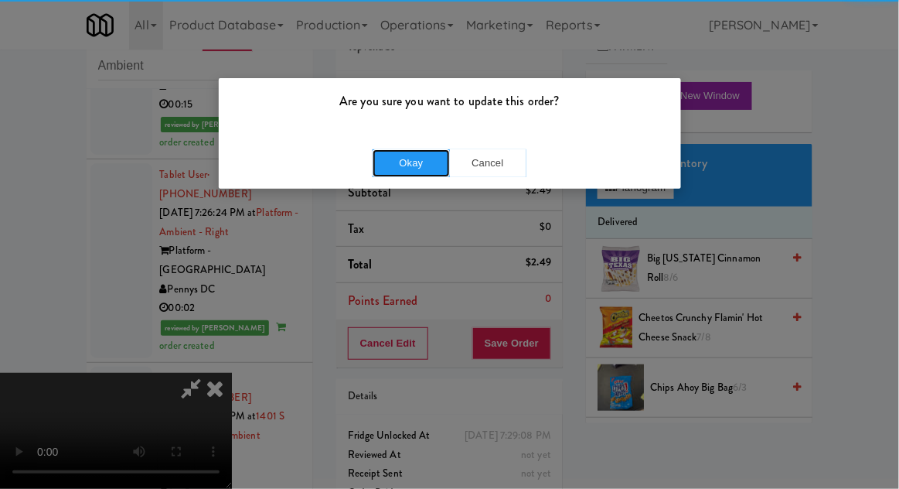
click at [433, 155] on button "Okay" at bounding box center [411, 163] width 77 height 28
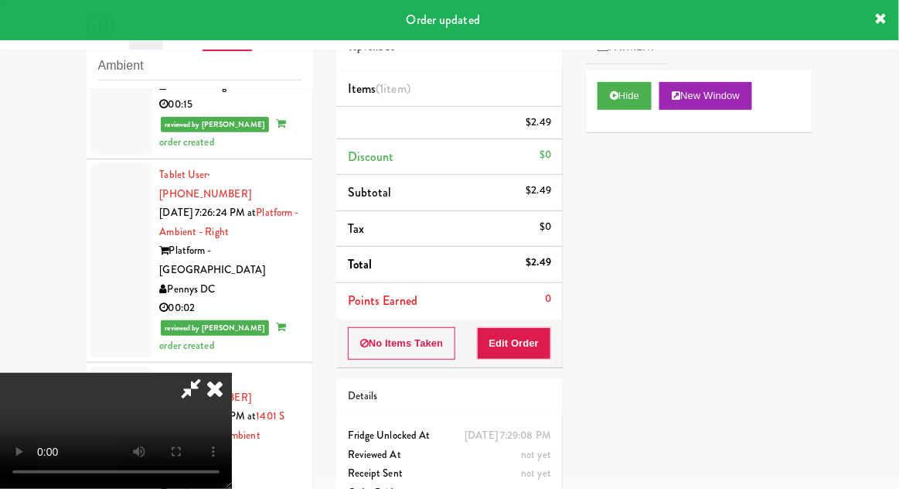
scroll to position [0, 0]
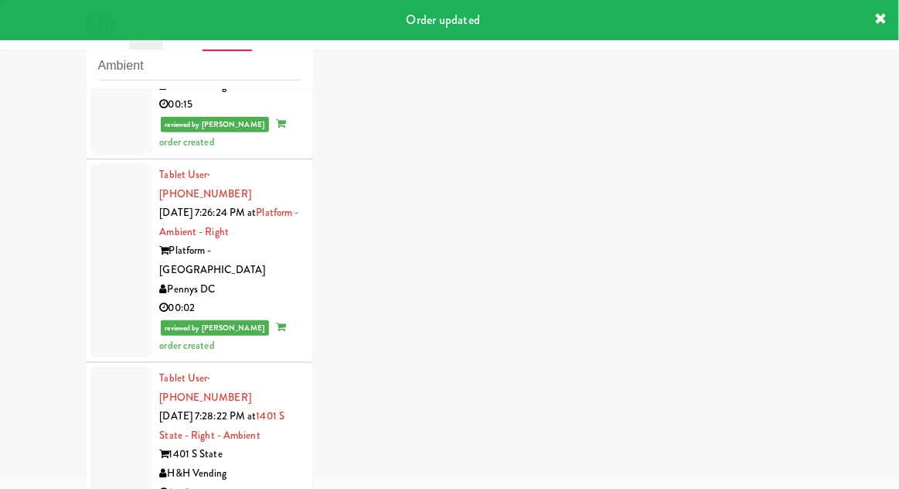
scroll to position [945, 0]
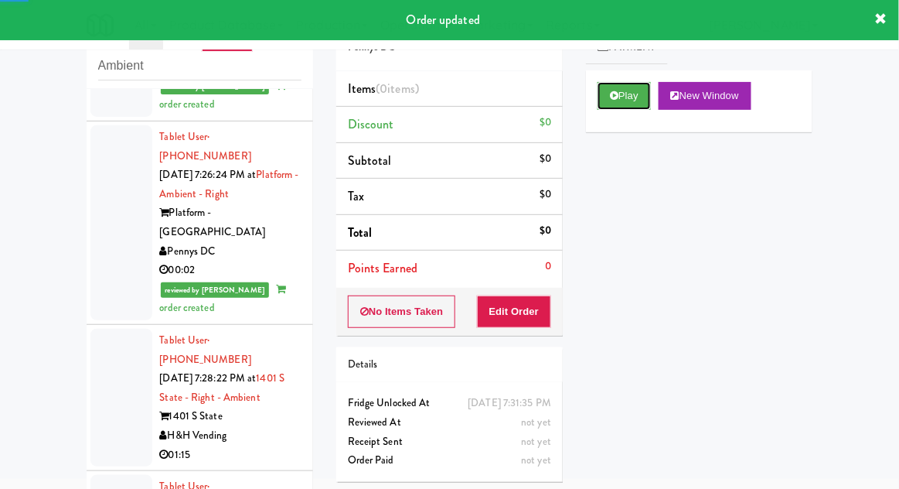
click at [633, 90] on button "Play" at bounding box center [624, 96] width 53 height 28
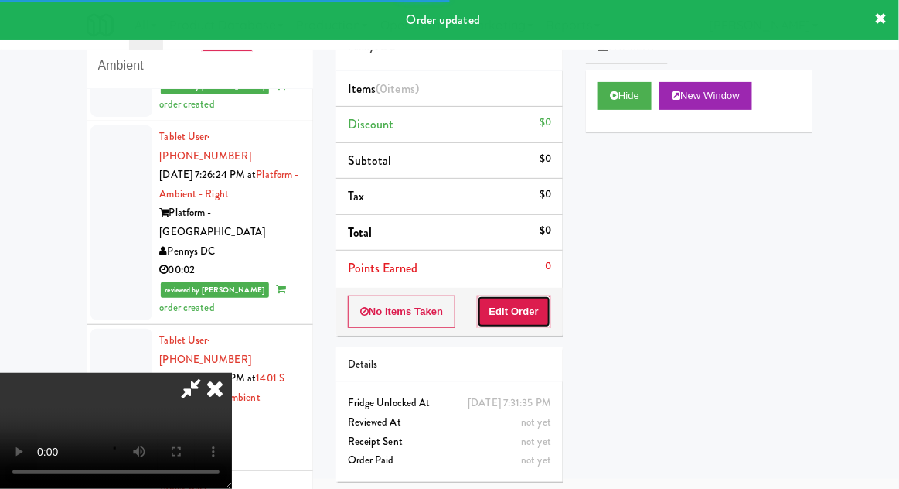
click at [520, 298] on button "Edit Order" at bounding box center [514, 311] width 75 height 32
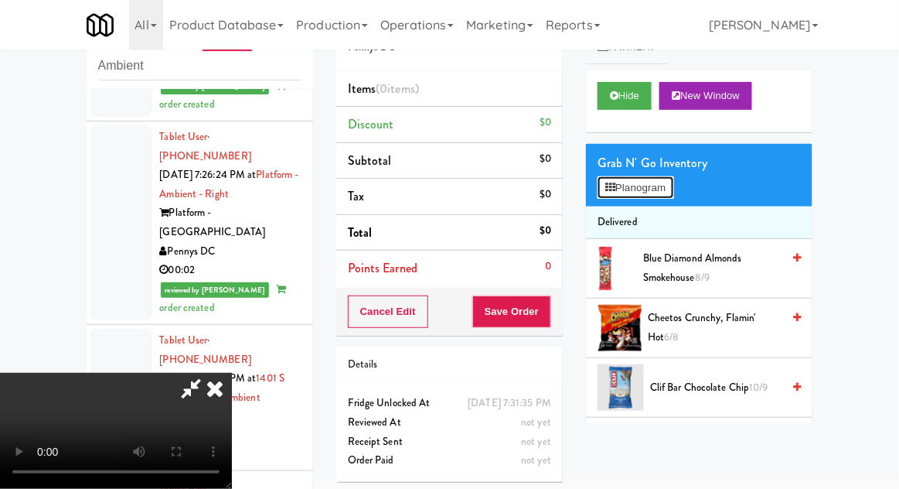
click at [662, 186] on button "Planogram" at bounding box center [636, 187] width 76 height 23
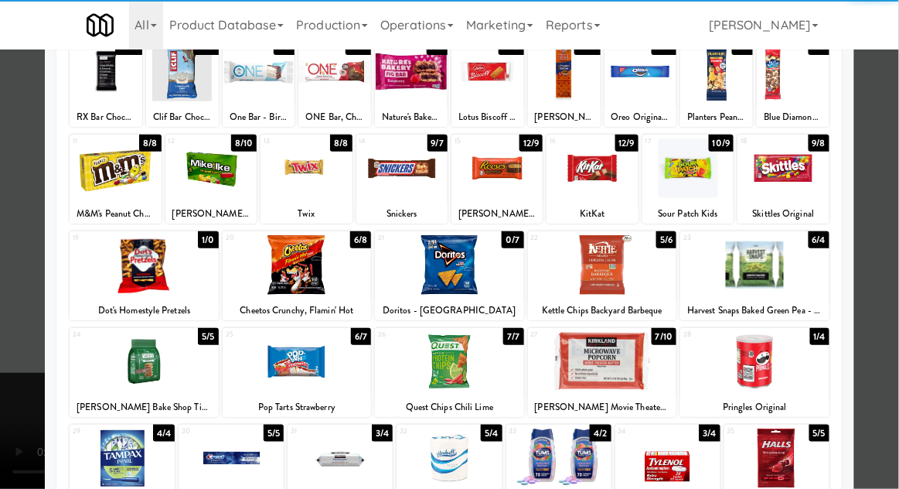
scroll to position [113, 0]
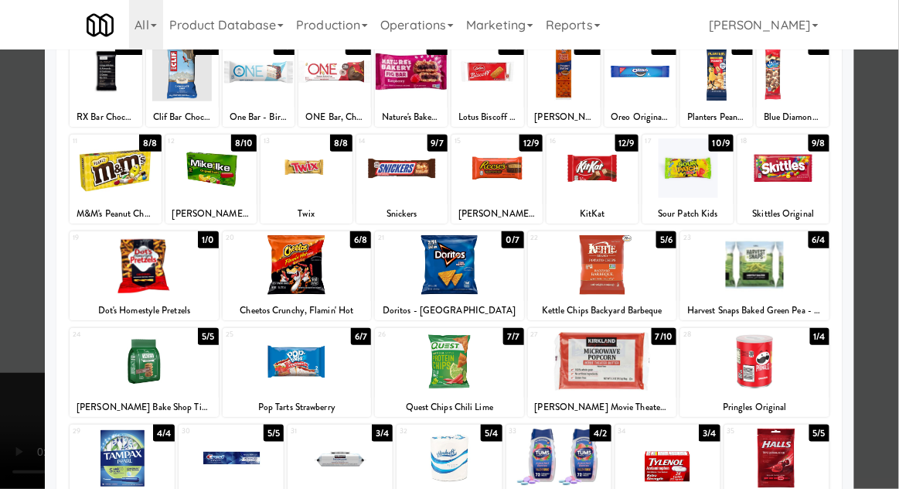
click at [663, 387] on div at bounding box center [602, 362] width 149 height 60
click at [891, 198] on div at bounding box center [449, 244] width 899 height 489
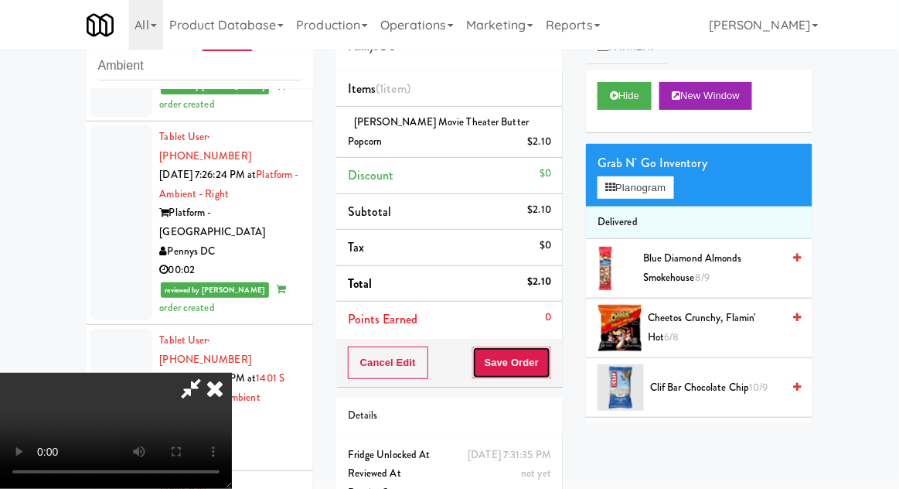
click at [550, 369] on button "Save Order" at bounding box center [511, 362] width 79 height 32
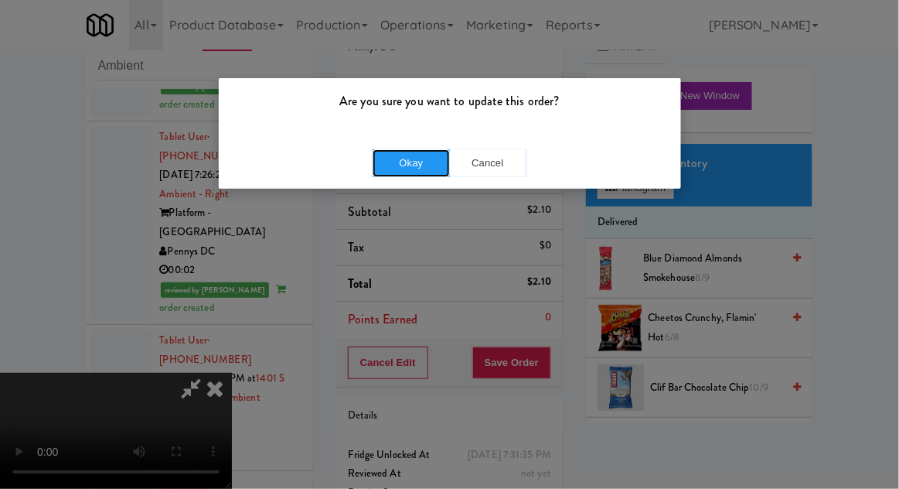
click at [397, 175] on button "Okay" at bounding box center [411, 163] width 77 height 28
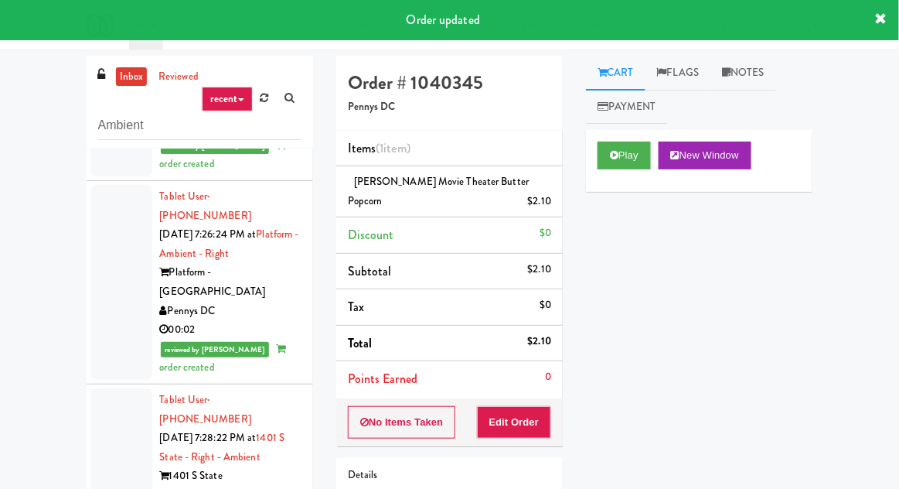
click at [744, 66] on link "Notes" at bounding box center [743, 73] width 66 height 35
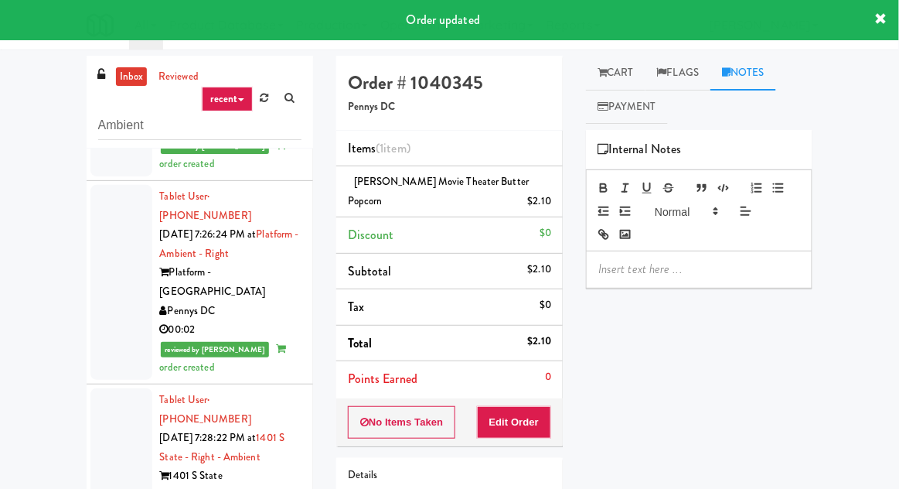
click at [631, 272] on p at bounding box center [699, 269] width 202 height 17
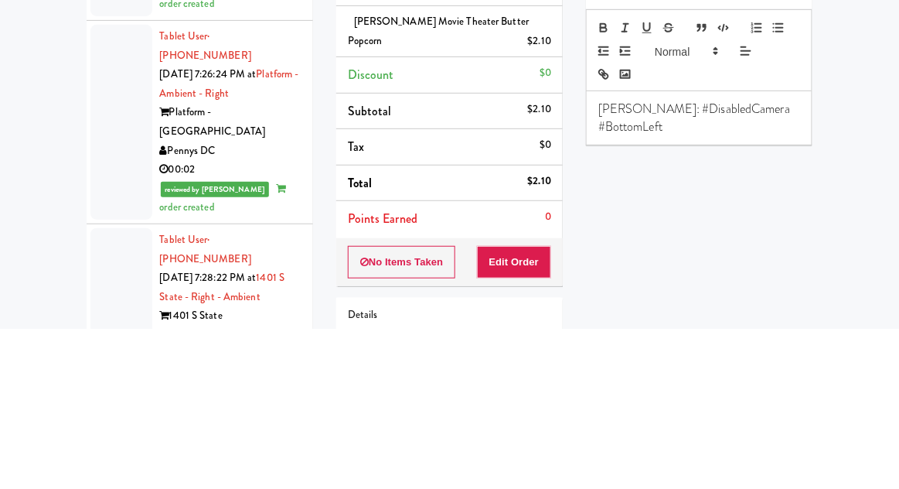
click at [892, 256] on div "inbox reviewed recent all unclear take inventory issue suspicious failed recent…" at bounding box center [449, 340] width 899 height 568
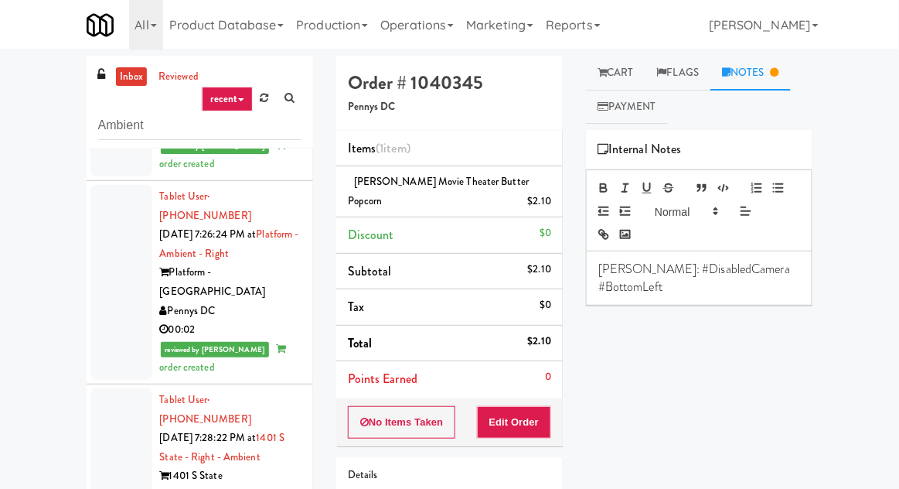
scroll to position [60, 0]
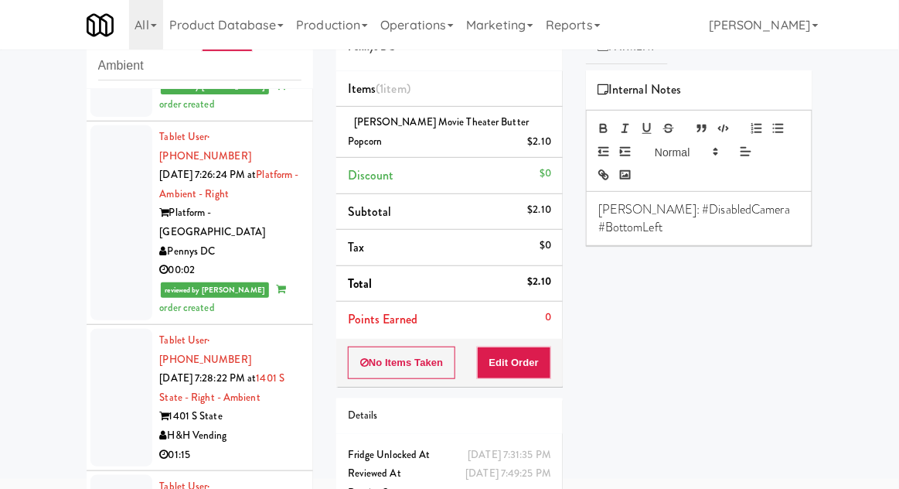
click at [90, 329] on div at bounding box center [121, 398] width 62 height 138
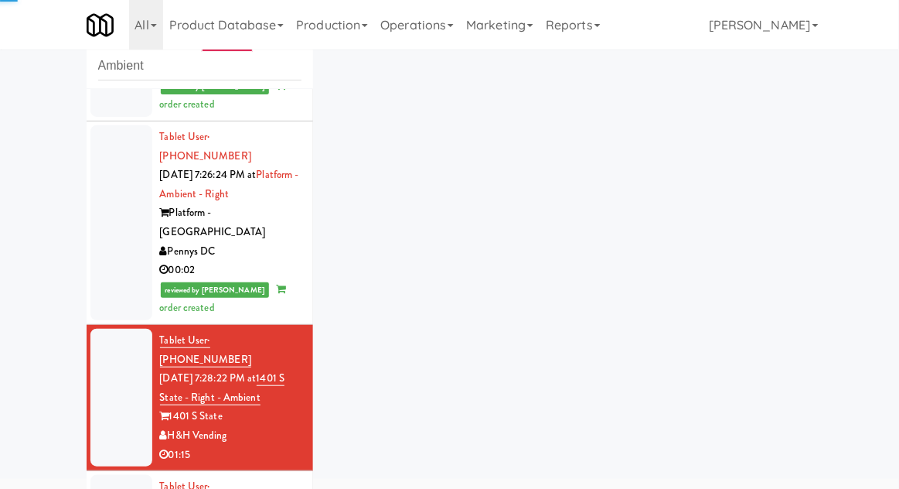
scroll to position [983, 0]
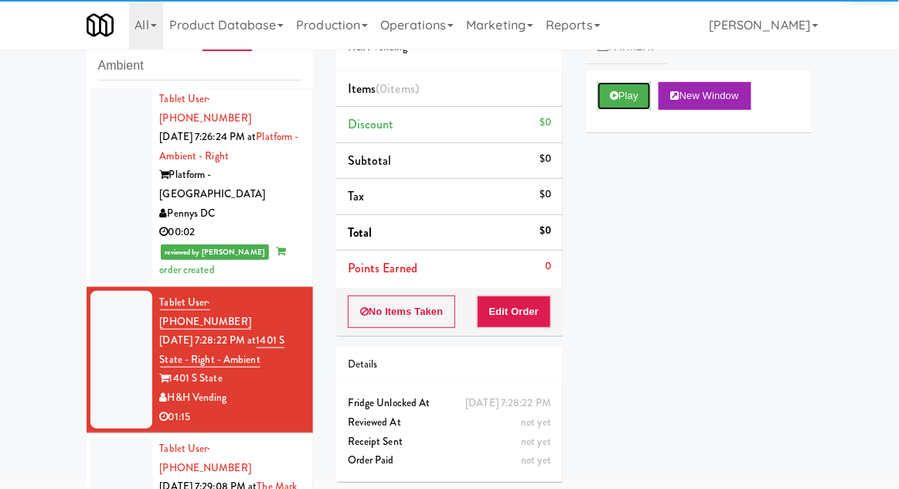
click at [611, 94] on icon at bounding box center [614, 95] width 9 height 10
click at [523, 309] on button "Edit Order" at bounding box center [514, 311] width 75 height 32
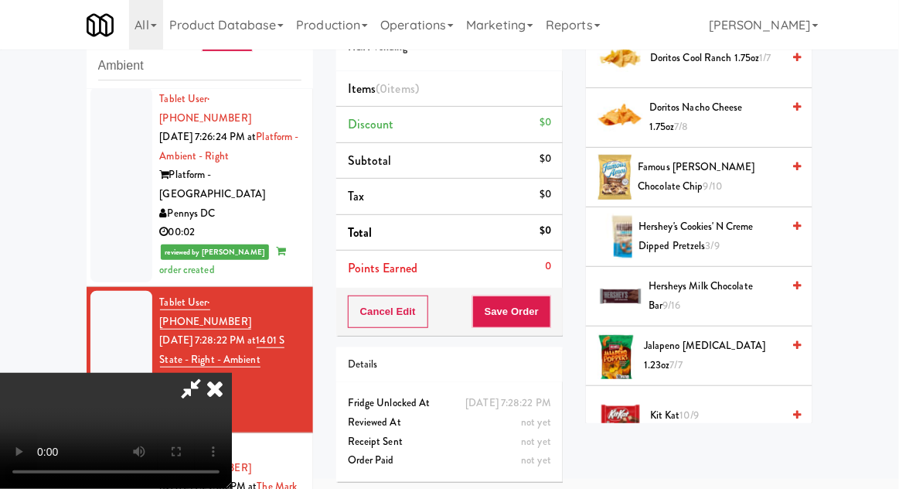
scroll to position [717, 0]
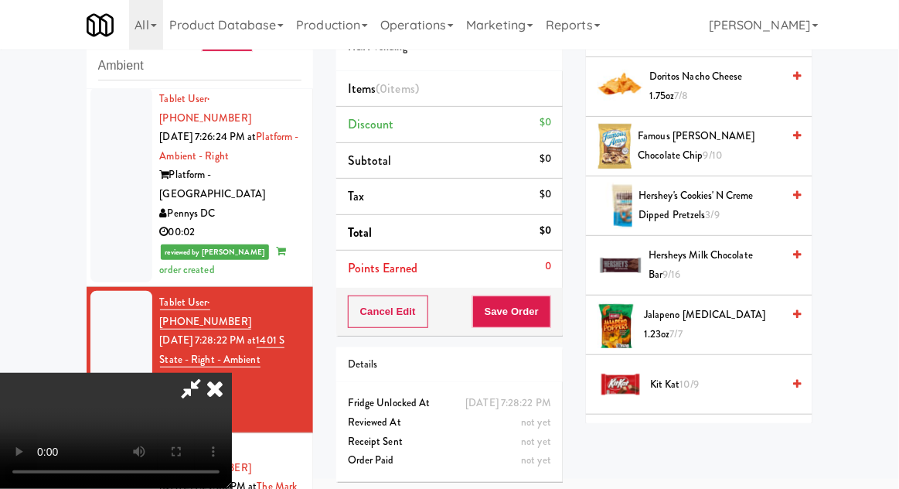
click at [740, 247] on span "Hersheys Milk Chocolate Bar 9/16" at bounding box center [715, 265] width 133 height 38
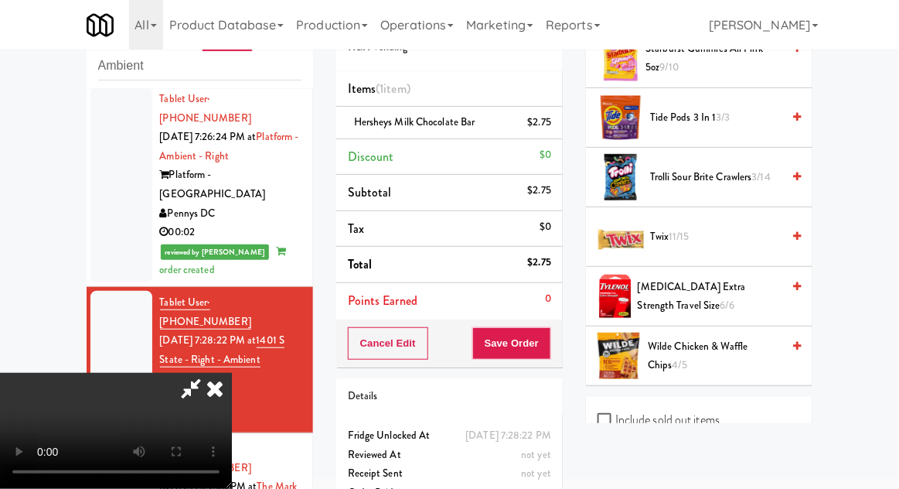
scroll to position [1711, 0]
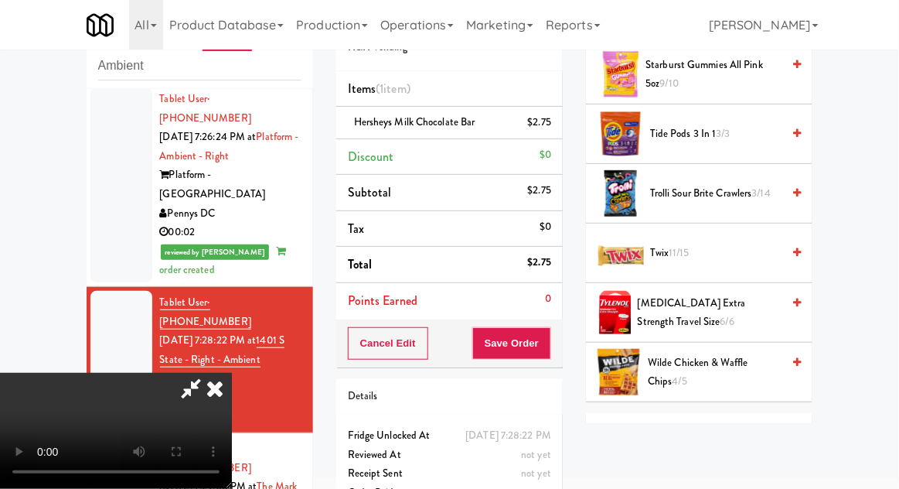
click at [702, 243] on span "Twix 11/15" at bounding box center [715, 252] width 131 height 19
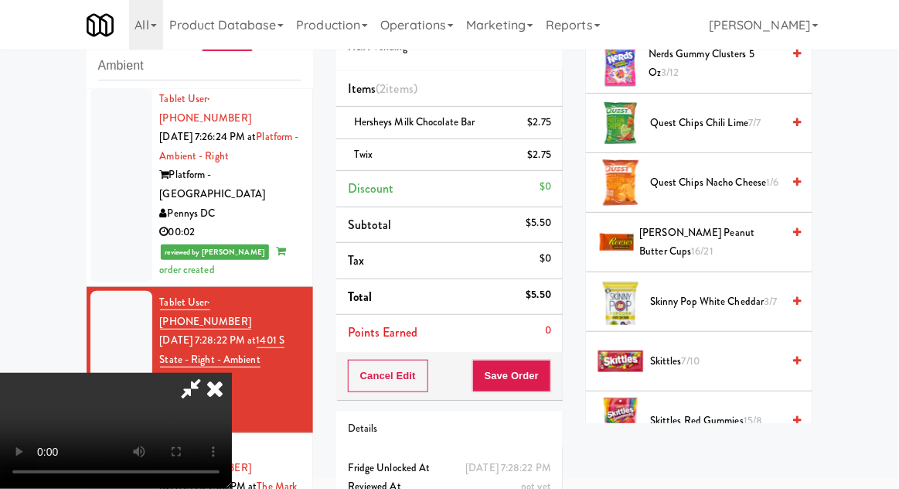
scroll to position [1230, 0]
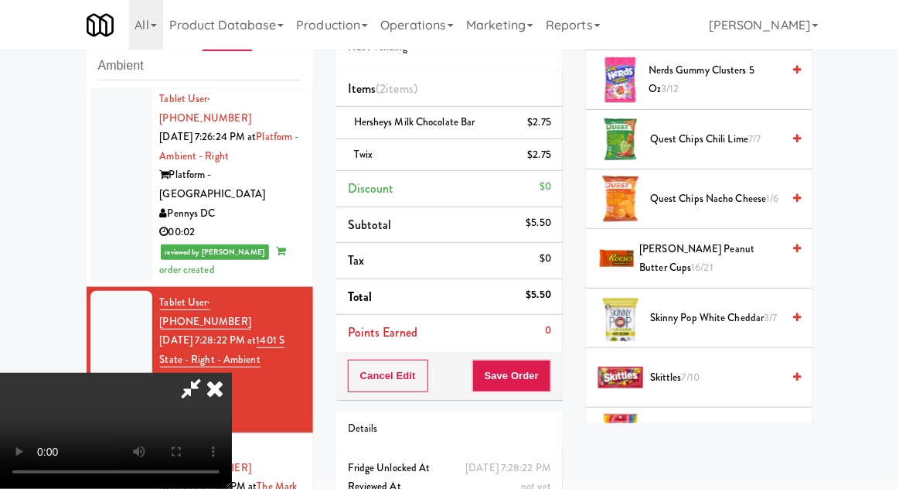
click at [751, 240] on span "[PERSON_NAME] Peanut Butter Cups 16/21" at bounding box center [711, 259] width 142 height 38
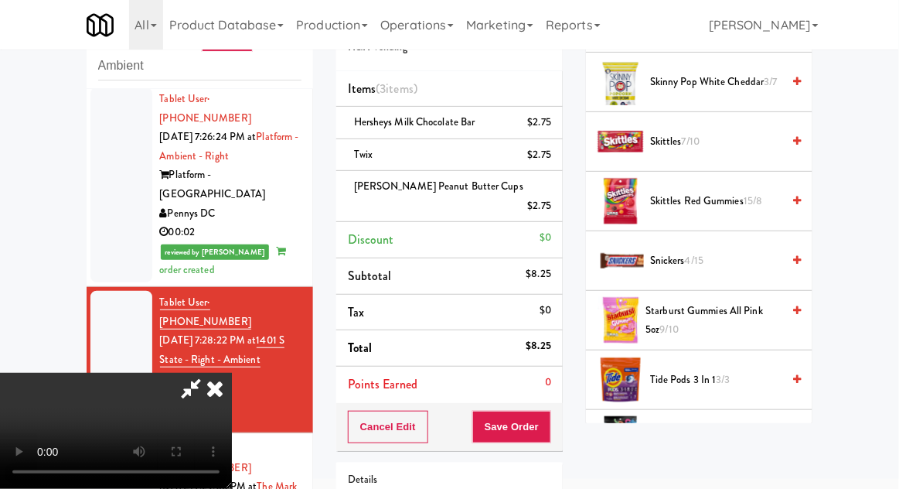
scroll to position [1462, 0]
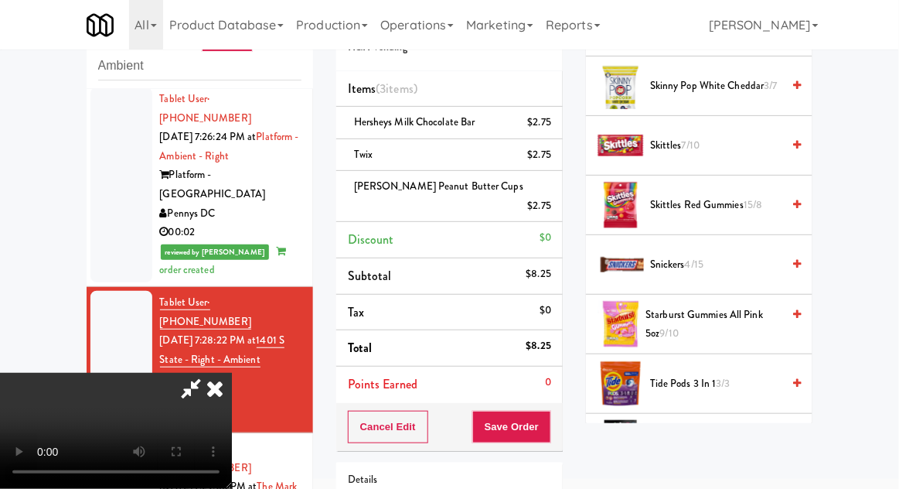
click at [737, 255] on span "Snickers 4/15" at bounding box center [715, 264] width 131 height 19
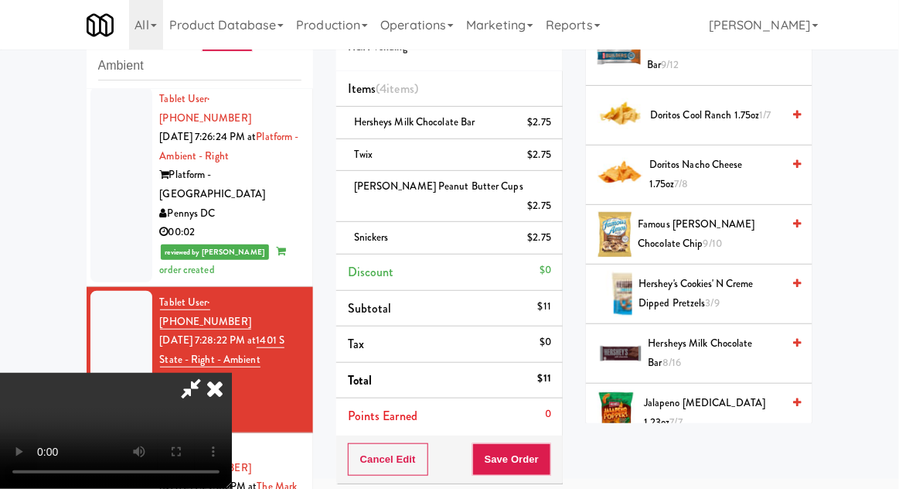
scroll to position [630, 0]
click at [751, 218] on span "Famous [PERSON_NAME] Chocolate Chip 9/10" at bounding box center [711, 233] width 144 height 38
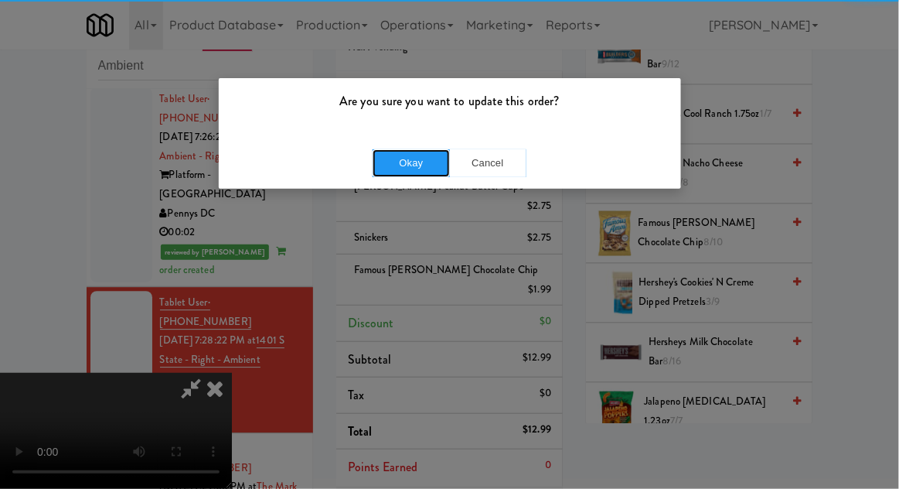
click at [400, 163] on button "Okay" at bounding box center [411, 163] width 77 height 28
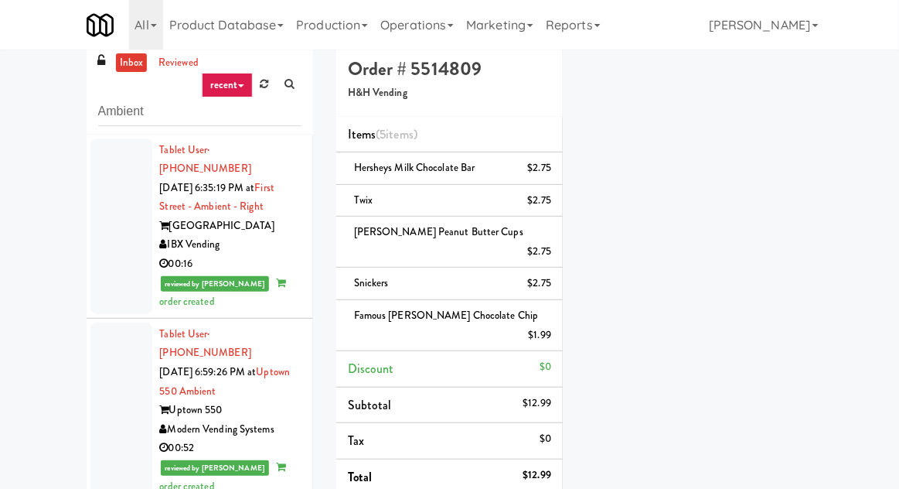
scroll to position [0, 0]
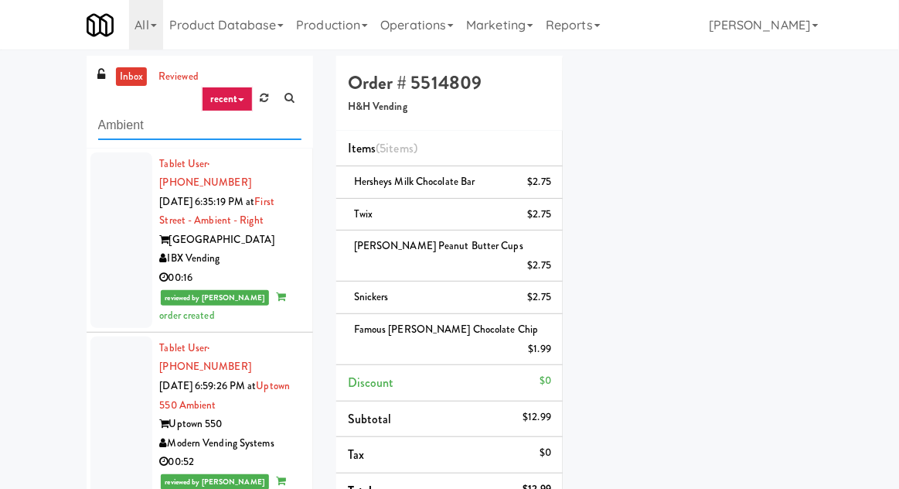
click at [98, 121] on input "Ambient" at bounding box center [199, 125] width 203 height 29
click at [123, 148] on li "Tablet User · (919) 928-1580 [DATE] 6:35:19 PM at [GEOGRAPHIC_DATA] - Ambient -…" at bounding box center [200, 240] width 226 height 184
click at [107, 128] on input "Ambient" at bounding box center [199, 125] width 203 height 29
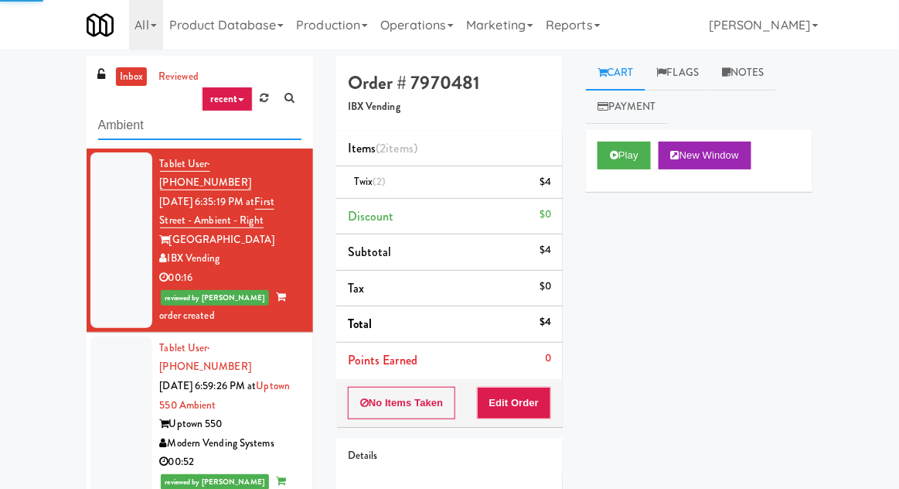
click at [131, 129] on input "Ambient" at bounding box center [199, 125] width 203 height 29
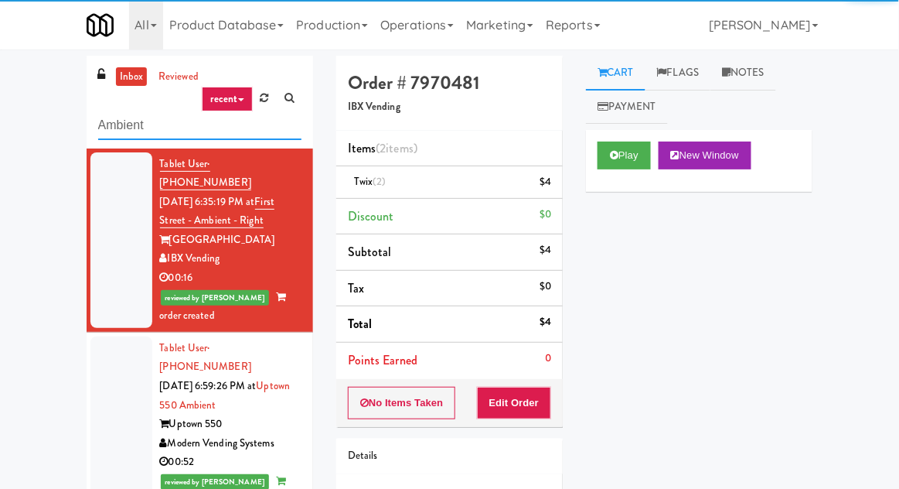
click at [131, 128] on input "Ambient" at bounding box center [199, 125] width 203 height 29
click at [129, 124] on input "Ambient" at bounding box center [199, 125] width 203 height 29
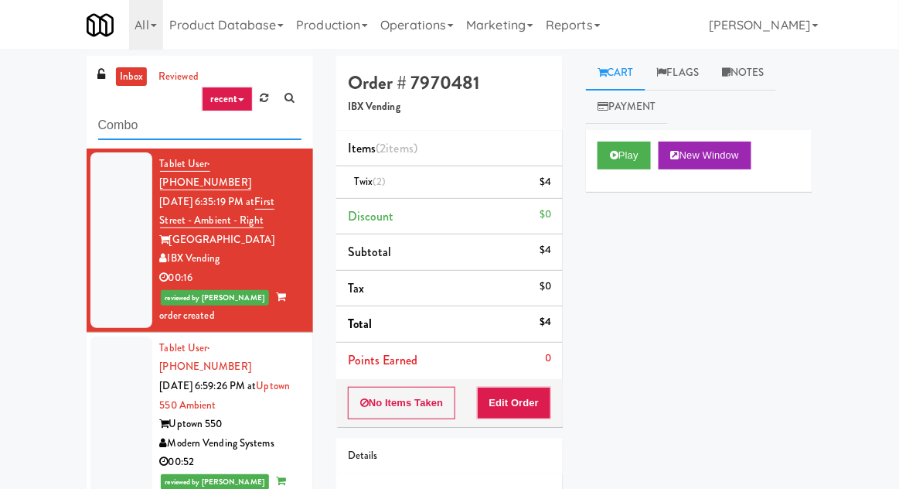
type input "Combo"
click at [39, 81] on div "inbox reviewed recent all unclear take inventory issue suspicious failed recent…" at bounding box center [449, 340] width 899 height 568
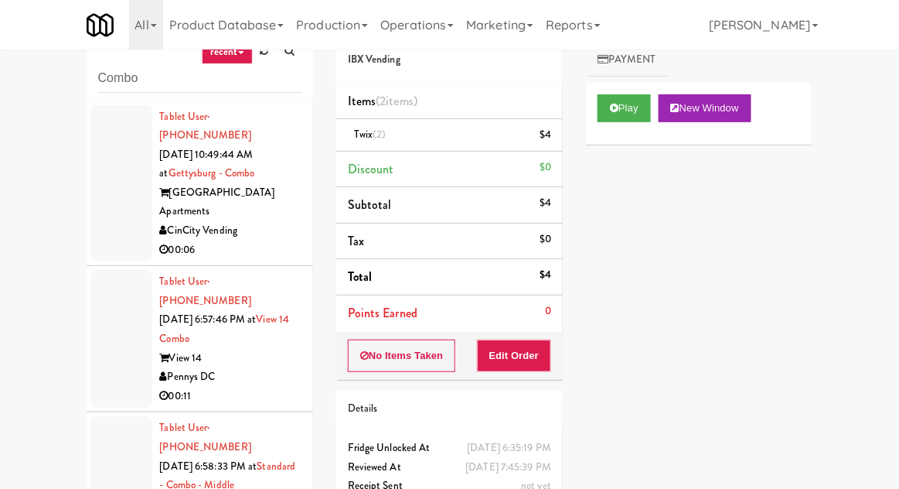
click at [107, 216] on div at bounding box center [121, 183] width 62 height 157
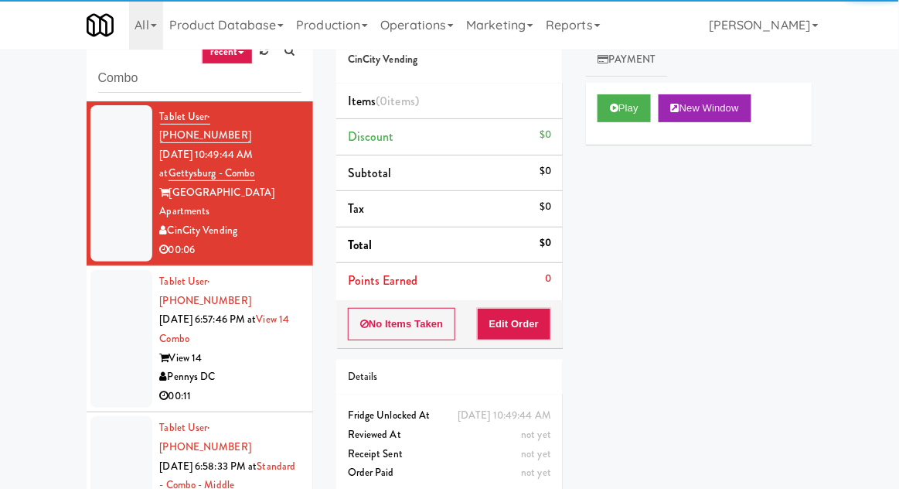
click at [111, 308] on div at bounding box center [121, 339] width 62 height 138
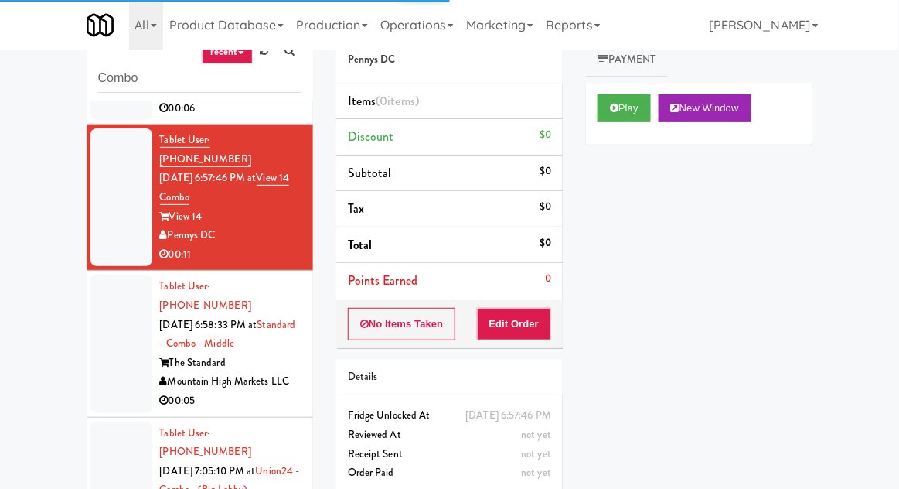
scroll to position [142, 0]
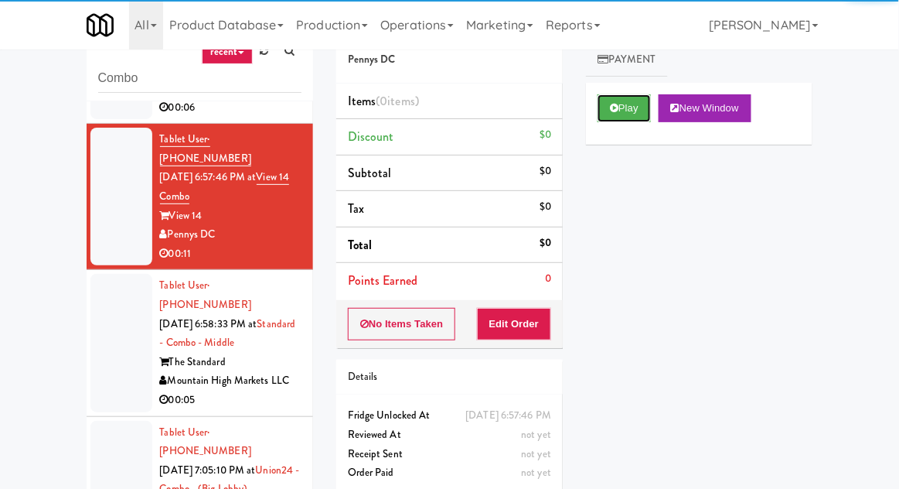
click at [617, 107] on icon at bounding box center [614, 108] width 9 height 10
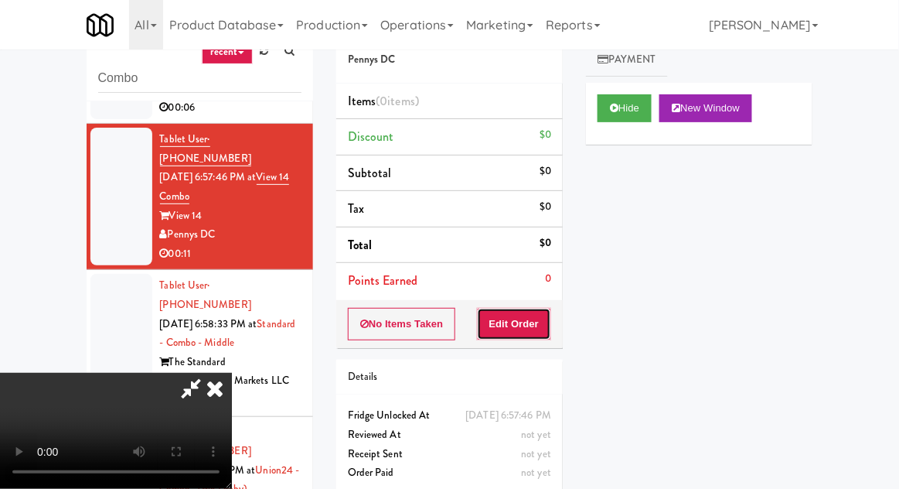
click at [513, 319] on button "Edit Order" at bounding box center [514, 324] width 75 height 32
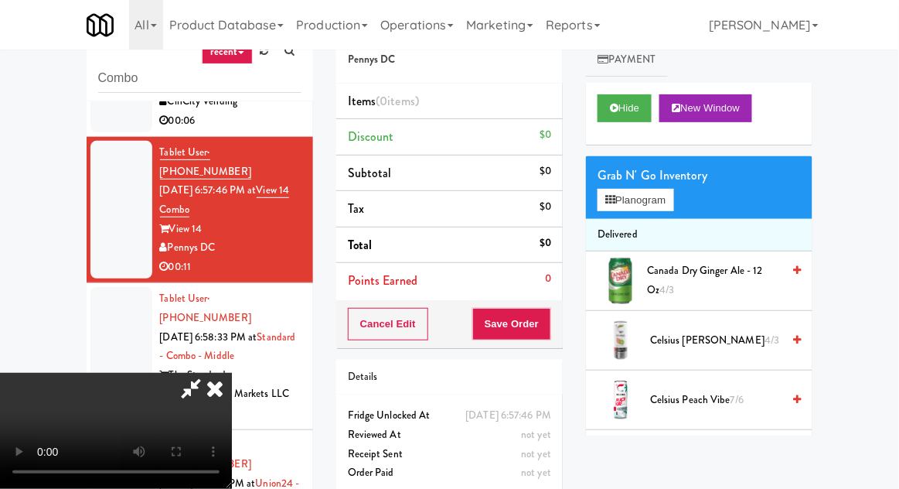
scroll to position [0, 0]
click at [673, 209] on button "Planogram" at bounding box center [636, 200] width 76 height 23
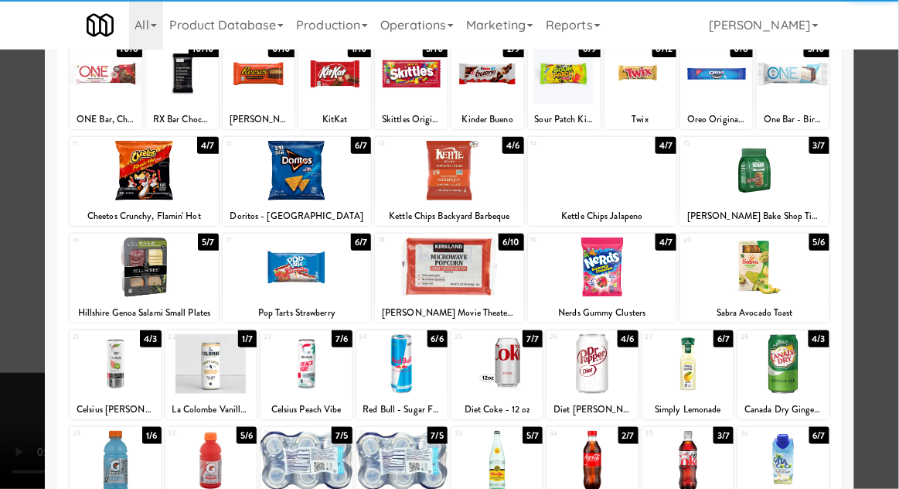
scroll to position [165, 0]
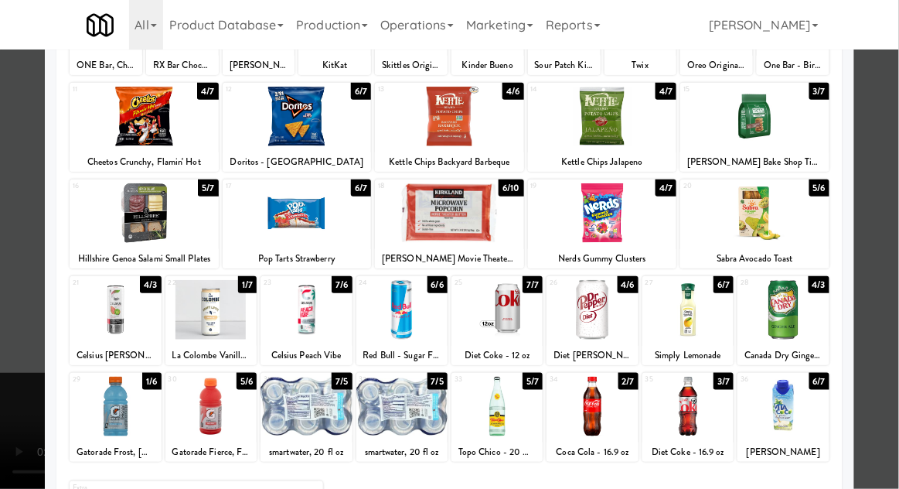
click at [681, 404] on div at bounding box center [687, 406] width 91 height 60
click at [892, 188] on div at bounding box center [449, 244] width 899 height 489
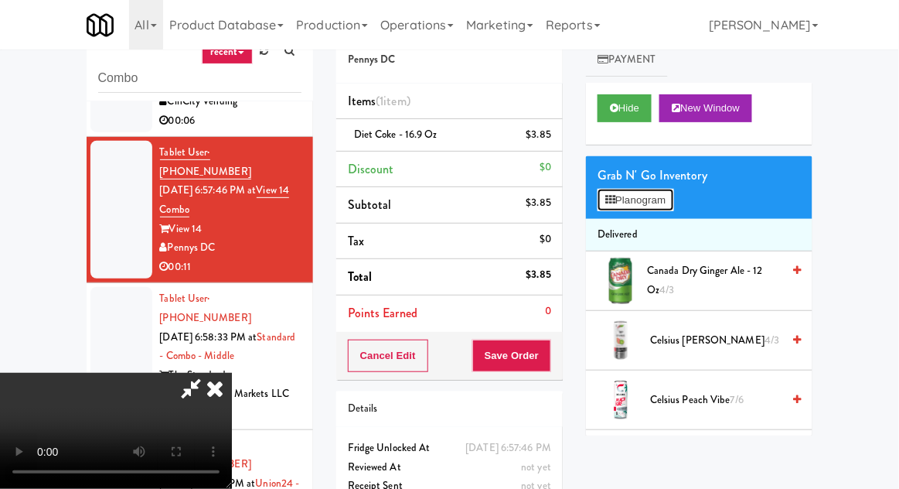
click at [673, 201] on button "Planogram" at bounding box center [636, 200] width 76 height 23
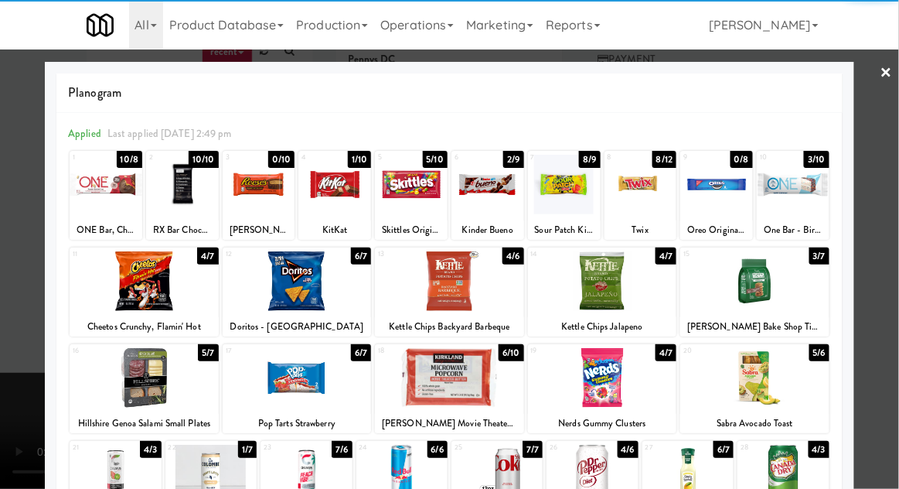
click at [106, 476] on div at bounding box center [115, 474] width 91 height 60
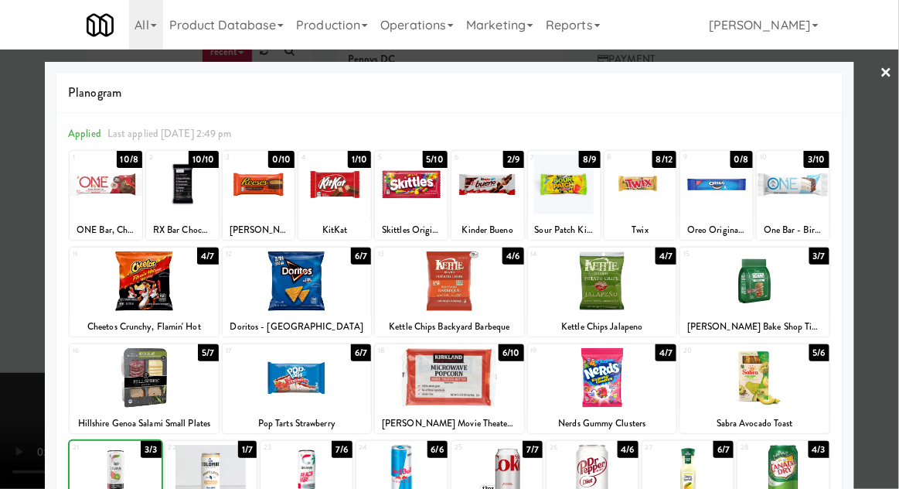
click at [889, 193] on div at bounding box center [449, 244] width 899 height 489
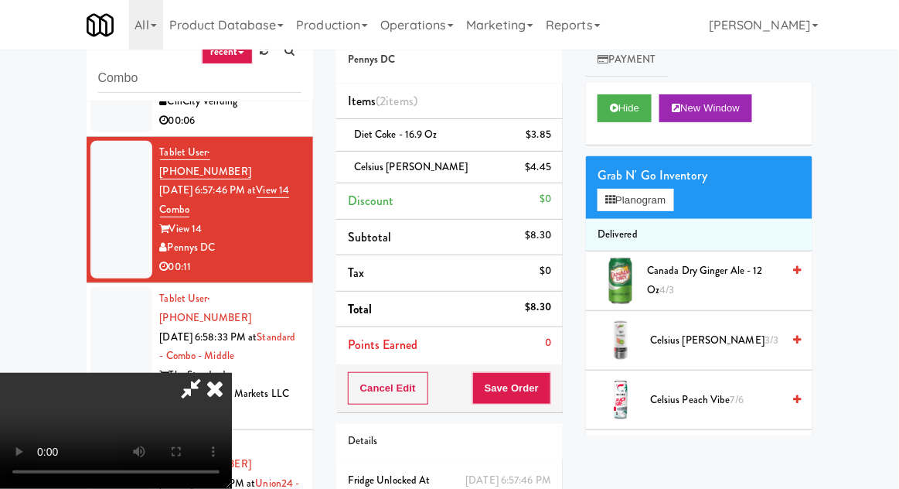
scroll to position [56, 0]
click at [544, 373] on button "Save Order" at bounding box center [511, 388] width 79 height 32
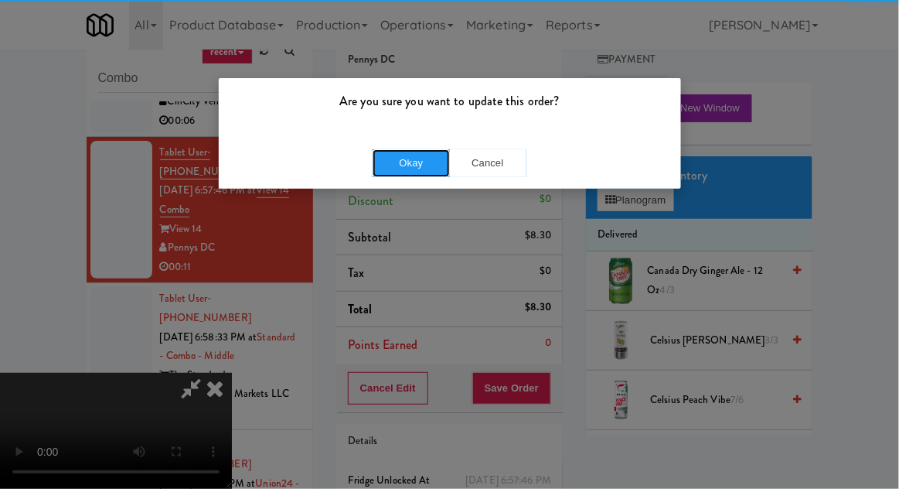
click at [401, 172] on button "Okay" at bounding box center [411, 163] width 77 height 28
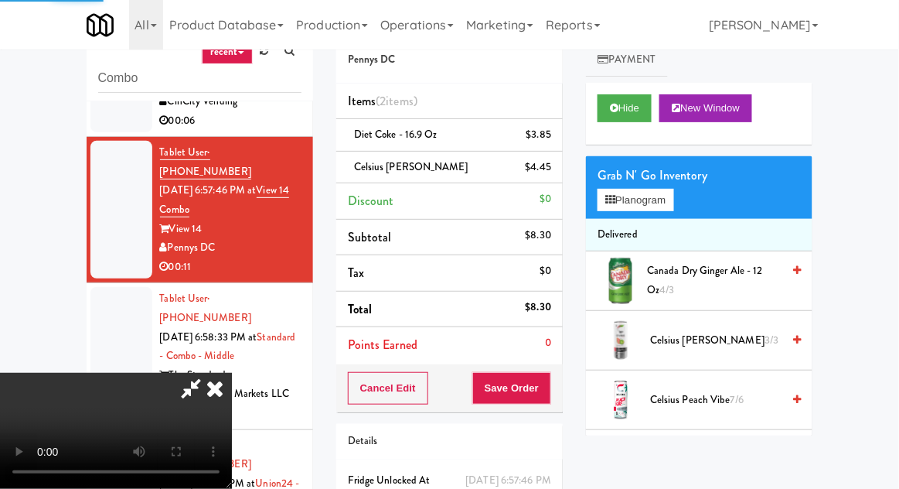
scroll to position [0, 0]
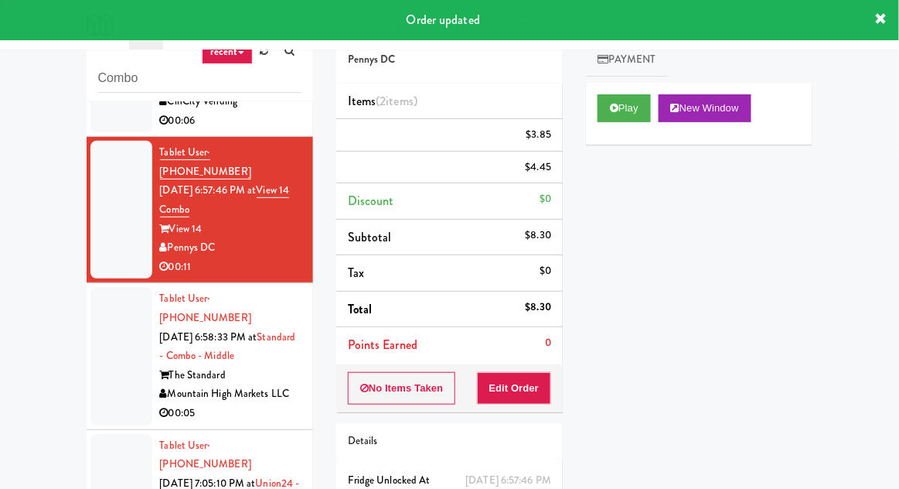
click at [97, 299] on div at bounding box center [121, 356] width 62 height 138
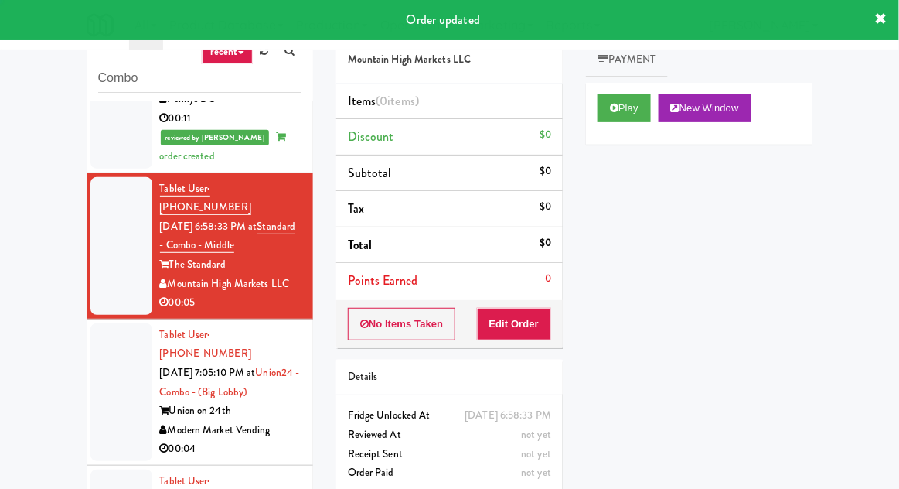
scroll to position [279, 0]
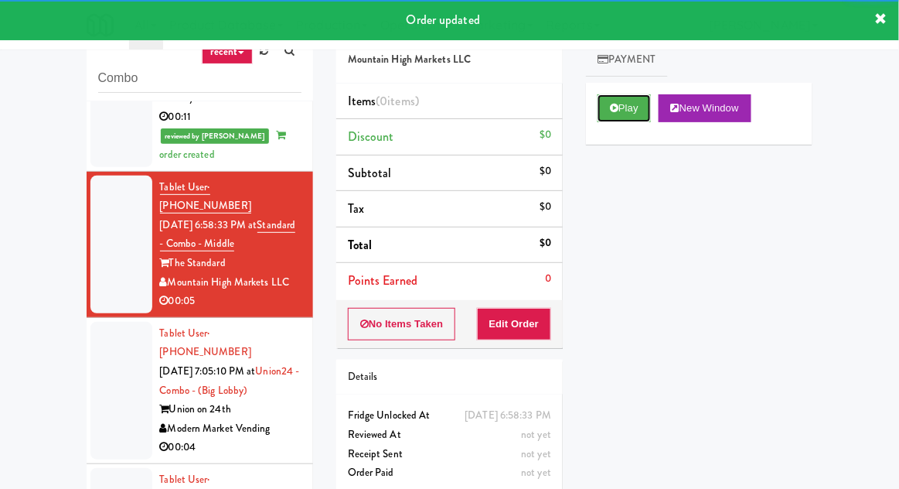
click at [603, 109] on button "Play" at bounding box center [624, 108] width 53 height 28
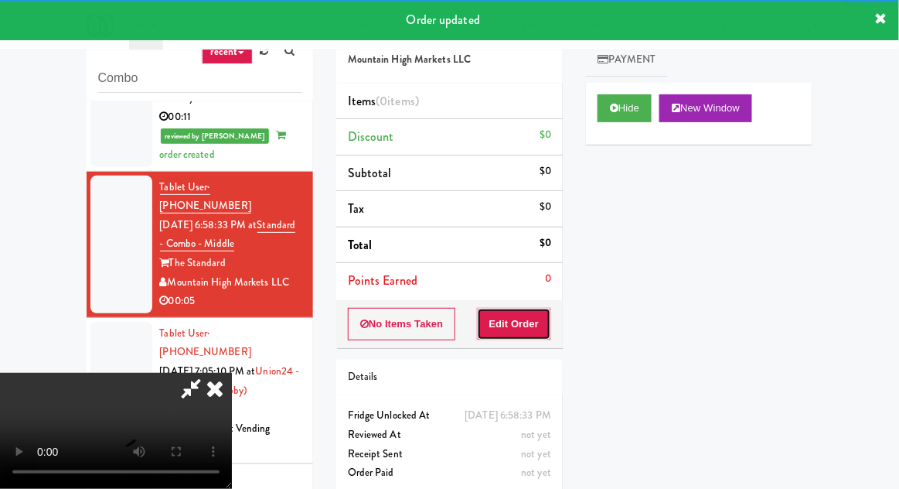
click at [533, 308] on button "Edit Order" at bounding box center [514, 324] width 75 height 32
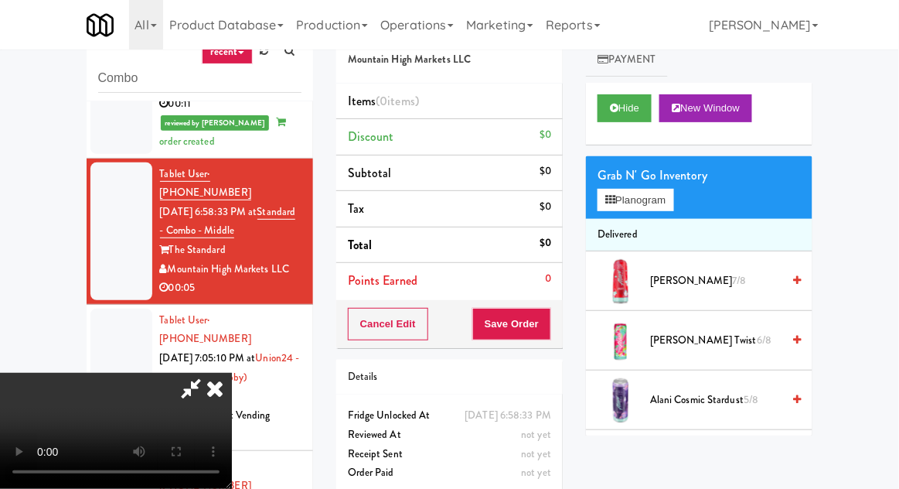
scroll to position [60, 0]
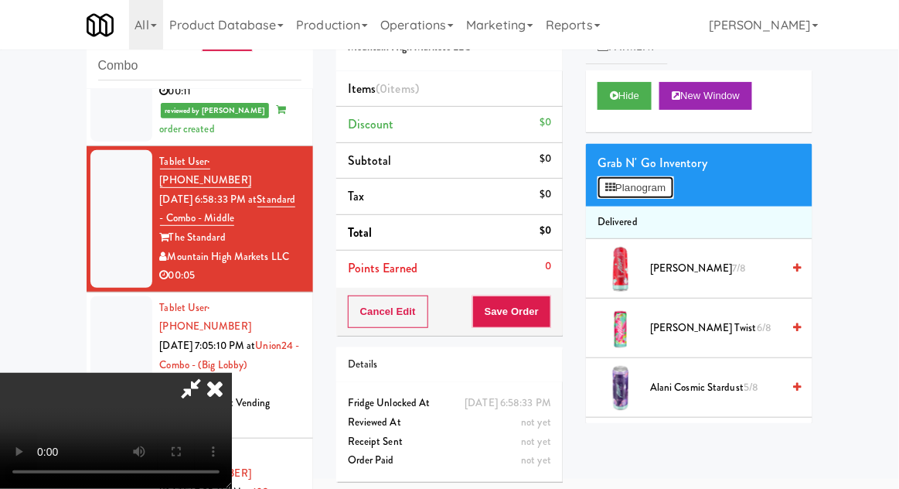
click at [673, 195] on button "Planogram" at bounding box center [636, 187] width 76 height 23
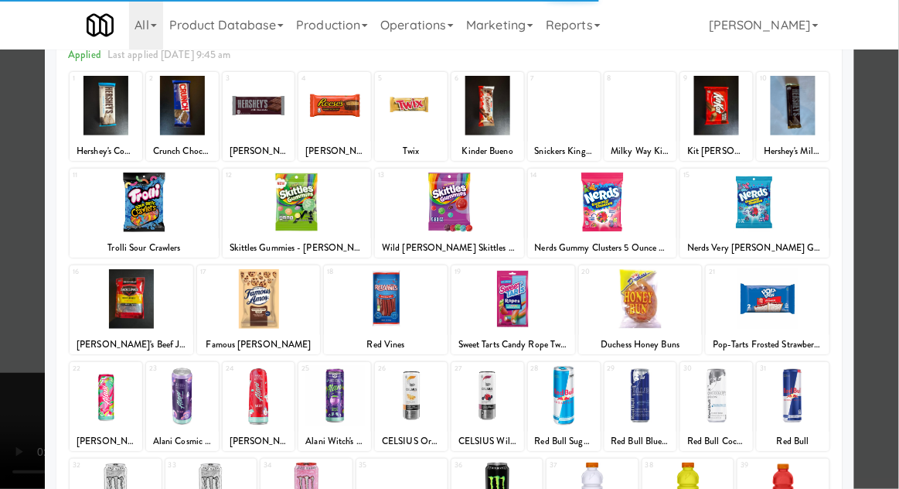
scroll to position [88, 0]
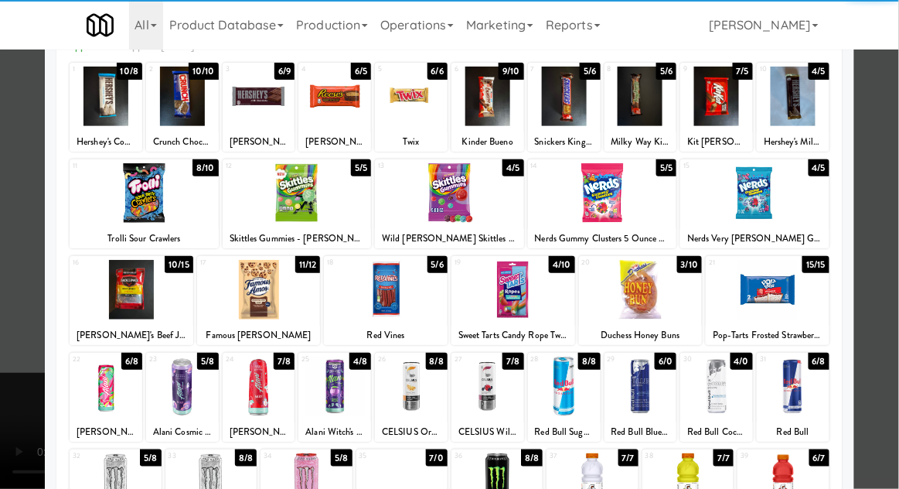
click at [323, 376] on div at bounding box center [334, 386] width 73 height 60
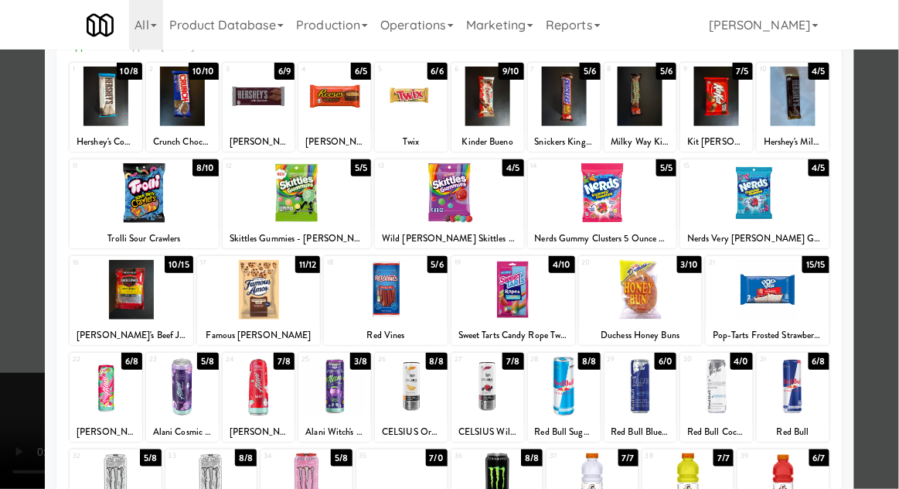
click at [888, 206] on div at bounding box center [449, 244] width 899 height 489
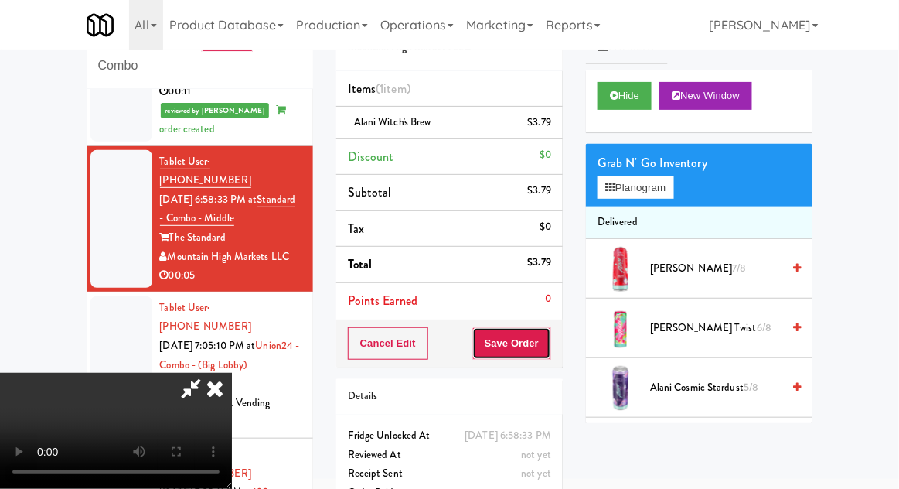
click at [549, 351] on button "Save Order" at bounding box center [511, 343] width 79 height 32
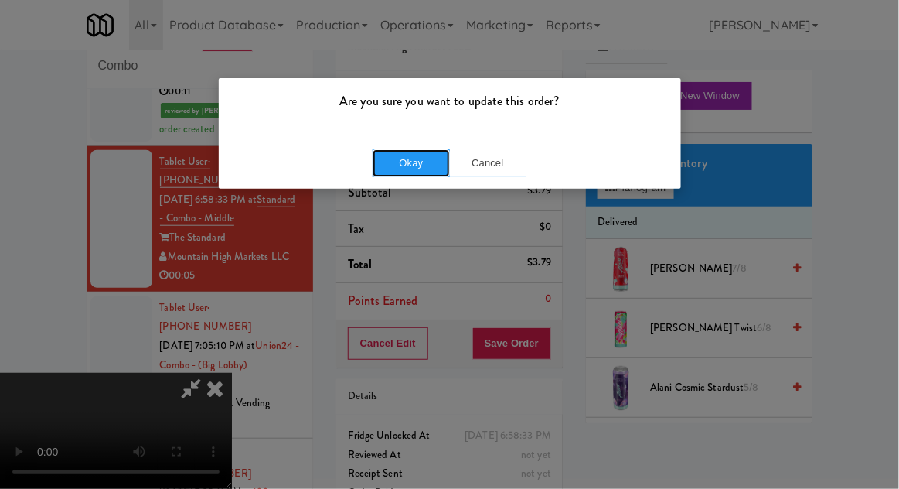
click at [418, 165] on button "Okay" at bounding box center [411, 163] width 77 height 28
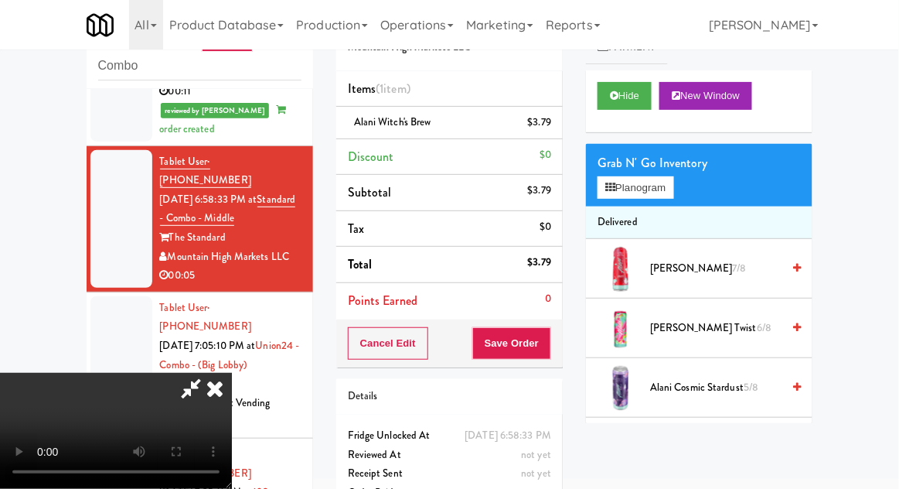
click at [107, 296] on div at bounding box center [121, 365] width 62 height 138
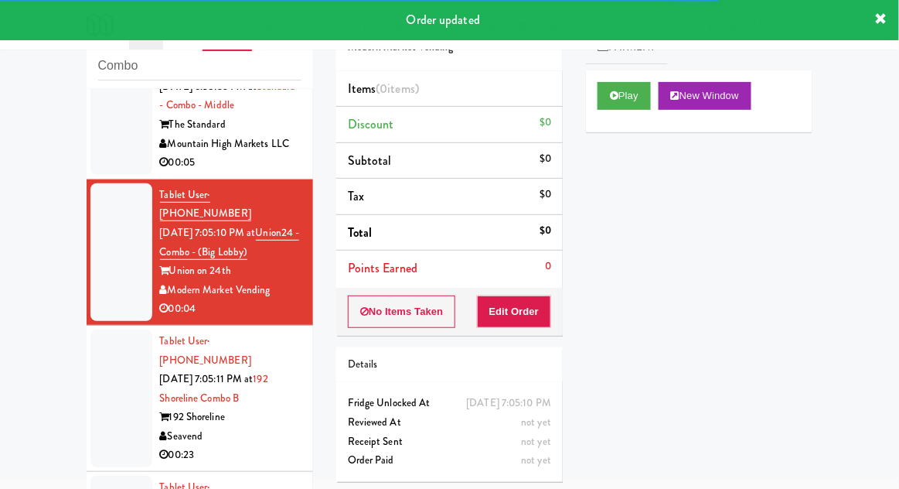
scroll to position [414, 0]
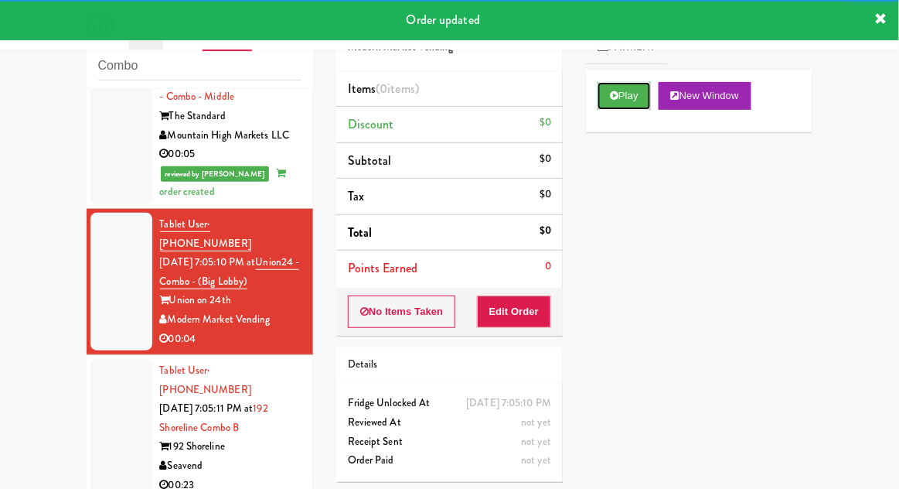
click at [623, 107] on button "Play" at bounding box center [624, 96] width 53 height 28
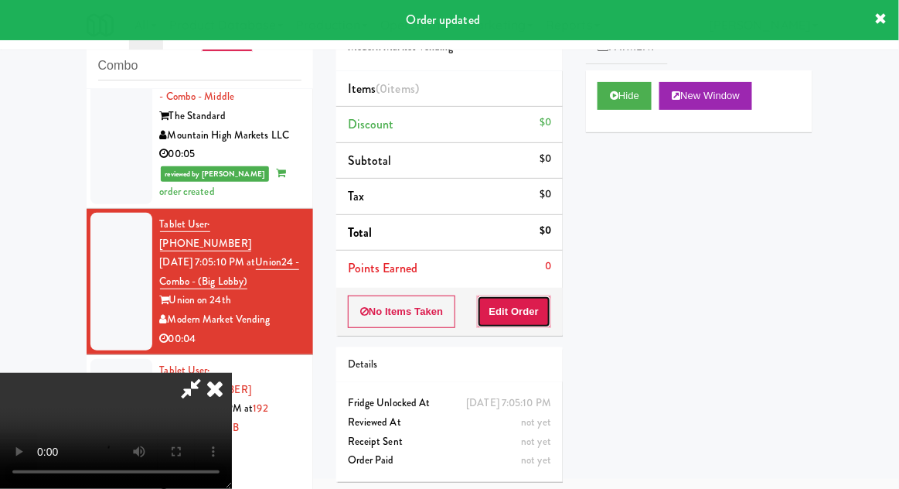
click at [528, 299] on button "Edit Order" at bounding box center [514, 311] width 75 height 32
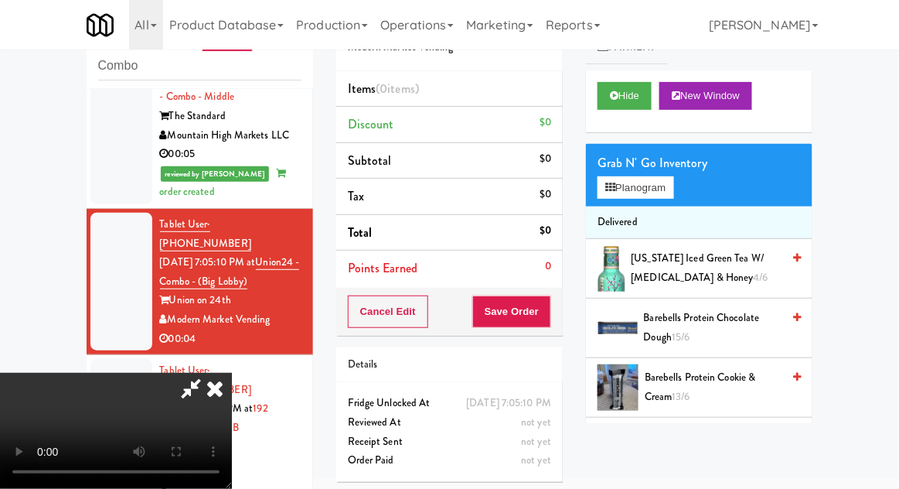
scroll to position [0, 0]
click at [673, 191] on button "Planogram" at bounding box center [636, 187] width 76 height 23
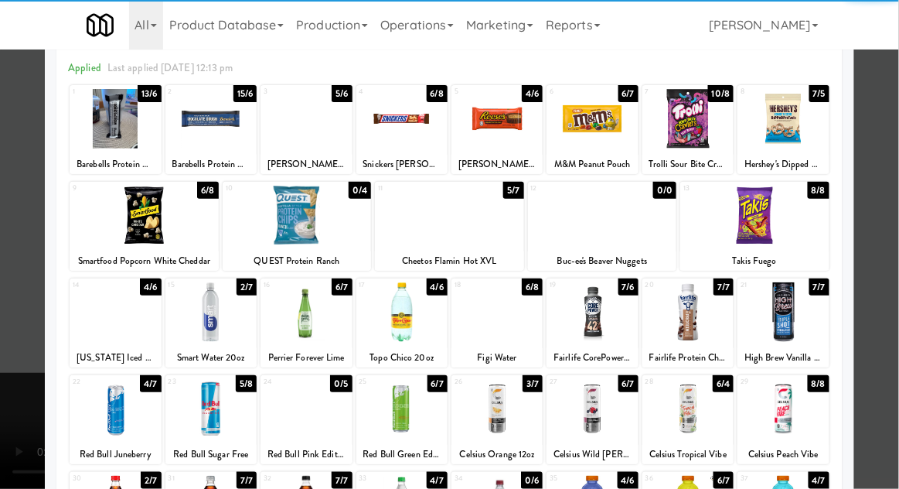
scroll to position [66, 0]
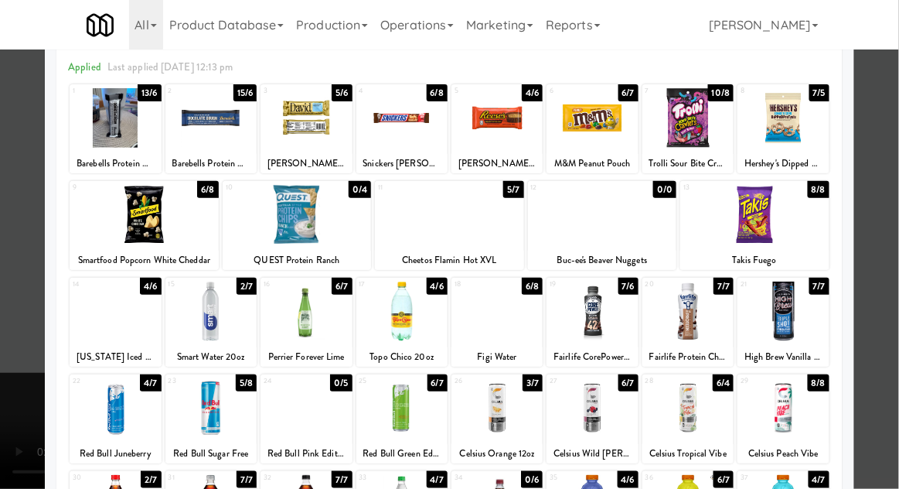
click at [107, 329] on div at bounding box center [115, 311] width 91 height 60
click at [897, 176] on div at bounding box center [449, 244] width 899 height 489
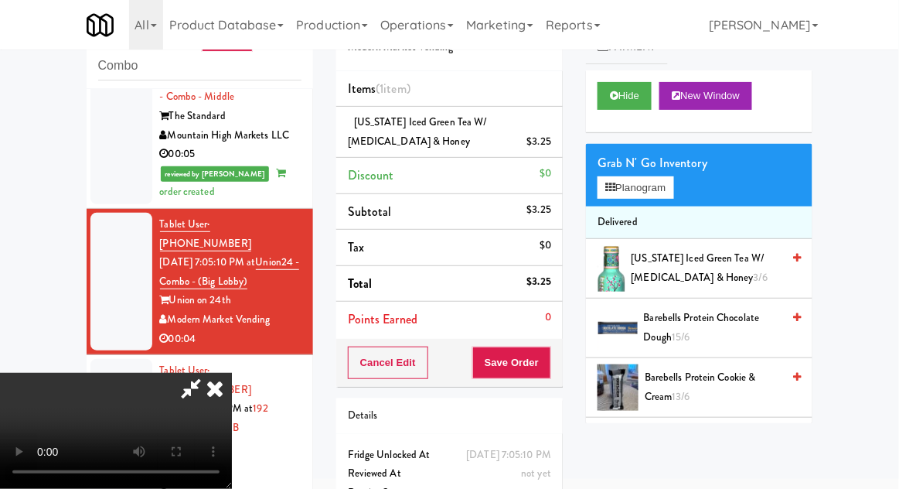
scroll to position [56, 0]
click at [550, 367] on button "Save Order" at bounding box center [511, 362] width 79 height 32
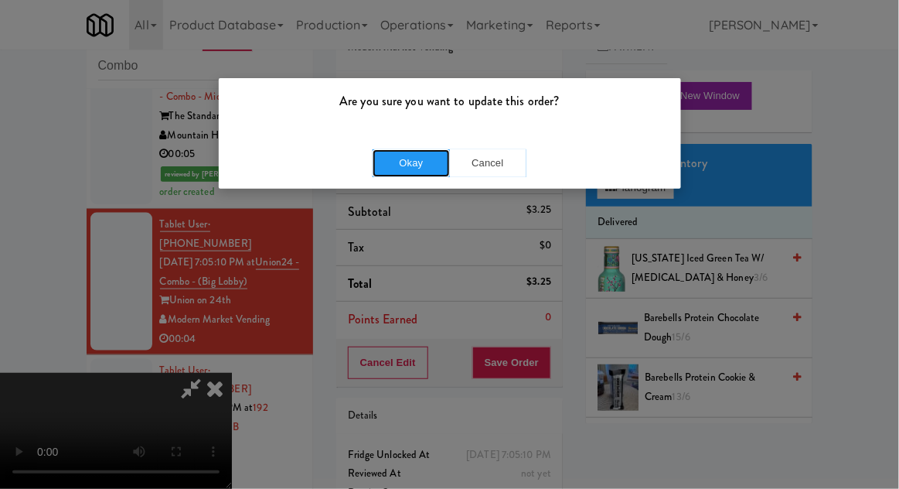
click at [407, 173] on button "Okay" at bounding box center [411, 163] width 77 height 28
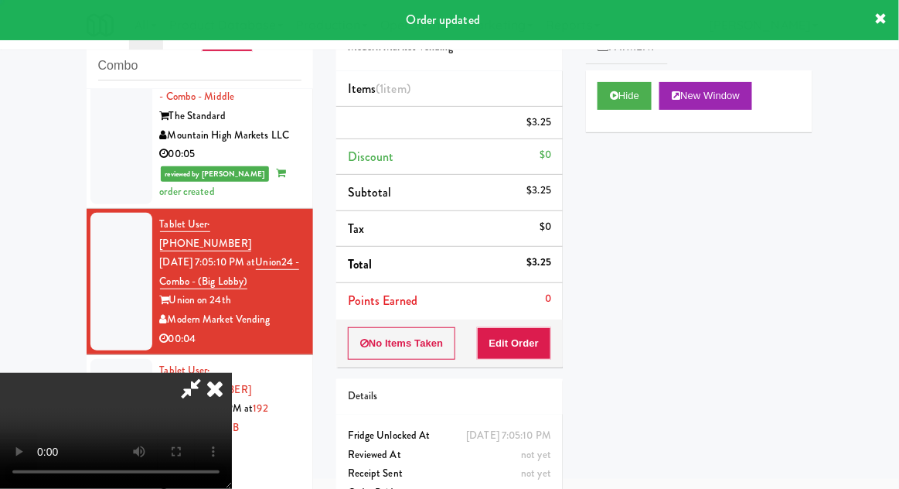
scroll to position [0, 0]
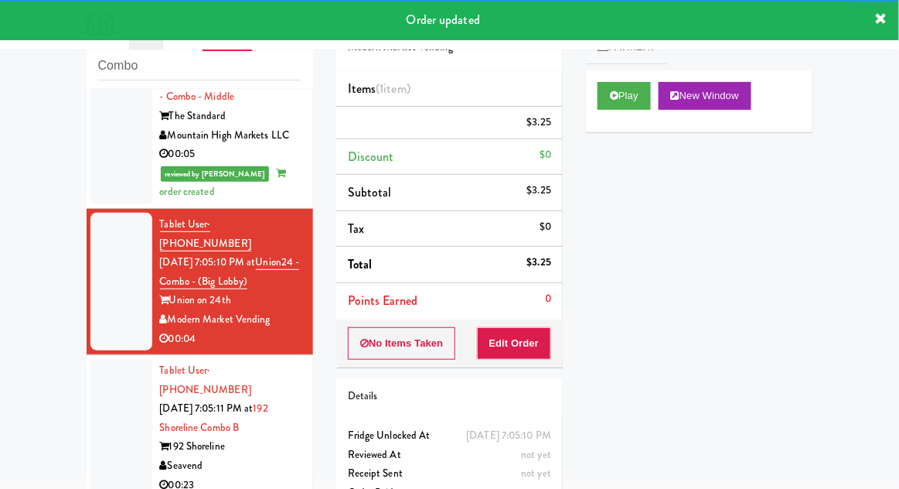
click at [90, 359] on div at bounding box center [121, 428] width 62 height 138
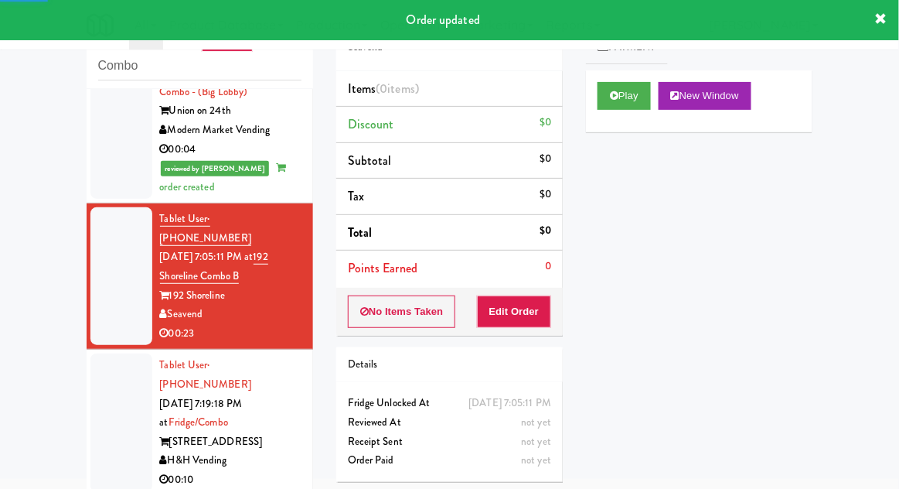
scroll to position [604, 0]
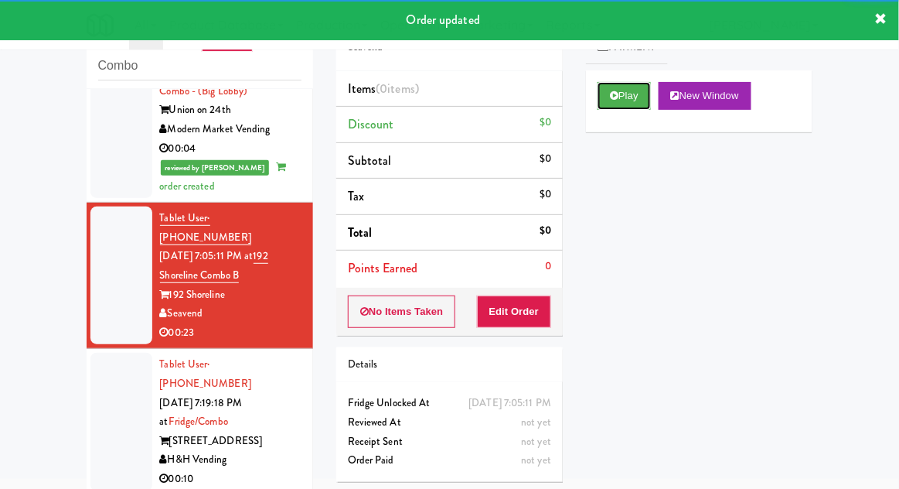
click at [619, 108] on button "Play" at bounding box center [624, 96] width 53 height 28
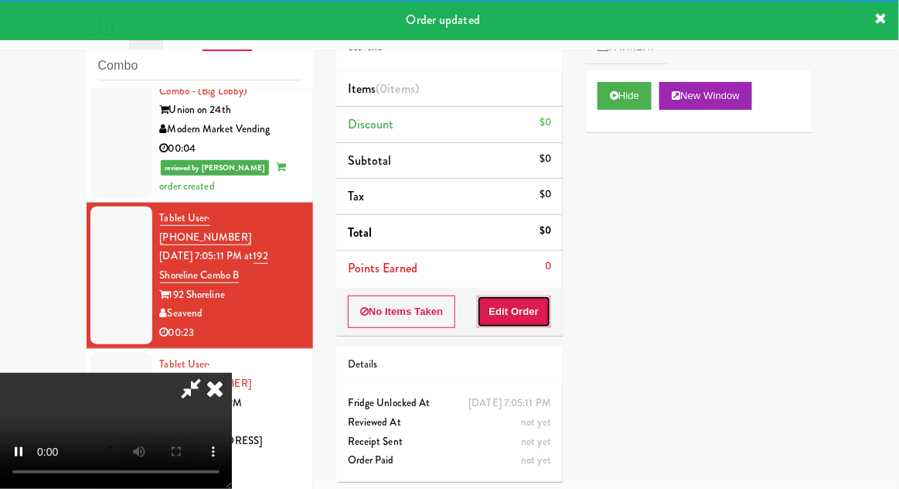
click at [521, 310] on button "Edit Order" at bounding box center [514, 311] width 75 height 32
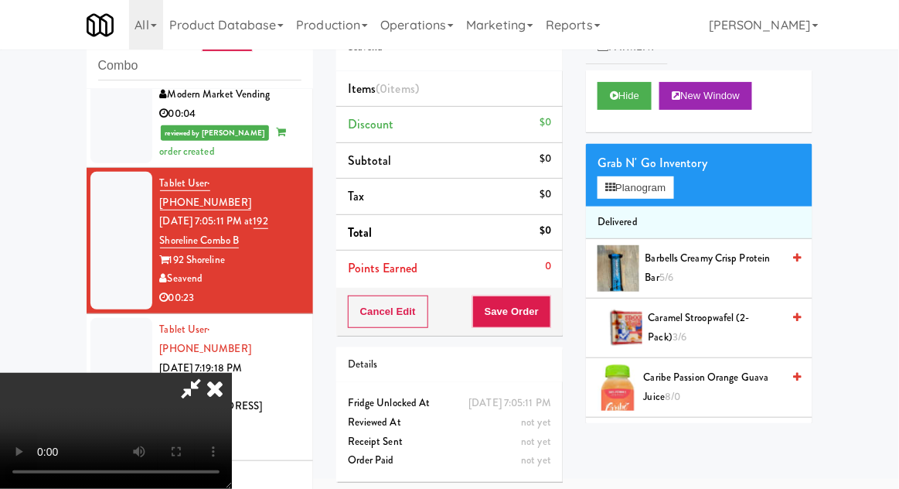
scroll to position [56, 0]
click at [673, 187] on button "Planogram" at bounding box center [636, 187] width 76 height 23
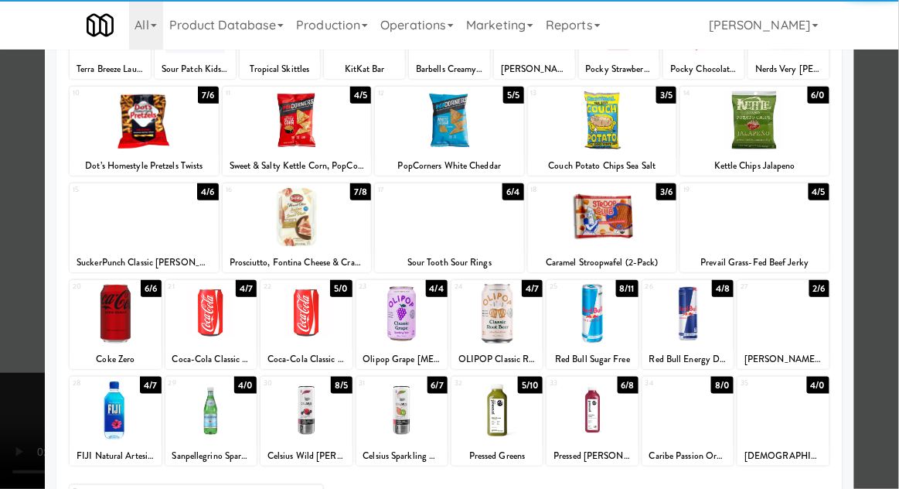
scroll to position [162, 0]
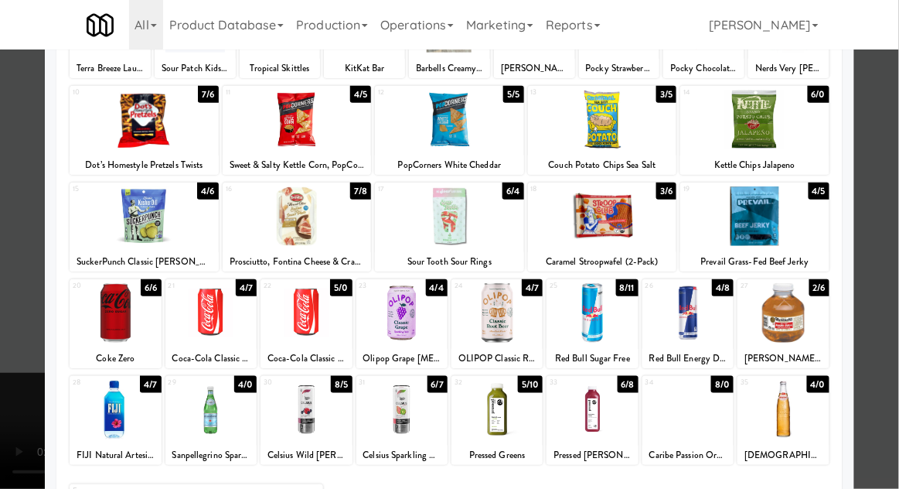
click at [673, 421] on div at bounding box center [687, 410] width 91 height 60
click at [891, 196] on div at bounding box center [449, 244] width 899 height 489
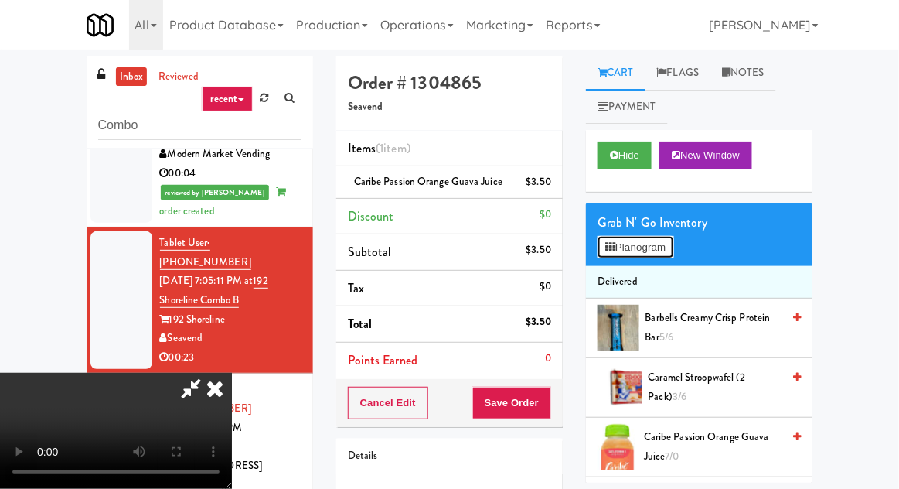
click at [670, 238] on button "Planogram" at bounding box center [636, 247] width 76 height 23
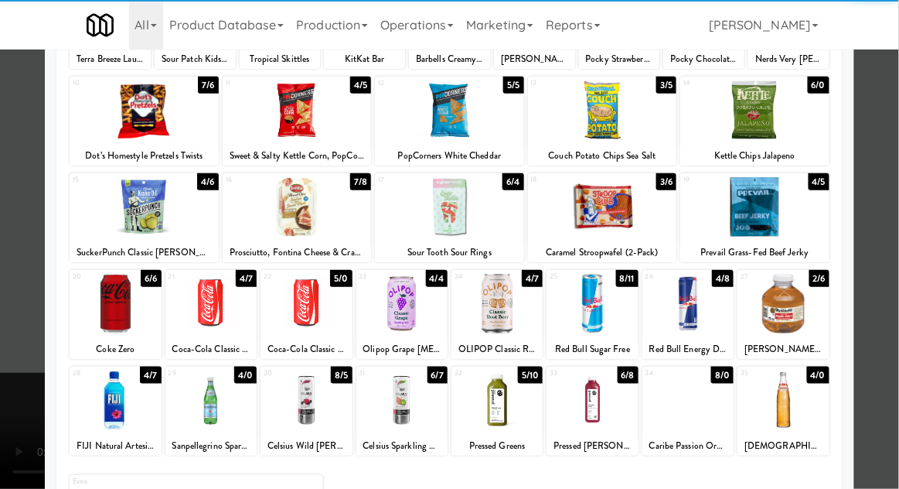
scroll to position [162, 0]
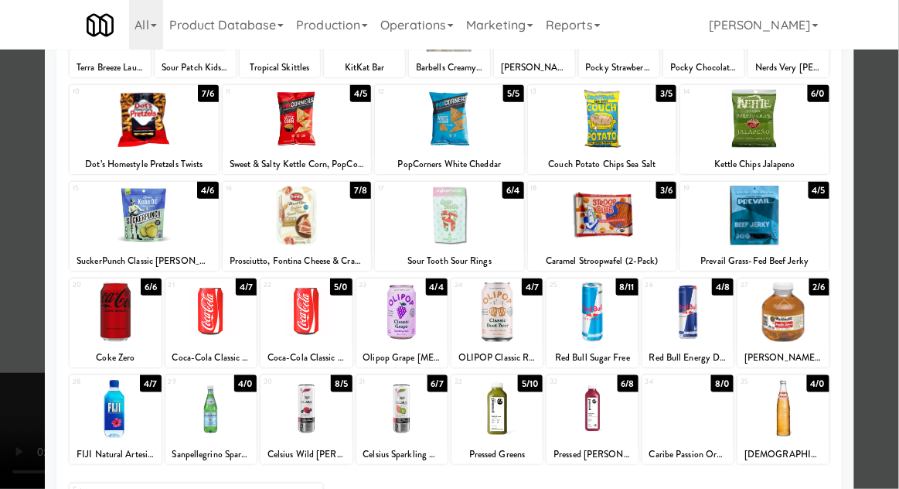
click at [496, 413] on div at bounding box center [496, 409] width 91 height 60
click at [890, 142] on div at bounding box center [449, 244] width 899 height 489
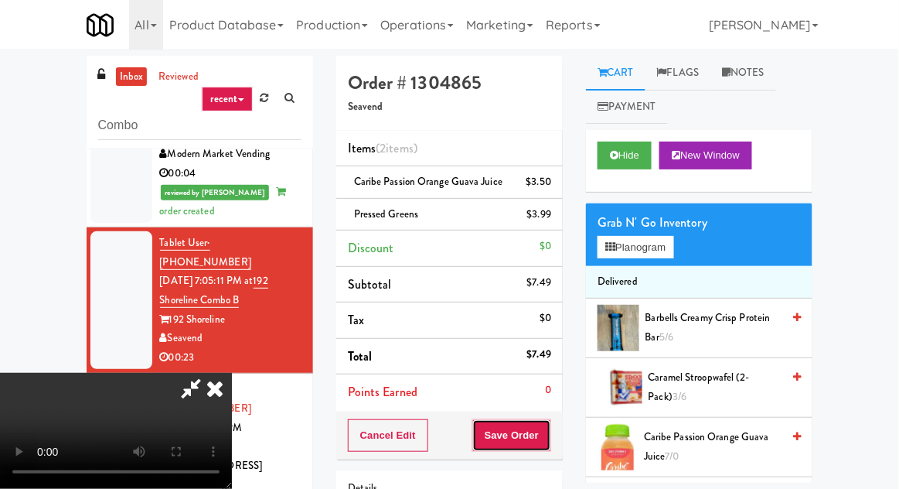
click at [547, 451] on button "Save Order" at bounding box center [511, 435] width 79 height 32
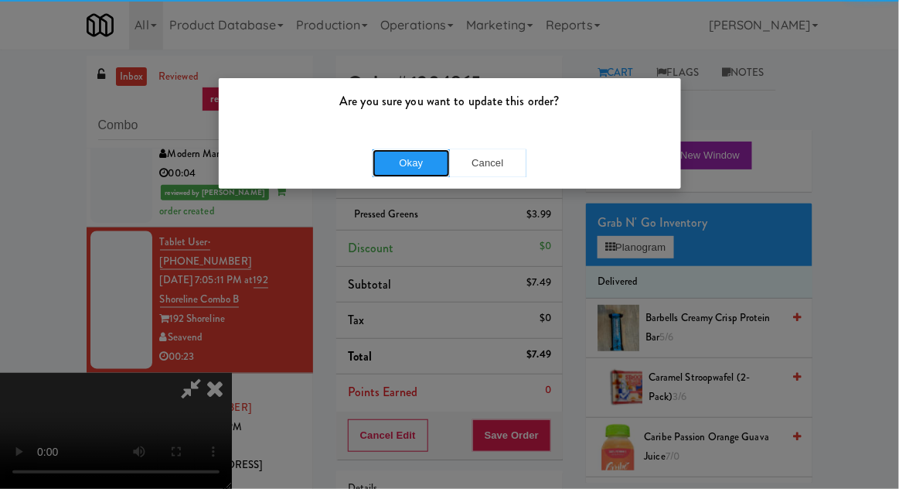
click at [387, 150] on button "Okay" at bounding box center [411, 163] width 77 height 28
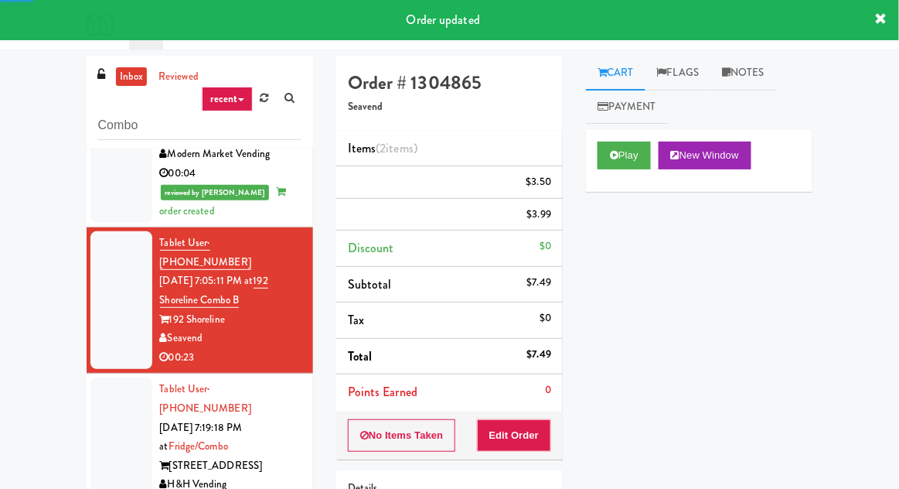
click at [91, 253] on div at bounding box center [121, 300] width 62 height 138
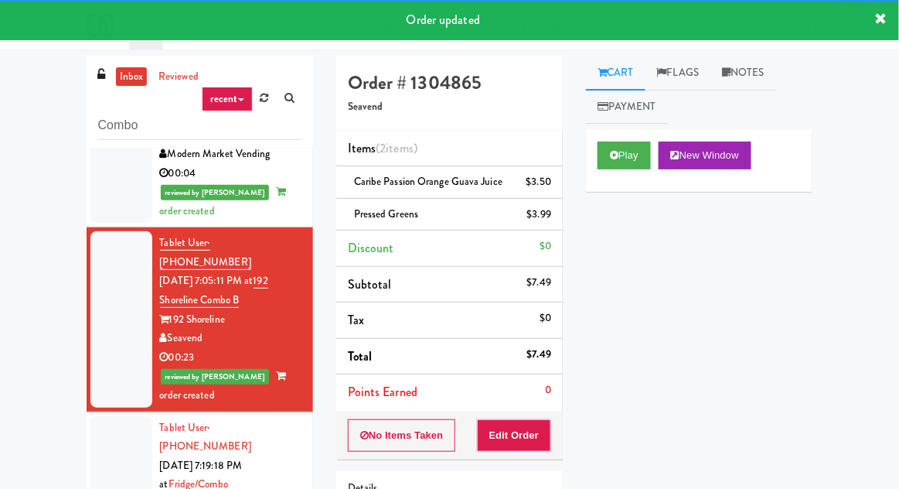
click at [112, 416] on div at bounding box center [121, 485] width 62 height 138
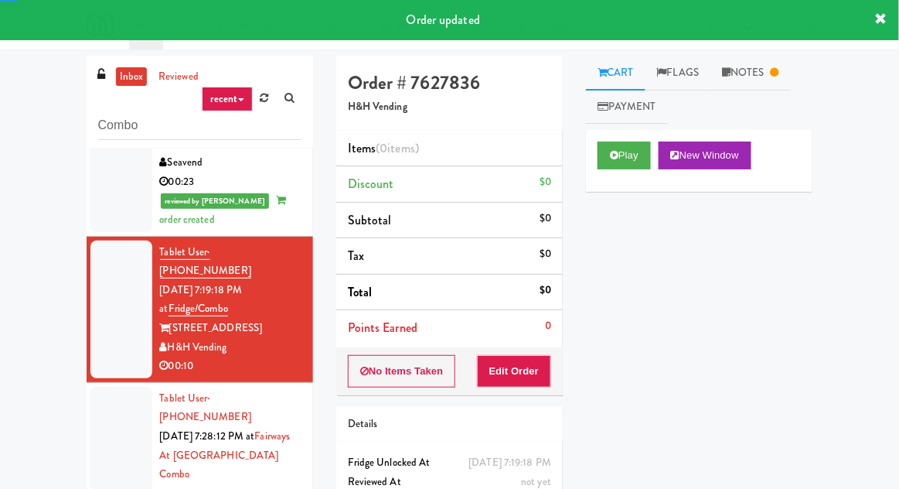
scroll to position [60, 0]
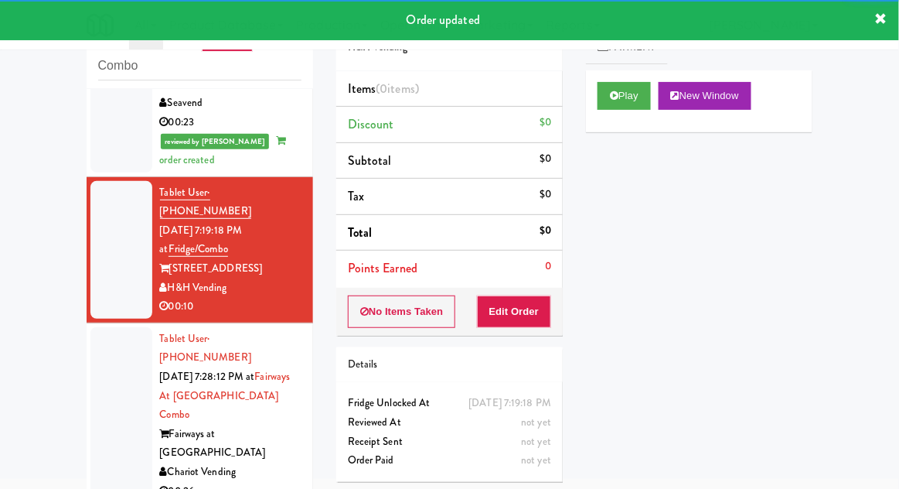
click at [587, 97] on div "Play New Window" at bounding box center [699, 101] width 226 height 62
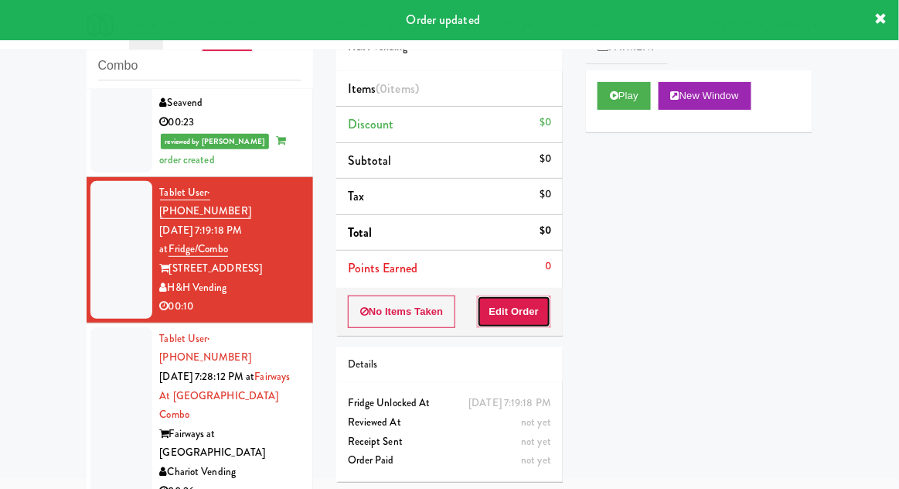
click at [523, 316] on button "Edit Order" at bounding box center [514, 311] width 75 height 32
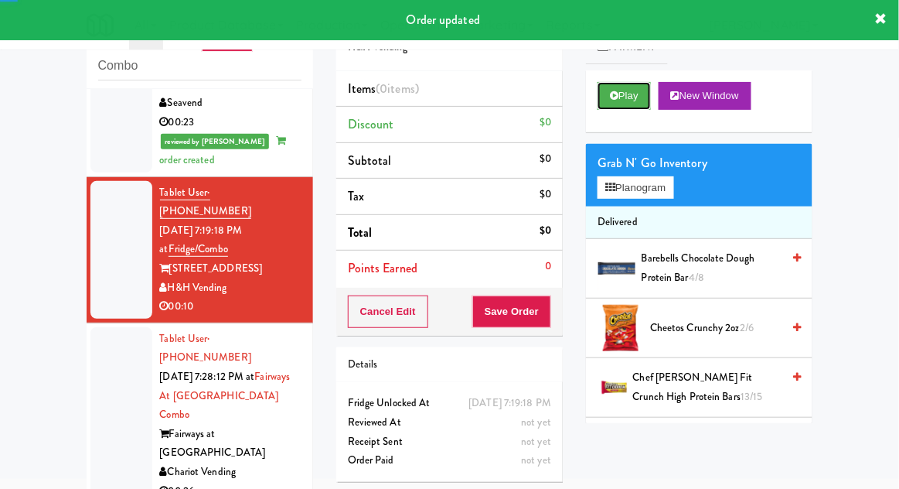
click at [621, 87] on button "Play" at bounding box center [624, 96] width 53 height 28
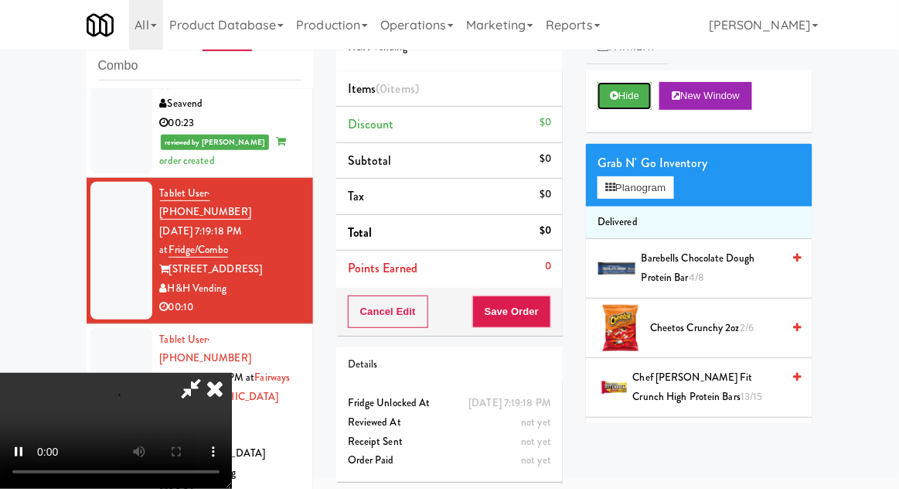
scroll to position [816, 0]
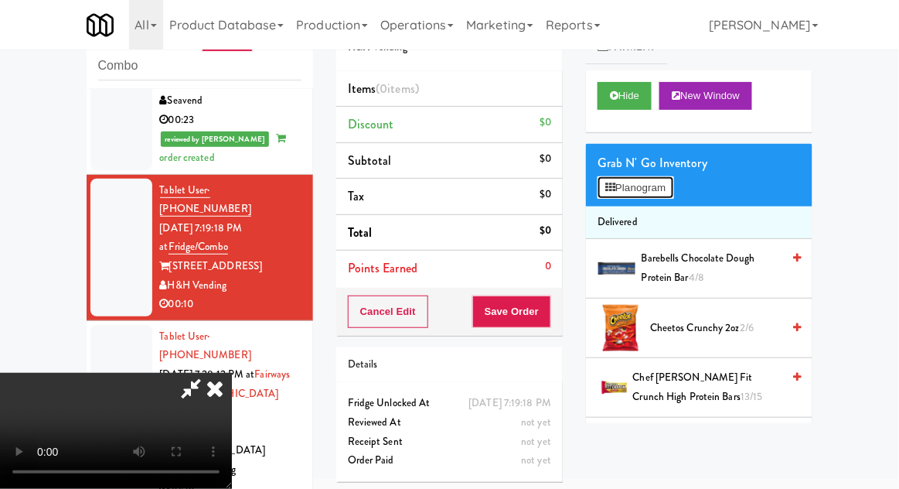
click at [673, 196] on button "Planogram" at bounding box center [636, 187] width 76 height 23
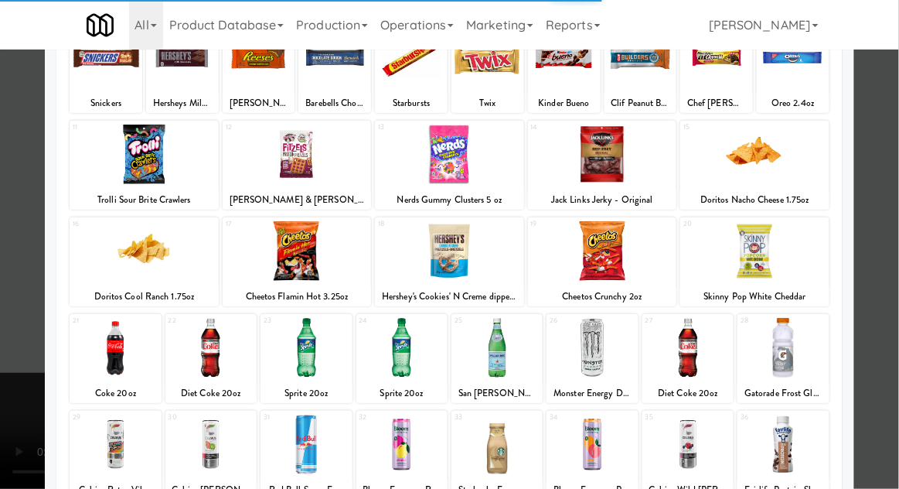
scroll to position [125, 0]
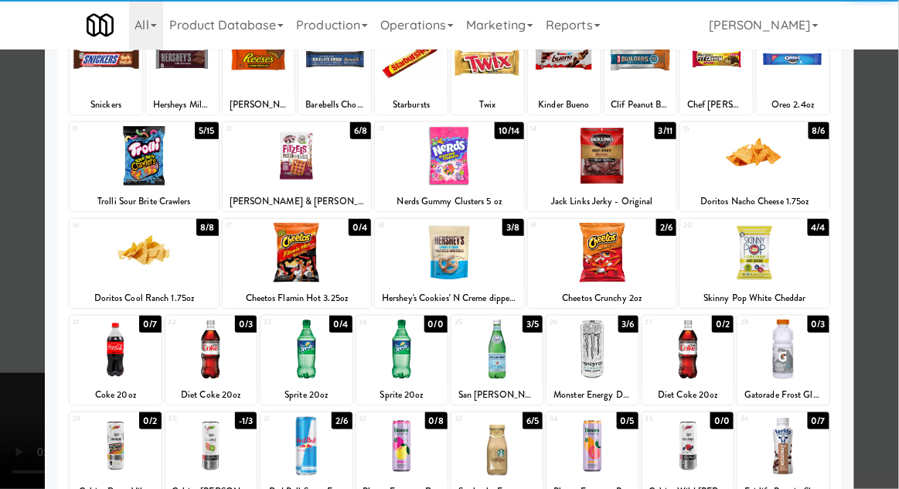
click at [308, 447] on div at bounding box center [306, 446] width 91 height 60
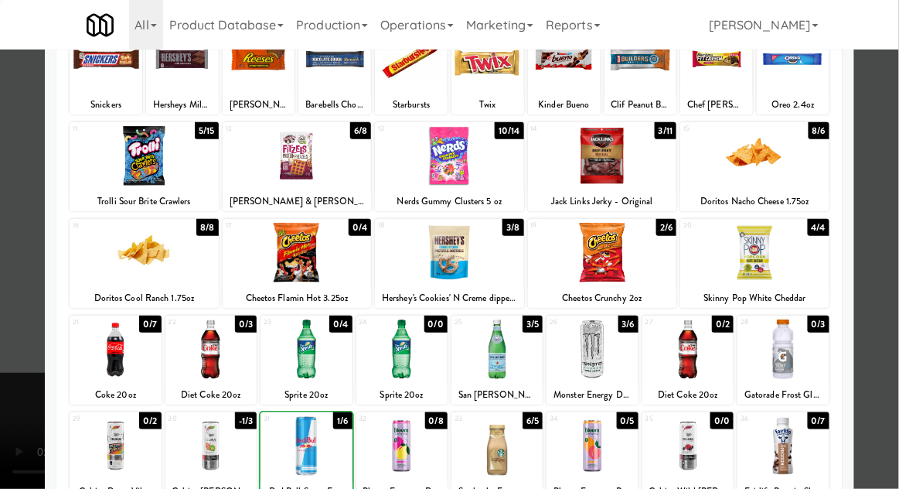
click at [891, 212] on div at bounding box center [449, 244] width 899 height 489
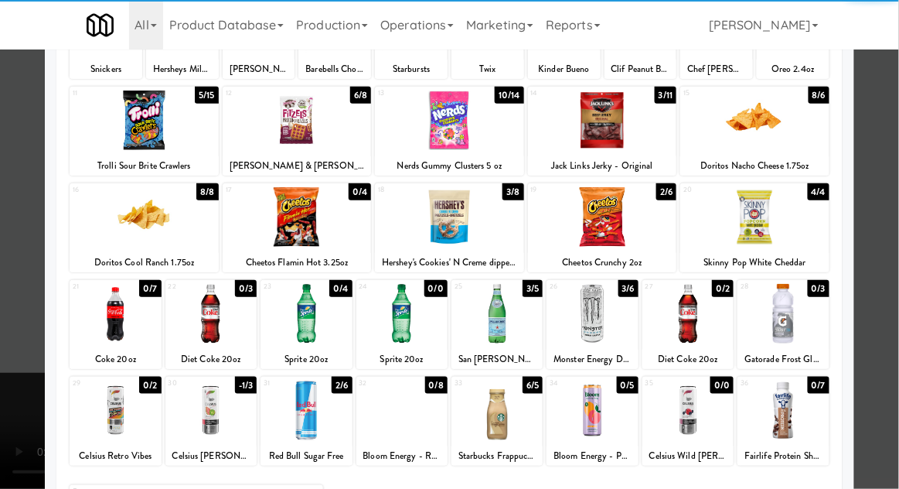
scroll to position [167, 0]
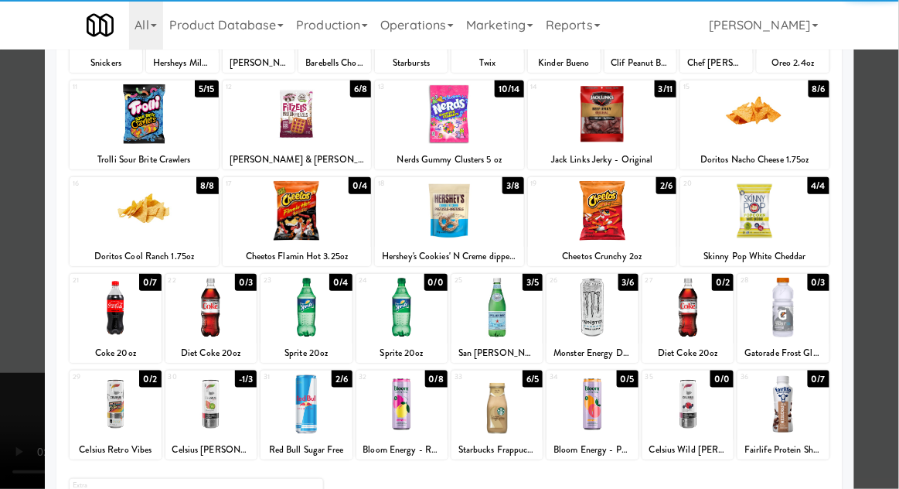
click at [510, 301] on div at bounding box center [496, 308] width 91 height 60
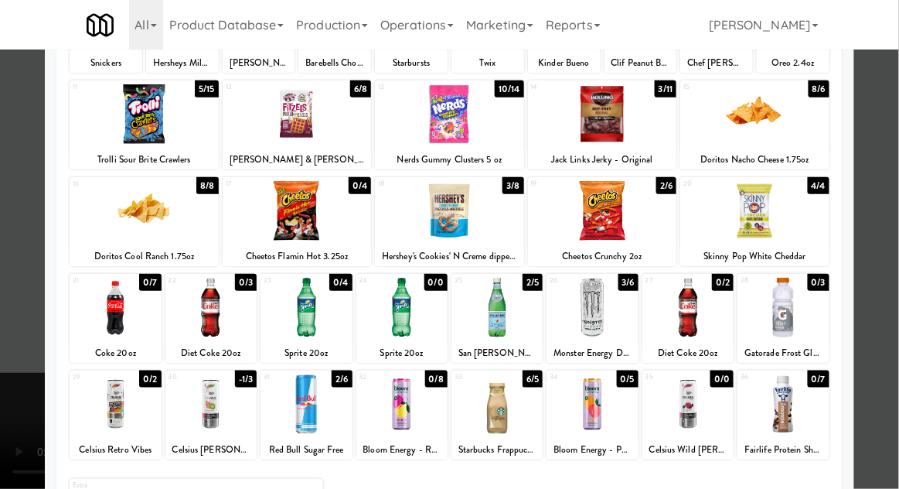
click at [895, 201] on div at bounding box center [449, 244] width 899 height 489
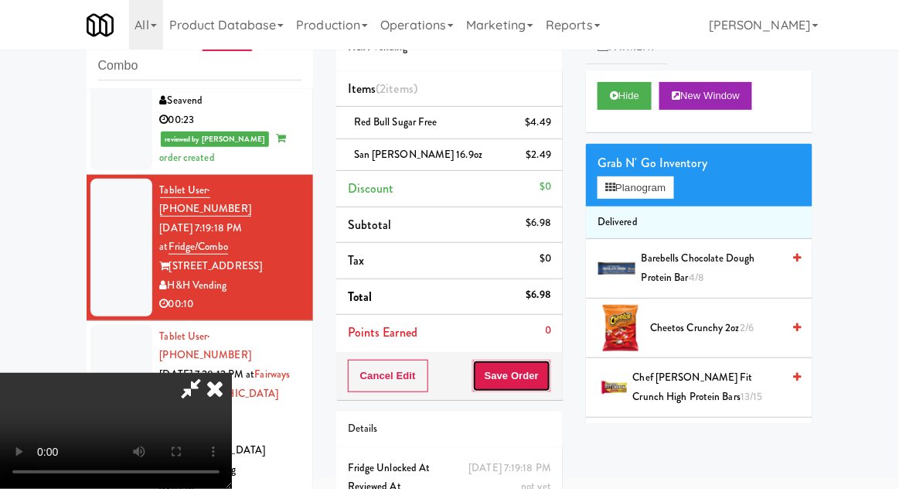
click at [543, 373] on button "Save Order" at bounding box center [511, 375] width 79 height 32
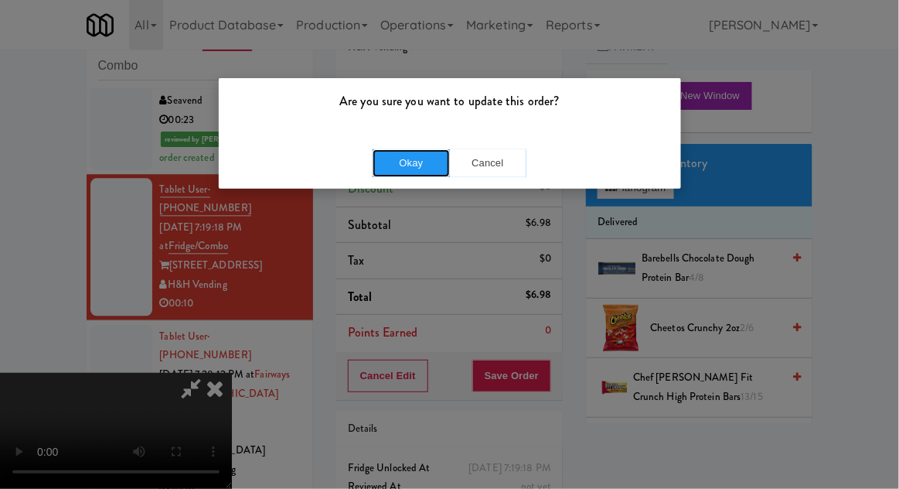
click at [405, 168] on button "Okay" at bounding box center [411, 163] width 77 height 28
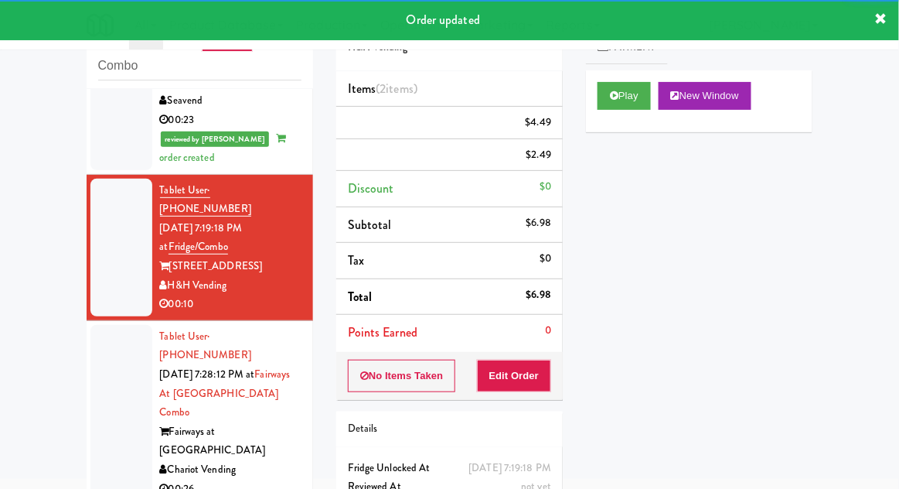
click at [88, 321] on li "Tablet User · (201) 952-7592 Oct 11, 2025 7:28:12 PM at Fairways at Cranford Co…" at bounding box center [200, 413] width 226 height 184
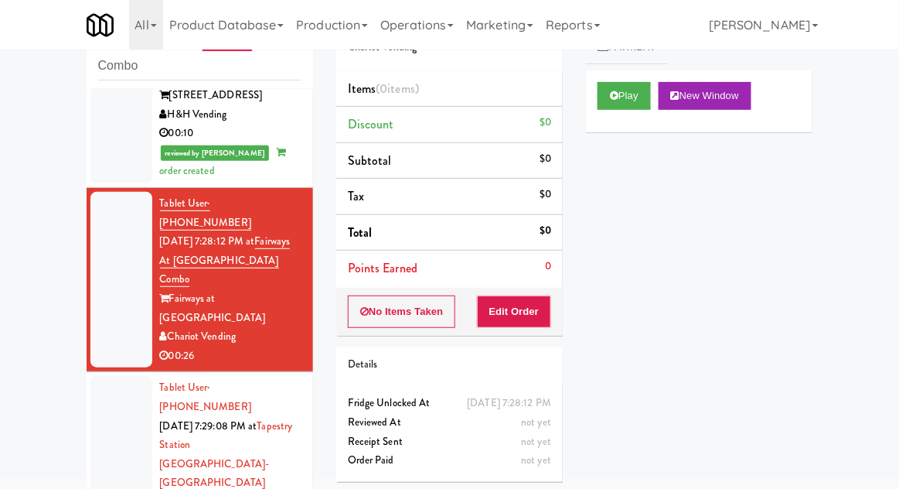
scroll to position [987, 0]
click at [610, 101] on button "Play" at bounding box center [624, 96] width 53 height 28
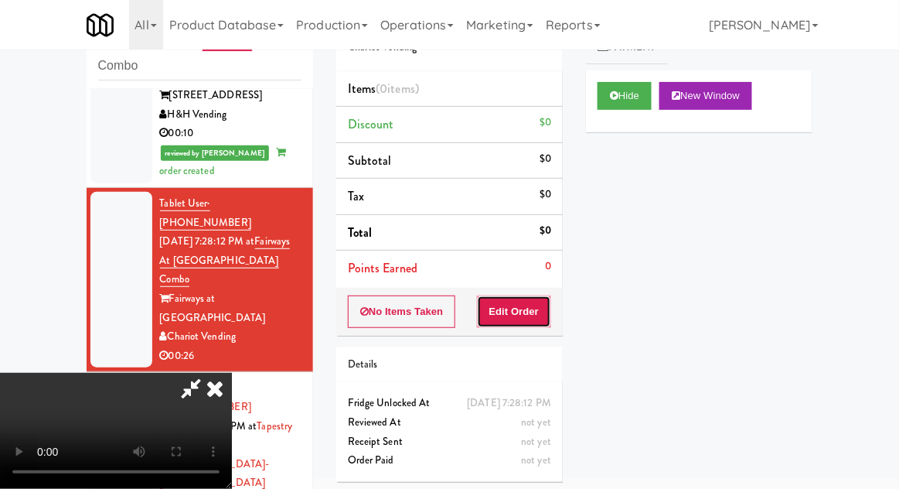
click at [535, 313] on button "Edit Order" at bounding box center [514, 311] width 75 height 32
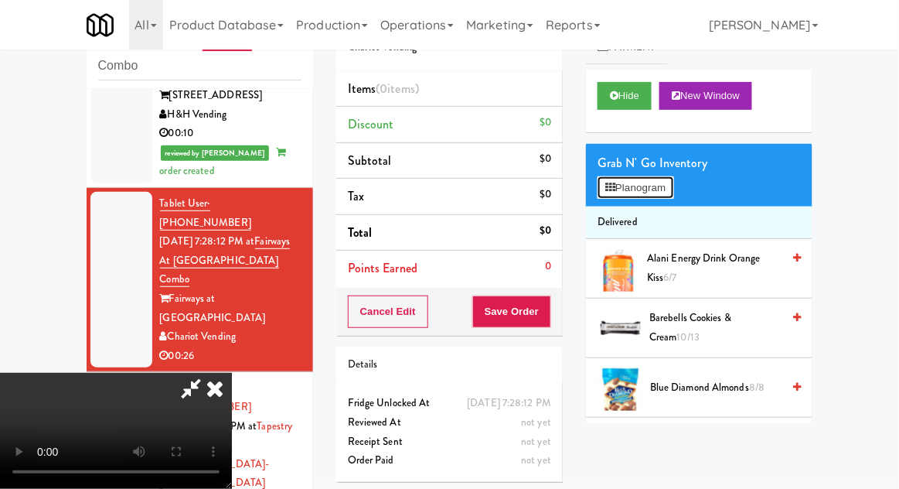
click at [666, 189] on button "Planogram" at bounding box center [636, 187] width 76 height 23
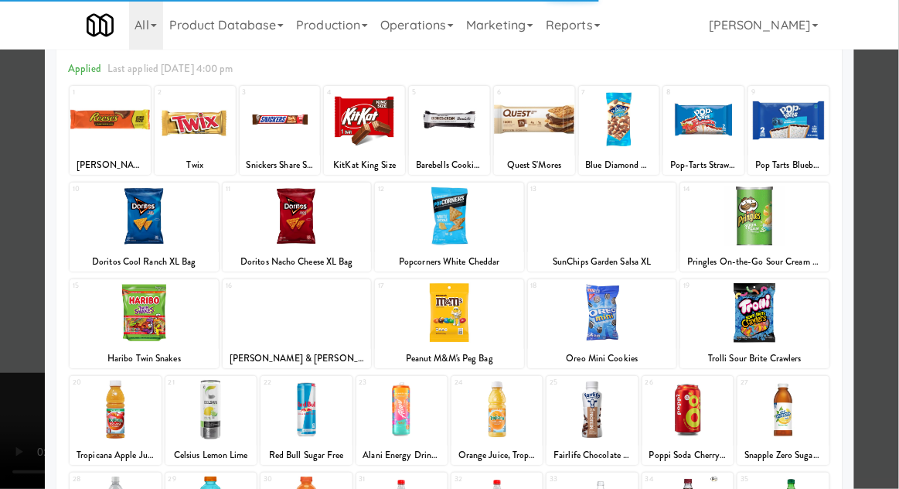
scroll to position [94, 0]
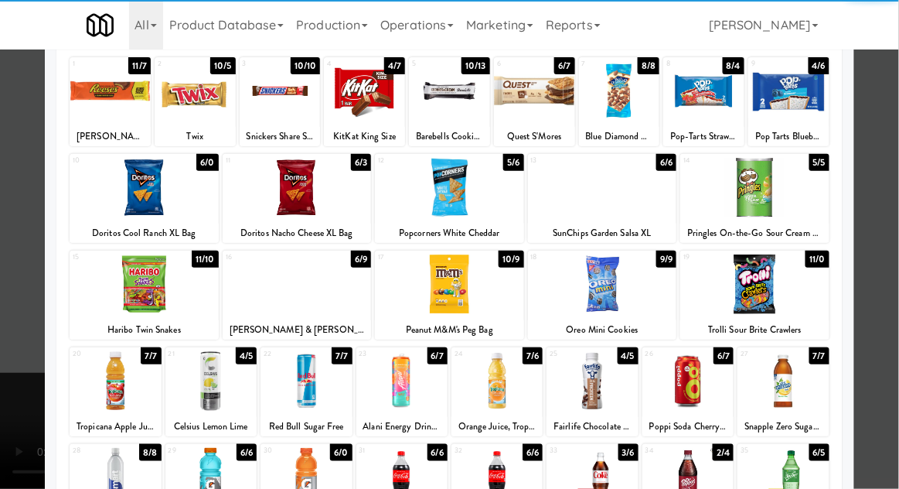
click at [215, 383] on div at bounding box center [210, 381] width 91 height 60
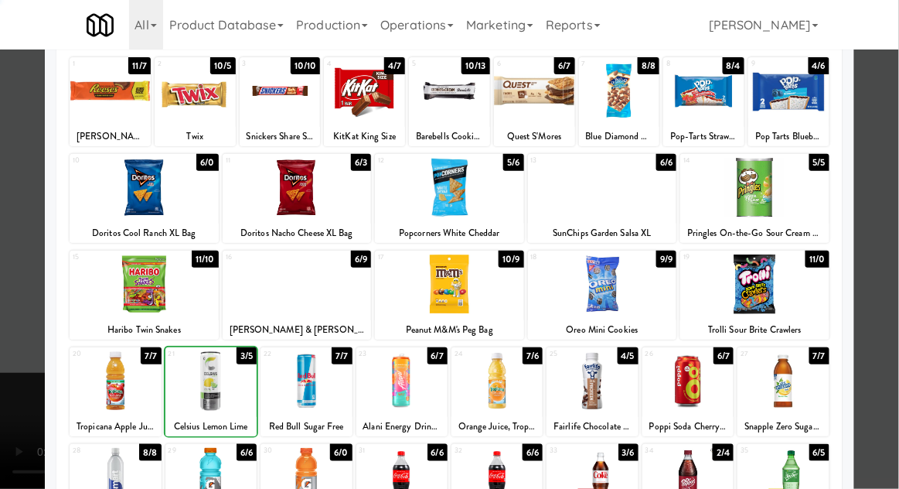
click at [885, 209] on div at bounding box center [449, 244] width 899 height 489
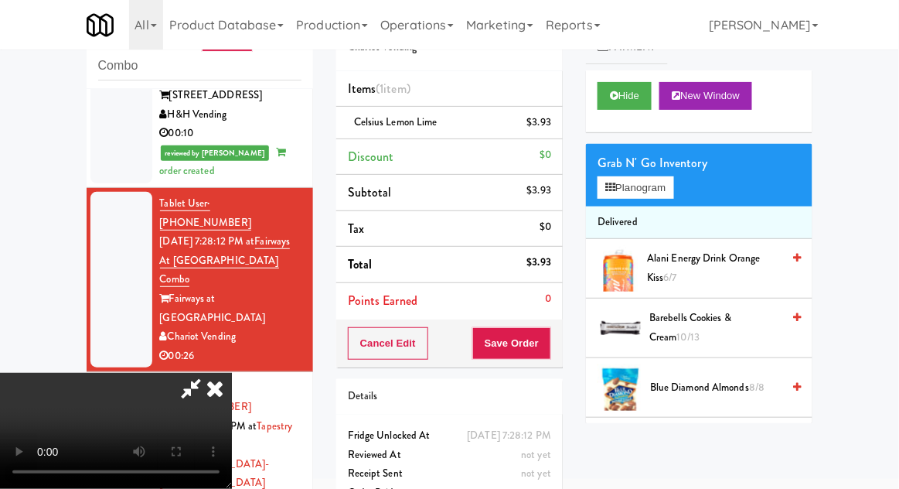
click at [680, 165] on div "Grab N' Go Inventory" at bounding box center [699, 163] width 203 height 23
click at [673, 179] on button "Planogram" at bounding box center [636, 187] width 76 height 23
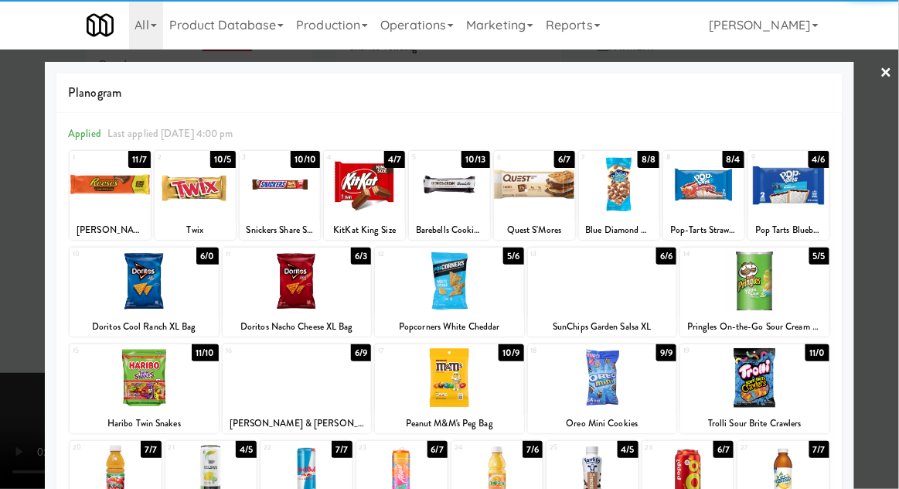
click at [894, 217] on div at bounding box center [449, 244] width 899 height 489
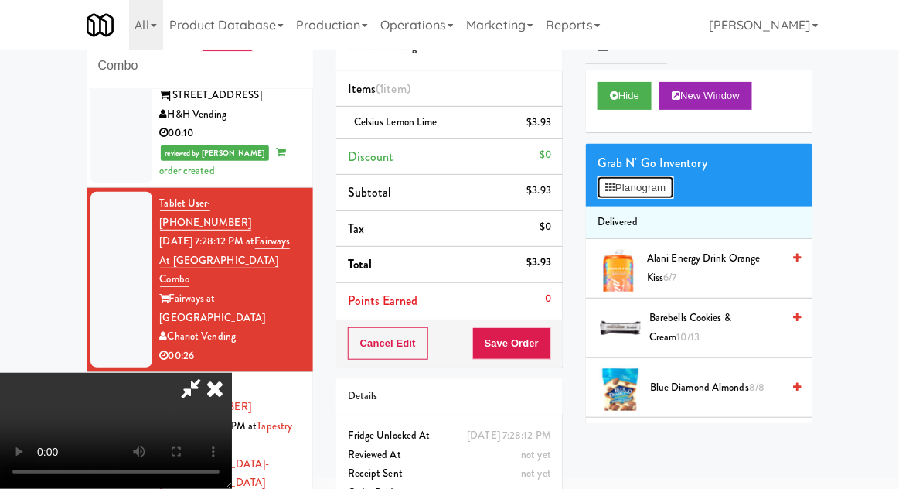
click at [673, 192] on button "Planogram" at bounding box center [636, 187] width 76 height 23
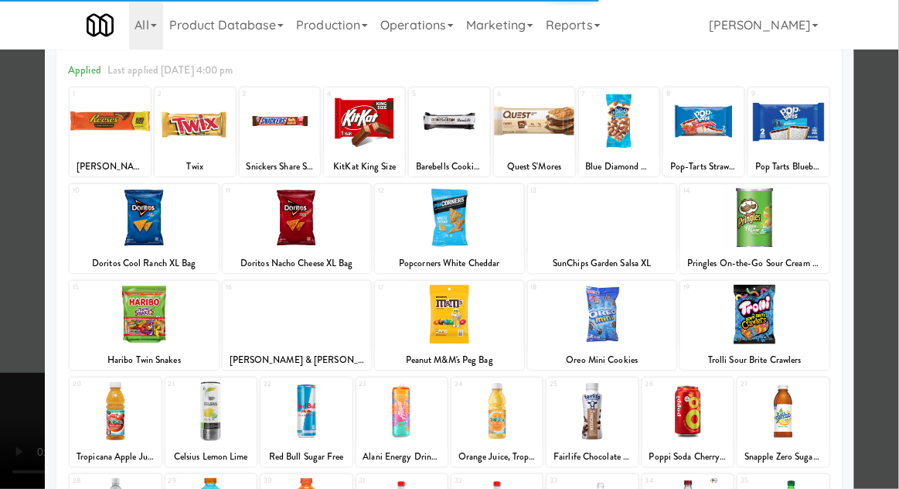
scroll to position [90, 0]
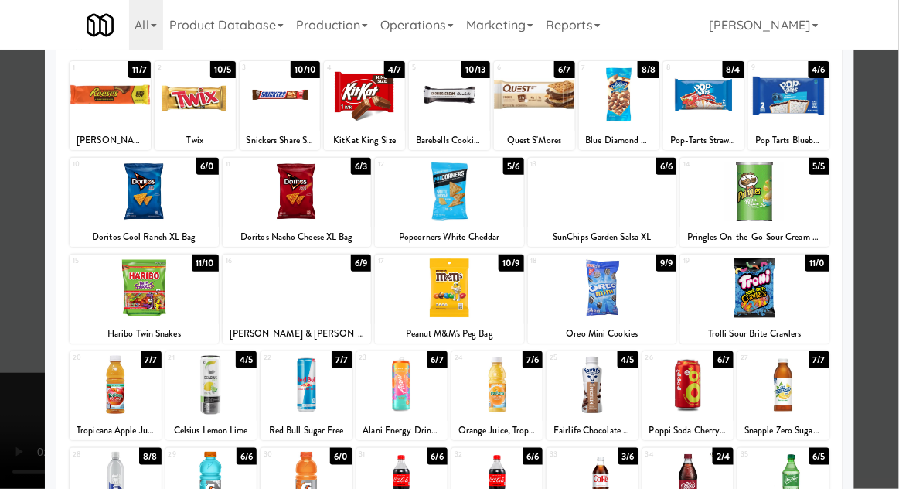
click at [592, 383] on div at bounding box center [592, 385] width 91 height 60
click at [897, 207] on div at bounding box center [449, 244] width 899 height 489
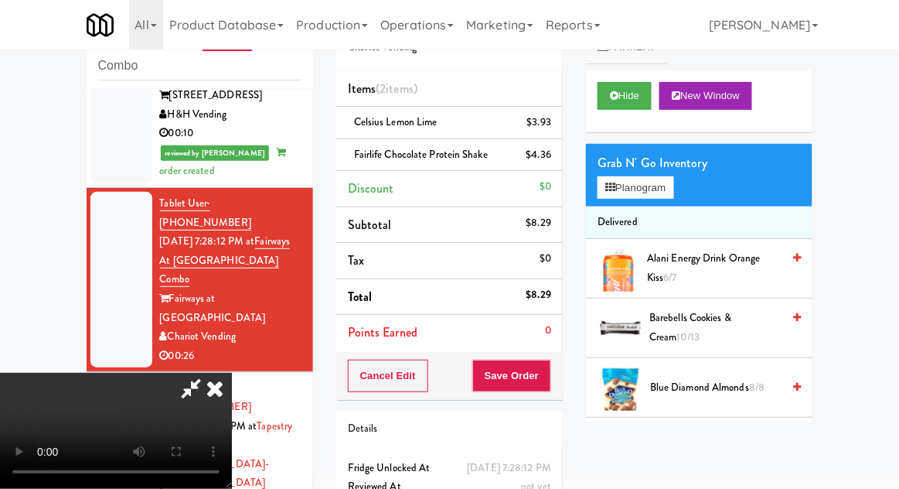
click at [668, 213] on li "Delivered" at bounding box center [699, 222] width 226 height 32
click at [671, 193] on button "Planogram" at bounding box center [636, 187] width 76 height 23
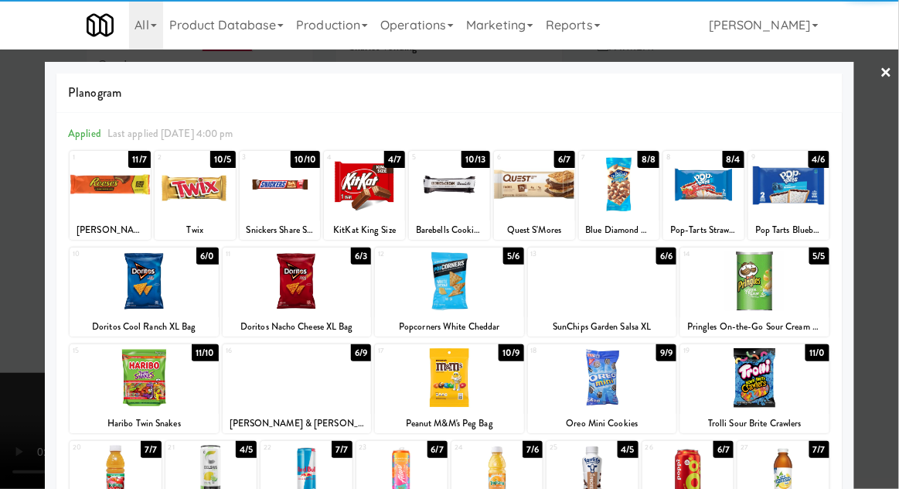
click at [270, 297] on div at bounding box center [297, 281] width 149 height 60
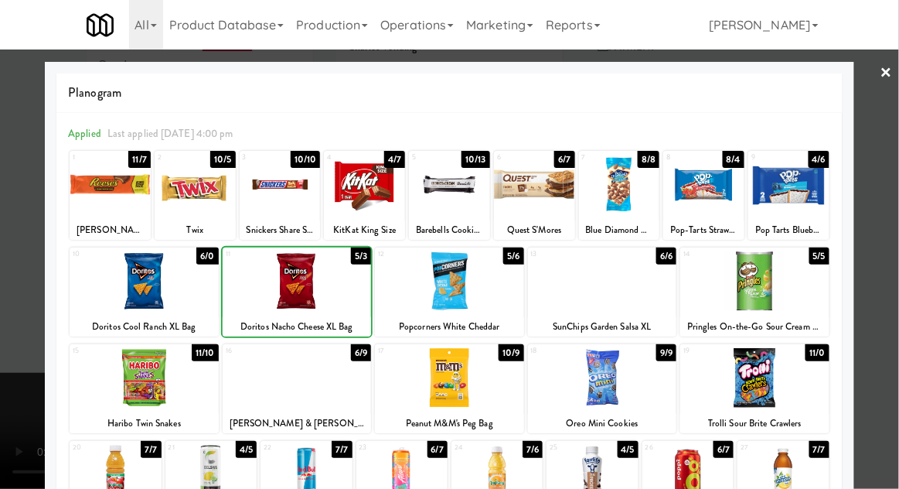
click at [895, 213] on div at bounding box center [449, 244] width 899 height 489
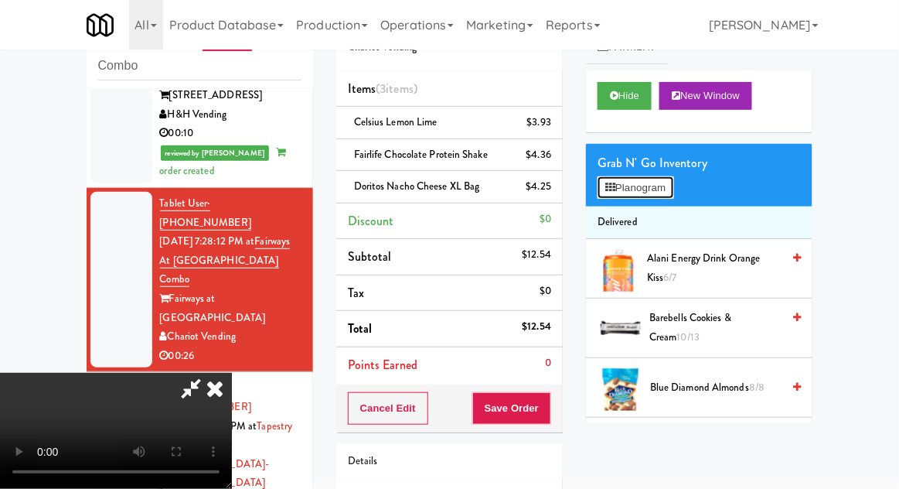
click at [672, 190] on button "Planogram" at bounding box center [636, 187] width 76 height 23
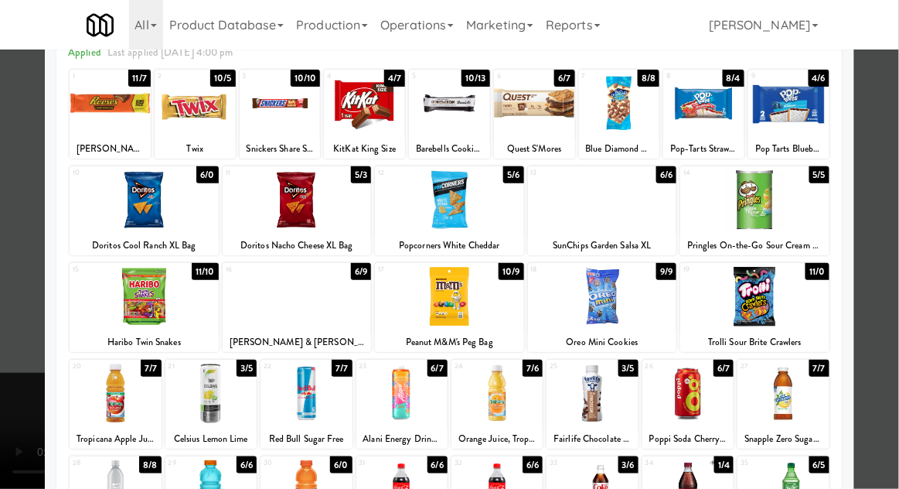
scroll to position [116, 0]
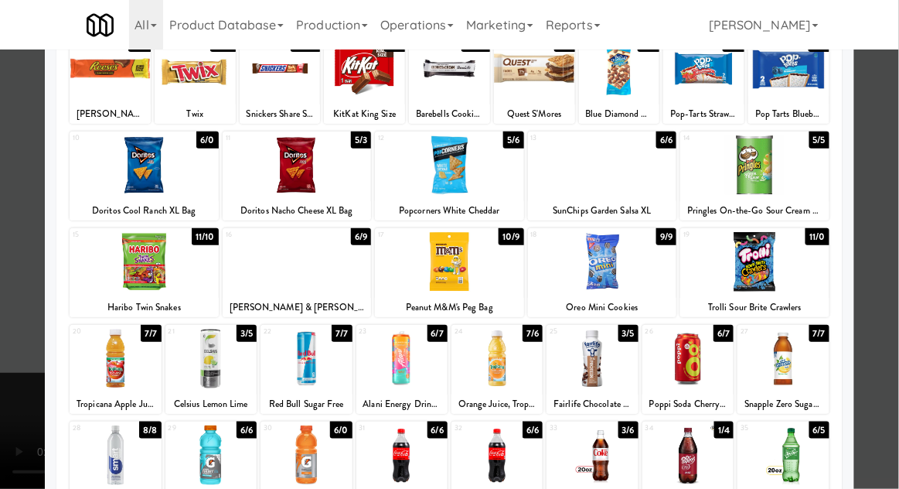
click at [700, 468] on div at bounding box center [687, 455] width 91 height 60
click at [894, 215] on div at bounding box center [449, 244] width 899 height 489
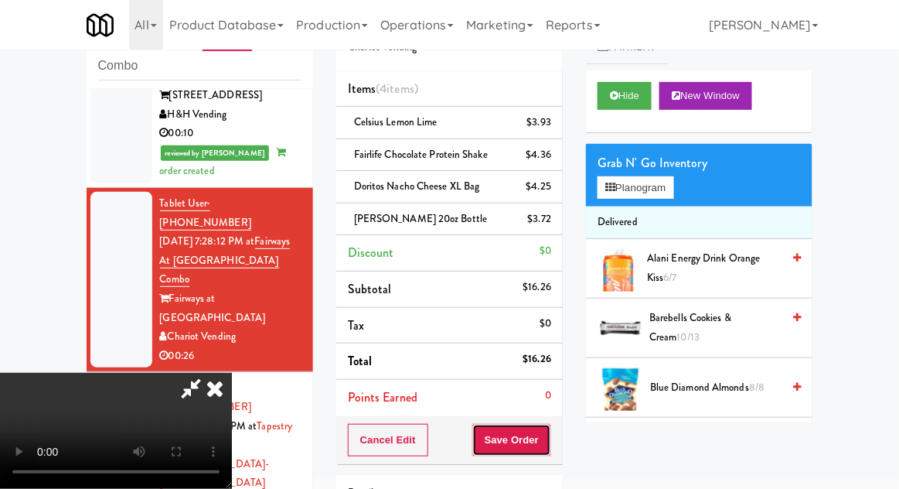
click at [550, 434] on button "Save Order" at bounding box center [511, 440] width 79 height 32
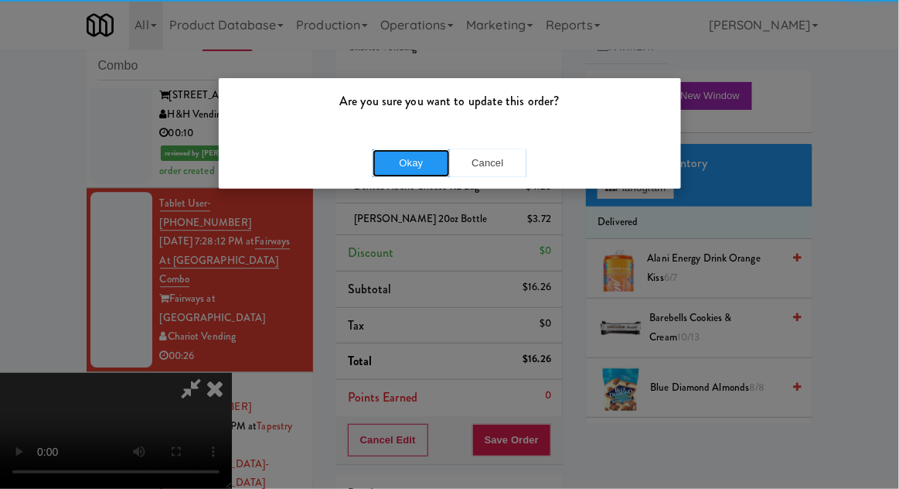
click at [403, 175] on button "Okay" at bounding box center [411, 163] width 77 height 28
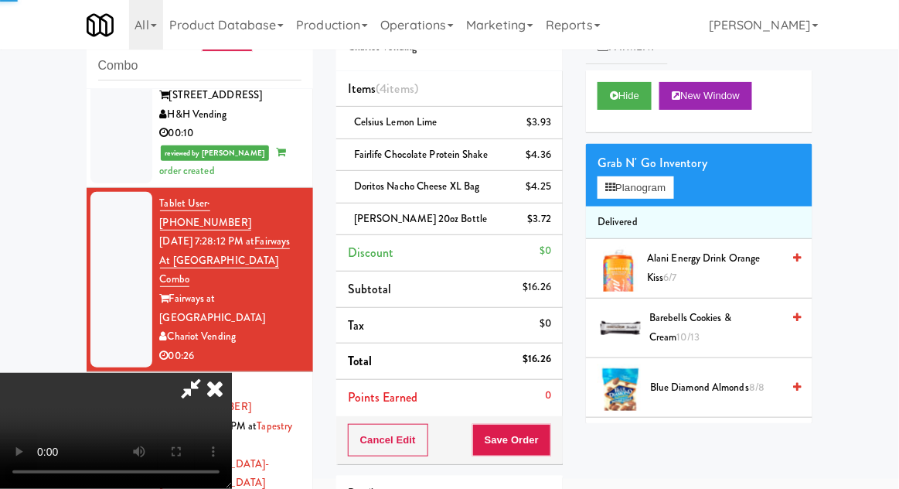
click at [93, 376] on div at bounding box center [121, 473] width 62 height 195
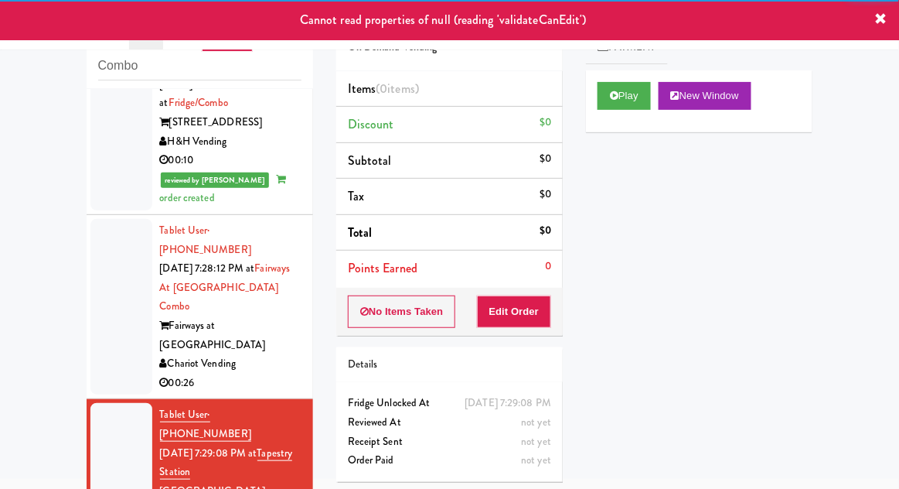
scroll to position [955, 0]
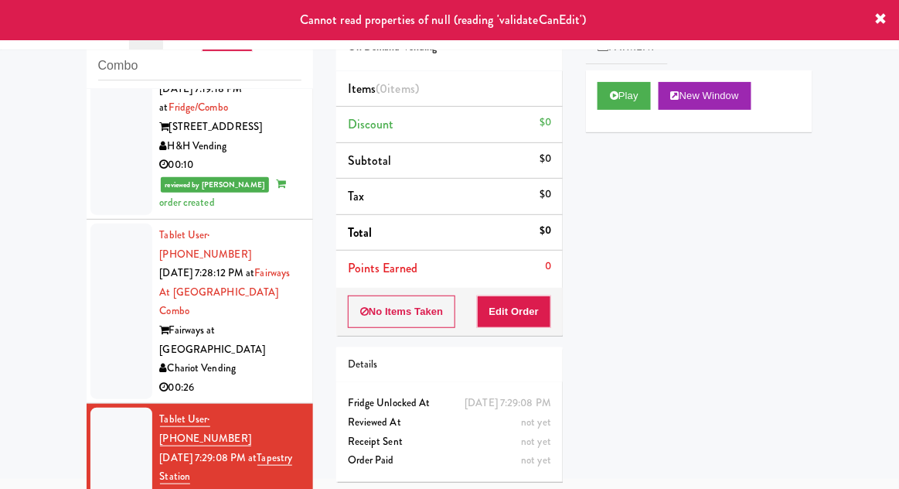
click at [122, 223] on div at bounding box center [121, 310] width 62 height 175
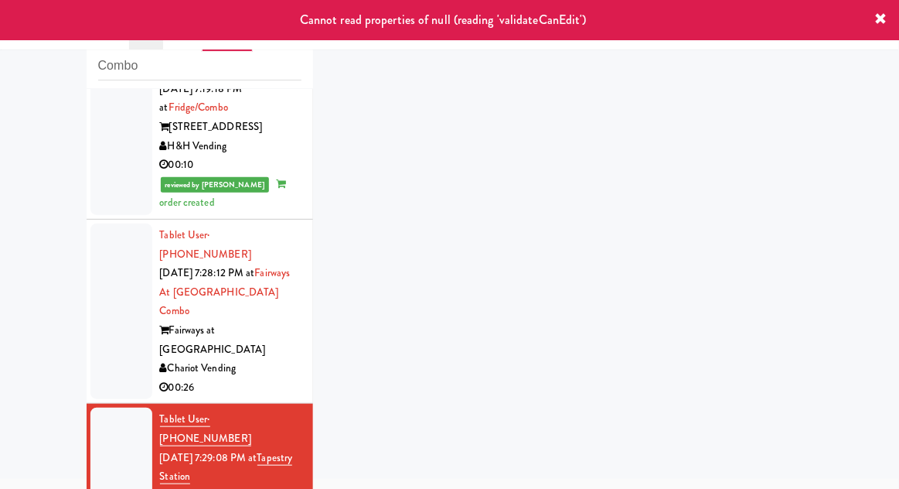
click at [114, 223] on div at bounding box center [121, 310] width 62 height 175
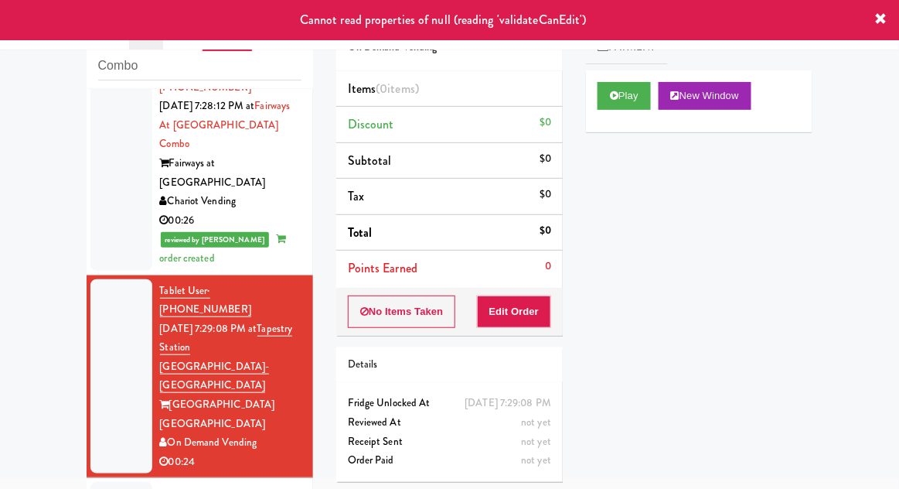
scroll to position [1123, 0]
click at [632, 98] on button "Play" at bounding box center [624, 96] width 53 height 28
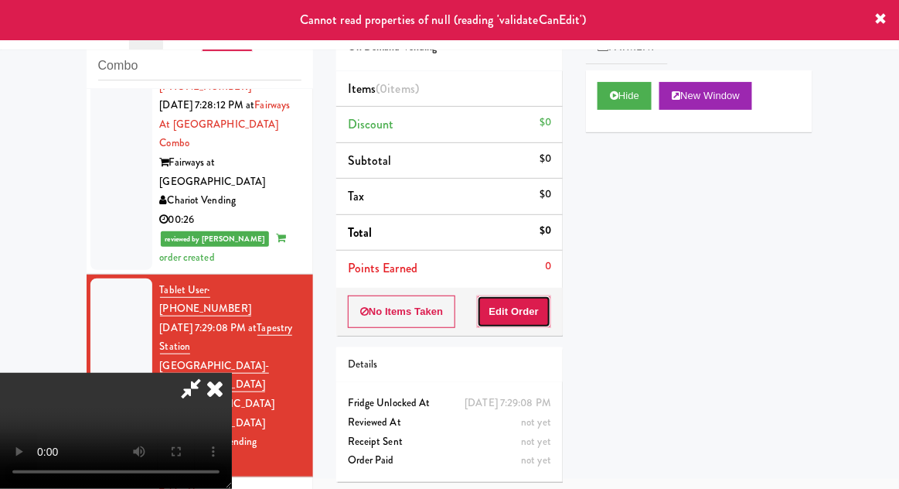
click at [525, 312] on button "Edit Order" at bounding box center [514, 311] width 75 height 32
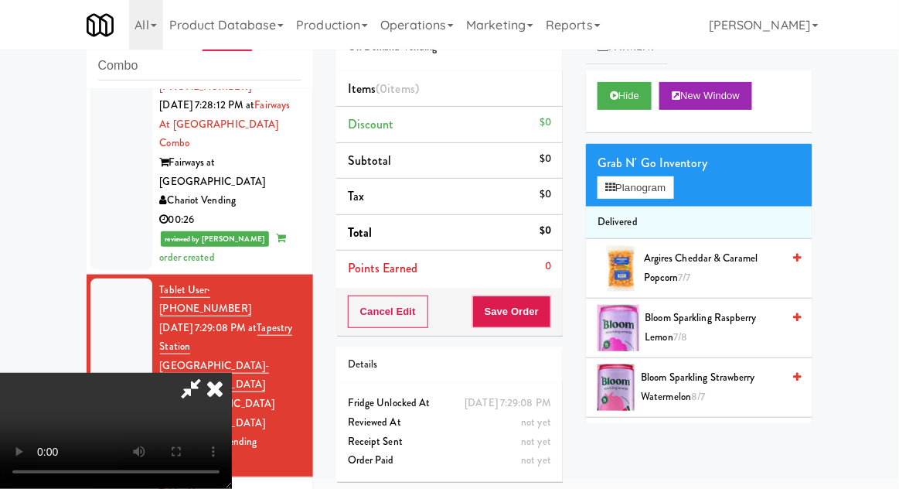
scroll to position [0, 0]
click at [232, 373] on icon at bounding box center [215, 388] width 34 height 31
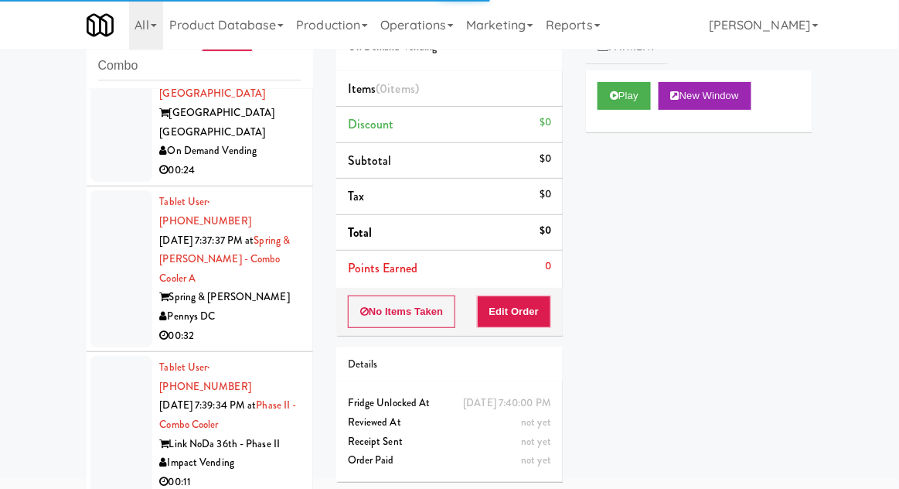
scroll to position [1405, 0]
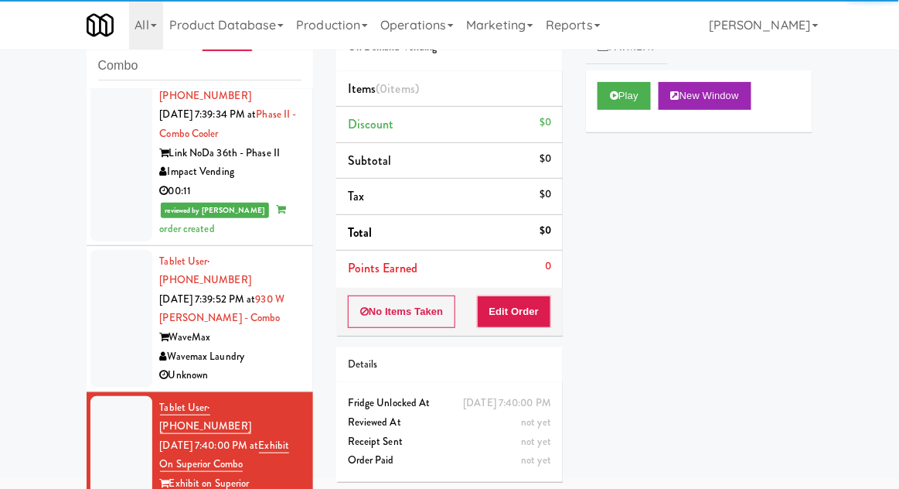
scroll to position [1704, 0]
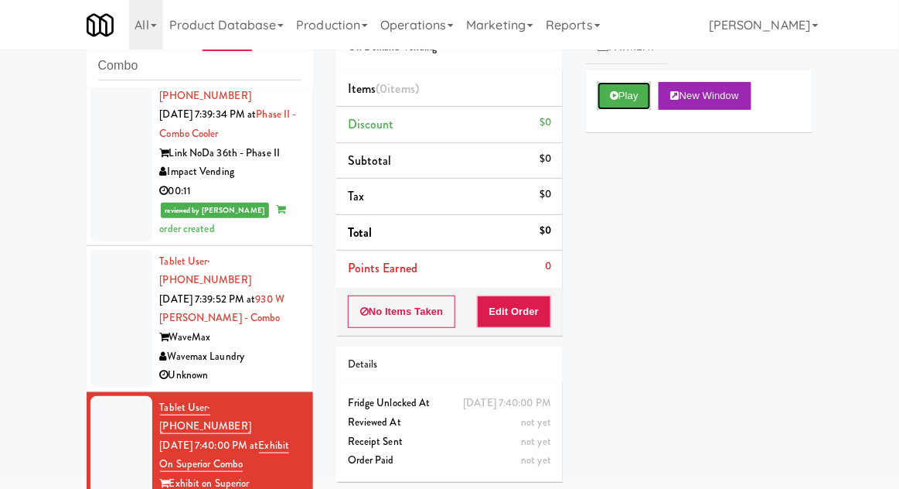
click at [625, 97] on button "Play" at bounding box center [624, 96] width 53 height 28
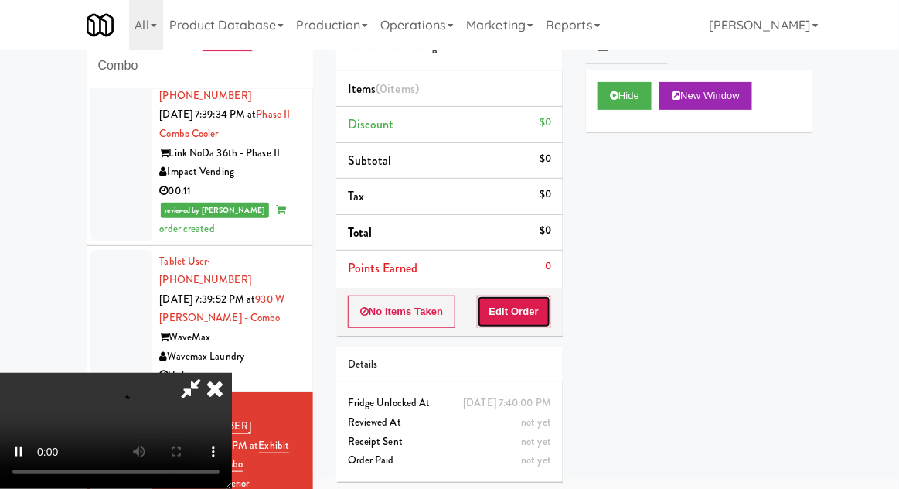
click at [523, 321] on button "Edit Order" at bounding box center [514, 311] width 75 height 32
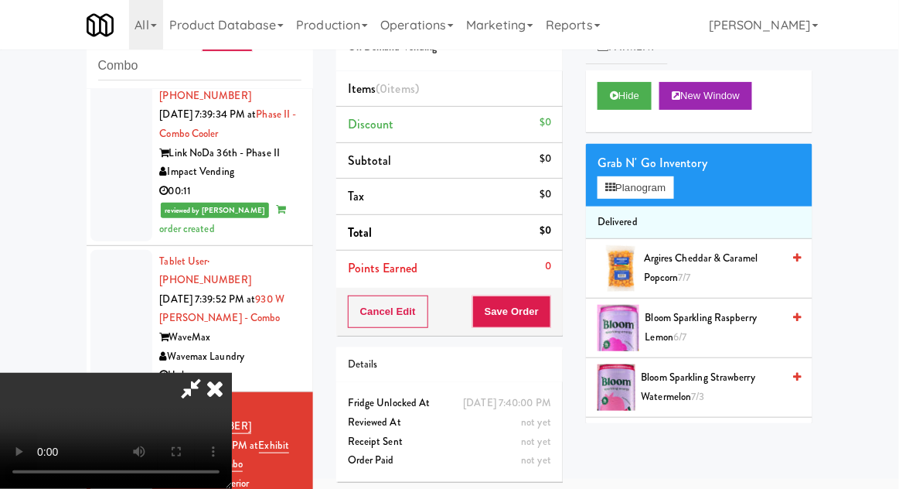
scroll to position [0, 0]
click at [666, 192] on button "Planogram" at bounding box center [636, 187] width 76 height 23
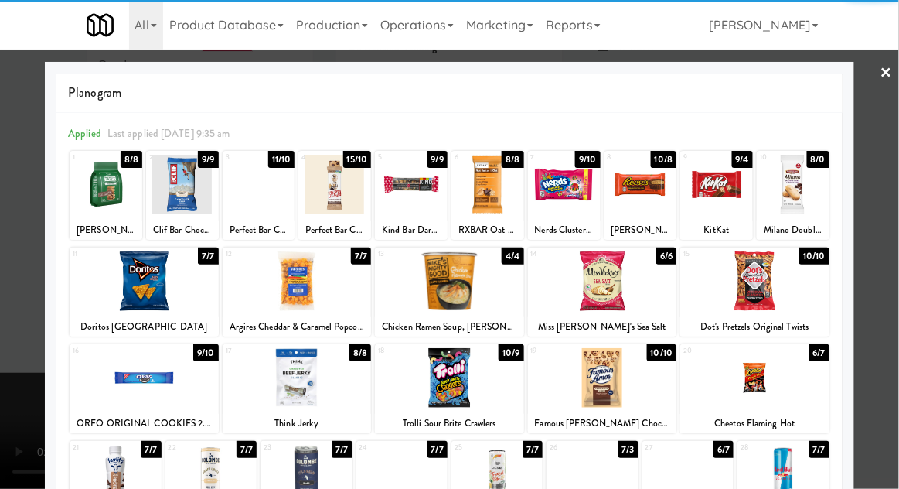
click at [145, 374] on div at bounding box center [144, 378] width 149 height 60
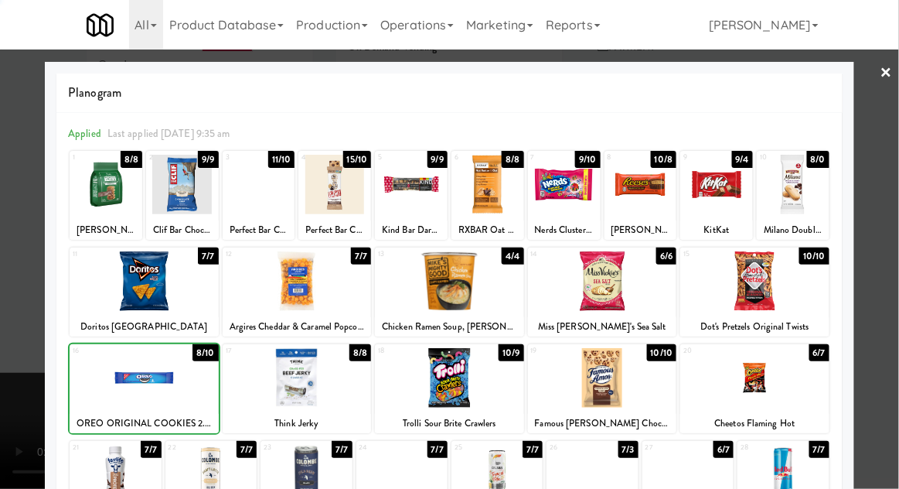
click at [894, 215] on div at bounding box center [449, 244] width 899 height 489
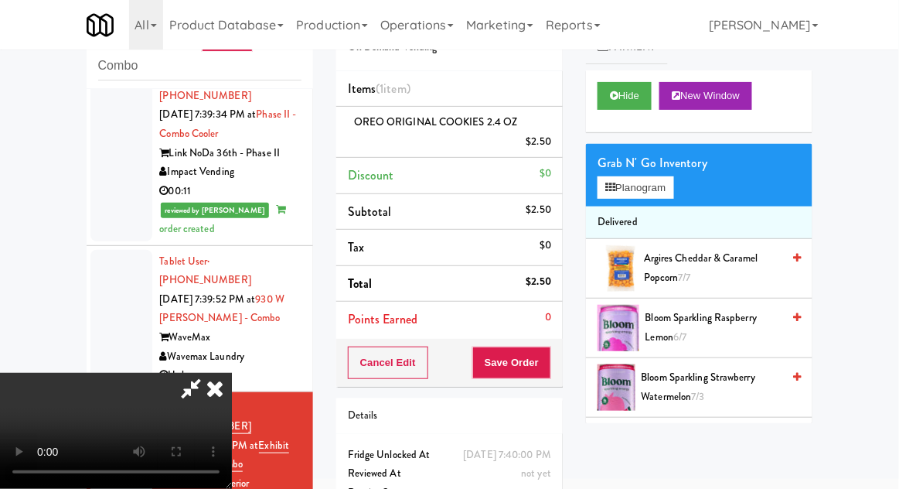
scroll to position [56, 0]
click at [550, 366] on button "Save Order" at bounding box center [511, 362] width 79 height 32
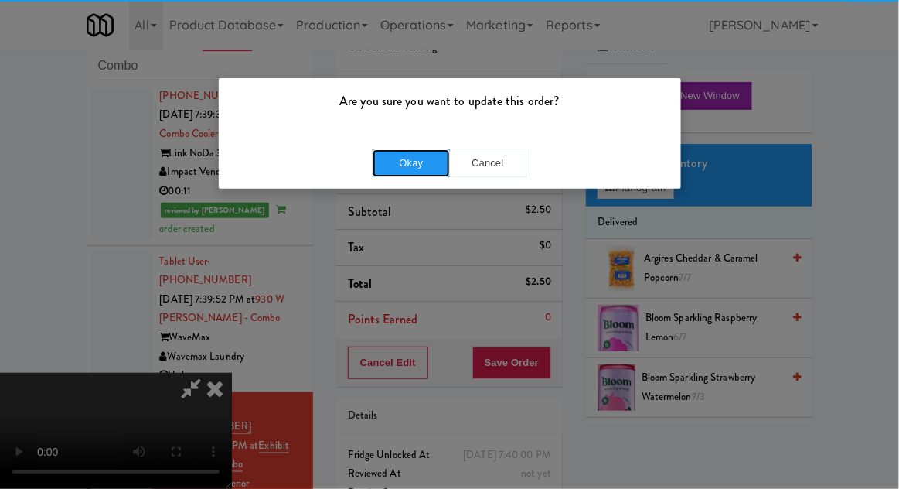
click at [401, 152] on button "Okay" at bounding box center [411, 163] width 77 height 28
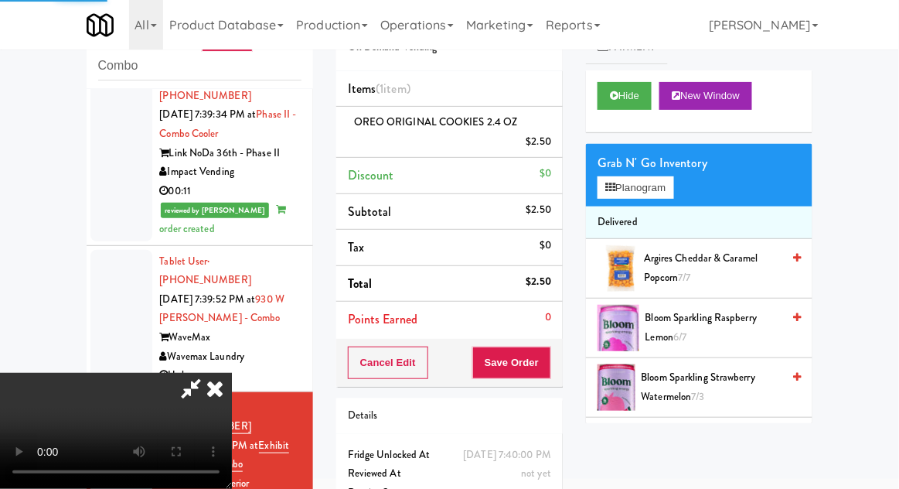
scroll to position [0, 0]
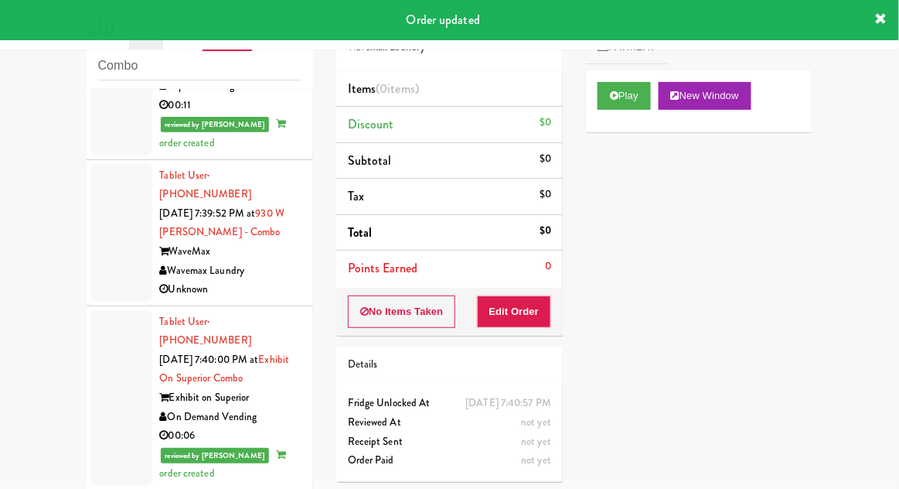
scroll to position [1871, 0]
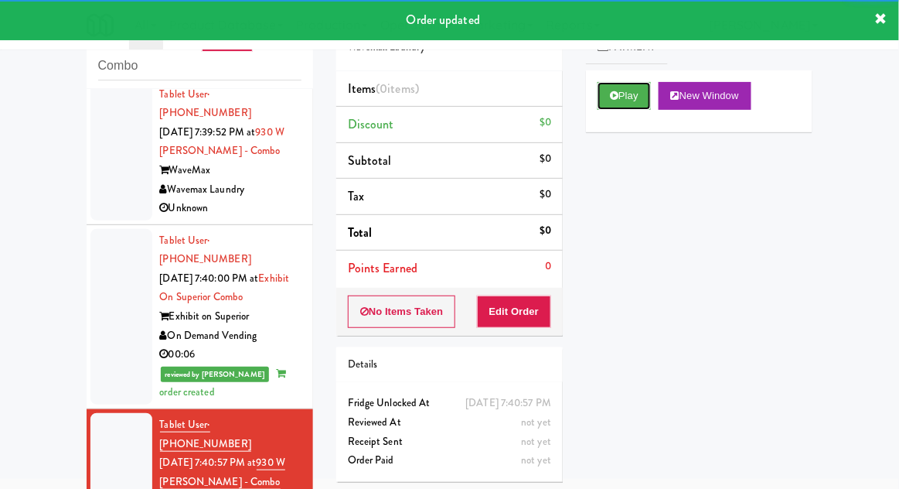
click at [601, 94] on button "Play" at bounding box center [624, 96] width 53 height 28
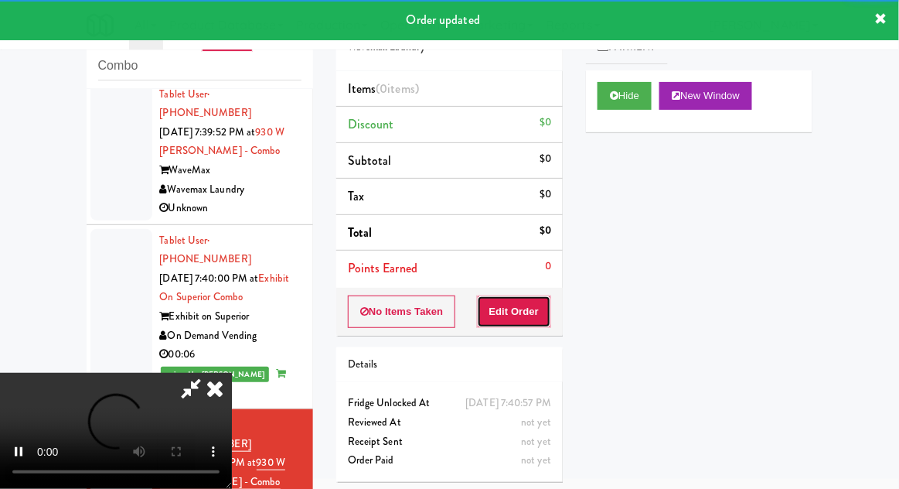
click at [535, 305] on button "Edit Order" at bounding box center [514, 311] width 75 height 32
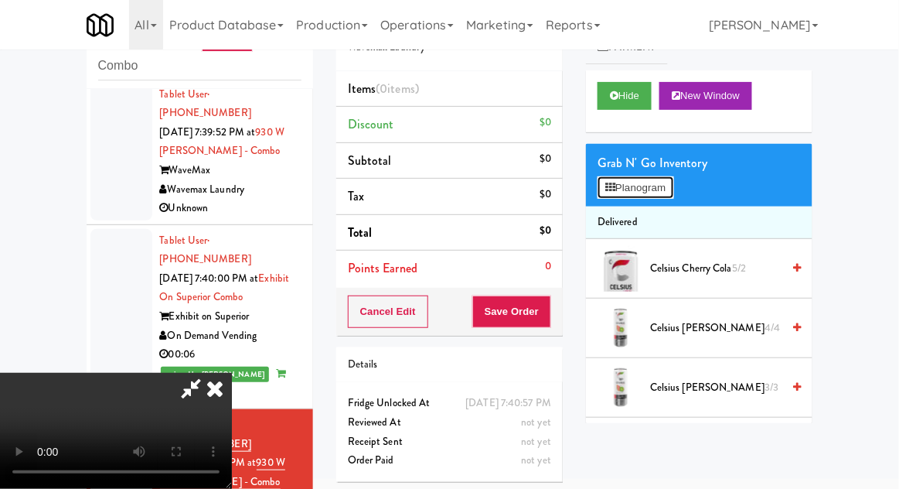
click at [672, 184] on button "Planogram" at bounding box center [636, 187] width 76 height 23
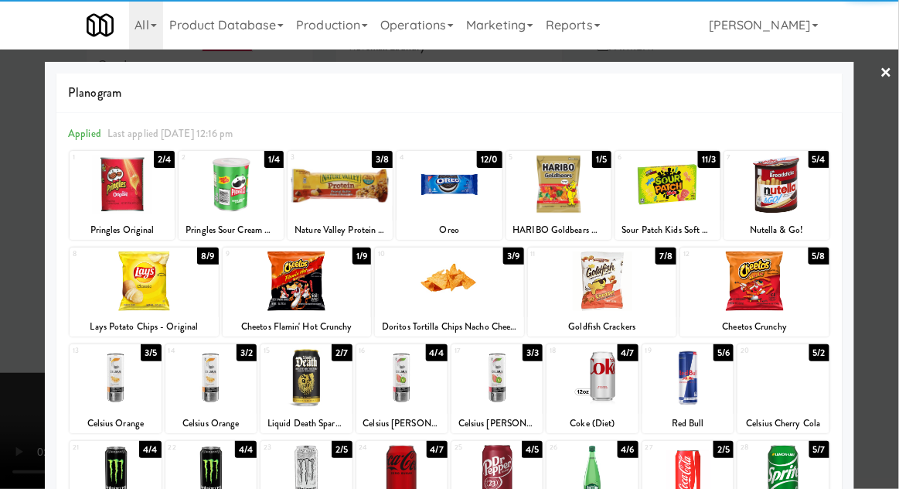
click at [683, 380] on div at bounding box center [687, 378] width 91 height 60
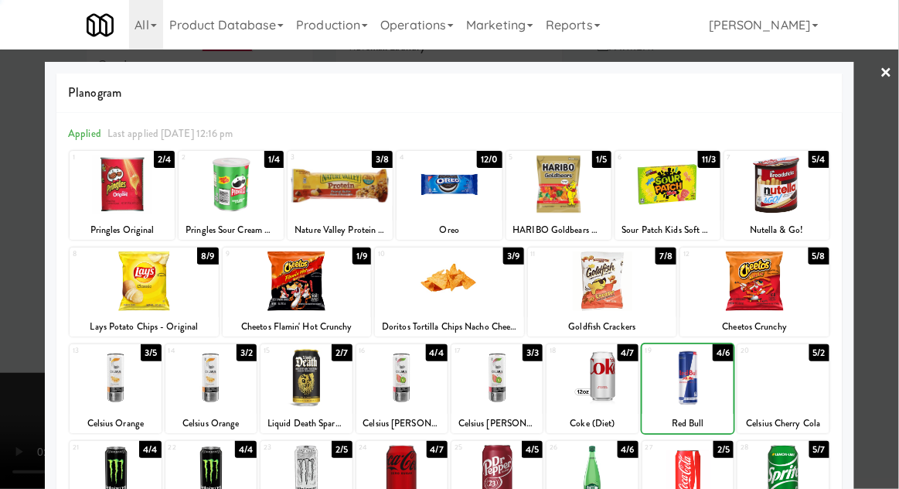
click at [887, 233] on div at bounding box center [449, 244] width 899 height 489
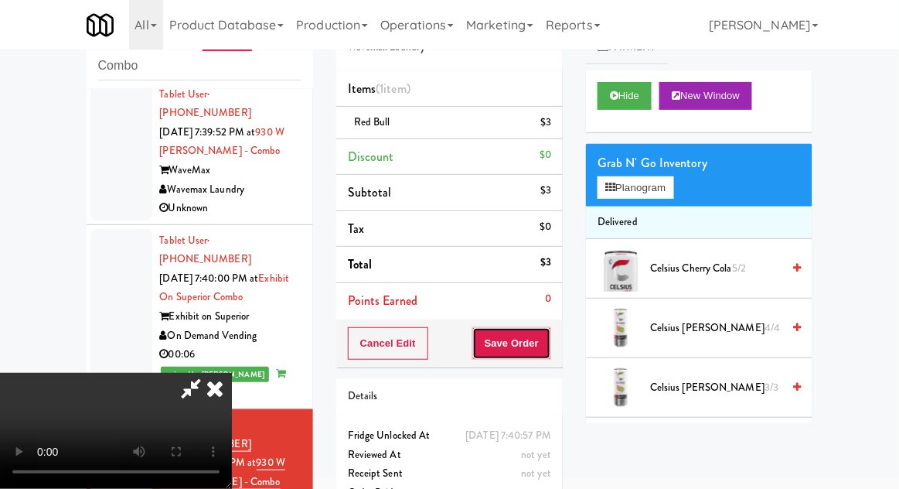
click at [549, 342] on button "Save Order" at bounding box center [511, 343] width 79 height 32
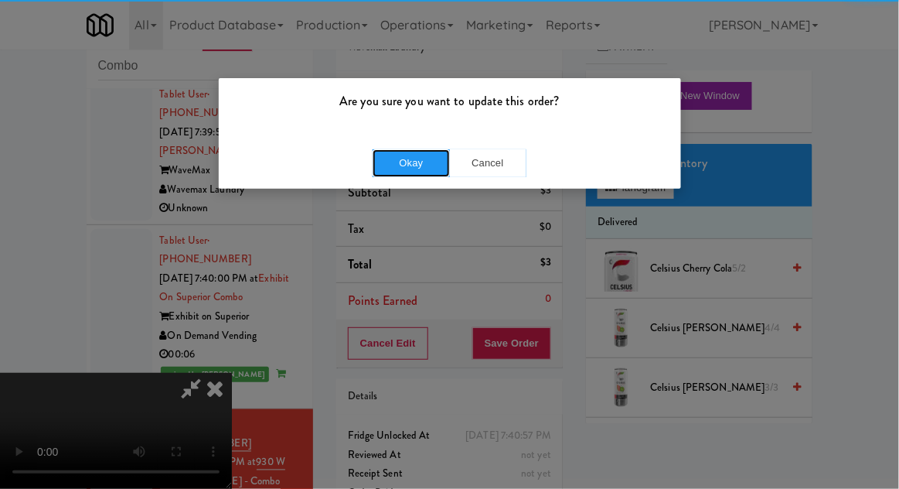
click at [388, 153] on button "Okay" at bounding box center [411, 163] width 77 height 28
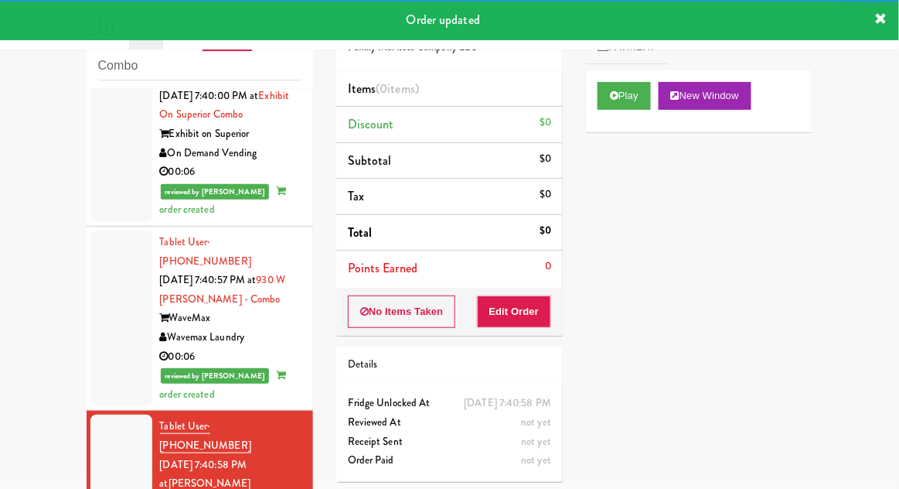
scroll to position [2055, 0]
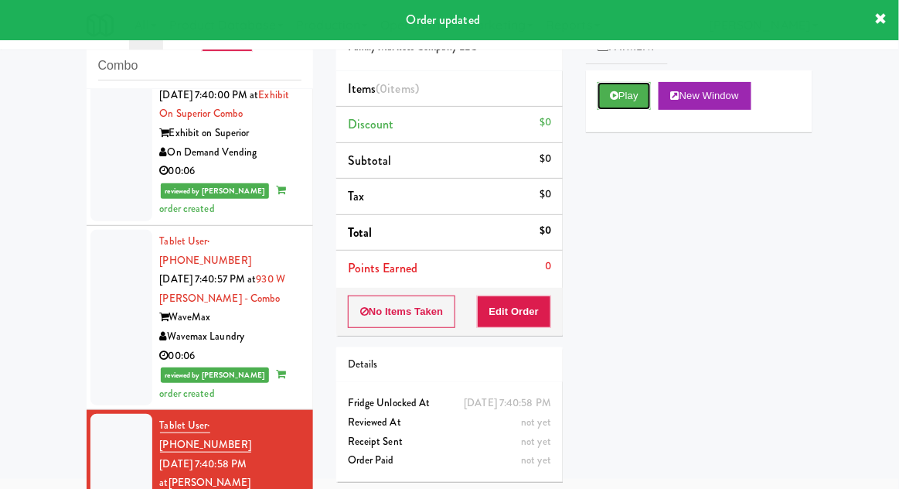
click at [601, 99] on button "Play" at bounding box center [624, 96] width 53 height 28
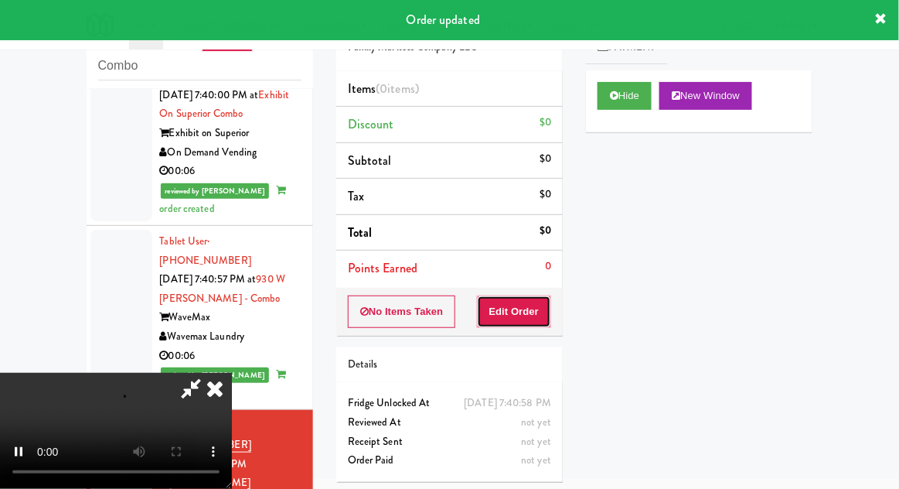
click at [510, 312] on button "Edit Order" at bounding box center [514, 311] width 75 height 32
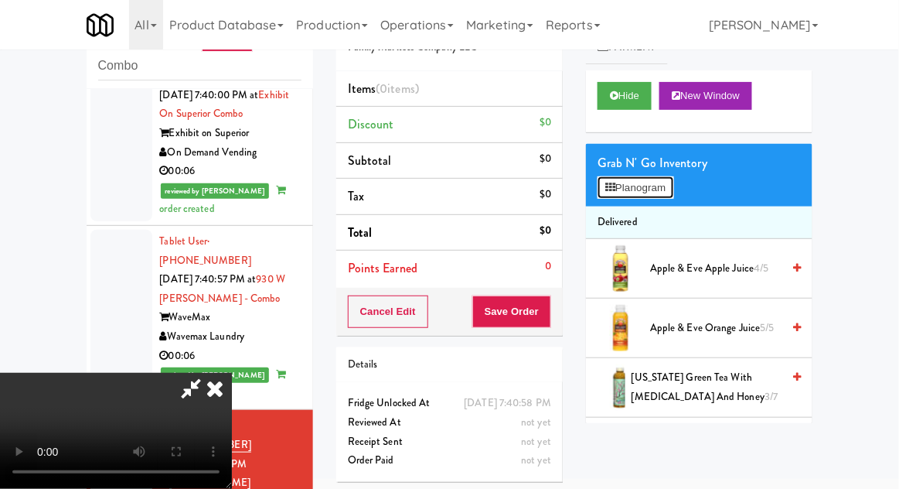
click at [673, 186] on button "Planogram" at bounding box center [636, 187] width 76 height 23
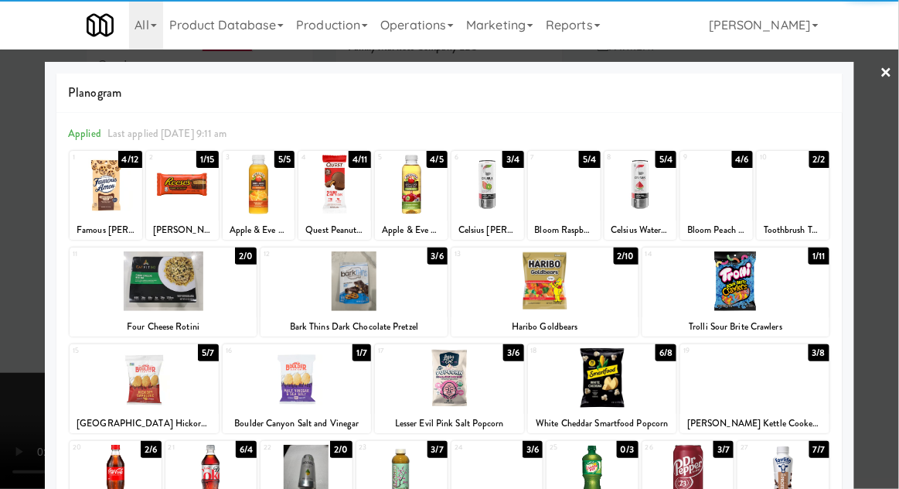
click at [713, 290] on div at bounding box center [735, 281] width 187 height 60
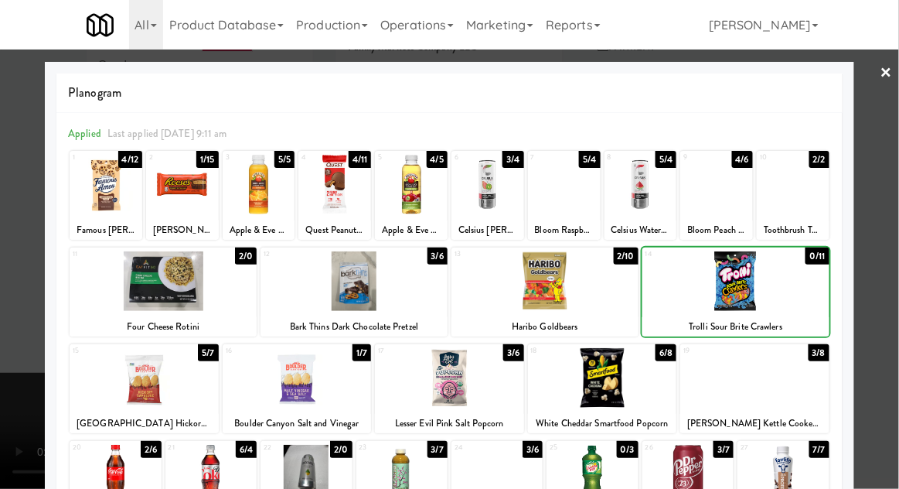
click at [894, 214] on div at bounding box center [449, 244] width 899 height 489
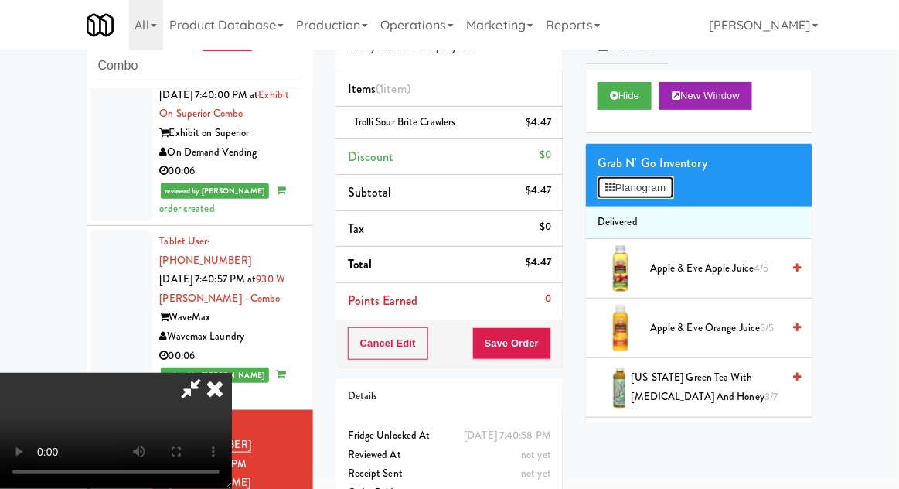
click at [673, 192] on button "Planogram" at bounding box center [636, 187] width 76 height 23
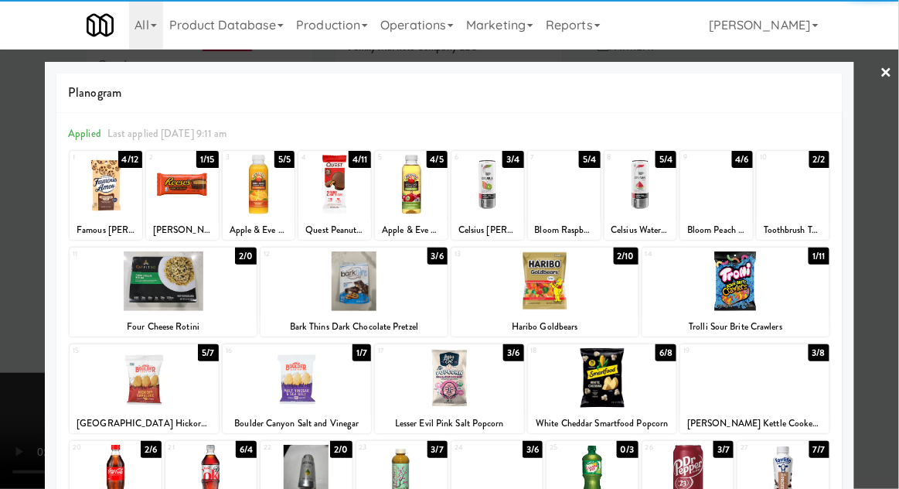
click at [419, 187] on div at bounding box center [411, 185] width 73 height 60
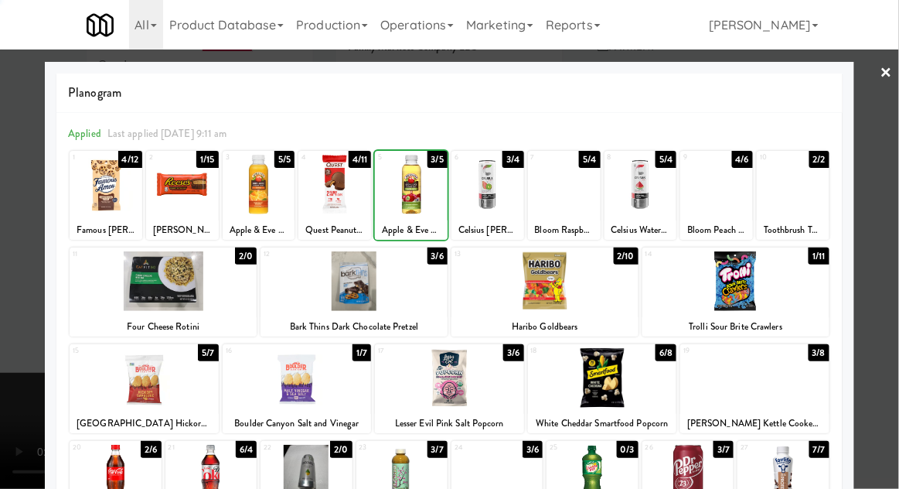
click at [891, 213] on div at bounding box center [449, 244] width 899 height 489
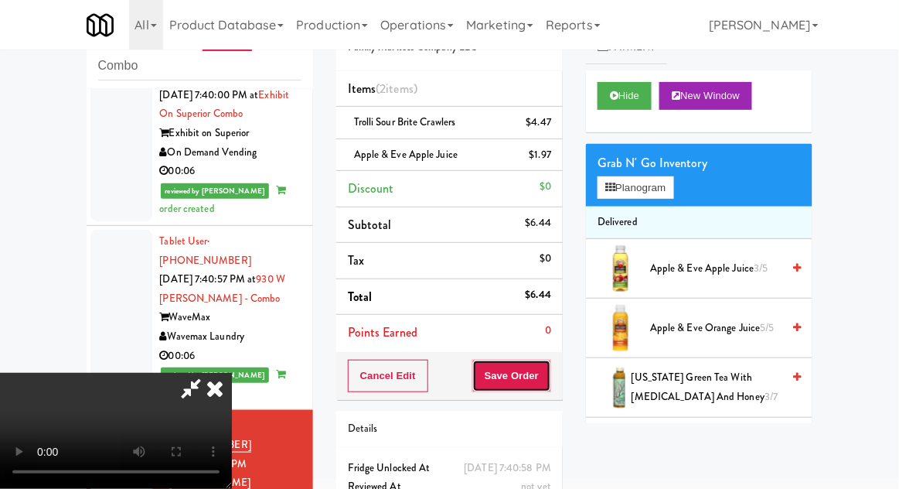
click at [550, 376] on button "Save Order" at bounding box center [511, 375] width 79 height 32
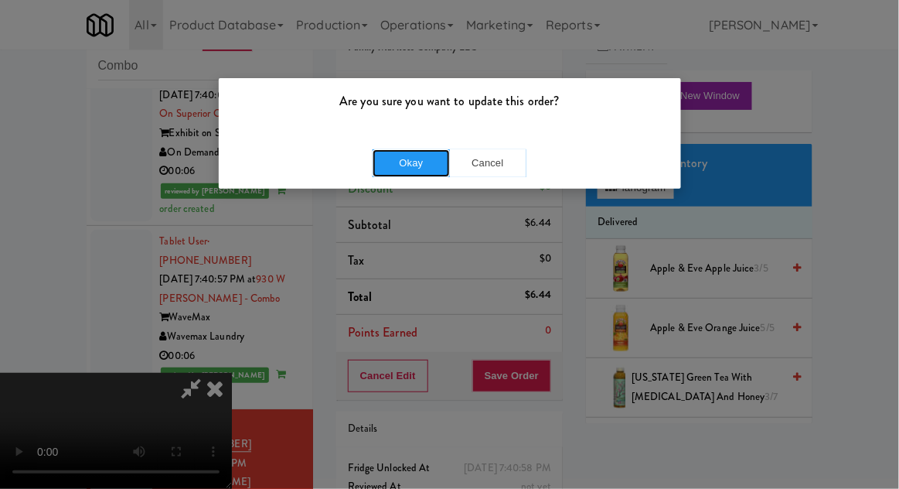
click at [411, 173] on button "Okay" at bounding box center [411, 163] width 77 height 28
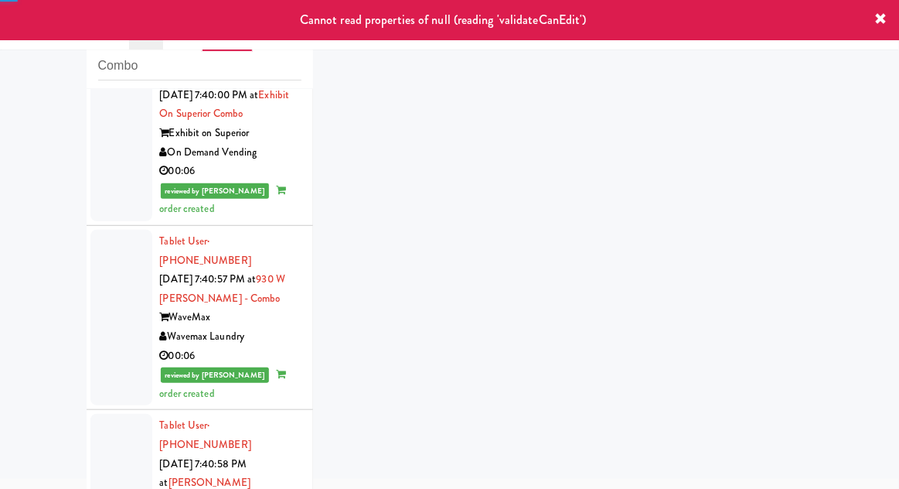
click at [87, 410] on li "Tablet User · (757) 816-1133 Oct 11, 2025 7:40:58 PM at Shelby Combo The Shelby…" at bounding box center [200, 483] width 226 height 146
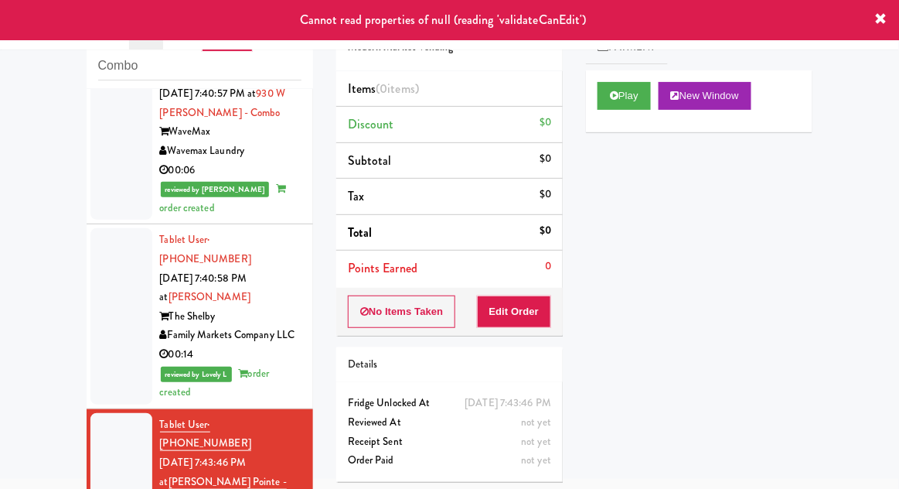
scroll to position [2241, 0]
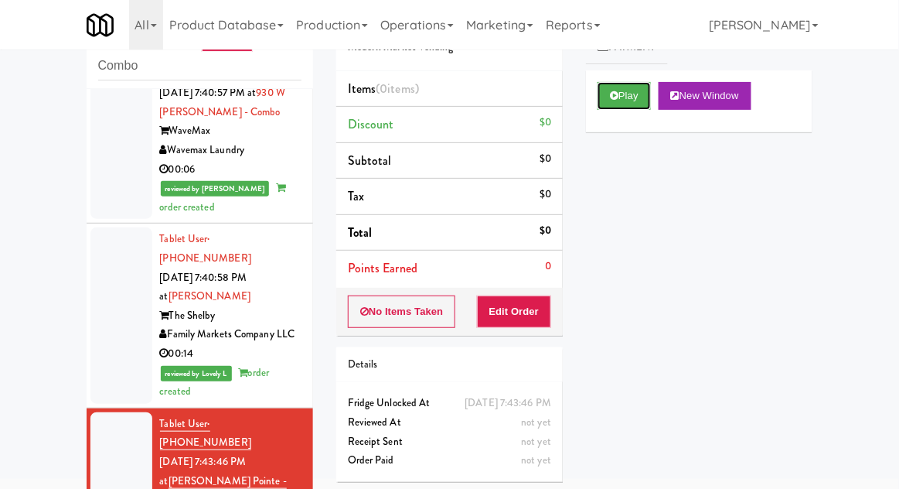
click at [612, 107] on button "Play" at bounding box center [624, 96] width 53 height 28
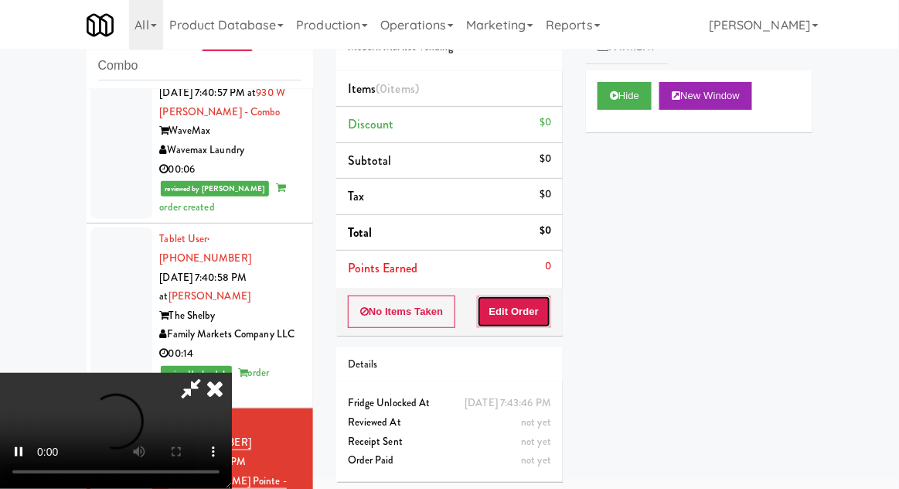
click at [512, 311] on button "Edit Order" at bounding box center [514, 311] width 75 height 32
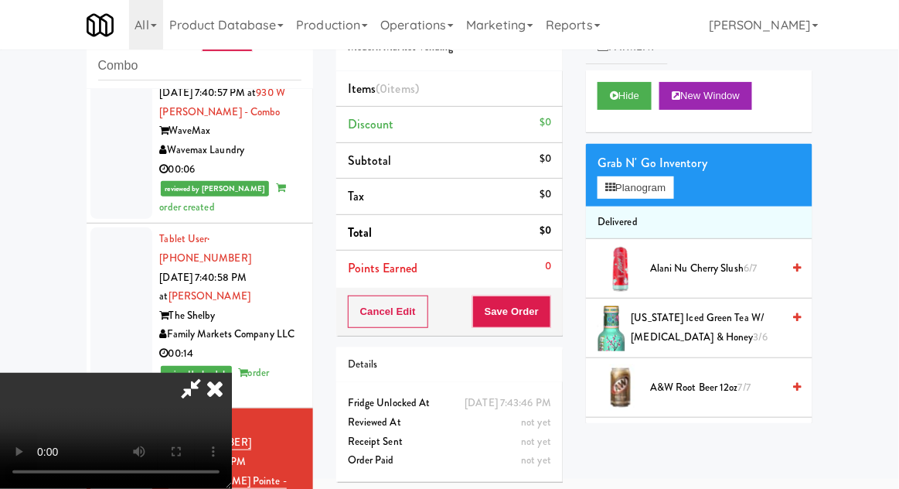
scroll to position [0, 0]
click at [673, 181] on button "Planogram" at bounding box center [636, 187] width 76 height 23
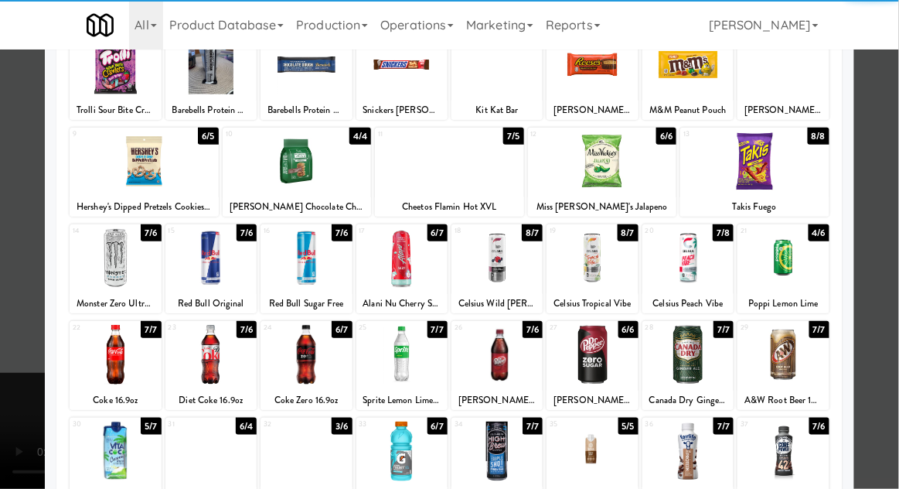
scroll to position [119, 0]
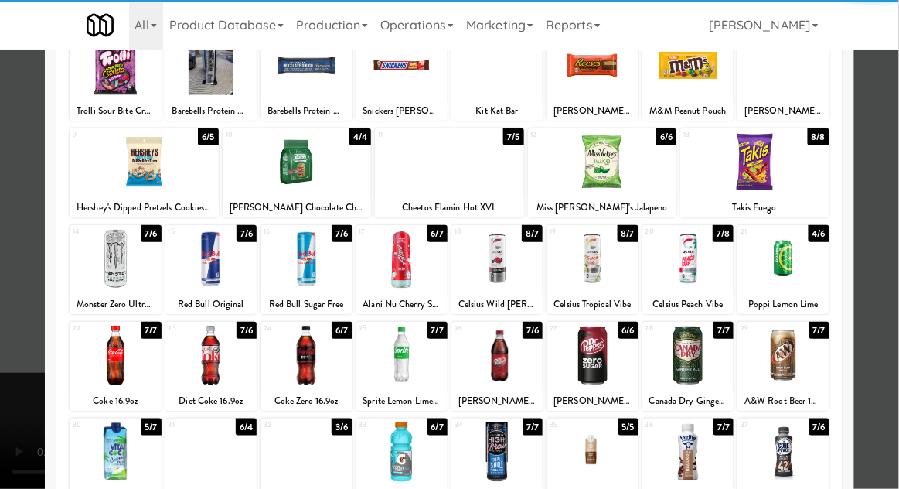
click at [303, 351] on div at bounding box center [306, 355] width 91 height 60
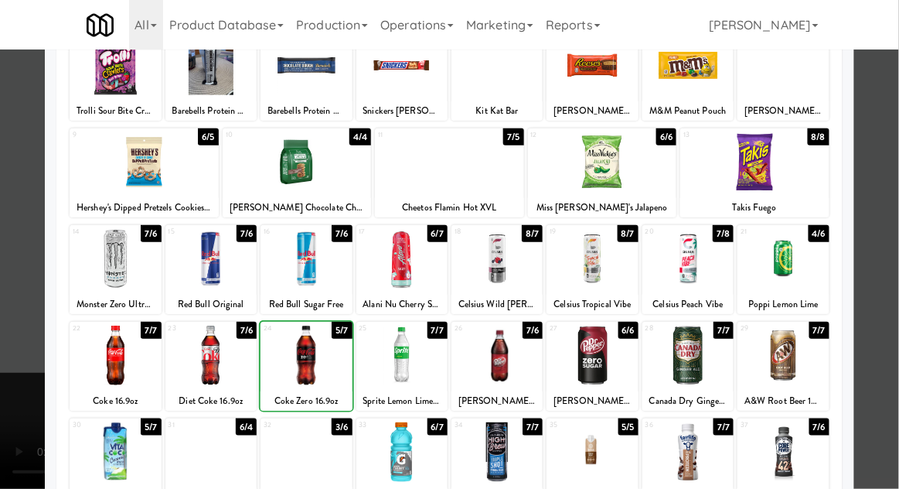
click at [888, 212] on div at bounding box center [449, 244] width 899 height 489
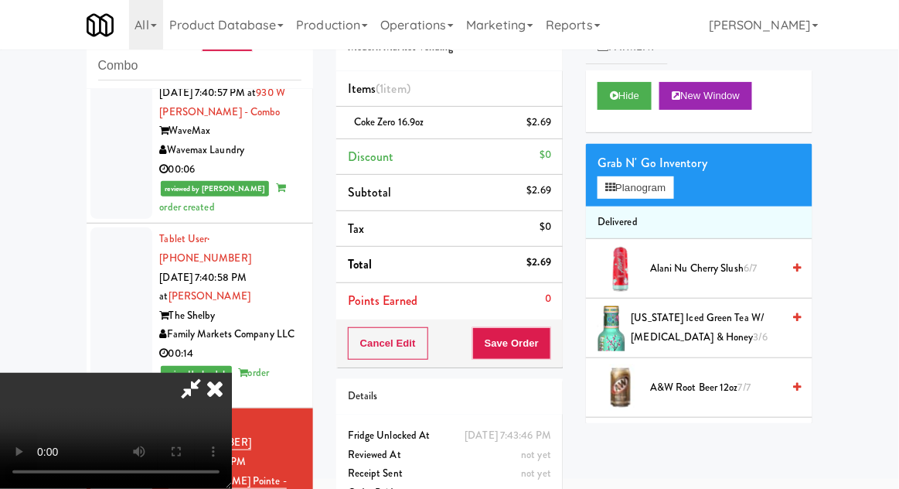
scroll to position [56, 0]
click at [673, 190] on button "Planogram" at bounding box center [636, 187] width 76 height 23
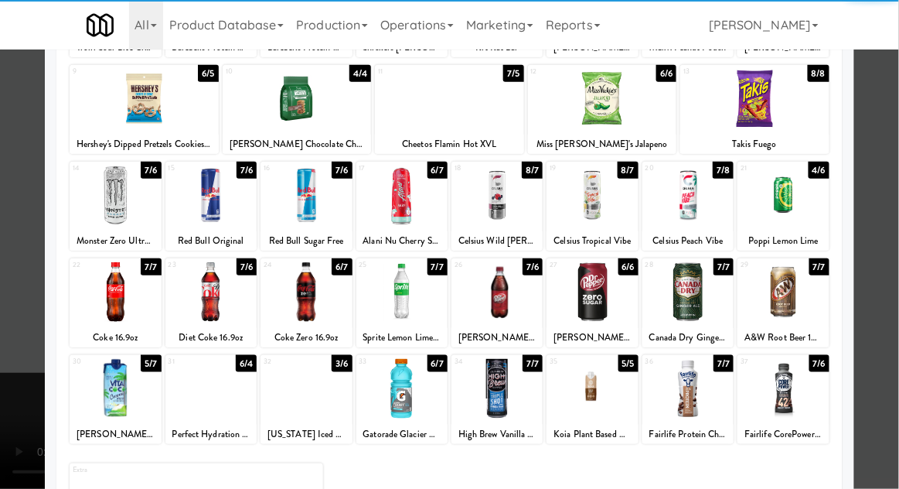
scroll to position [192, 0]
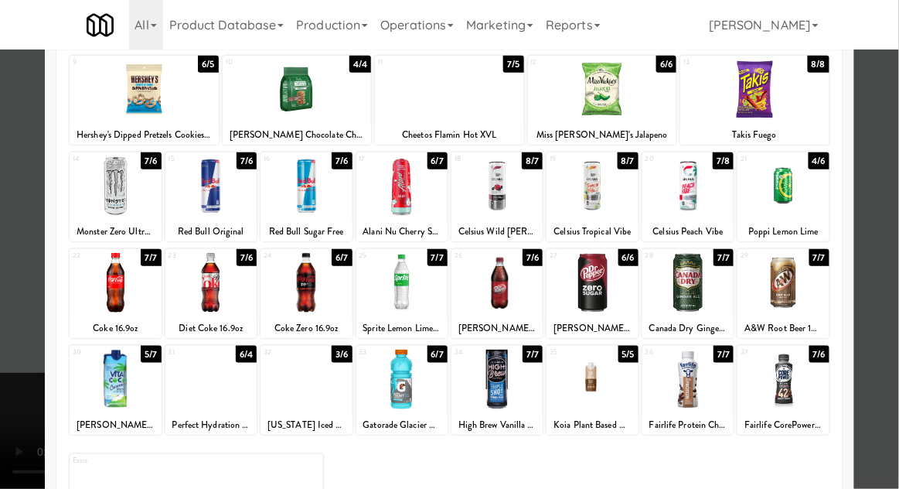
click at [209, 387] on div at bounding box center [210, 379] width 91 height 60
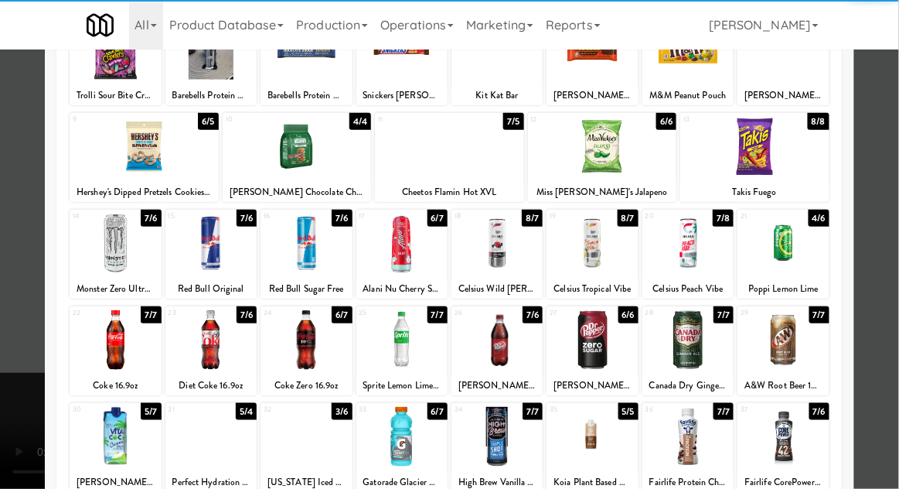
scroll to position [131, 0]
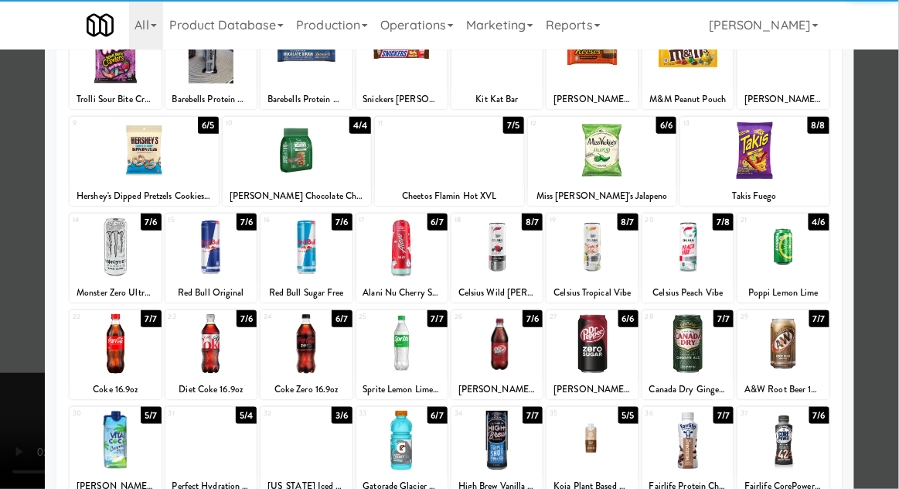
click at [282, 162] on div at bounding box center [297, 151] width 149 height 60
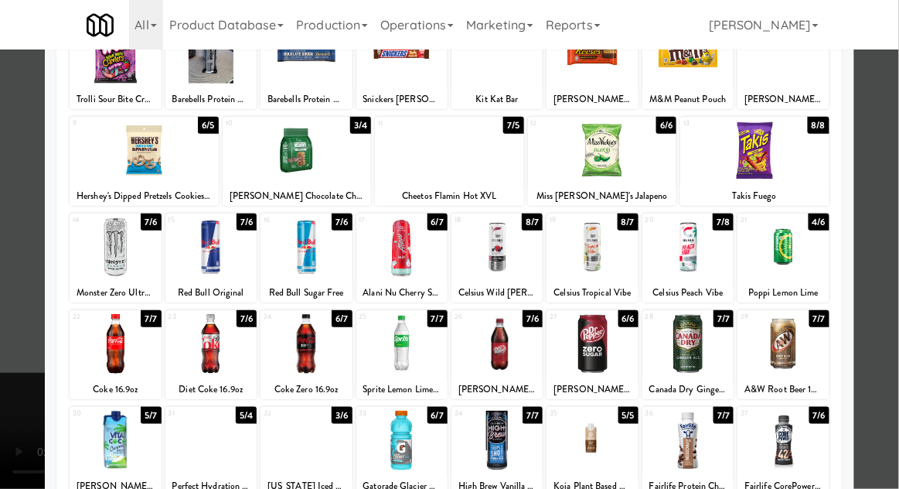
click at [888, 145] on div at bounding box center [449, 244] width 899 height 489
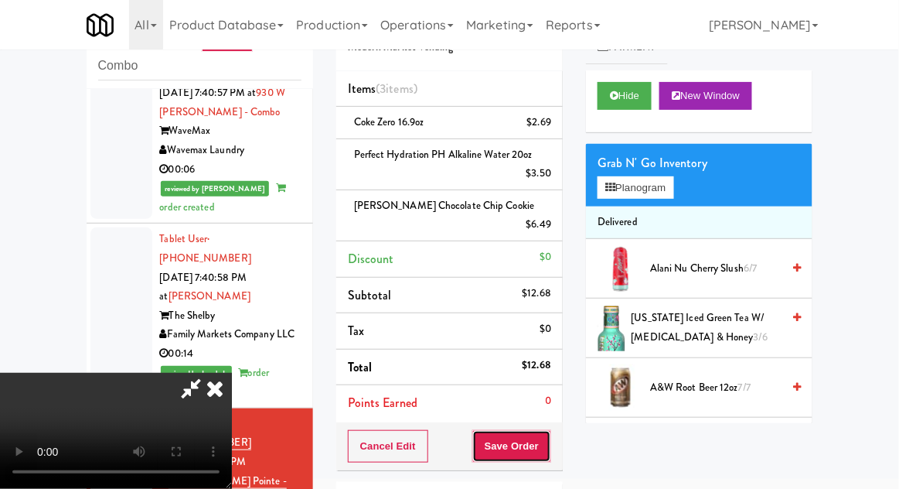
click at [547, 430] on button "Save Order" at bounding box center [511, 446] width 79 height 32
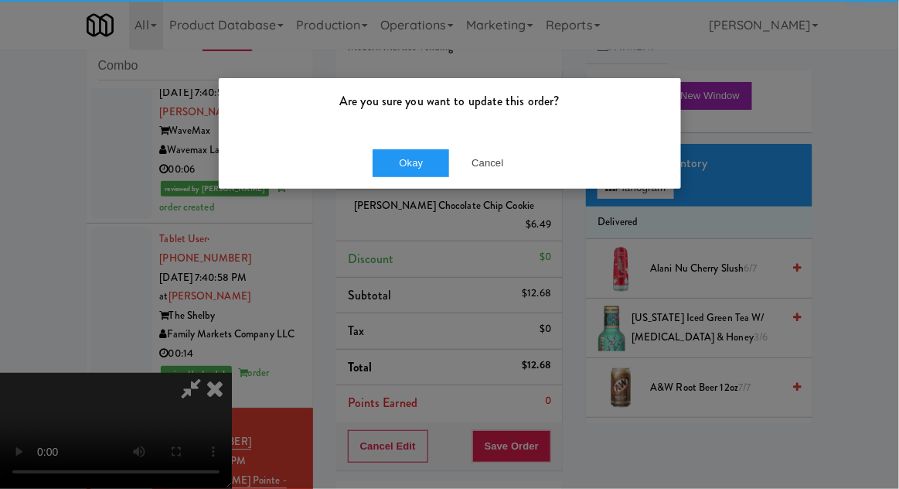
click at [398, 122] on div "Are you sure you want to update this order?" at bounding box center [450, 107] width 462 height 59
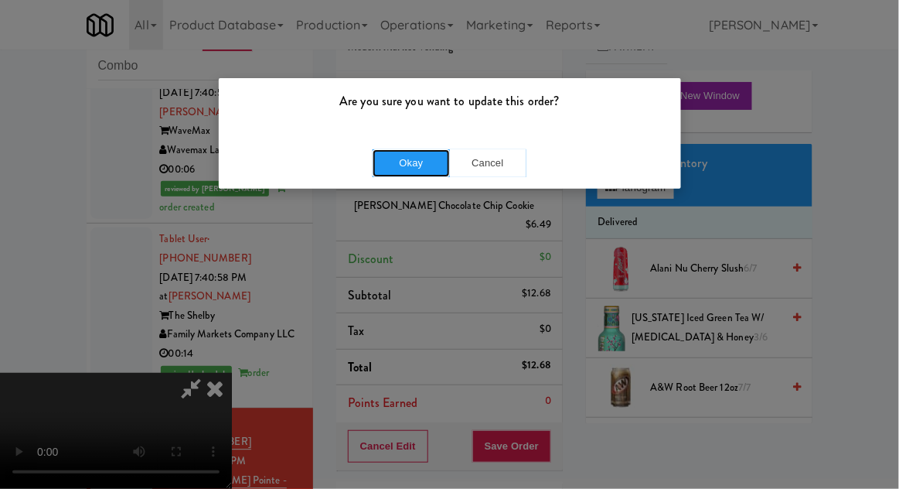
click at [397, 164] on button "Okay" at bounding box center [411, 163] width 77 height 28
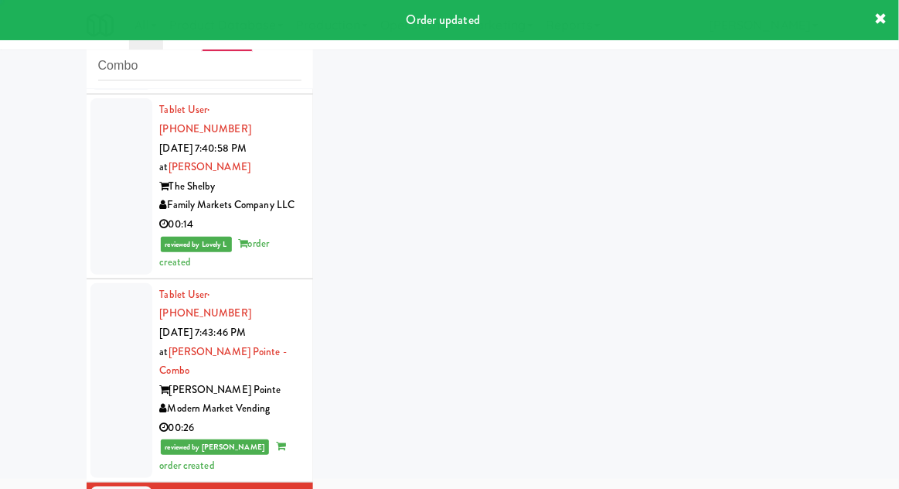
scroll to position [2483, 0]
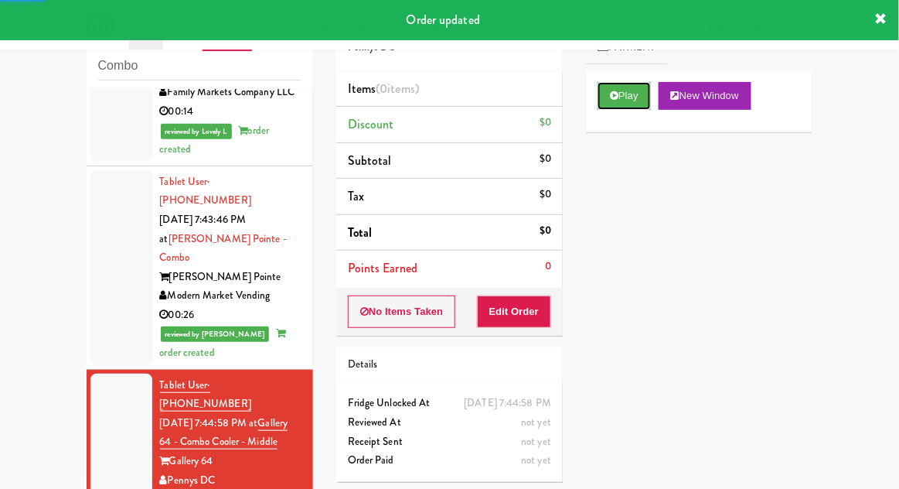
click at [626, 93] on button "Play" at bounding box center [624, 96] width 53 height 28
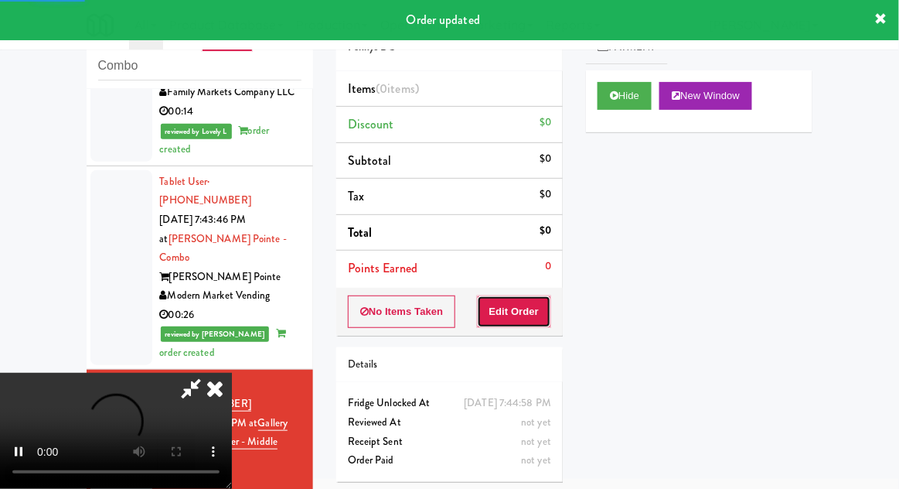
click at [522, 301] on button "Edit Order" at bounding box center [514, 311] width 75 height 32
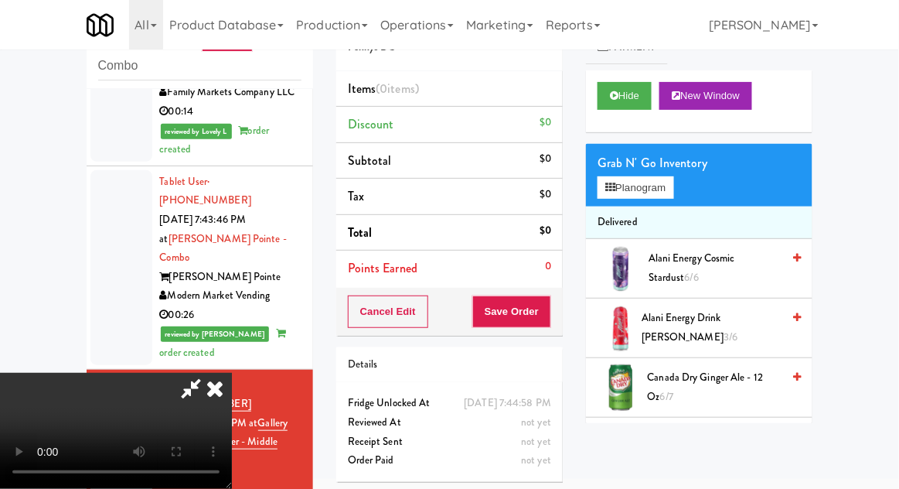
scroll to position [0, 0]
click at [666, 176] on button "Planogram" at bounding box center [636, 187] width 76 height 23
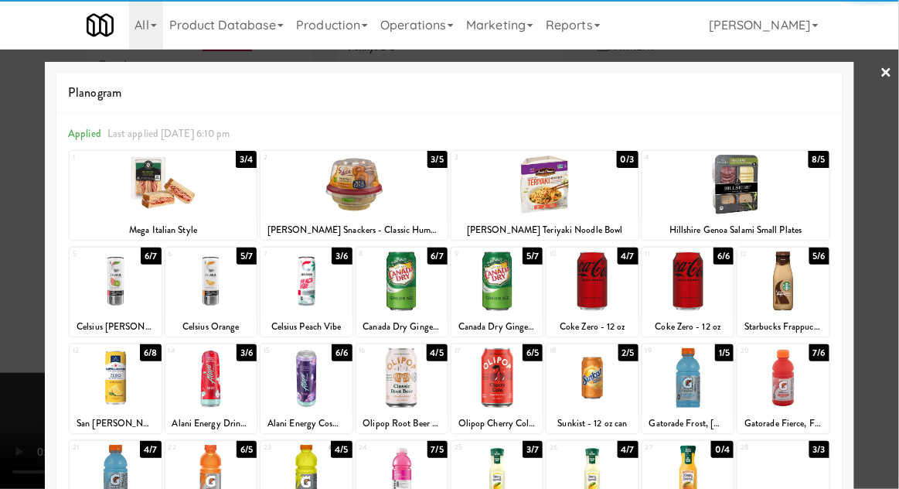
click at [306, 285] on div at bounding box center [306, 281] width 91 height 60
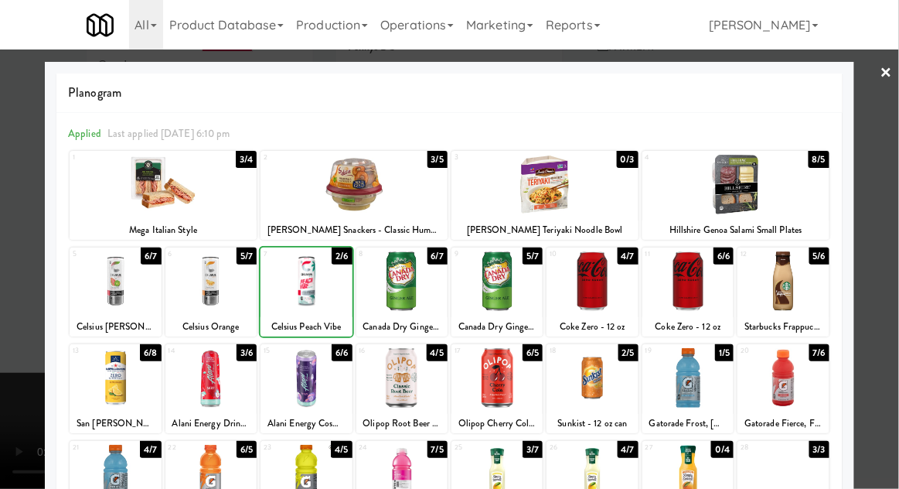
click at [890, 224] on div at bounding box center [449, 244] width 899 height 489
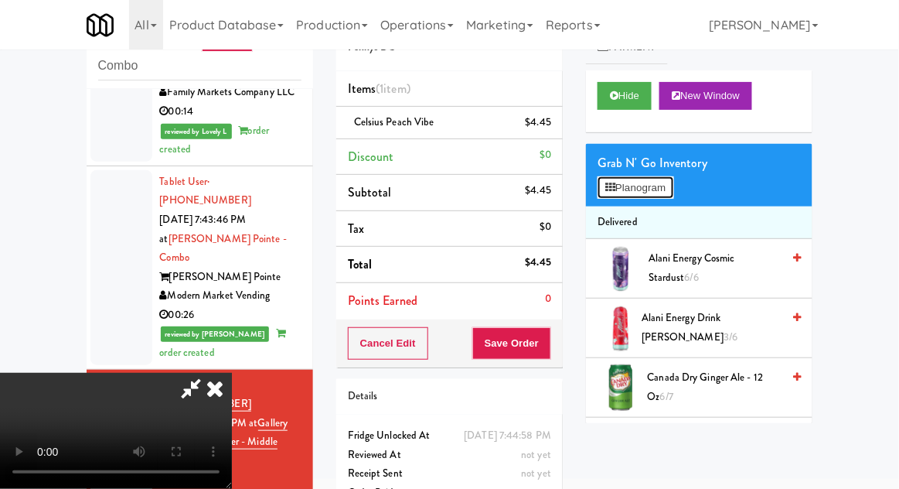
click at [665, 189] on button "Planogram" at bounding box center [636, 187] width 76 height 23
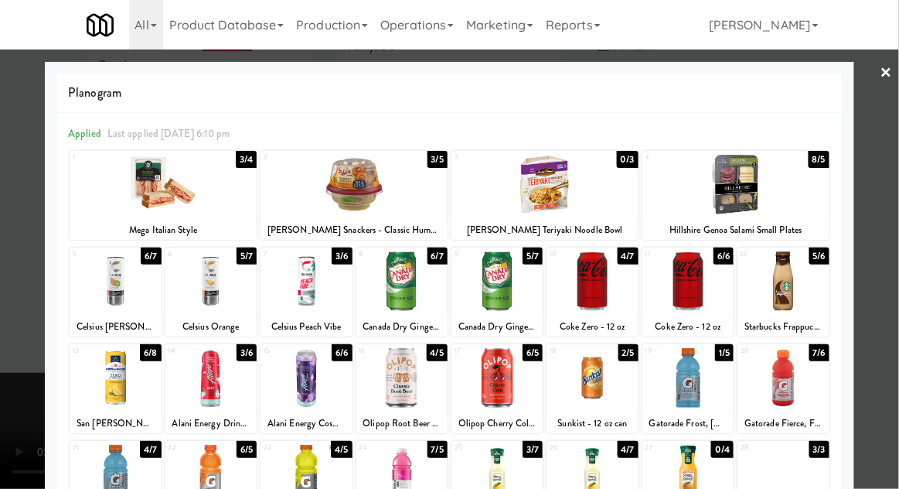
click at [891, 215] on div at bounding box center [449, 244] width 899 height 489
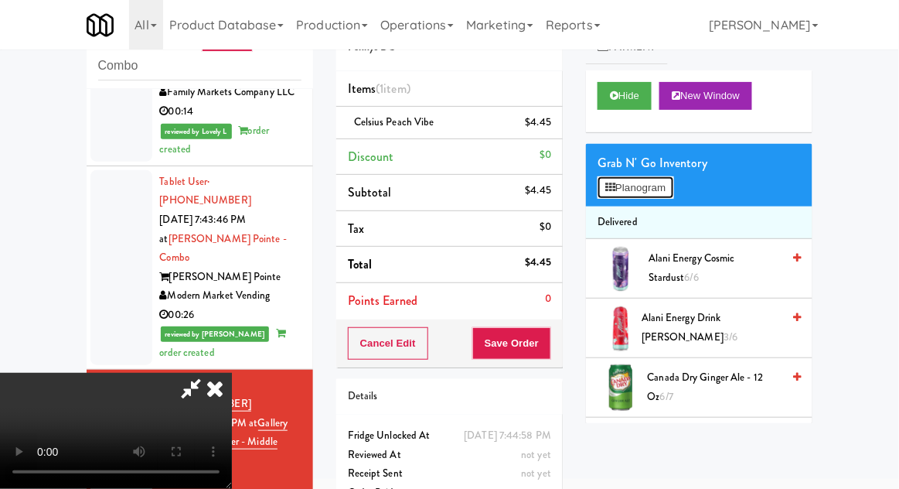
click at [667, 180] on button "Planogram" at bounding box center [636, 187] width 76 height 23
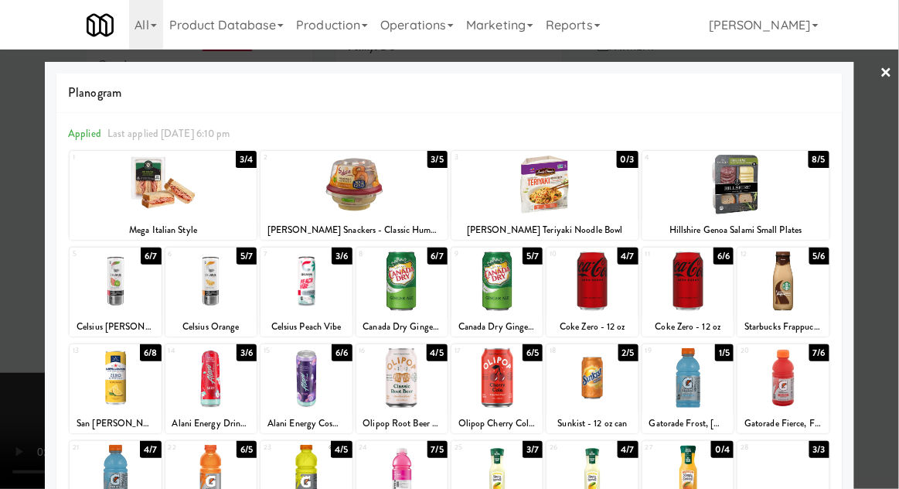
click at [124, 281] on div at bounding box center [115, 281] width 91 height 60
click at [892, 213] on div at bounding box center [449, 244] width 899 height 489
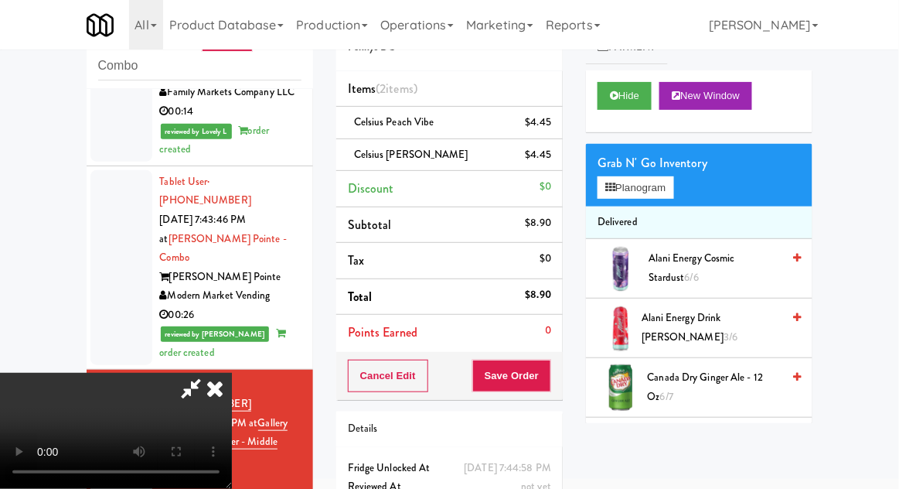
click at [548, 121] on div "$4.45" at bounding box center [539, 122] width 26 height 19
click at [551, 128] on icon at bounding box center [553, 128] width 8 height 10
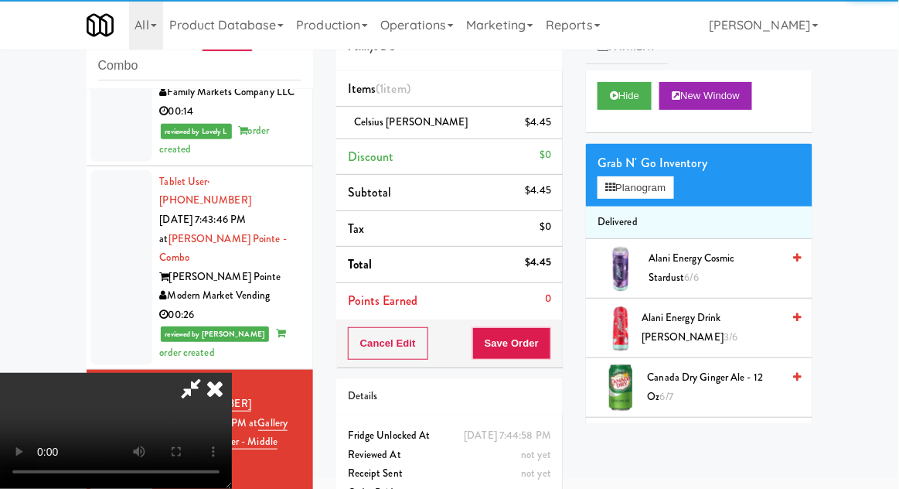
click at [209, 373] on icon at bounding box center [191, 388] width 36 height 31
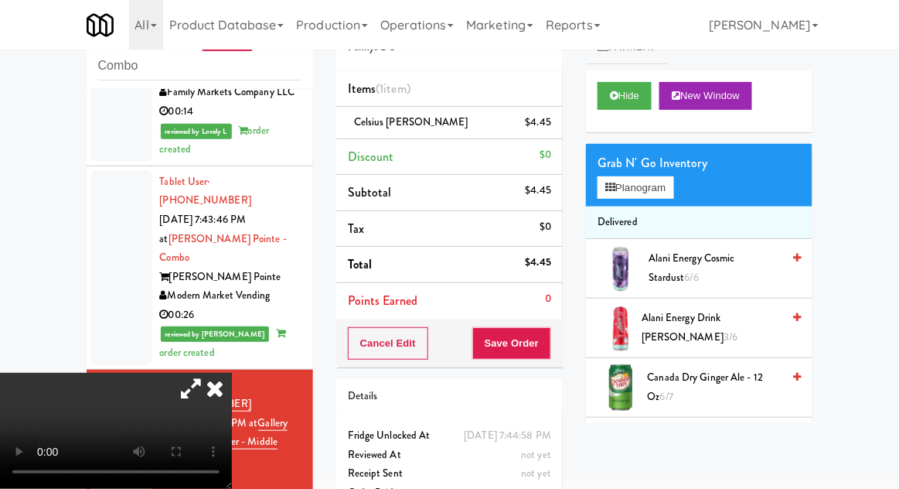
click at [209, 373] on icon at bounding box center [191, 388] width 36 height 31
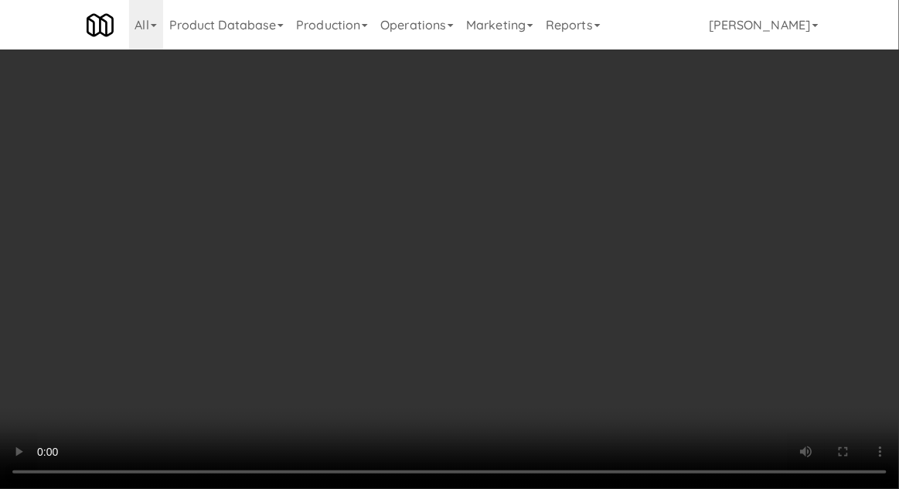
scroll to position [124, 0]
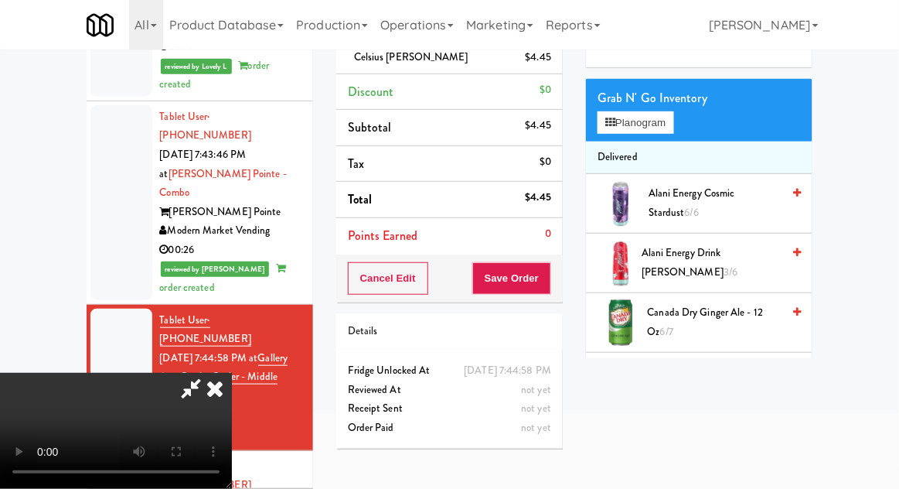
click at [554, 66] on li "Celsius Kiwi Guava $4.45" at bounding box center [449, 58] width 226 height 32
click at [552, 71] on link at bounding box center [550, 63] width 14 height 19
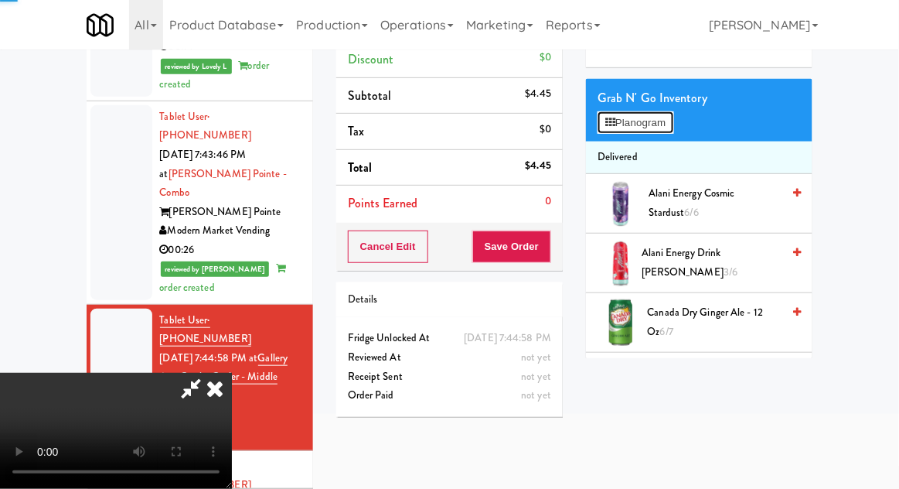
click at [622, 122] on button "Planogram" at bounding box center [636, 122] width 76 height 23
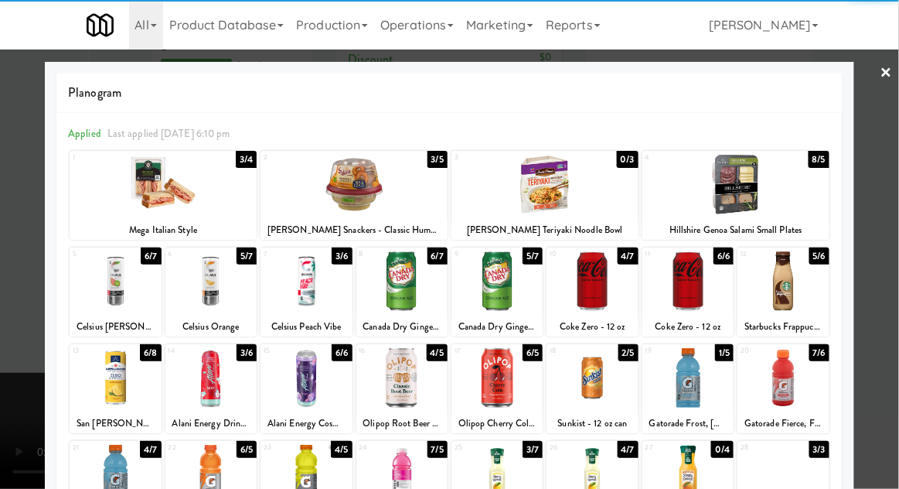
click at [212, 290] on div at bounding box center [210, 281] width 91 height 60
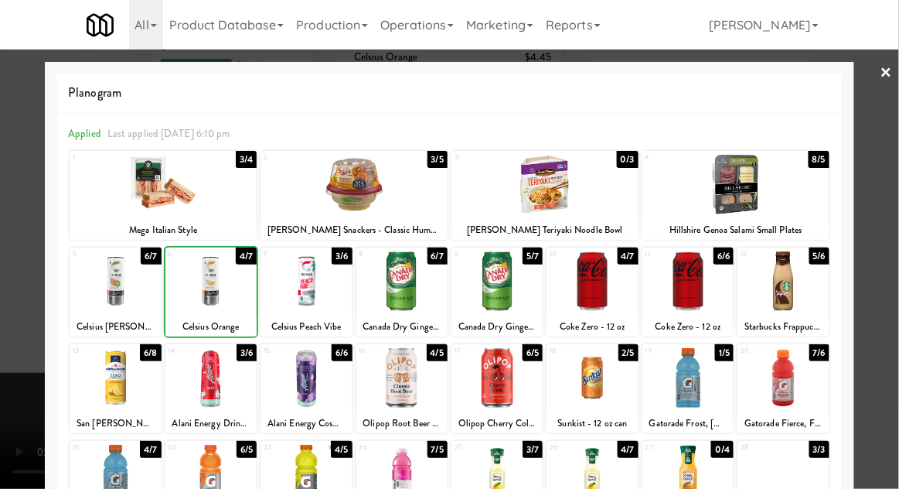
click at [891, 146] on div at bounding box center [449, 244] width 899 height 489
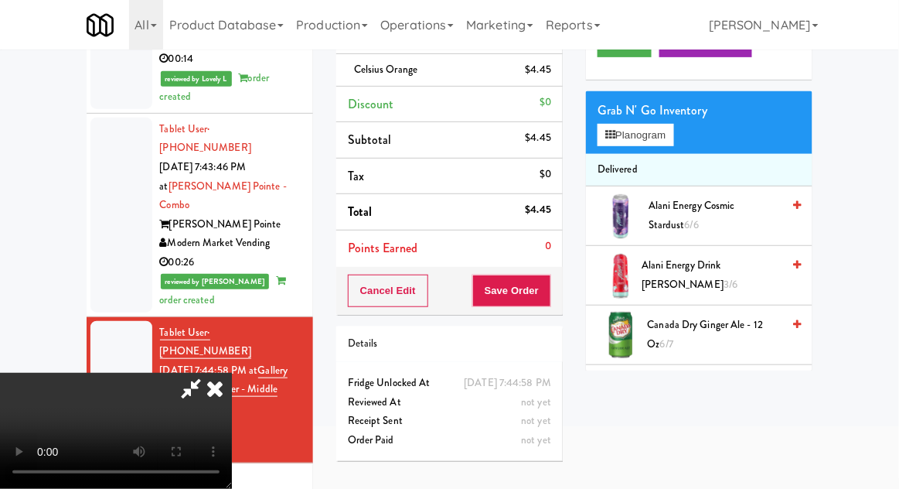
scroll to position [110, 0]
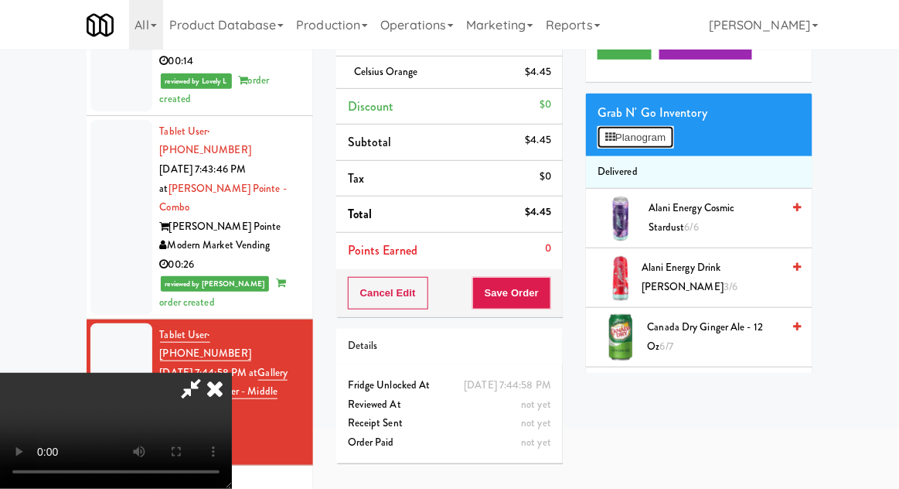
click at [659, 128] on button "Planogram" at bounding box center [636, 137] width 76 height 23
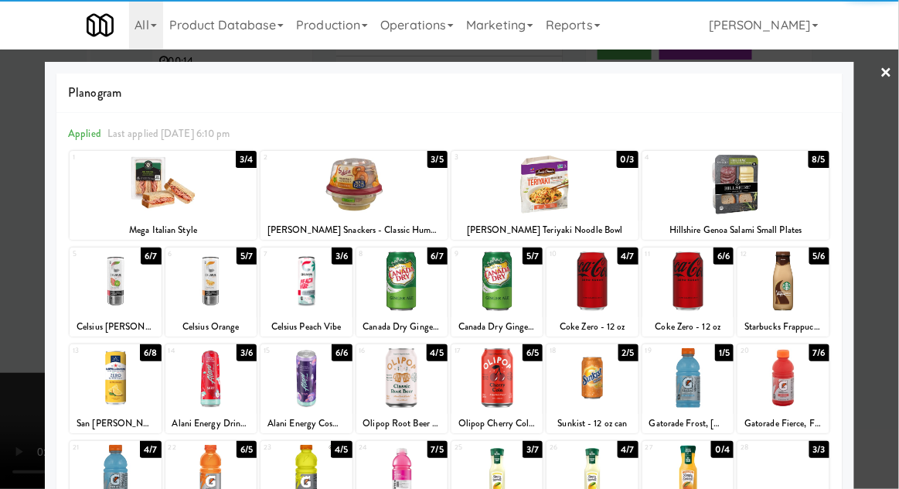
click at [605, 274] on div at bounding box center [592, 281] width 91 height 60
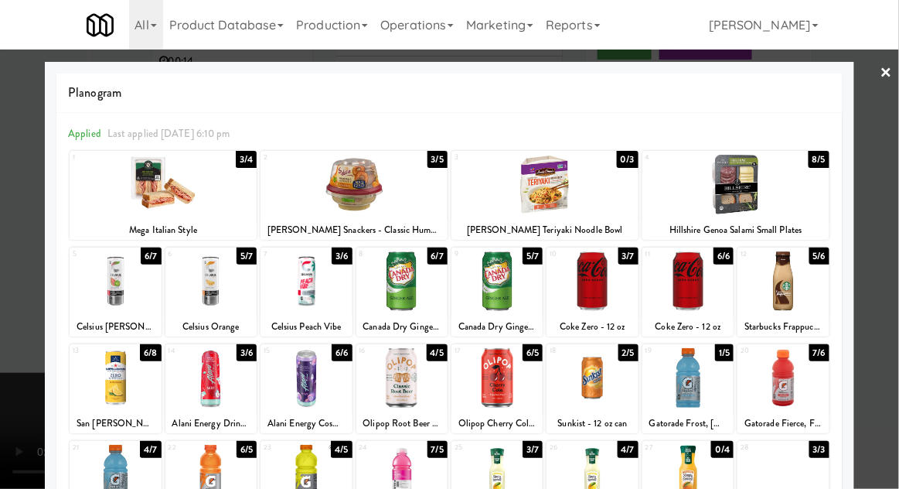
click at [893, 155] on div at bounding box center [449, 244] width 899 height 489
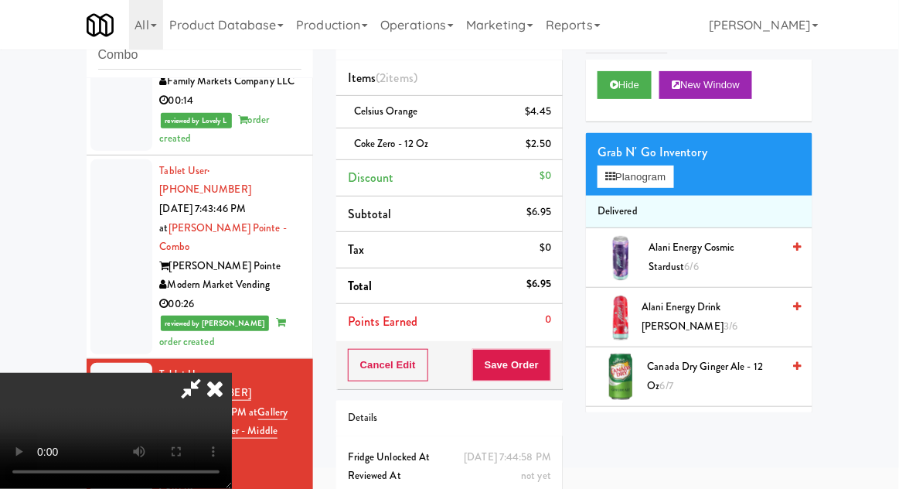
scroll to position [56, 0]
click at [550, 355] on button "Save Order" at bounding box center [511, 365] width 79 height 32
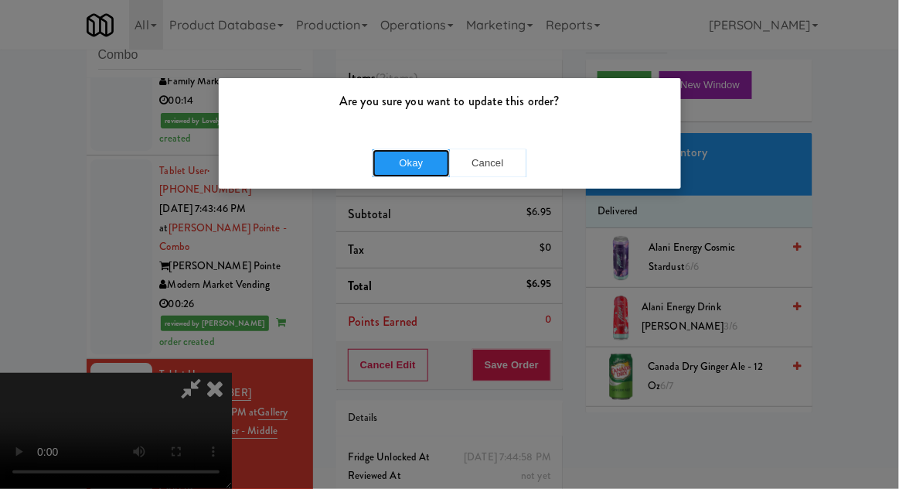
click at [427, 158] on button "Okay" at bounding box center [411, 163] width 77 height 28
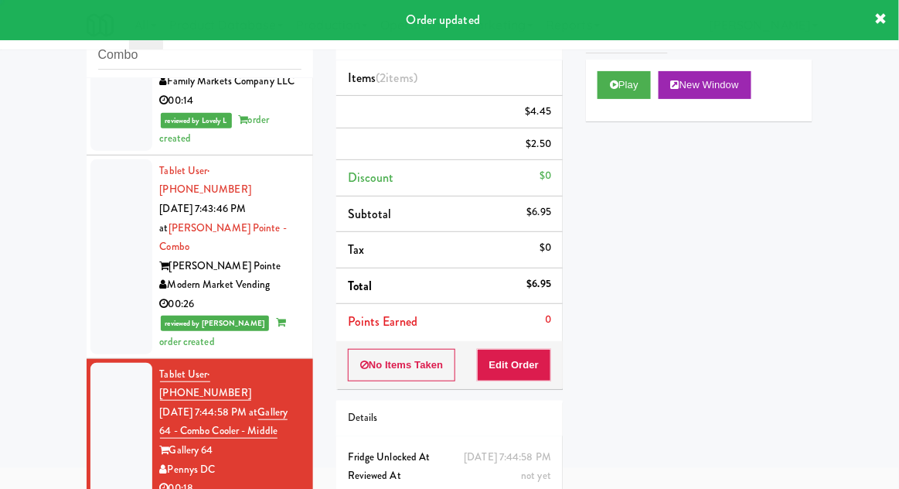
scroll to position [0, 0]
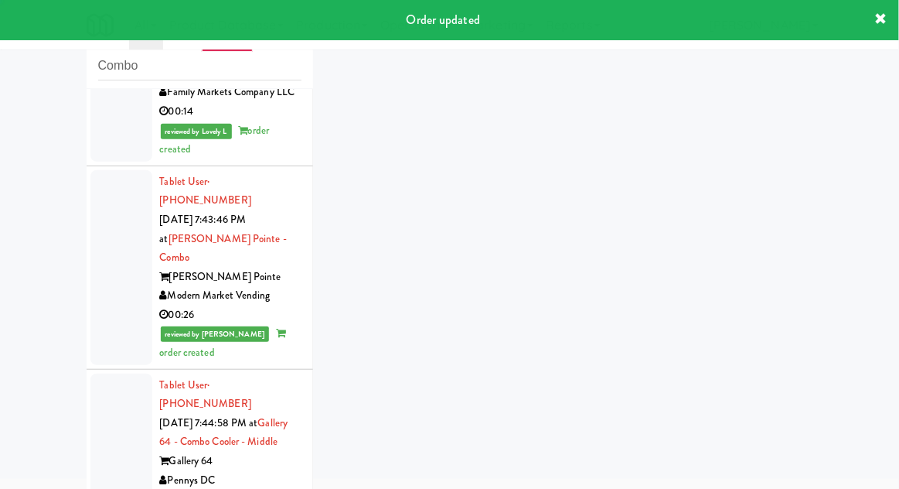
scroll to position [2521, 0]
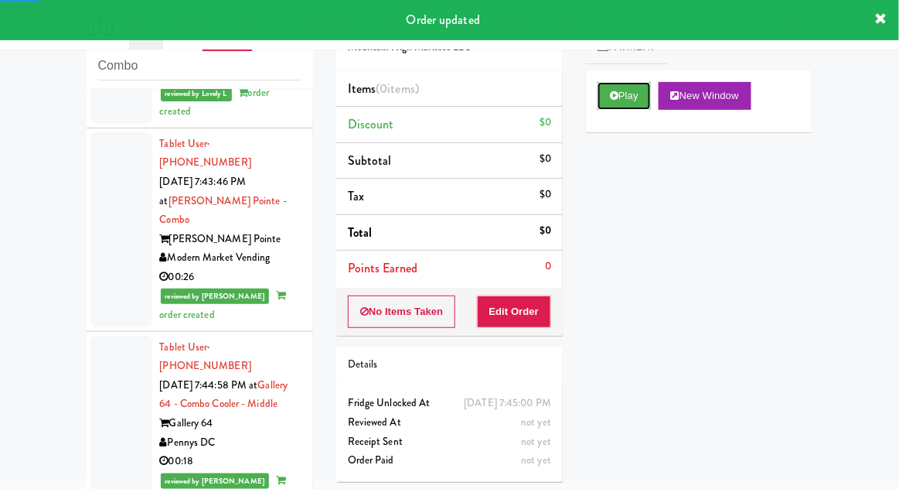
click at [622, 99] on button "Play" at bounding box center [624, 96] width 53 height 28
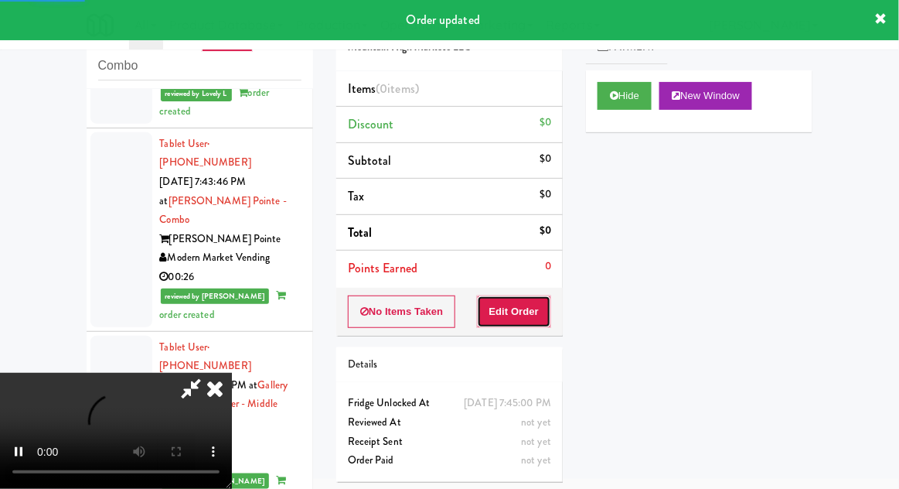
click at [549, 303] on button "Edit Order" at bounding box center [514, 311] width 75 height 32
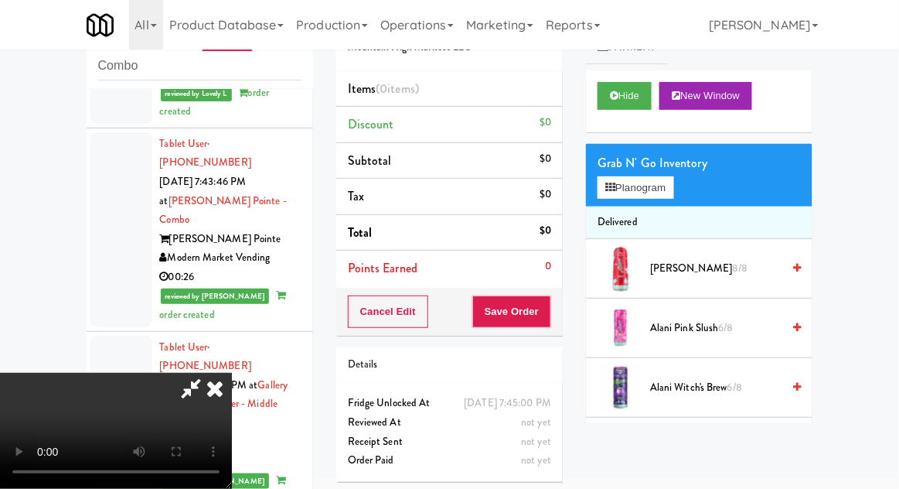
scroll to position [0, 0]
click at [673, 178] on button "Planogram" at bounding box center [636, 187] width 76 height 23
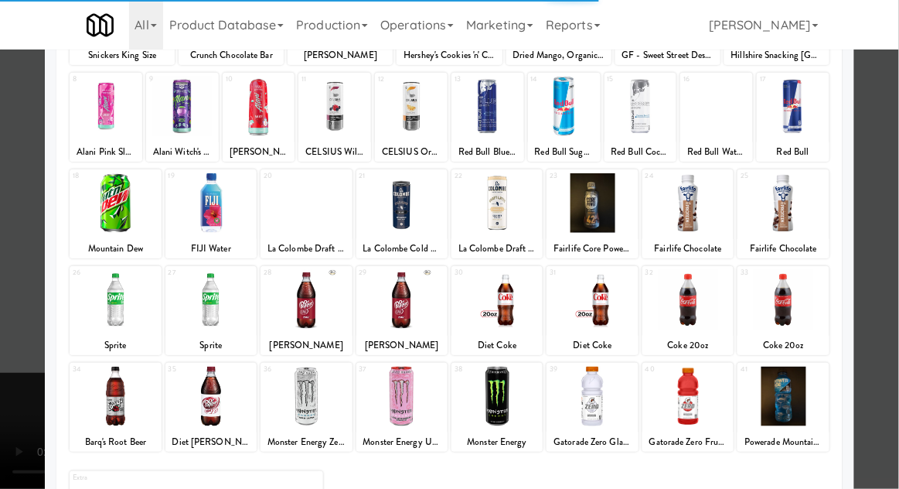
scroll to position [178, 0]
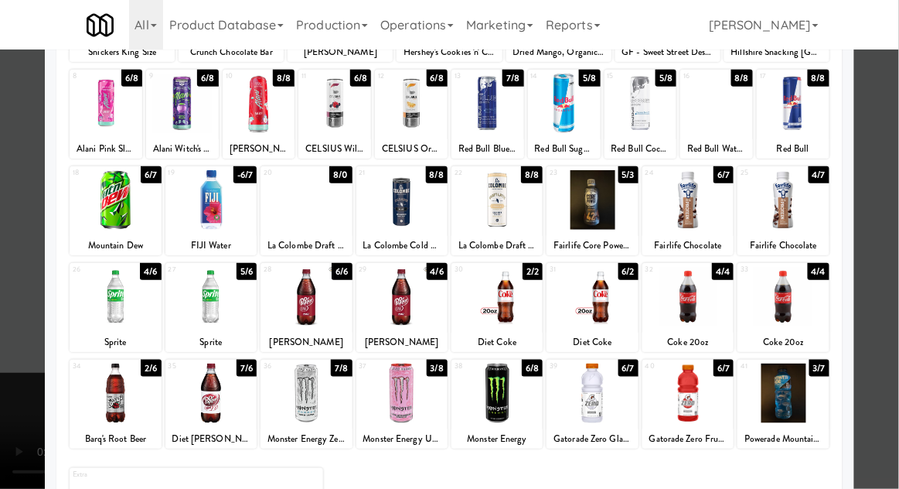
click at [606, 196] on div at bounding box center [592, 200] width 91 height 60
click at [894, 218] on div at bounding box center [449, 244] width 899 height 489
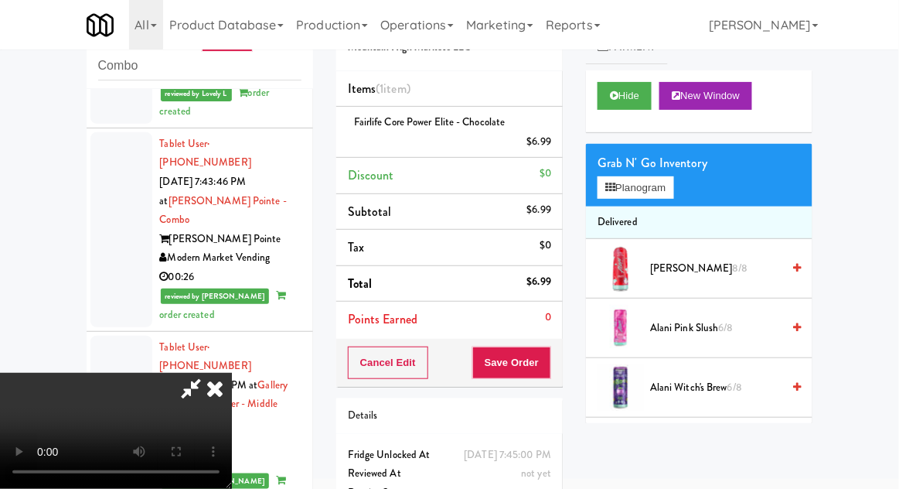
scroll to position [56, 0]
click at [547, 356] on button "Save Order" at bounding box center [511, 362] width 79 height 32
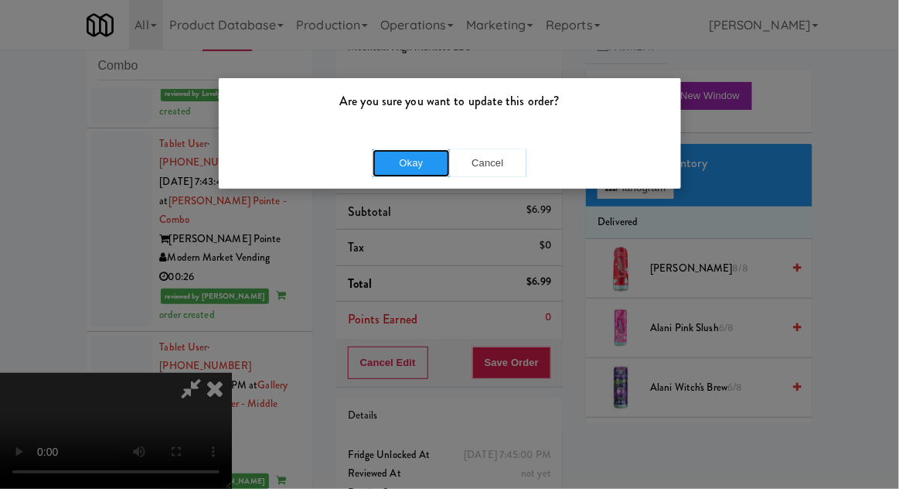
click at [414, 162] on button "Okay" at bounding box center [411, 163] width 77 height 28
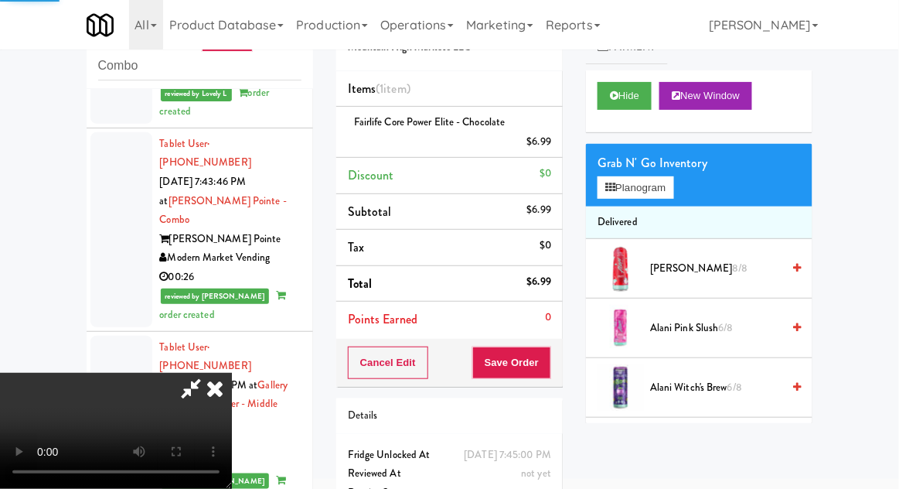
scroll to position [0, 0]
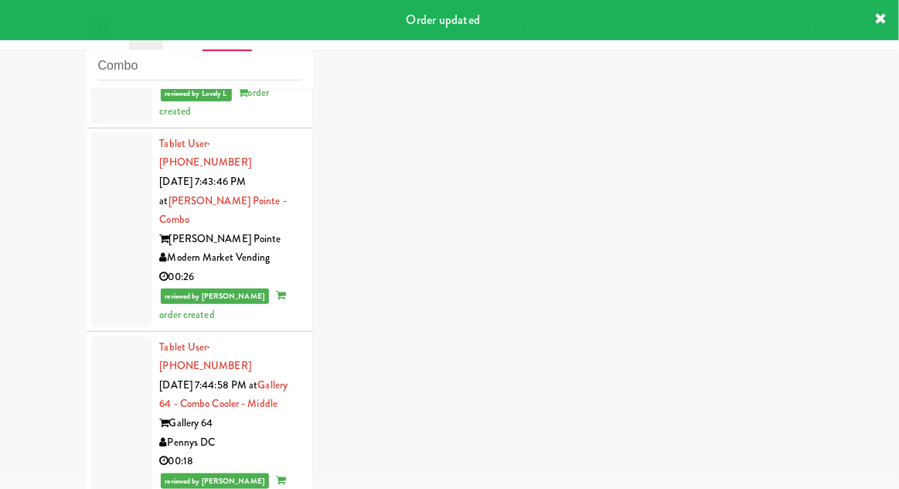
scroll to position [2559, 0]
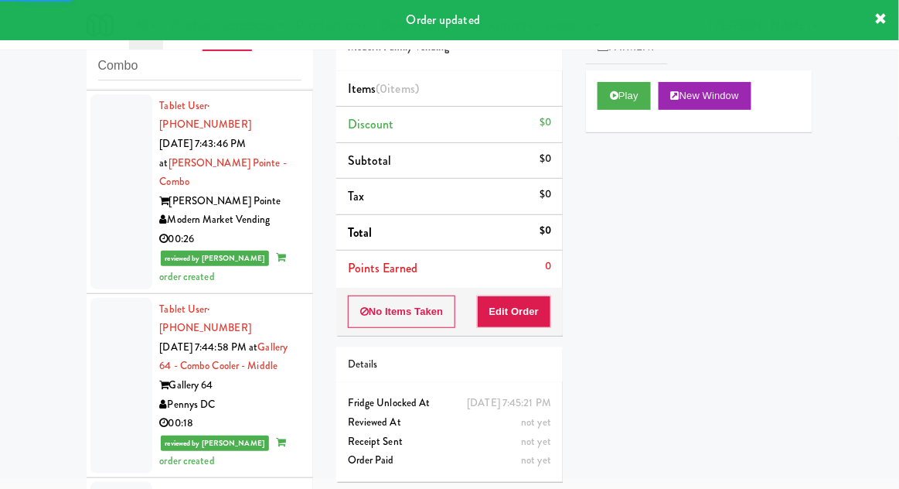
click at [617, 119] on div "Play New Window" at bounding box center [699, 101] width 226 height 62
click at [601, 98] on button "Play" at bounding box center [624, 96] width 53 height 28
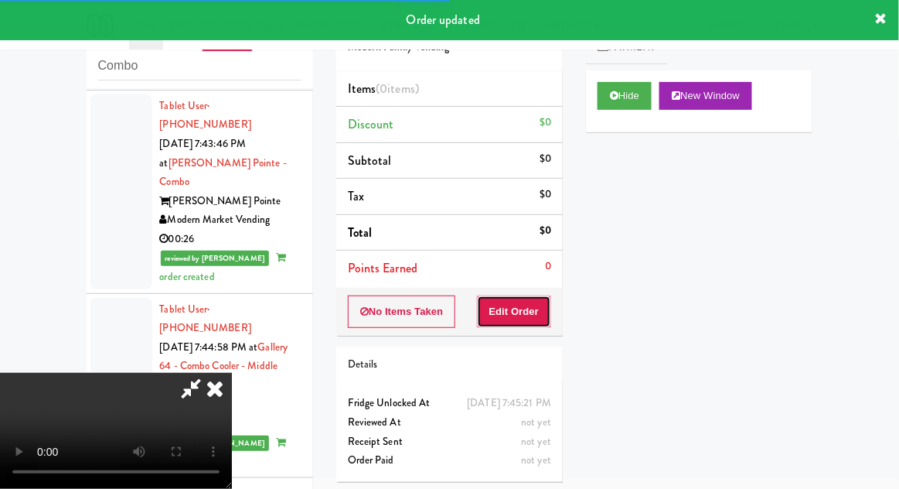
click at [538, 303] on button "Edit Order" at bounding box center [514, 311] width 75 height 32
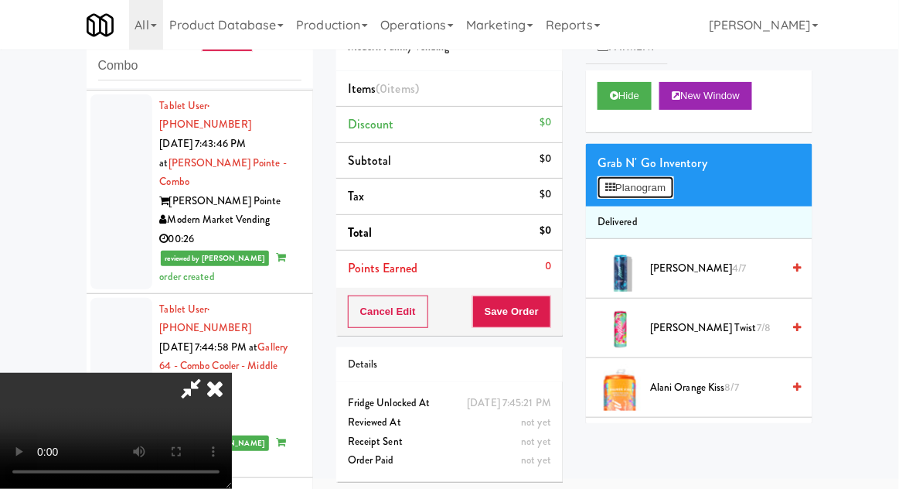
click at [673, 192] on button "Planogram" at bounding box center [636, 187] width 76 height 23
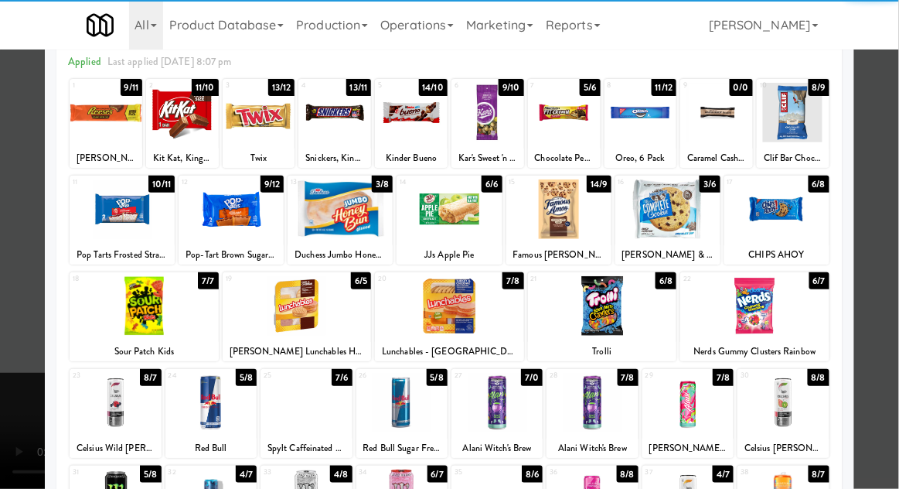
scroll to position [72, 0]
click at [212, 400] on div at bounding box center [210, 403] width 91 height 60
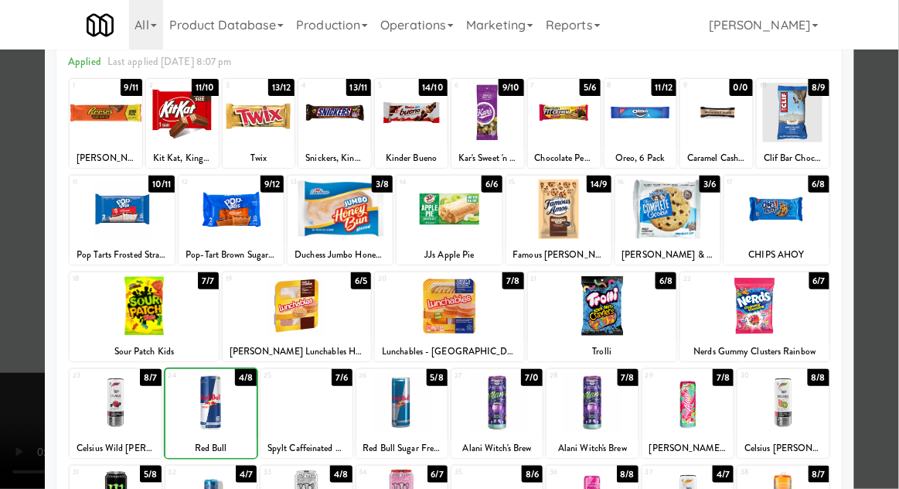
click at [894, 220] on div at bounding box center [449, 244] width 899 height 489
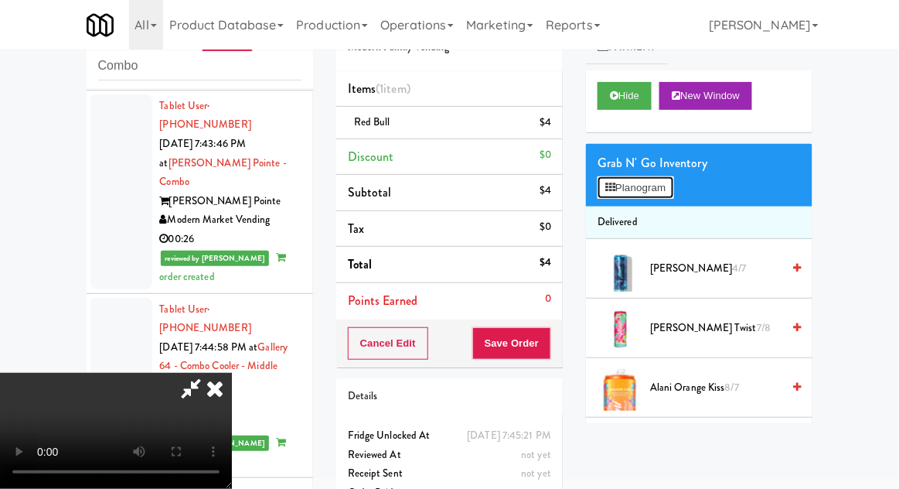
click at [673, 182] on button "Planogram" at bounding box center [636, 187] width 76 height 23
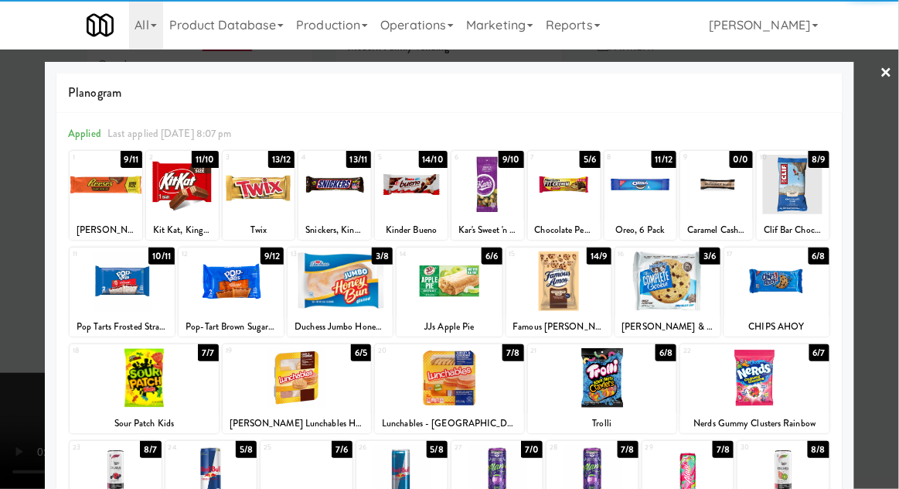
click at [213, 473] on div at bounding box center [210, 474] width 91 height 60
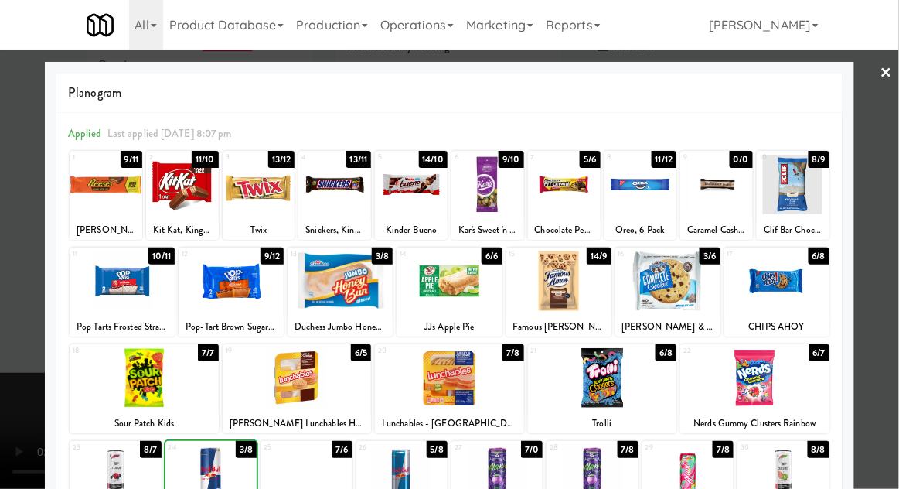
click at [890, 232] on div at bounding box center [449, 244] width 899 height 489
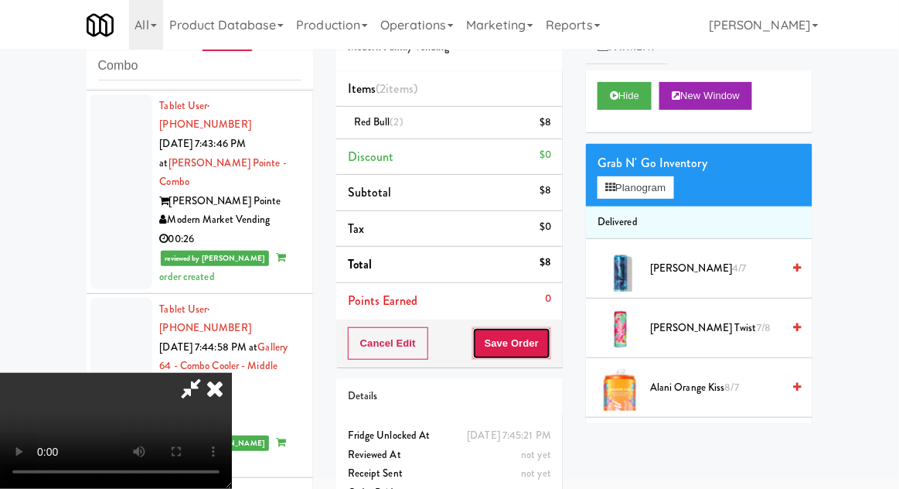
click at [548, 340] on button "Save Order" at bounding box center [511, 343] width 79 height 32
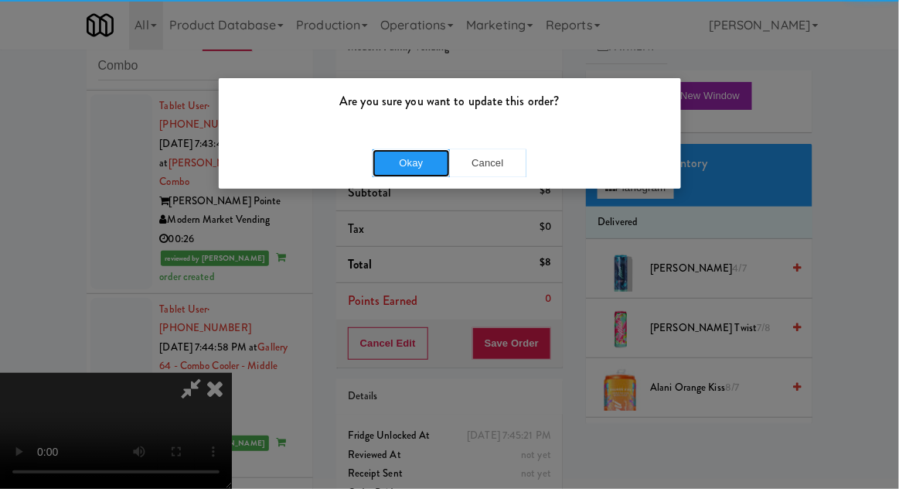
click at [415, 165] on button "Okay" at bounding box center [411, 163] width 77 height 28
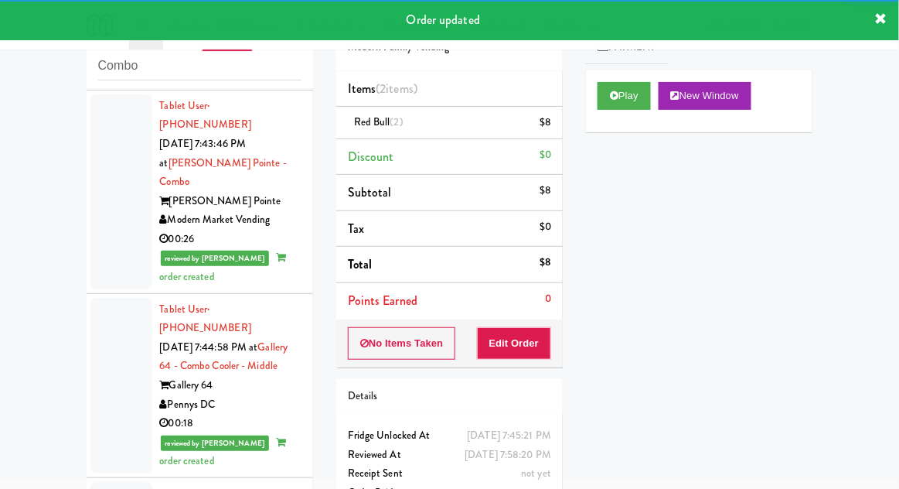
scroll to position [2597, 0]
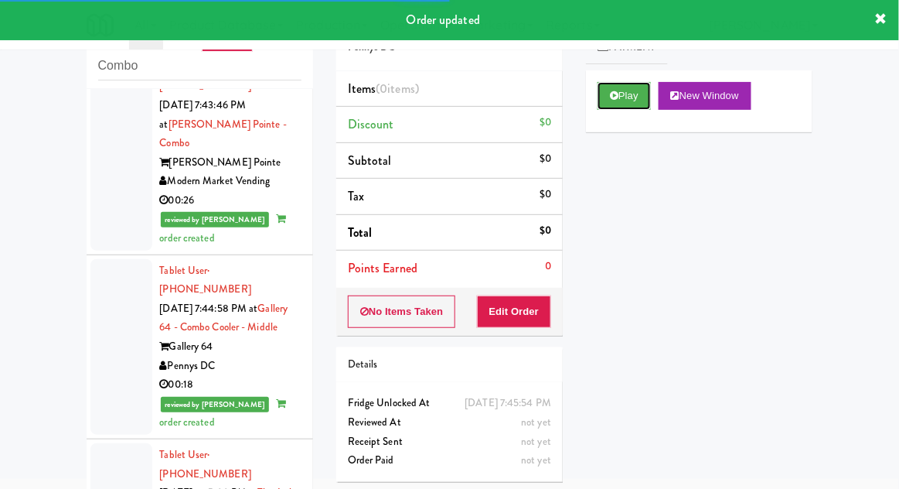
click at [614, 87] on button "Play" at bounding box center [624, 96] width 53 height 28
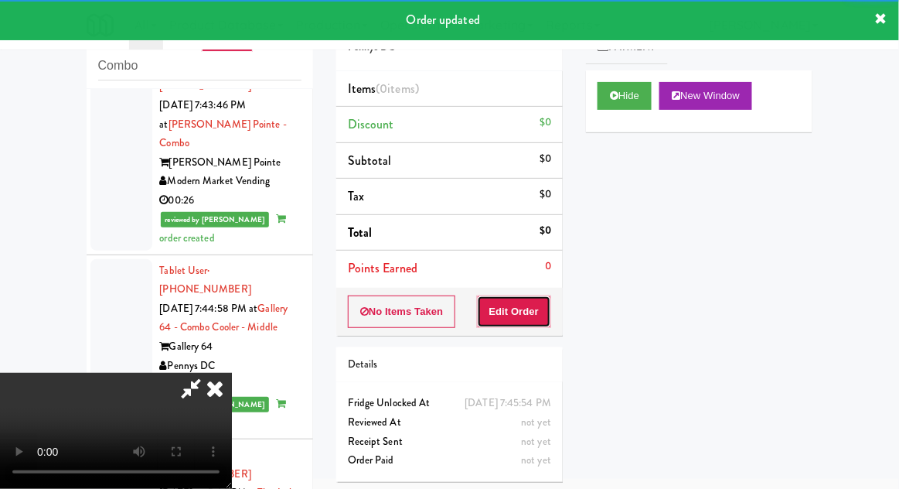
click at [536, 306] on button "Edit Order" at bounding box center [514, 311] width 75 height 32
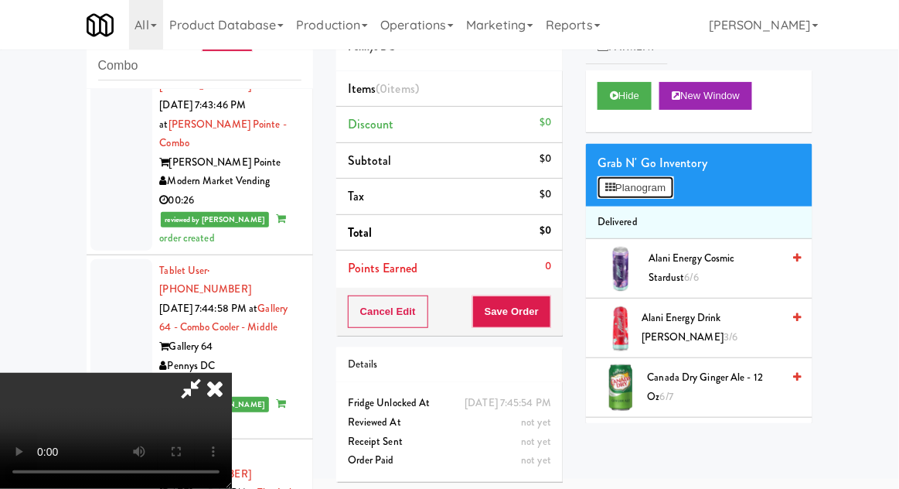
click at [673, 190] on button "Planogram" at bounding box center [636, 187] width 76 height 23
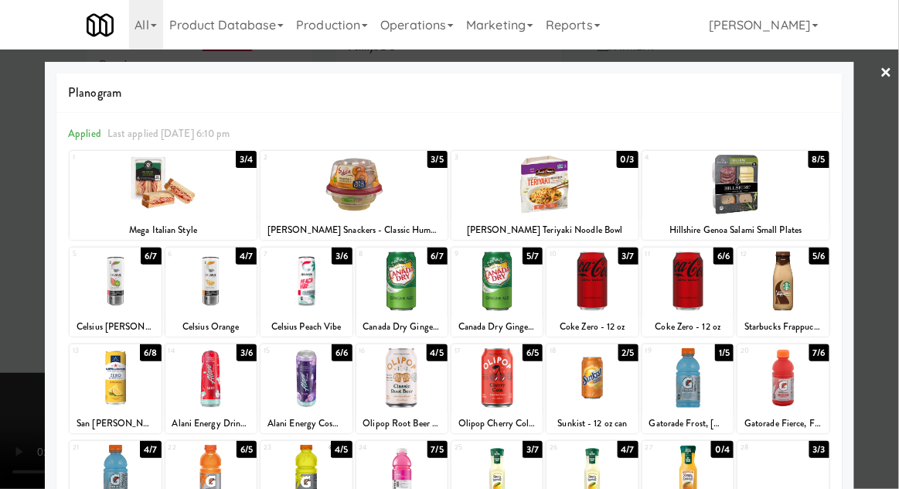
click at [891, 209] on div at bounding box center [449, 244] width 899 height 489
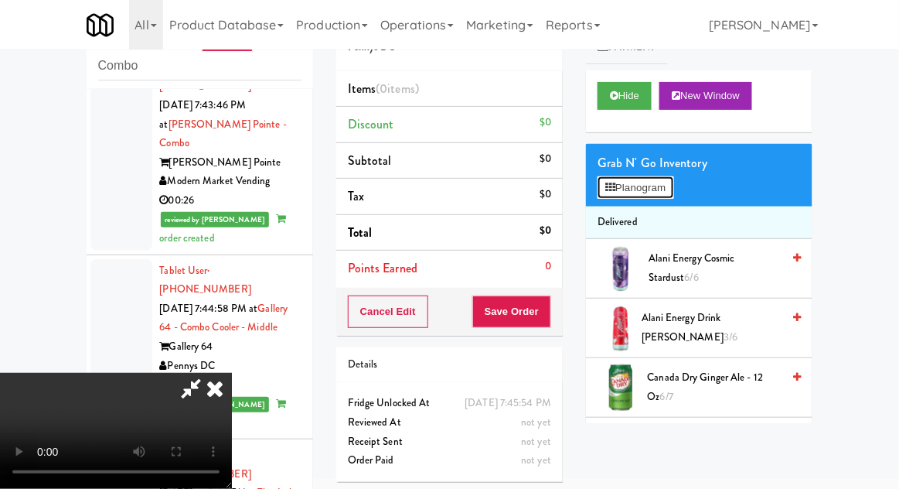
click at [666, 180] on button "Planogram" at bounding box center [636, 187] width 76 height 23
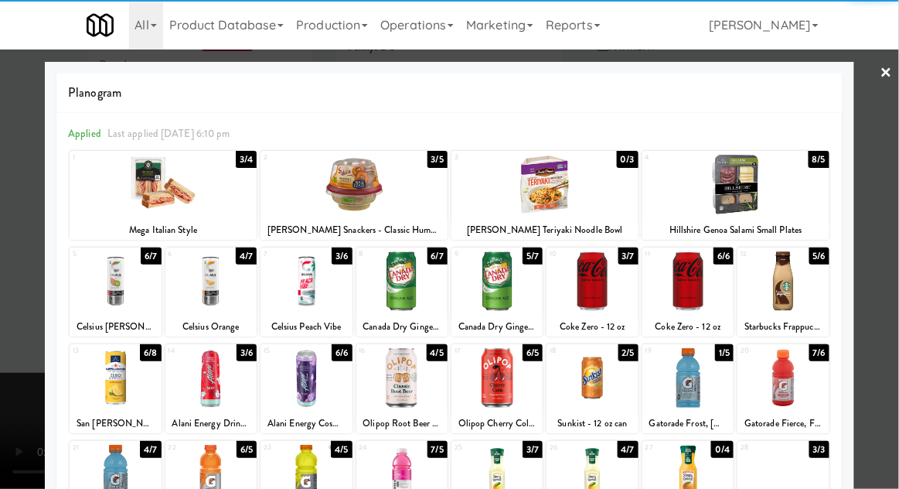
click at [212, 283] on div at bounding box center [210, 281] width 91 height 60
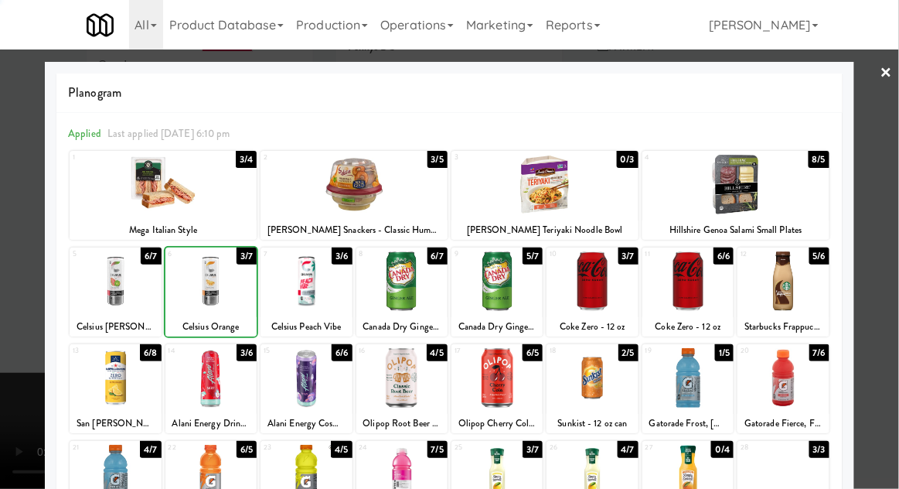
click at [890, 223] on div at bounding box center [449, 244] width 899 height 489
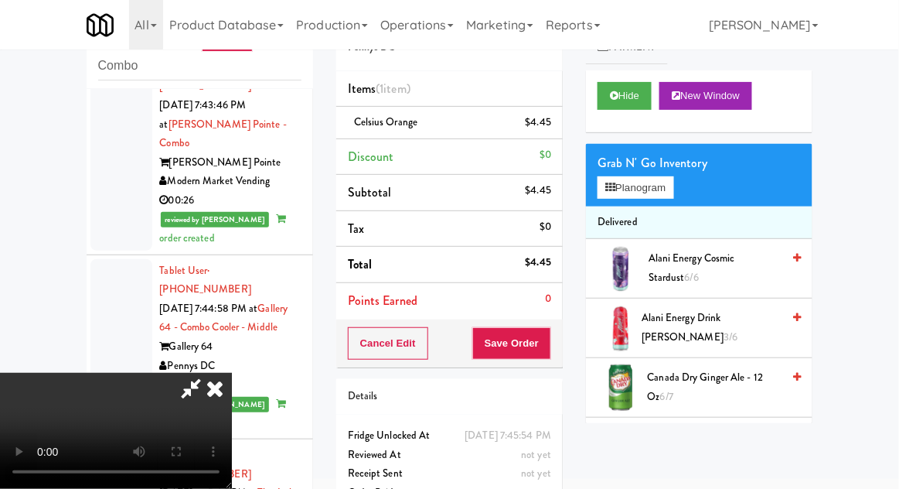
scroll to position [56, 0]
click at [673, 186] on button "Planogram" at bounding box center [636, 187] width 76 height 23
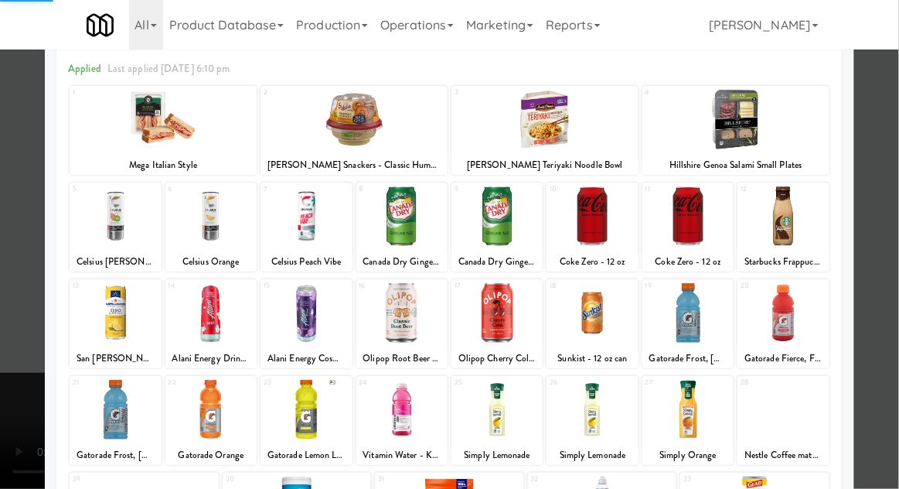
scroll to position [78, 0]
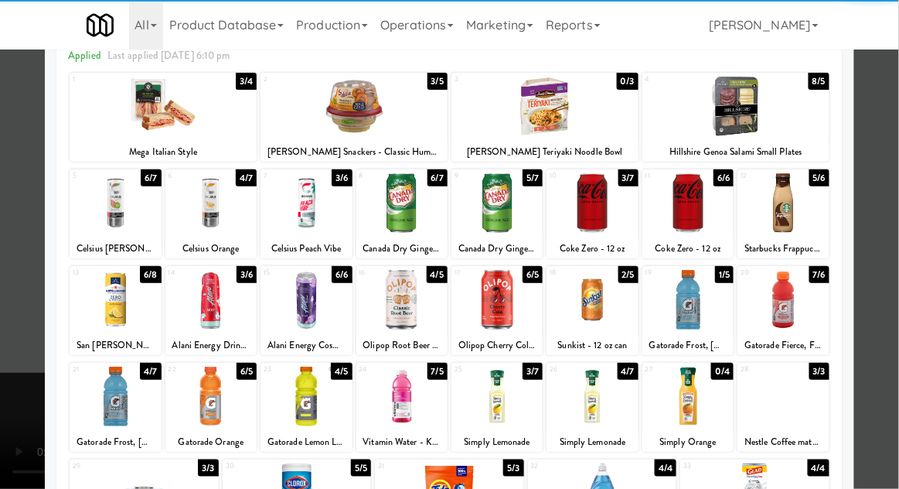
click at [110, 403] on div at bounding box center [115, 396] width 91 height 60
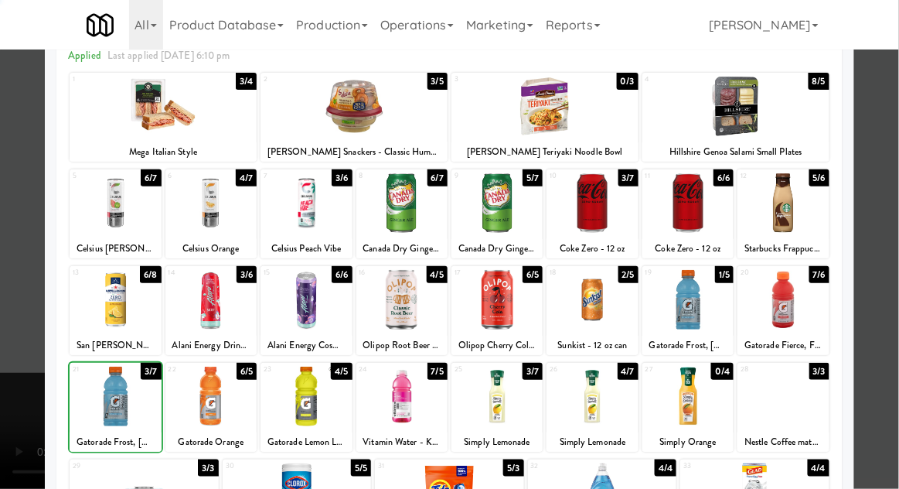
click at [892, 218] on div at bounding box center [449, 244] width 899 height 489
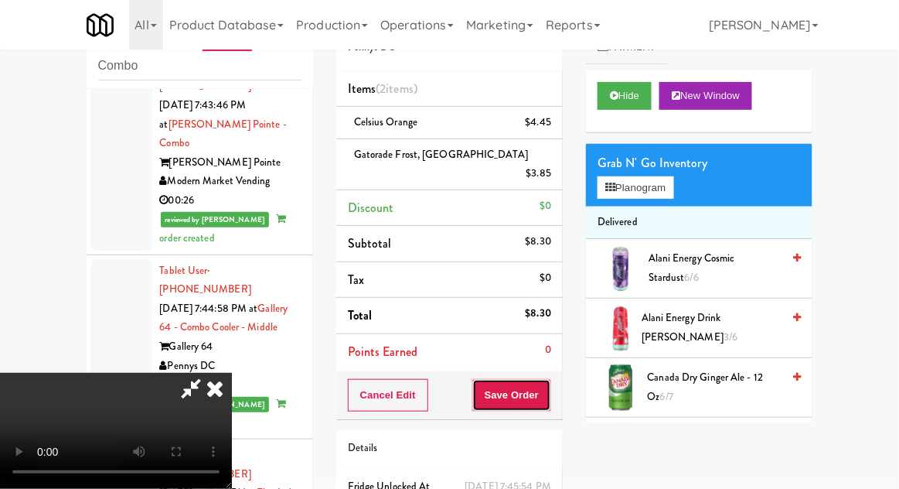
click at [545, 379] on button "Save Order" at bounding box center [511, 395] width 79 height 32
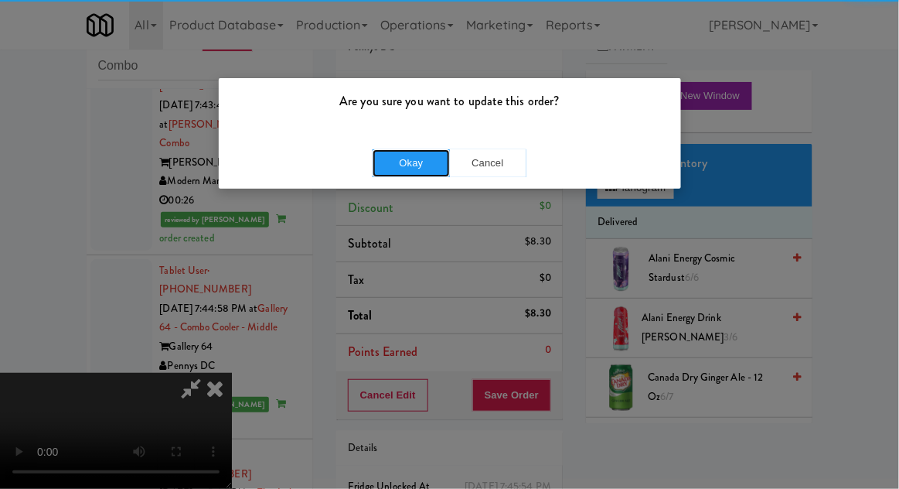
click at [400, 173] on button "Okay" at bounding box center [411, 163] width 77 height 28
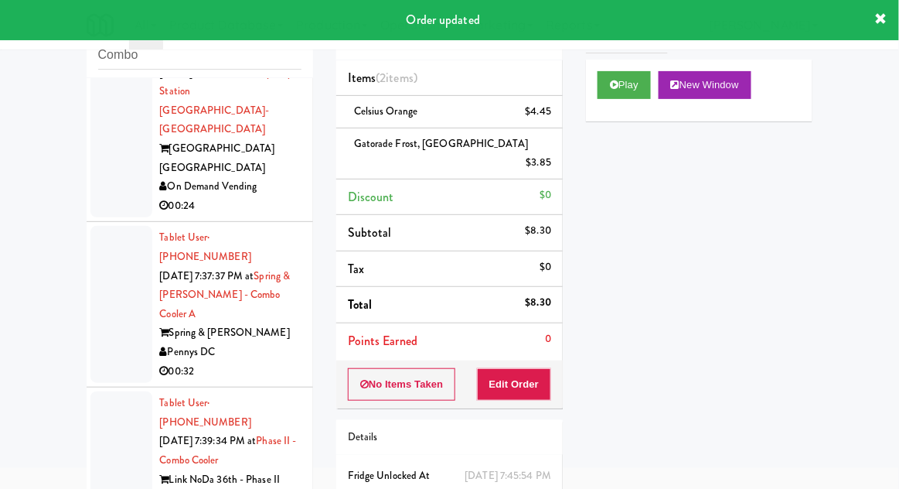
scroll to position [1373, 0]
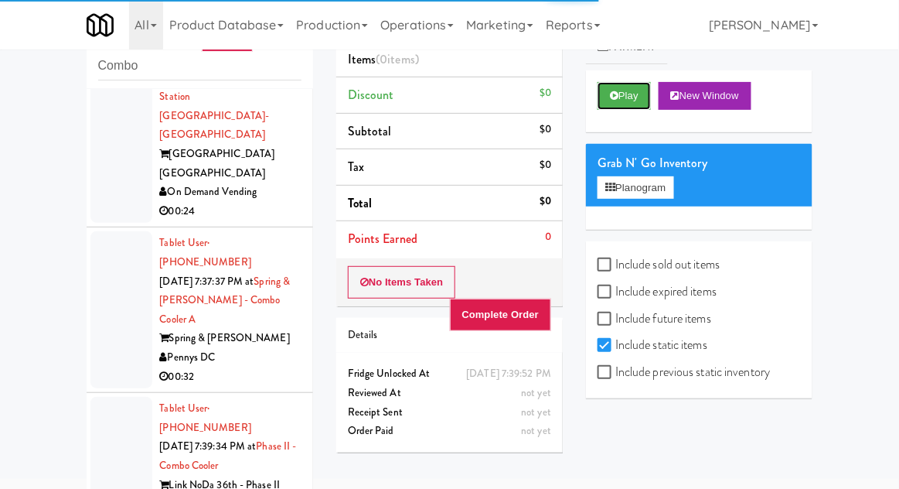
click at [622, 104] on button "Play" at bounding box center [624, 96] width 53 height 28
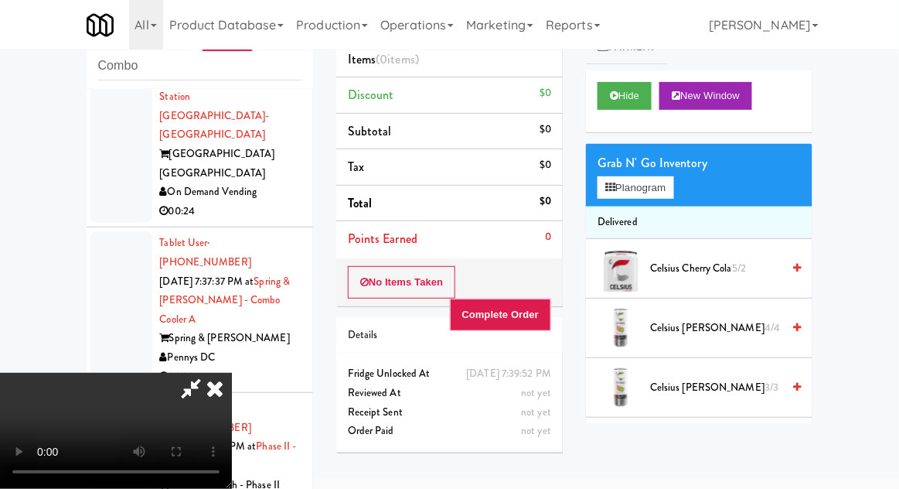
click at [232, 373] on icon at bounding box center [215, 388] width 34 height 31
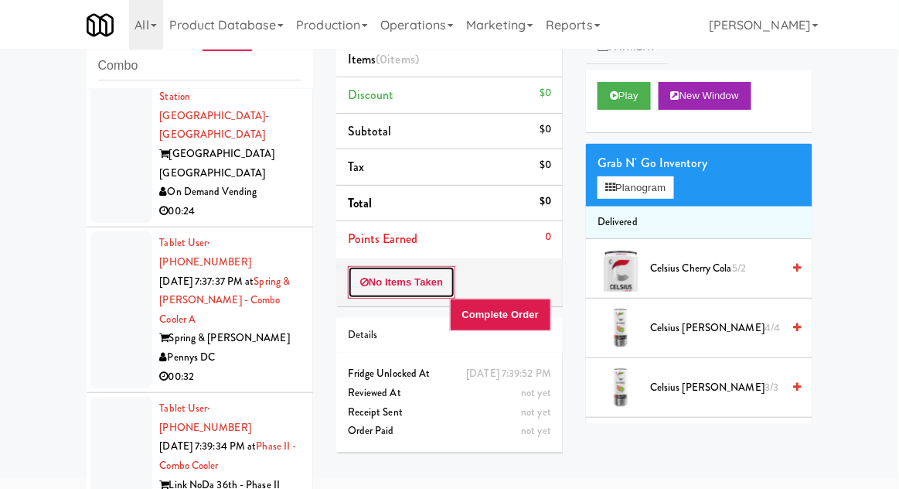
click at [382, 281] on button "No Items Taken" at bounding box center [402, 282] width 108 height 32
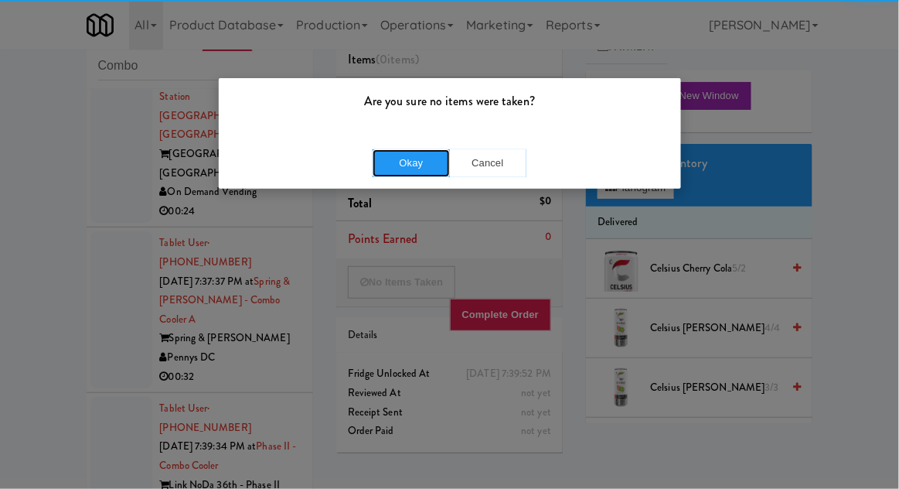
click at [404, 174] on button "Okay" at bounding box center [411, 163] width 77 height 28
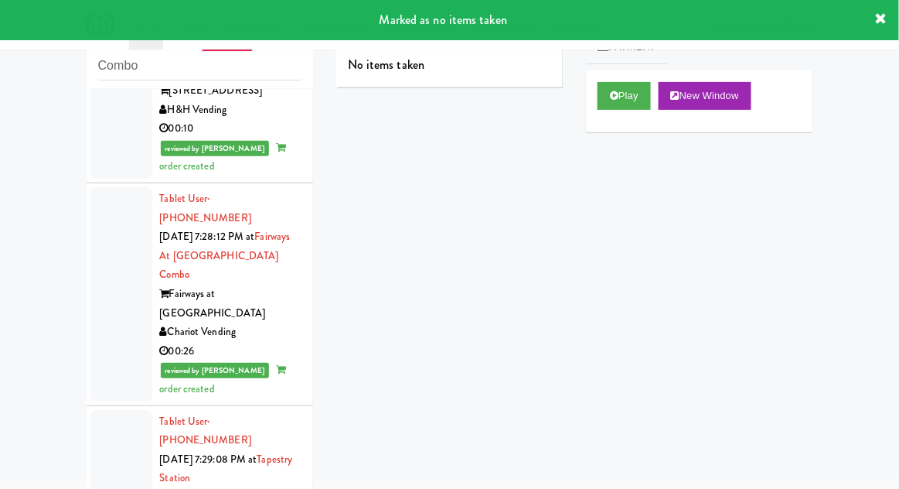
scroll to position [1020, 0]
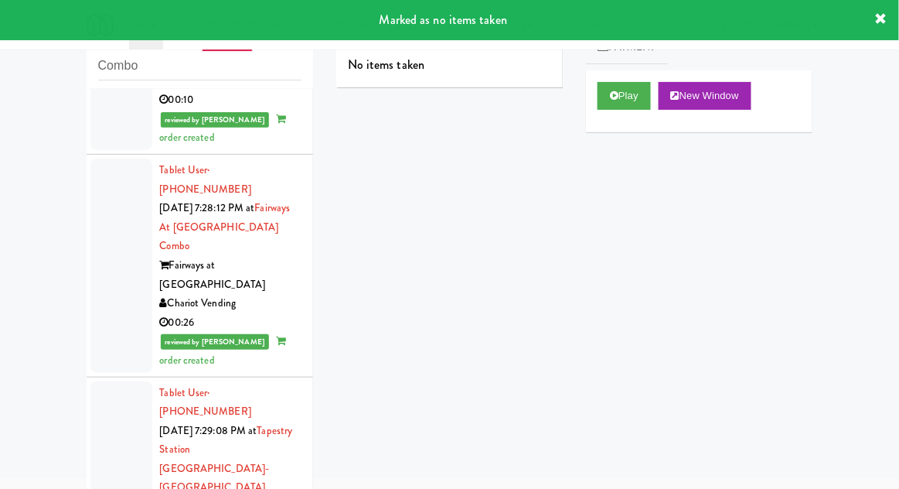
click at [103, 381] on div at bounding box center [121, 478] width 62 height 195
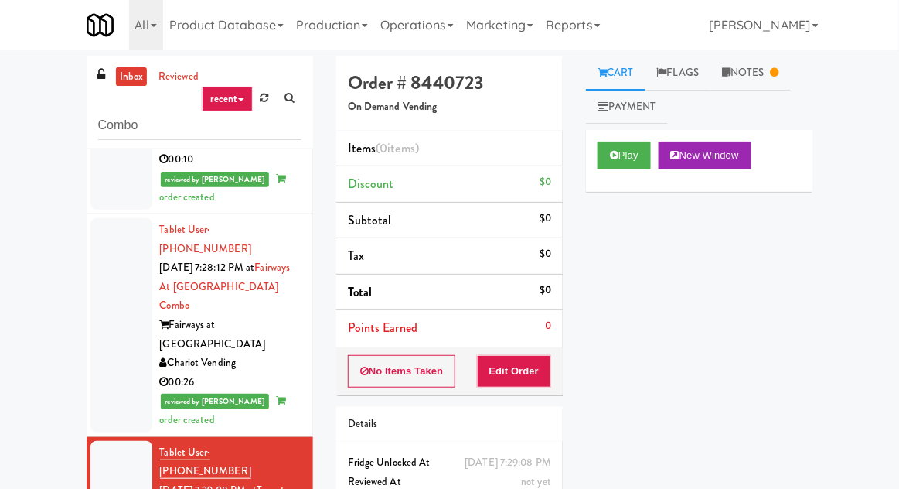
click at [755, 69] on link "Notes" at bounding box center [750, 73] width 80 height 35
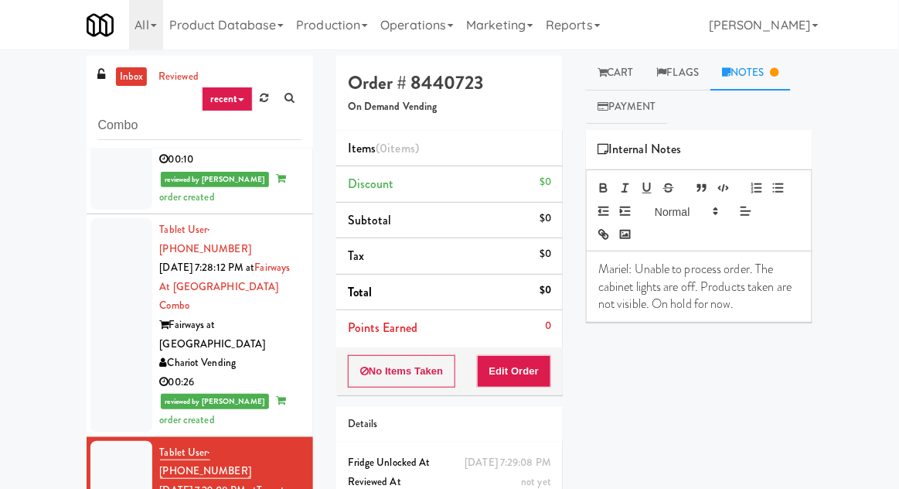
click at [624, 70] on link "Cart" at bounding box center [616, 73] width 60 height 35
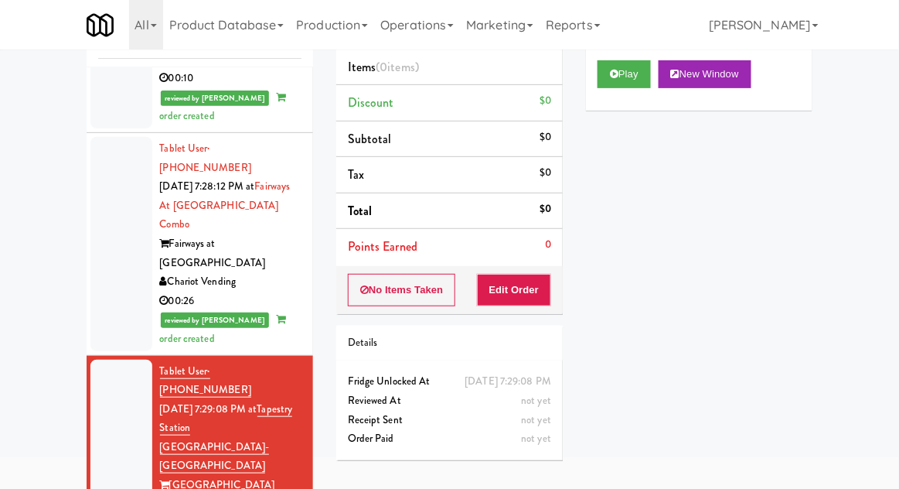
scroll to position [134, 0]
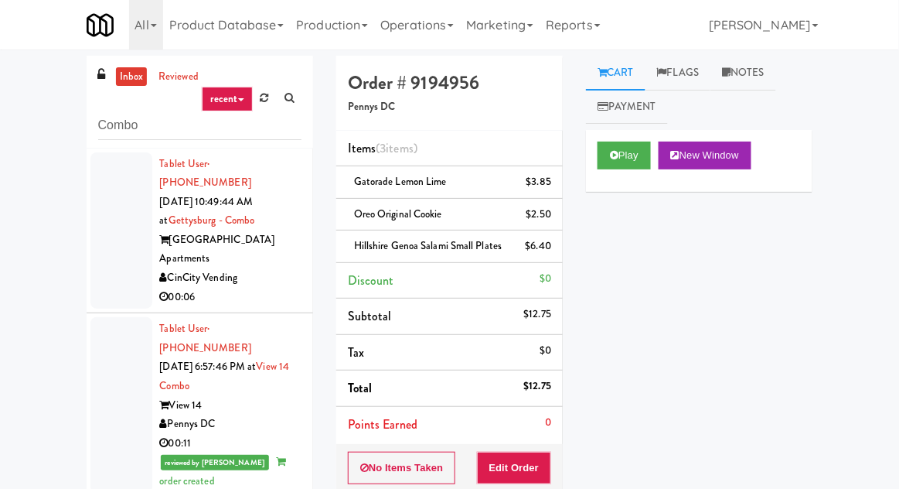
click at [100, 237] on div at bounding box center [121, 230] width 62 height 157
